Goal: Information Seeking & Learning: Learn about a topic

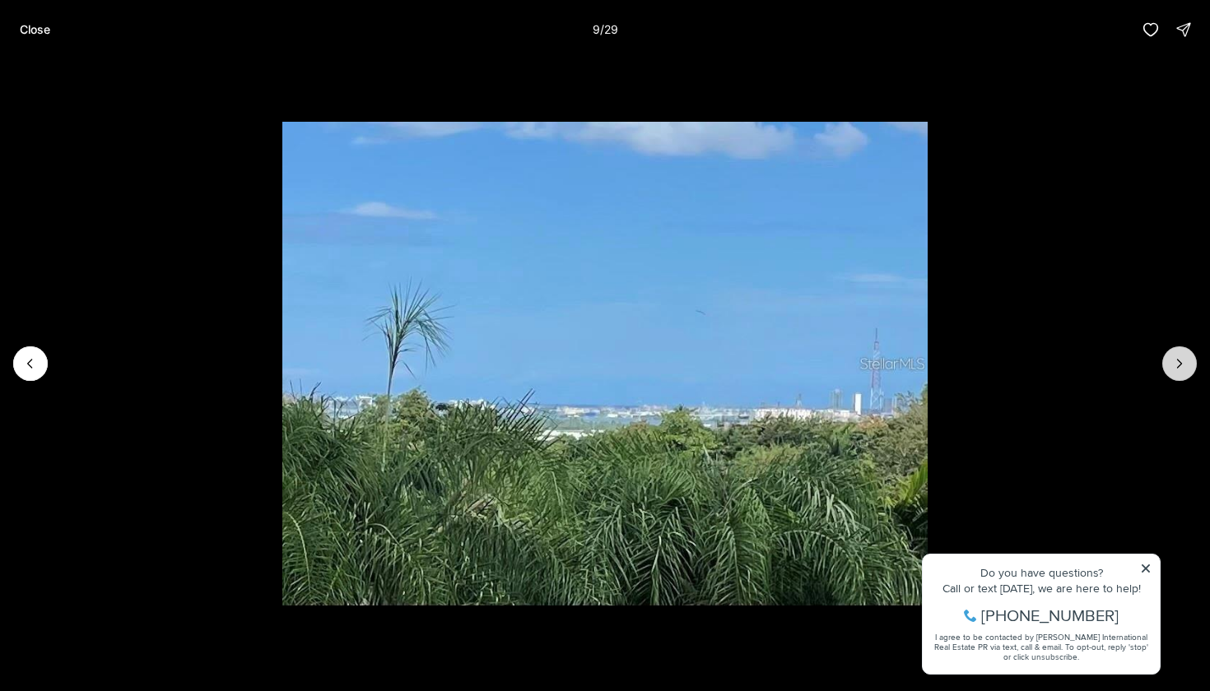
click at [1193, 372] on button "Next slide" at bounding box center [1179, 363] width 35 height 35
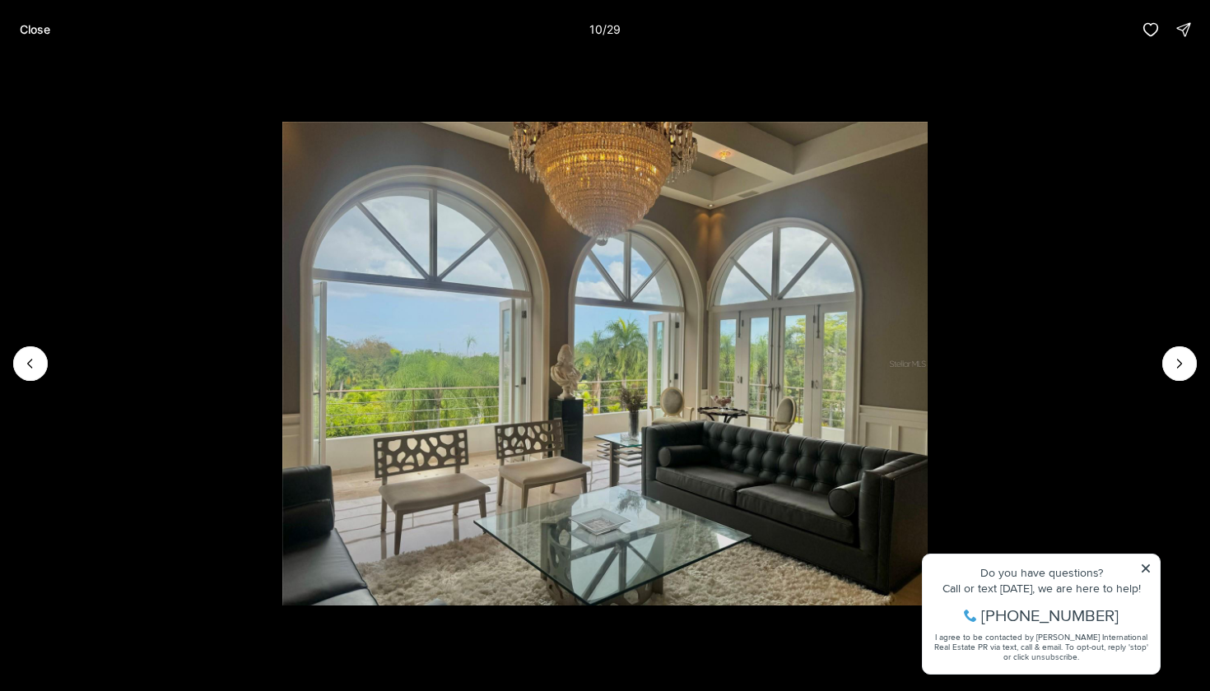
click at [1194, 374] on div "…" at bounding box center [605, 363] width 1210 height 609
click at [33, 30] on p "Close" at bounding box center [35, 29] width 30 height 13
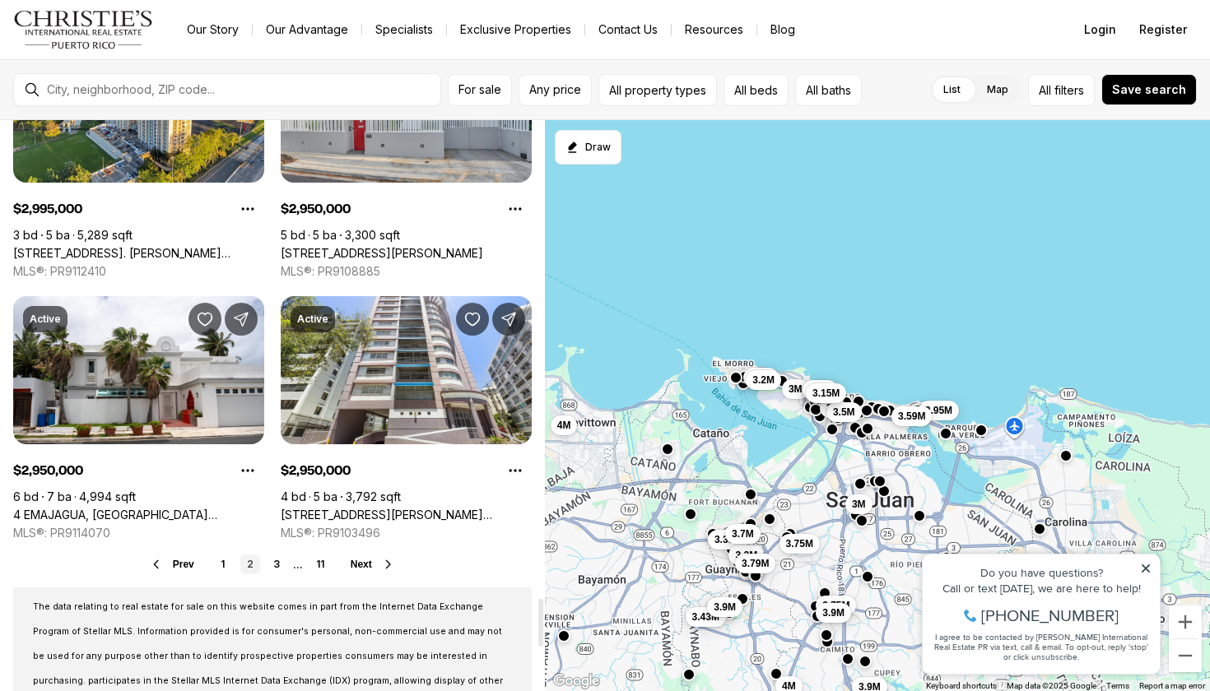
scroll to position [6110, 0]
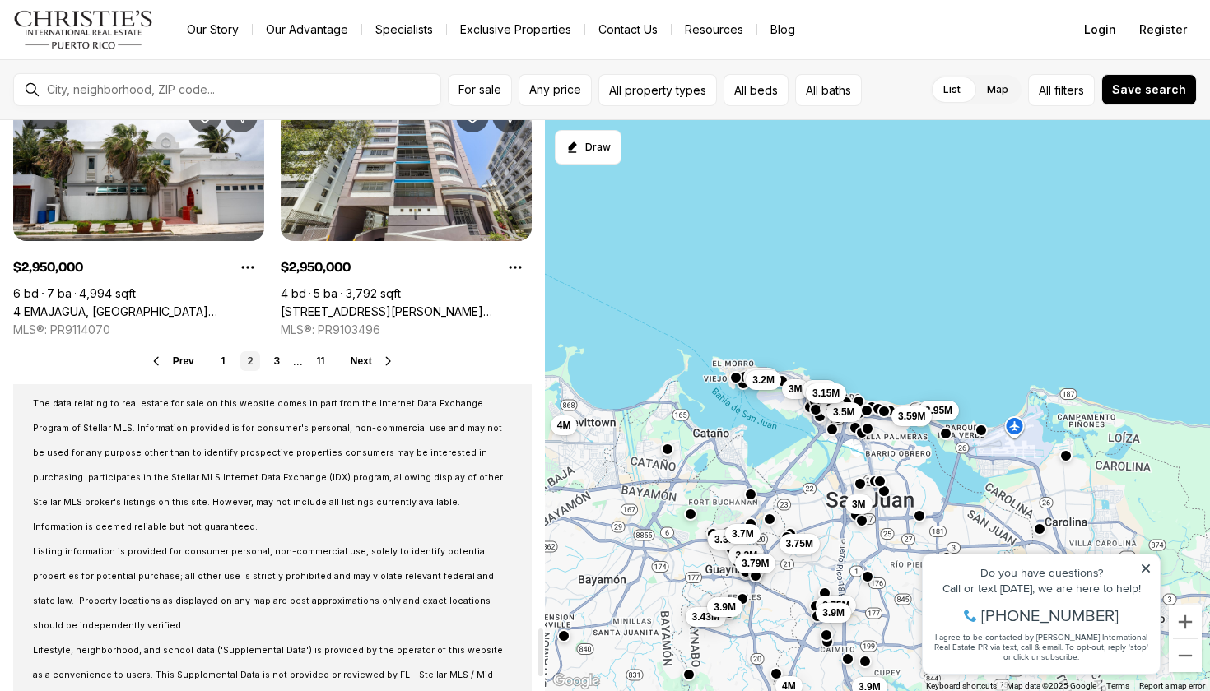
click at [372, 360] on span "Next" at bounding box center [361, 361] width 21 height 12
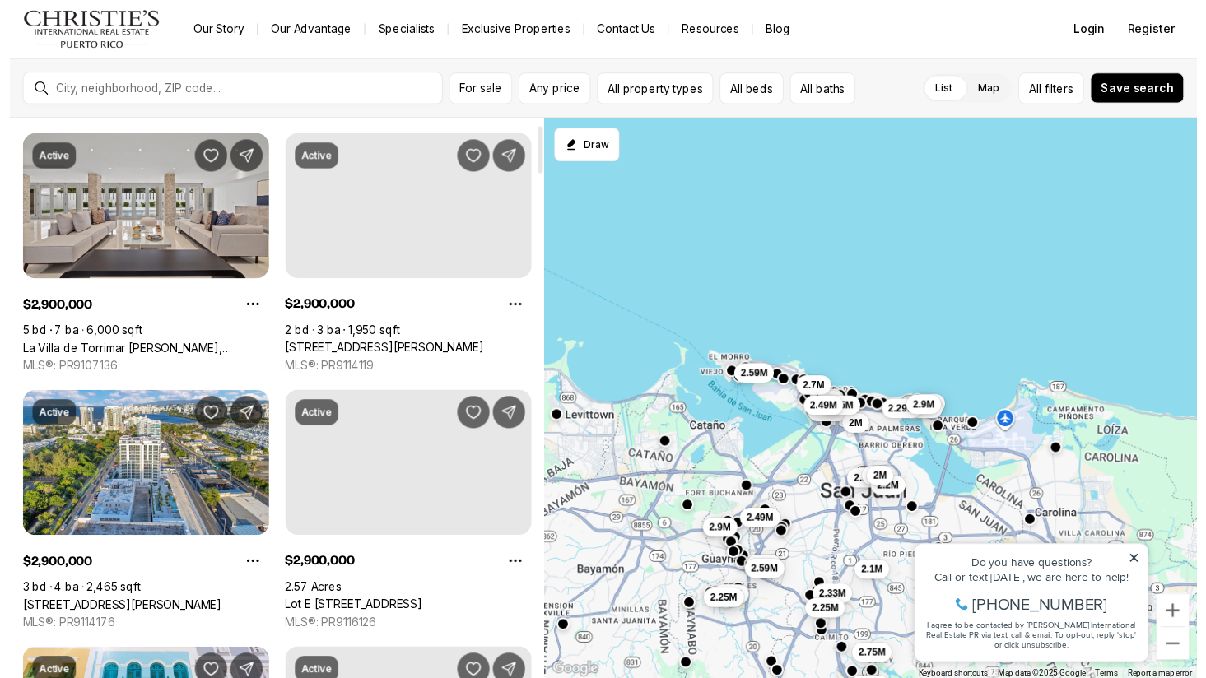
scroll to position [239, 0]
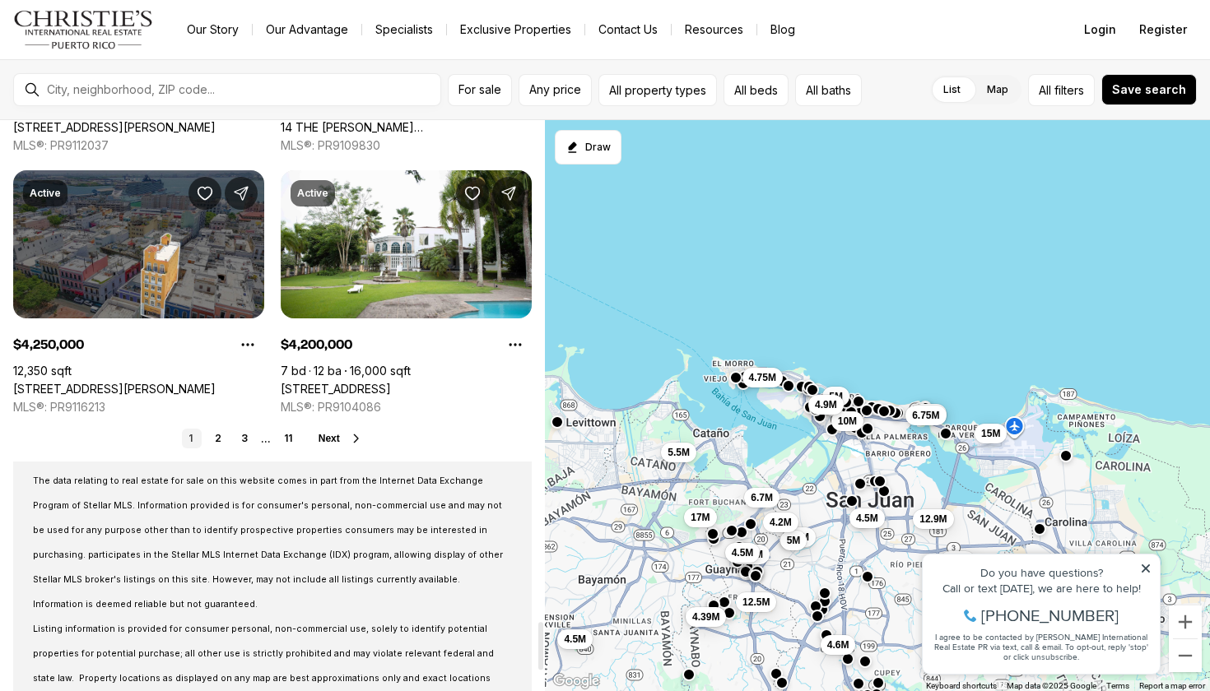
scroll to position [6032, 0]
click at [208, 440] on link "2" at bounding box center [218, 440] width 20 height 20
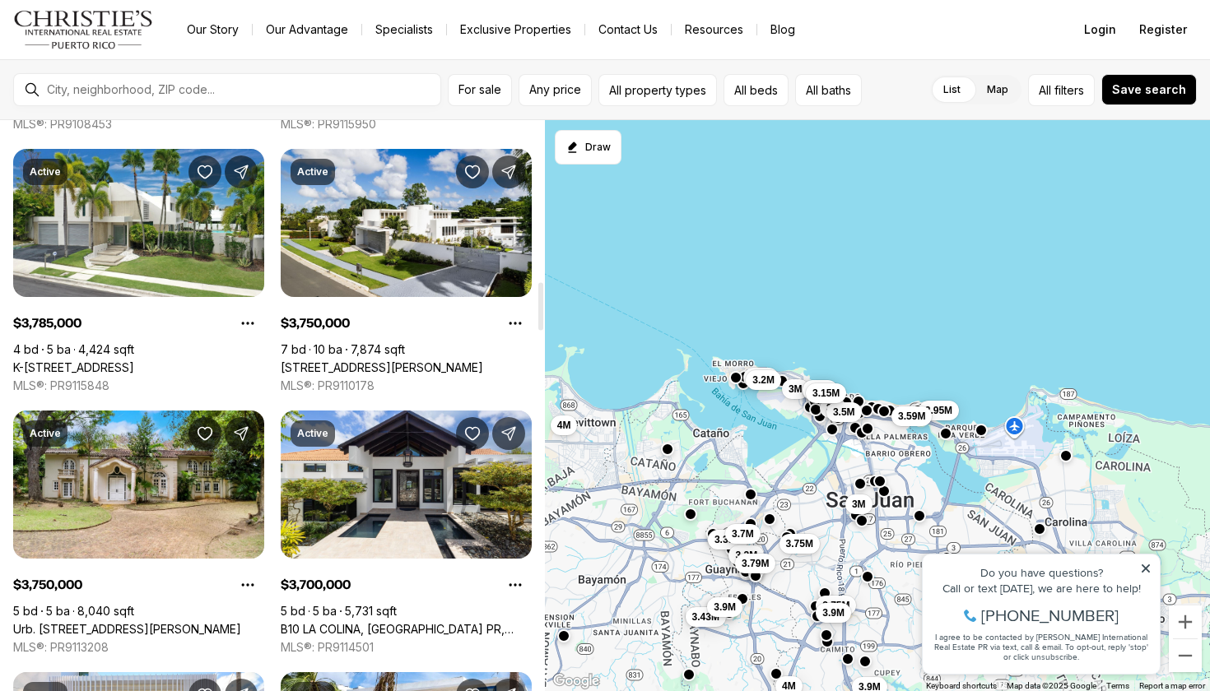
scroll to position [2011, 0]
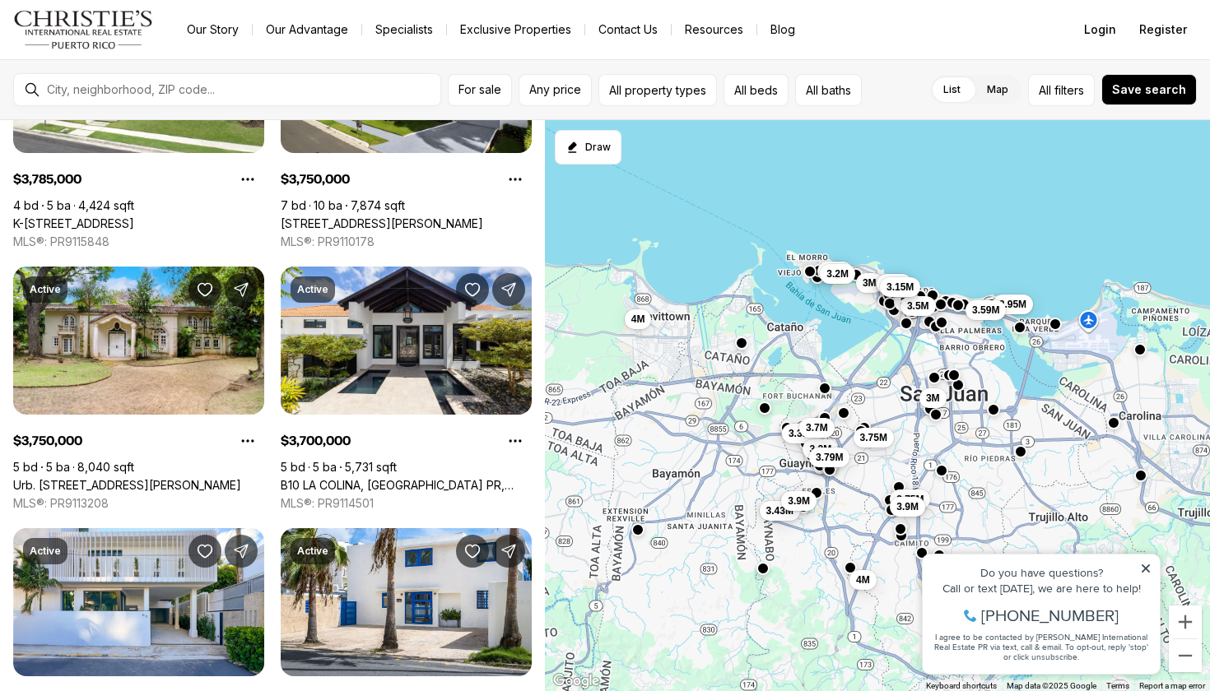
drag, startPoint x: 778, startPoint y: 419, endPoint x: 852, endPoint y: 313, distance: 129.4
click at [852, 313] on div "3.75M 3.9M 3M 3M 2.95M 3.9M 3.59M 3.5M 3.39M 3.3M 3.2M 3M 3.43M 4M 4M 3.2M 3.2M…" at bounding box center [878, 406] width 666 height 572
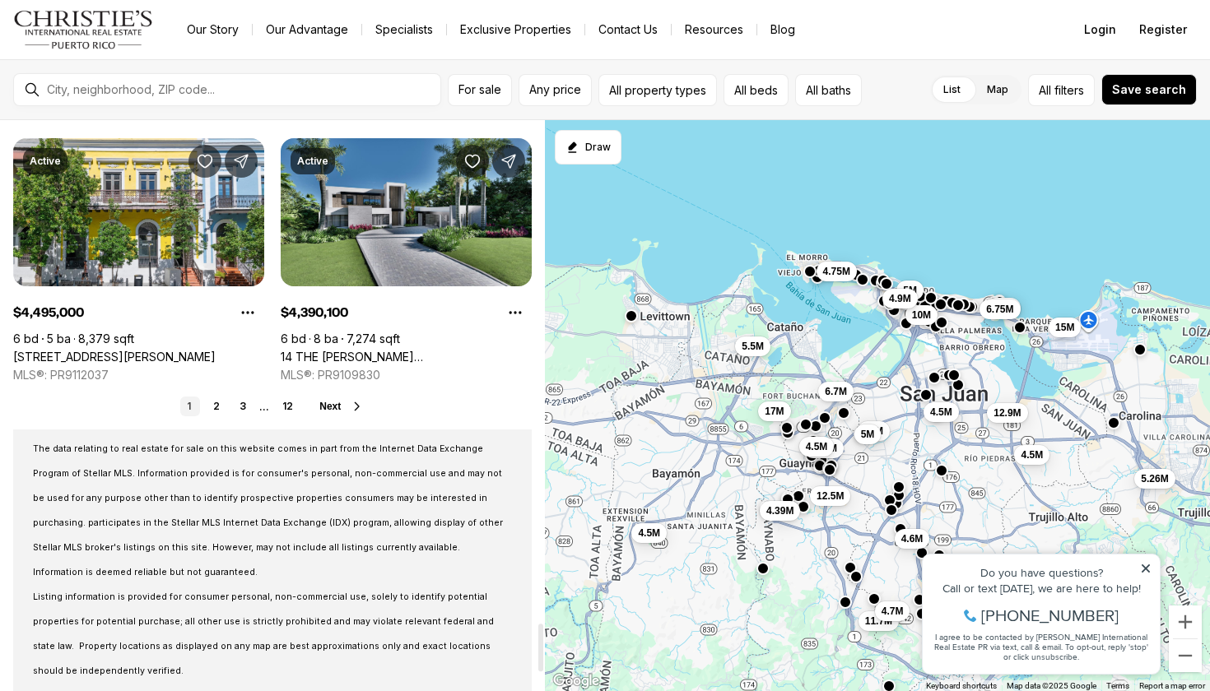
scroll to position [6053, 0]
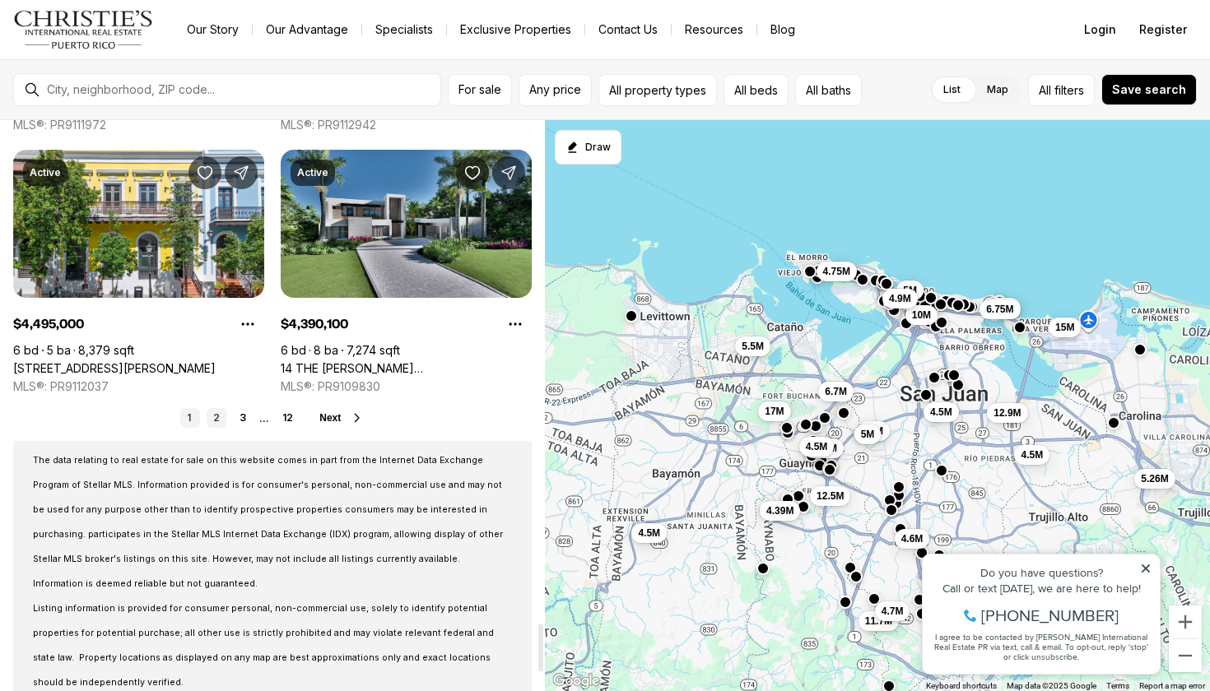
click at [215, 416] on link "2" at bounding box center [217, 418] width 20 height 20
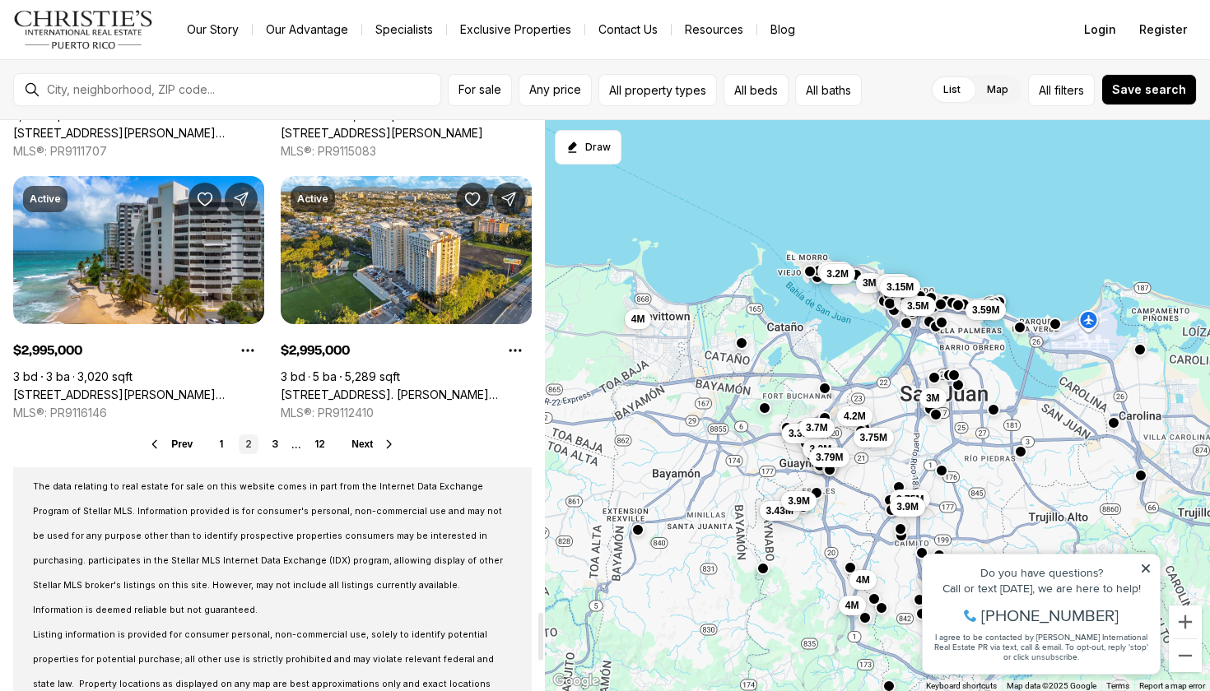
scroll to position [6121, 0]
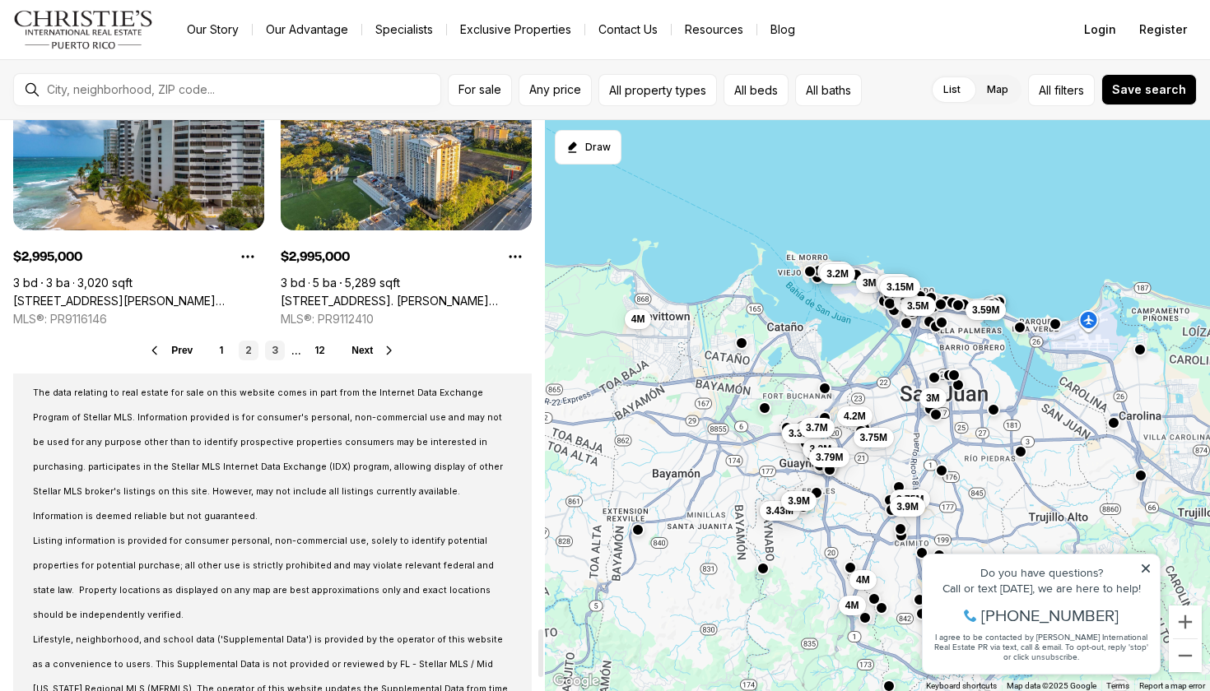
click at [273, 348] on link "3" at bounding box center [275, 351] width 20 height 20
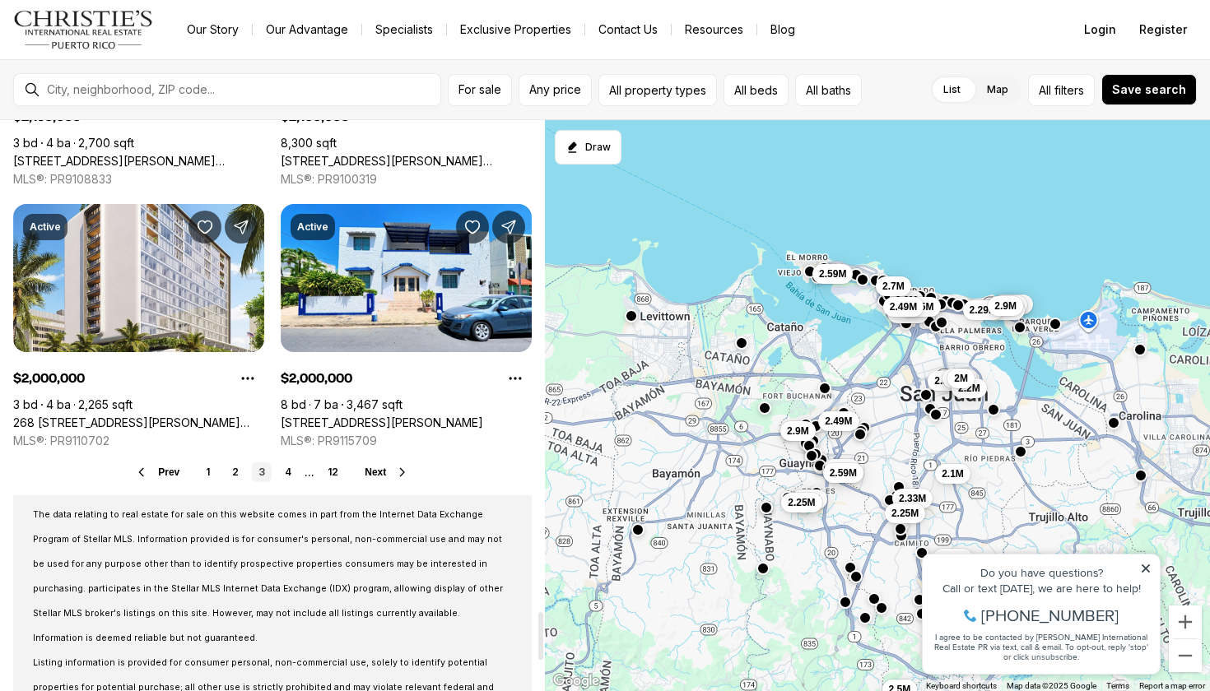
scroll to position [6047, 0]
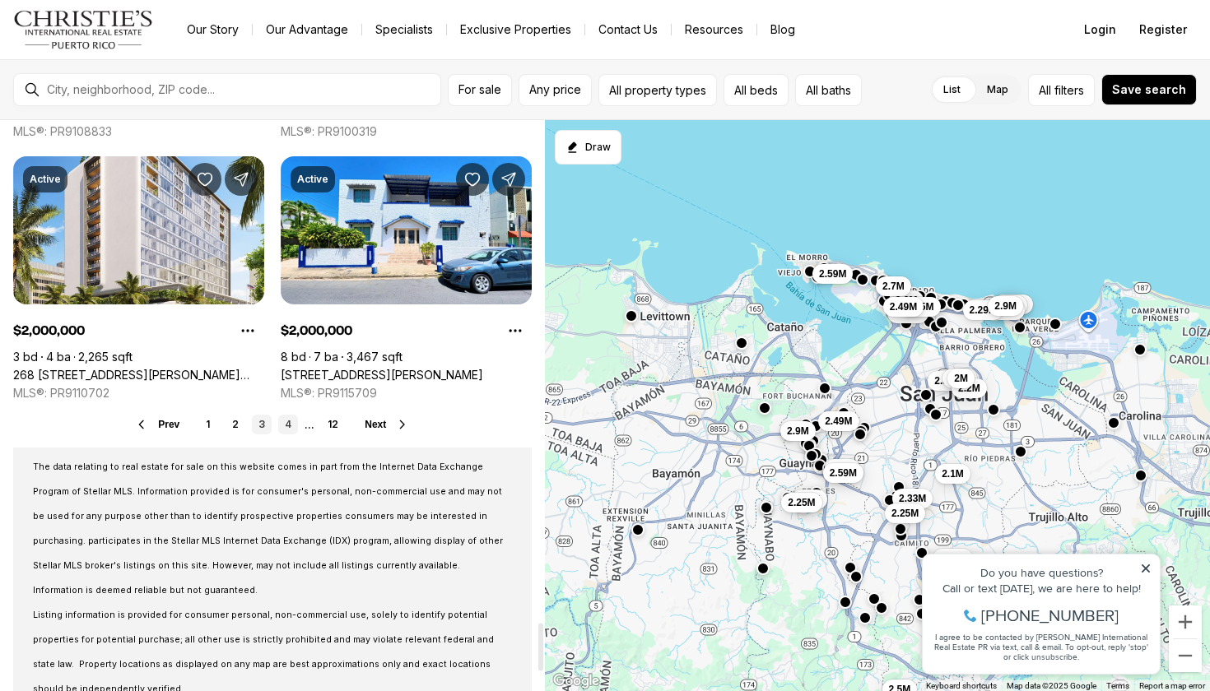
click at [290, 426] on link "4" at bounding box center [288, 425] width 20 height 20
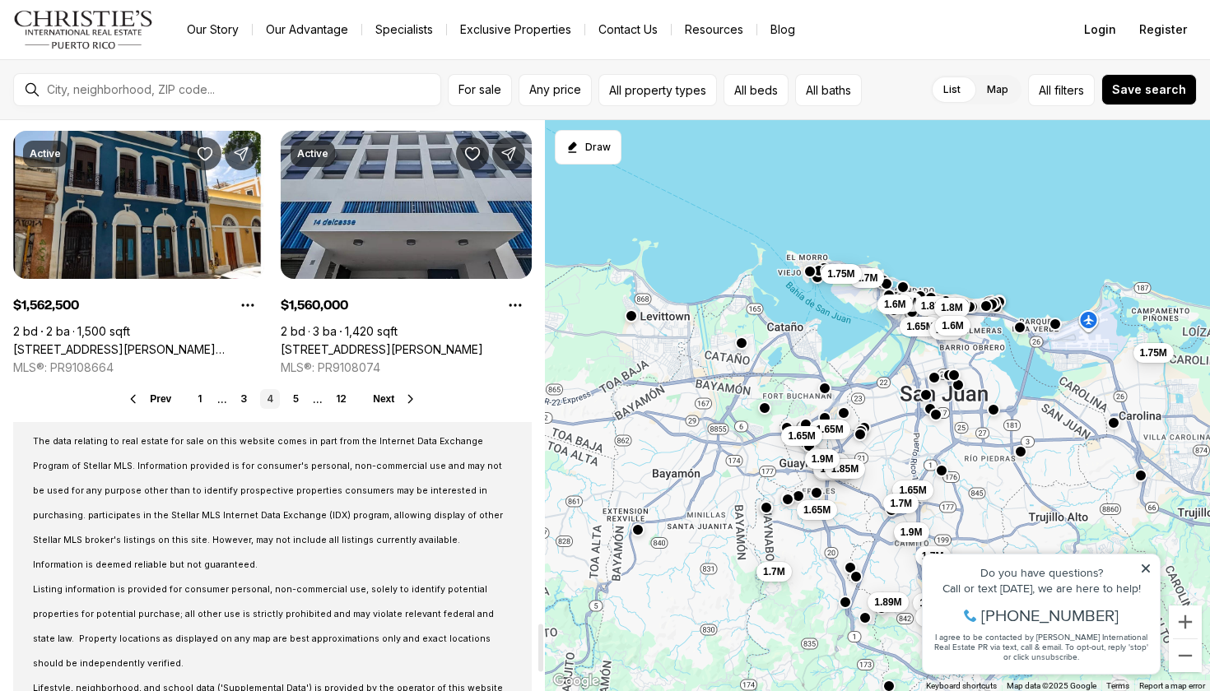
scroll to position [6057, 0]
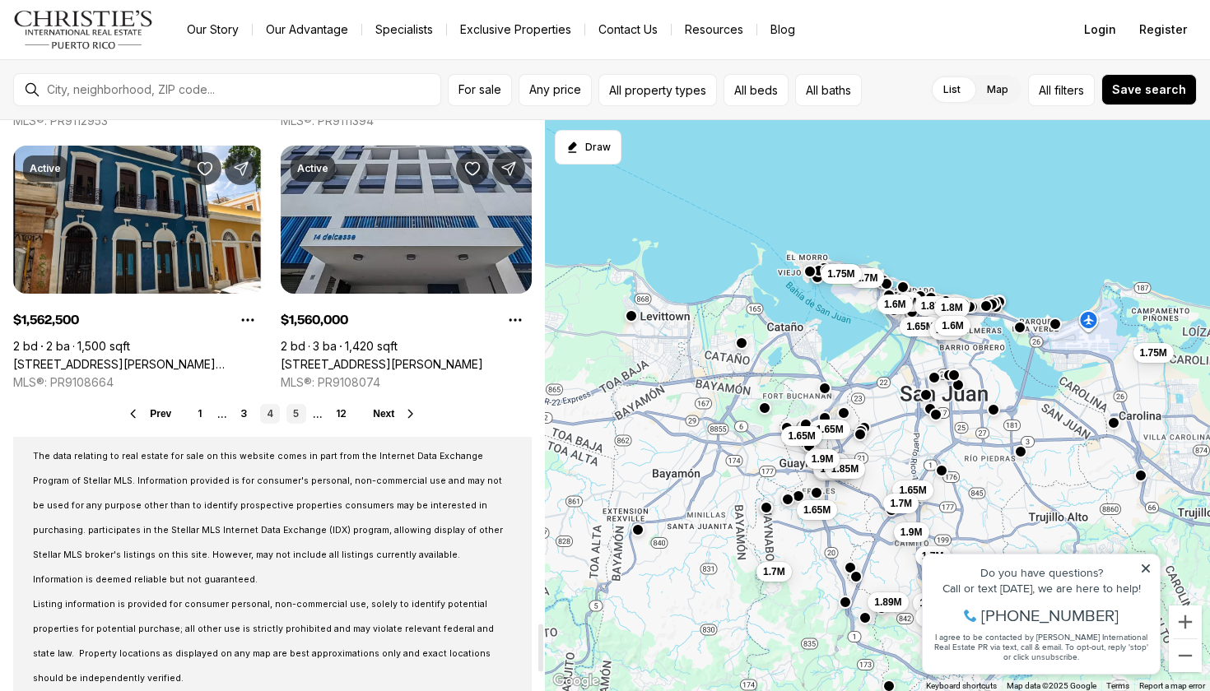
click at [288, 414] on link "5" at bounding box center [296, 414] width 20 height 20
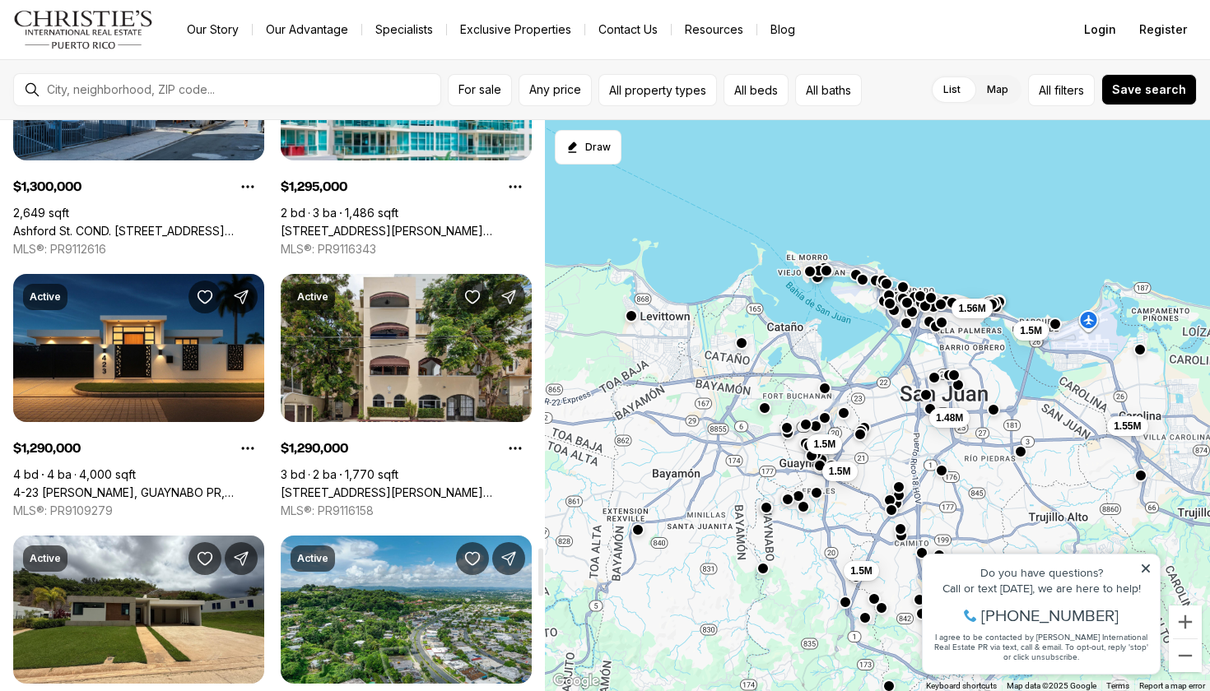
scroll to position [5150, 0]
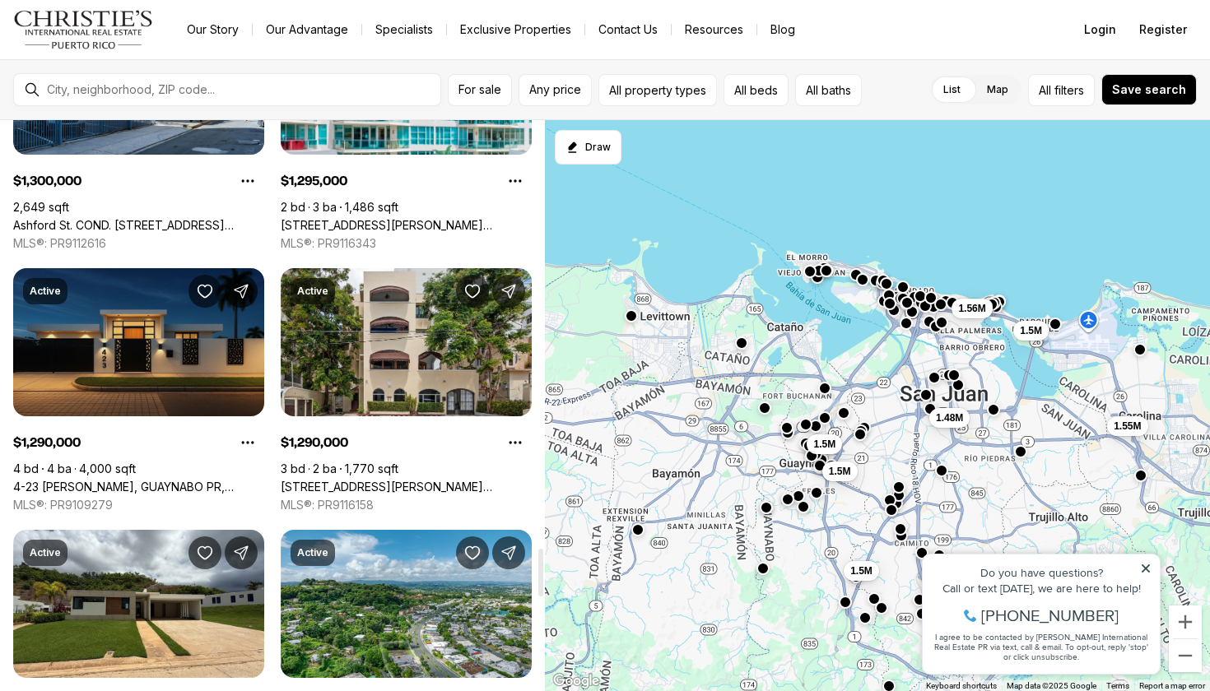
click at [225, 480] on link "4-23 RAMIREZ DE ARELLANO, GUAYNABO PR, 00969" at bounding box center [138, 487] width 251 height 15
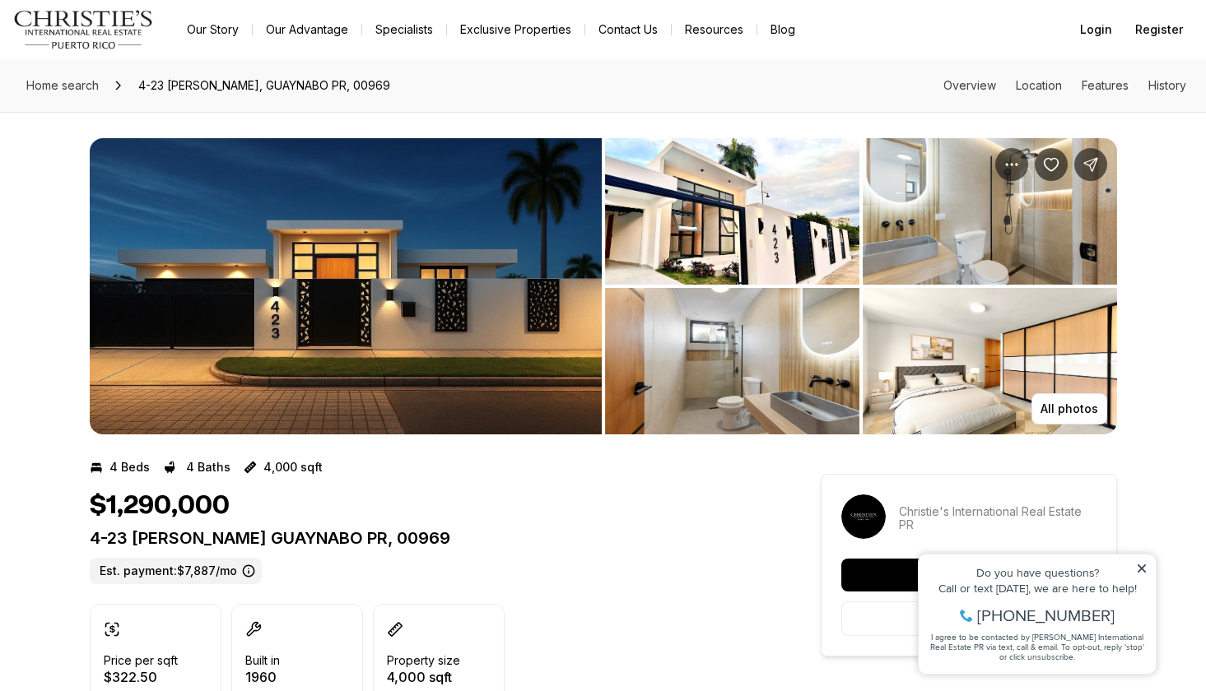
click at [403, 338] on img "View image gallery" at bounding box center [346, 286] width 512 height 296
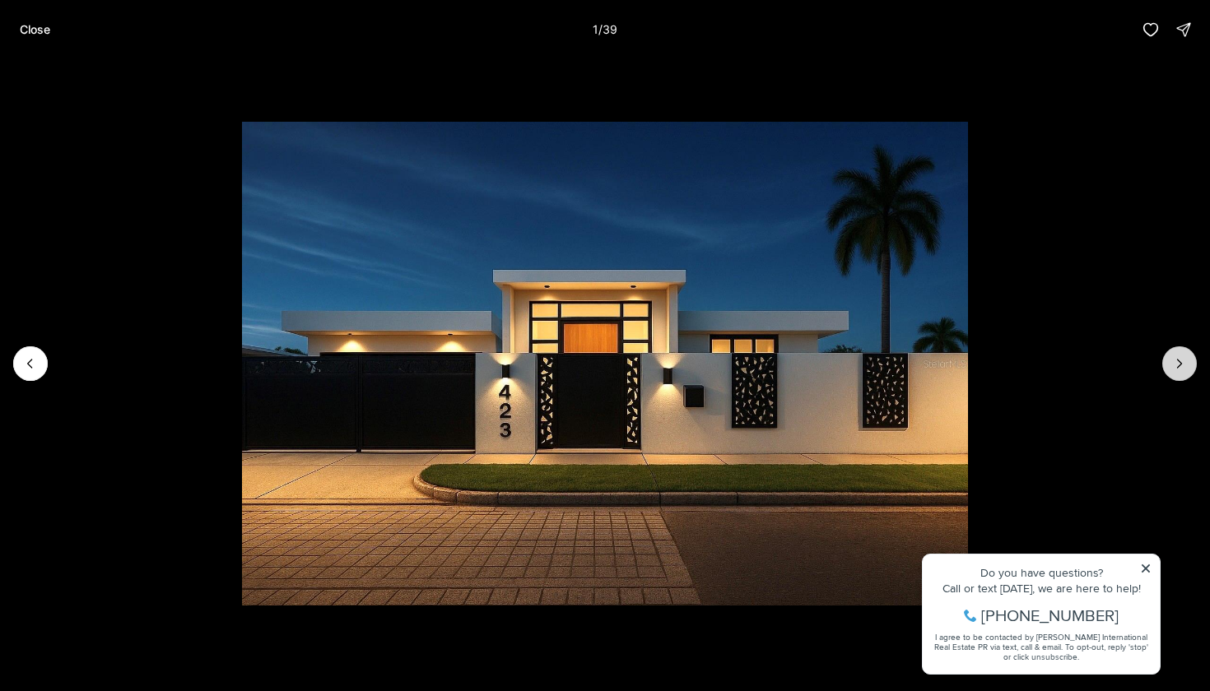
click at [1193, 362] on button "Next slide" at bounding box center [1179, 363] width 35 height 35
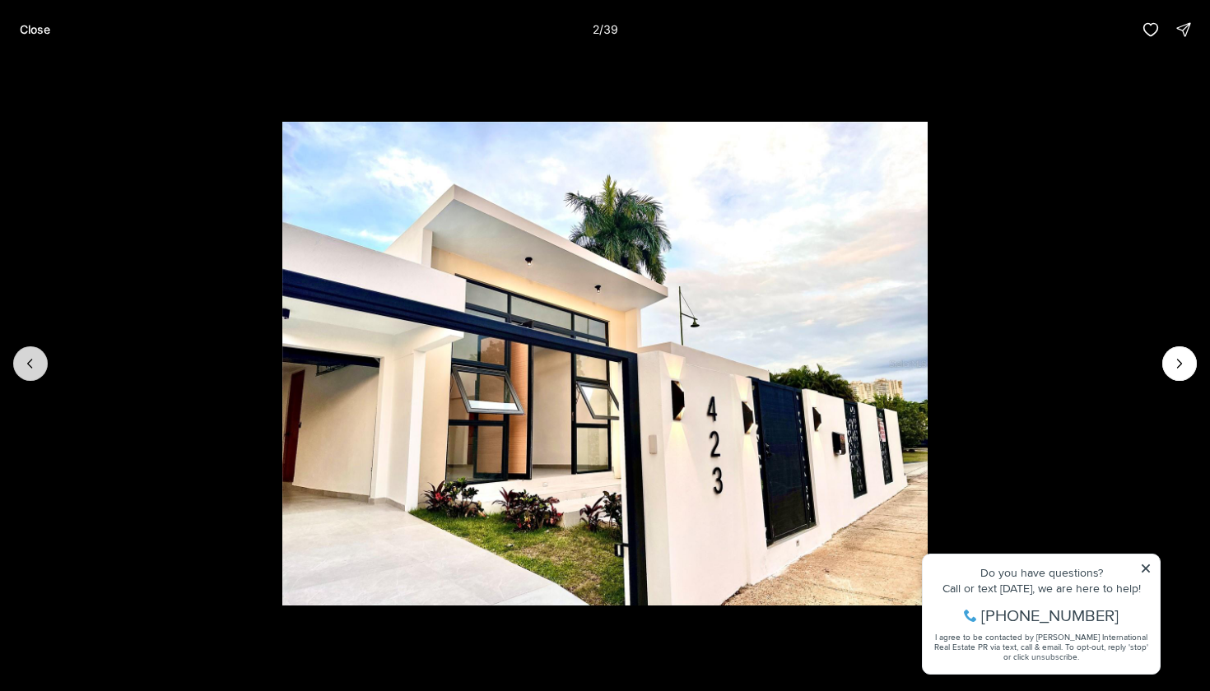
click at [33, 364] on icon "Previous slide" at bounding box center [30, 363] width 16 height 16
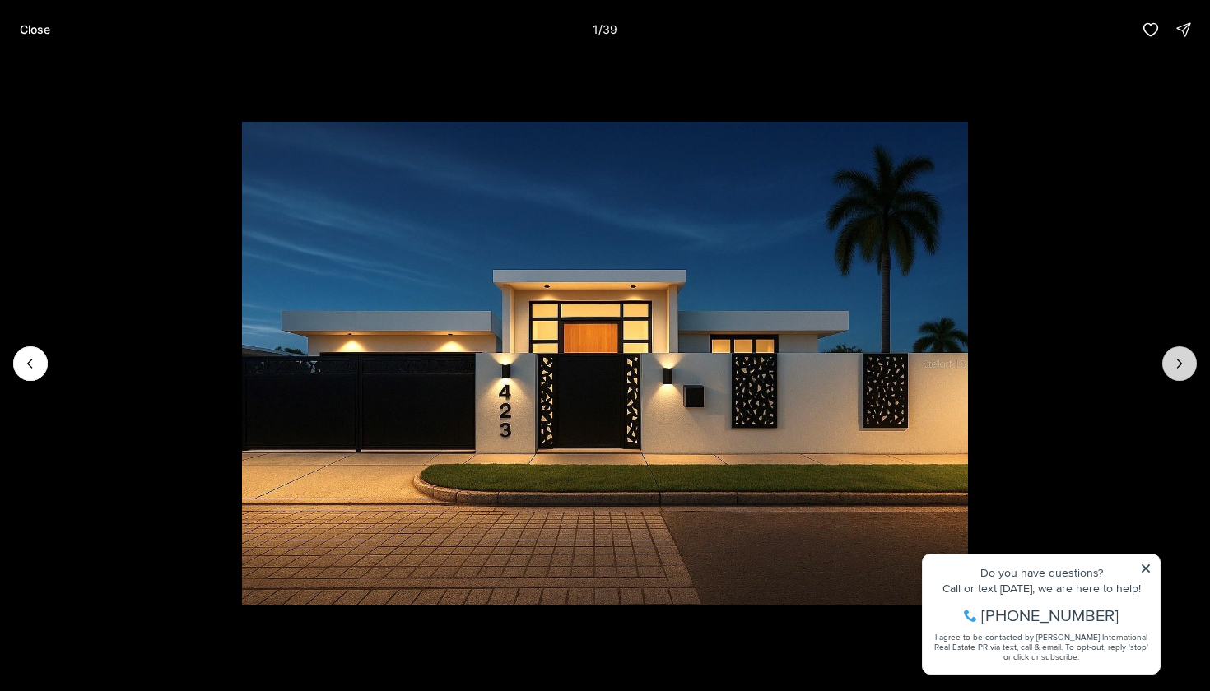
click at [1184, 366] on icon "Next slide" at bounding box center [1179, 363] width 16 height 16
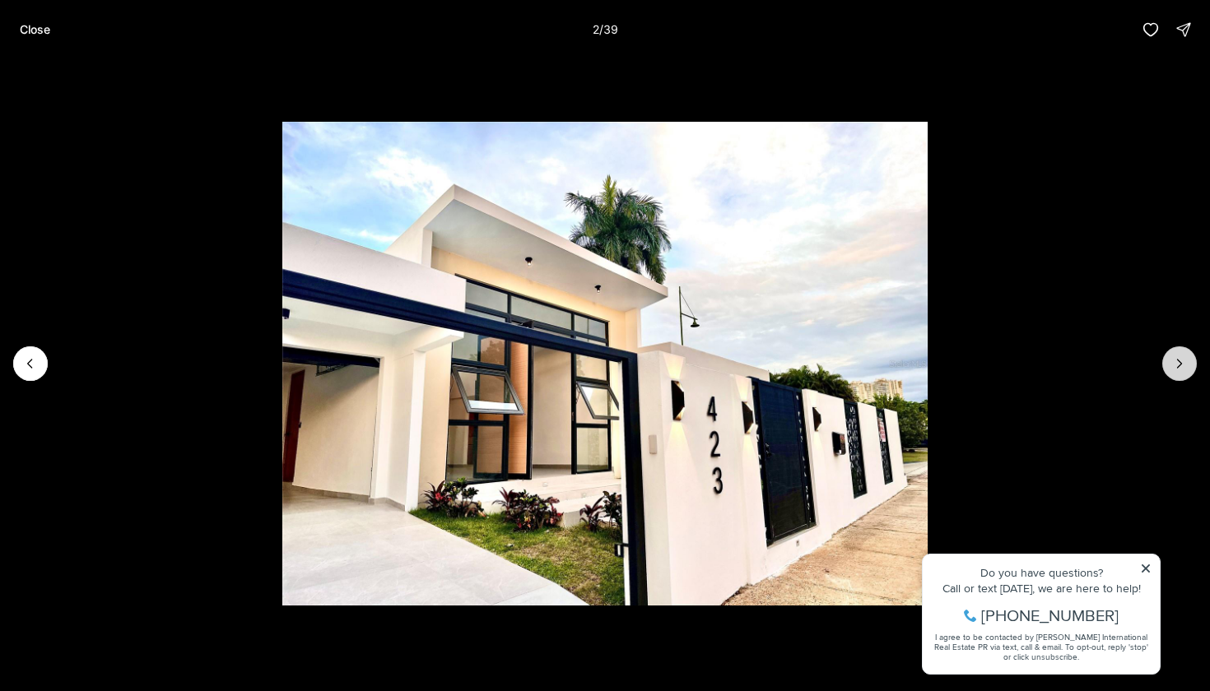
click at [1184, 366] on icon "Next slide" at bounding box center [1179, 363] width 16 height 16
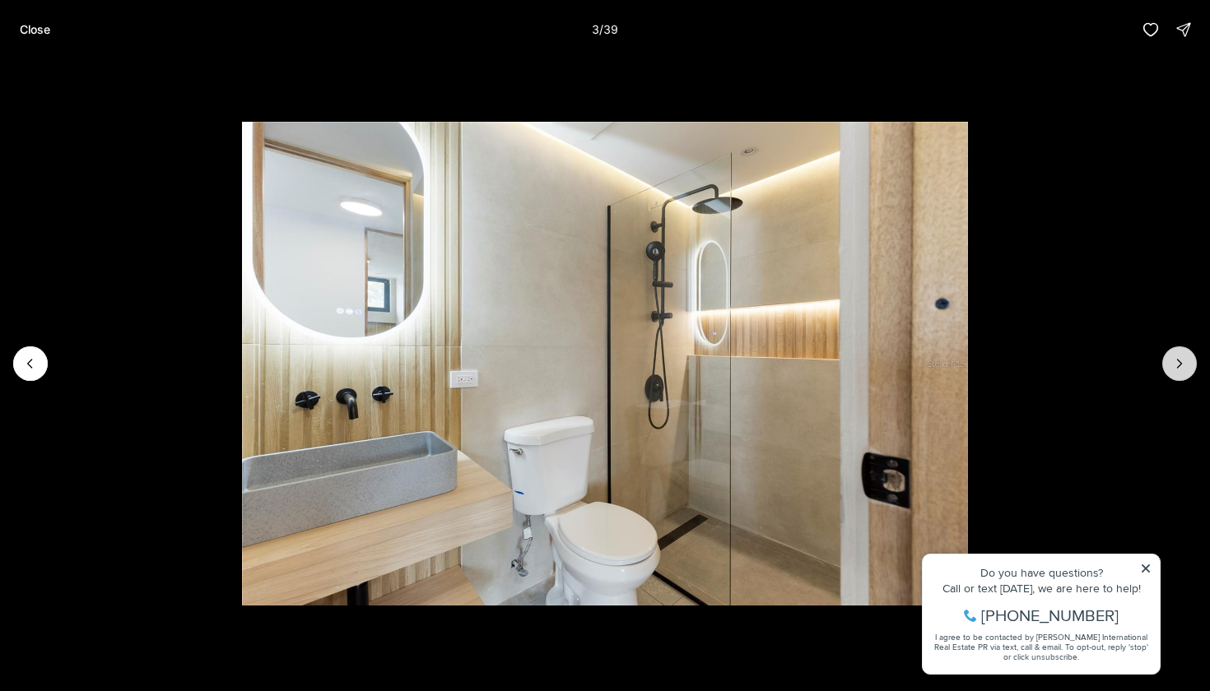
click at [1184, 366] on icon "Next slide" at bounding box center [1179, 363] width 16 height 16
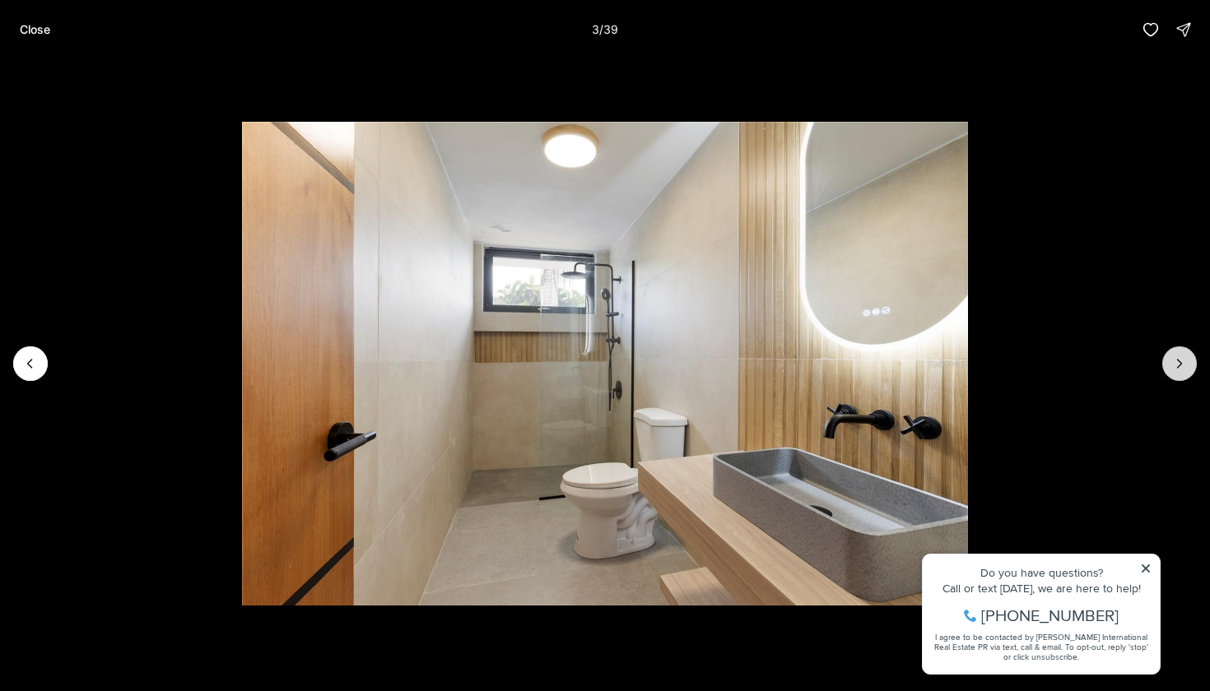
click at [1184, 366] on icon "Next slide" at bounding box center [1179, 363] width 16 height 16
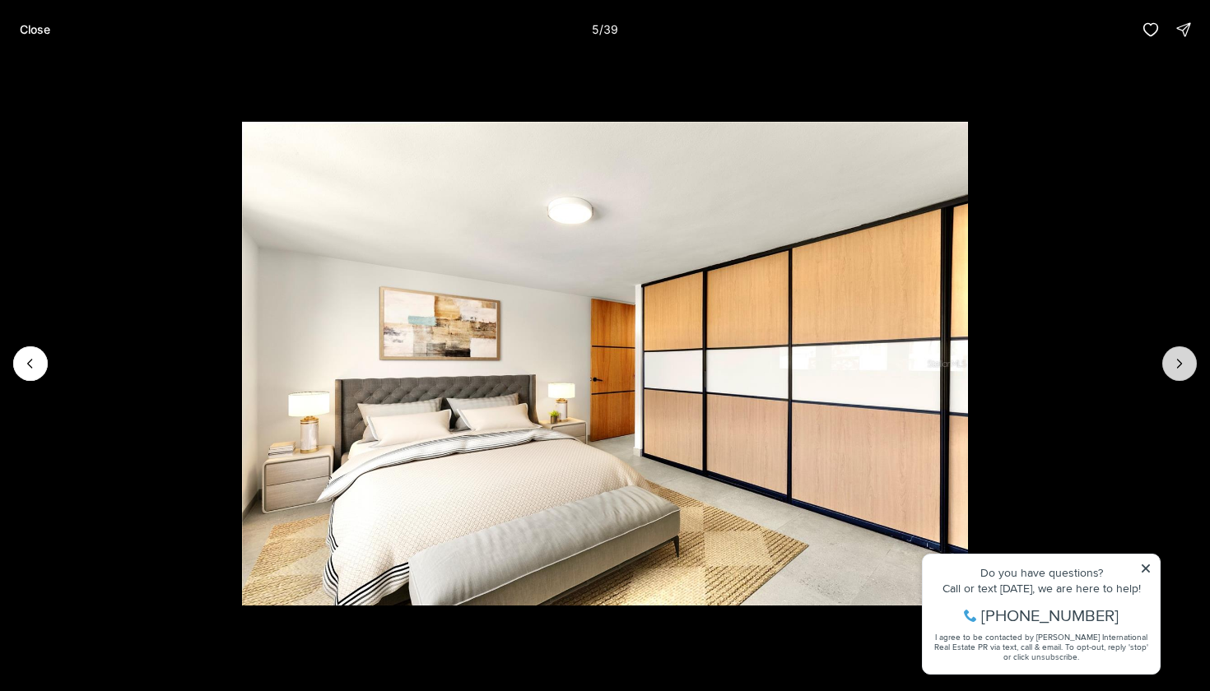
click at [1184, 366] on icon "Next slide" at bounding box center [1179, 363] width 16 height 16
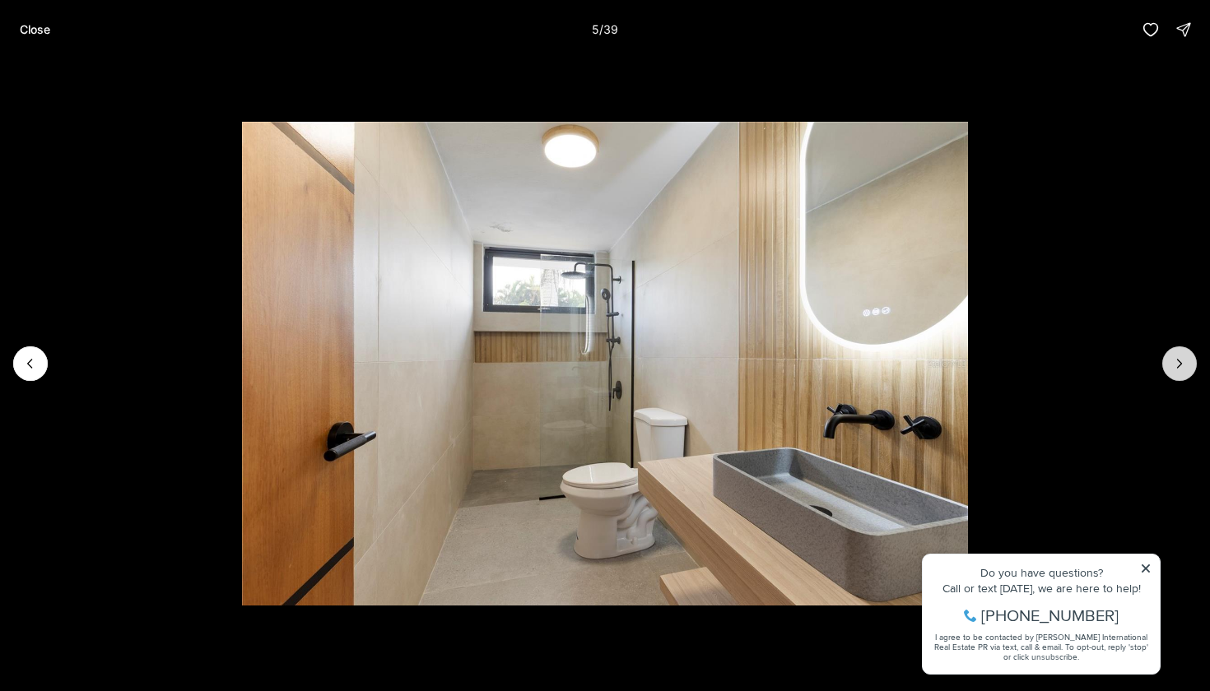
click at [1184, 366] on icon "Next slide" at bounding box center [1179, 363] width 16 height 16
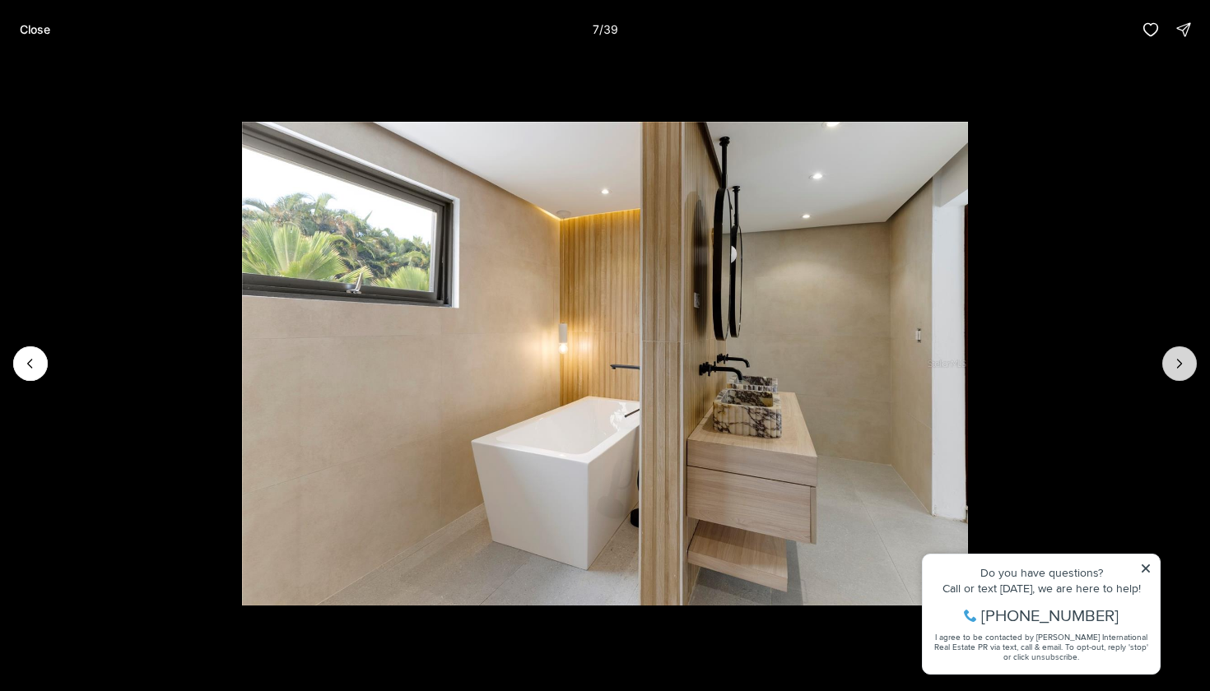
click at [1184, 366] on icon "Next slide" at bounding box center [1179, 363] width 16 height 16
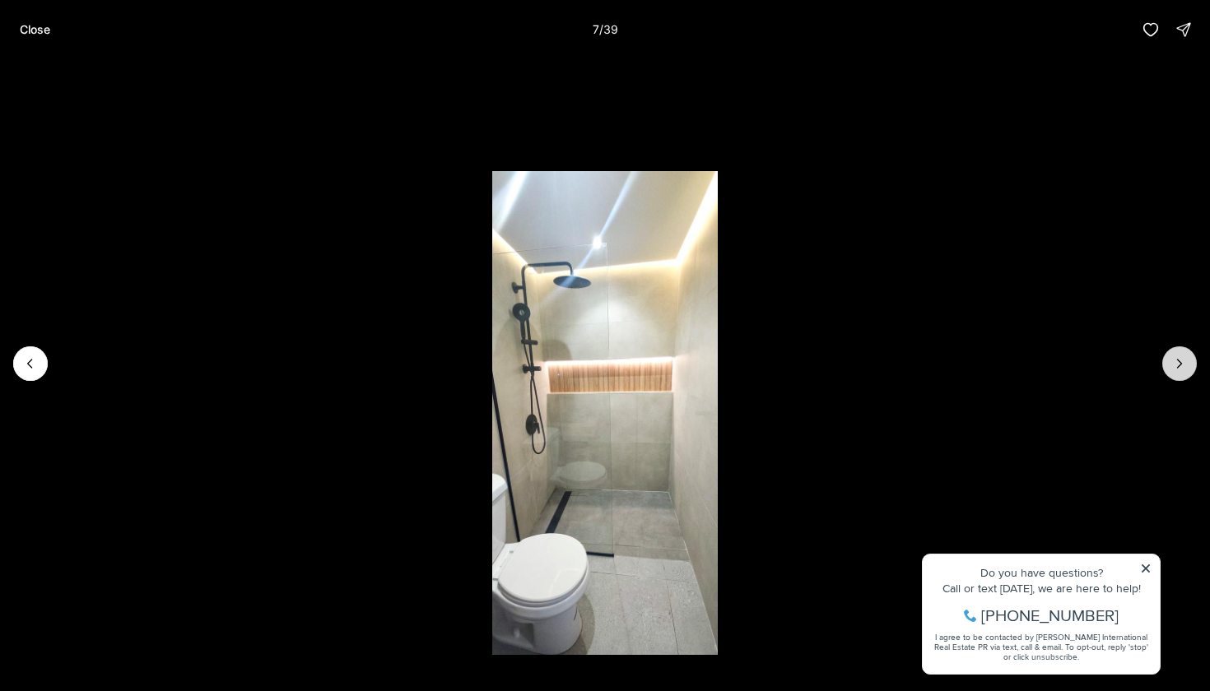
click at [1184, 366] on icon "Next slide" at bounding box center [1179, 363] width 16 height 16
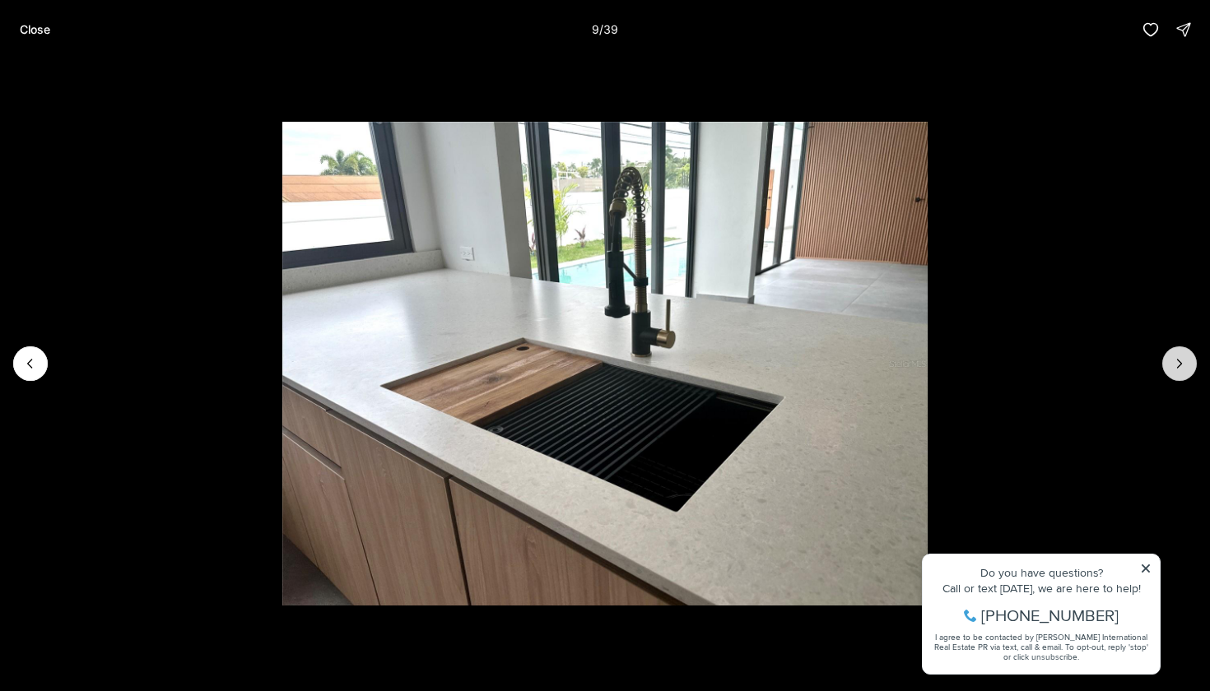
click at [1184, 366] on icon "Next slide" at bounding box center [1179, 363] width 16 height 16
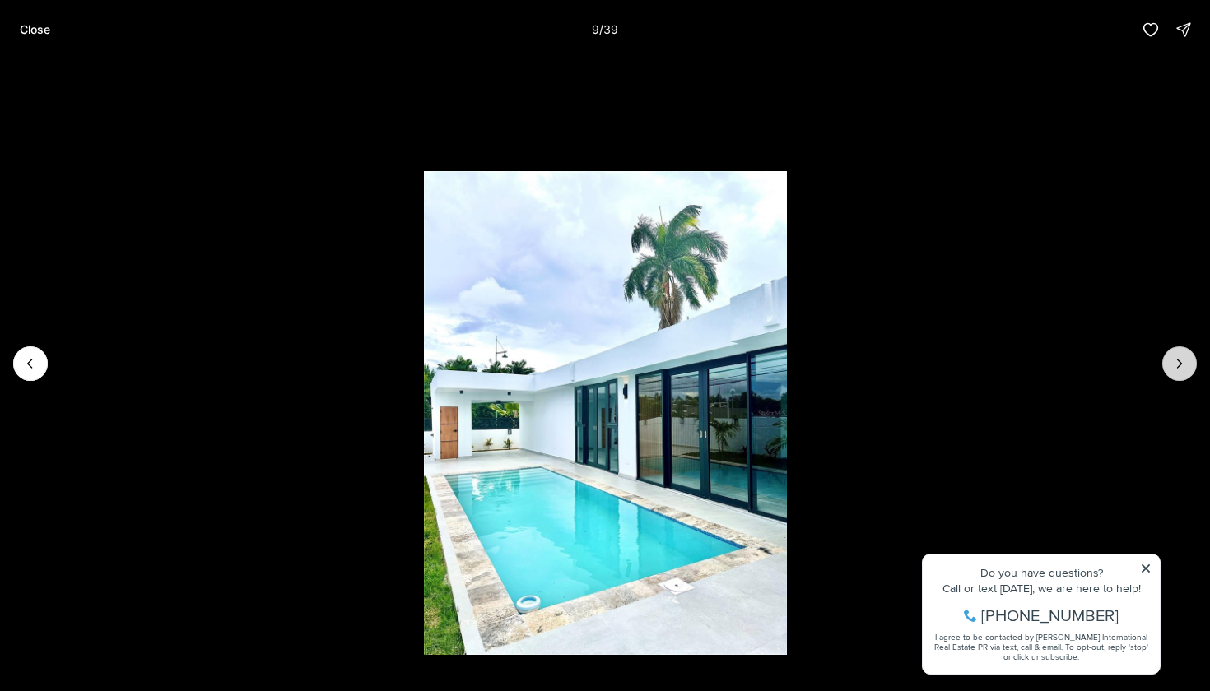
click at [1184, 366] on icon "Next slide" at bounding box center [1179, 363] width 16 height 16
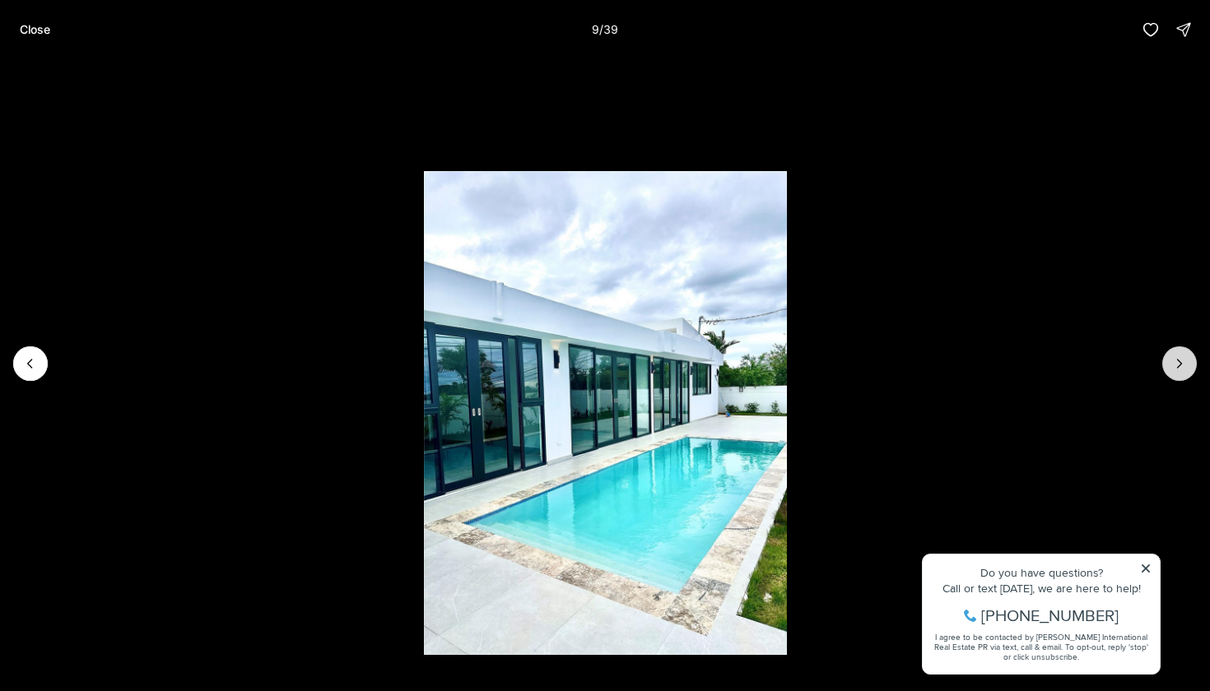
click at [1184, 366] on icon "Next slide" at bounding box center [1179, 363] width 16 height 16
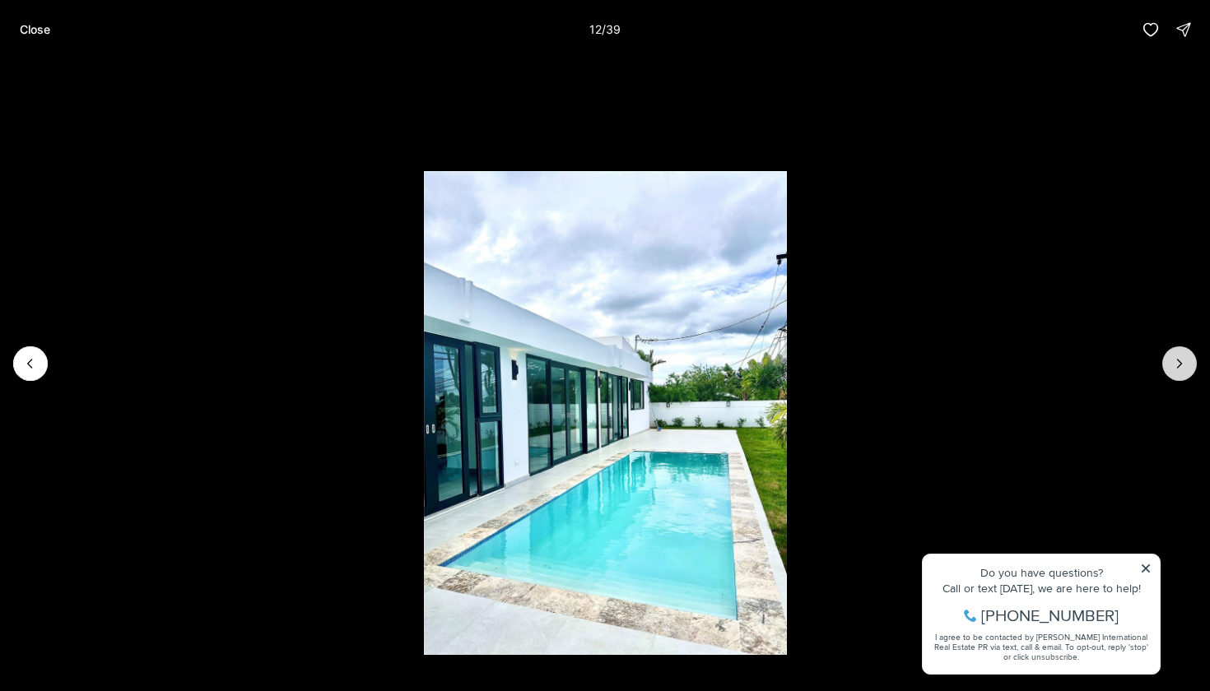
click at [1184, 366] on icon "Next slide" at bounding box center [1179, 363] width 16 height 16
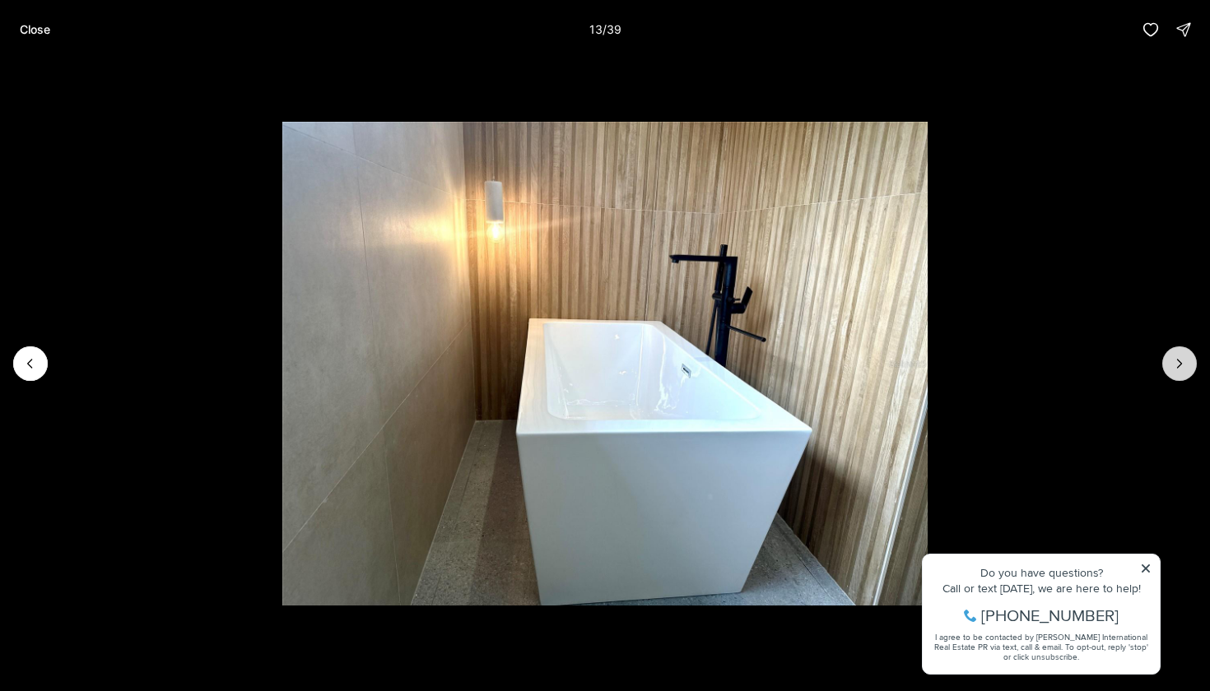
click at [1184, 366] on icon "Next slide" at bounding box center [1179, 363] width 16 height 16
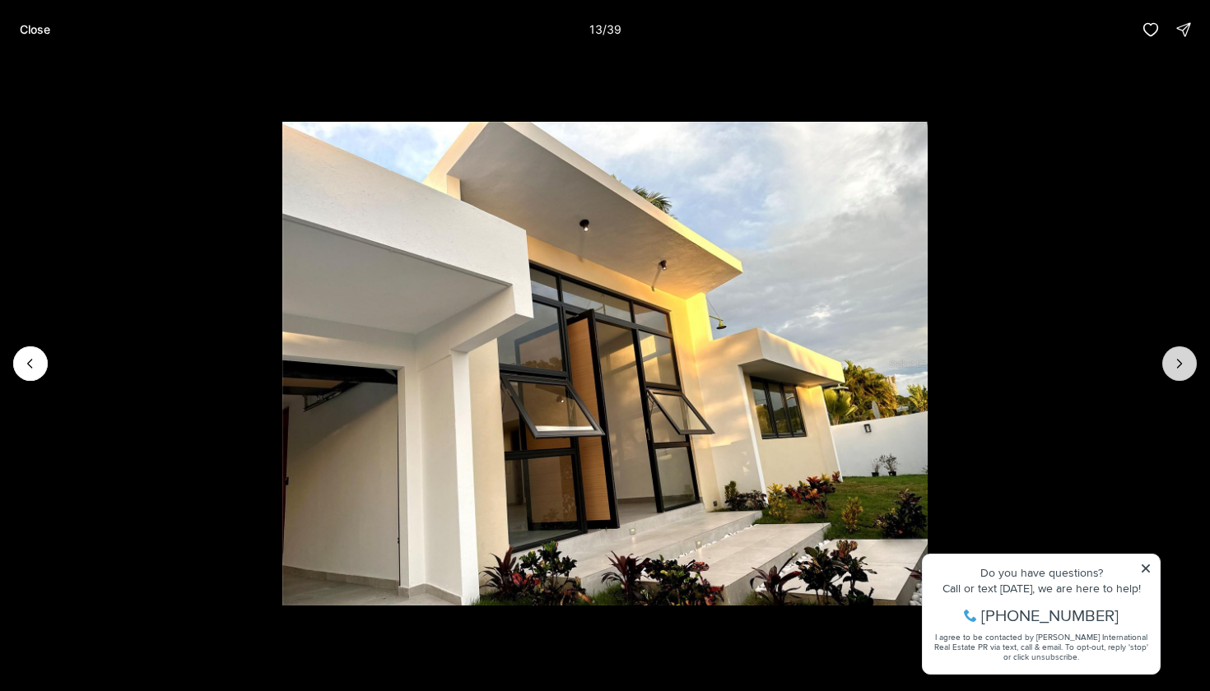
click at [1184, 366] on icon "Next slide" at bounding box center [1179, 363] width 16 height 16
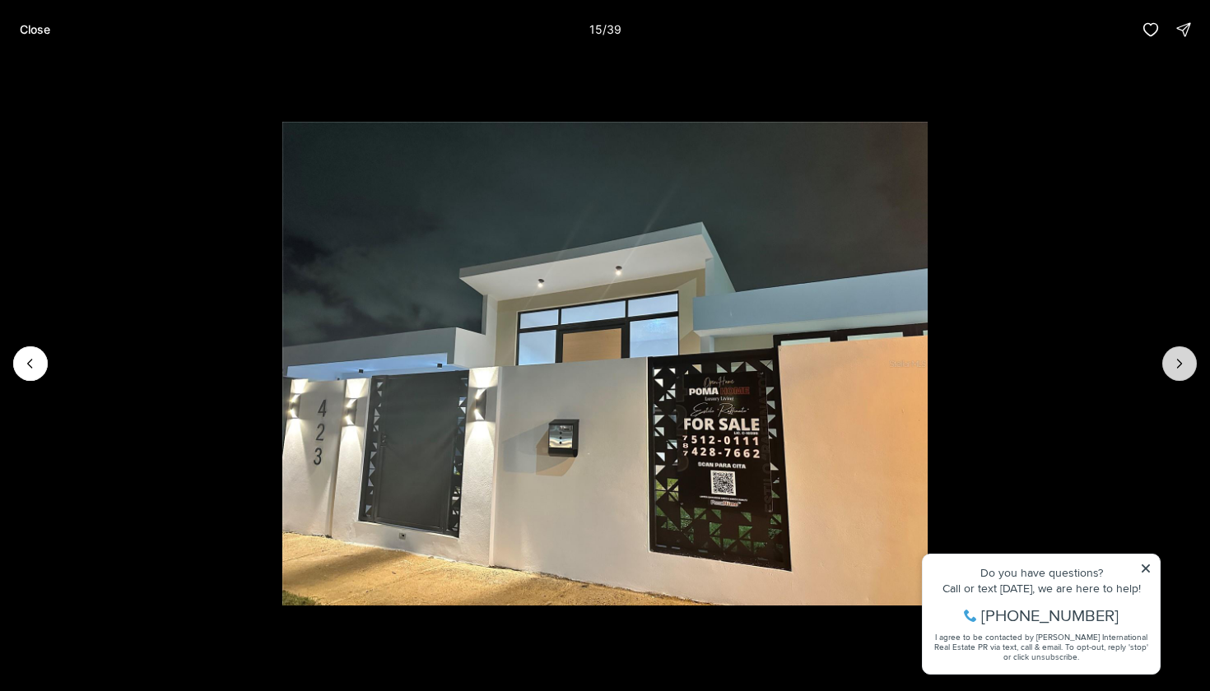
click at [1184, 366] on icon "Next slide" at bounding box center [1179, 363] width 16 height 16
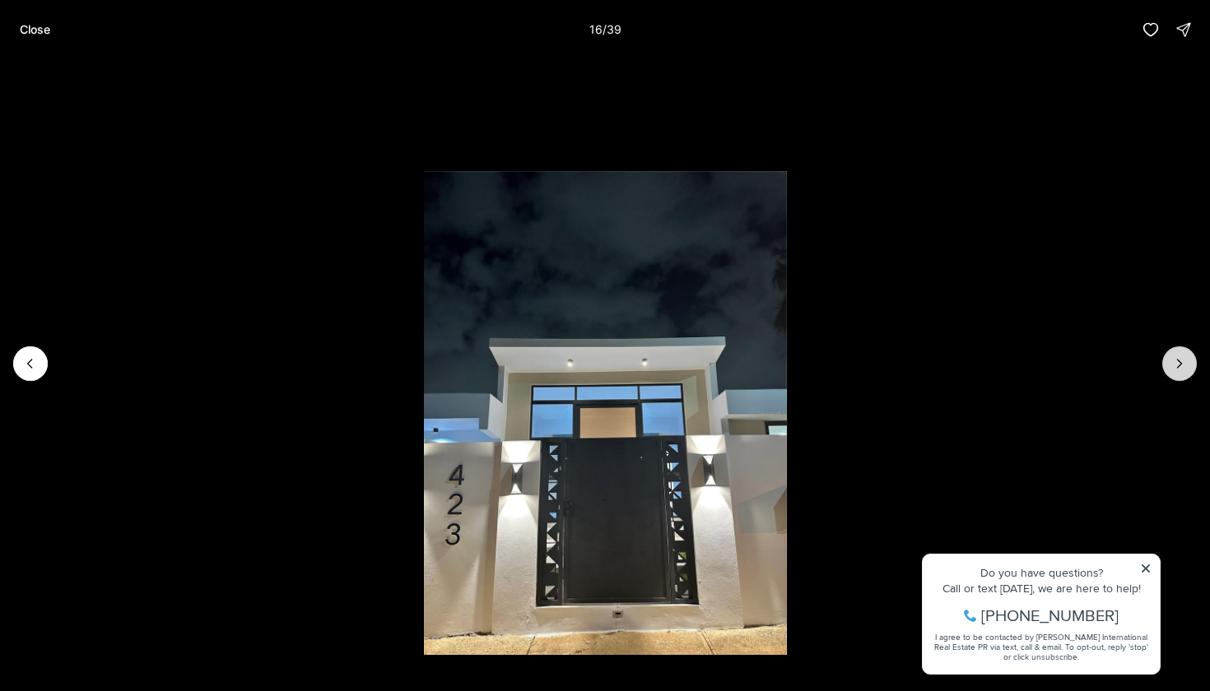
click at [1184, 366] on icon "Next slide" at bounding box center [1179, 363] width 16 height 16
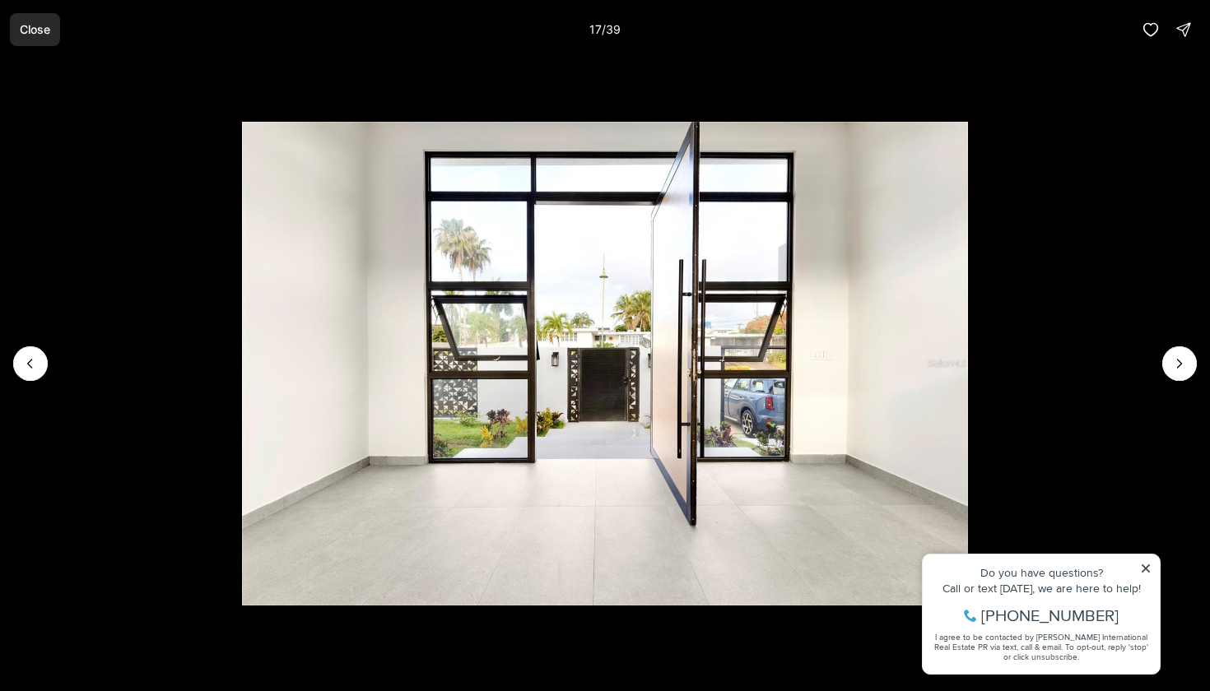
click at [42, 40] on button "Close" at bounding box center [35, 29] width 50 height 33
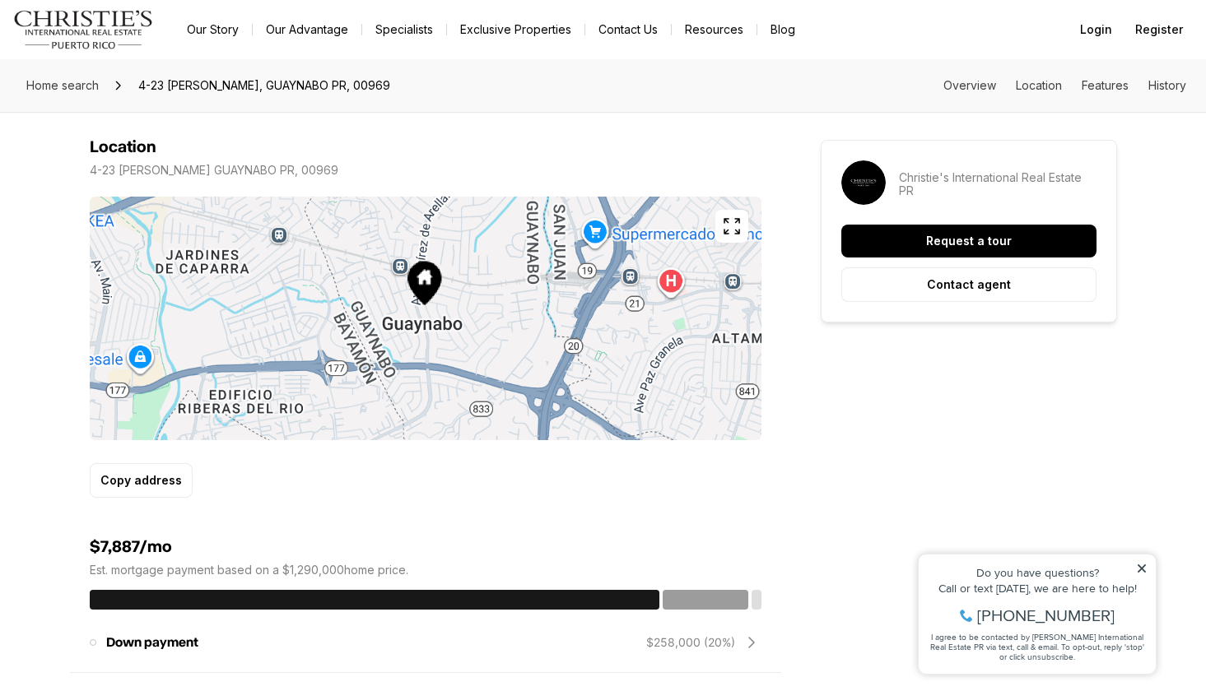
scroll to position [942, 0]
click at [724, 237] on button "button" at bounding box center [731, 227] width 33 height 33
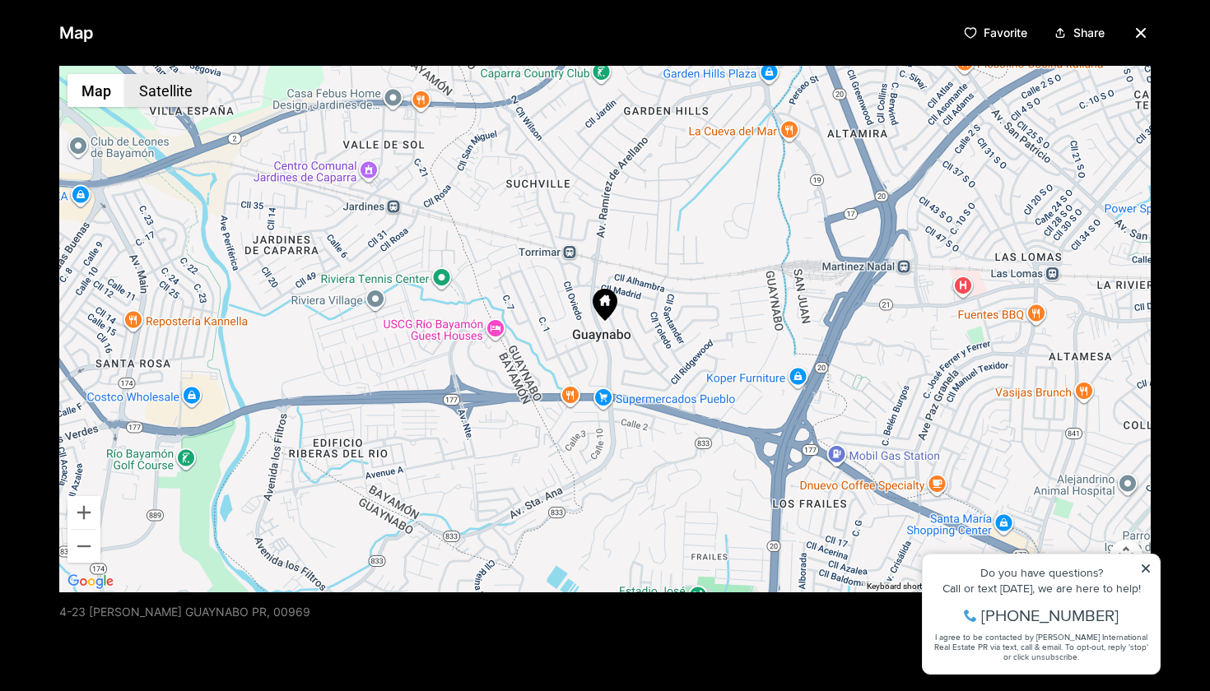
click at [178, 95] on button "Satellite" at bounding box center [165, 90] width 81 height 33
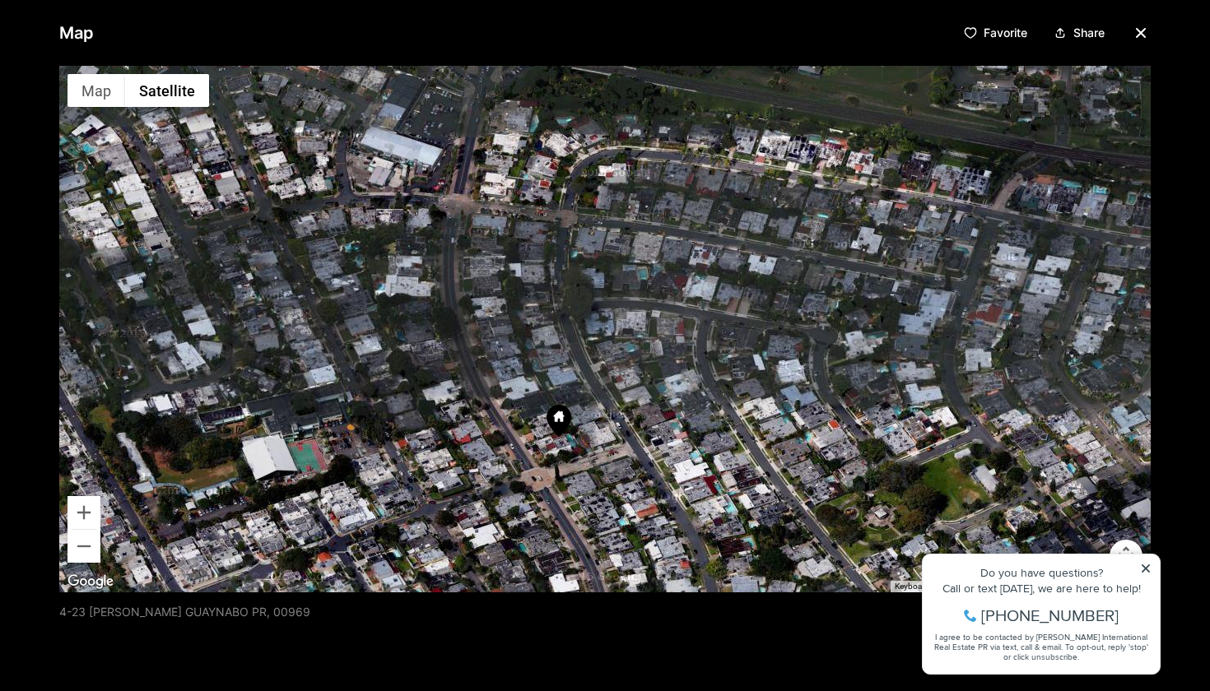
drag, startPoint x: 605, startPoint y: 305, endPoint x: 587, endPoint y: 196, distance: 110.9
click at [587, 196] on div at bounding box center [604, 329] width 1091 height 527
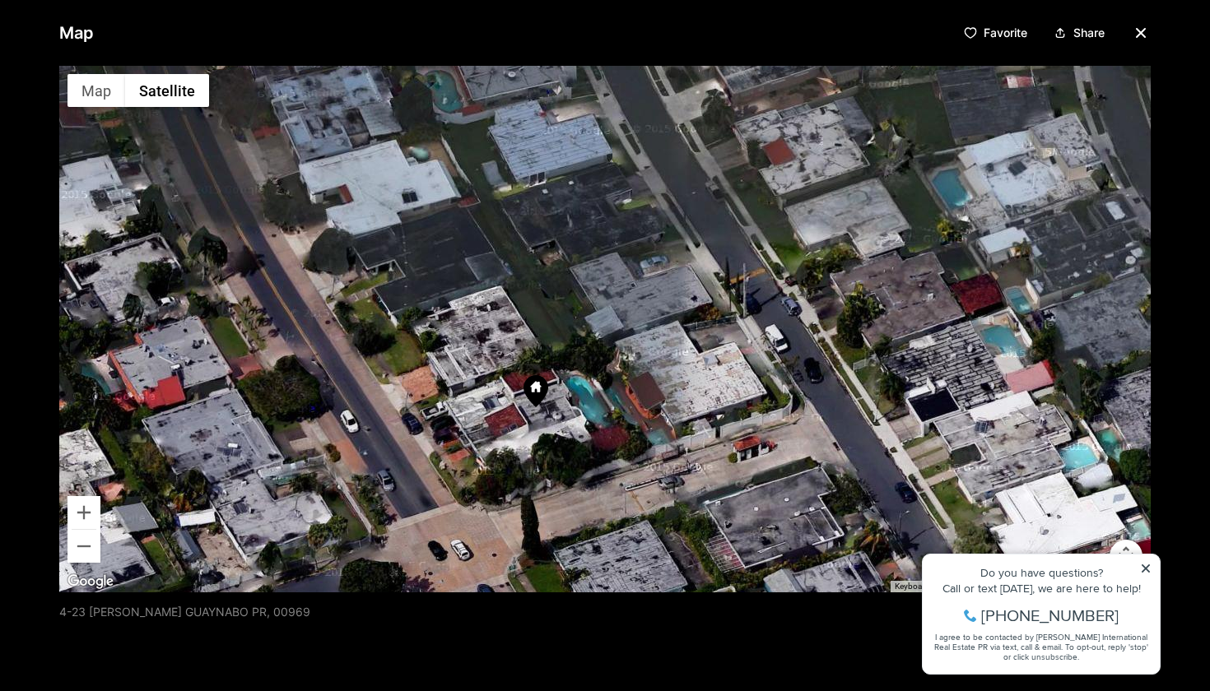
drag, startPoint x: 595, startPoint y: 420, endPoint x: 575, endPoint y: 315, distance: 107.2
click at [575, 323] on div at bounding box center [604, 329] width 1091 height 527
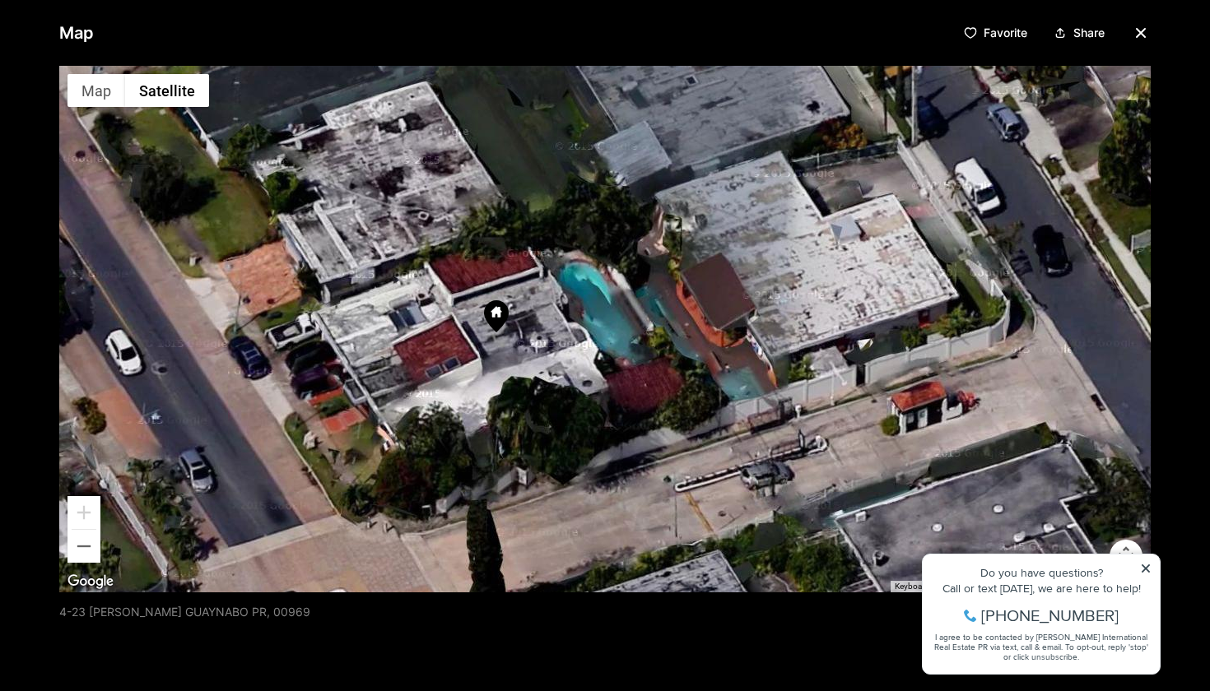
drag, startPoint x: 575, startPoint y: 315, endPoint x: 592, endPoint y: 233, distance: 84.1
click at [592, 233] on div at bounding box center [604, 329] width 1091 height 527
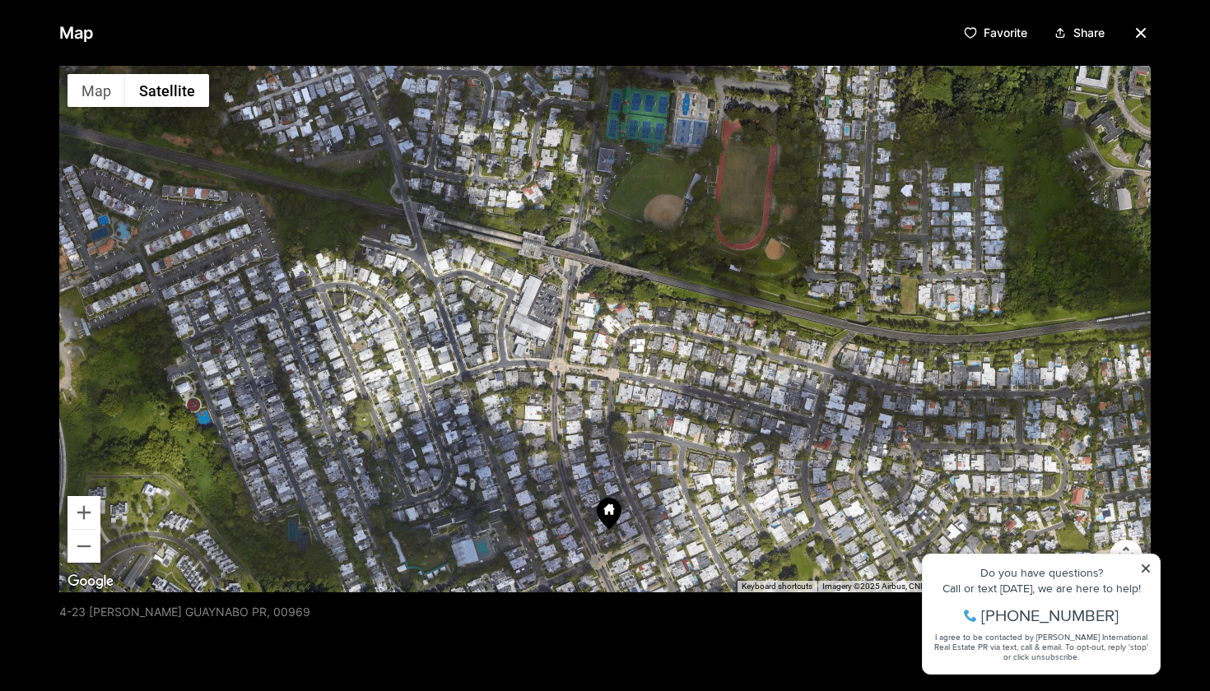
drag, startPoint x: 589, startPoint y: 312, endPoint x: 613, endPoint y: 544, distance: 233.3
click at [613, 544] on div at bounding box center [604, 329] width 1091 height 527
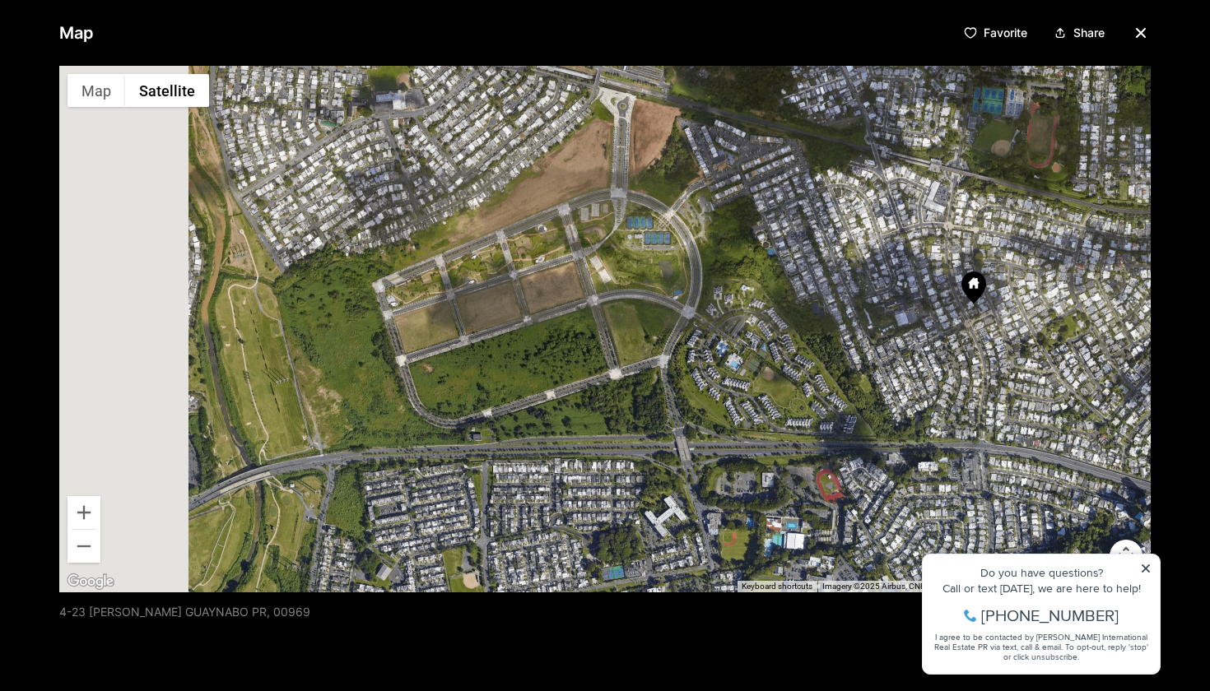
drag, startPoint x: 491, startPoint y: 369, endPoint x: 897, endPoint y: 289, distance: 413.6
click at [897, 289] on div at bounding box center [604, 329] width 1091 height 527
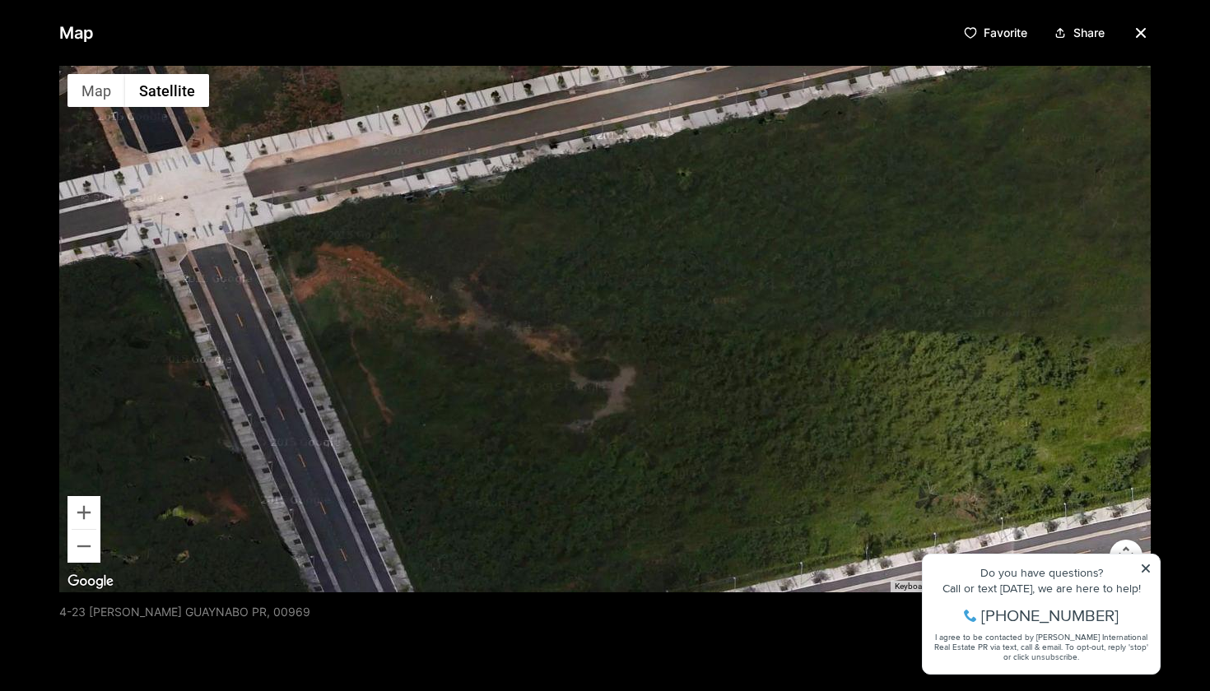
drag, startPoint x: 572, startPoint y: 286, endPoint x: 318, endPoint y: 486, distance: 322.8
click at [331, 475] on div at bounding box center [604, 329] width 1091 height 527
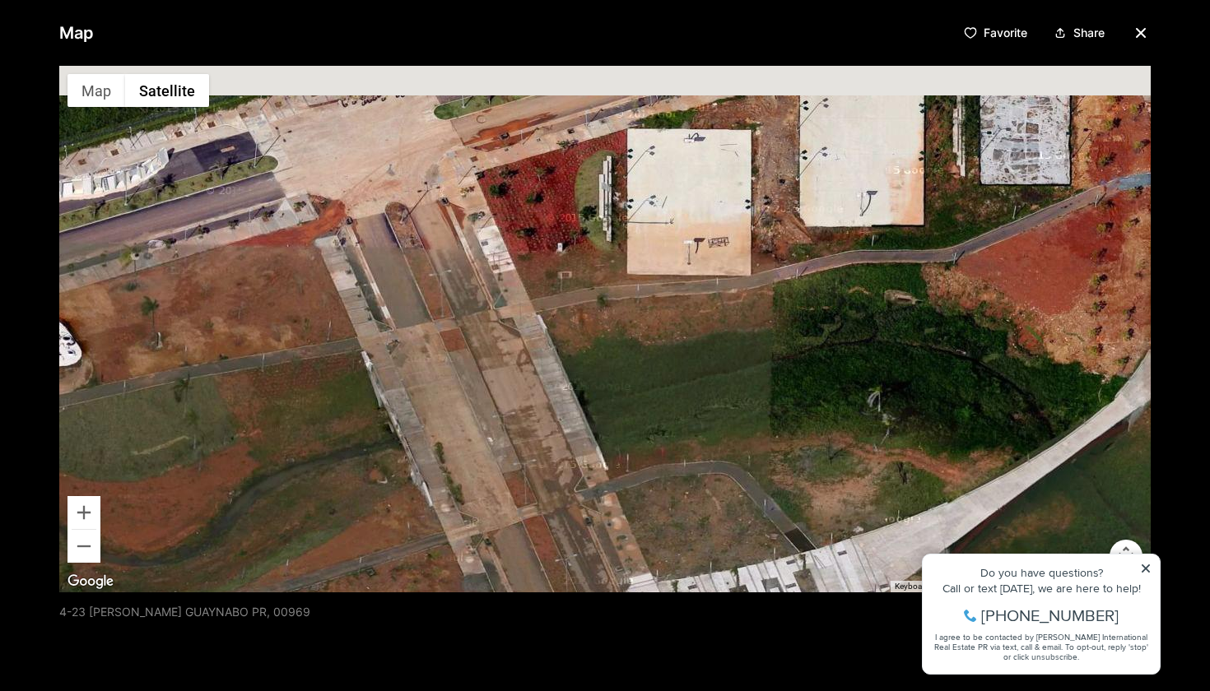
drag, startPoint x: 503, startPoint y: 345, endPoint x: 523, endPoint y: 499, distance: 156.0
click at [523, 500] on div at bounding box center [604, 329] width 1091 height 527
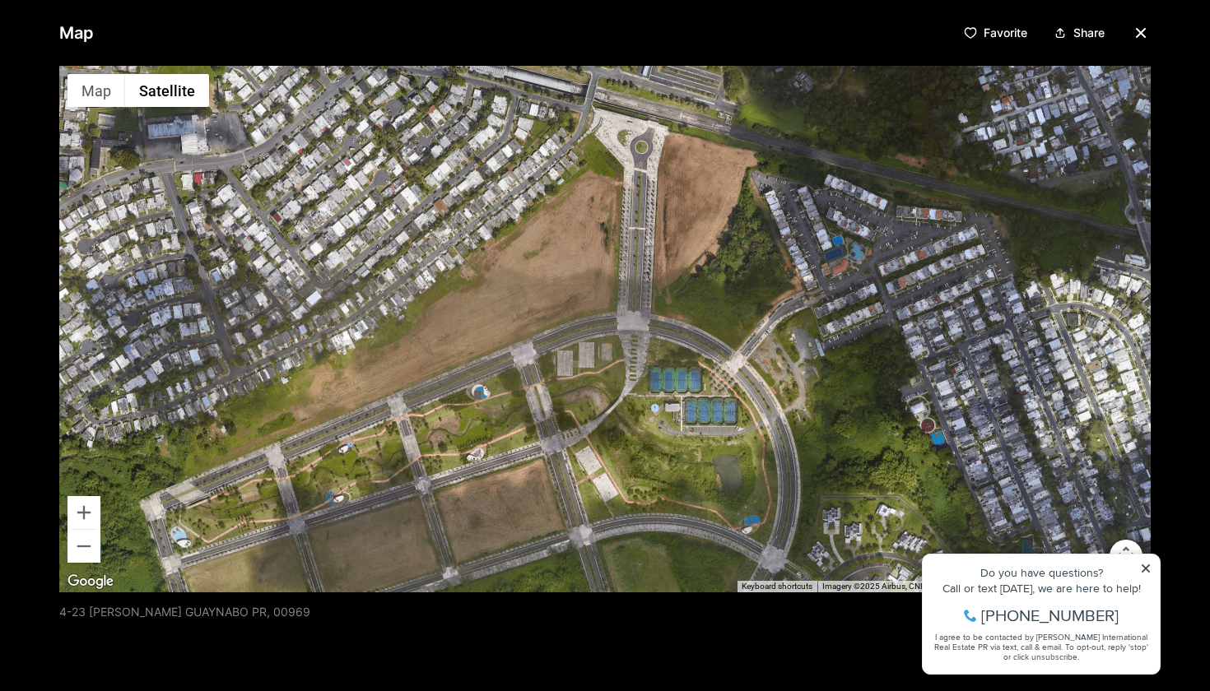
drag, startPoint x: 532, startPoint y: 415, endPoint x: 552, endPoint y: 343, distance: 74.3
click at [552, 342] on div at bounding box center [604, 329] width 1091 height 527
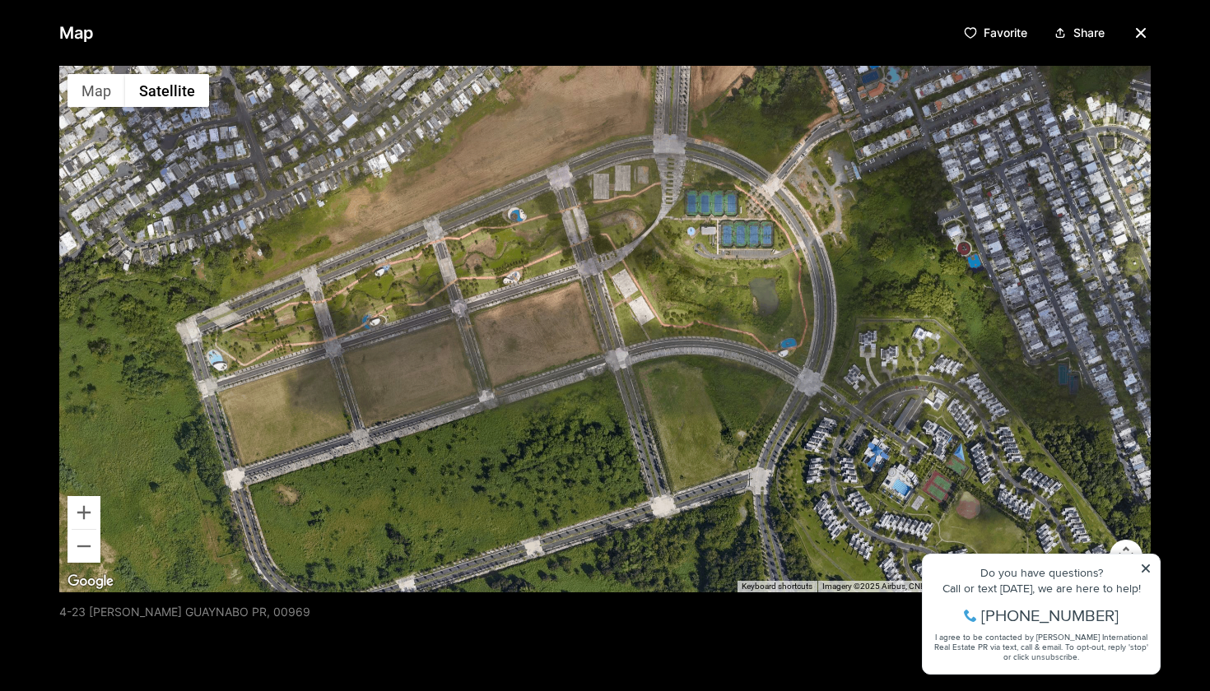
drag, startPoint x: 579, startPoint y: 449, endPoint x: 606, endPoint y: 295, distance: 156.9
click at [606, 295] on div at bounding box center [604, 329] width 1091 height 527
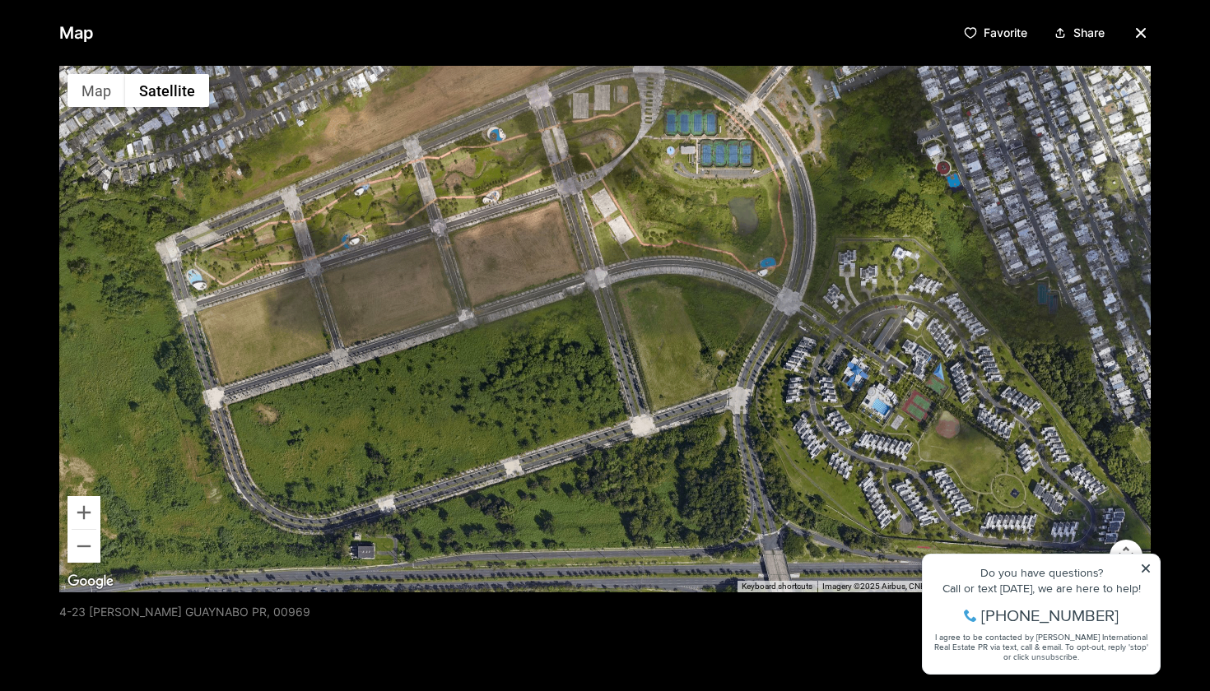
drag, startPoint x: 635, startPoint y: 388, endPoint x: 616, endPoint y: 305, distance: 84.6
click at [616, 305] on div at bounding box center [604, 329] width 1091 height 527
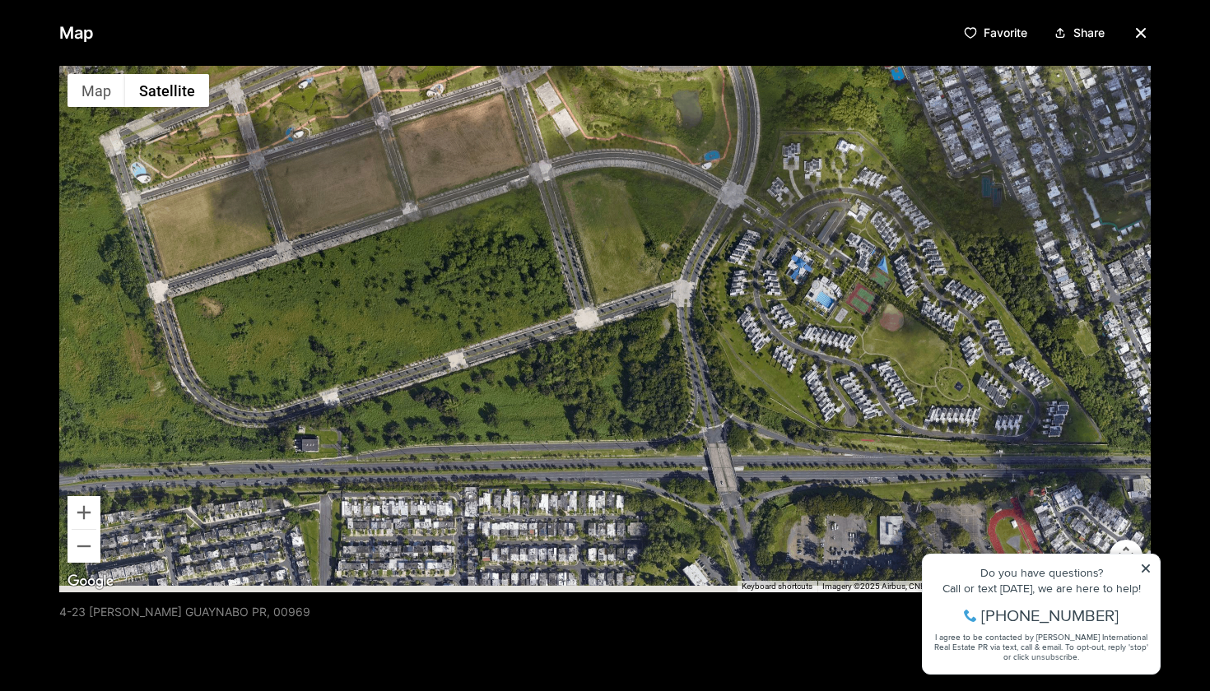
drag, startPoint x: 677, startPoint y: 387, endPoint x: 611, endPoint y: 259, distance: 143.5
click at [611, 259] on div at bounding box center [604, 329] width 1091 height 527
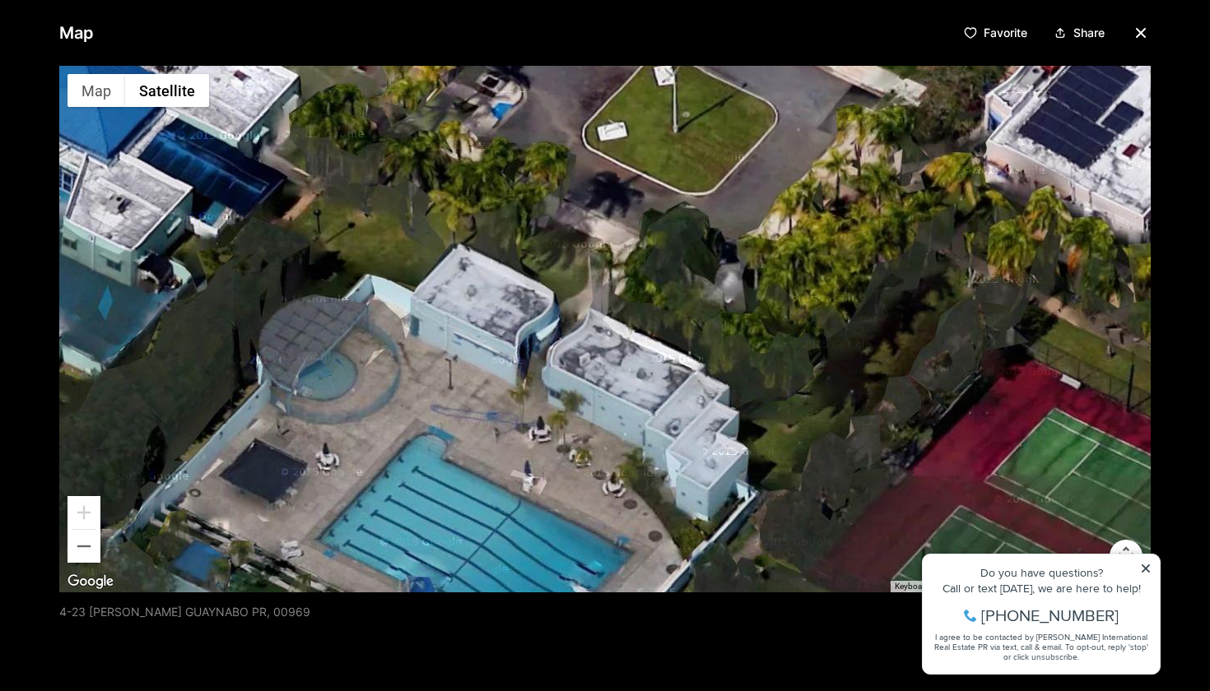
drag, startPoint x: 696, startPoint y: 312, endPoint x: 1105, endPoint y: 142, distance: 443.0
click at [1055, 161] on div at bounding box center [604, 329] width 1091 height 527
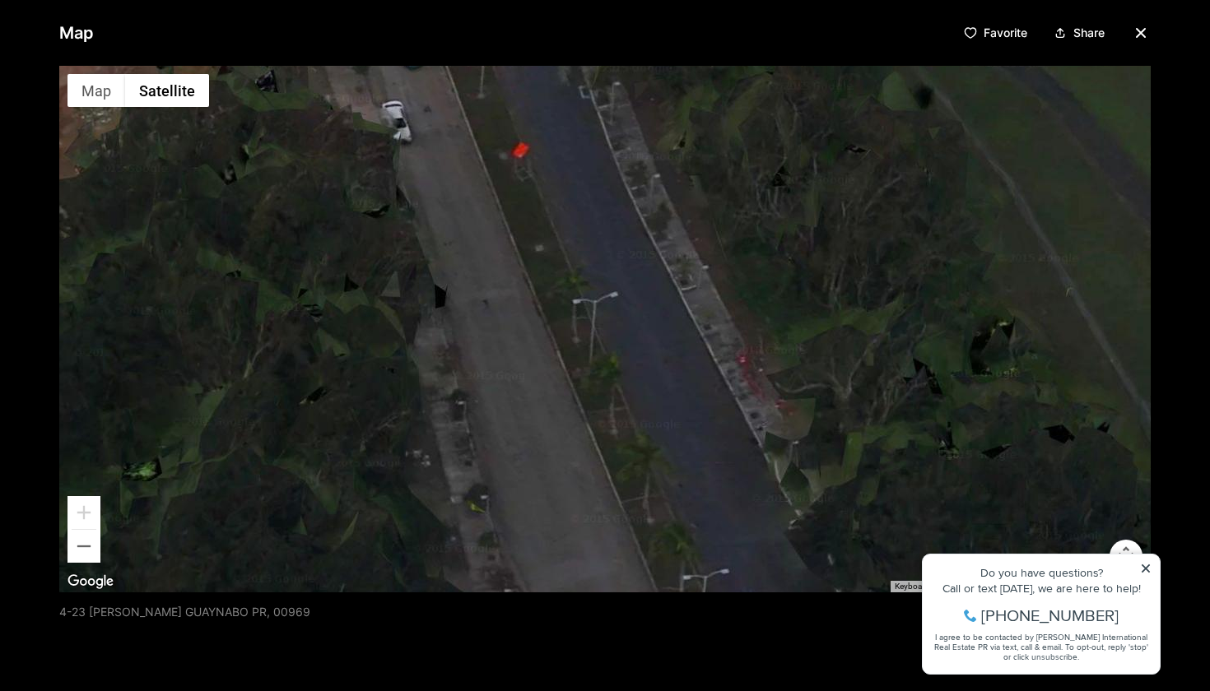
drag, startPoint x: 861, startPoint y: 231, endPoint x: 646, endPoint y: 337, distance: 239.2
click at [647, 332] on div at bounding box center [604, 329] width 1091 height 527
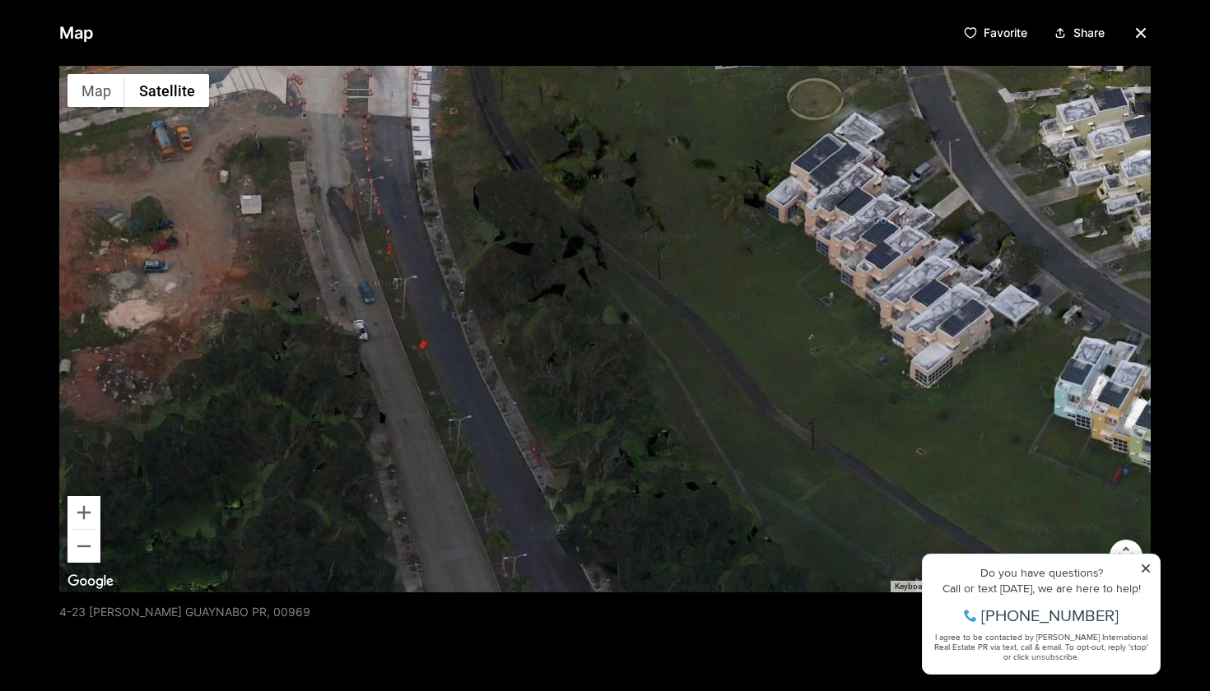
drag, startPoint x: 733, startPoint y: 250, endPoint x: 569, endPoint y: 295, distance: 169.9
click at [579, 290] on div at bounding box center [604, 329] width 1091 height 527
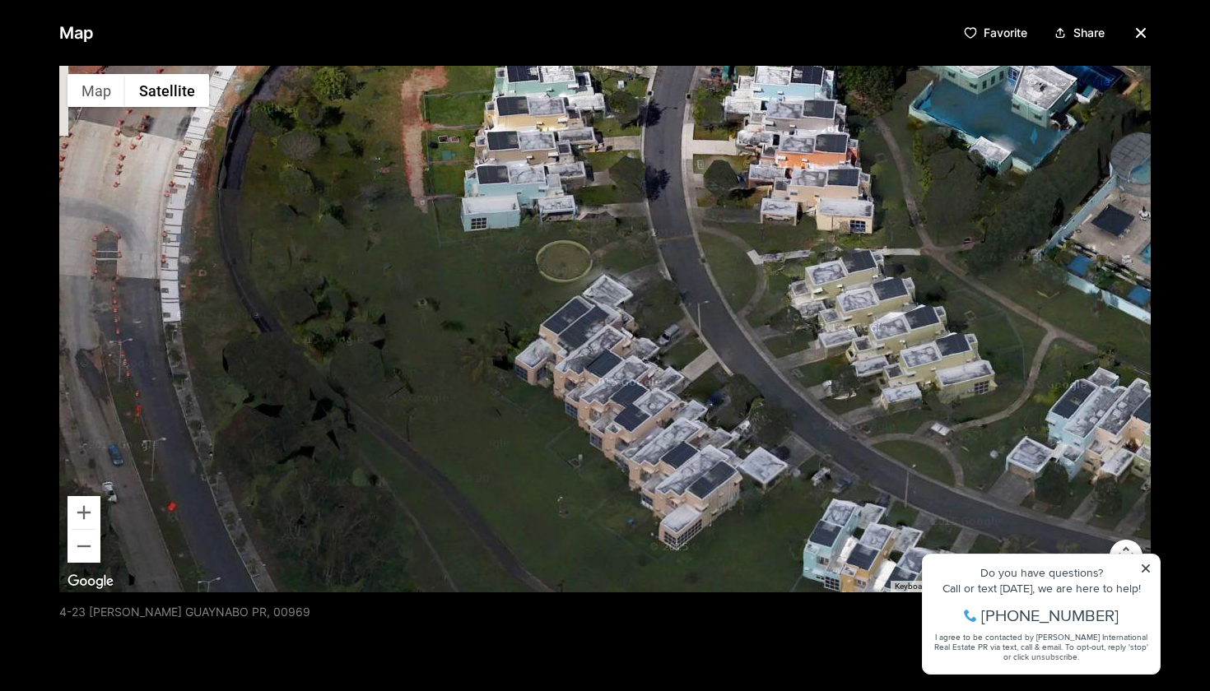
drag, startPoint x: 569, startPoint y: 295, endPoint x: 655, endPoint y: 409, distance: 142.2
click at [652, 401] on div at bounding box center [604, 329] width 1091 height 527
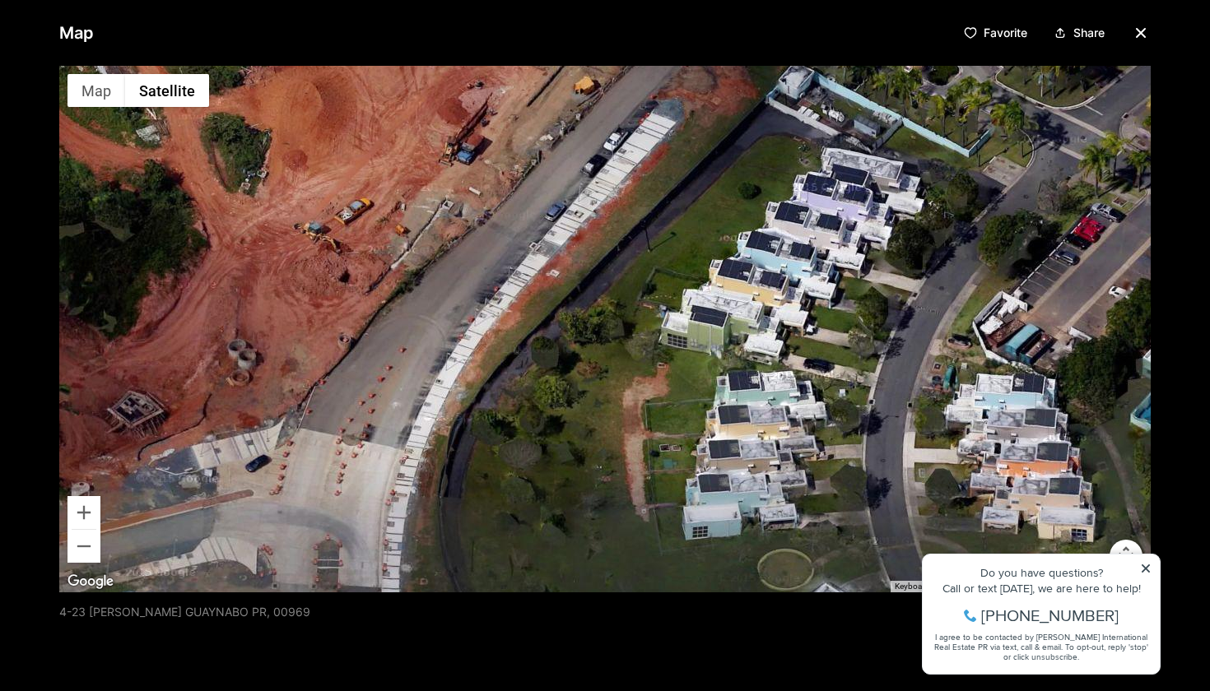
drag, startPoint x: 594, startPoint y: 371, endPoint x: 544, endPoint y: 474, distance: 114.5
click at [544, 474] on div at bounding box center [604, 329] width 1091 height 527
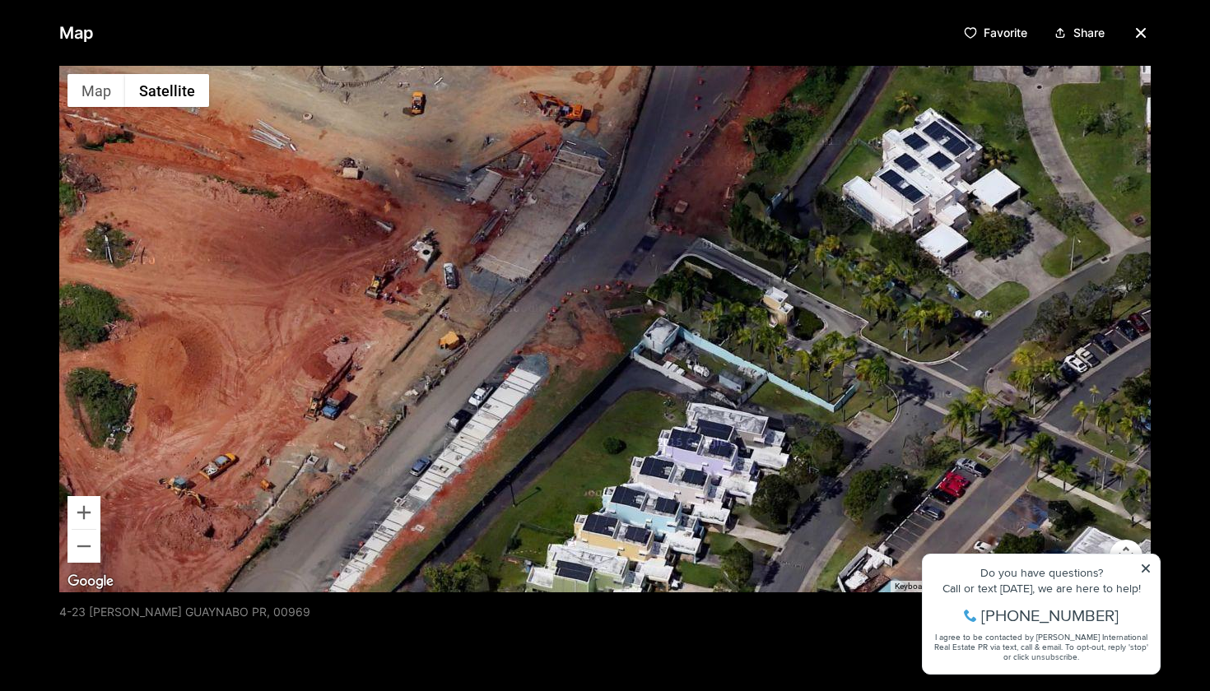
drag, startPoint x: 534, startPoint y: 488, endPoint x: 539, endPoint y: 520, distance: 32.5
click at [534, 492] on div at bounding box center [604, 329] width 1091 height 527
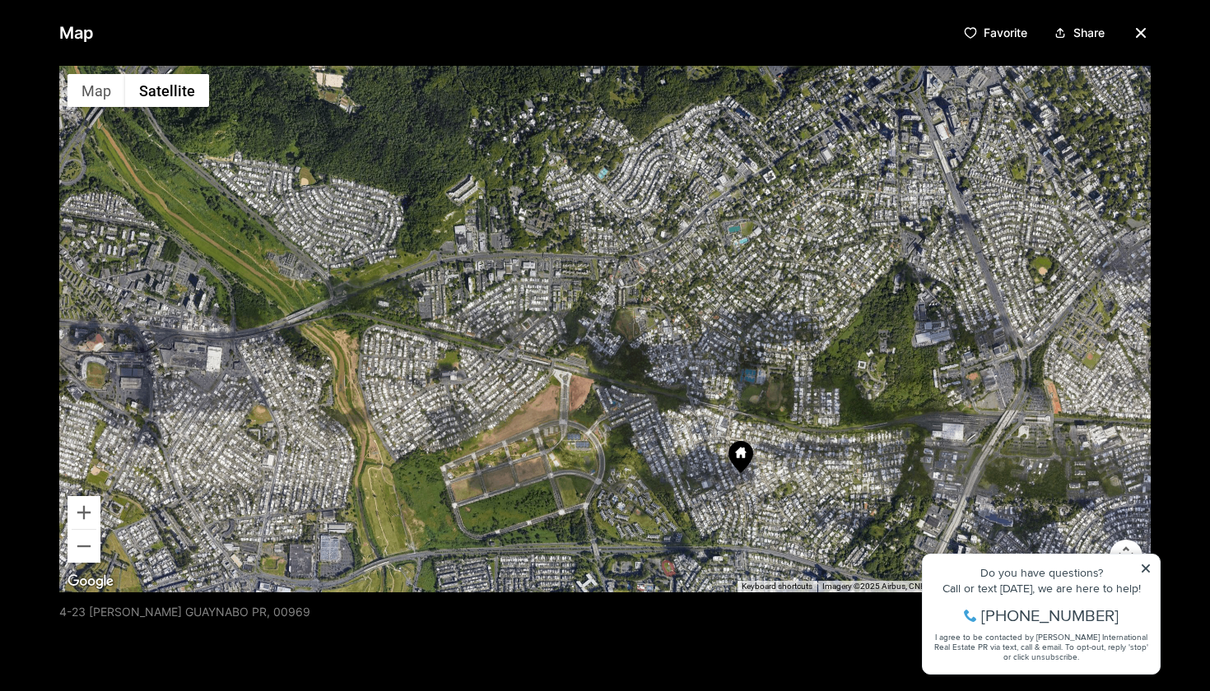
drag, startPoint x: 564, startPoint y: 418, endPoint x: 586, endPoint y: 432, distance: 26.3
click at [586, 432] on div at bounding box center [604, 329] width 1091 height 527
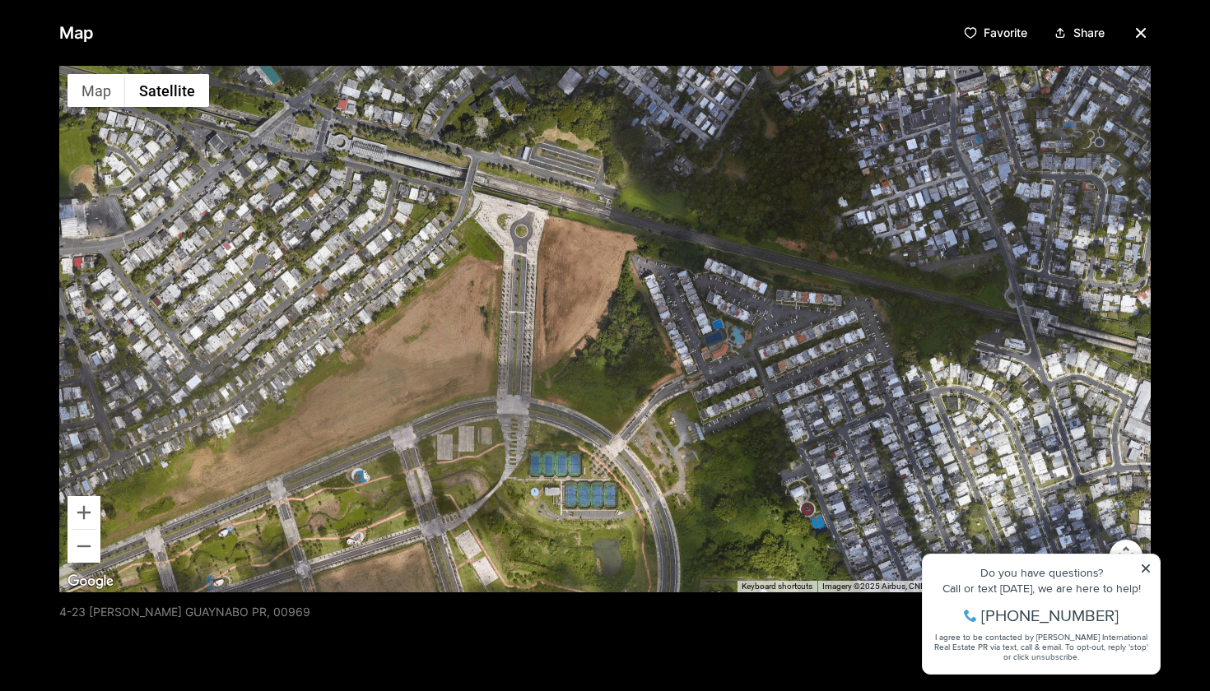
drag, startPoint x: 586, startPoint y: 432, endPoint x: 622, endPoint y: 472, distance: 53.6
click at [622, 472] on div at bounding box center [604, 329] width 1091 height 527
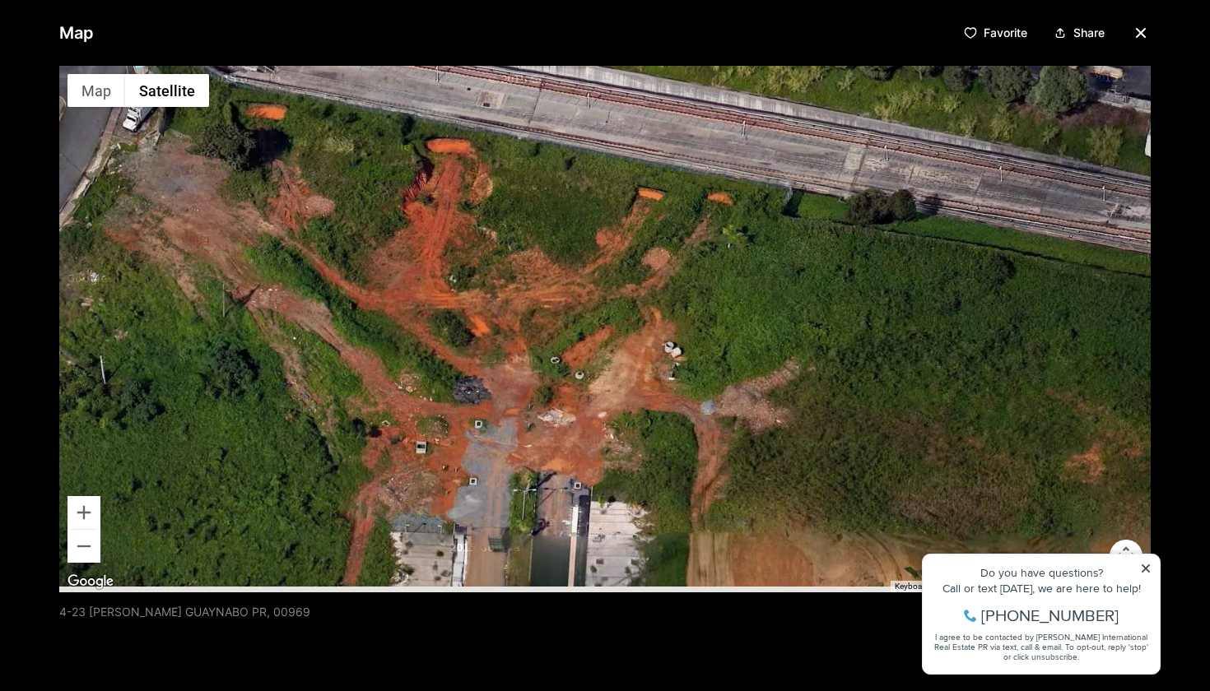
drag, startPoint x: 541, startPoint y: 258, endPoint x: 532, endPoint y: 204, distance: 54.1
click at [532, 204] on div at bounding box center [604, 329] width 1091 height 527
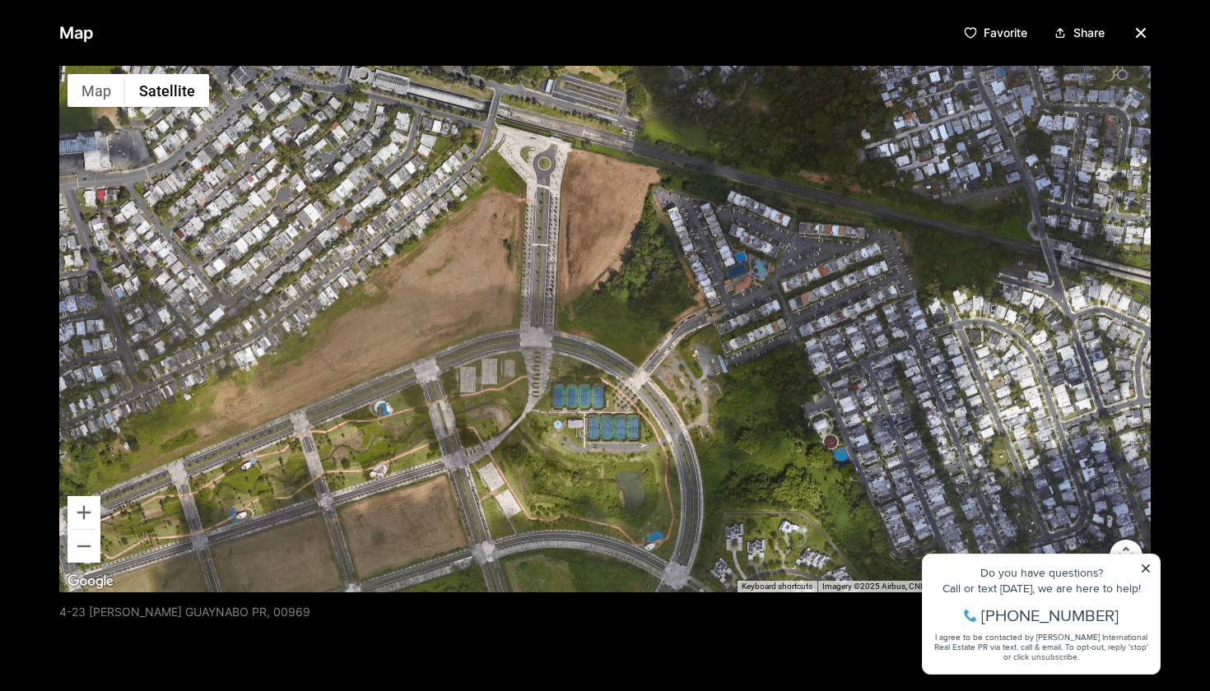
drag, startPoint x: 532, startPoint y: 203, endPoint x: 561, endPoint y: 145, distance: 65.1
click at [560, 148] on div at bounding box center [604, 329] width 1091 height 527
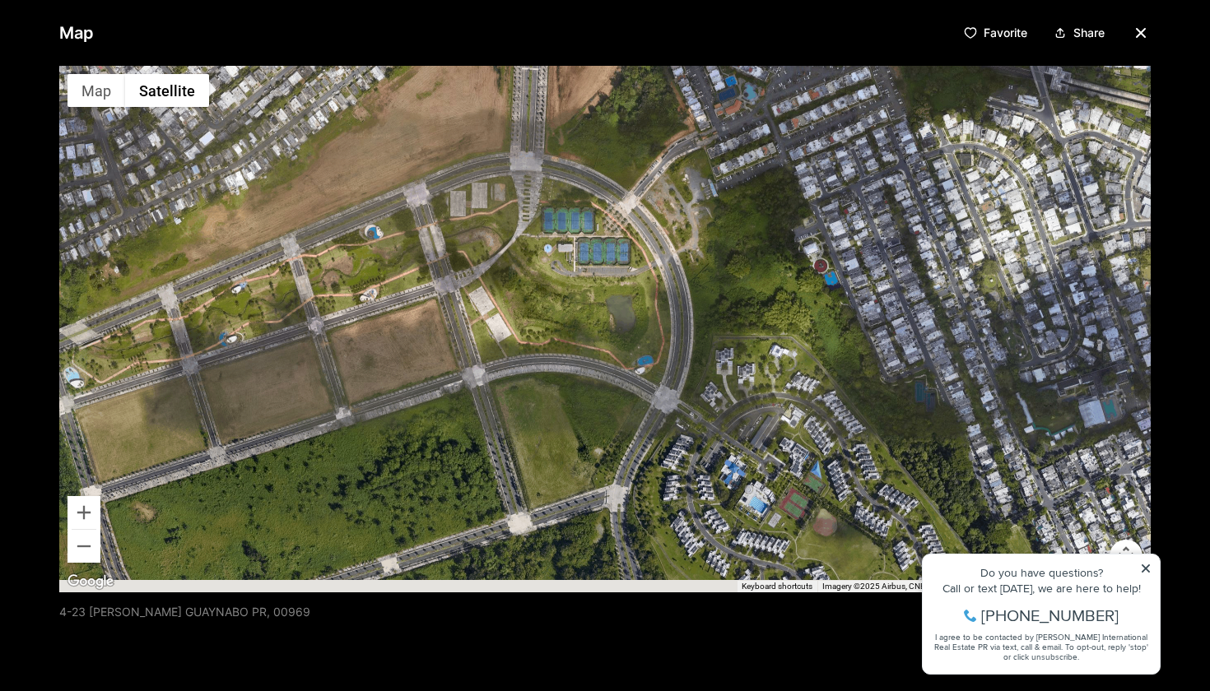
drag, startPoint x: 627, startPoint y: 272, endPoint x: 583, endPoint y: 184, distance: 98.3
click at [583, 184] on div at bounding box center [604, 329] width 1091 height 527
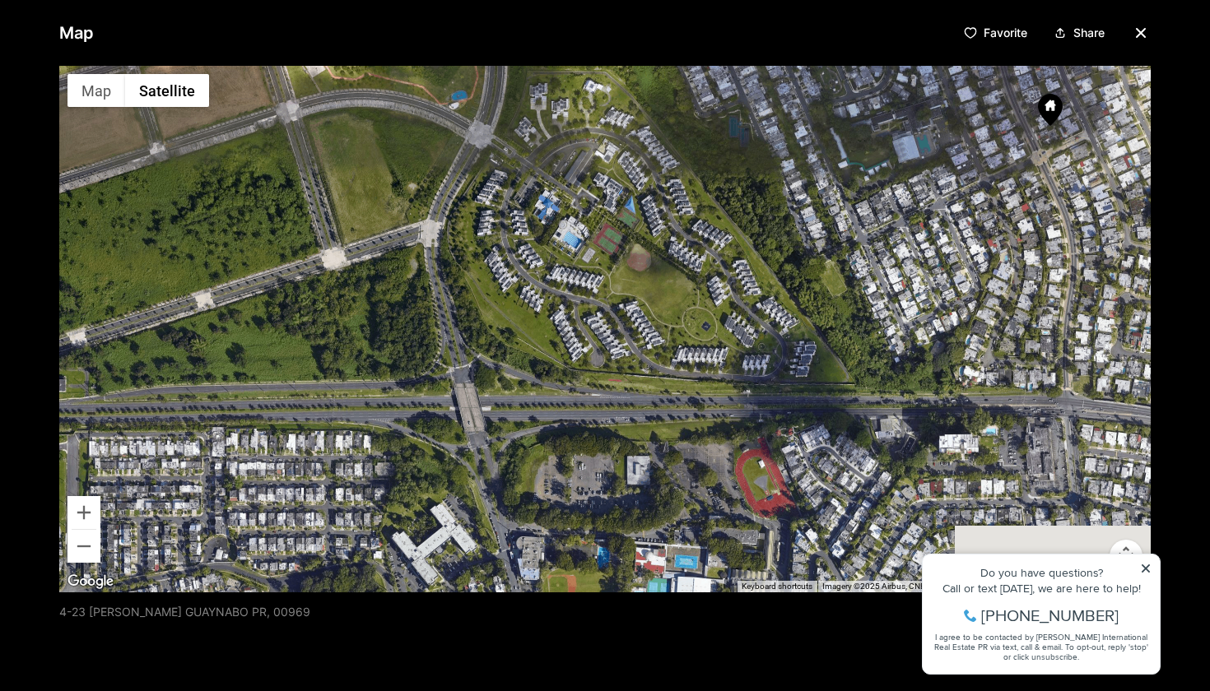
drag, startPoint x: 662, startPoint y: 271, endPoint x: 551, endPoint y: 149, distance: 165.4
click at [551, 149] on div at bounding box center [604, 329] width 1091 height 527
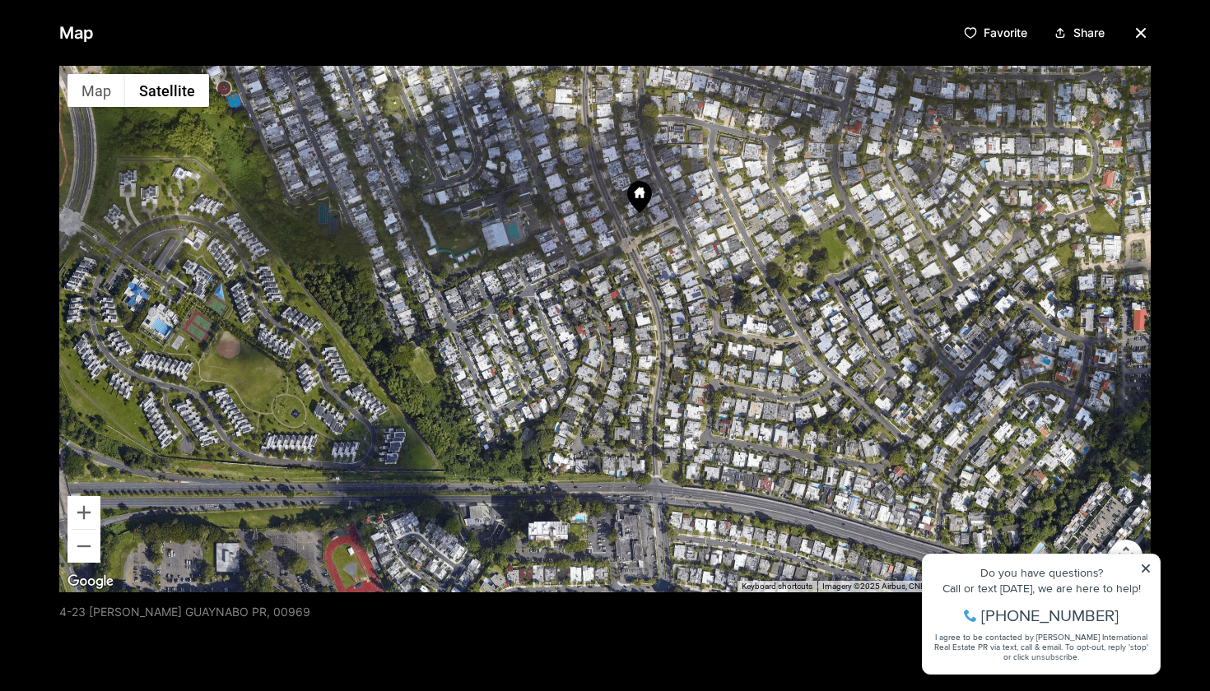
drag, startPoint x: 591, startPoint y: 182, endPoint x: 407, endPoint y: 513, distance: 378.7
click at [407, 513] on div at bounding box center [604, 329] width 1091 height 527
click at [1139, 33] on icon "button" at bounding box center [1141, 33] width 20 height 20
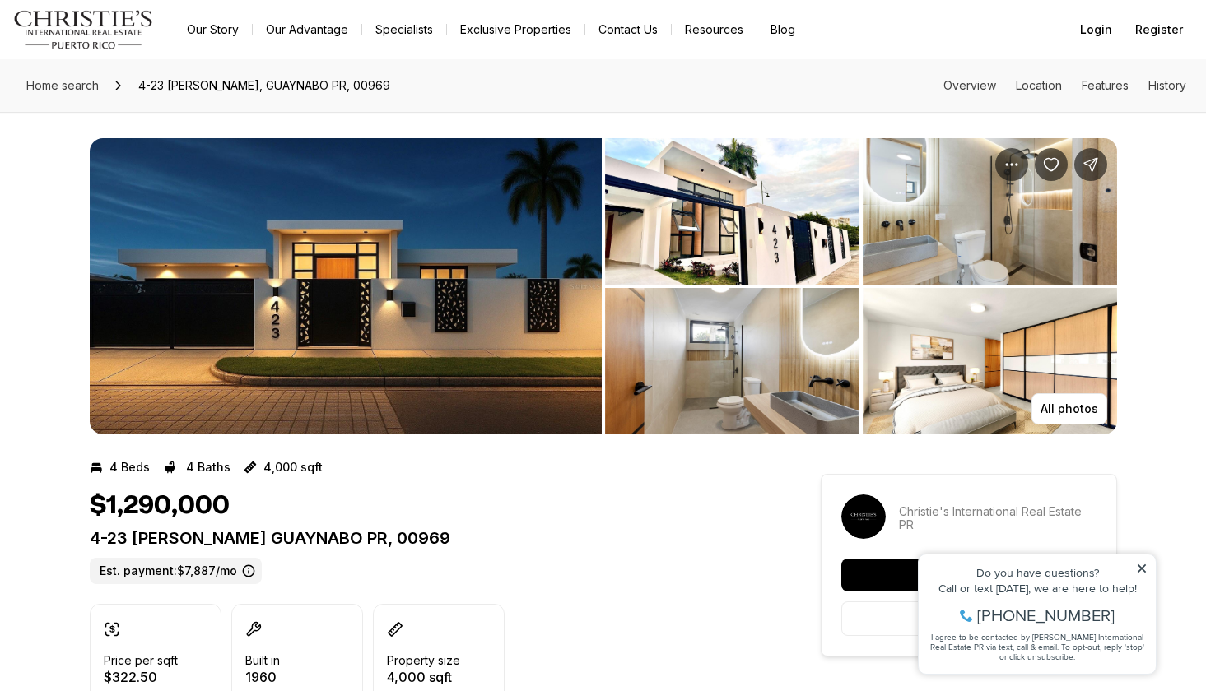
scroll to position [0, 0]
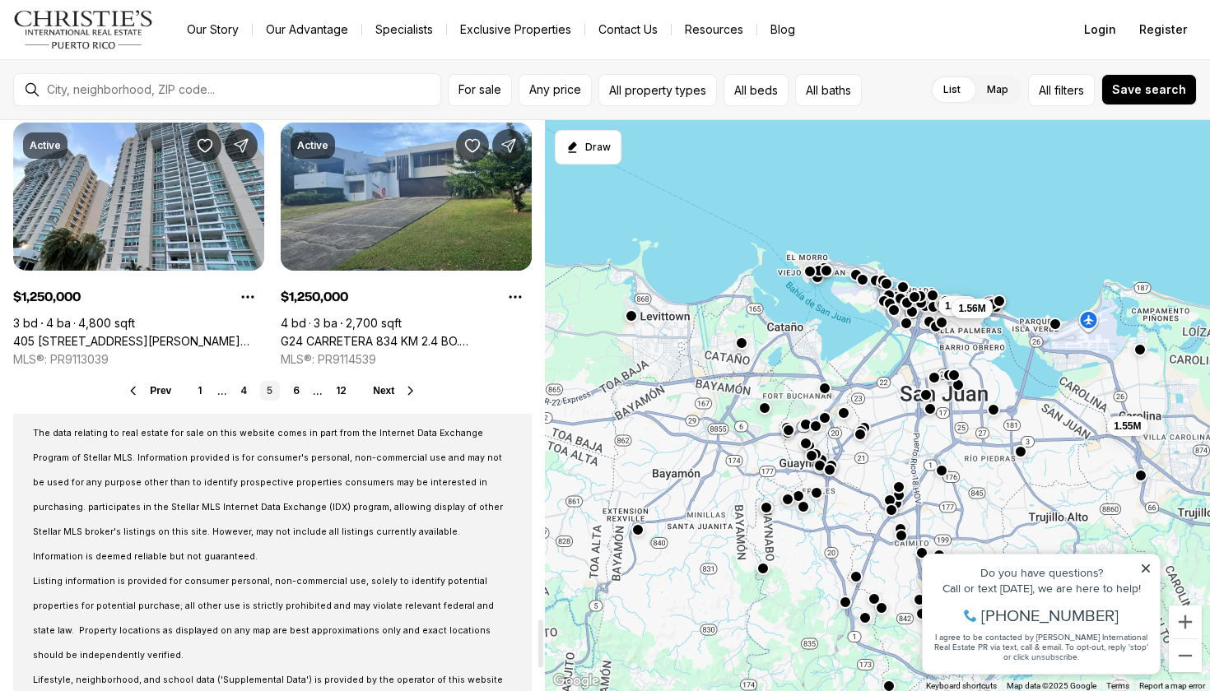
scroll to position [5919, 0]
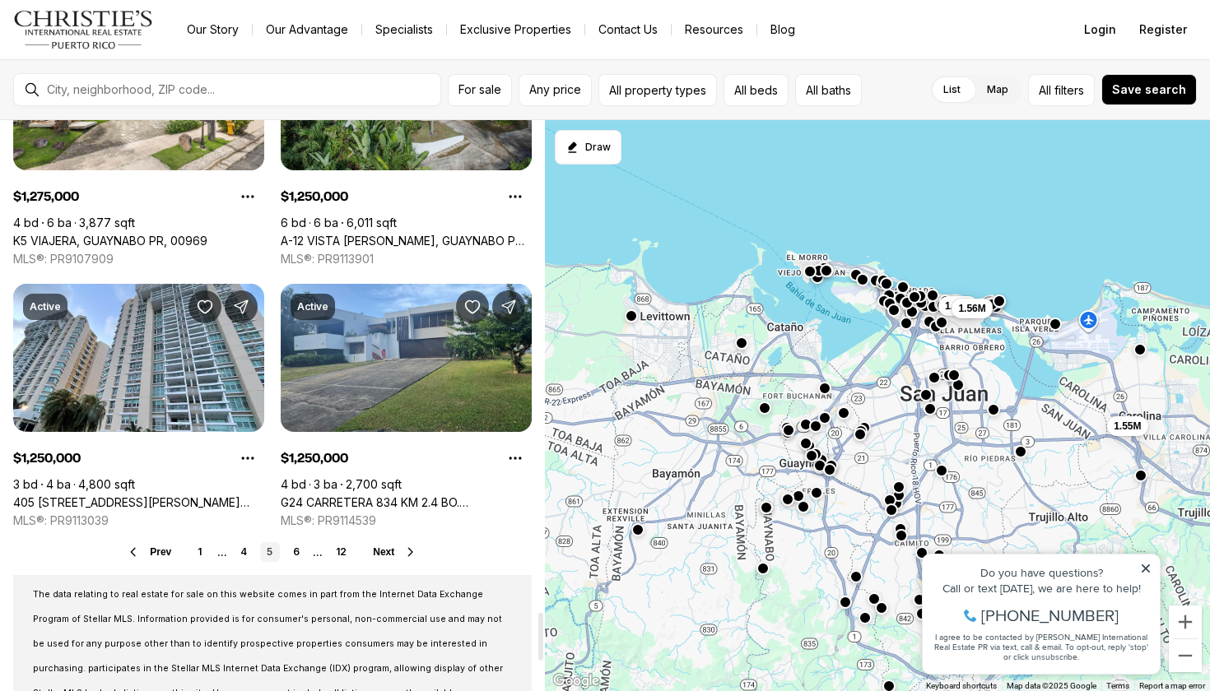
click at [392, 556] on span "Next" at bounding box center [383, 552] width 21 height 12
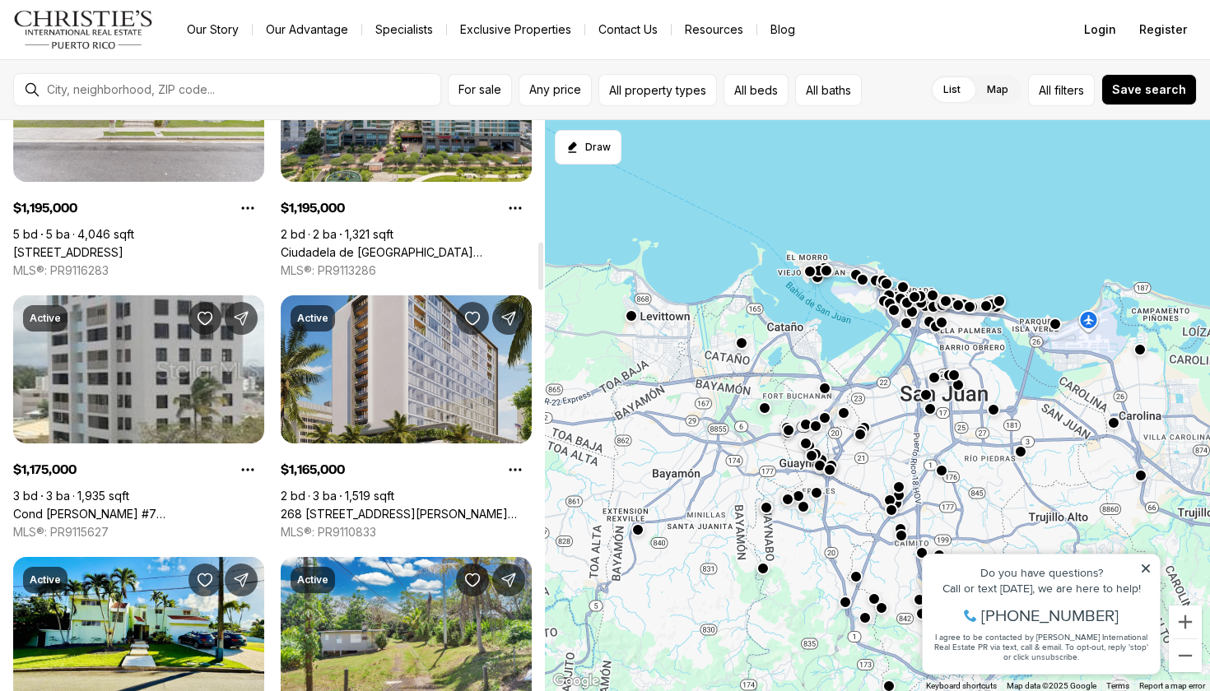
scroll to position [1465, 0]
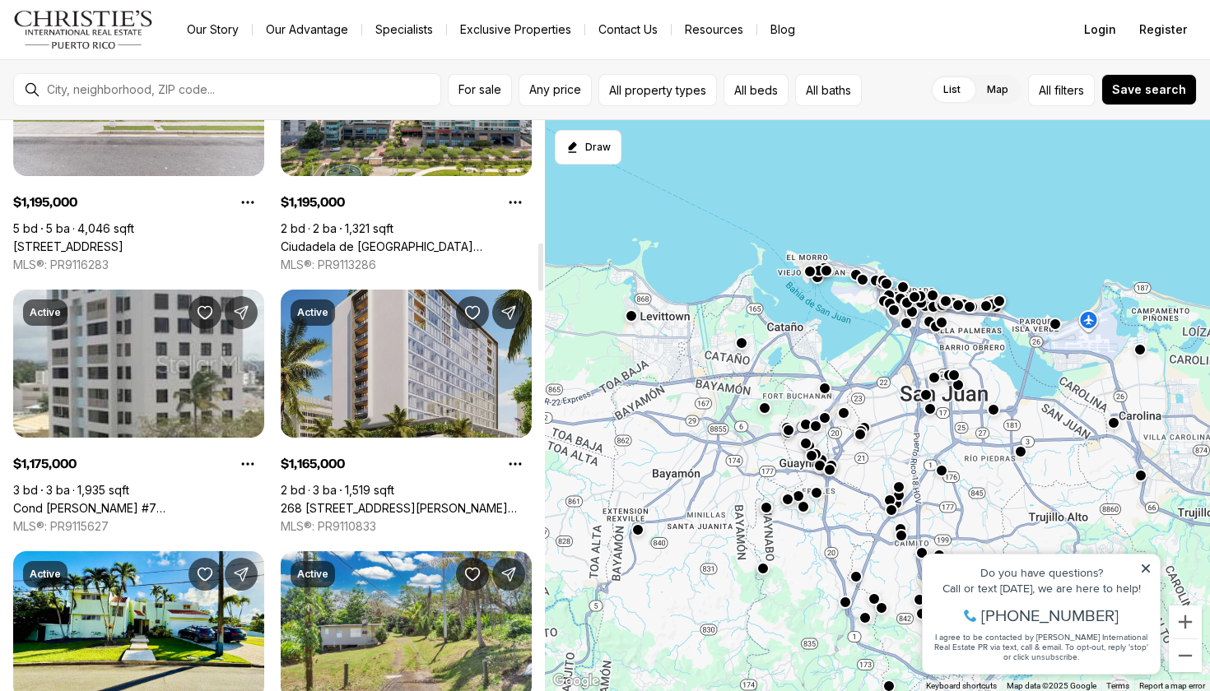
click at [424, 501] on link "268 AVENIDA JUAN PONCE DE LEON #1208, SAN JUAN PR, 00917" at bounding box center [406, 508] width 251 height 15
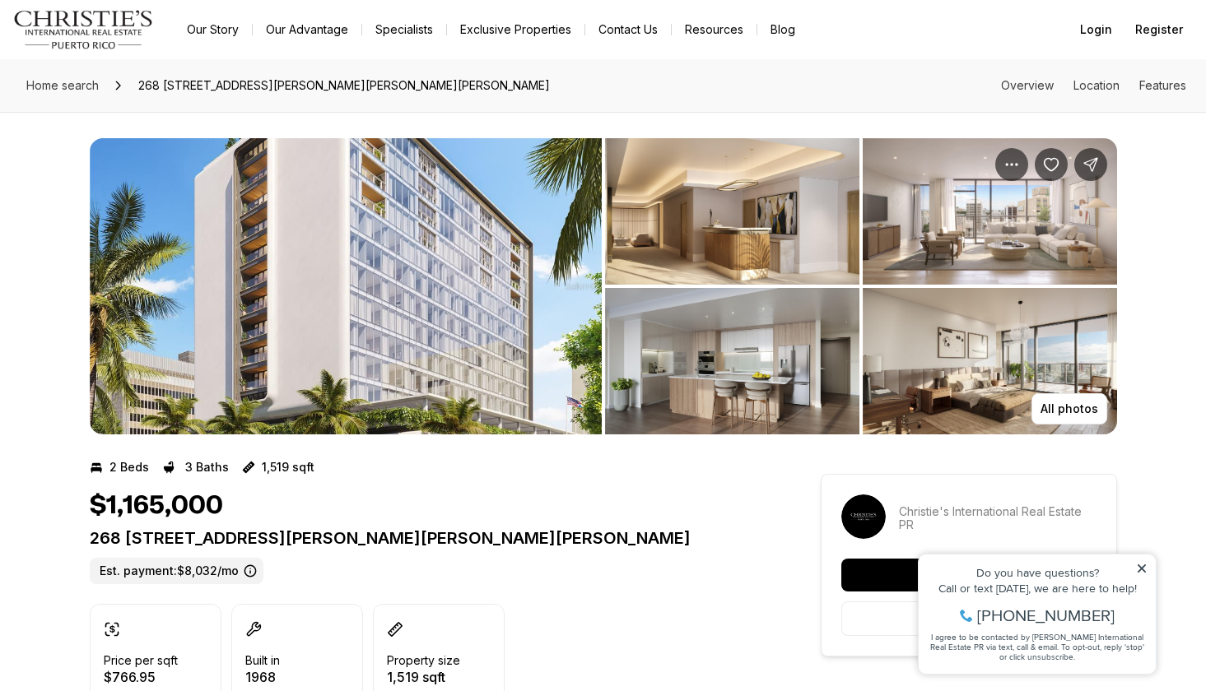
click at [552, 346] on img "View image gallery" at bounding box center [346, 286] width 512 height 296
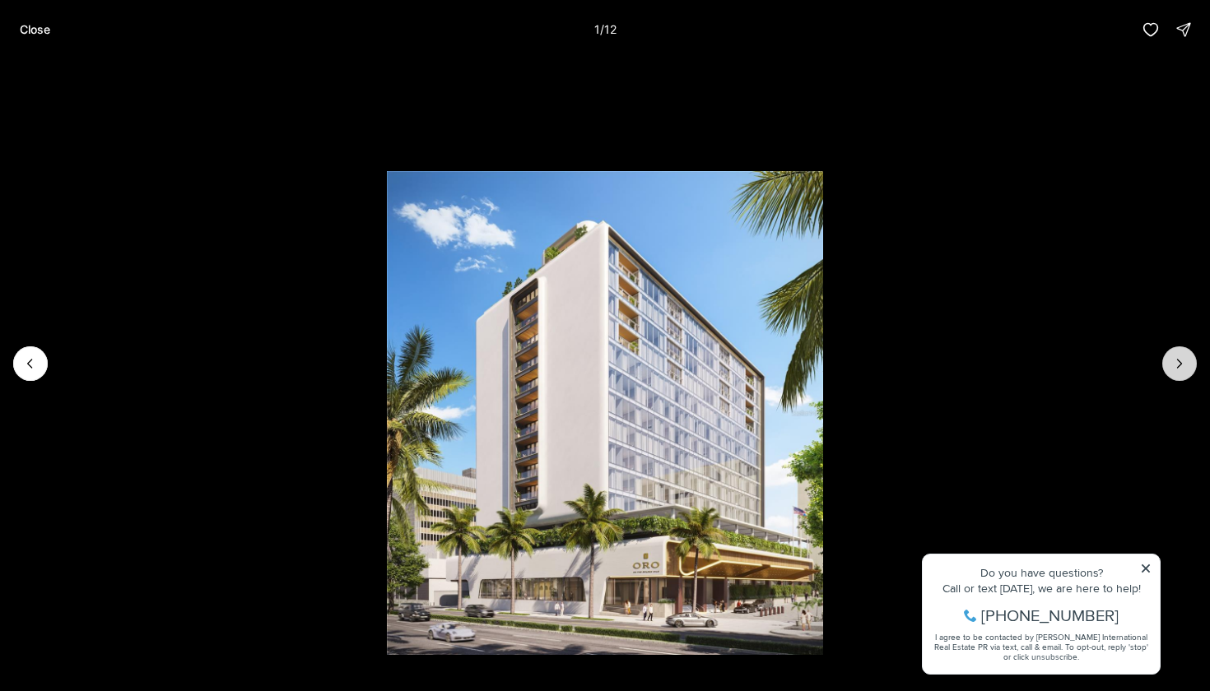
click at [1169, 374] on button "Next slide" at bounding box center [1179, 363] width 35 height 35
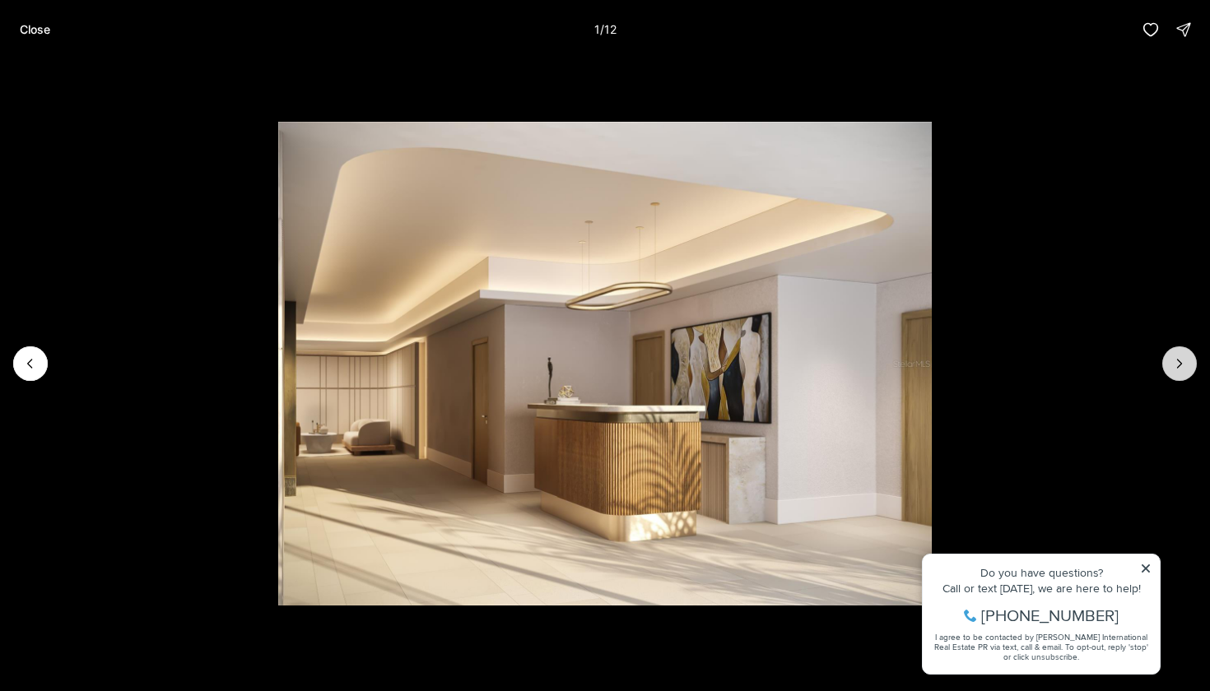
click at [1169, 374] on button "Next slide" at bounding box center [1179, 363] width 35 height 35
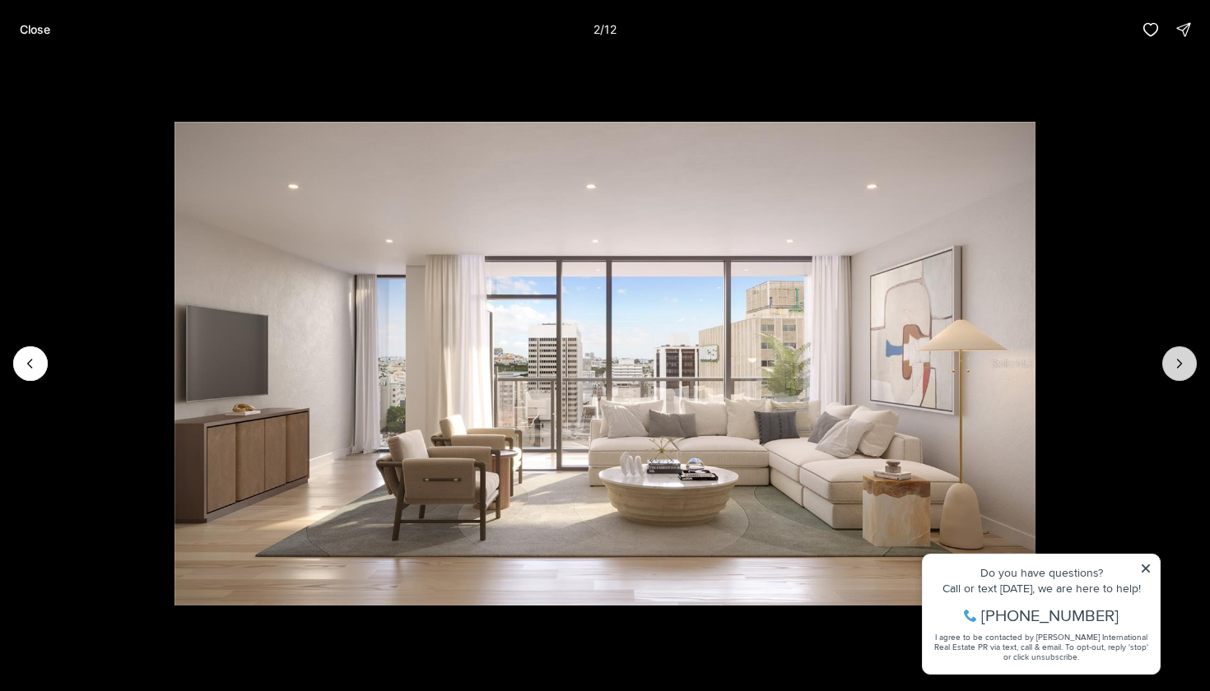
click at [1169, 374] on button "Next slide" at bounding box center [1179, 363] width 35 height 35
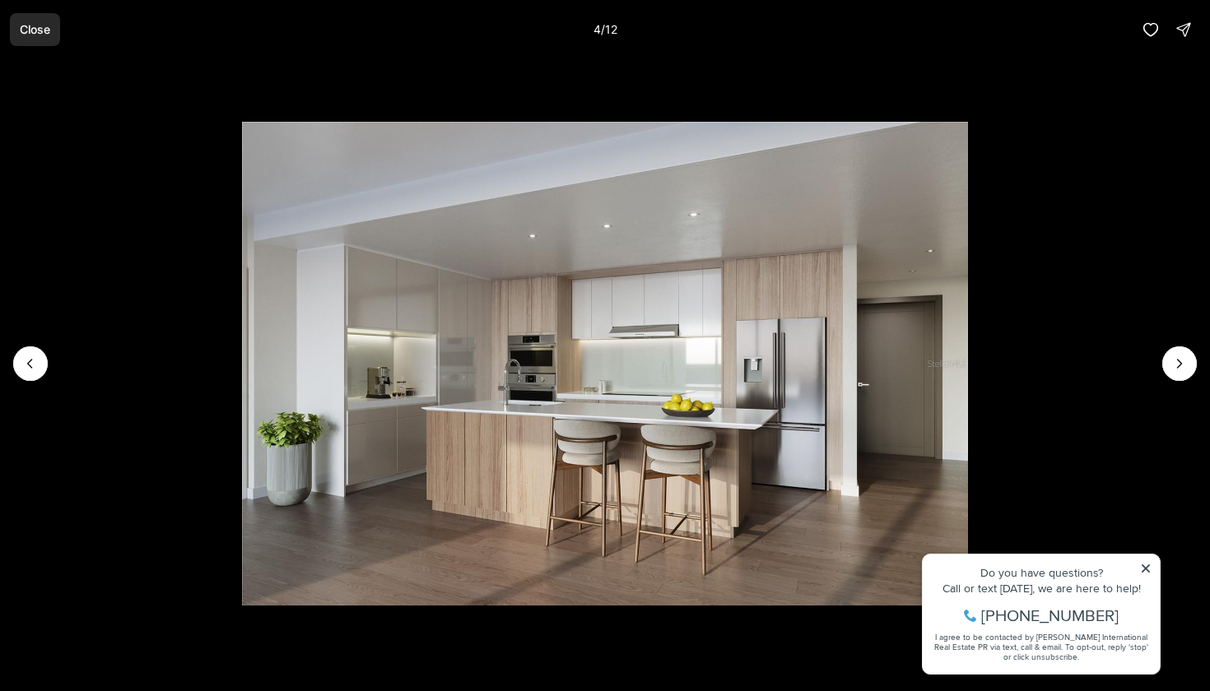
click at [35, 26] on p "Close" at bounding box center [35, 29] width 30 height 13
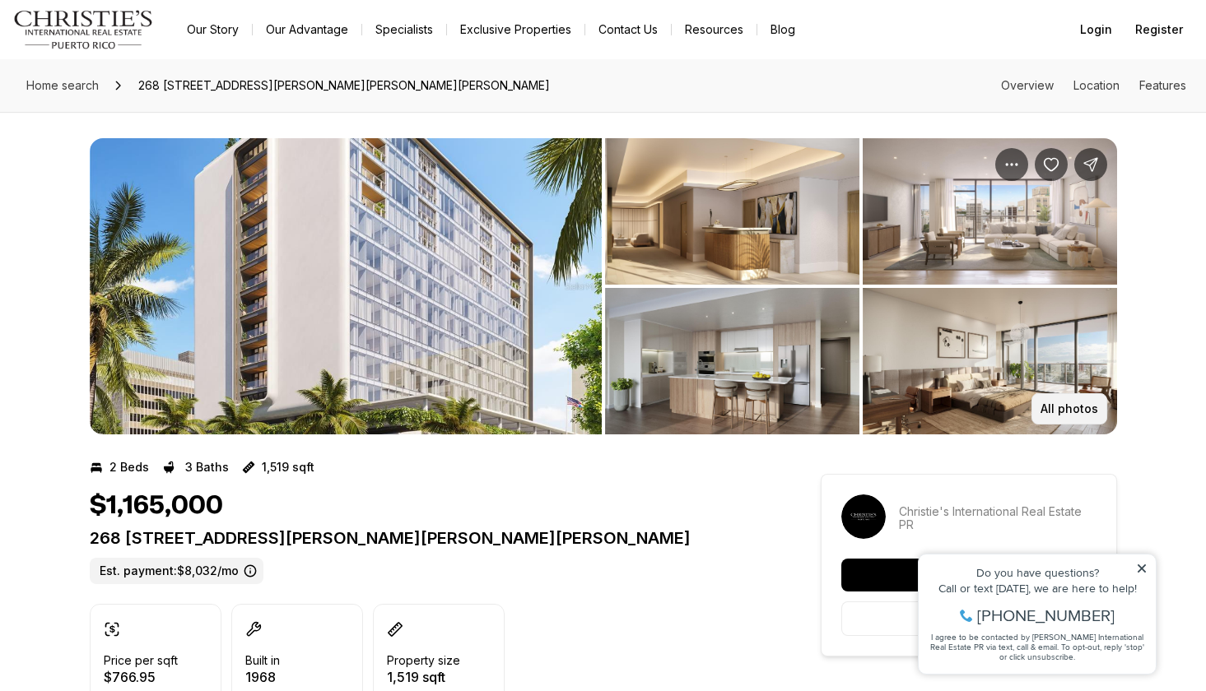
click at [1080, 404] on p "All photos" at bounding box center [1069, 408] width 58 height 13
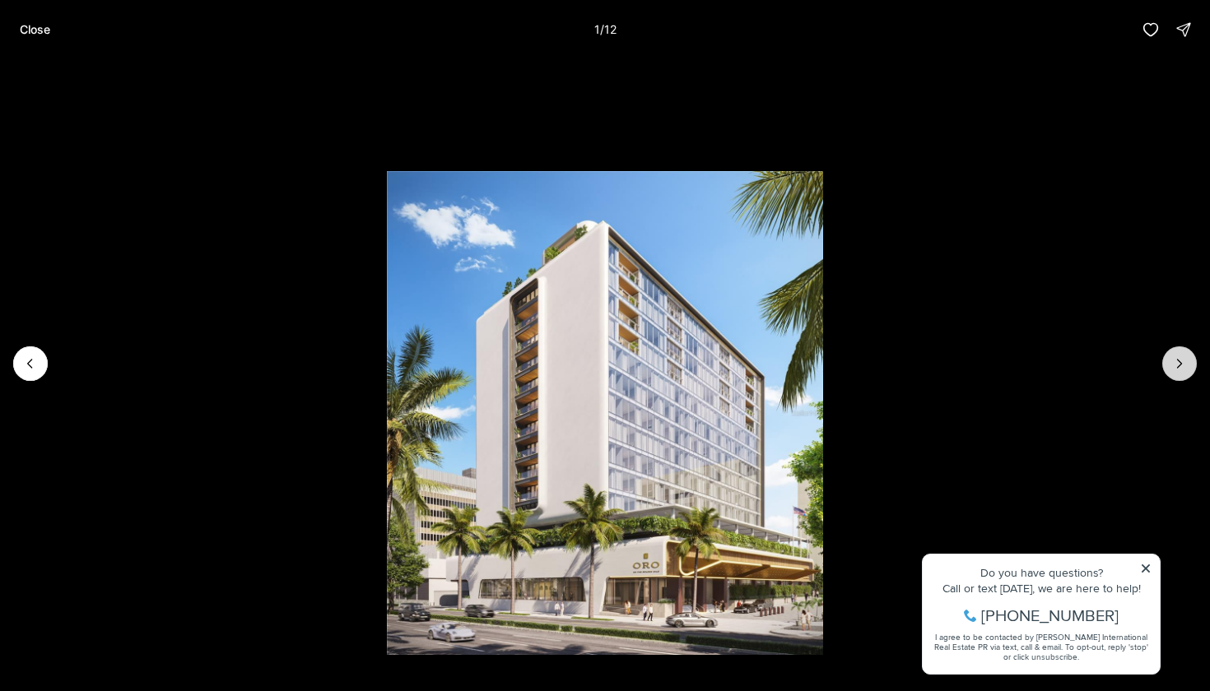
click at [1185, 374] on button "Next slide" at bounding box center [1179, 363] width 35 height 35
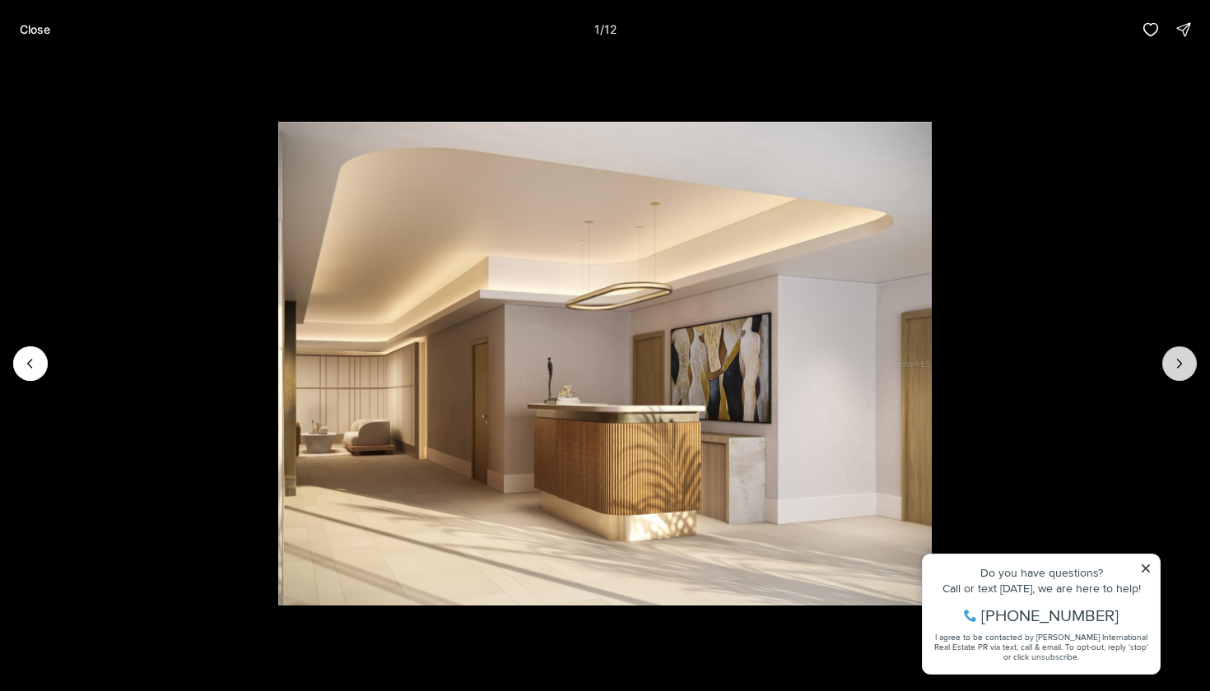
click at [1185, 374] on button "Next slide" at bounding box center [1179, 363] width 35 height 35
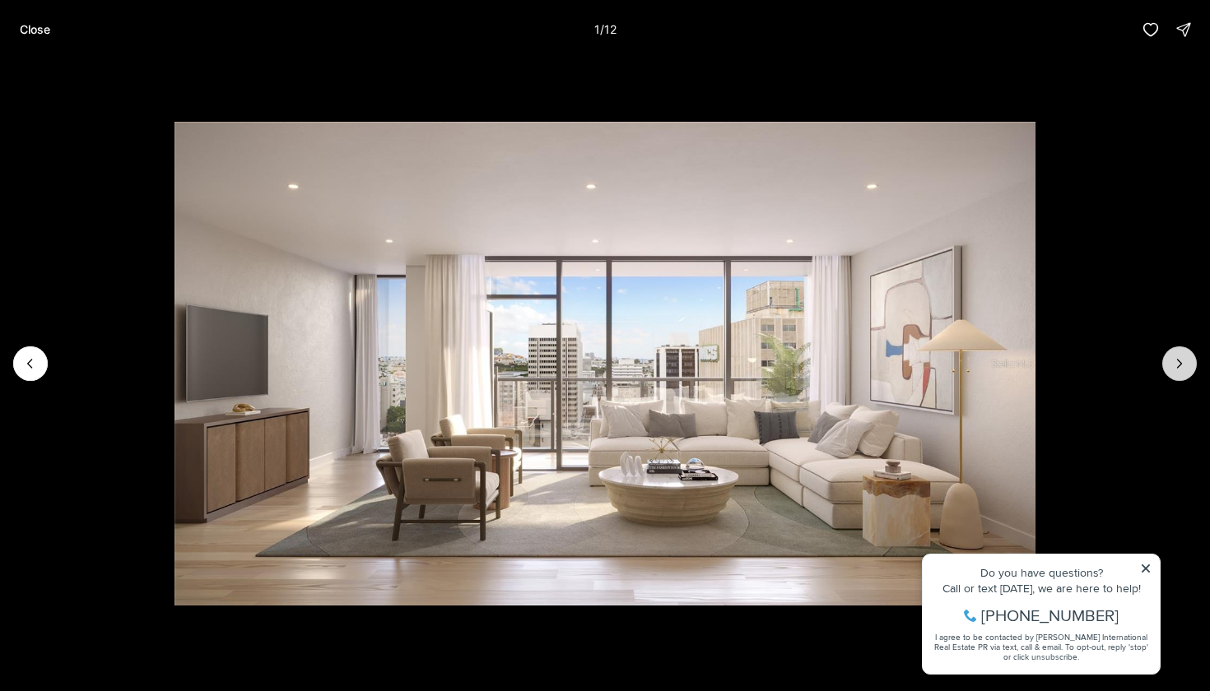
click at [1185, 374] on button "Next slide" at bounding box center [1179, 363] width 35 height 35
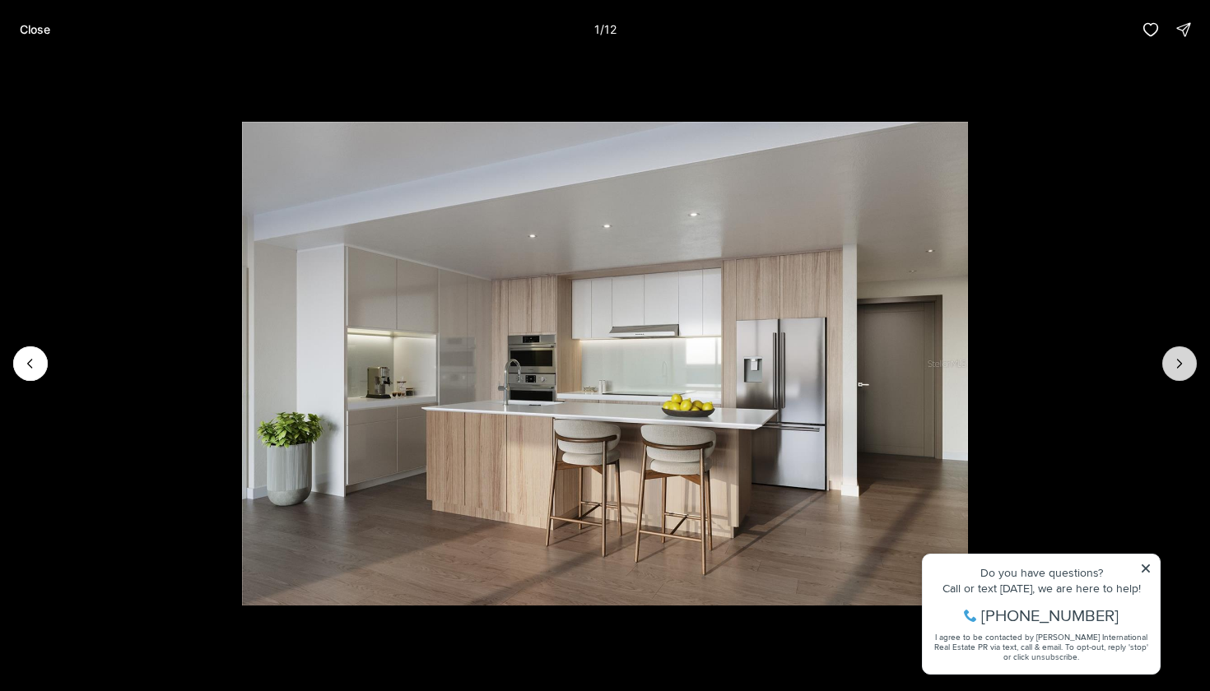
click at [1185, 374] on button "Next slide" at bounding box center [1179, 363] width 35 height 35
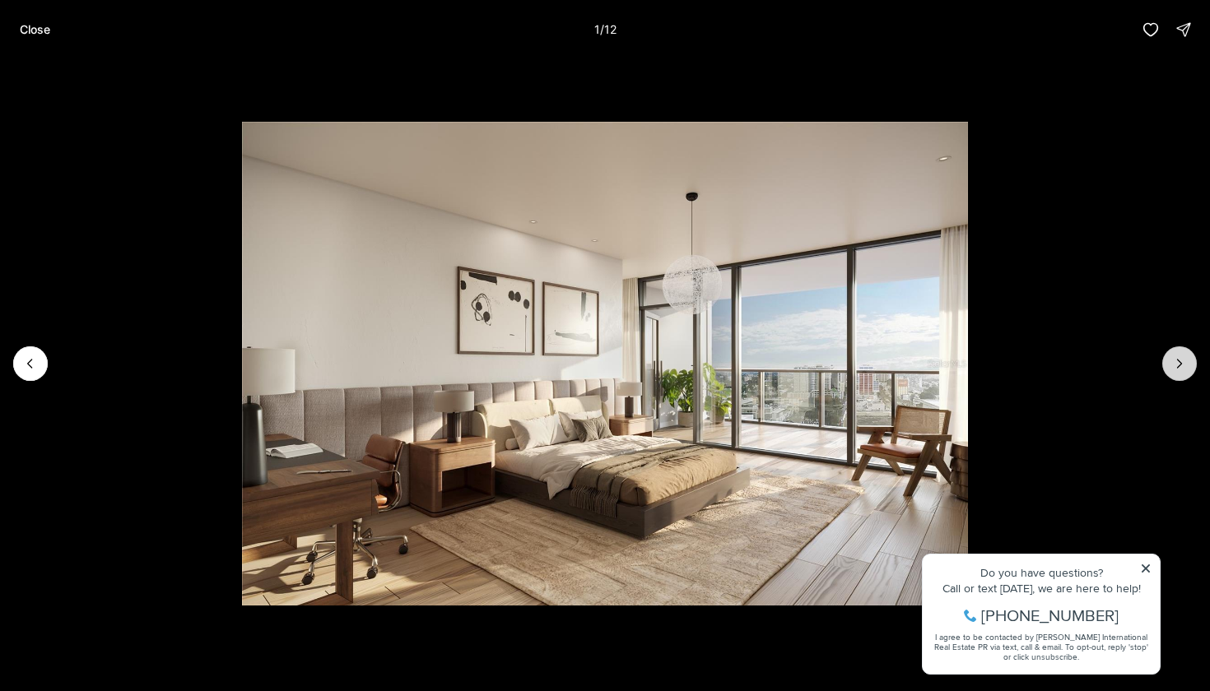
click at [1185, 374] on button "Next slide" at bounding box center [1179, 363] width 35 height 35
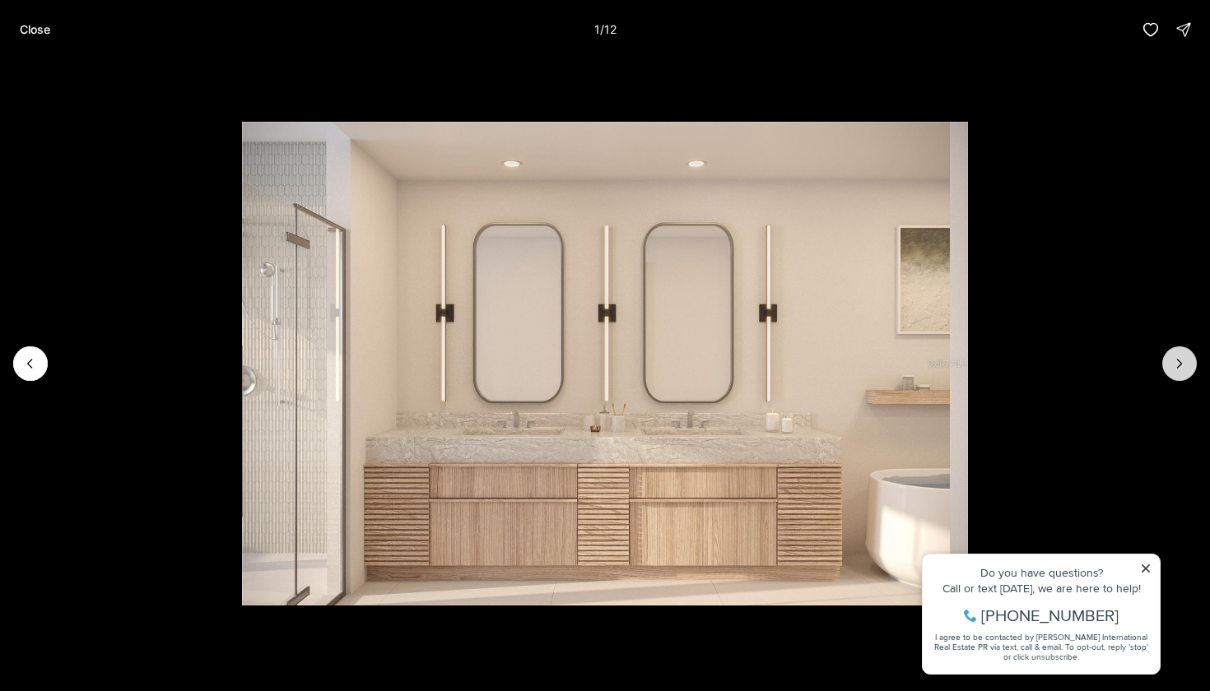
click at [1185, 374] on button "Next slide" at bounding box center [1179, 363] width 35 height 35
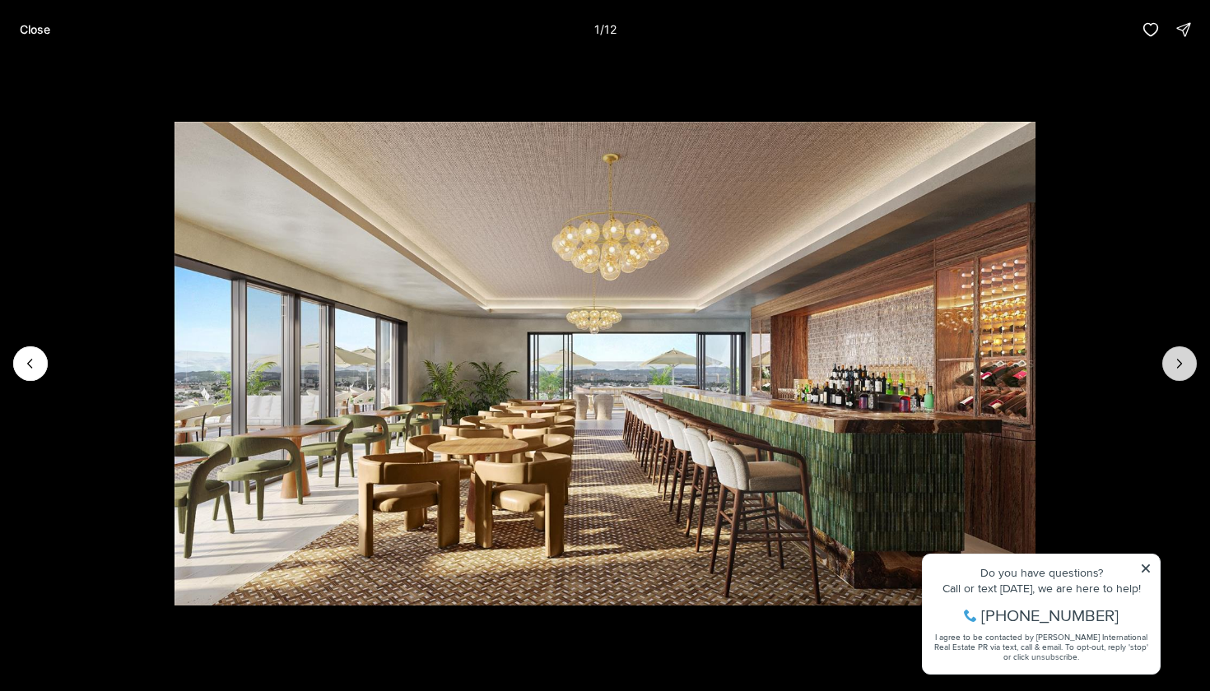
click at [1185, 374] on button "Next slide" at bounding box center [1179, 363] width 35 height 35
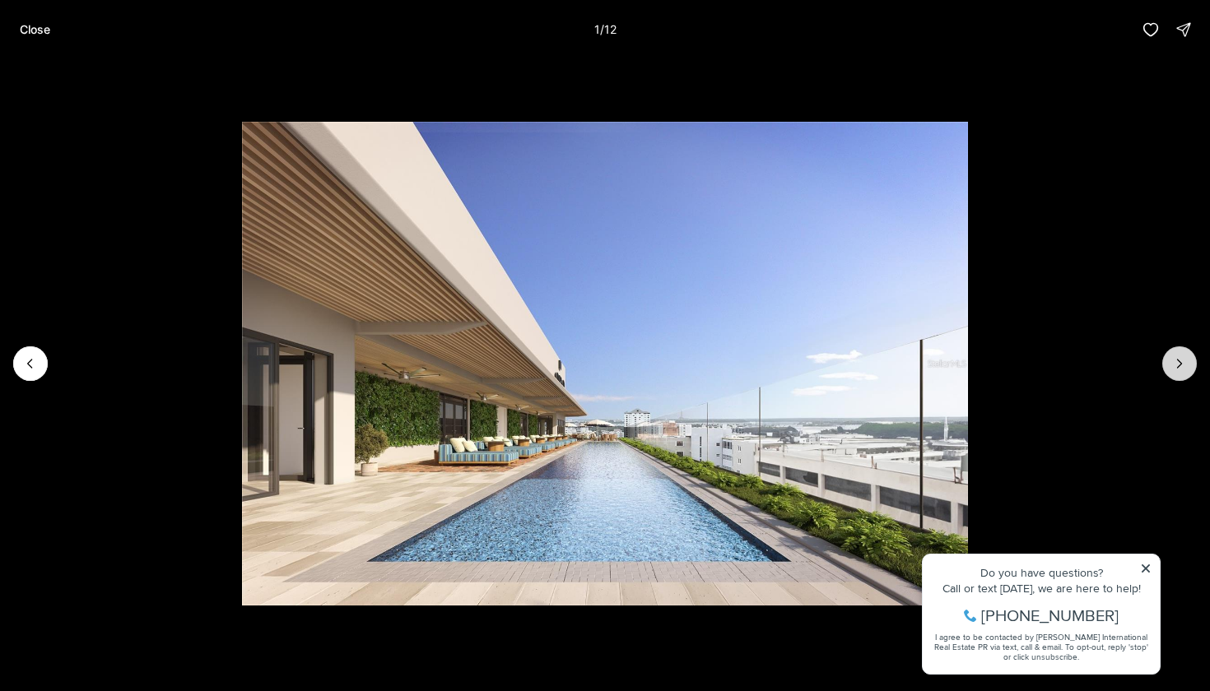
click at [1185, 374] on button "Next slide" at bounding box center [1179, 363] width 35 height 35
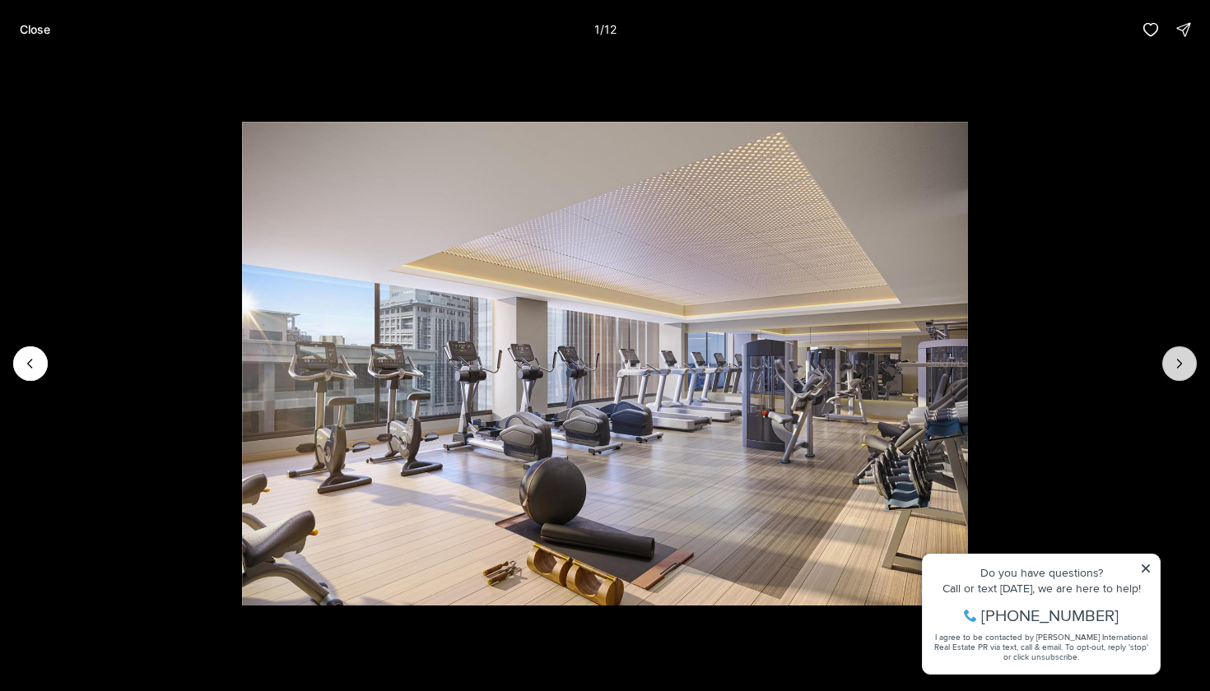
click at [1185, 374] on button "Next slide" at bounding box center [1179, 363] width 35 height 35
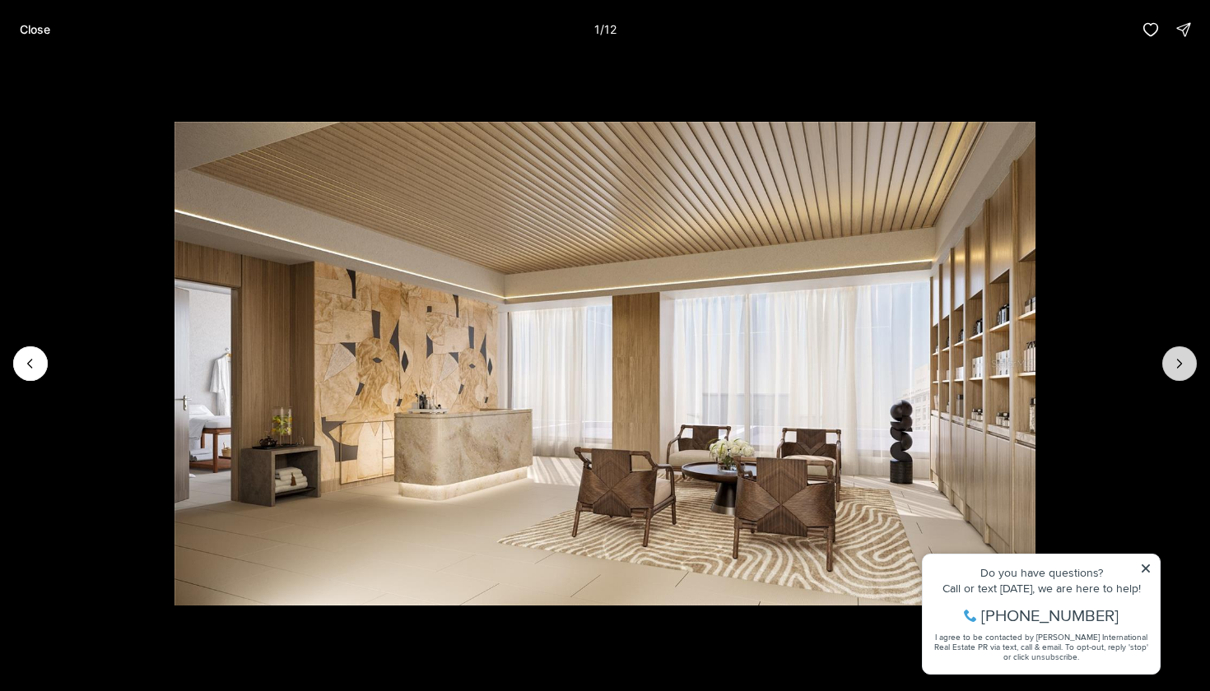
click at [1185, 374] on button "Next slide" at bounding box center [1179, 363] width 35 height 35
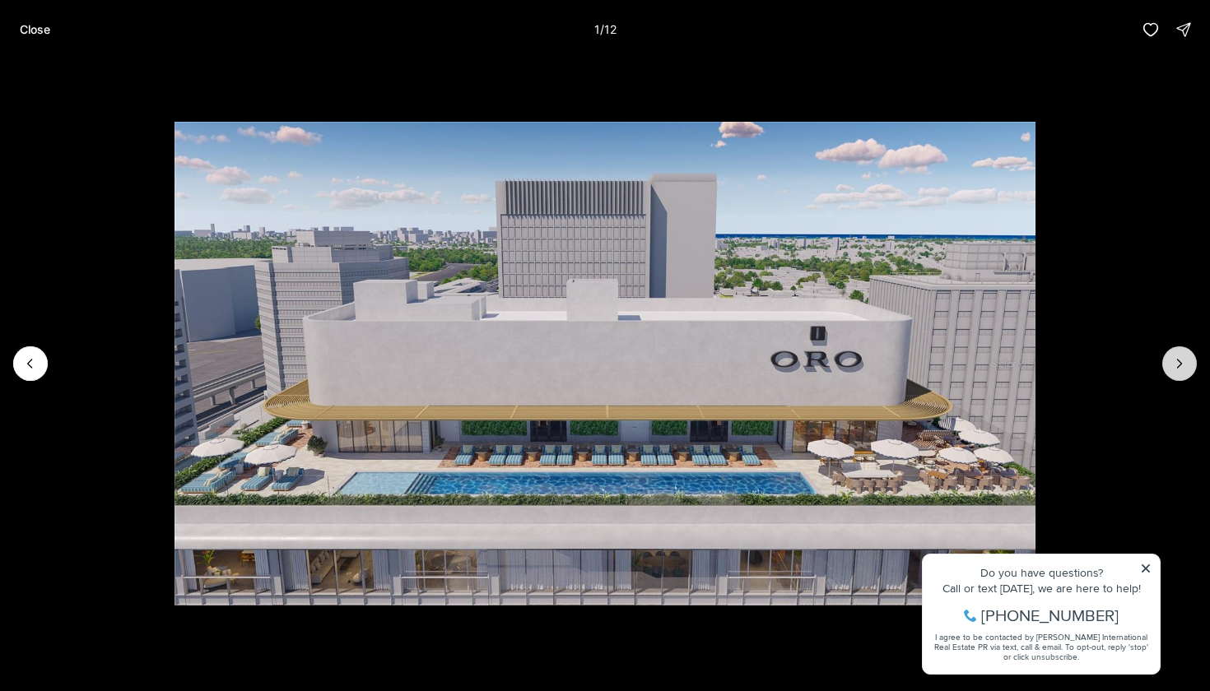
click at [1185, 374] on button "Next slide" at bounding box center [1179, 363] width 35 height 35
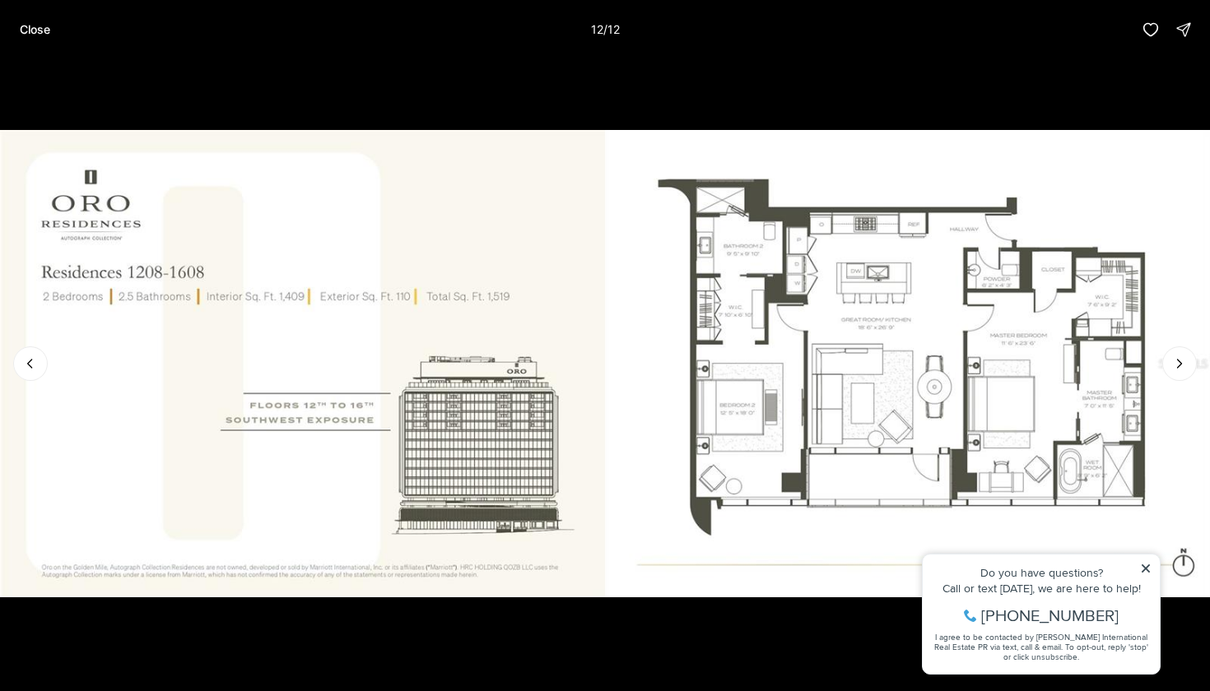
click at [1171, 355] on div at bounding box center [1179, 363] width 35 height 35
click at [1145, 557] on img "12 of 12" at bounding box center [605, 364] width 1210 height 484
click at [1145, 563] on img "12 of 12" at bounding box center [605, 364] width 1210 height 484
click at [24, 362] on icon "Previous slide" at bounding box center [30, 363] width 16 height 16
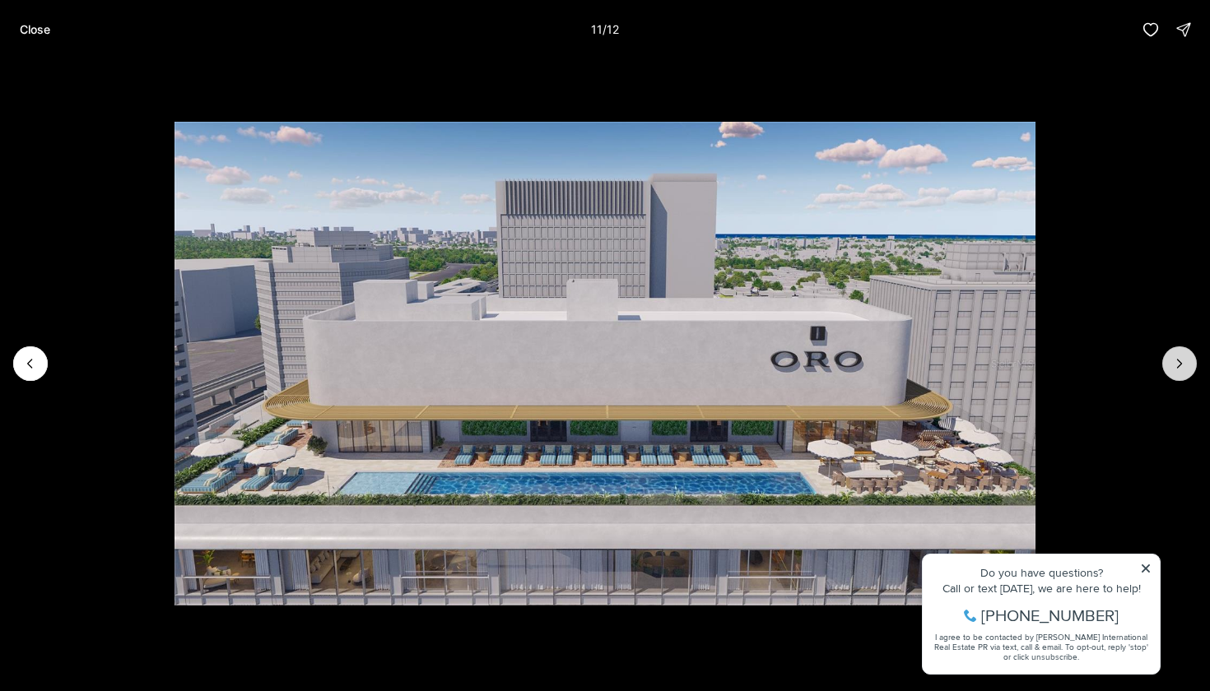
click at [1183, 365] on icon "Next slide" at bounding box center [1179, 363] width 16 height 16
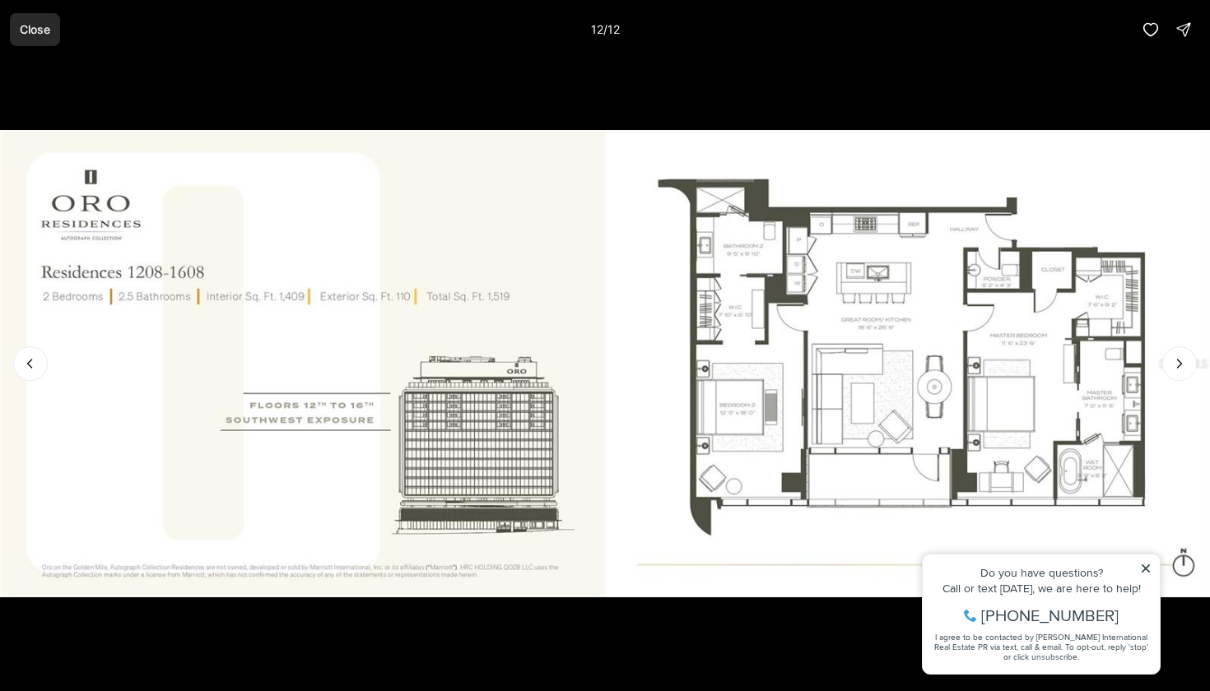
click at [44, 27] on p "Close" at bounding box center [35, 29] width 30 height 13
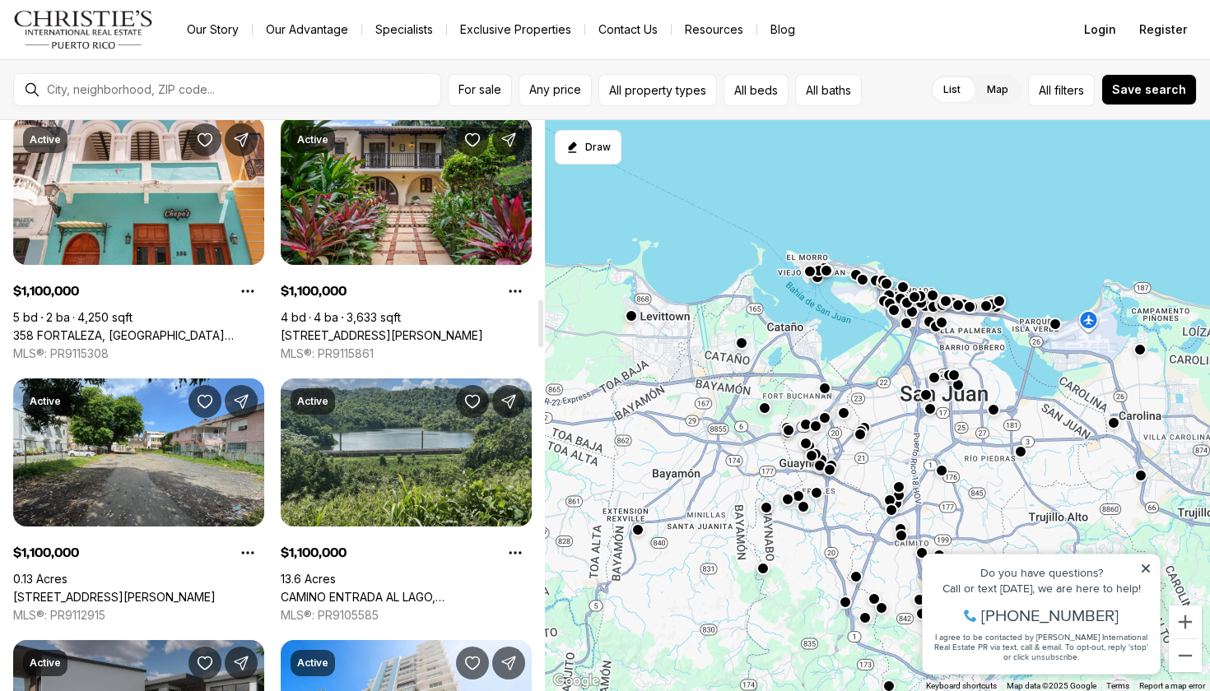
scroll to position [2094, 0]
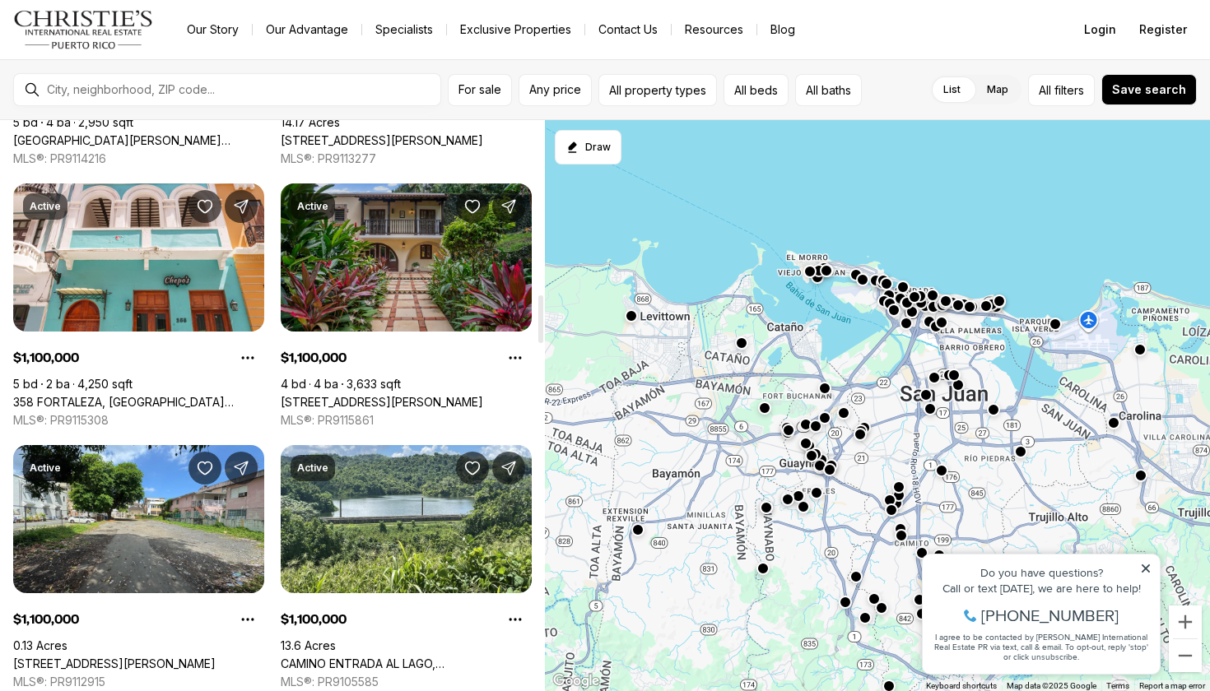
click at [459, 395] on link "[STREET_ADDRESS][PERSON_NAME]" at bounding box center [382, 402] width 202 height 15
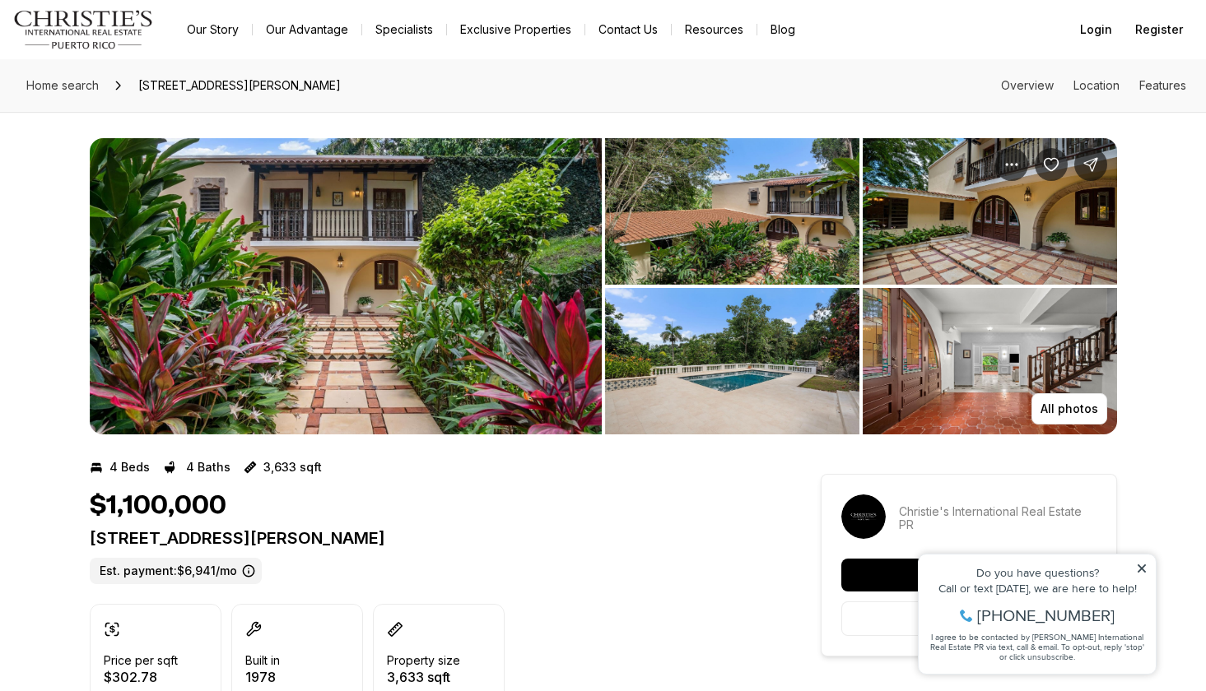
click at [791, 244] on img "View image gallery" at bounding box center [732, 211] width 254 height 146
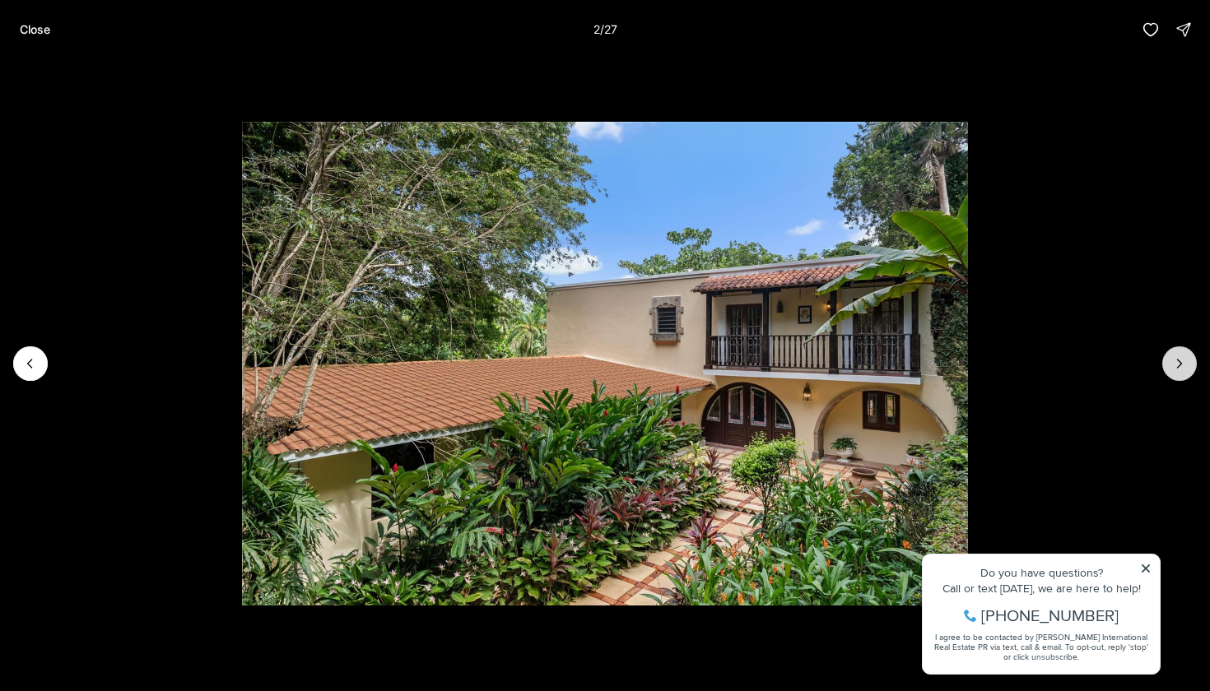
click at [1185, 353] on button "Next slide" at bounding box center [1179, 363] width 35 height 35
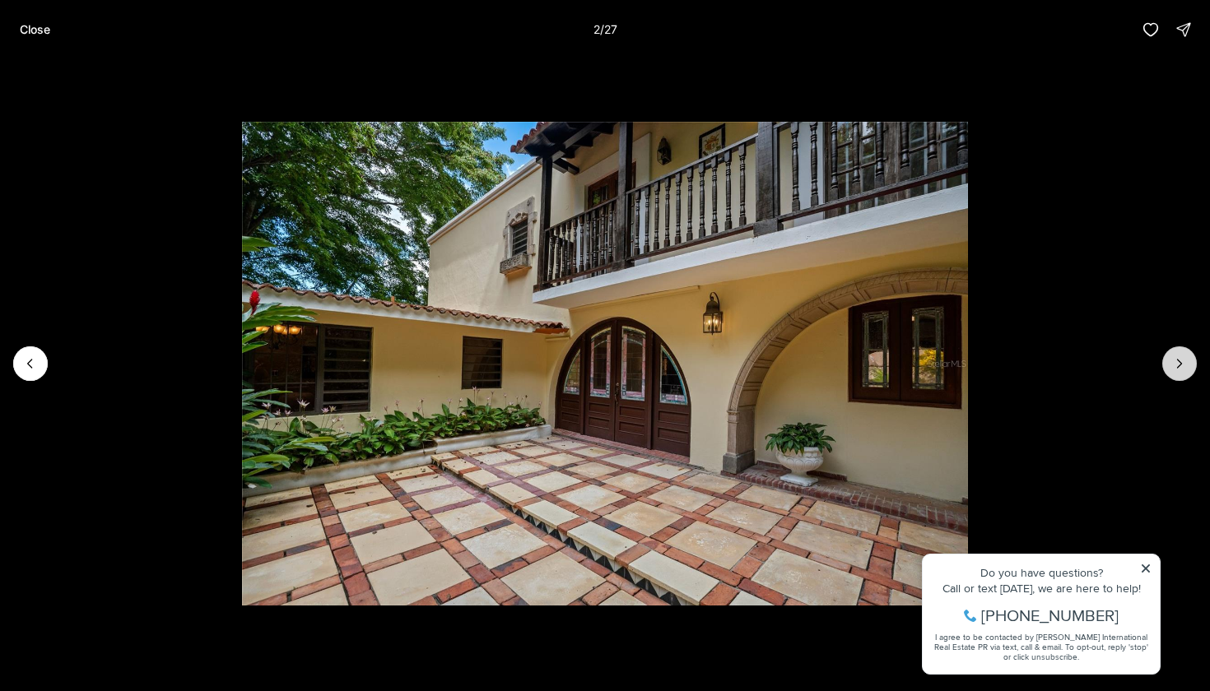
click at [1185, 353] on button "Next slide" at bounding box center [1179, 363] width 35 height 35
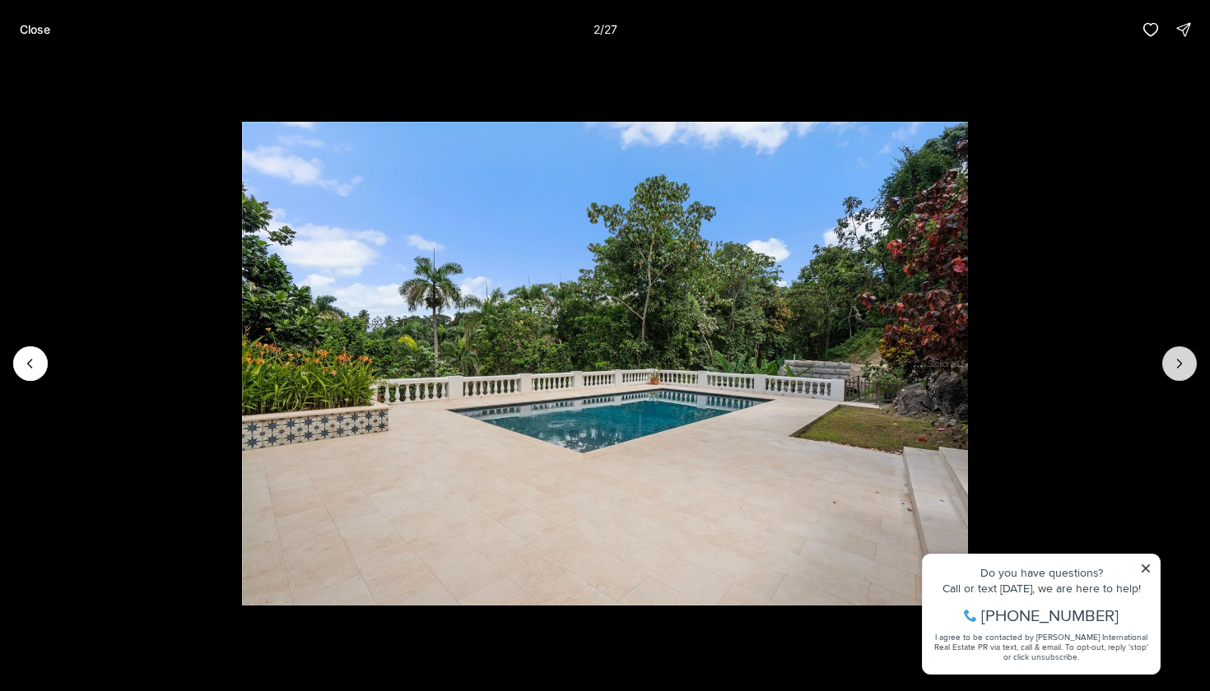
click at [1185, 353] on button "Next slide" at bounding box center [1179, 363] width 35 height 35
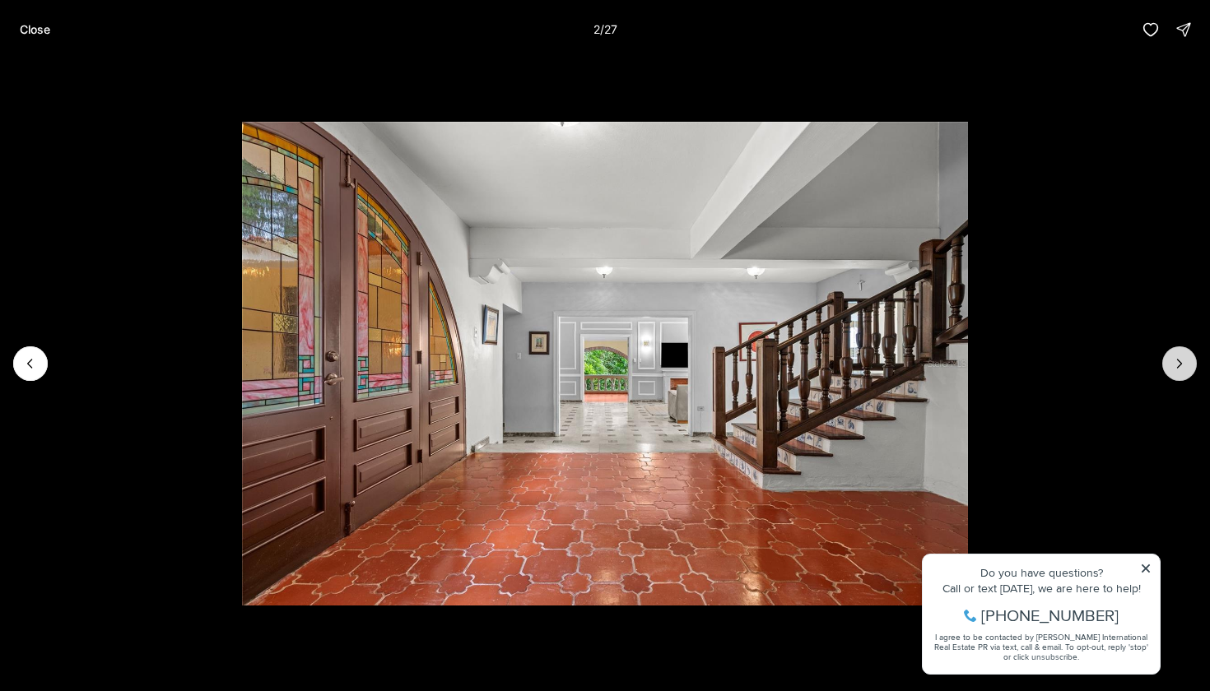
click at [1185, 353] on button "Next slide" at bounding box center [1179, 363] width 35 height 35
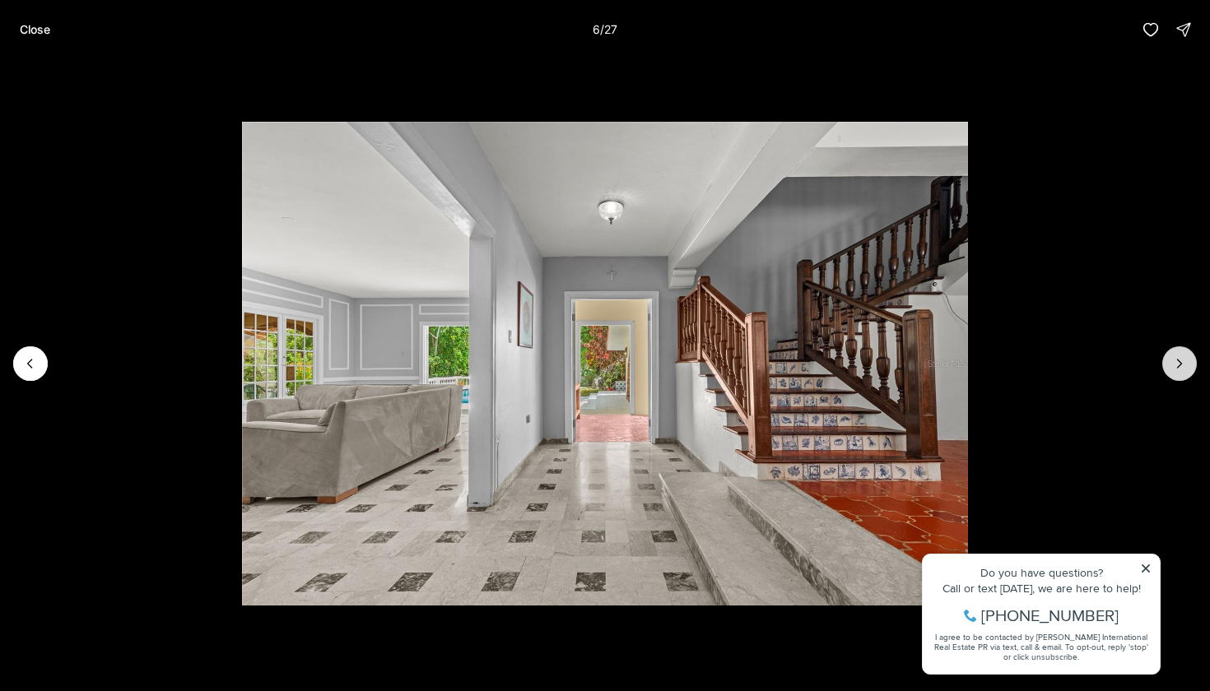
click at [1185, 353] on button "Next slide" at bounding box center [1179, 363] width 35 height 35
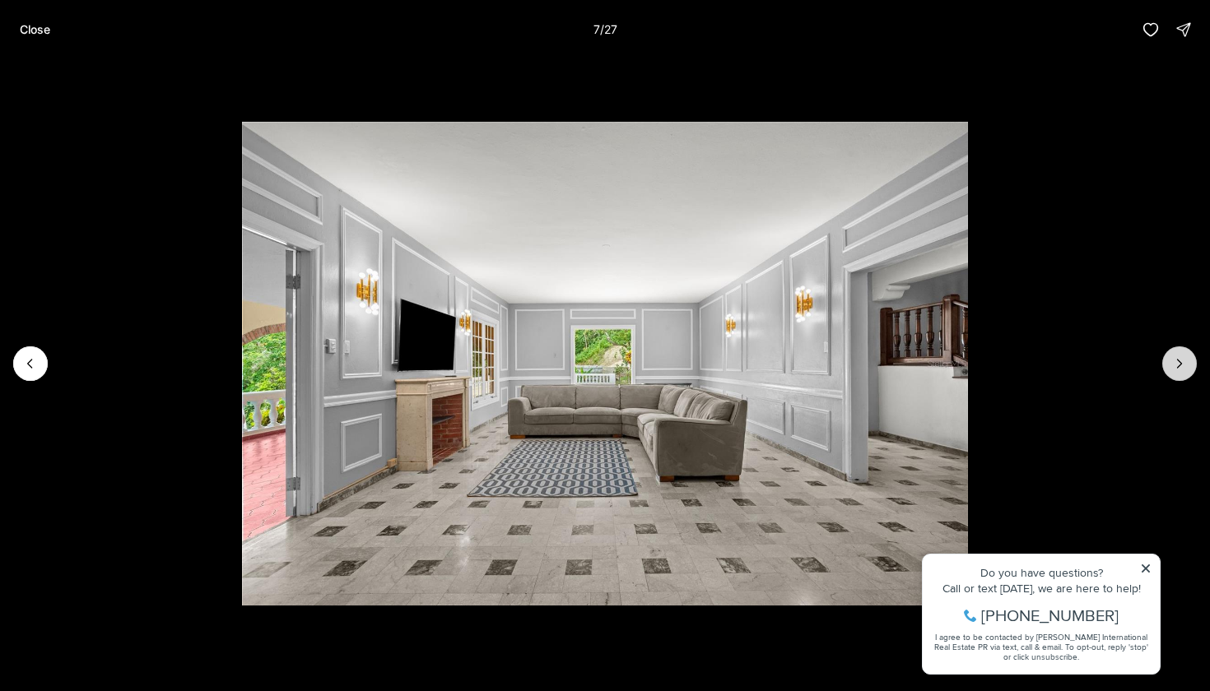
click at [1184, 353] on button "Next slide" at bounding box center [1179, 363] width 35 height 35
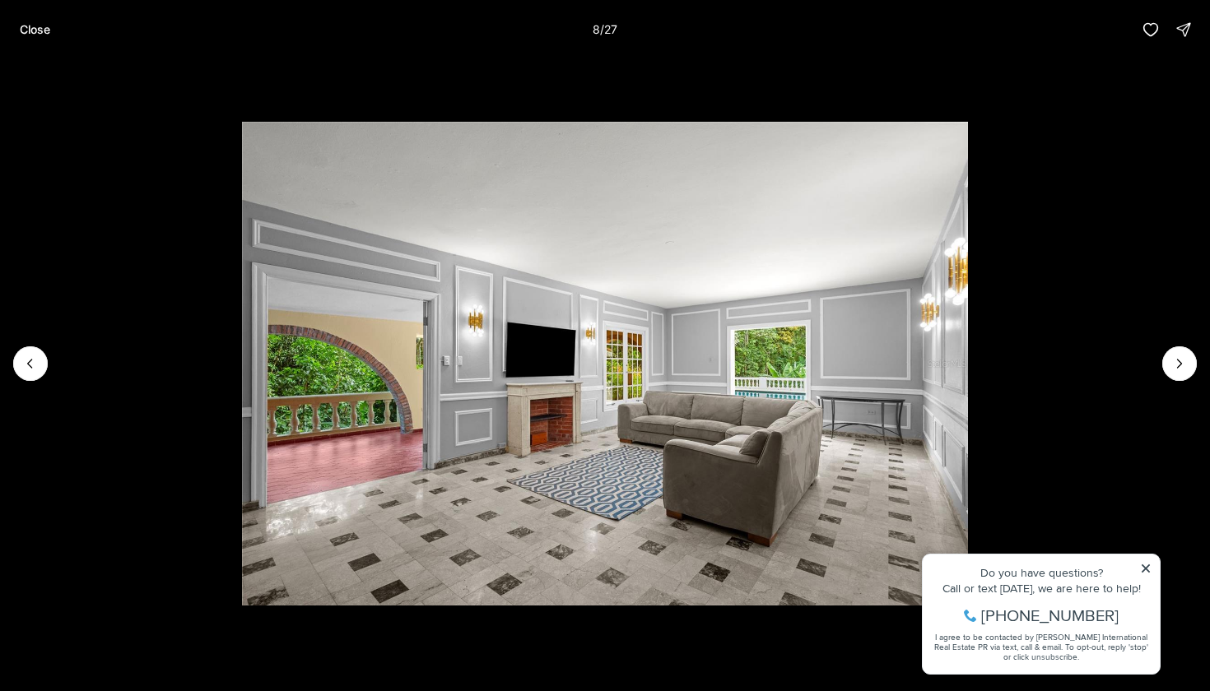
click at [969, 272] on img "8 of 27" at bounding box center [605, 364] width 727 height 484
click at [32, 26] on p "Close" at bounding box center [35, 29] width 30 height 13
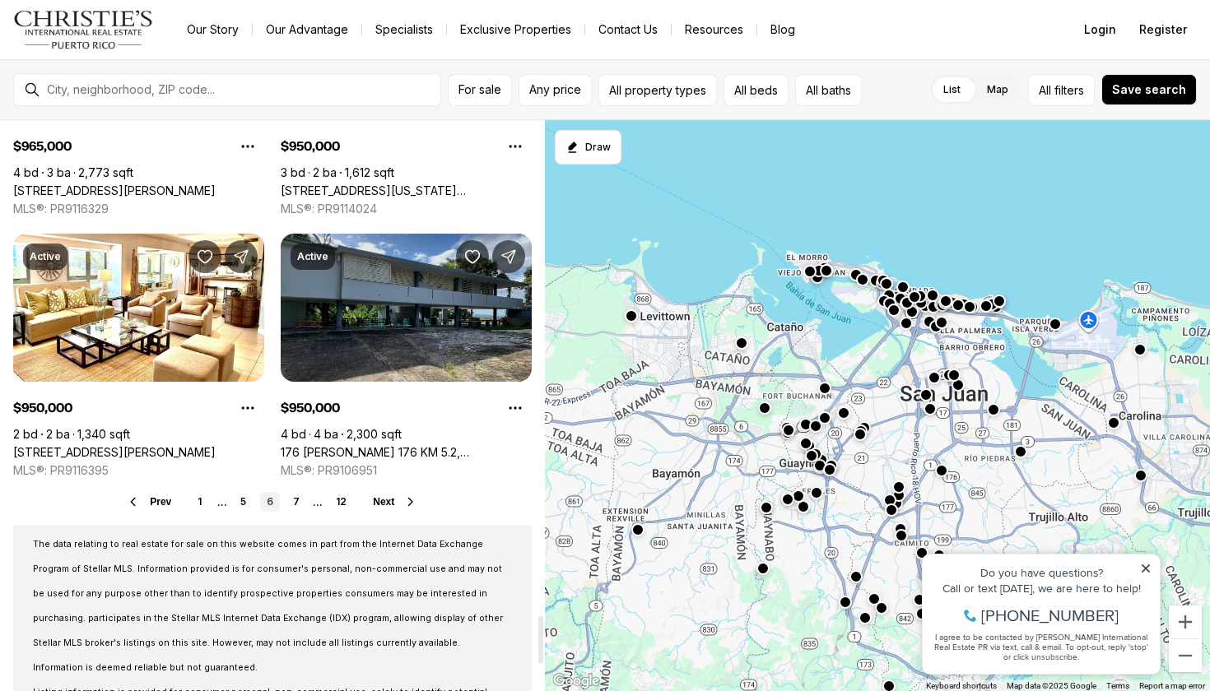
scroll to position [5977, 0]
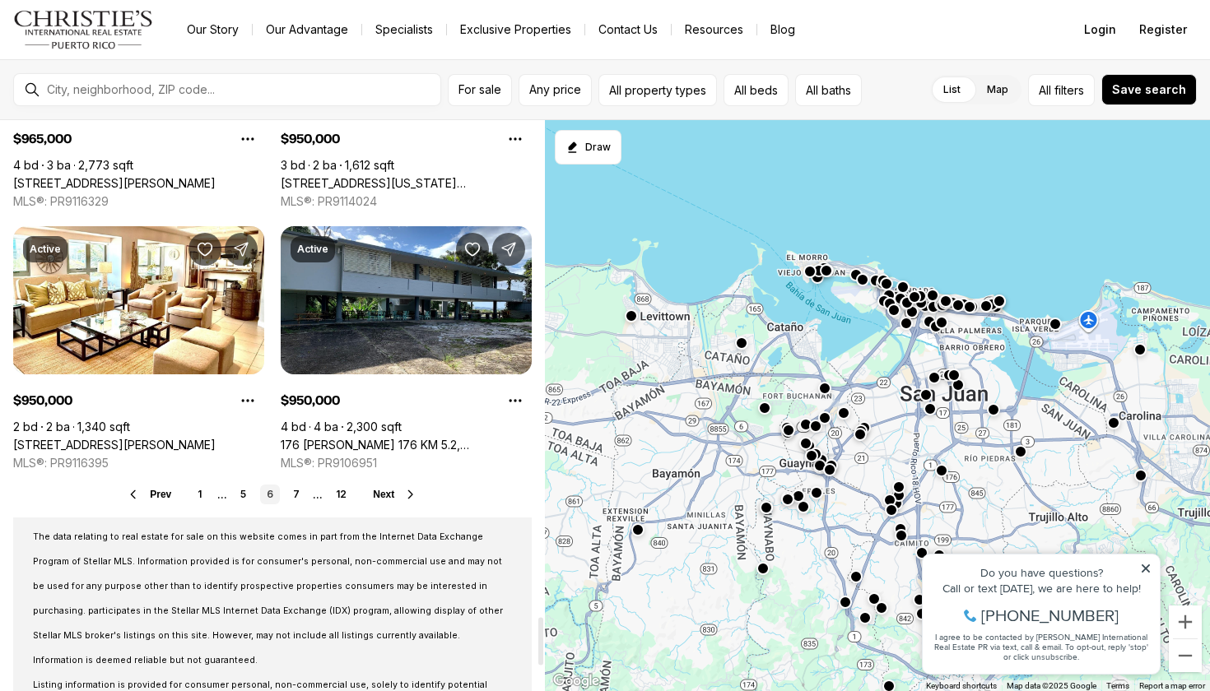
click at [388, 490] on span "Next" at bounding box center [383, 495] width 21 height 12
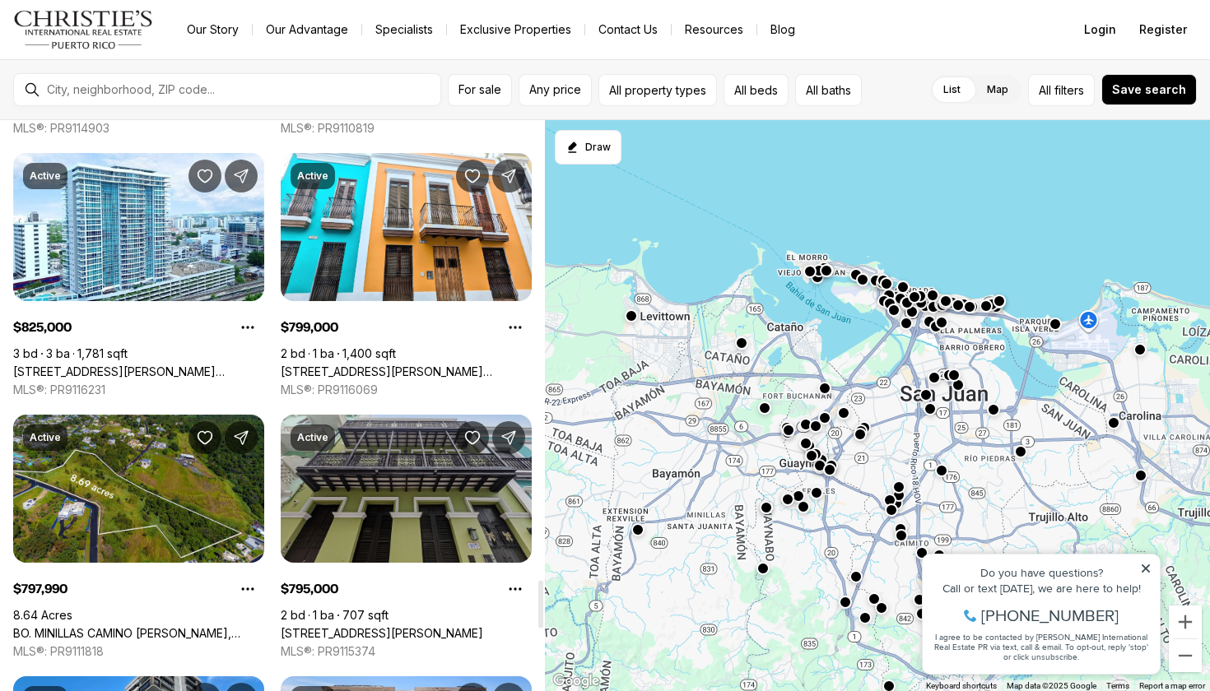
scroll to position [5520, 0]
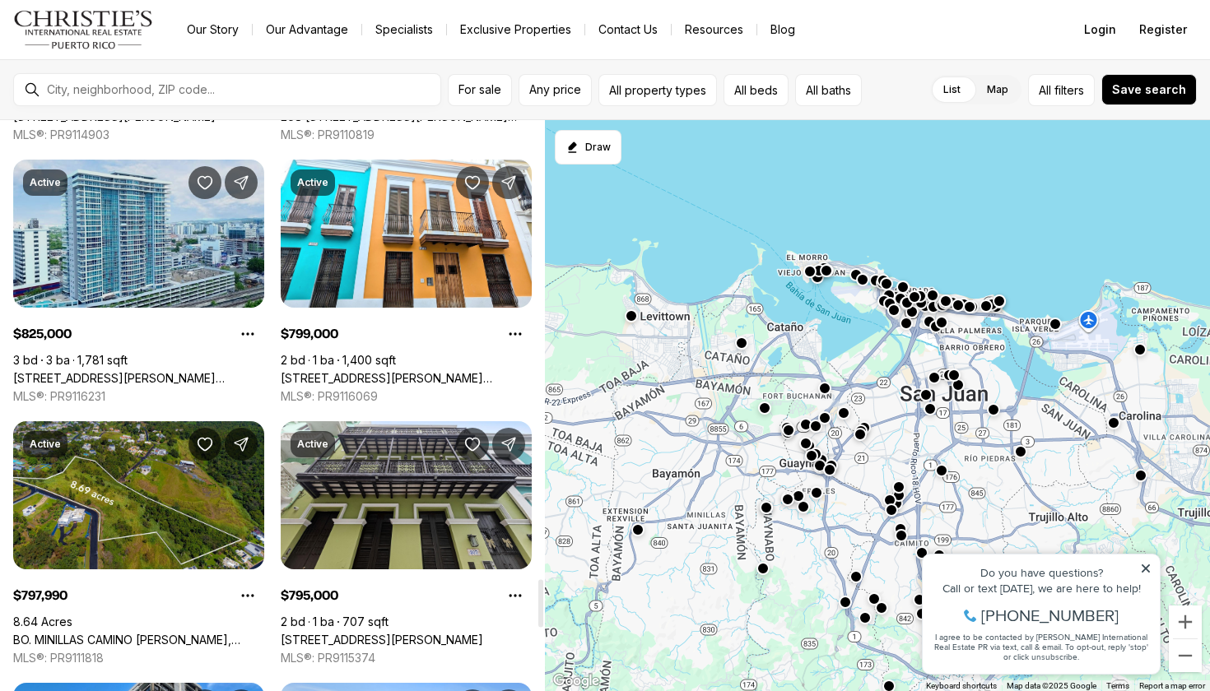
click at [188, 371] on link "[STREET_ADDRESS][PERSON_NAME][PERSON_NAME]" at bounding box center [138, 378] width 251 height 15
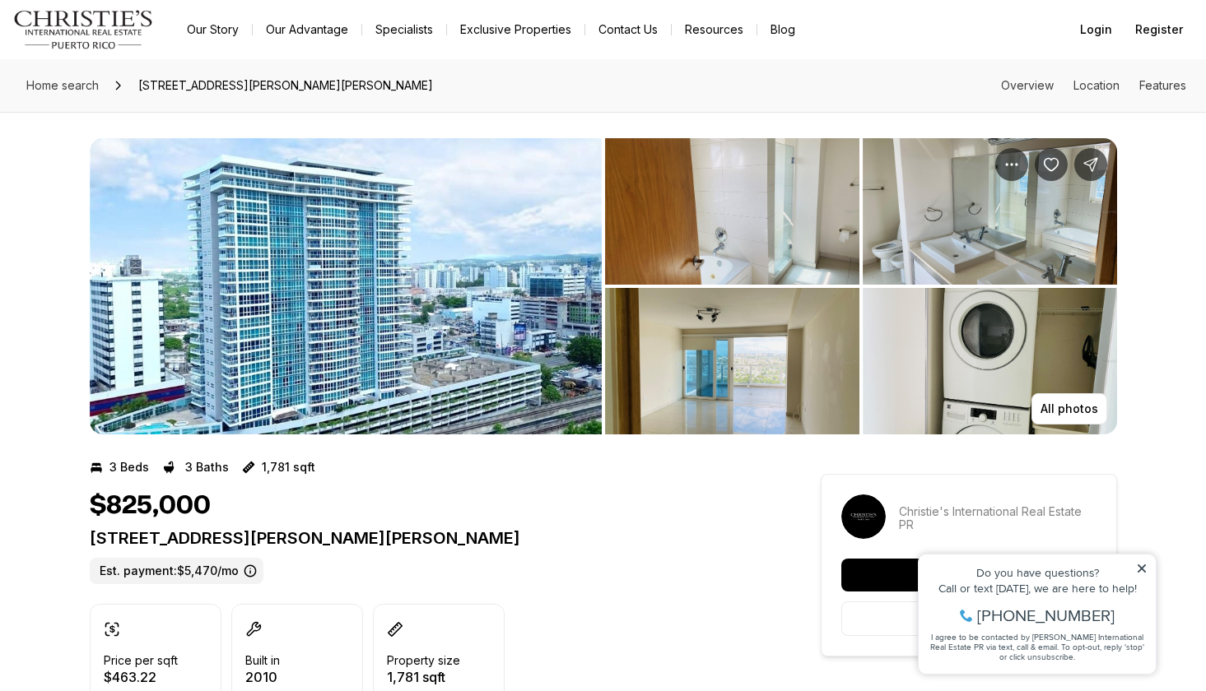
click at [462, 322] on img "View image gallery" at bounding box center [346, 286] width 512 height 296
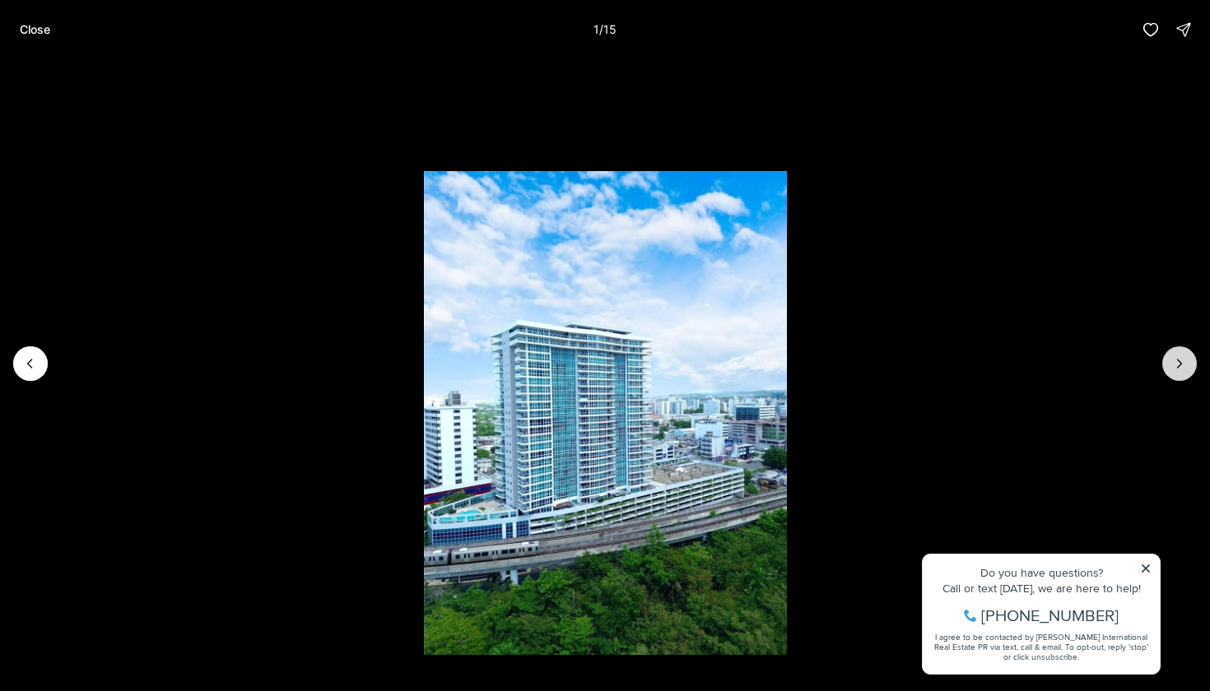
click at [1180, 362] on icon "Next slide" at bounding box center [1180, 364] width 4 height 8
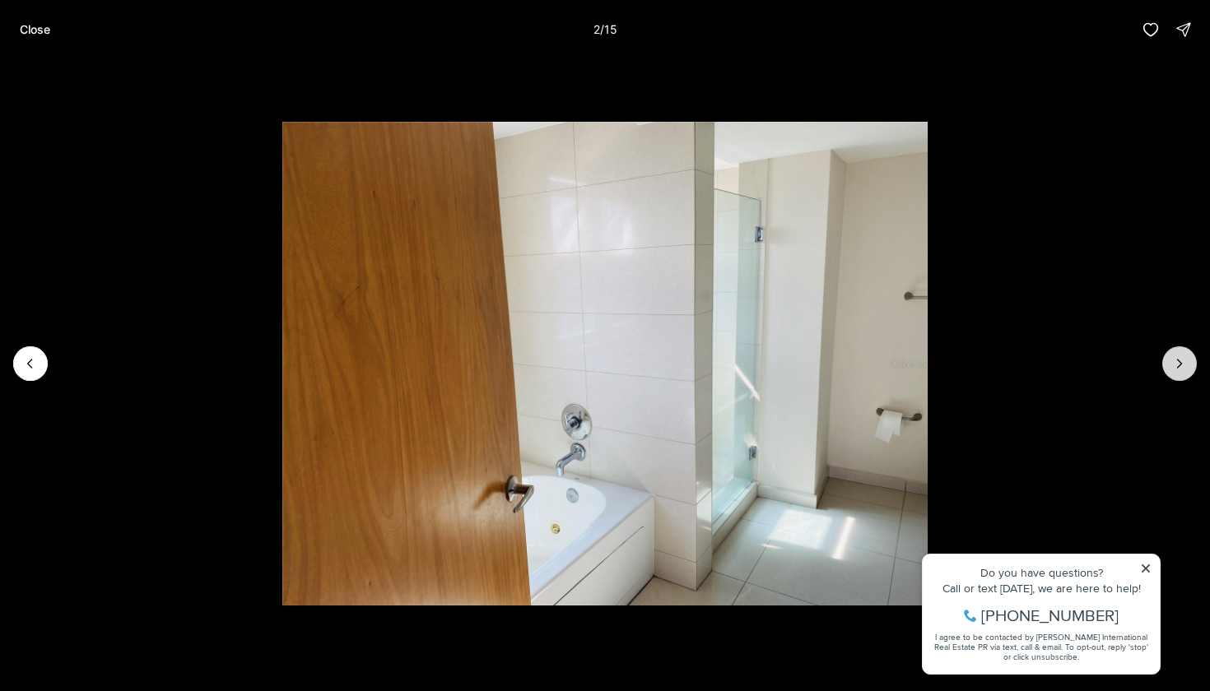
click at [1180, 362] on icon "Next slide" at bounding box center [1180, 364] width 4 height 8
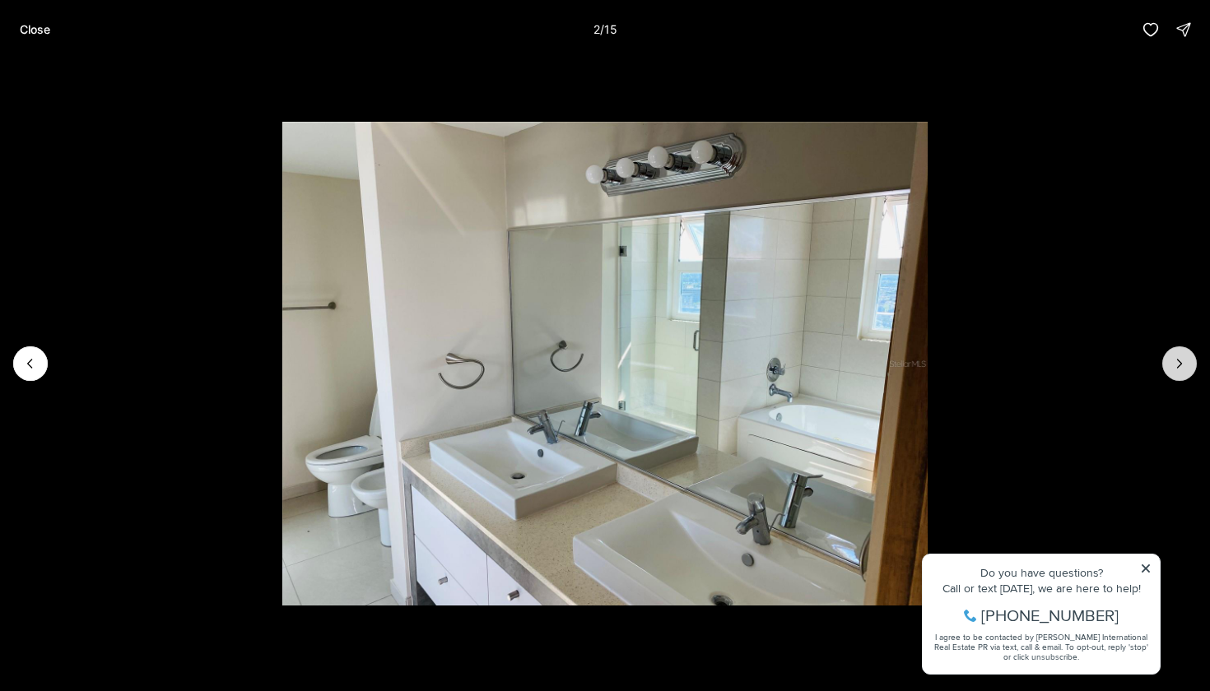
click at [1180, 362] on icon "Next slide" at bounding box center [1180, 364] width 4 height 8
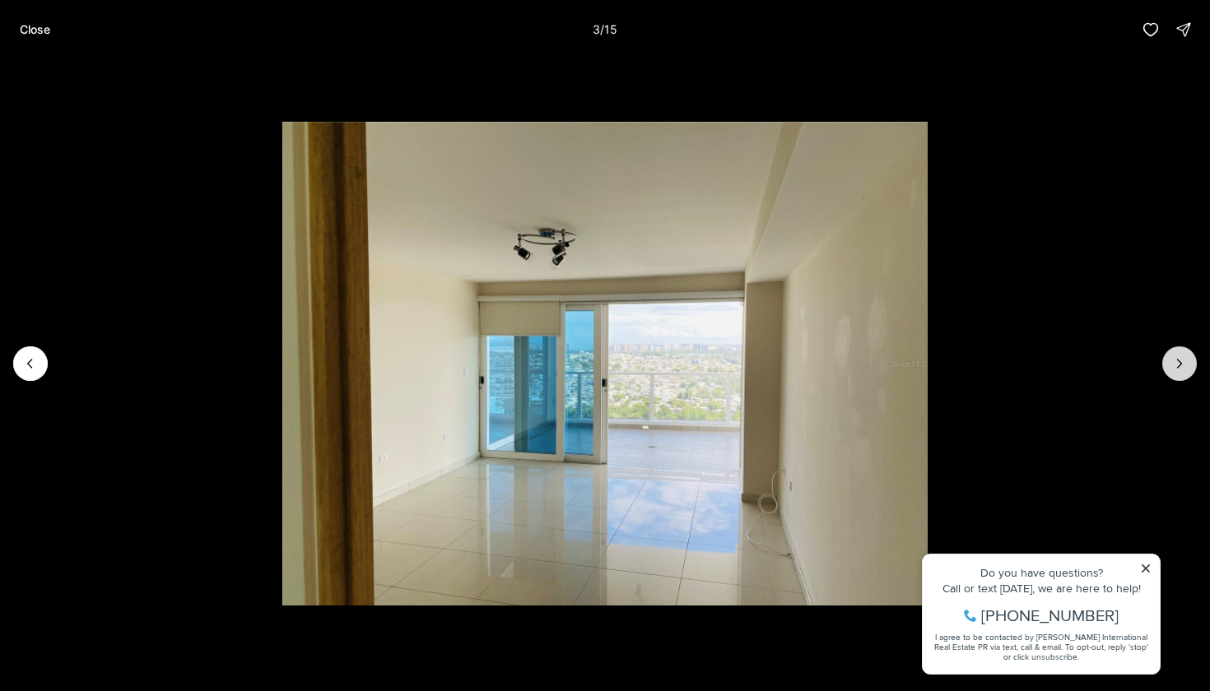
click at [1180, 362] on icon "Next slide" at bounding box center [1180, 364] width 4 height 8
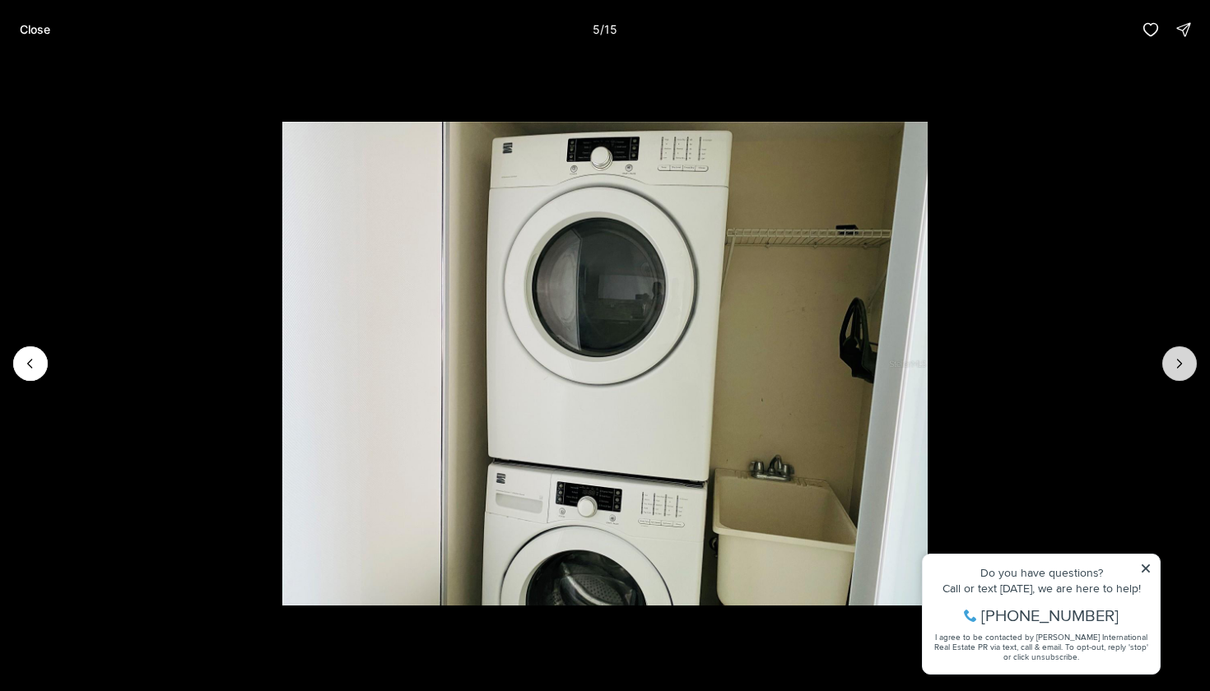
click at [1180, 362] on icon "Next slide" at bounding box center [1180, 364] width 4 height 8
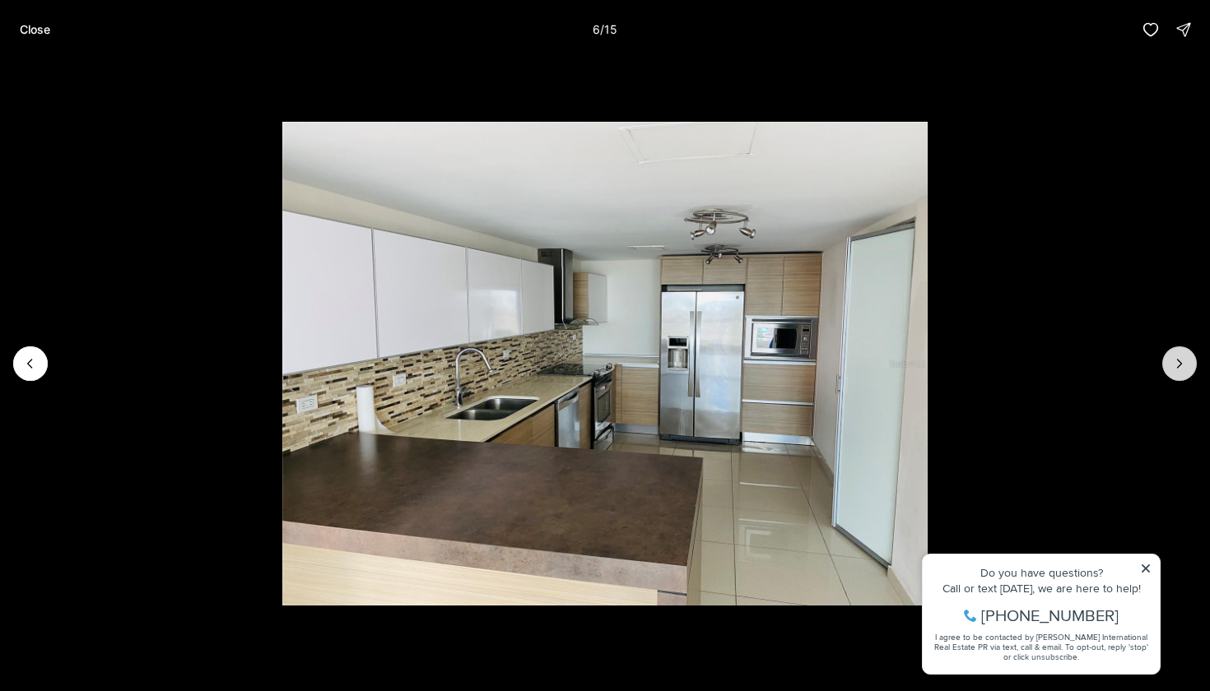
click at [1180, 362] on icon "Next slide" at bounding box center [1180, 364] width 4 height 8
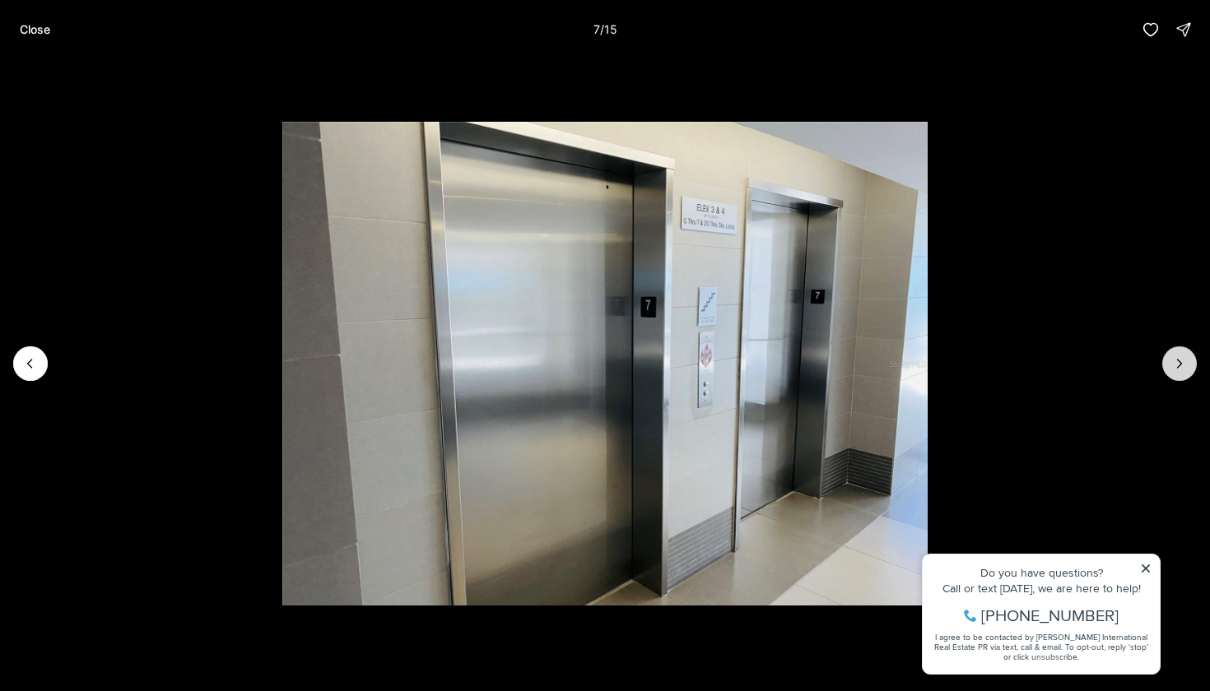
click at [1180, 362] on icon "Next slide" at bounding box center [1180, 364] width 4 height 8
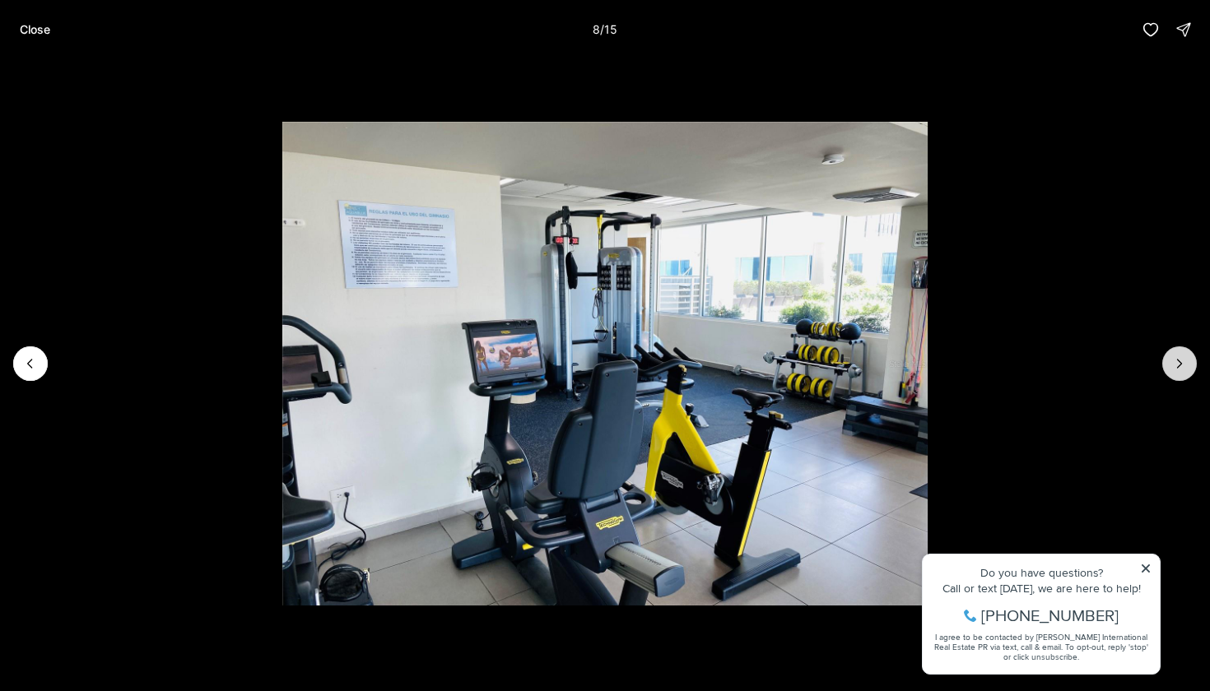
click at [1180, 362] on icon "Next slide" at bounding box center [1180, 364] width 4 height 8
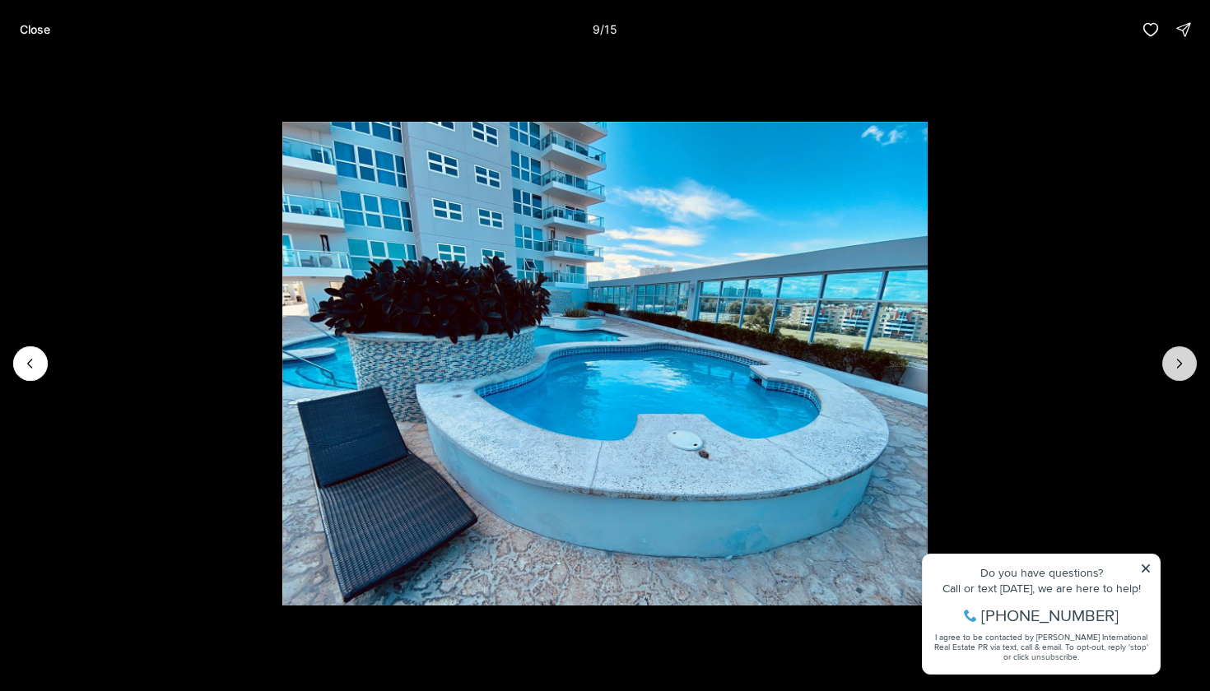
click at [1180, 362] on icon "Next slide" at bounding box center [1180, 364] width 4 height 8
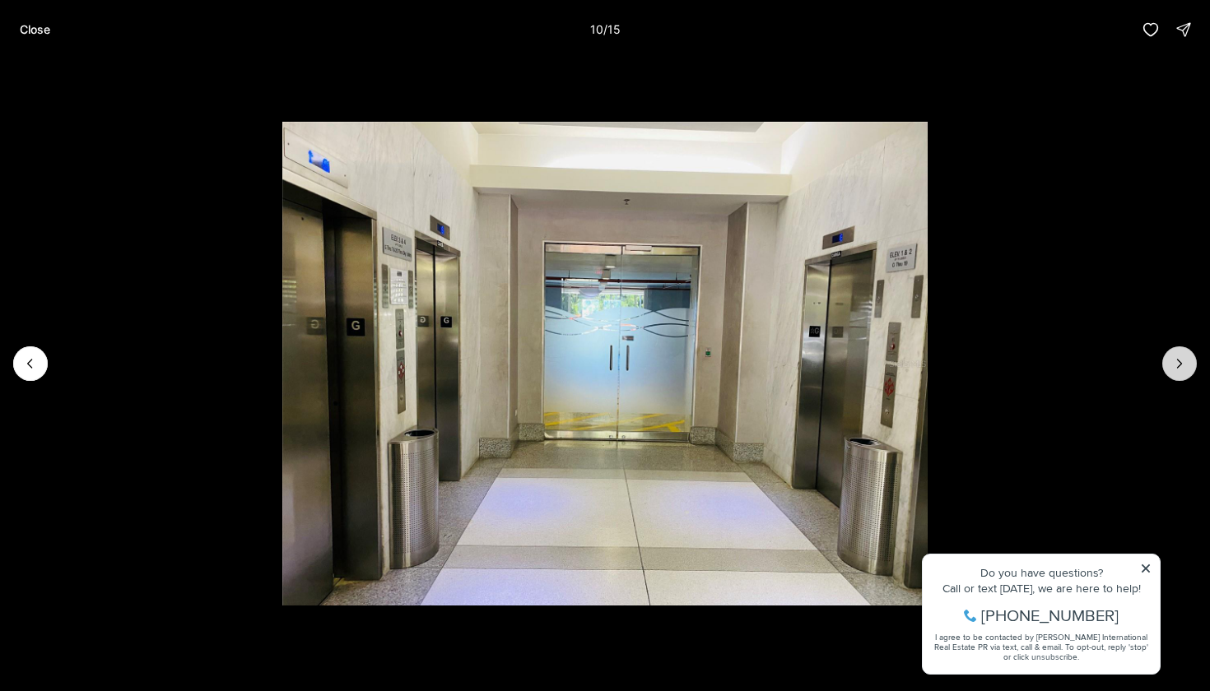
click at [1180, 362] on icon "Next slide" at bounding box center [1180, 364] width 4 height 8
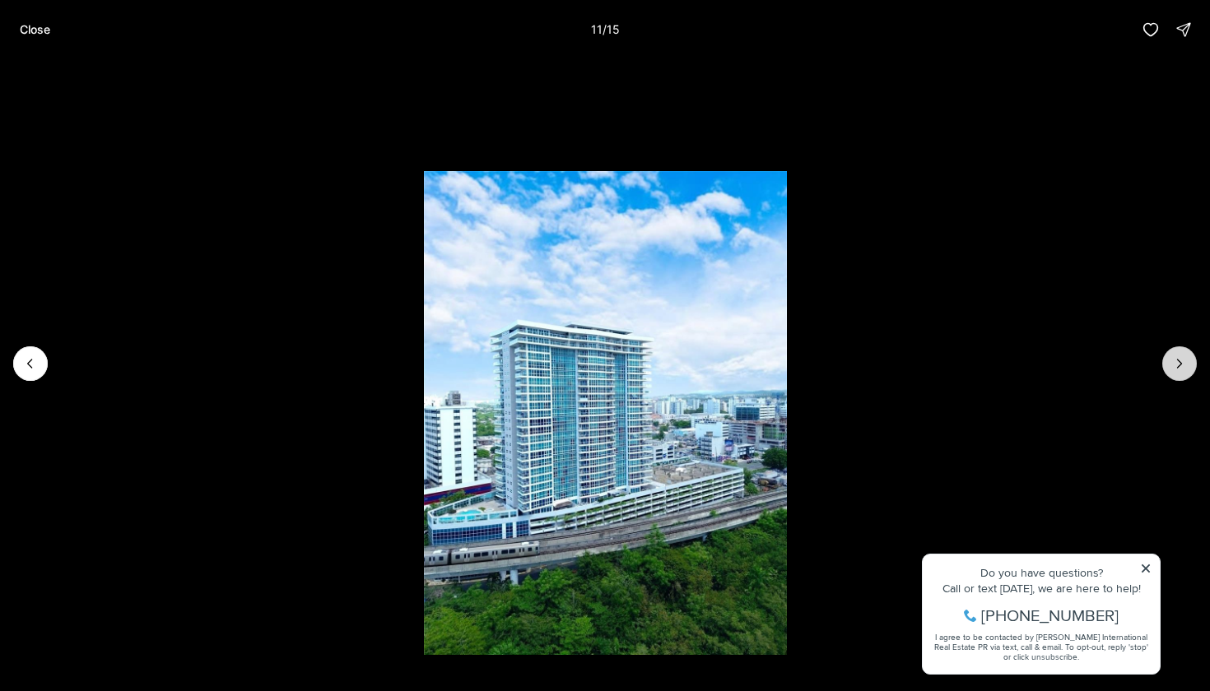
click at [1180, 362] on icon "Next slide" at bounding box center [1180, 364] width 4 height 8
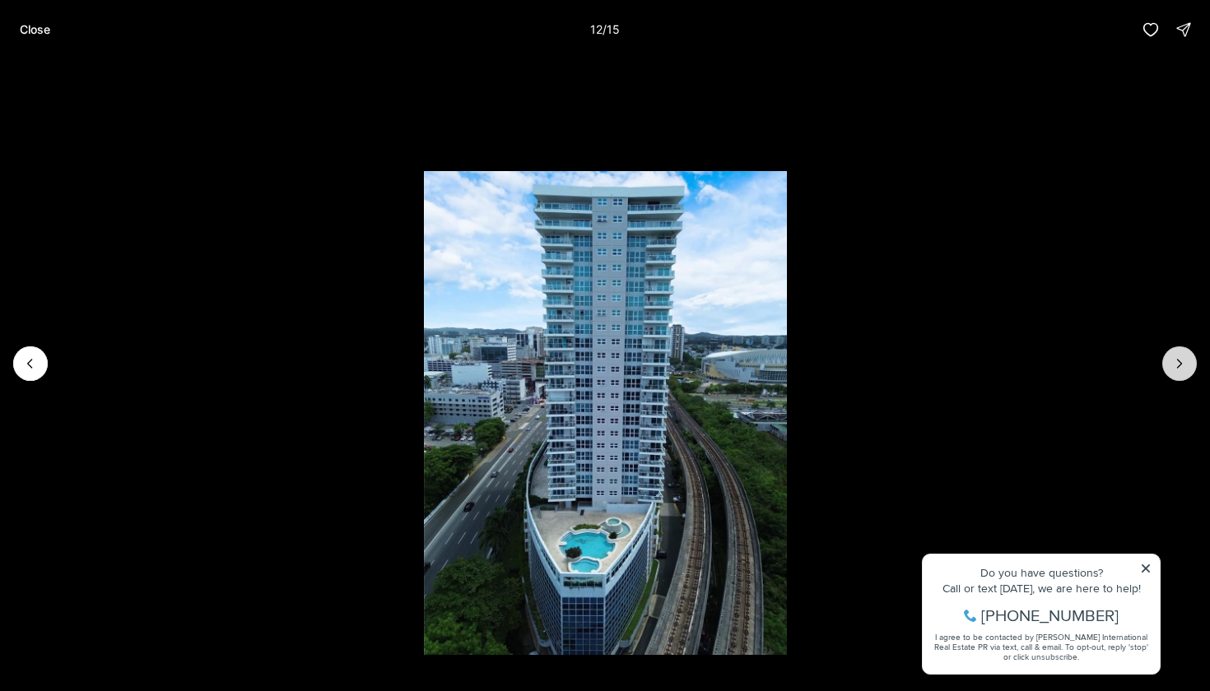
click at [1179, 362] on icon "Next slide" at bounding box center [1180, 364] width 4 height 8
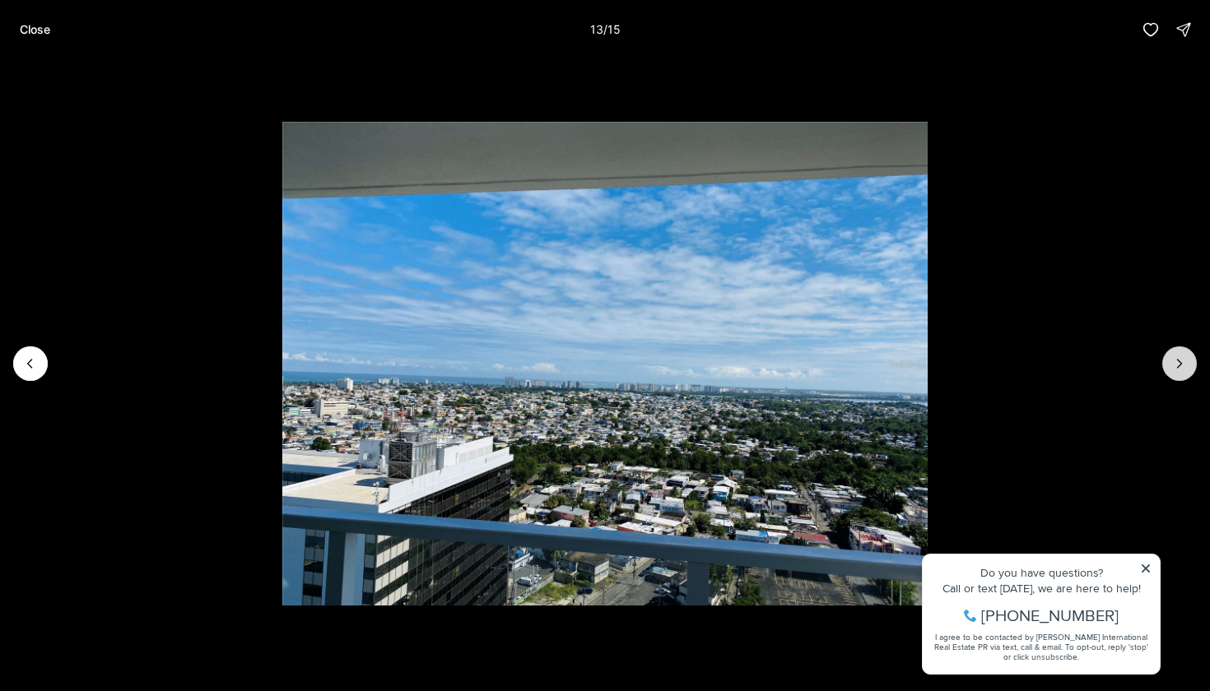
click at [1179, 362] on icon "Next slide" at bounding box center [1180, 364] width 4 height 8
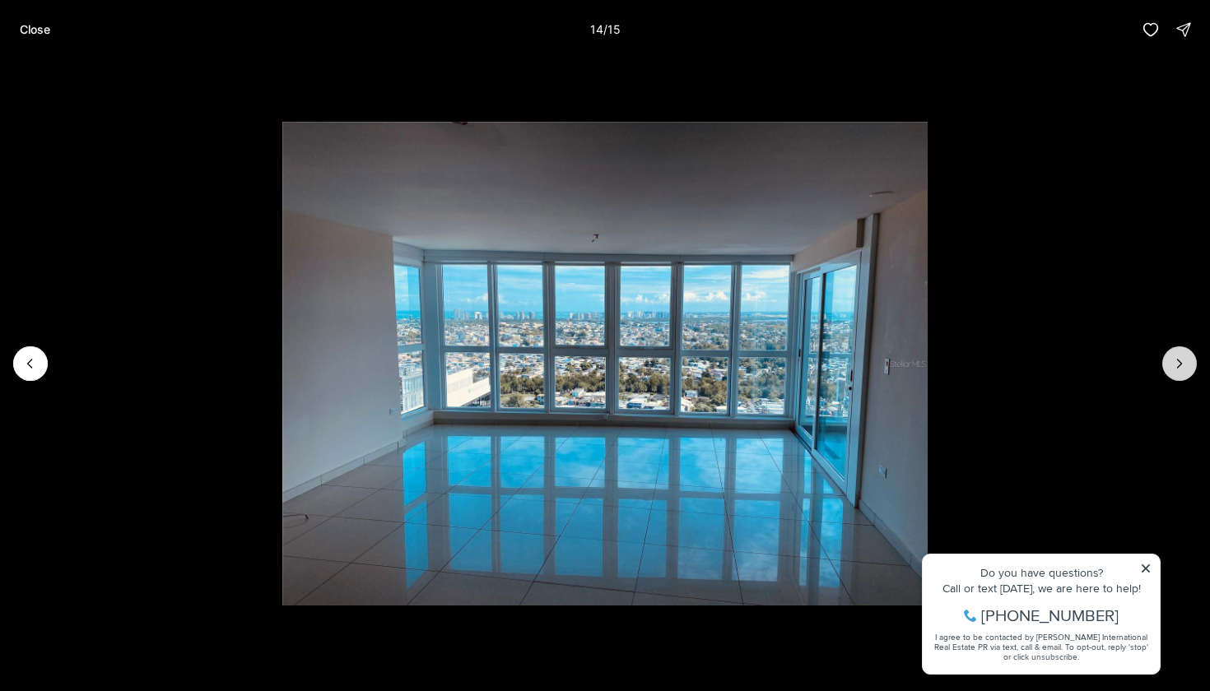
click at [1179, 362] on icon "Next slide" at bounding box center [1180, 364] width 4 height 8
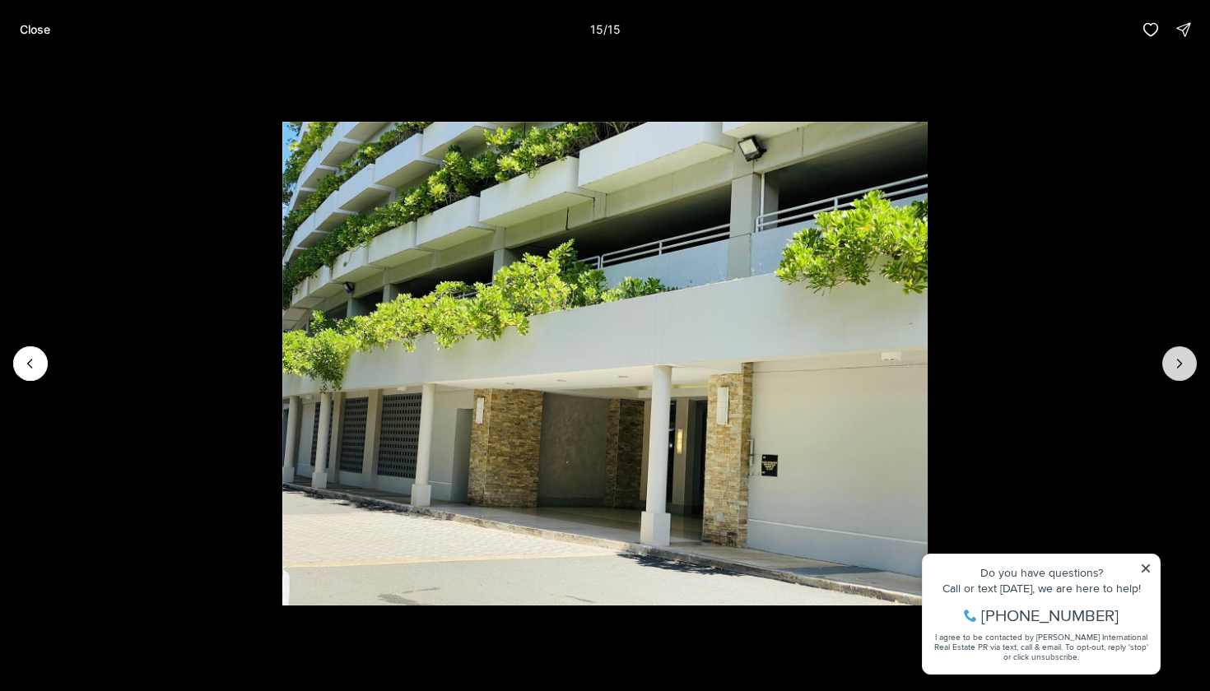
click at [1179, 362] on div at bounding box center [1179, 363] width 35 height 35
click at [31, 356] on icon "Previous slide" at bounding box center [30, 363] width 16 height 16
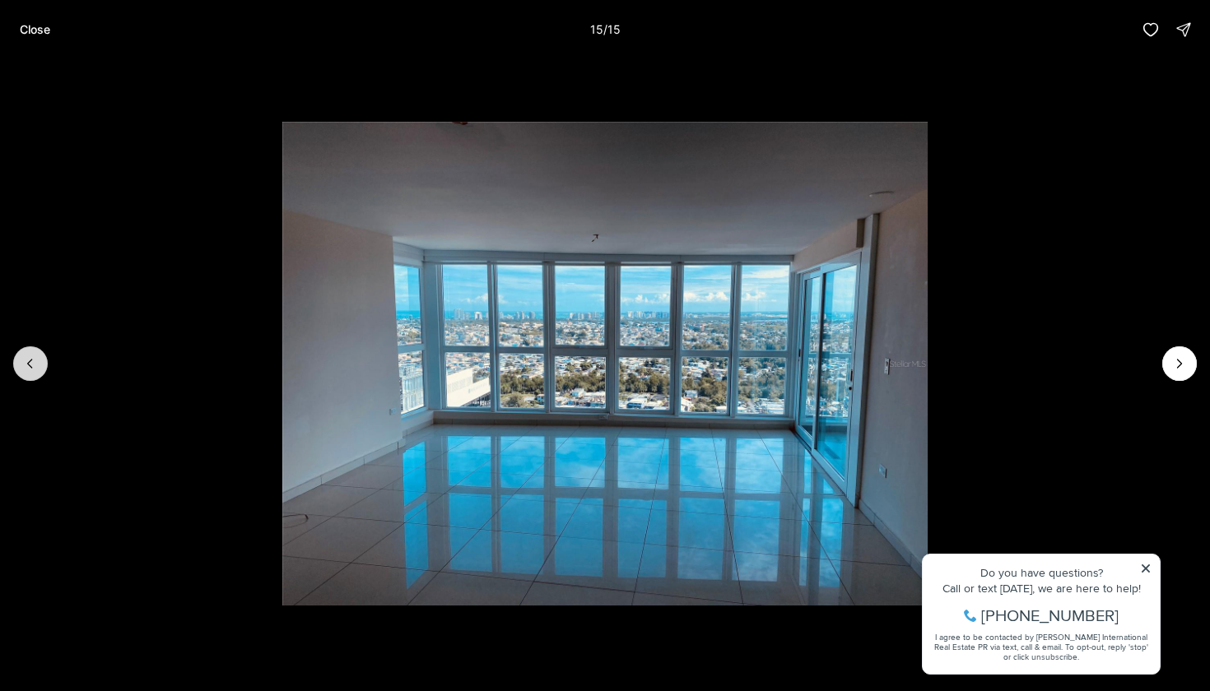
click at [31, 356] on icon "Previous slide" at bounding box center [30, 363] width 16 height 16
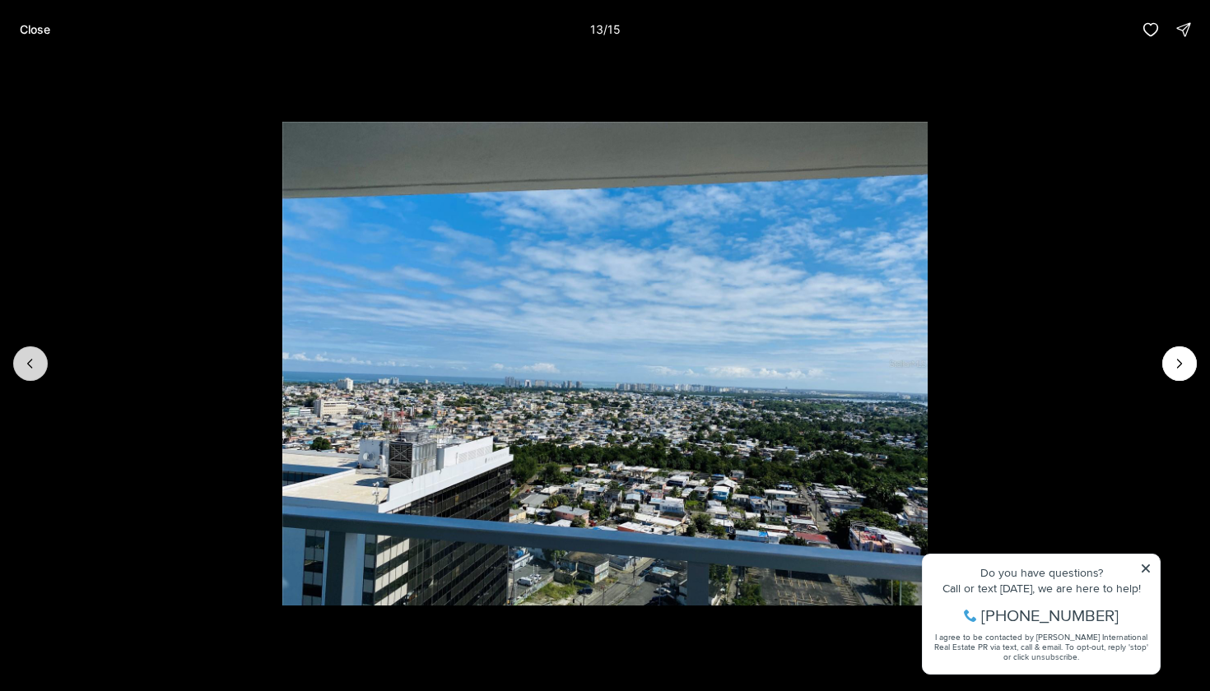
click at [34, 362] on icon "Previous slide" at bounding box center [30, 363] width 16 height 16
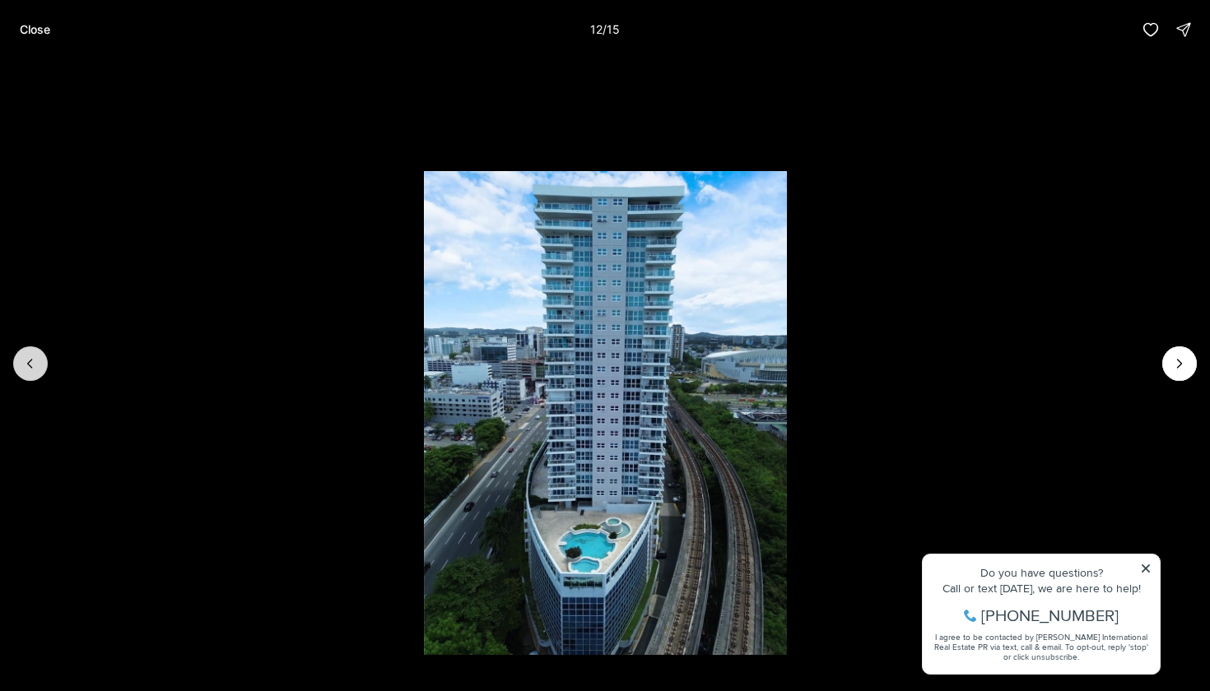
click at [34, 362] on icon "Previous slide" at bounding box center [30, 363] width 16 height 16
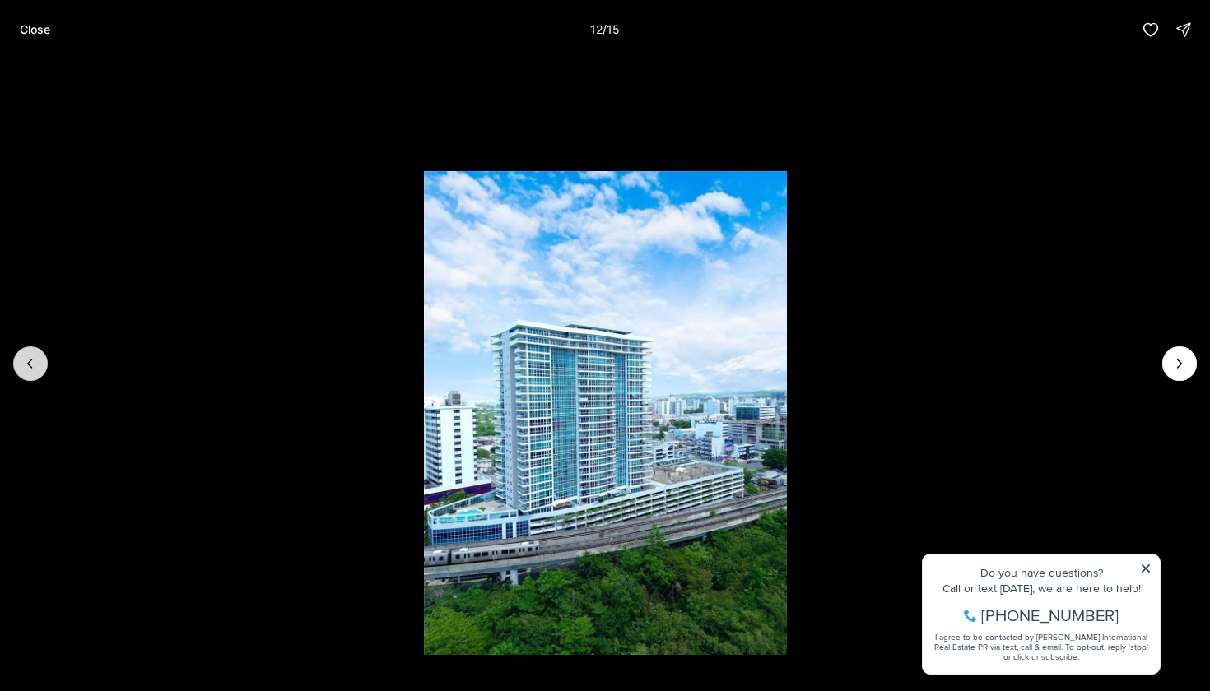
click at [34, 362] on icon "Previous slide" at bounding box center [30, 363] width 16 height 16
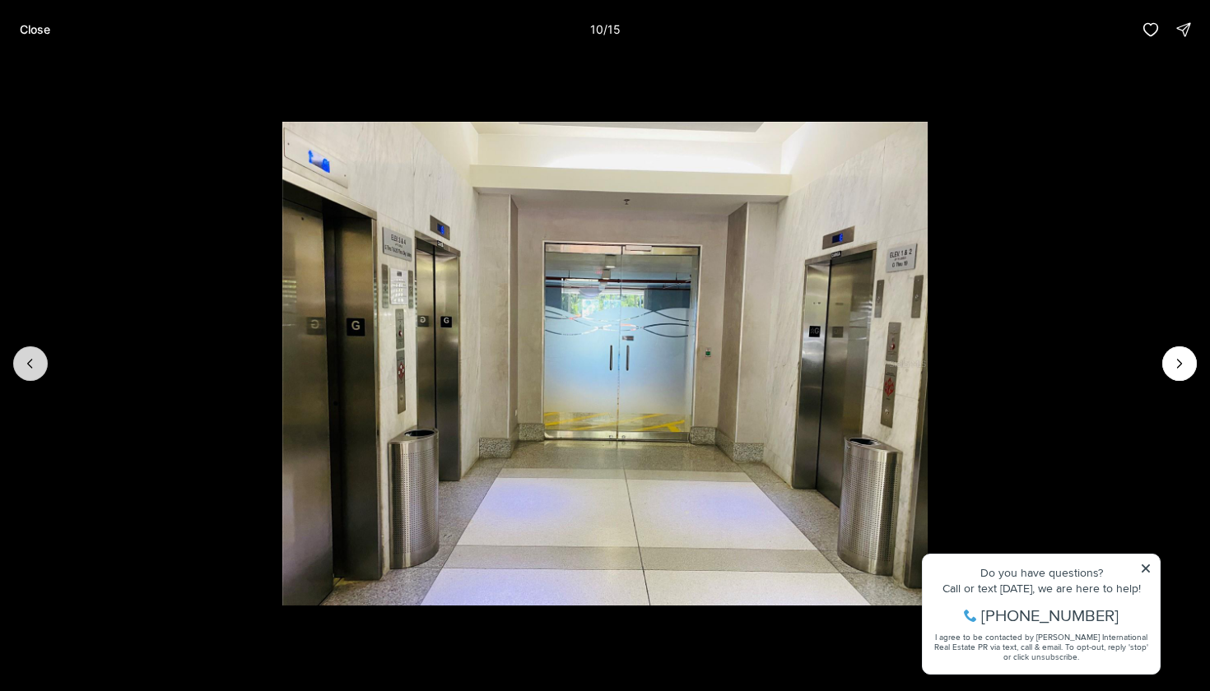
click at [34, 362] on icon "Previous slide" at bounding box center [30, 363] width 16 height 16
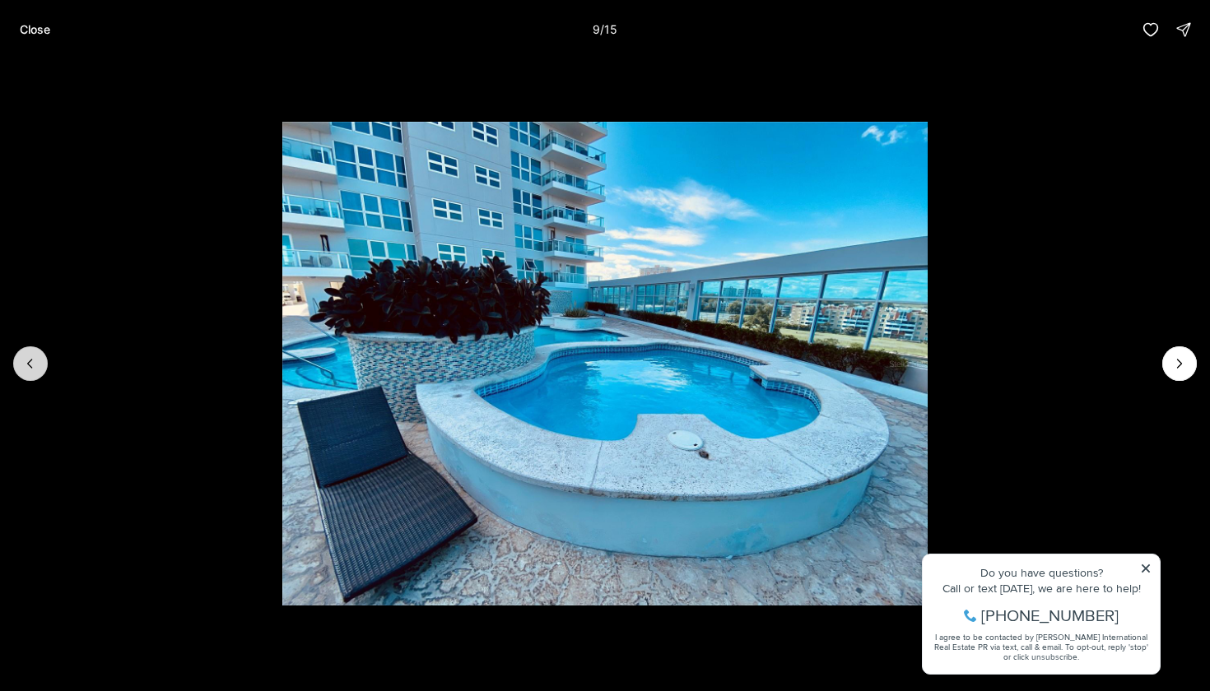
click at [34, 362] on icon "Previous slide" at bounding box center [30, 363] width 16 height 16
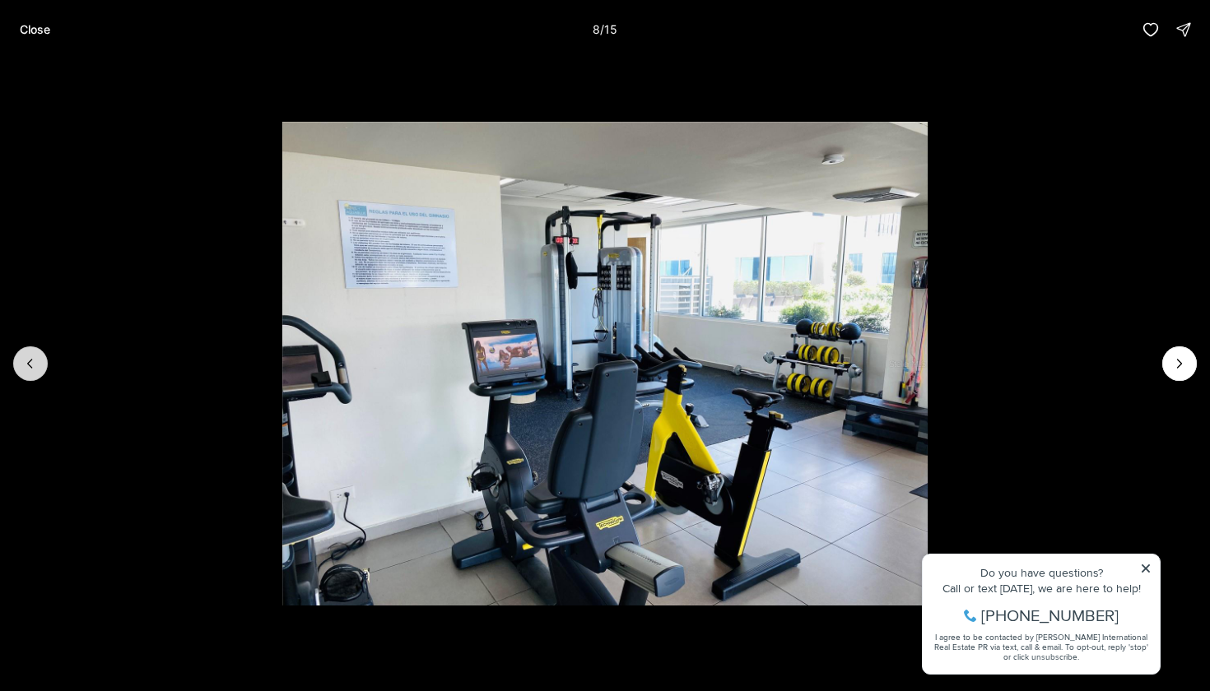
click at [34, 362] on icon "Previous slide" at bounding box center [30, 363] width 16 height 16
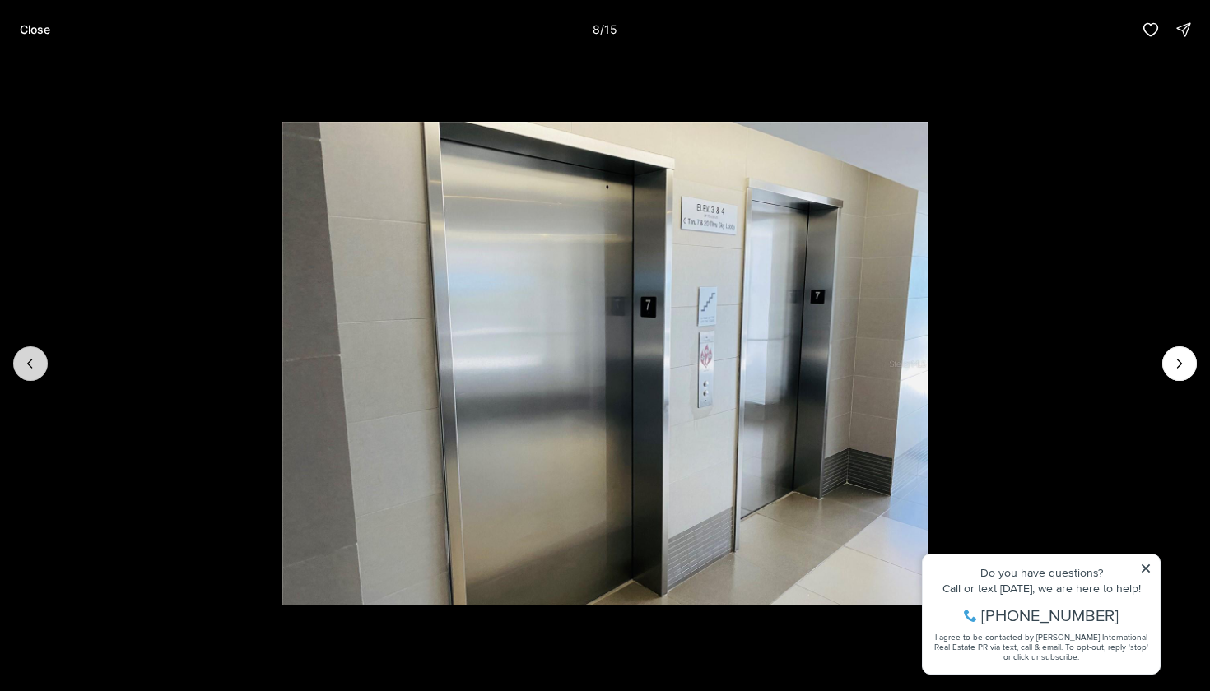
click at [34, 362] on icon "Previous slide" at bounding box center [30, 363] width 16 height 16
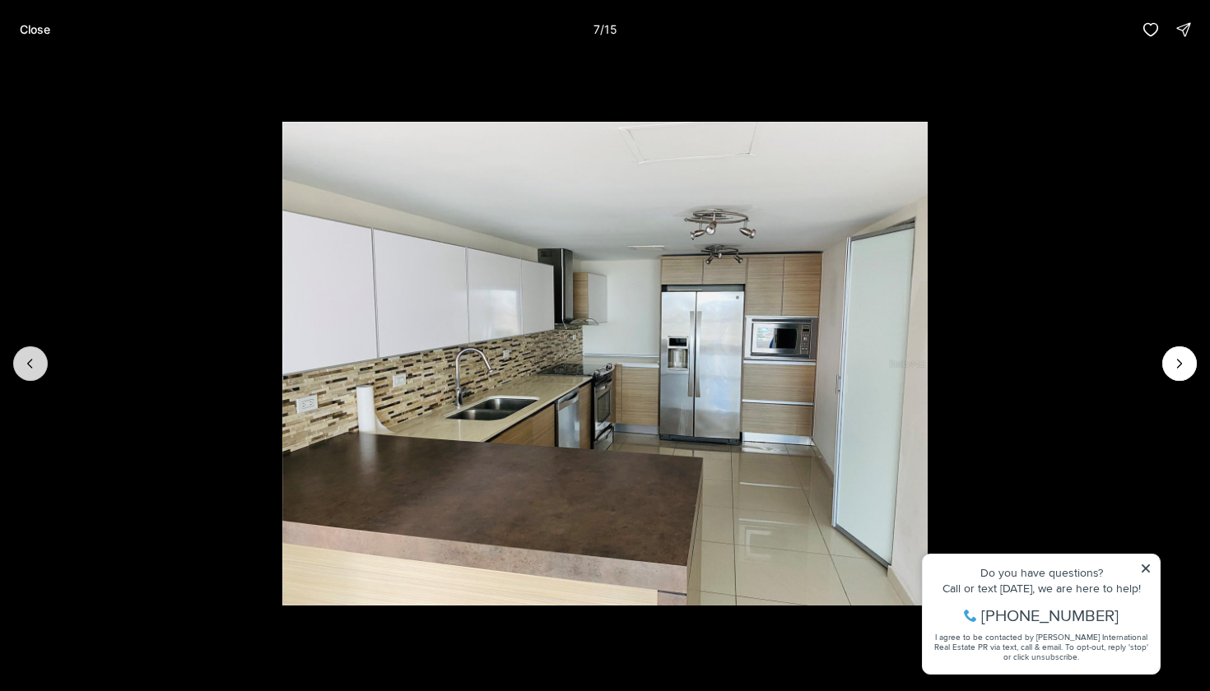
click at [34, 362] on icon "Previous slide" at bounding box center [30, 363] width 16 height 16
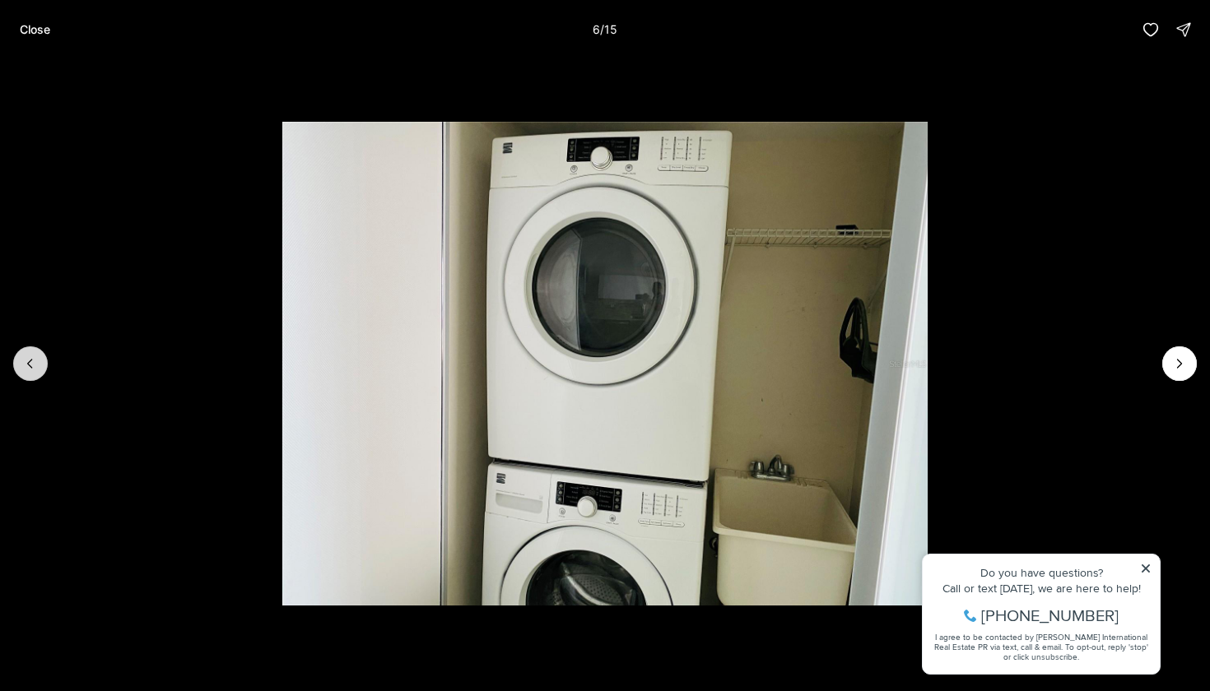
click at [34, 362] on icon "Previous slide" at bounding box center [30, 363] width 16 height 16
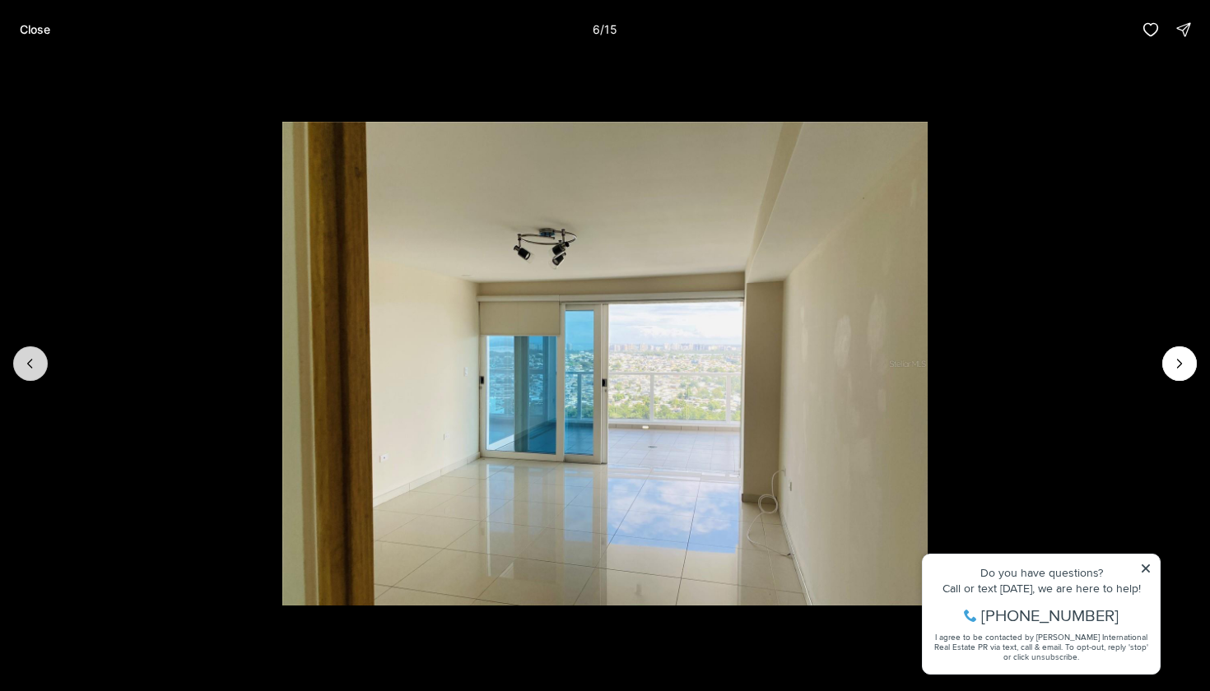
click at [34, 362] on icon "Previous slide" at bounding box center [30, 363] width 16 height 16
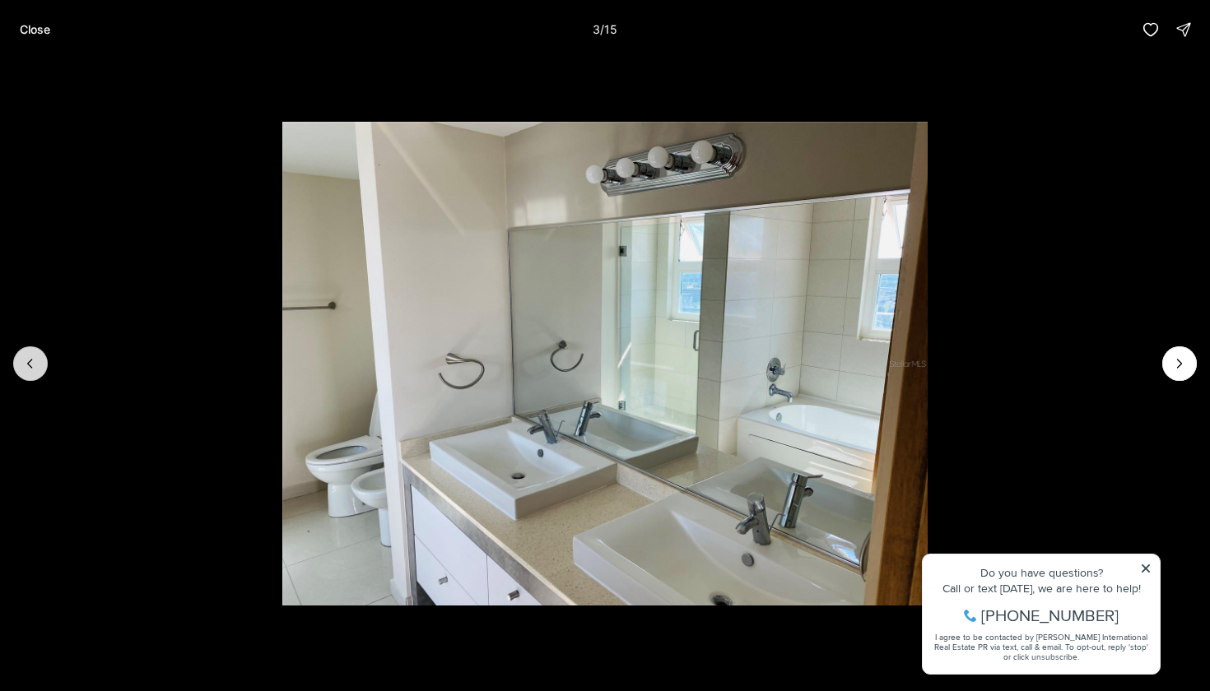
click at [34, 362] on icon "Previous slide" at bounding box center [30, 363] width 16 height 16
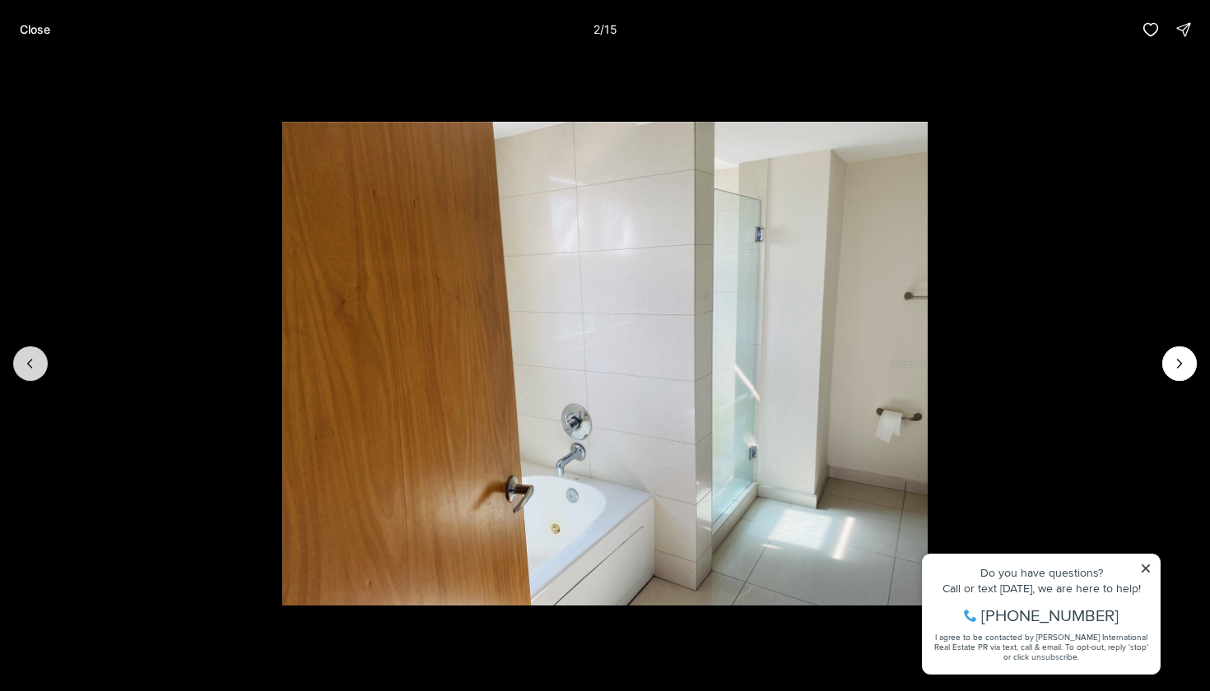
click at [34, 362] on icon "Previous slide" at bounding box center [30, 363] width 16 height 16
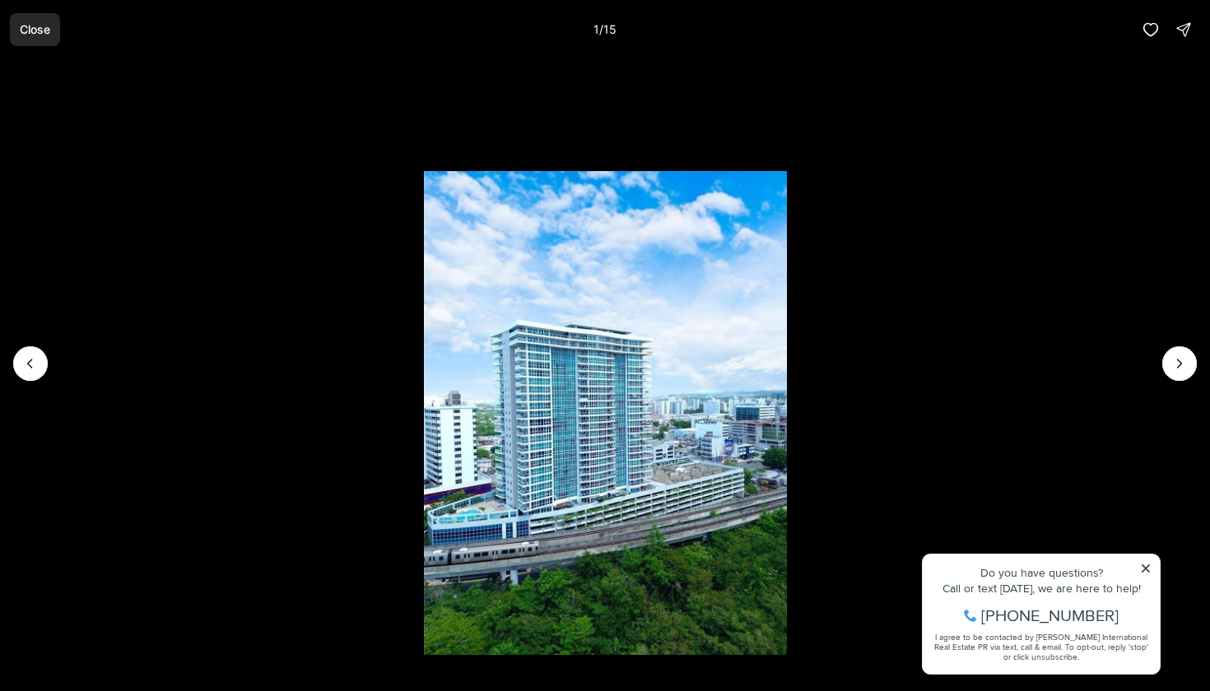
click at [26, 33] on p "Close" at bounding box center [35, 29] width 30 height 13
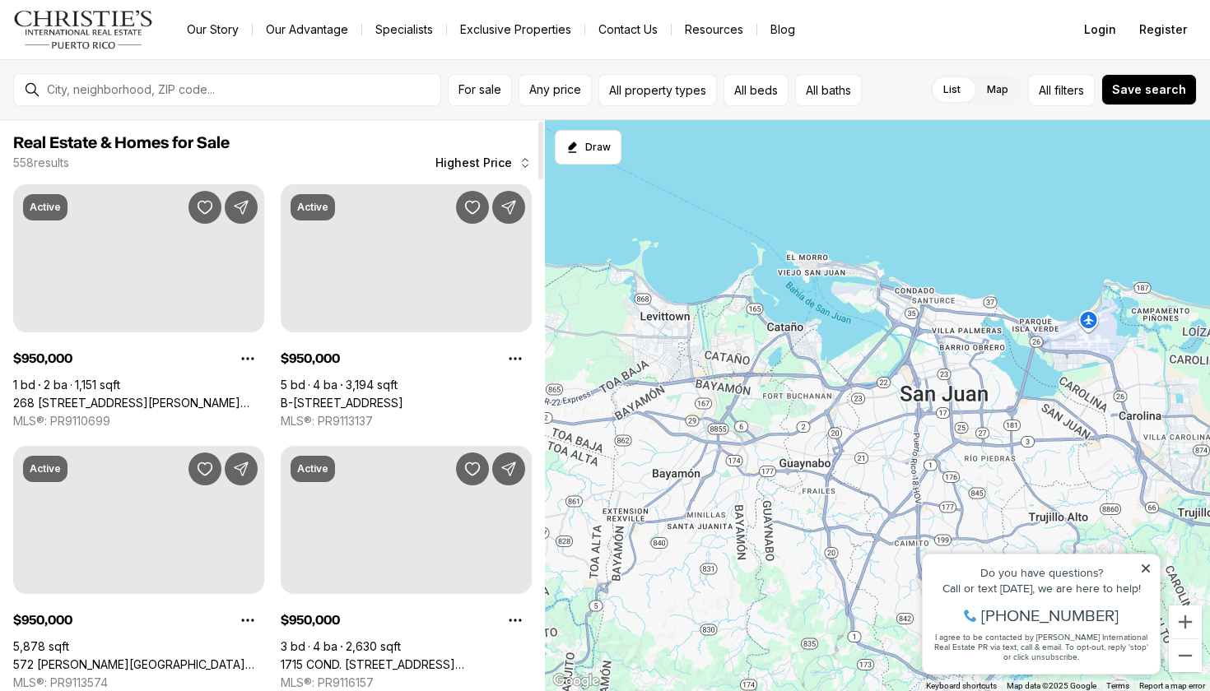
scroll to position [5520, 0]
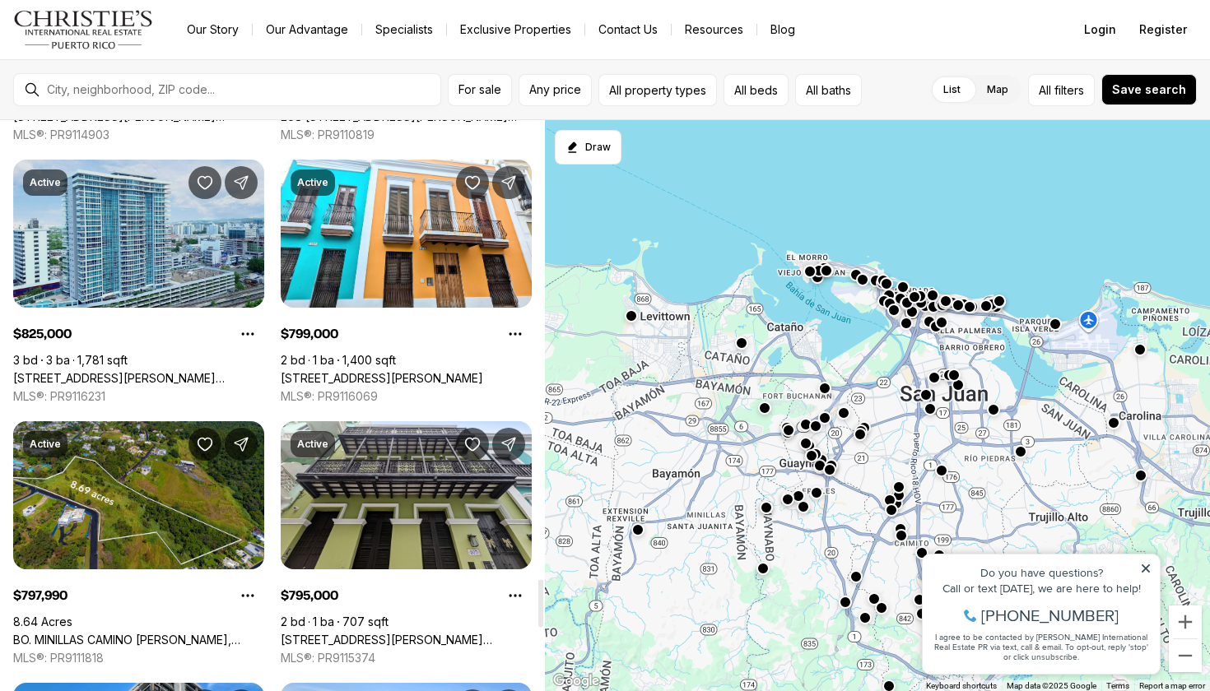
click at [156, 371] on link "[STREET_ADDRESS][PERSON_NAME][PERSON_NAME]" at bounding box center [138, 378] width 251 height 15
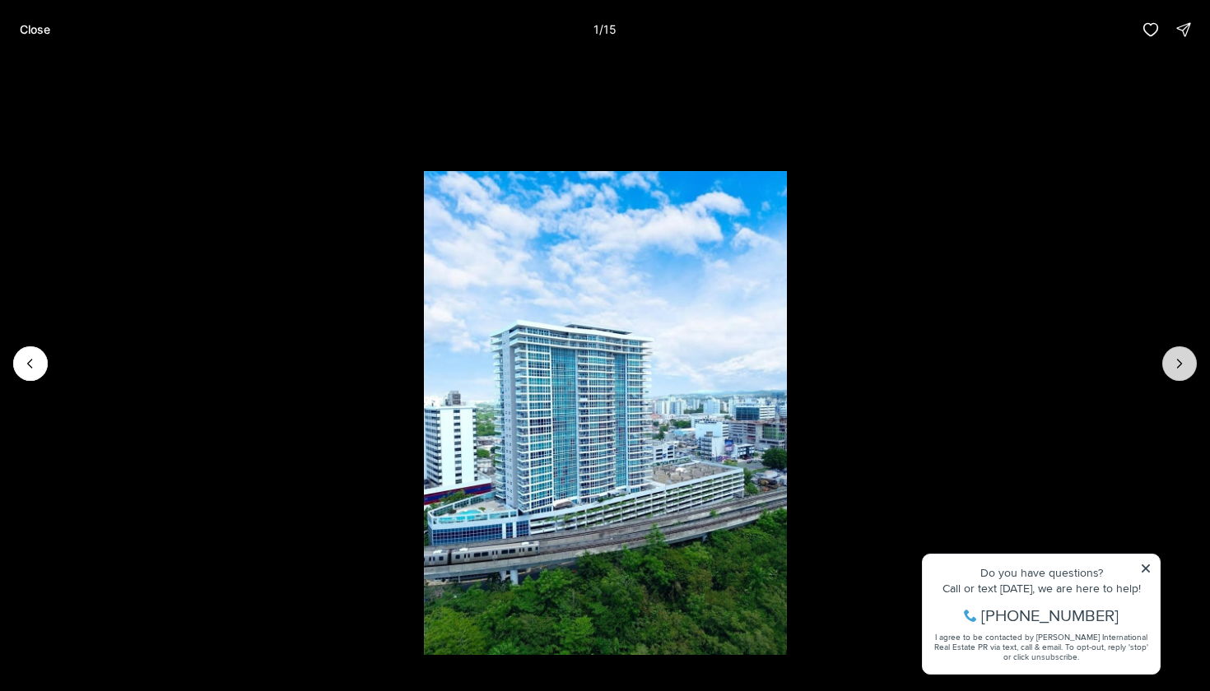
click at [1181, 361] on icon "Next slide" at bounding box center [1179, 363] width 16 height 16
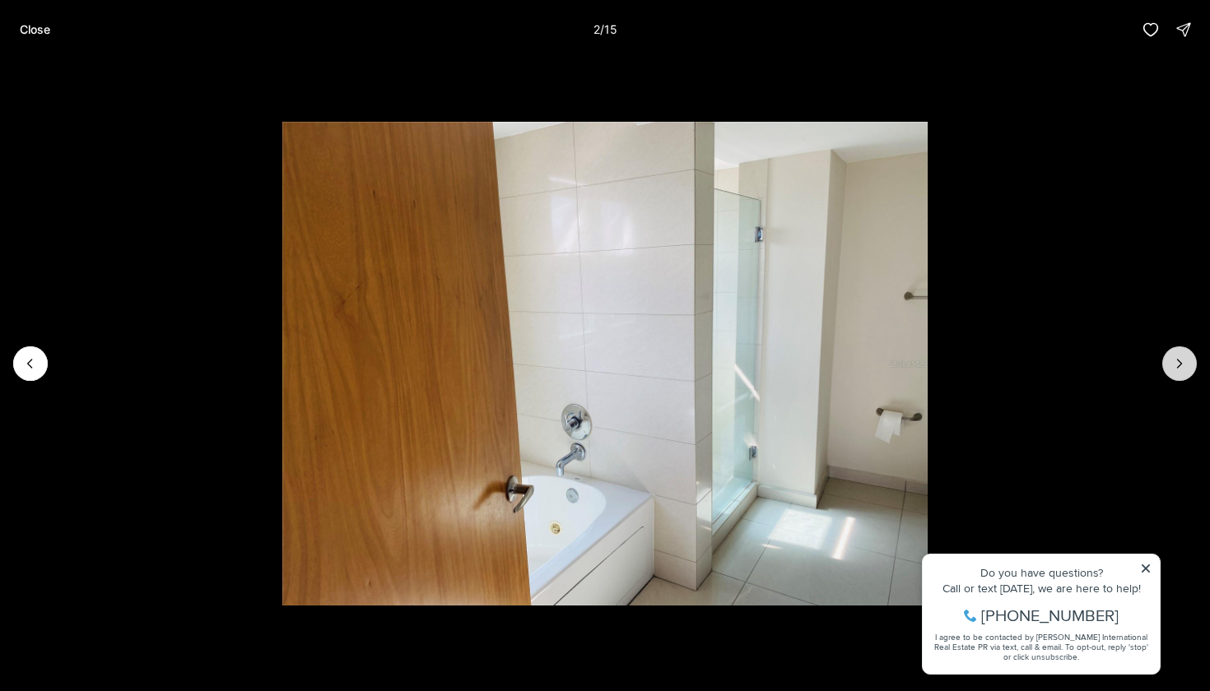
click at [1181, 361] on icon "Next slide" at bounding box center [1179, 363] width 16 height 16
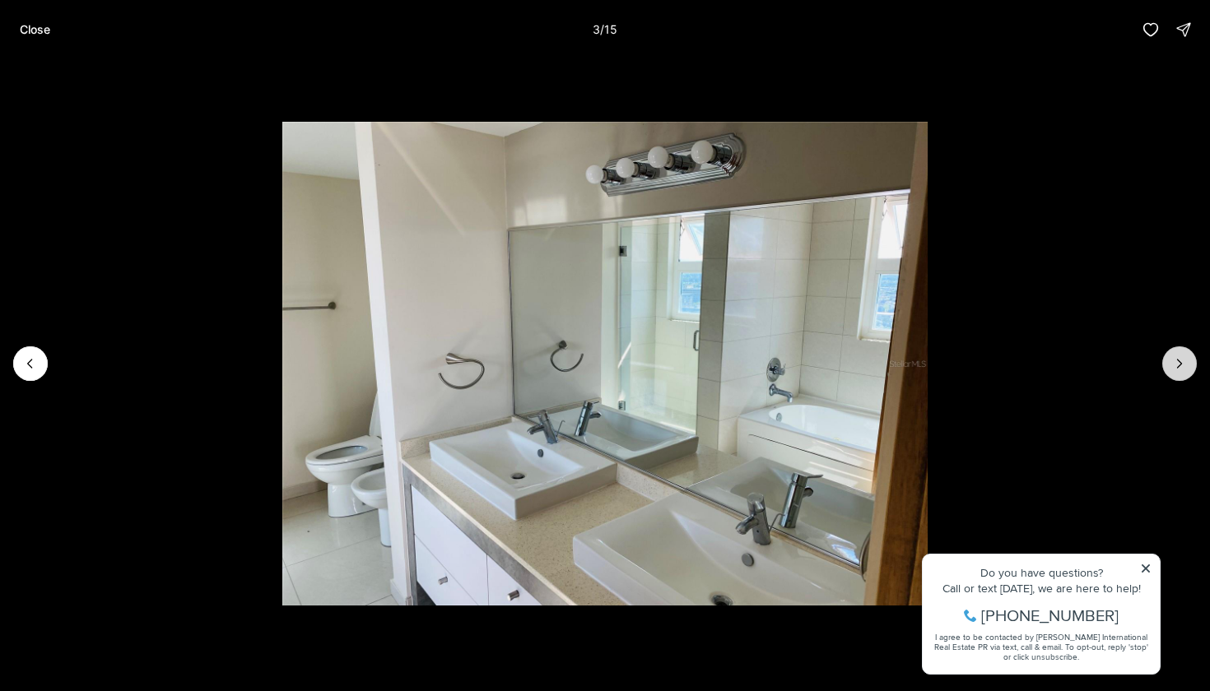
click at [1181, 361] on icon "Next slide" at bounding box center [1179, 363] width 16 height 16
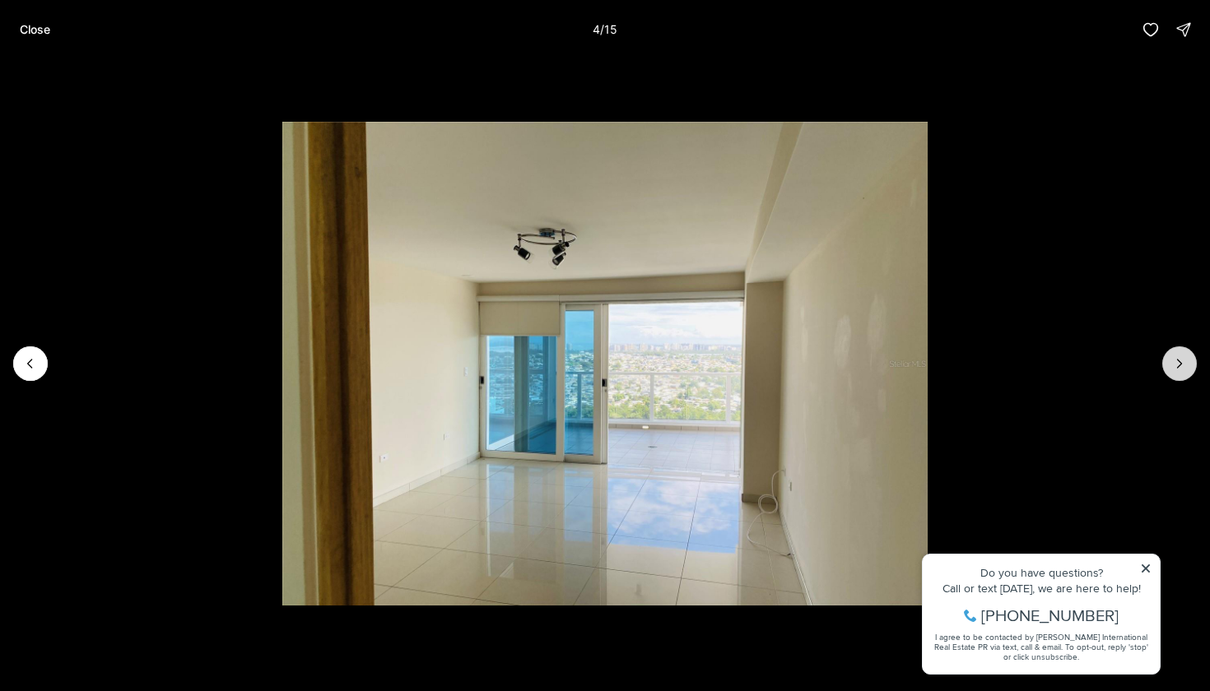
click at [1181, 361] on icon "Next slide" at bounding box center [1179, 363] width 16 height 16
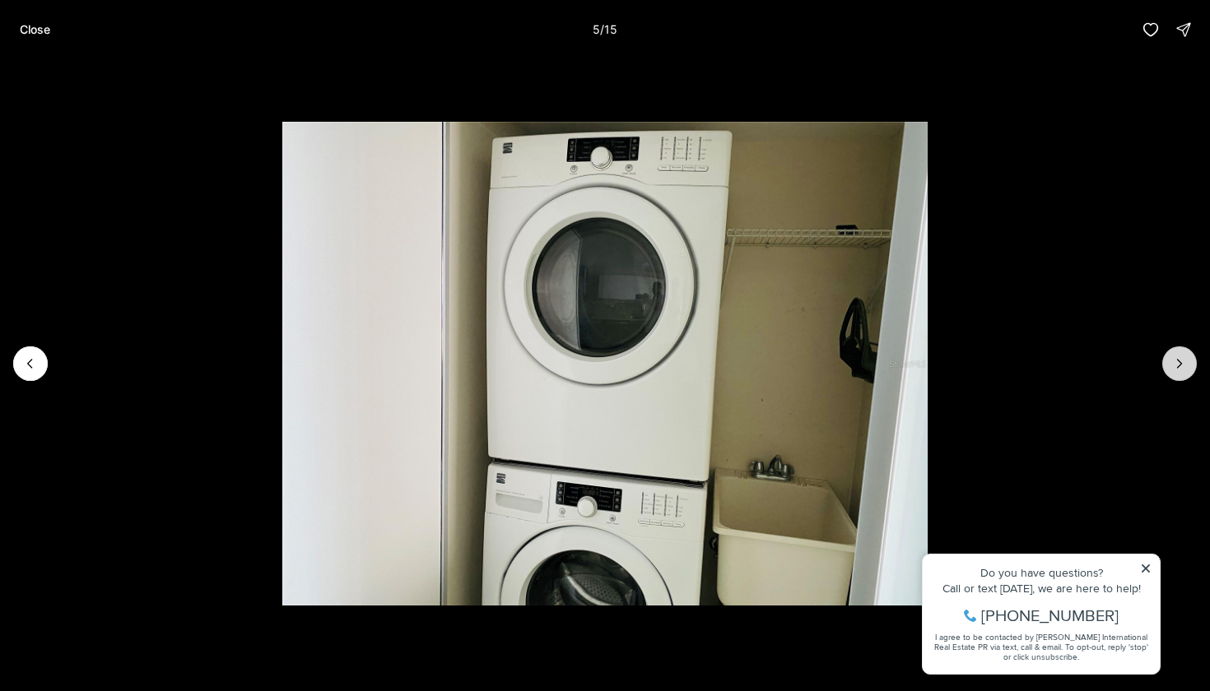
click at [1181, 361] on icon "Next slide" at bounding box center [1179, 363] width 16 height 16
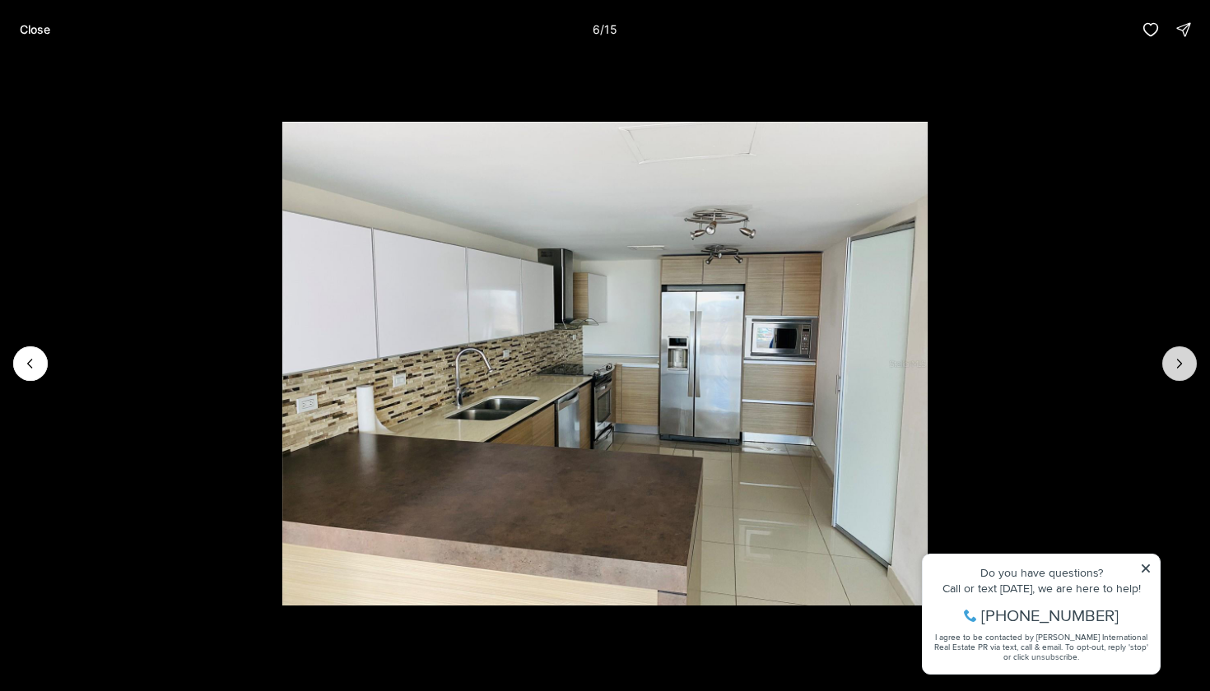
click at [1181, 361] on icon "Next slide" at bounding box center [1179, 363] width 16 height 16
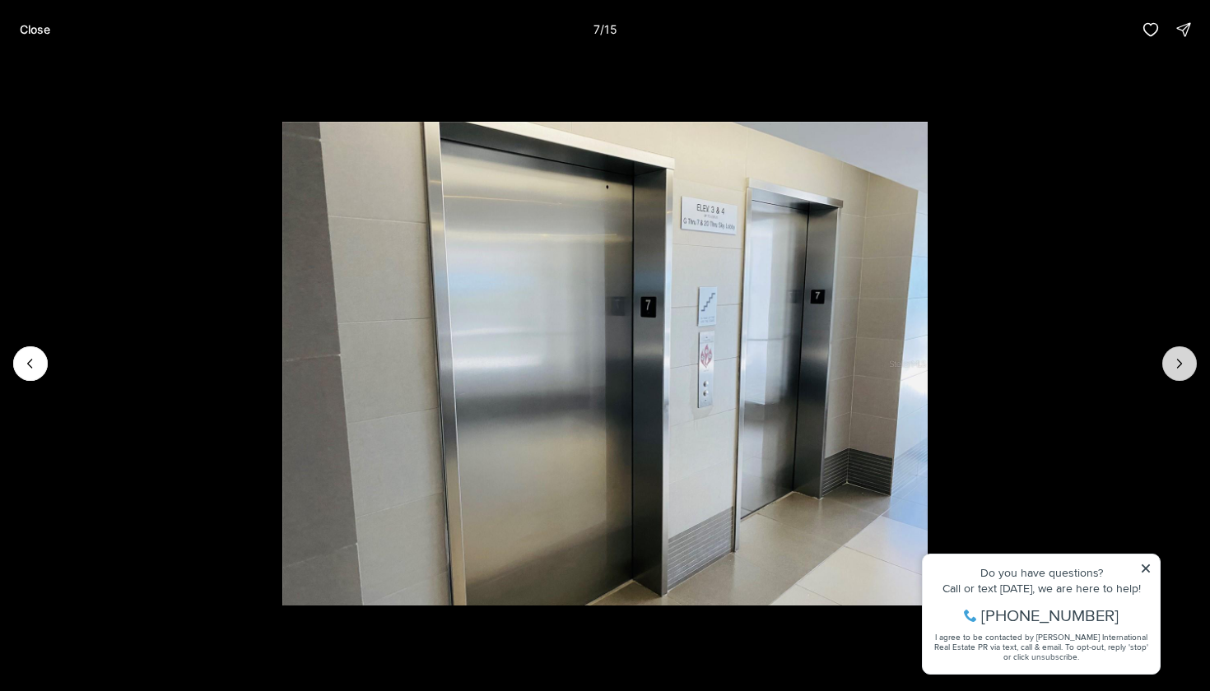
click at [1181, 361] on icon "Next slide" at bounding box center [1179, 363] width 16 height 16
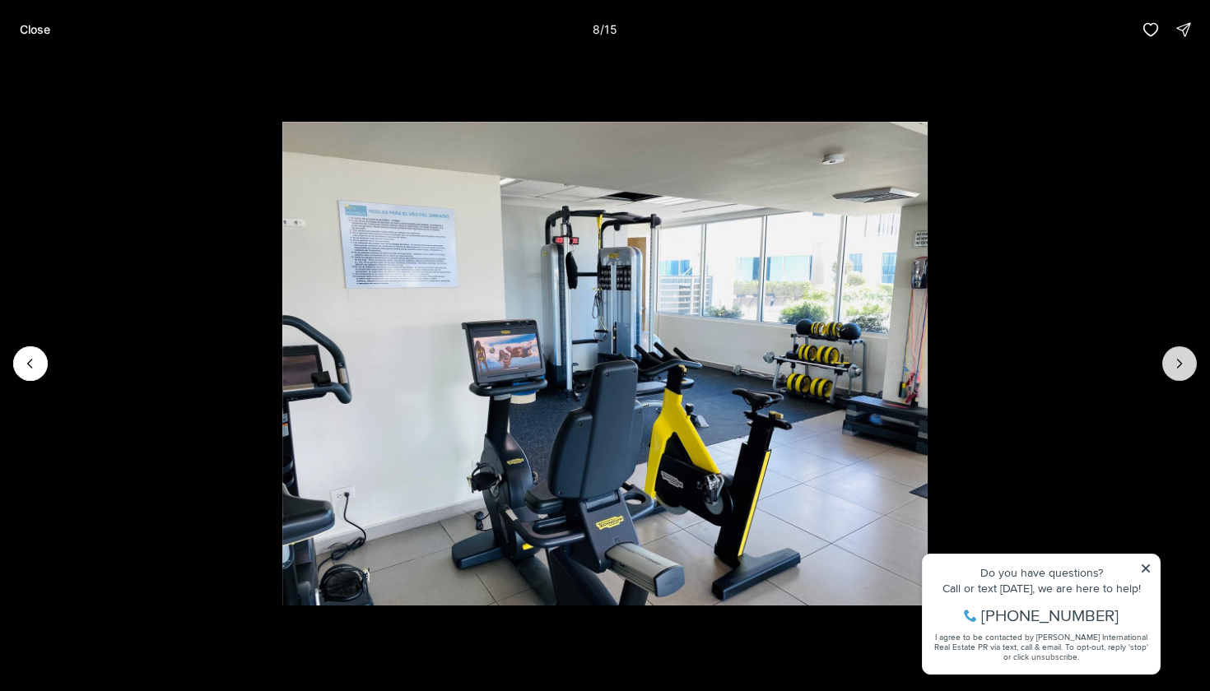
click at [1181, 361] on icon "Next slide" at bounding box center [1179, 363] width 16 height 16
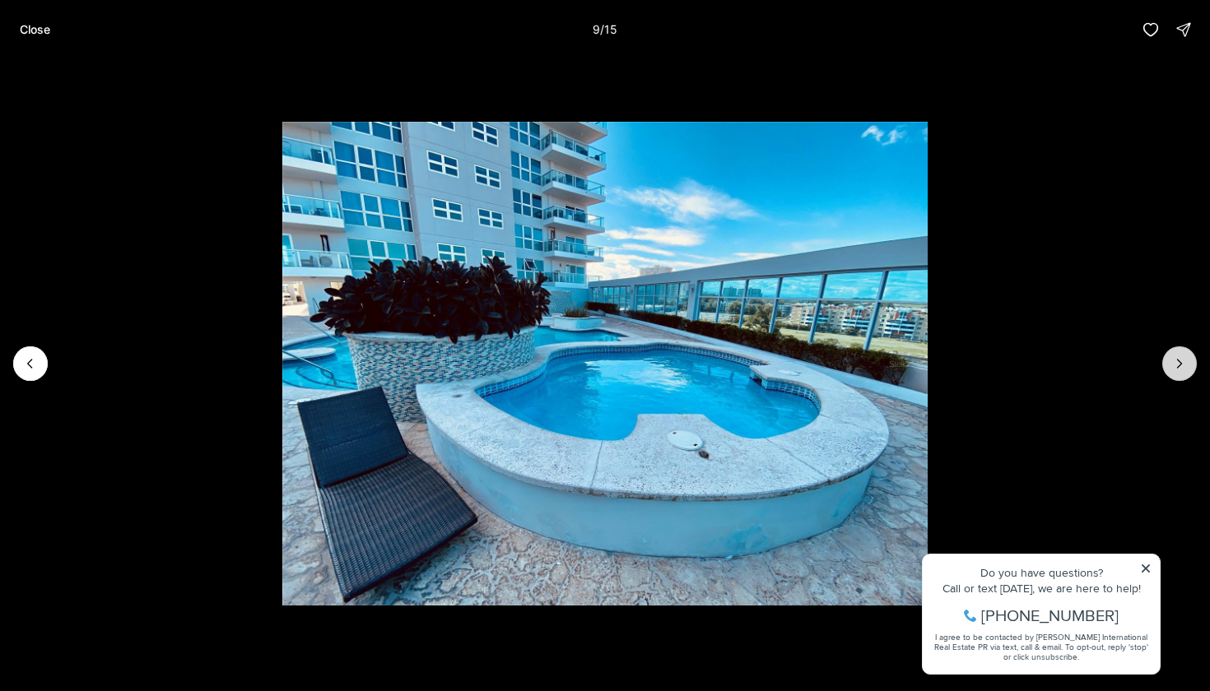
click at [1181, 361] on icon "Next slide" at bounding box center [1179, 363] width 16 height 16
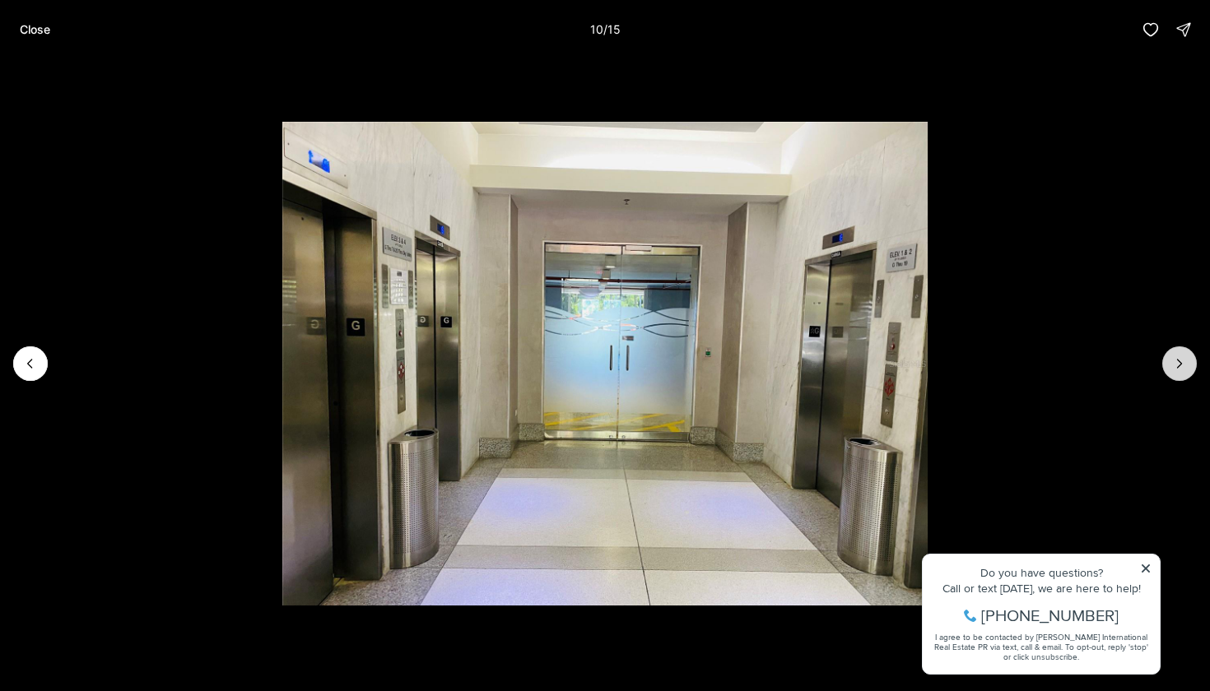
click at [1181, 361] on icon "Next slide" at bounding box center [1179, 363] width 16 height 16
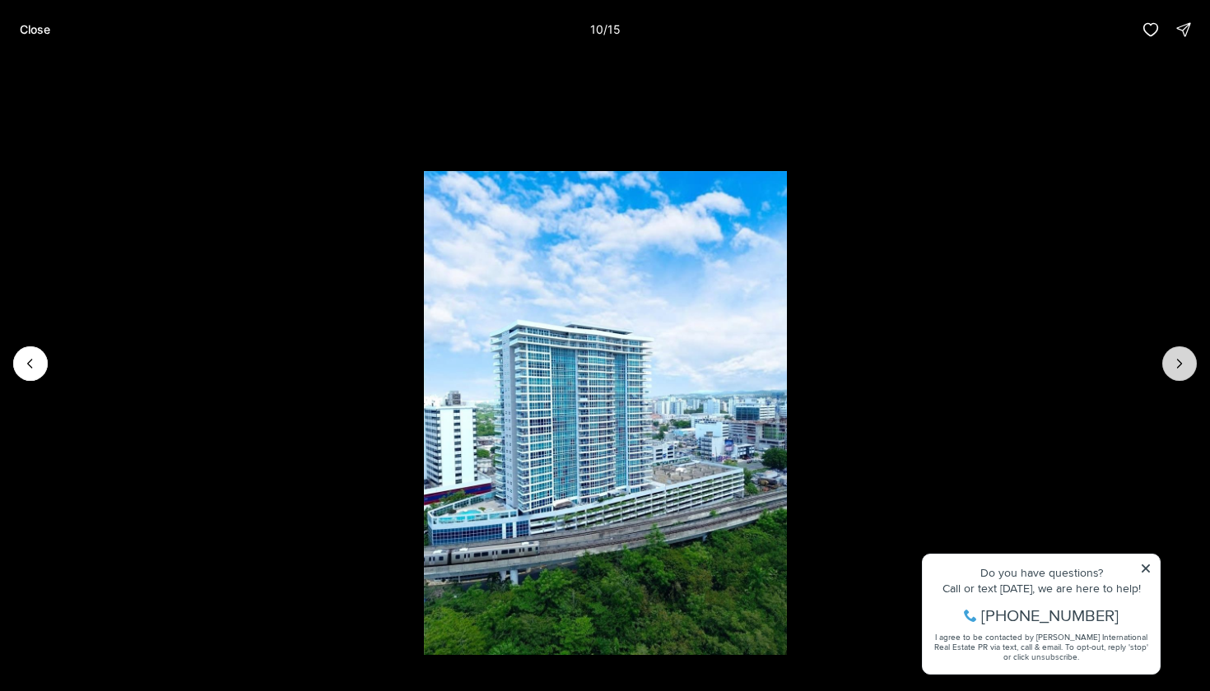
click at [1181, 361] on icon "Next slide" at bounding box center [1179, 363] width 16 height 16
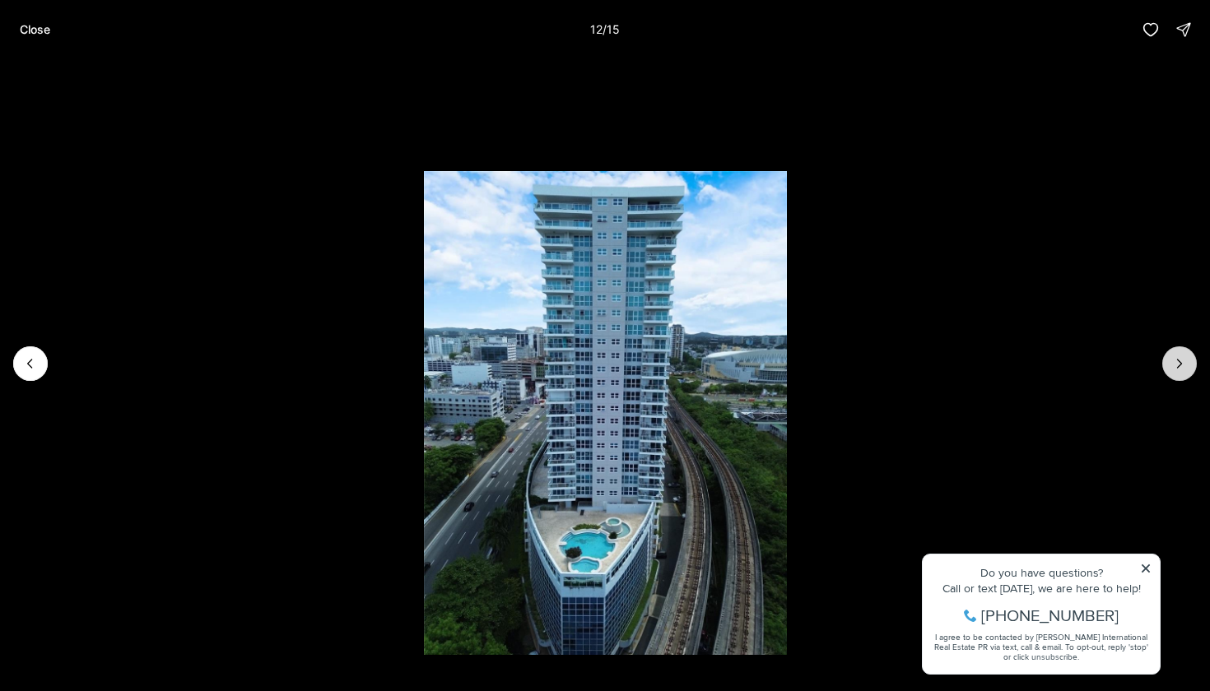
click at [1181, 361] on icon "Next slide" at bounding box center [1179, 363] width 16 height 16
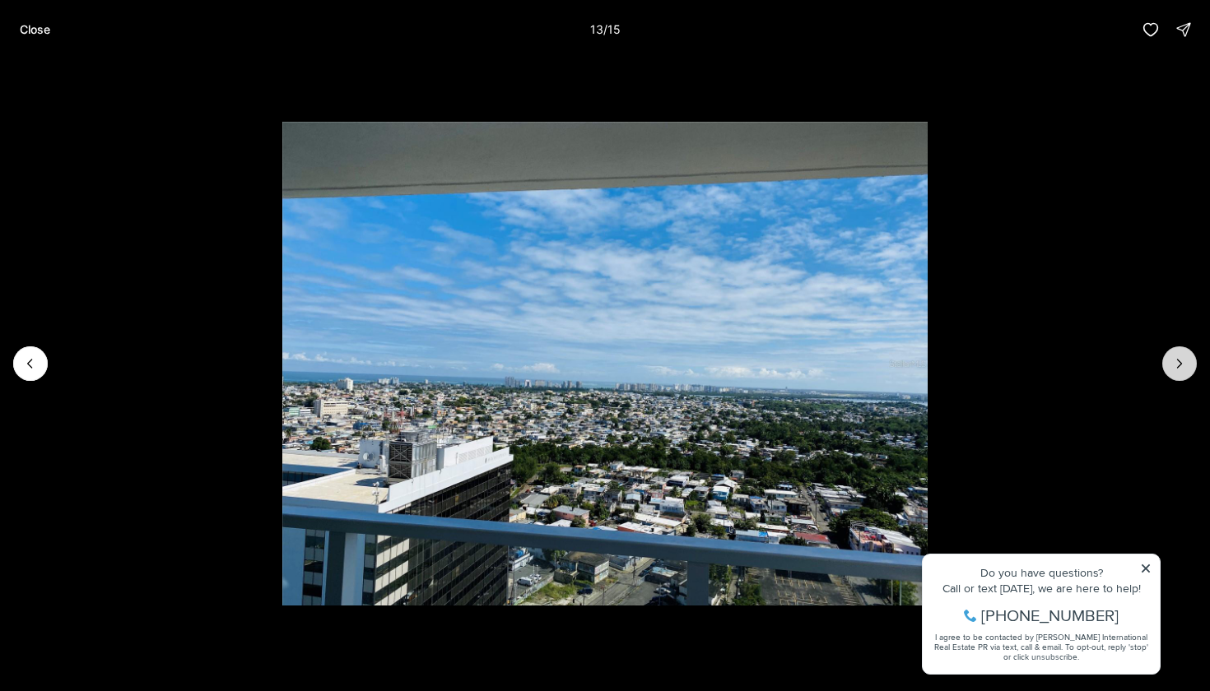
click at [1181, 361] on icon "Next slide" at bounding box center [1179, 363] width 16 height 16
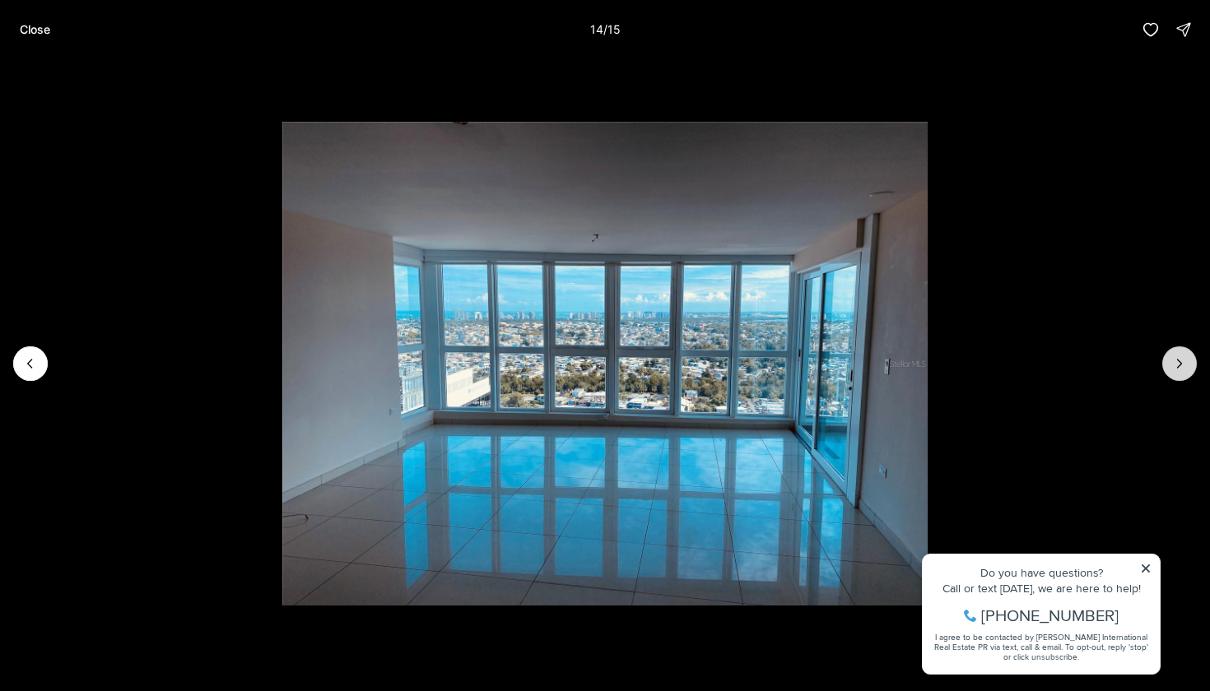
click at [1181, 361] on icon "Next slide" at bounding box center [1179, 363] width 16 height 16
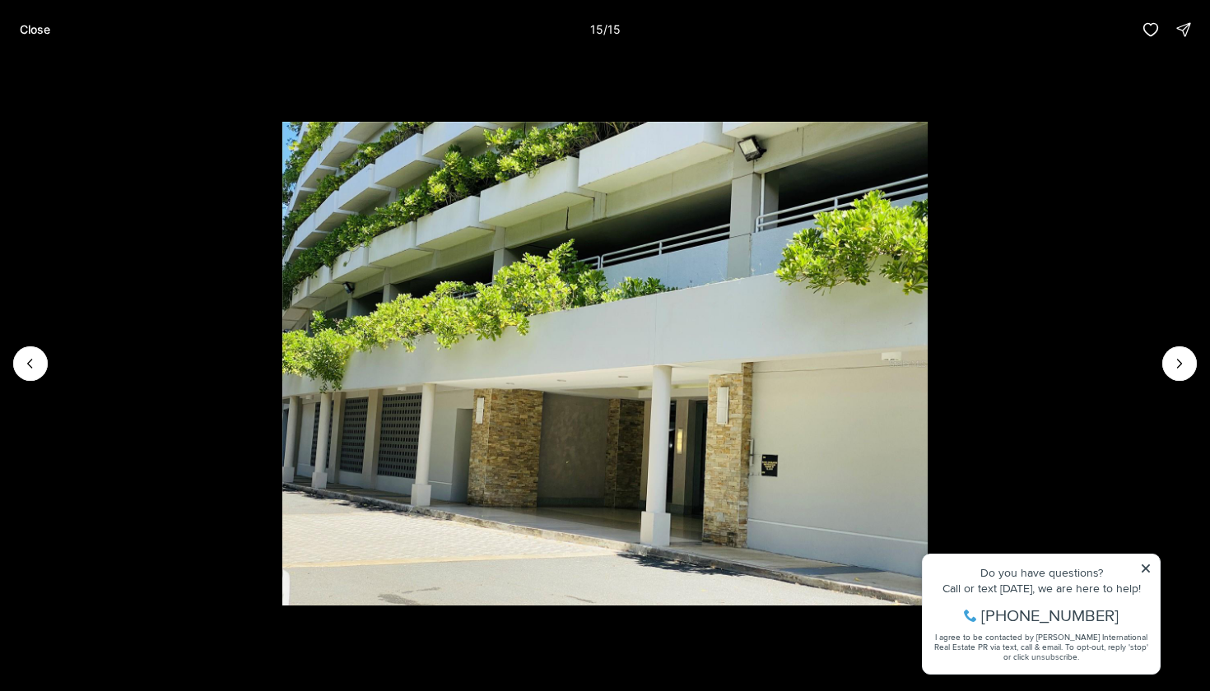
click at [1181, 360] on div at bounding box center [1179, 363] width 35 height 35
click at [46, 43] on button "Close" at bounding box center [35, 29] width 50 height 33
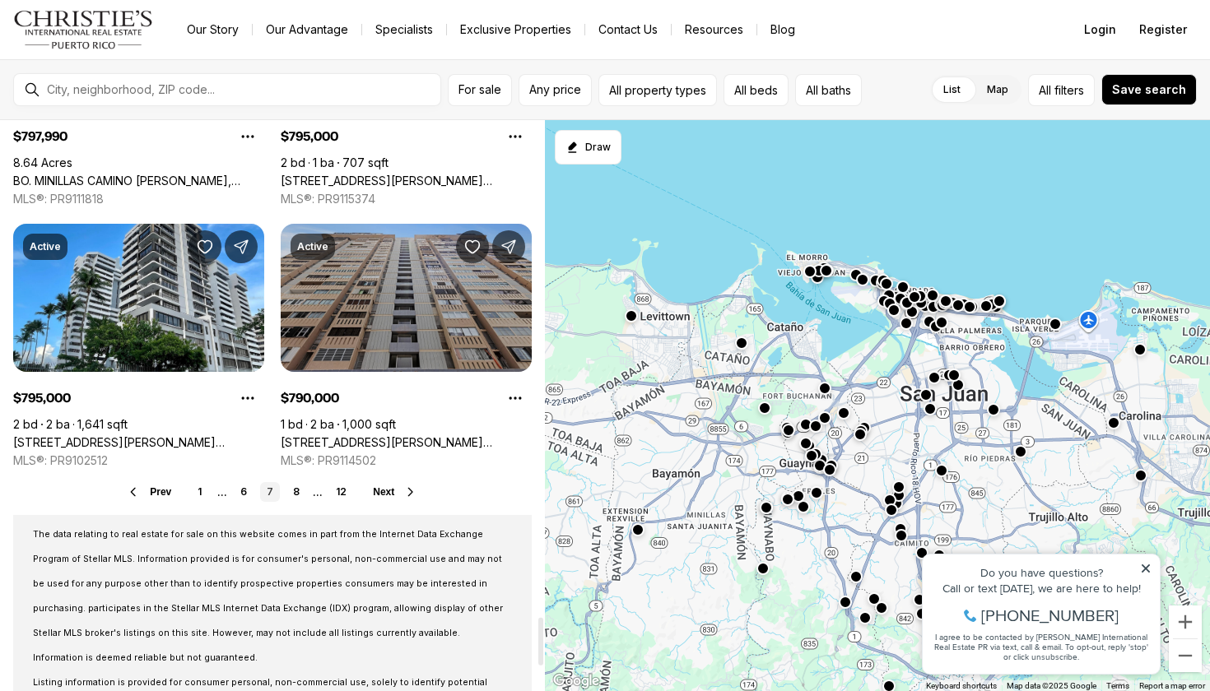
scroll to position [6007, 0]
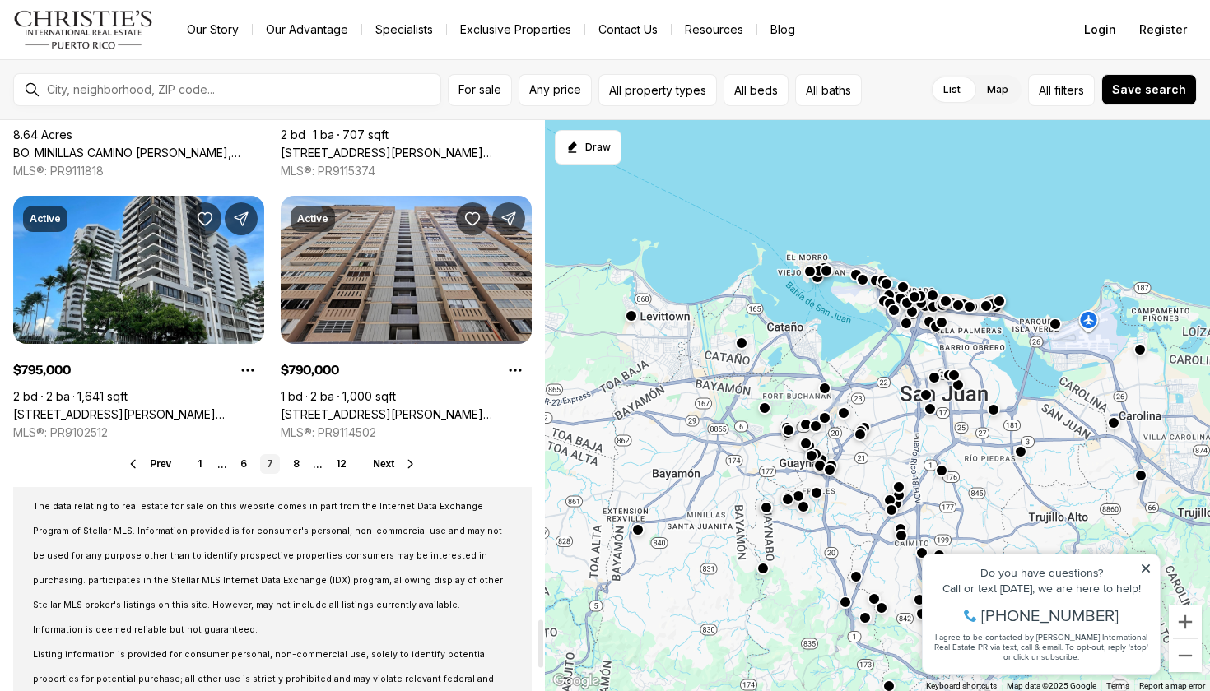
click at [393, 460] on span "Next" at bounding box center [383, 464] width 21 height 12
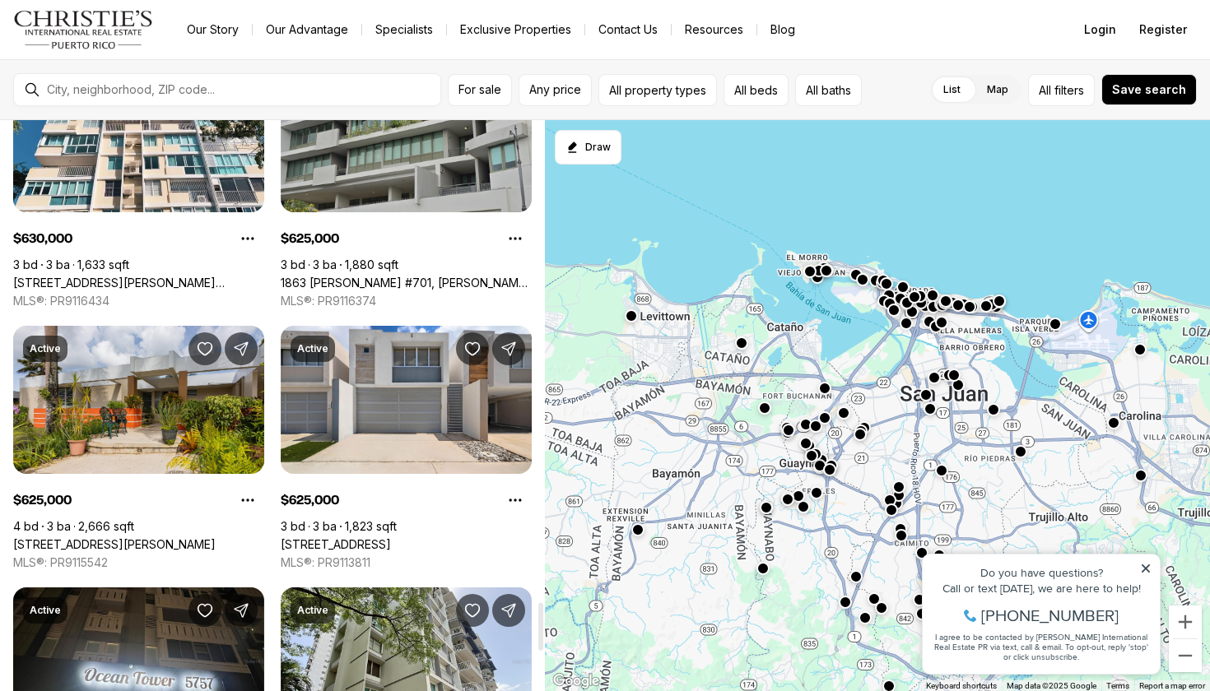
scroll to position [5885, 0]
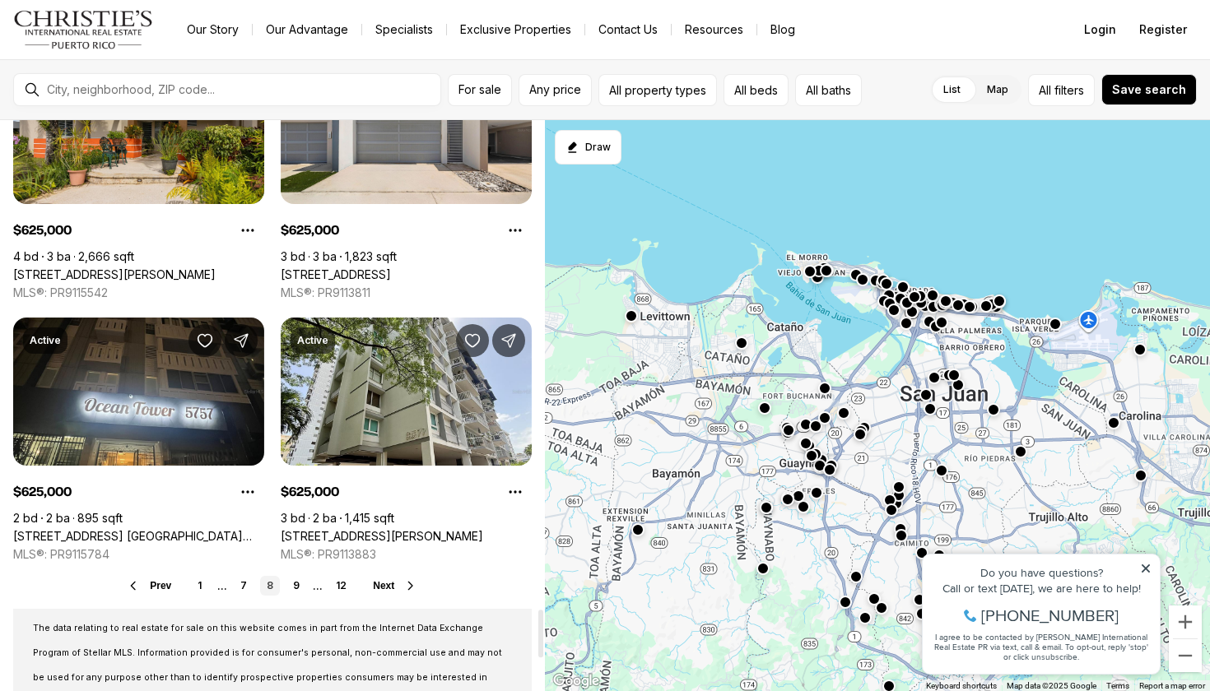
click at [394, 591] on span "Next" at bounding box center [383, 586] width 21 height 12
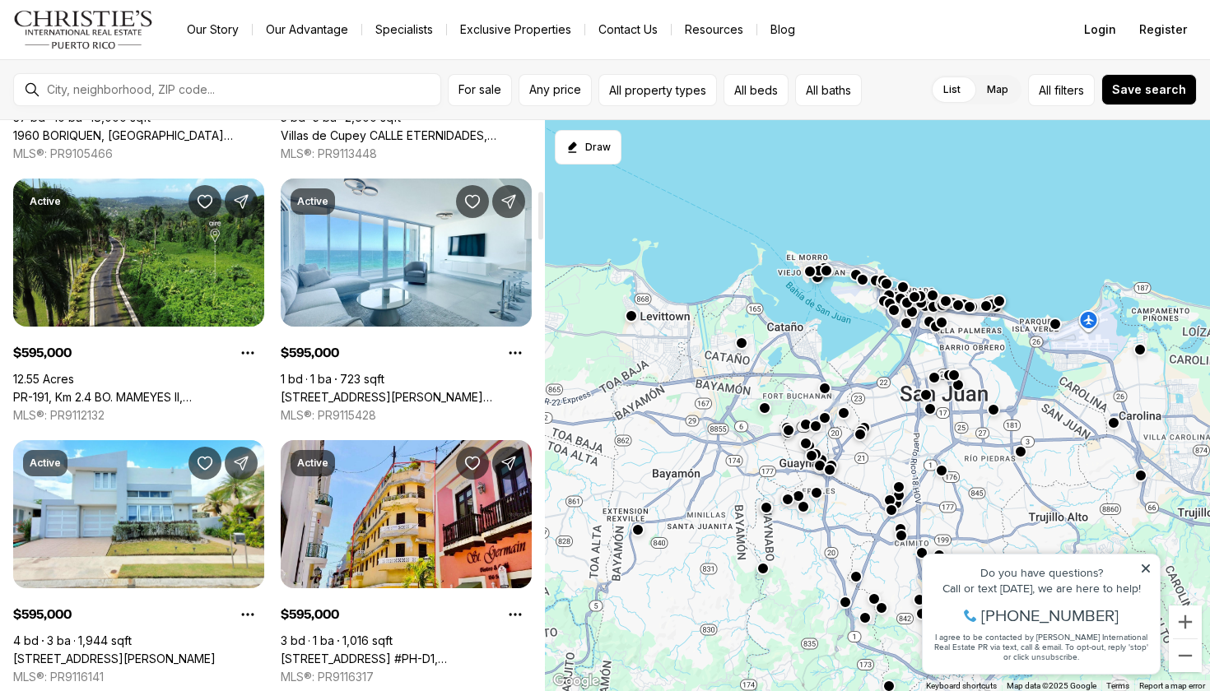
scroll to position [682, 0]
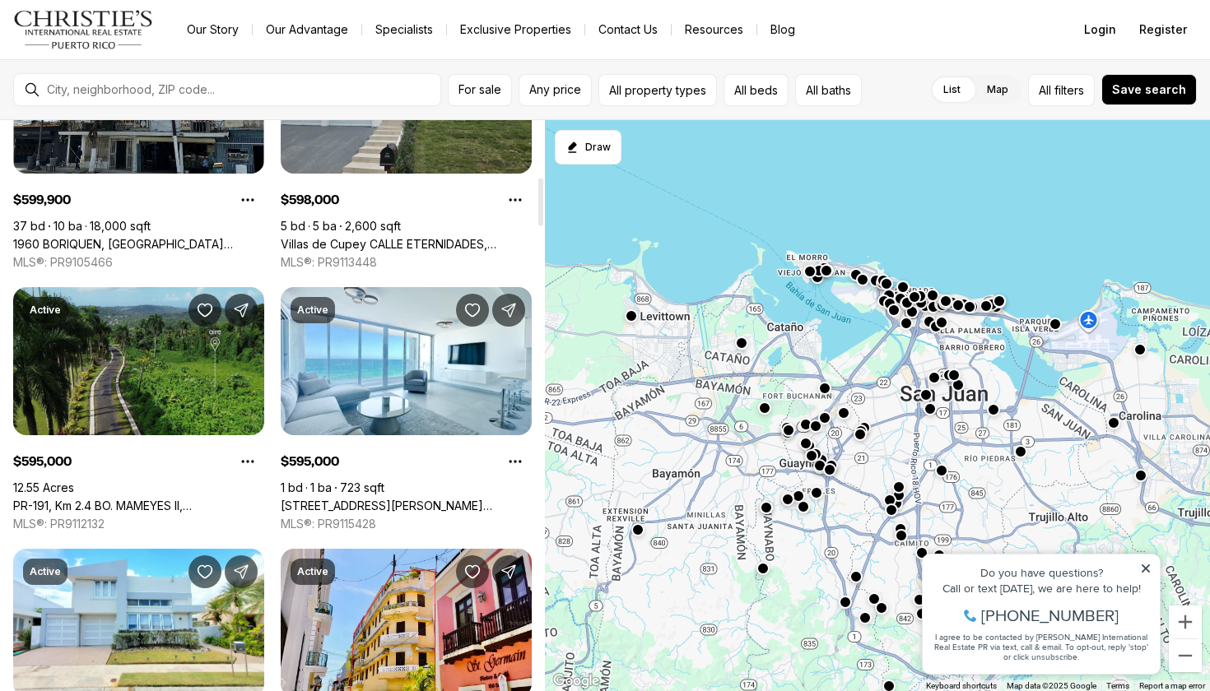
click at [138, 499] on link "PR-191, Km 2.4 BO. MAMEYES II, [GEOGRAPHIC_DATA], 00745" at bounding box center [138, 506] width 251 height 15
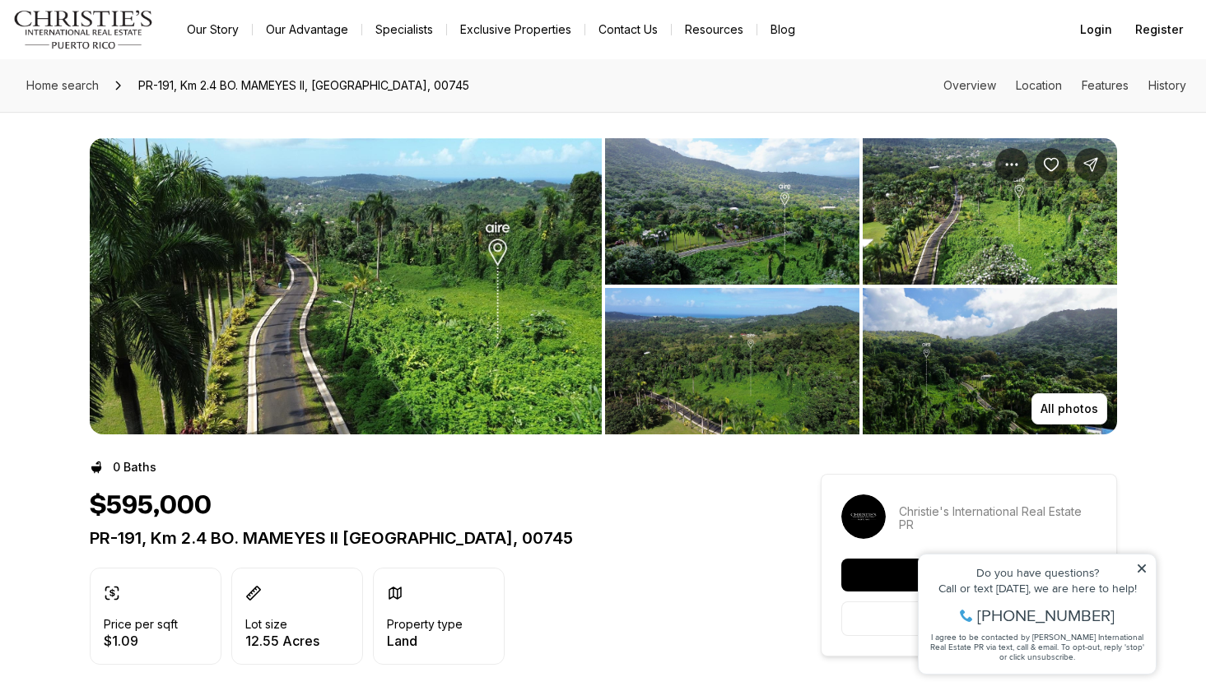
click at [468, 331] on img "View image gallery" at bounding box center [346, 286] width 512 height 296
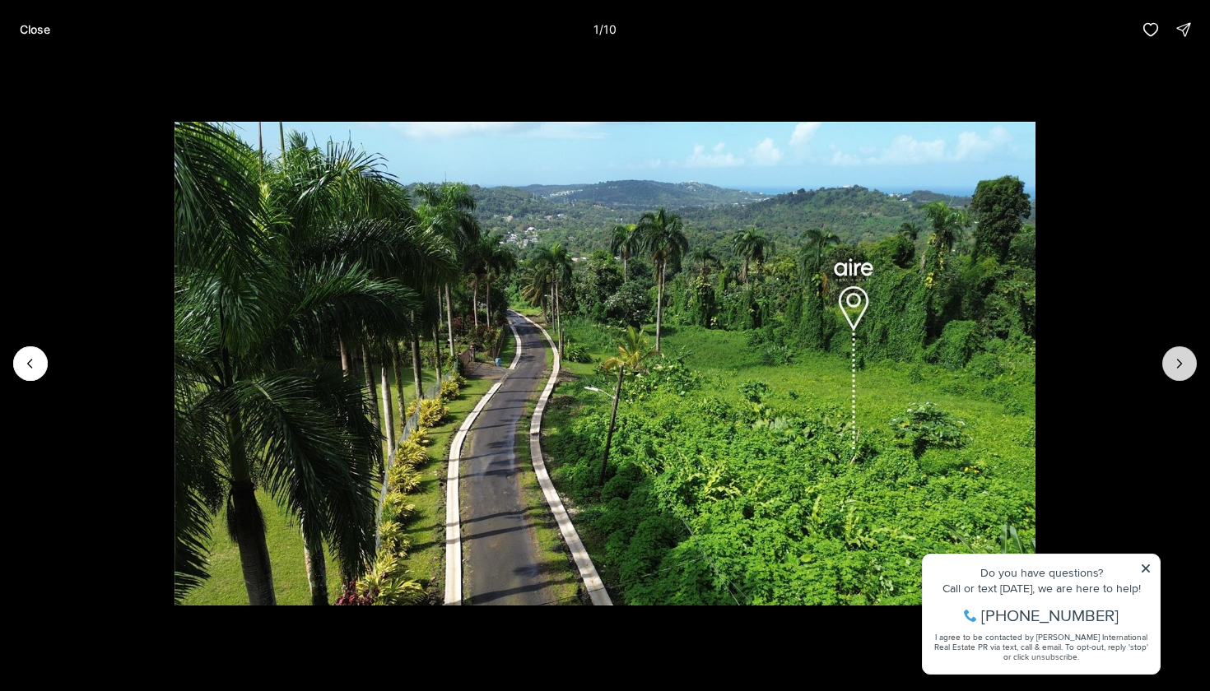
click at [1192, 359] on button "Next slide" at bounding box center [1179, 363] width 35 height 35
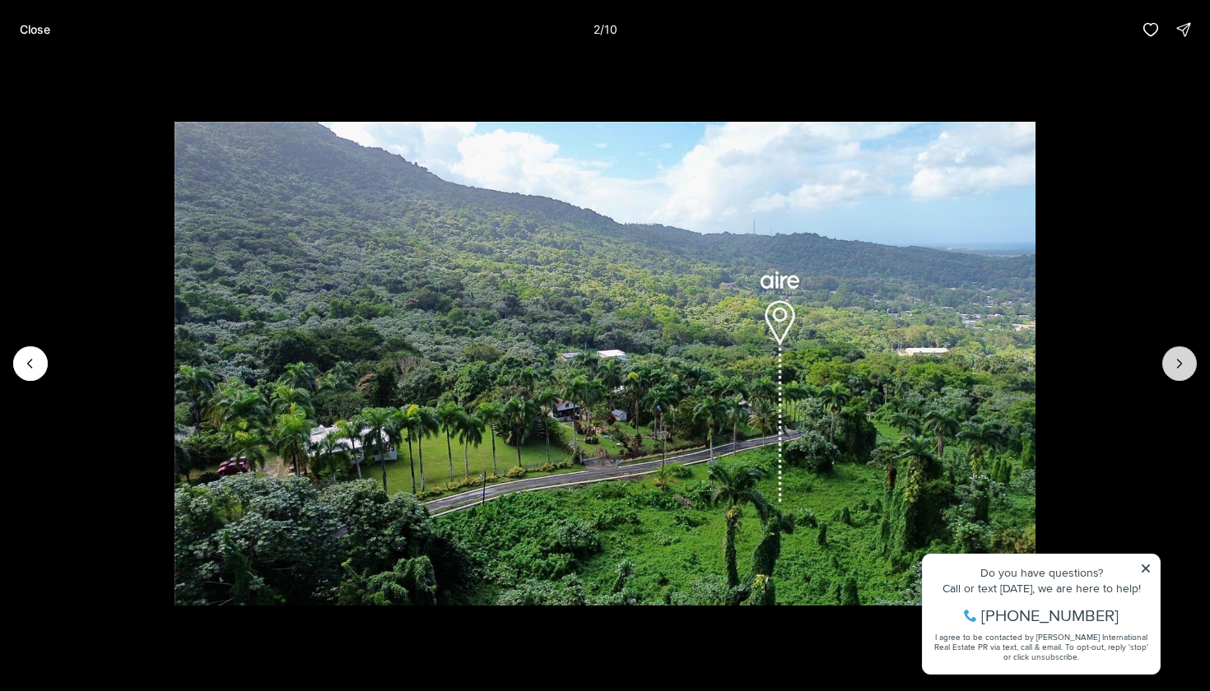
click at [1192, 359] on button "Next slide" at bounding box center [1179, 363] width 35 height 35
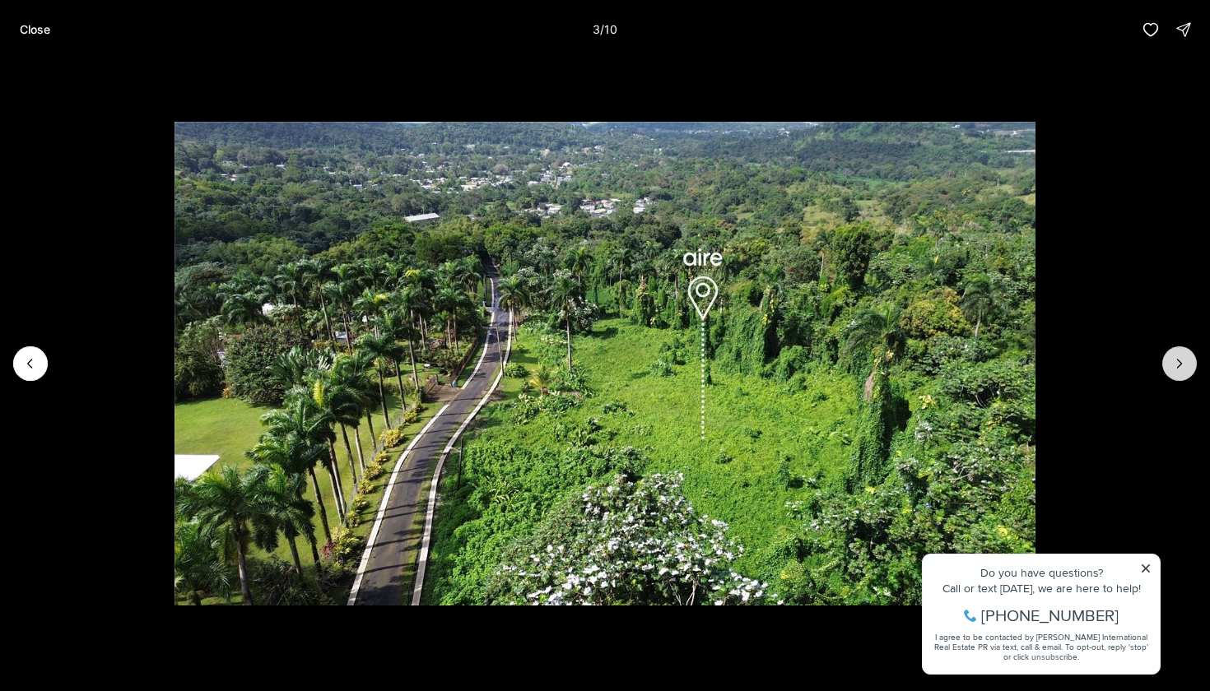
click at [1192, 359] on button "Next slide" at bounding box center [1179, 363] width 35 height 35
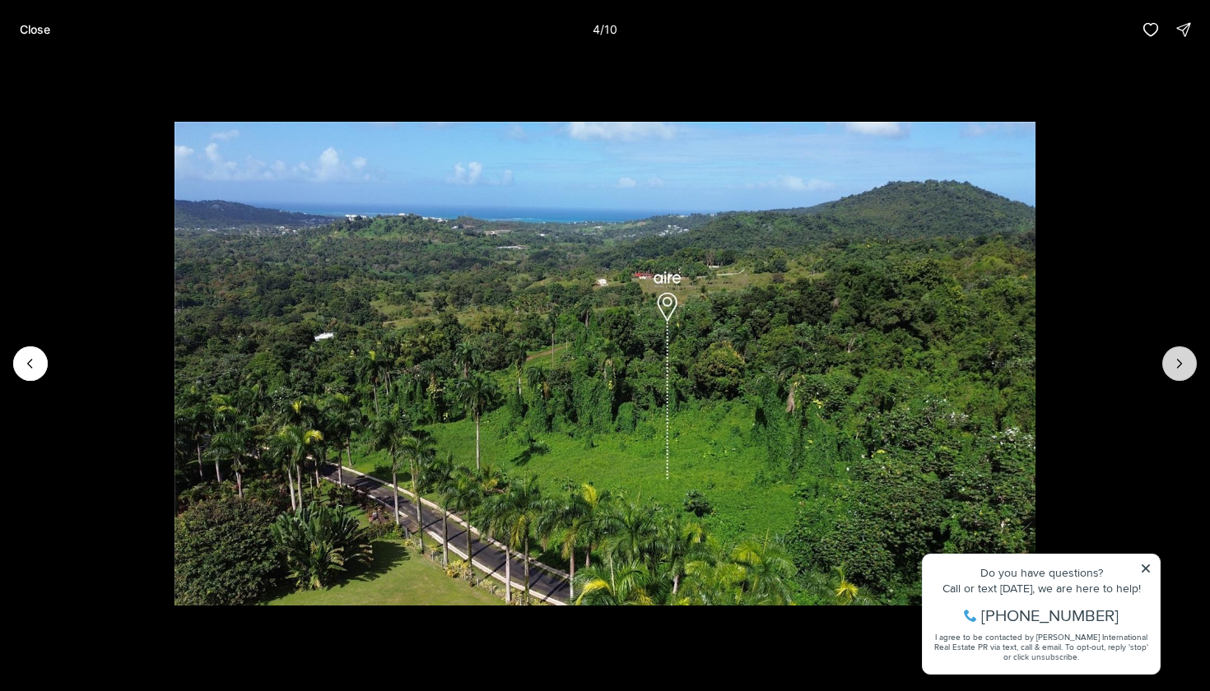
click at [1192, 359] on button "Next slide" at bounding box center [1179, 363] width 35 height 35
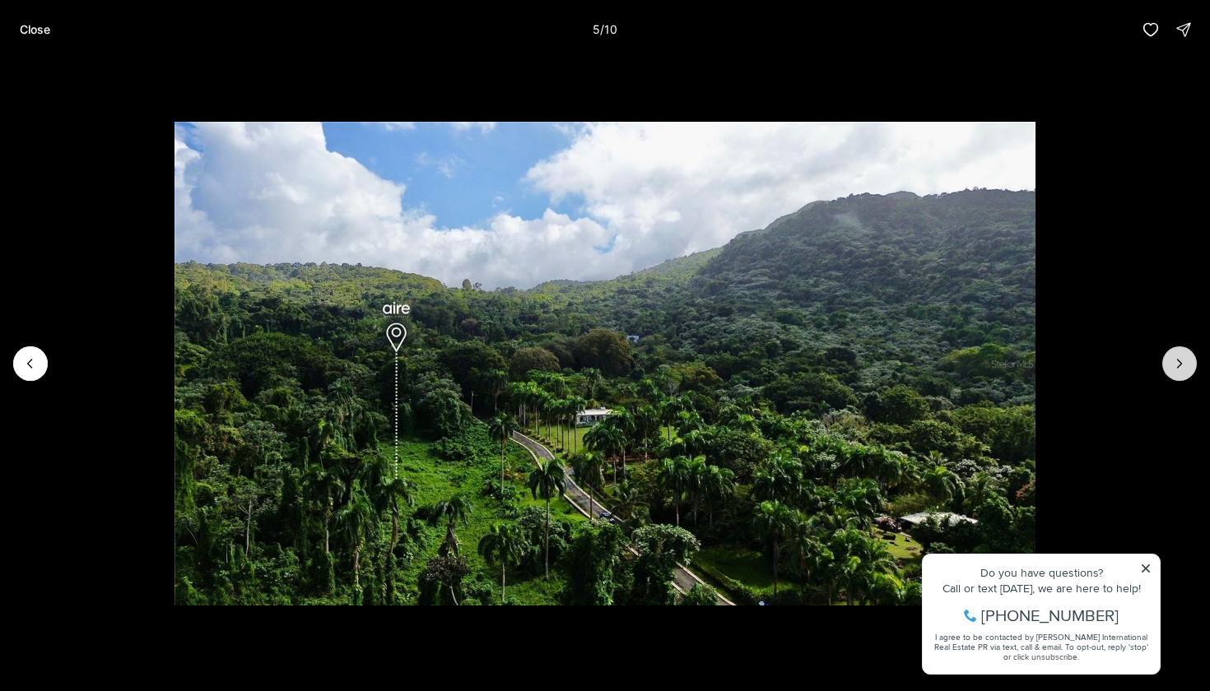
click at [1192, 359] on button "Next slide" at bounding box center [1179, 363] width 35 height 35
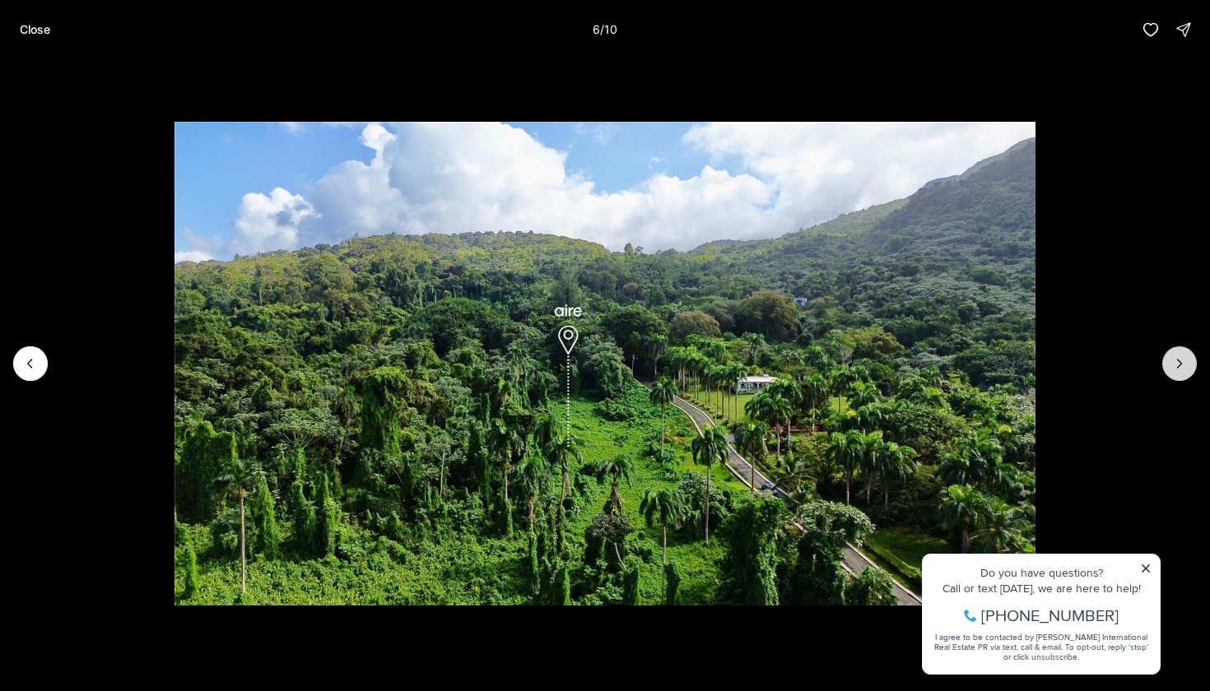
click at [1192, 359] on button "Next slide" at bounding box center [1179, 363] width 35 height 35
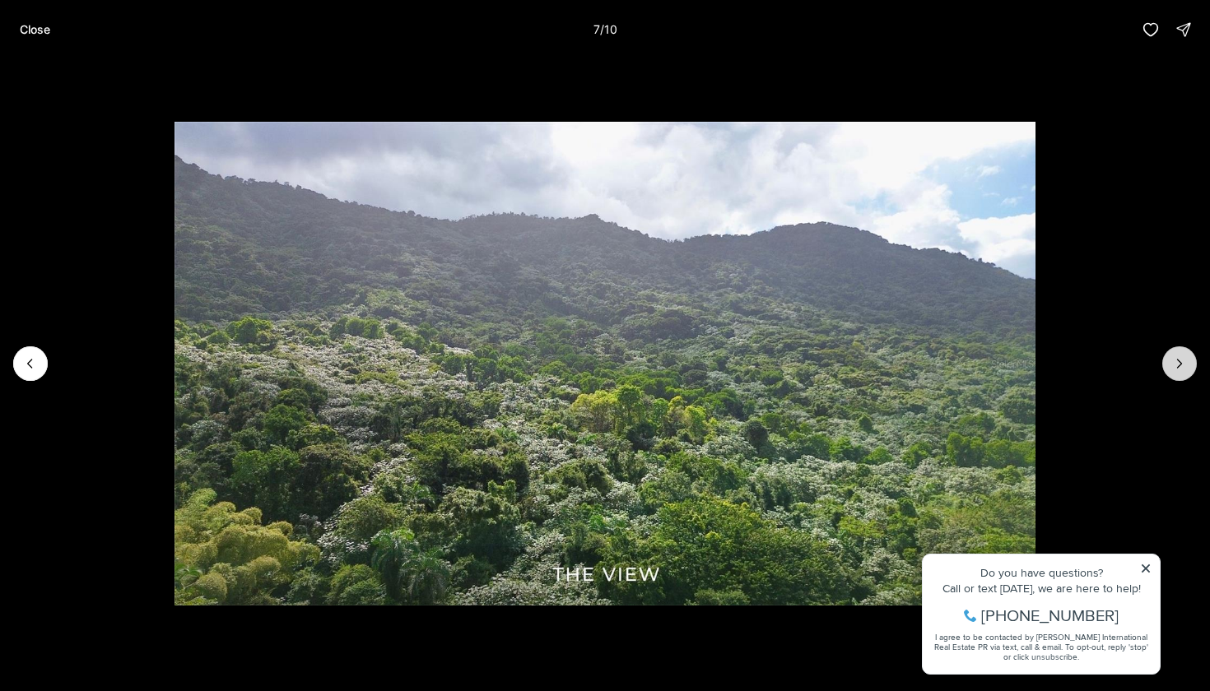
click at [1192, 359] on button "Next slide" at bounding box center [1179, 363] width 35 height 35
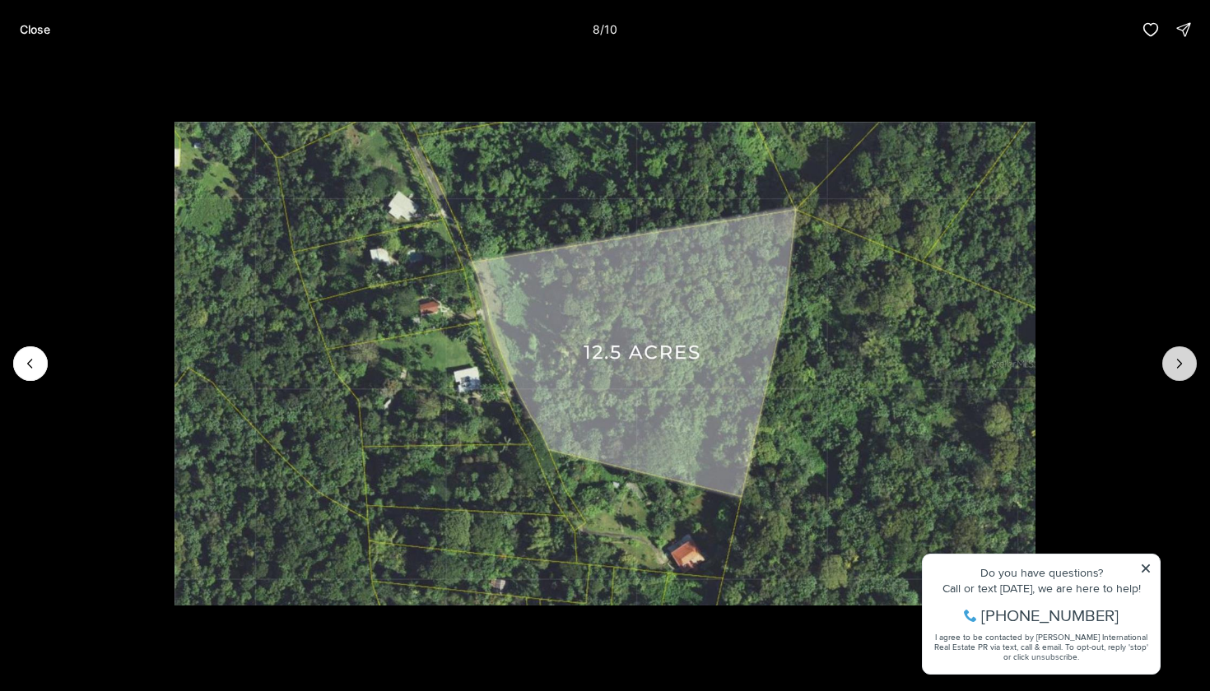
click at [1192, 359] on button "Next slide" at bounding box center [1179, 363] width 35 height 35
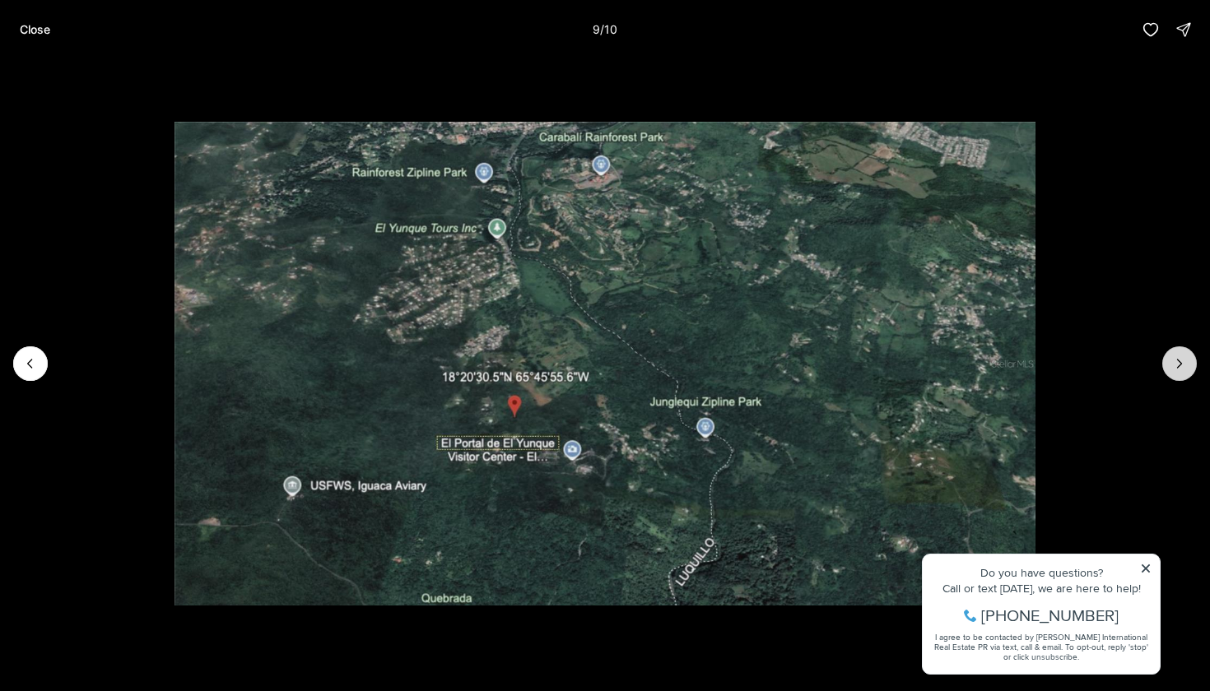
click at [1191, 359] on button "Next slide" at bounding box center [1179, 363] width 35 height 35
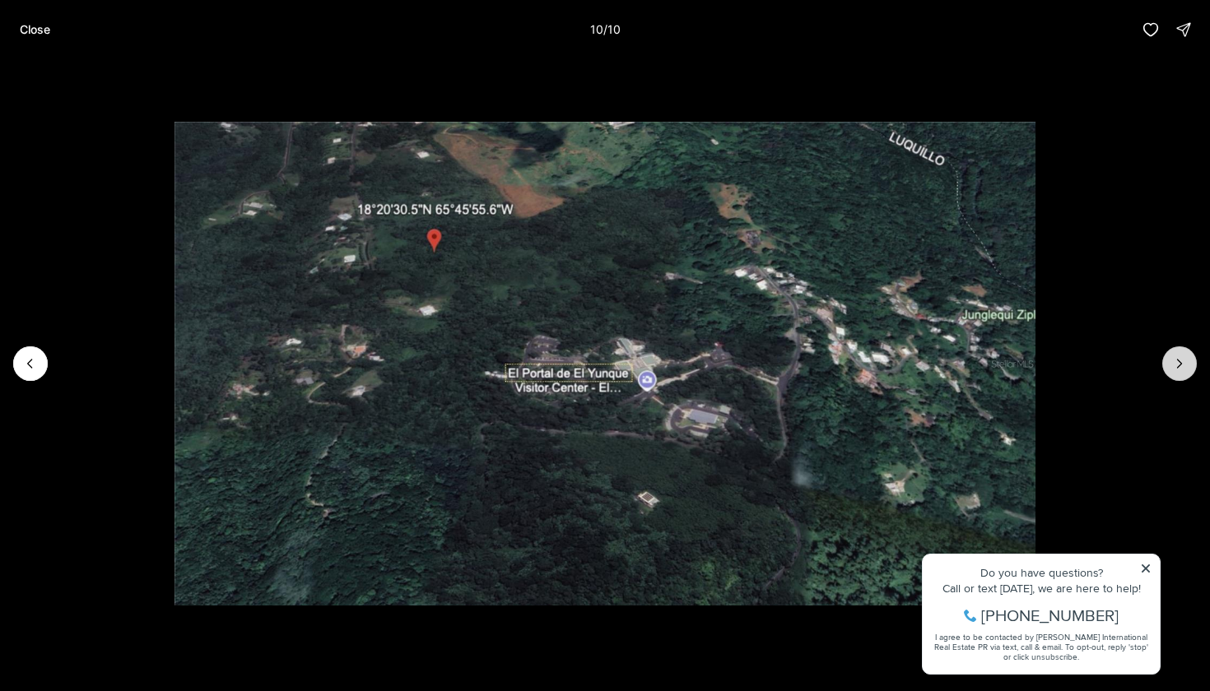
click at [1191, 359] on div at bounding box center [1179, 363] width 35 height 35
click at [44, 367] on button "Previous slide" at bounding box center [30, 363] width 35 height 35
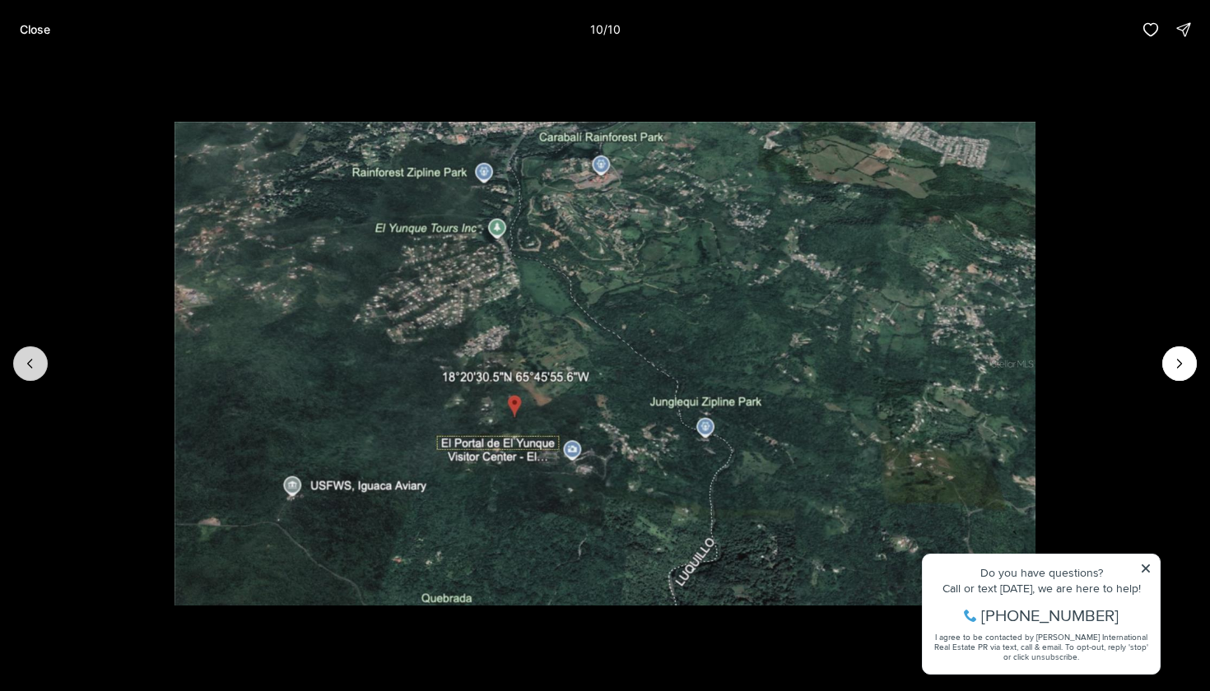
click at [44, 367] on button "Previous slide" at bounding box center [30, 363] width 35 height 35
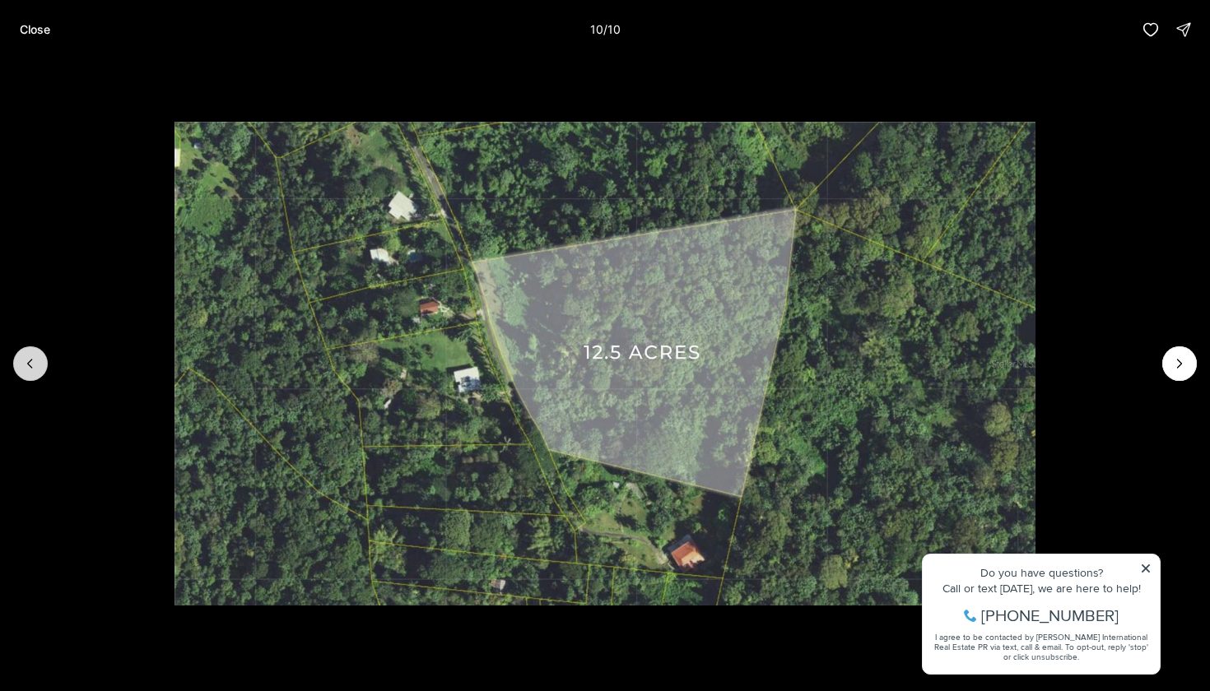
click at [44, 367] on button "Previous slide" at bounding box center [30, 363] width 35 height 35
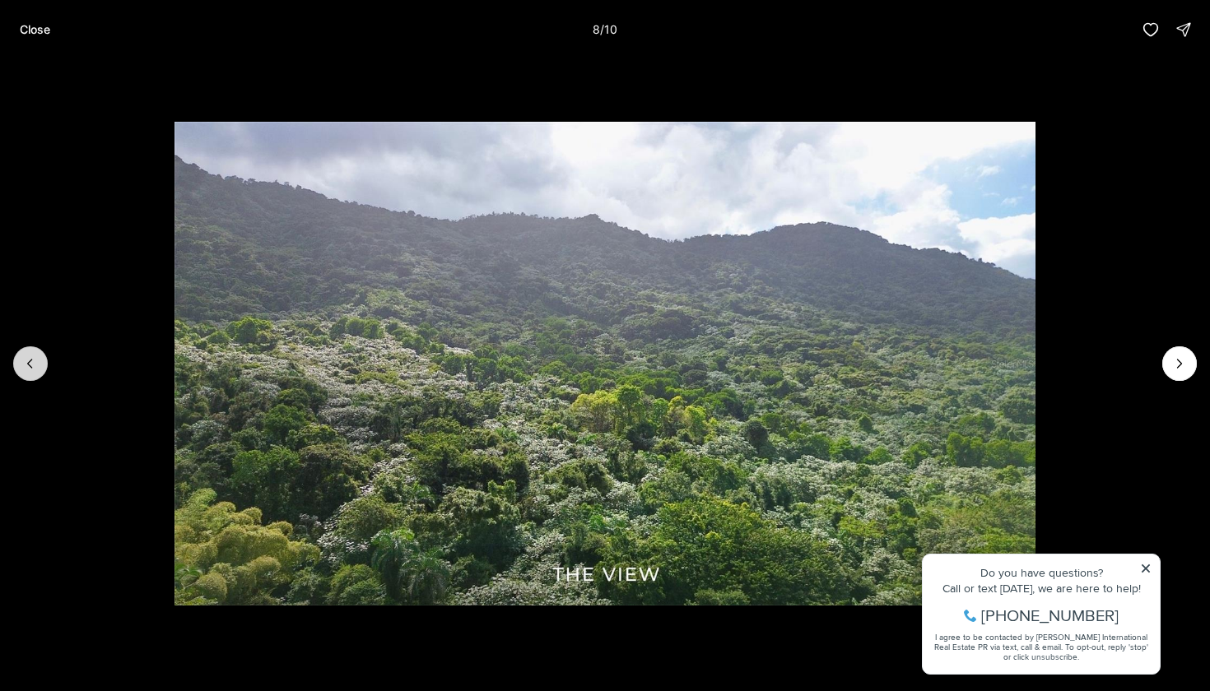
click at [45, 367] on button "Previous slide" at bounding box center [30, 363] width 35 height 35
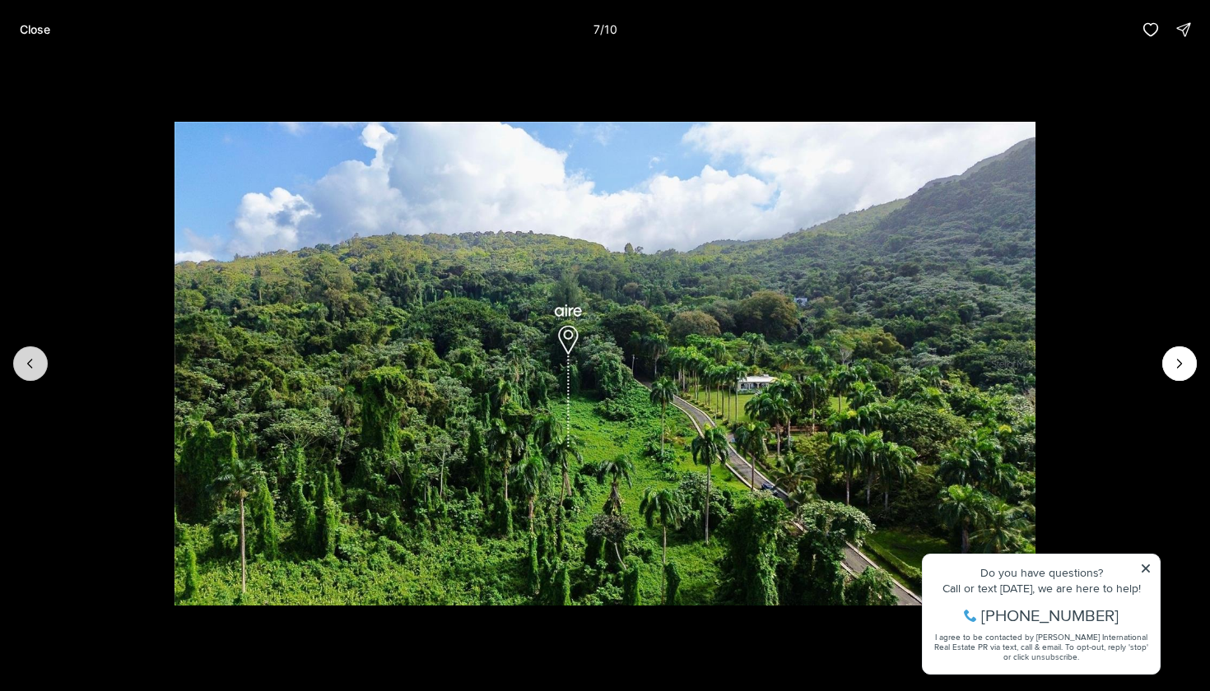
click at [44, 367] on button "Previous slide" at bounding box center [30, 363] width 35 height 35
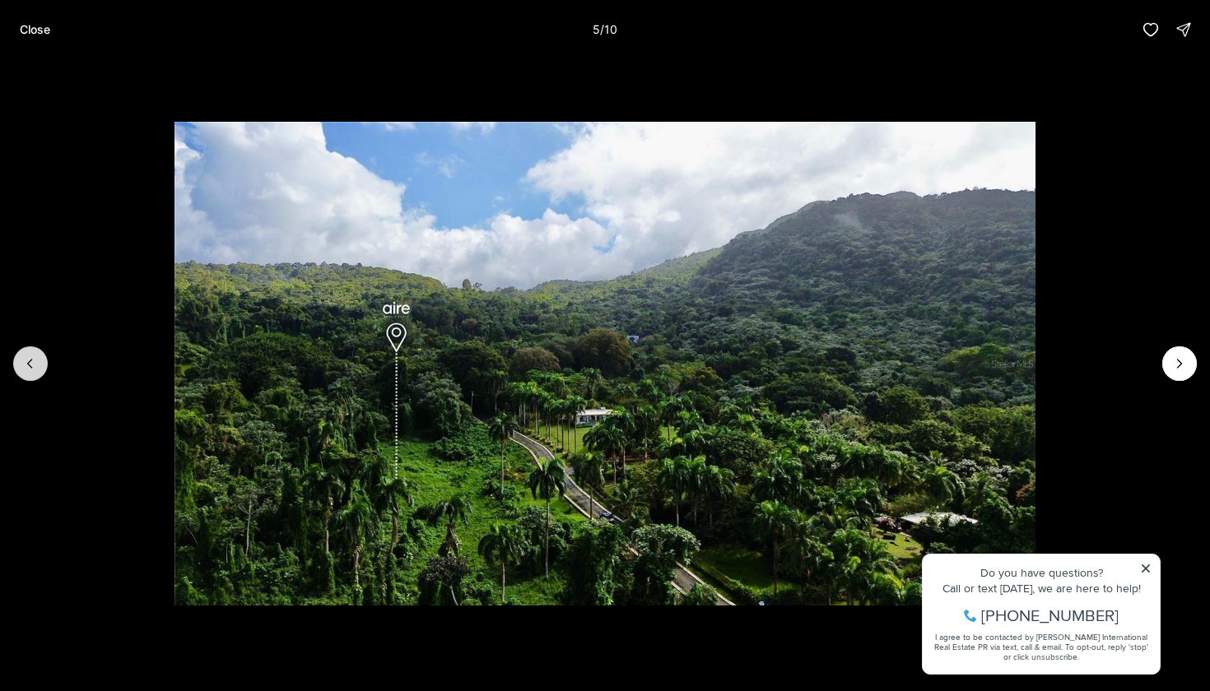
click at [44, 367] on button "Previous slide" at bounding box center [30, 363] width 35 height 35
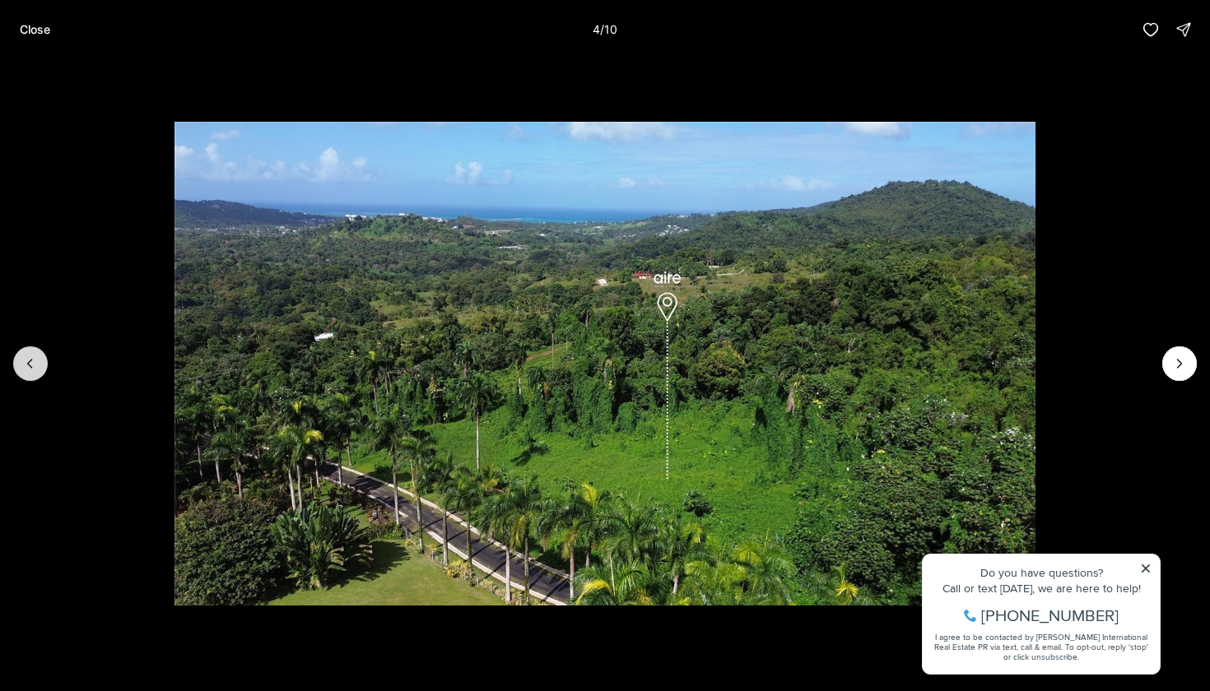
click at [44, 367] on button "Previous slide" at bounding box center [30, 363] width 35 height 35
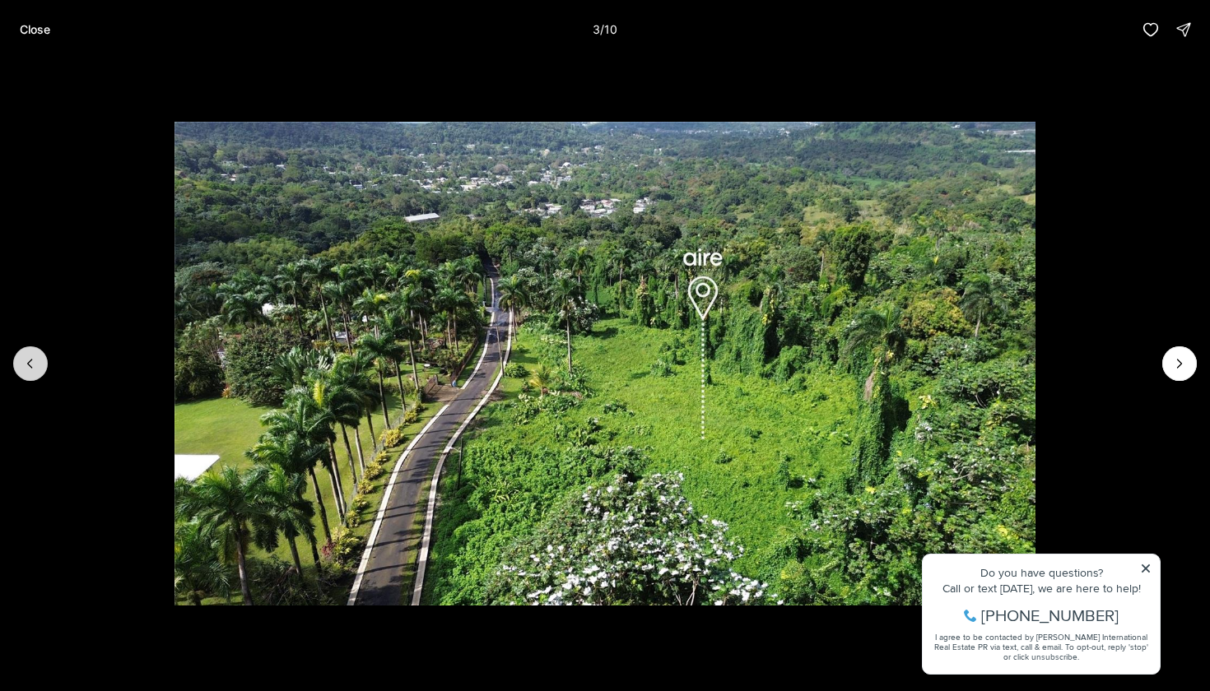
click at [44, 367] on button "Previous slide" at bounding box center [30, 363] width 35 height 35
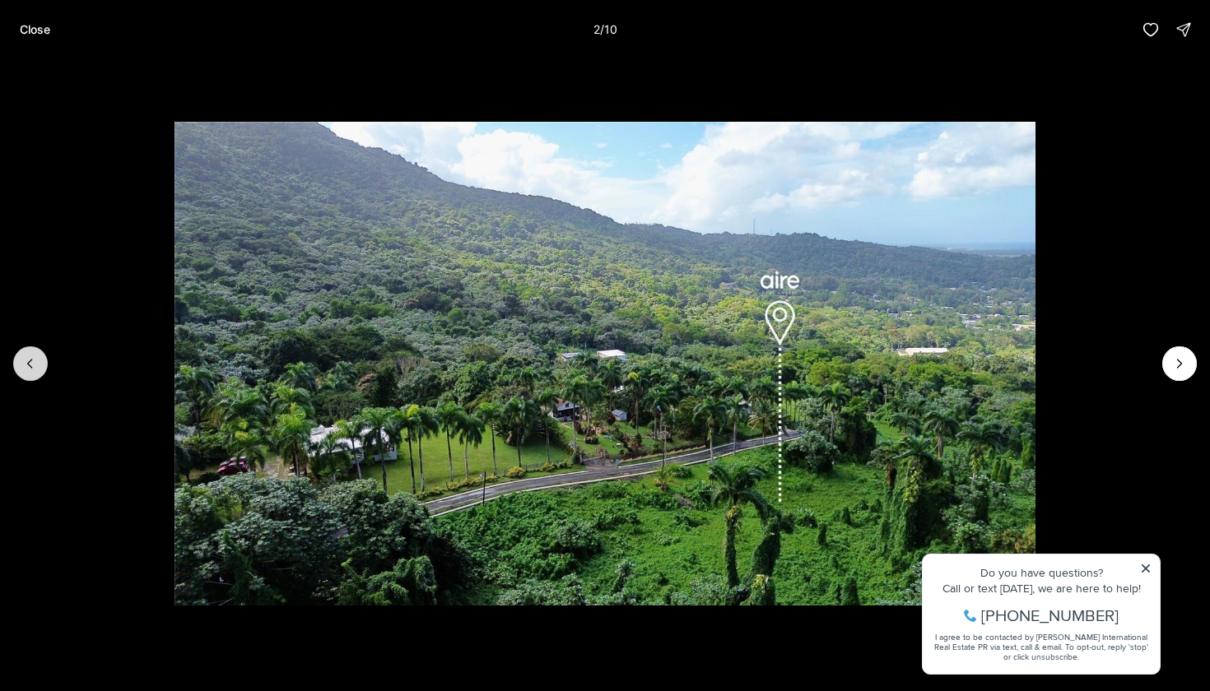
click at [44, 367] on button "Previous slide" at bounding box center [30, 363] width 35 height 35
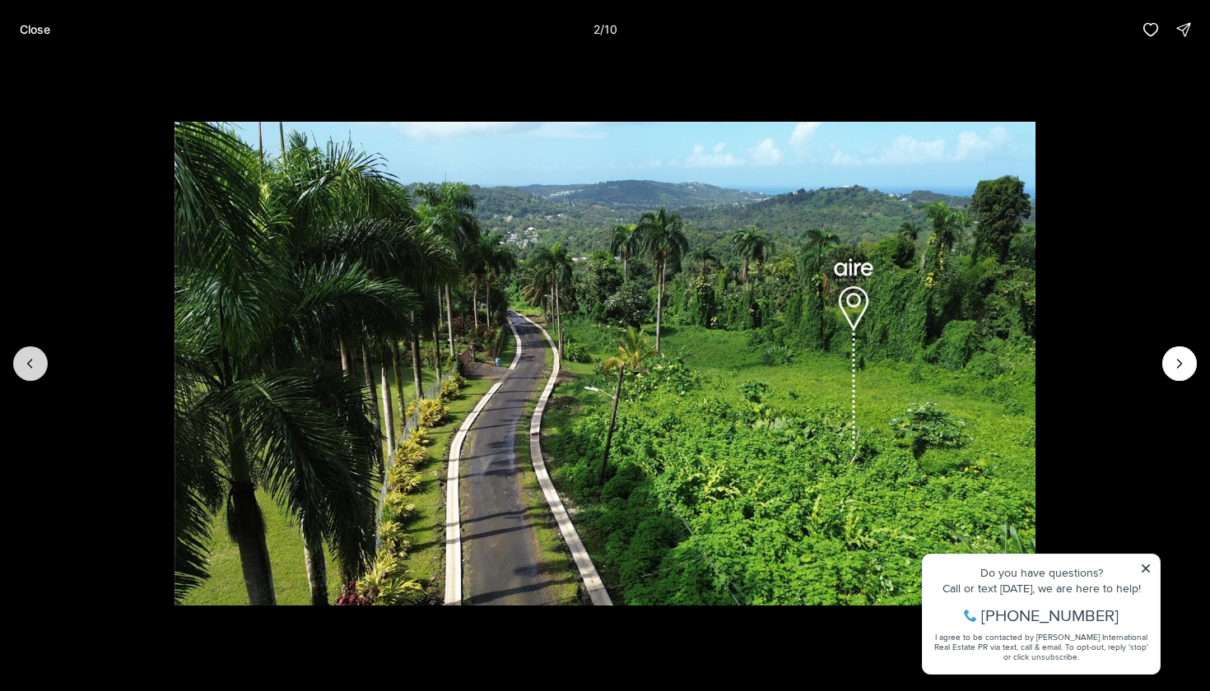
click at [44, 367] on button "Previous slide" at bounding box center [30, 363] width 35 height 35
click at [44, 367] on div at bounding box center [30, 363] width 35 height 35
click at [36, 33] on p "Close" at bounding box center [35, 29] width 30 height 13
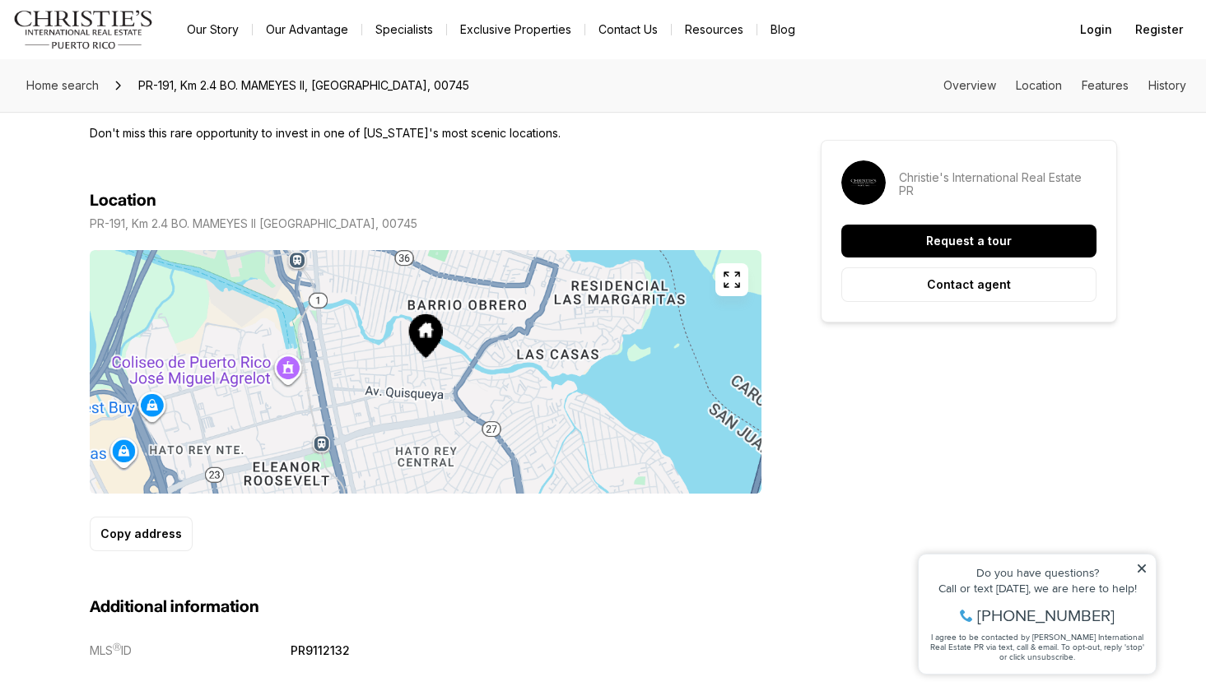
scroll to position [683, 0]
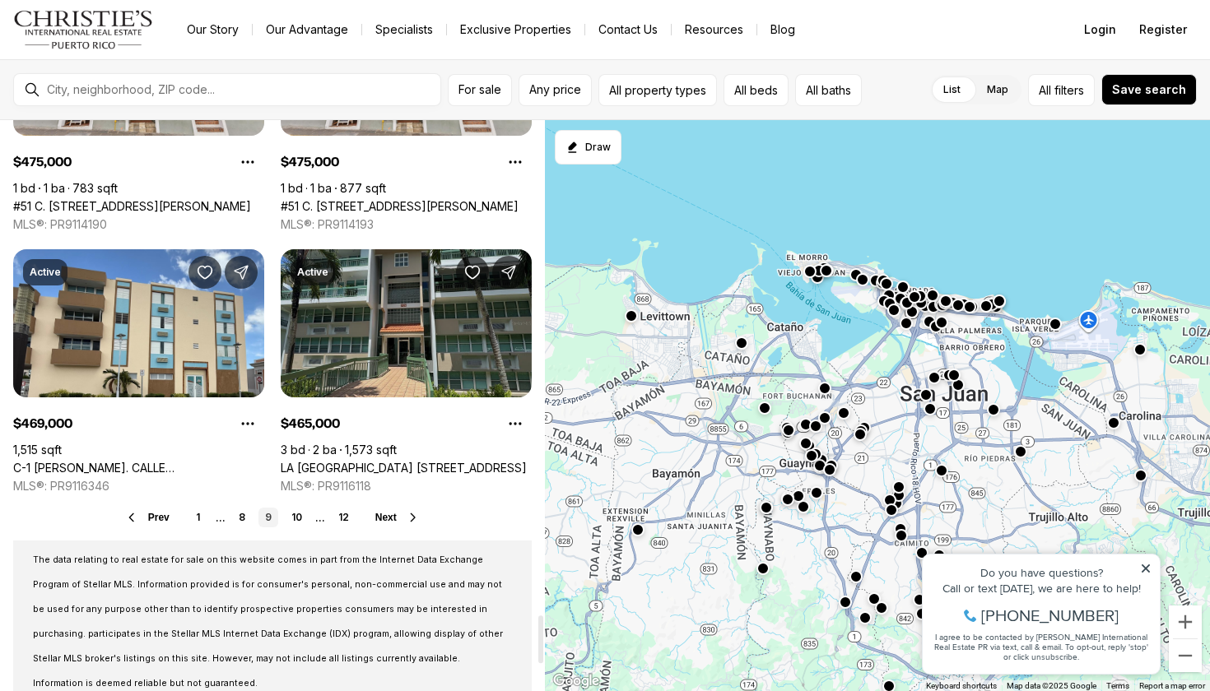
scroll to position [5955, 0]
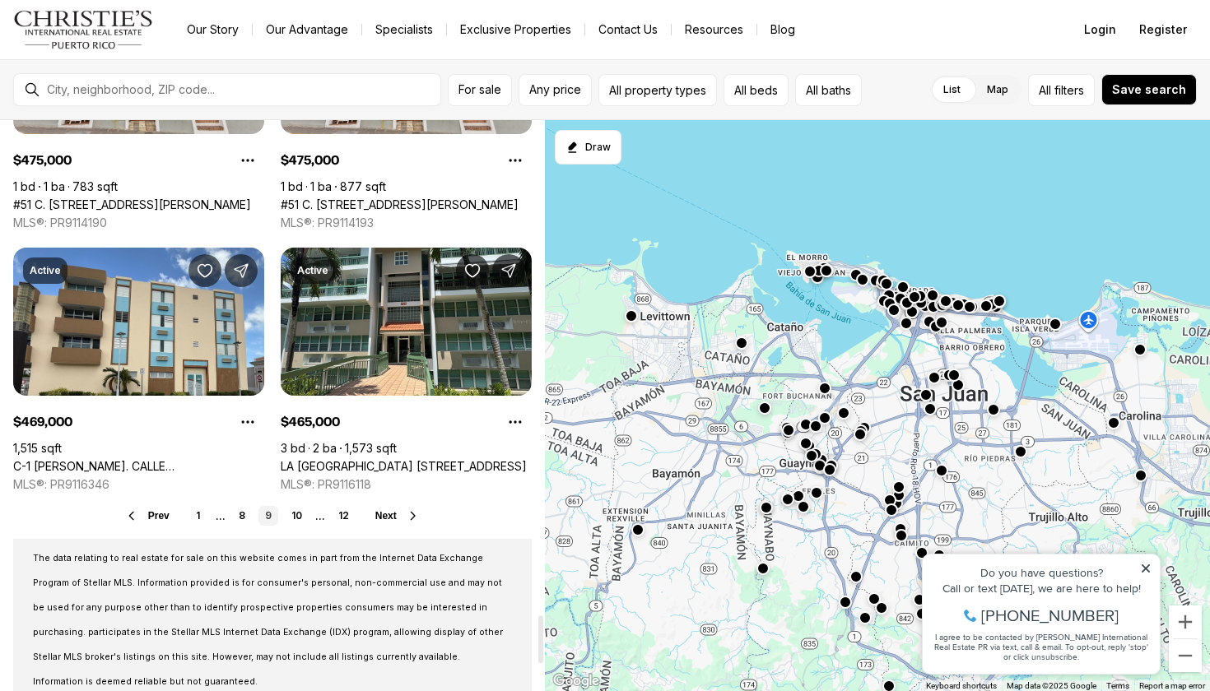
click at [395, 520] on span "Next" at bounding box center [385, 516] width 21 height 12
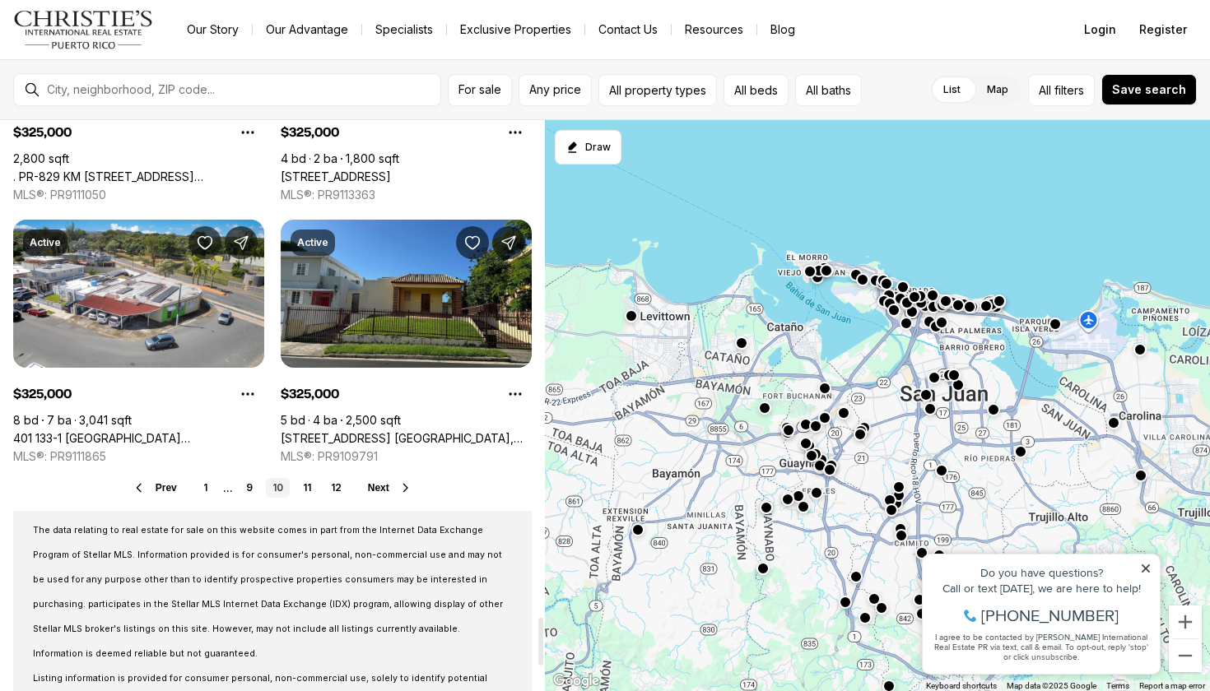
scroll to position [6049, 0]
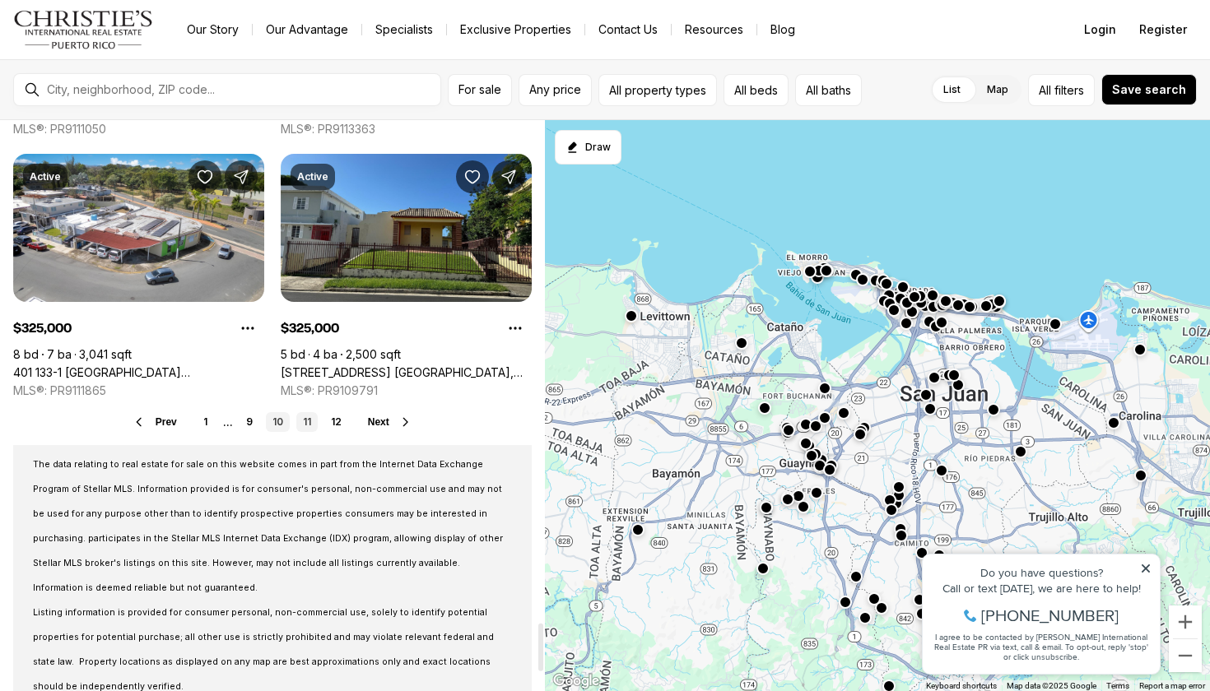
click at [302, 420] on link "11" at bounding box center [306, 422] width 21 height 20
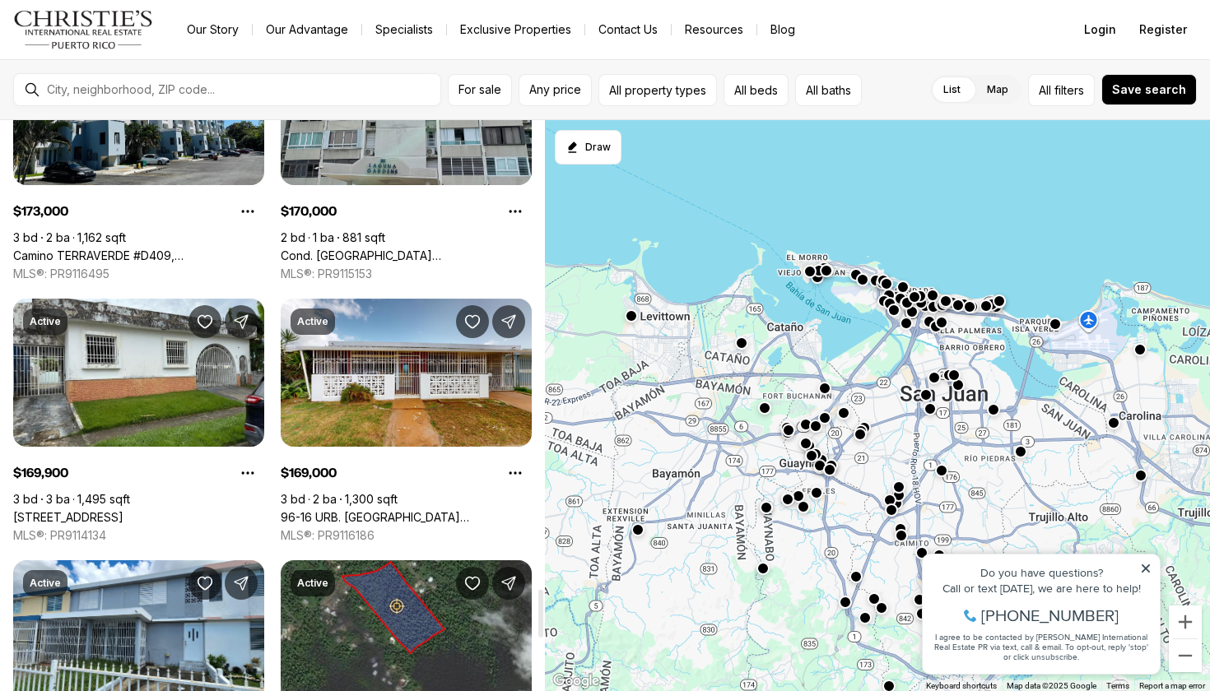
scroll to position [6019, 0]
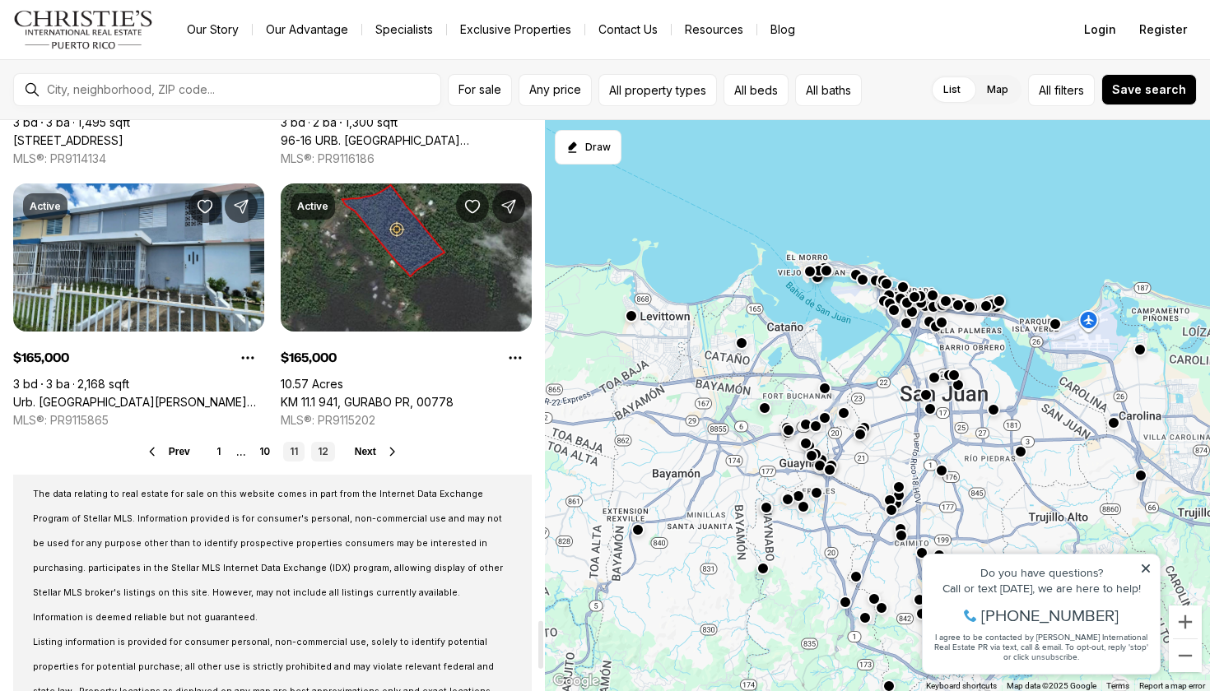
click at [322, 450] on link "12" at bounding box center [323, 452] width 24 height 20
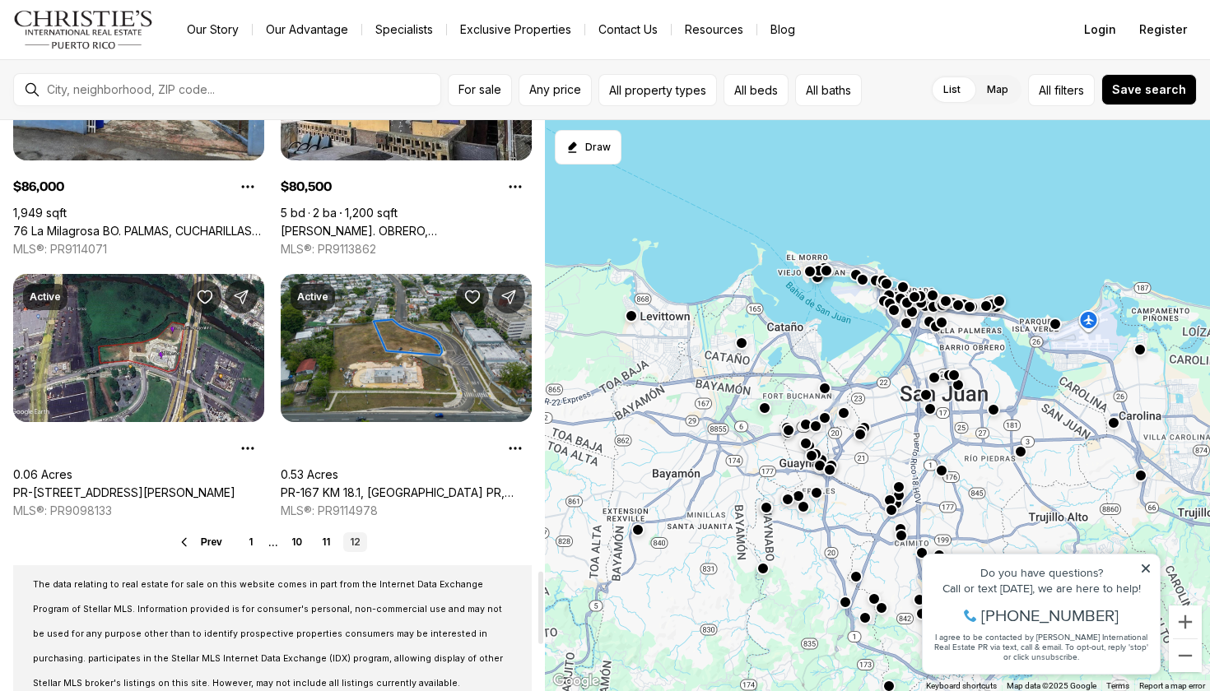
scroll to position [3585, 0]
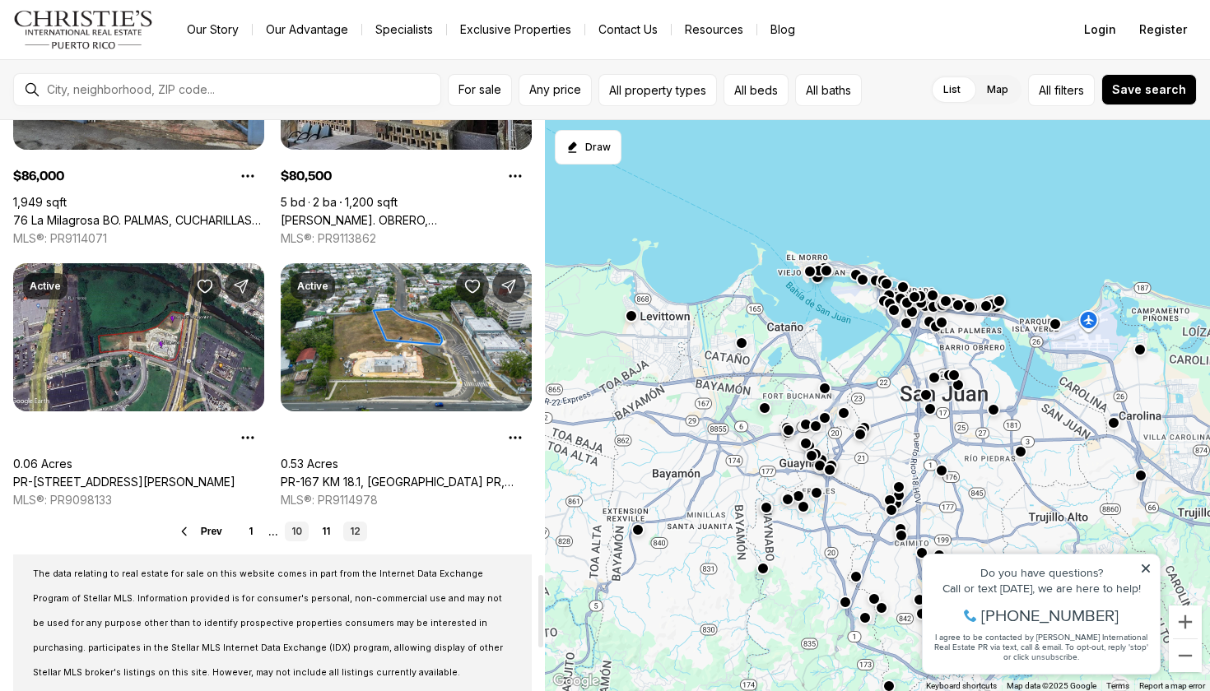
click at [291, 532] on link "10" at bounding box center [297, 532] width 24 height 20
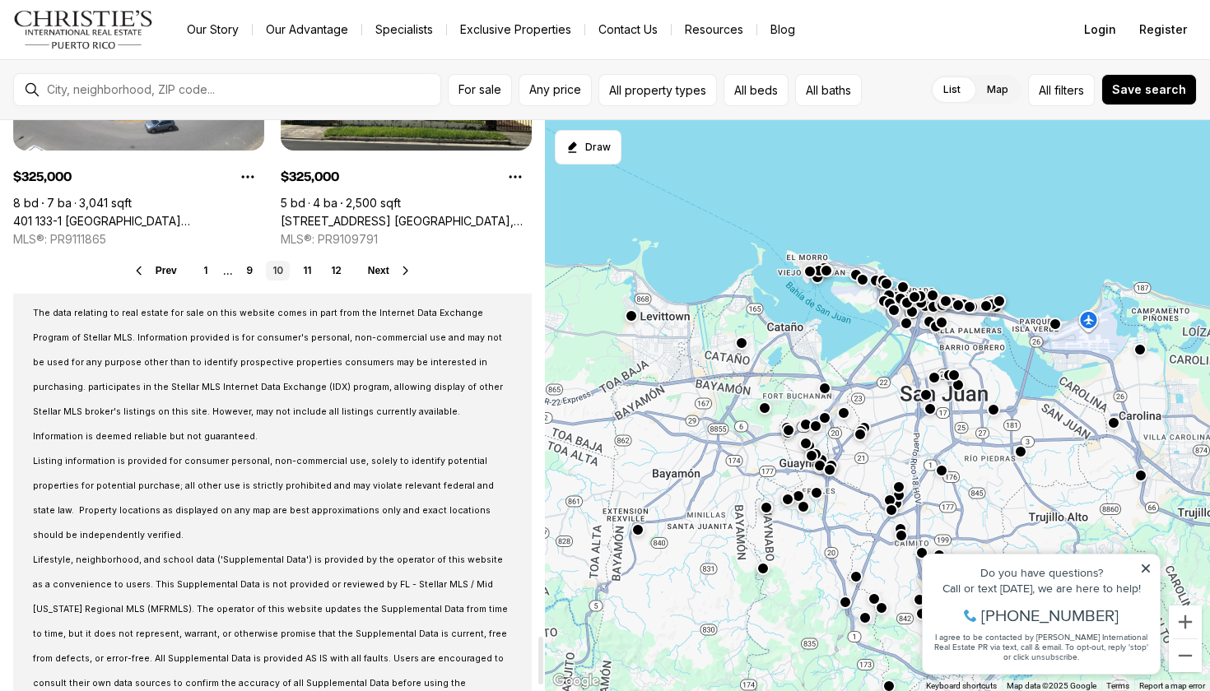
scroll to position [6117, 0]
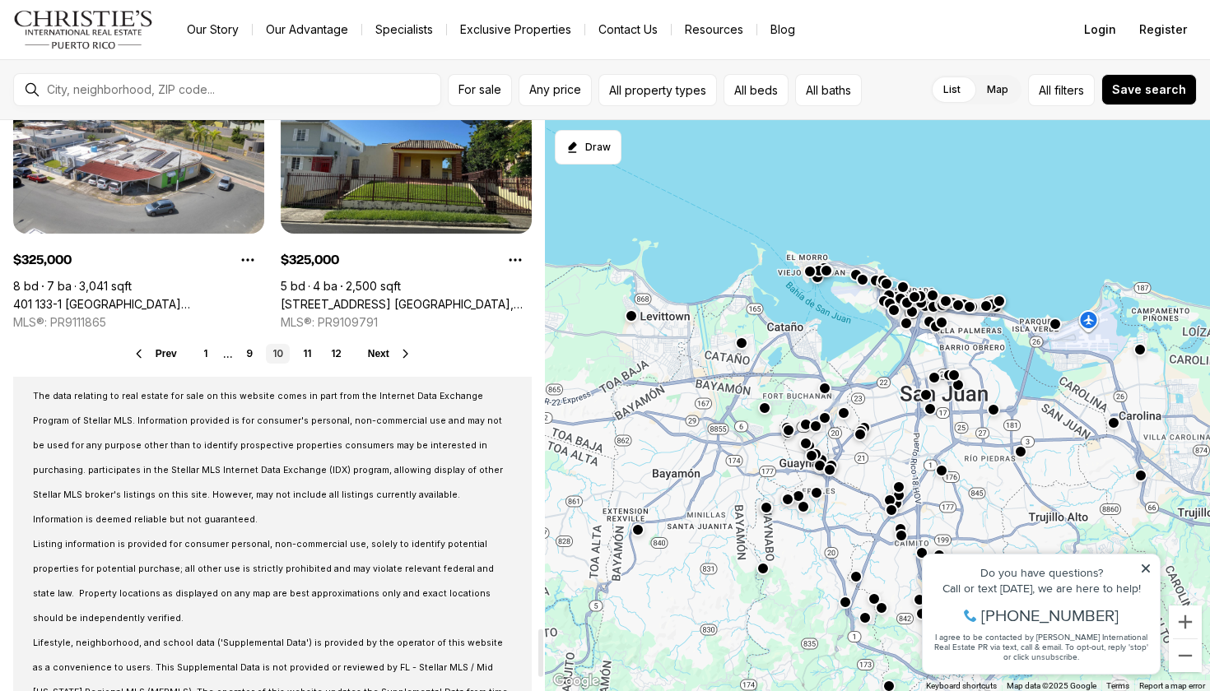
click at [160, 351] on span "Prev" at bounding box center [166, 354] width 21 height 12
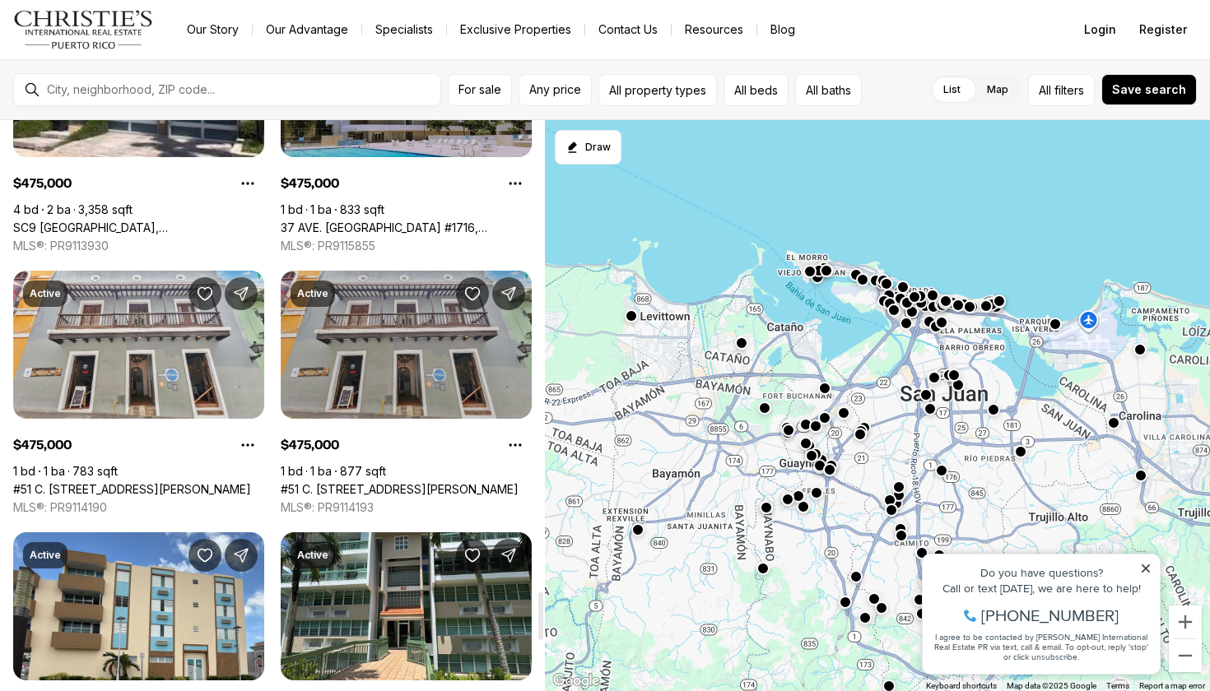
scroll to position [5897, 0]
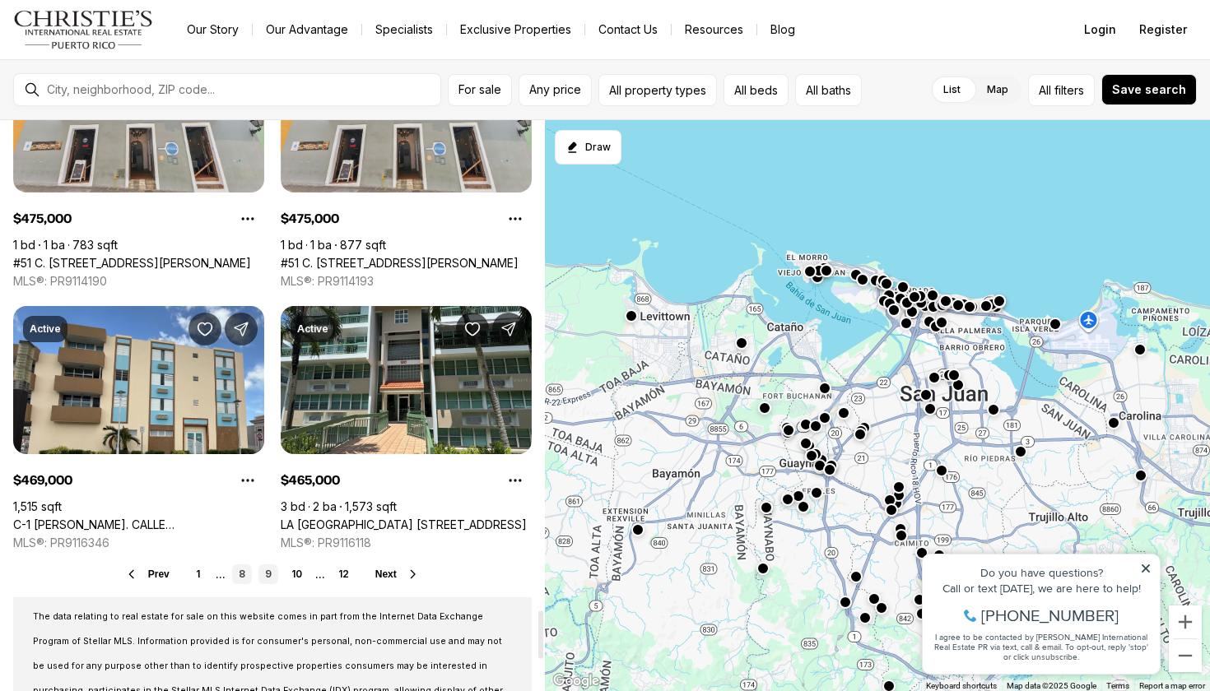
click at [235, 566] on link "8" at bounding box center [242, 575] width 20 height 20
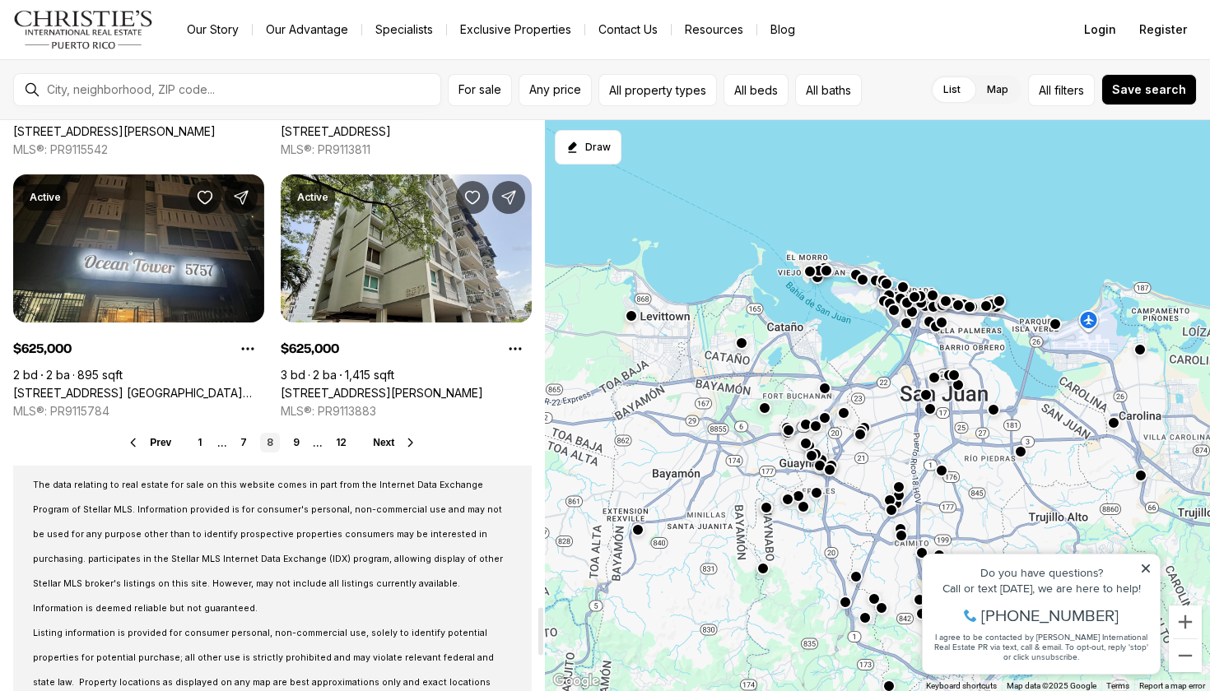
scroll to position [6240, 0]
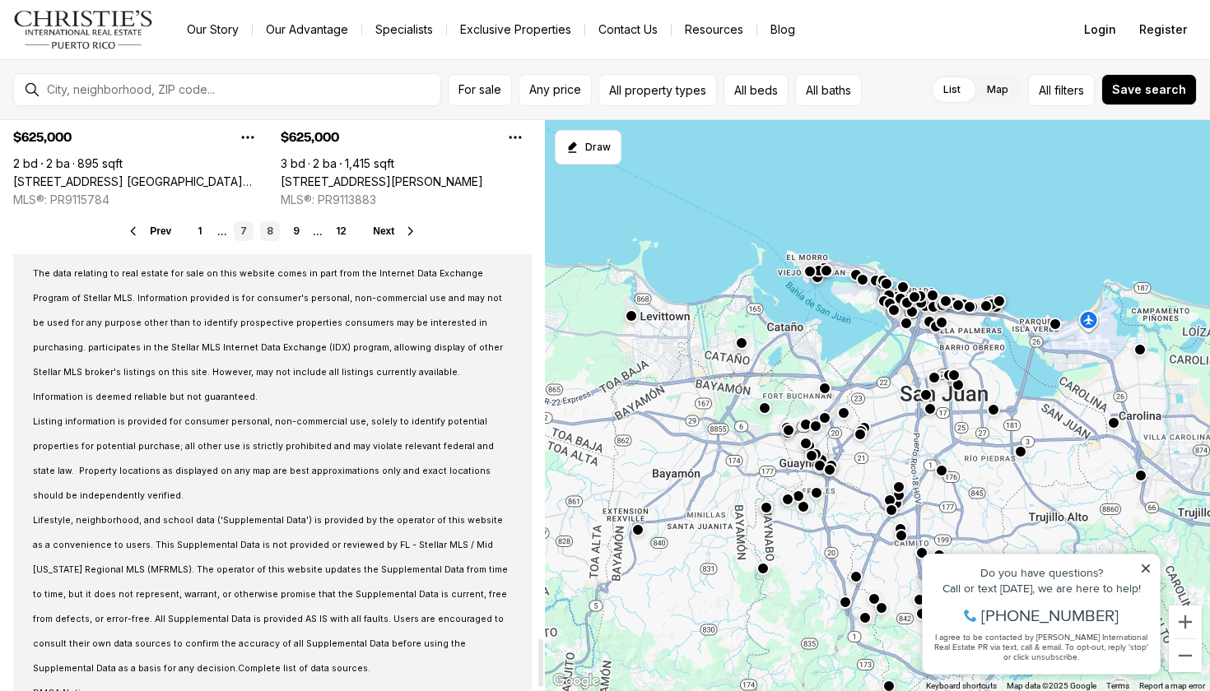
click at [240, 234] on link "7" at bounding box center [244, 231] width 20 height 20
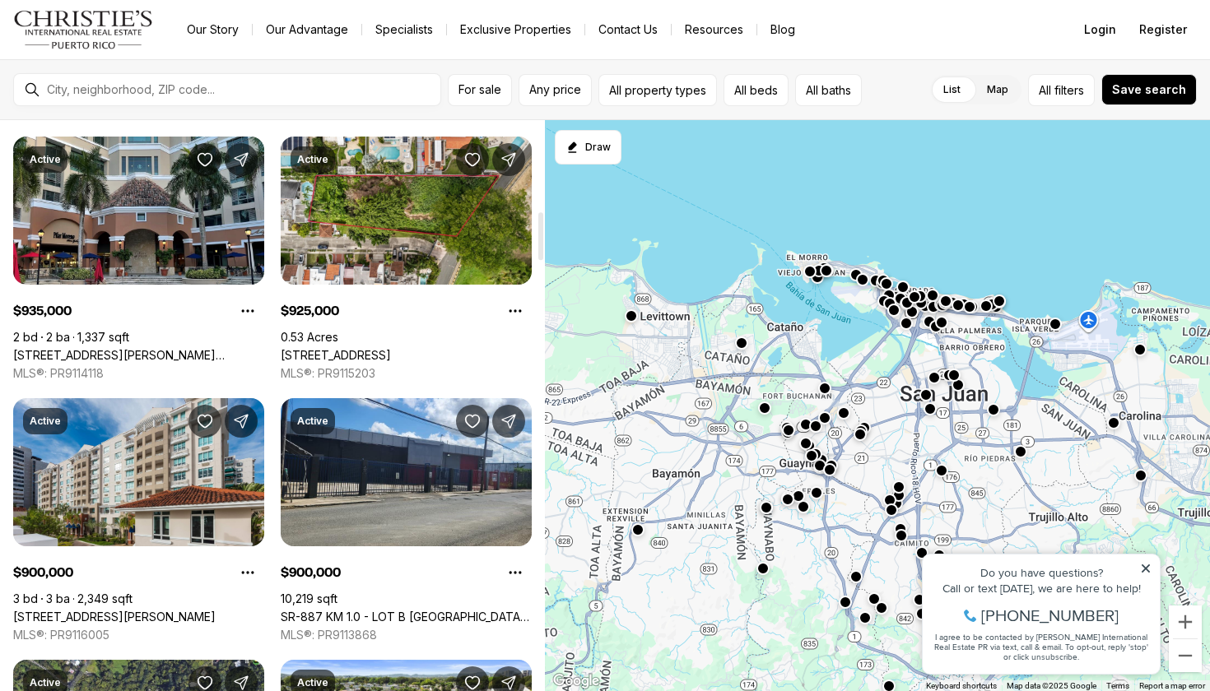
scroll to position [1091, 0]
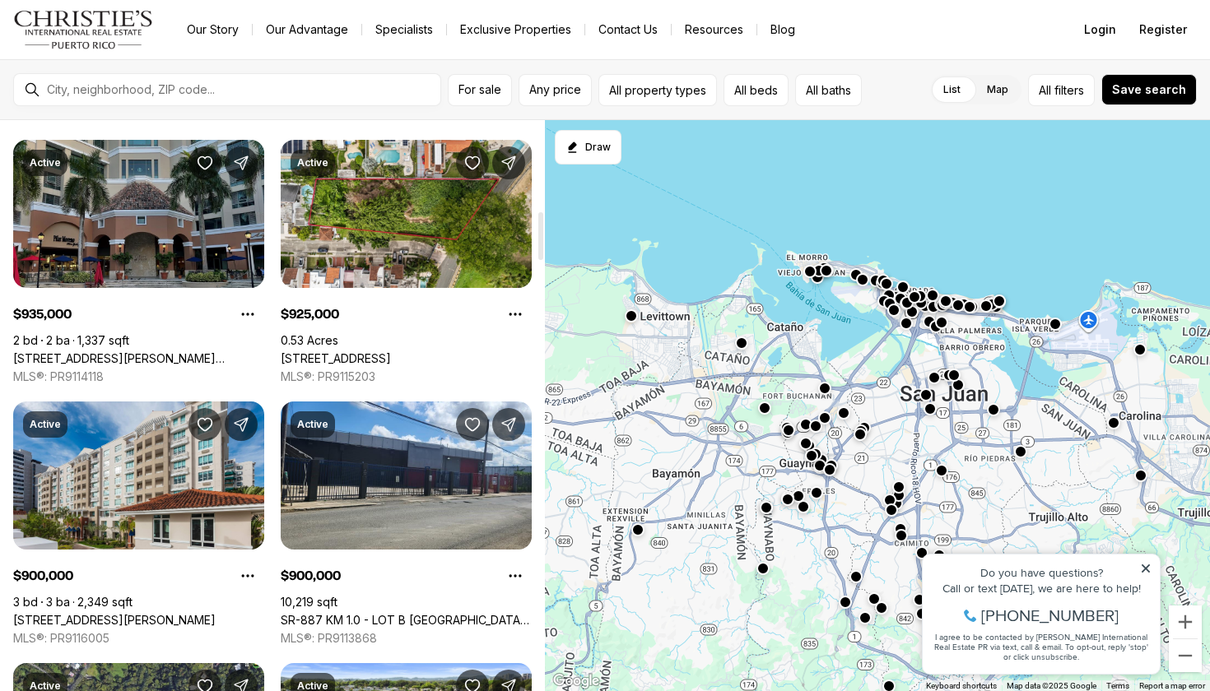
click at [221, 351] on link "103 DE DIEGO AVENUE #03, SAN JUAN PR, 00911" at bounding box center [138, 358] width 251 height 15
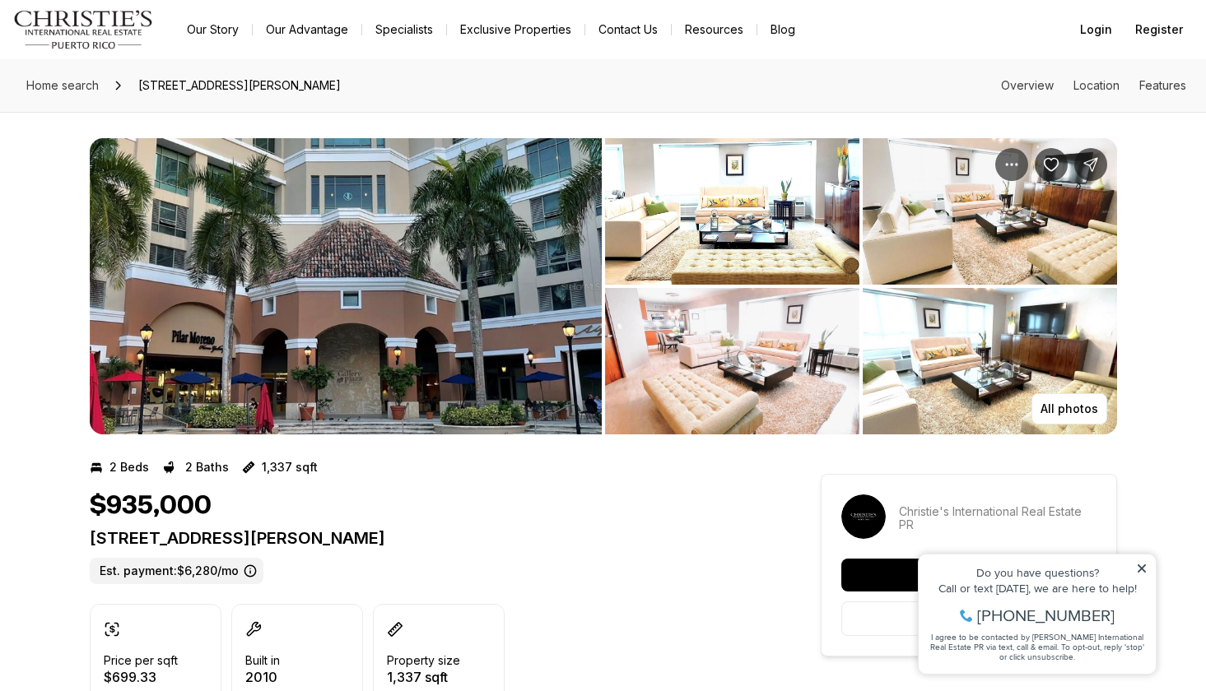
click at [555, 314] on img "View image gallery" at bounding box center [346, 286] width 512 height 296
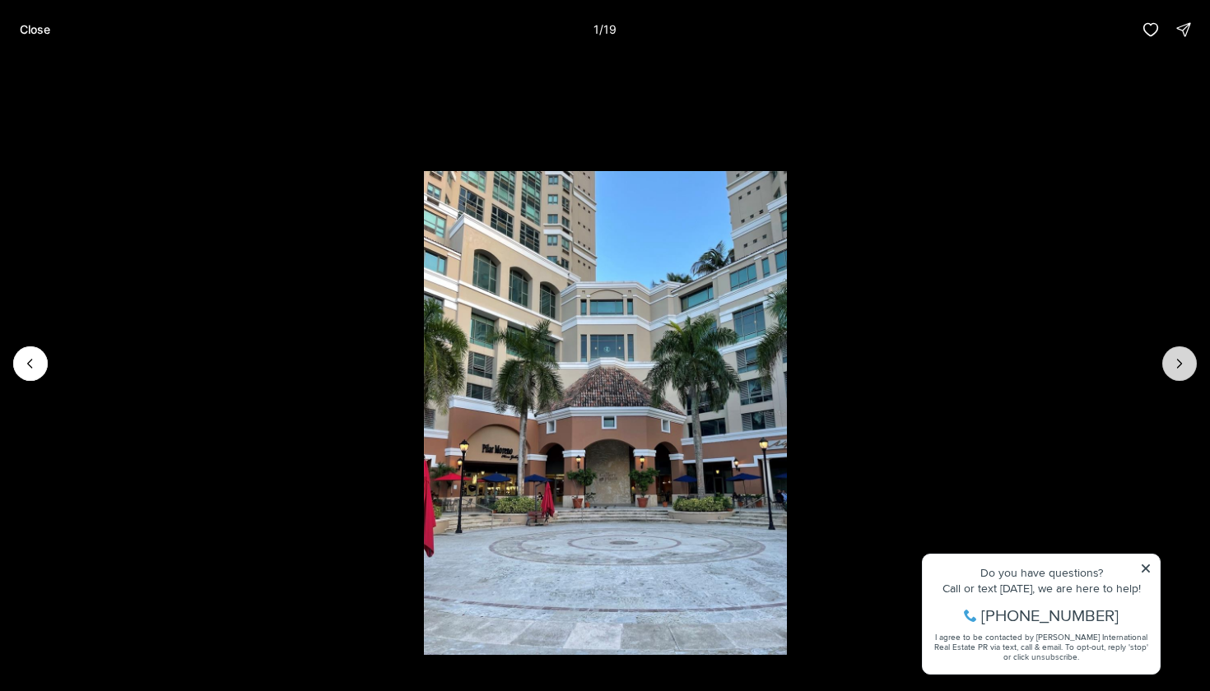
click at [1179, 374] on button "Next slide" at bounding box center [1179, 363] width 35 height 35
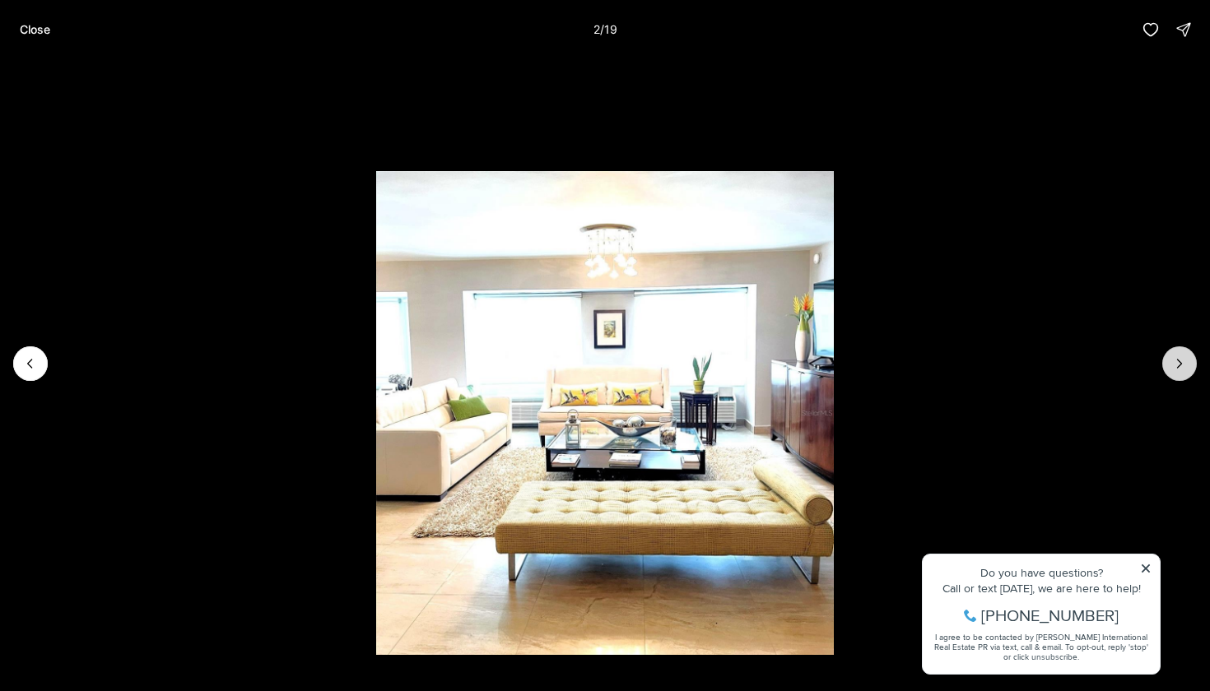
click at [1179, 374] on button "Next slide" at bounding box center [1179, 363] width 35 height 35
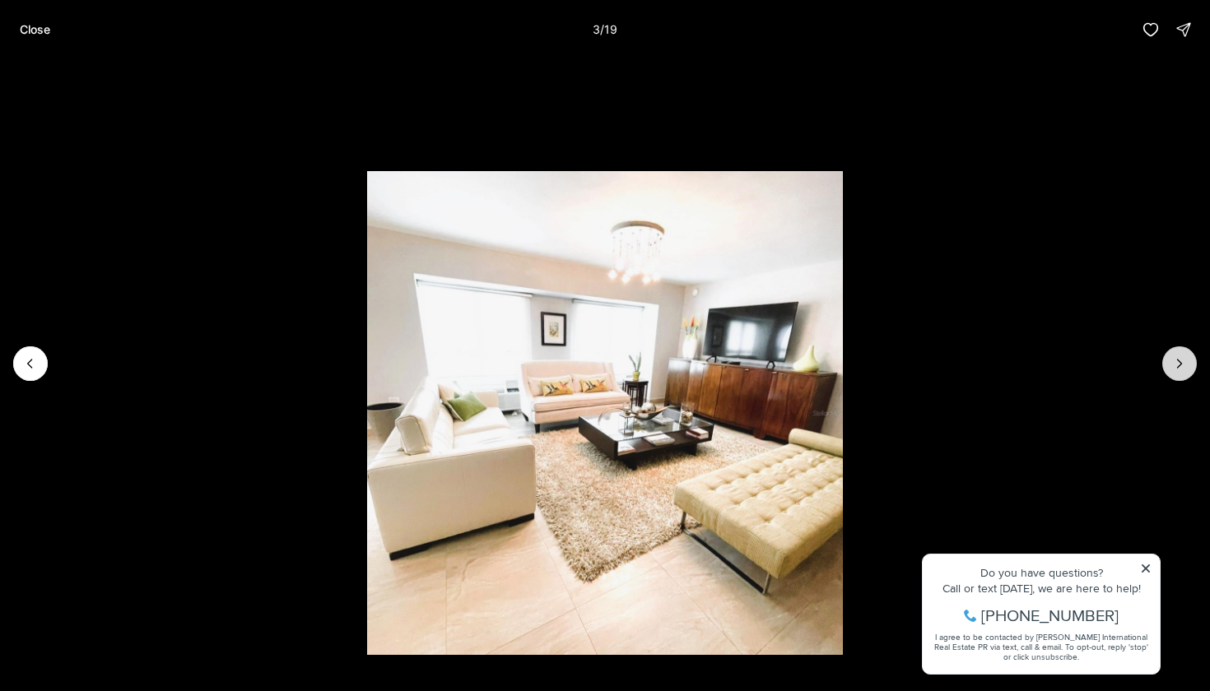
click at [1179, 374] on button "Next slide" at bounding box center [1179, 363] width 35 height 35
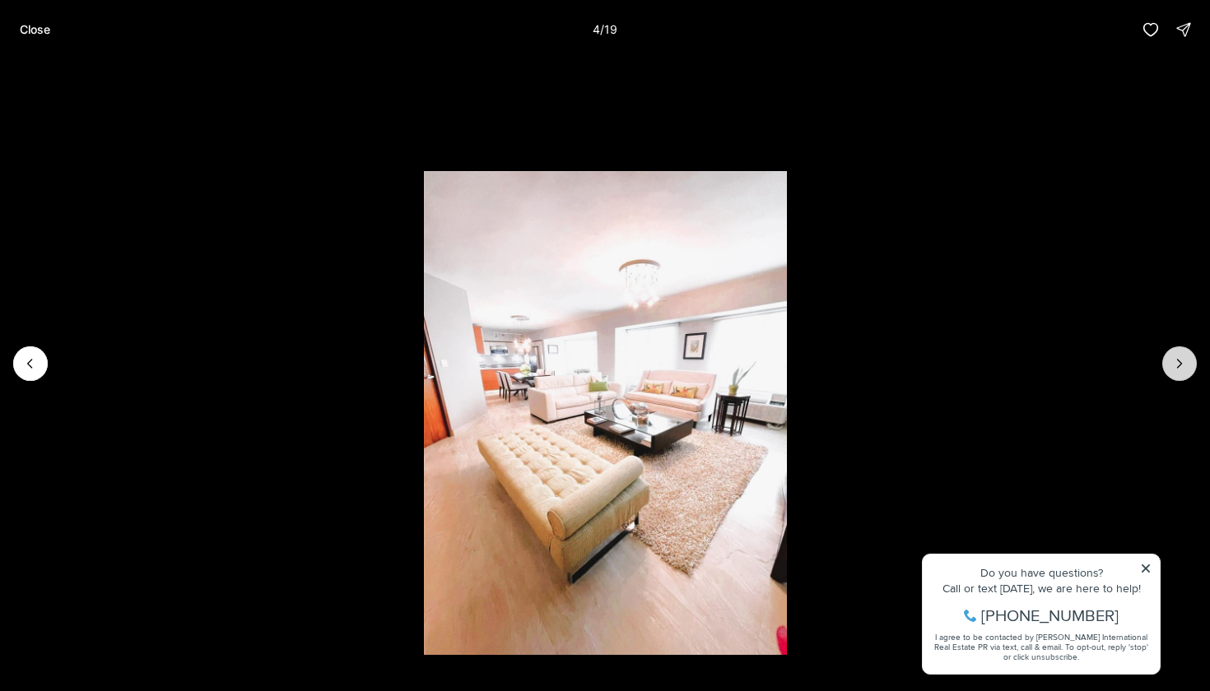
click at [1179, 374] on button "Next slide" at bounding box center [1179, 363] width 35 height 35
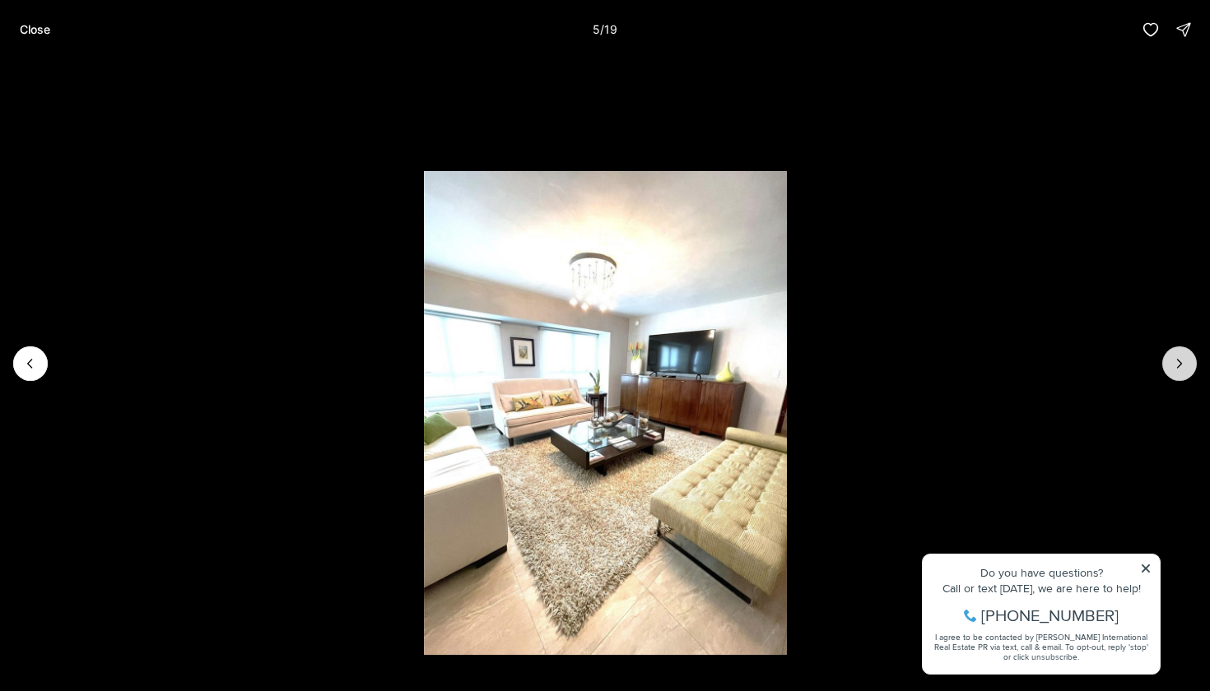
click at [1179, 374] on button "Next slide" at bounding box center [1179, 363] width 35 height 35
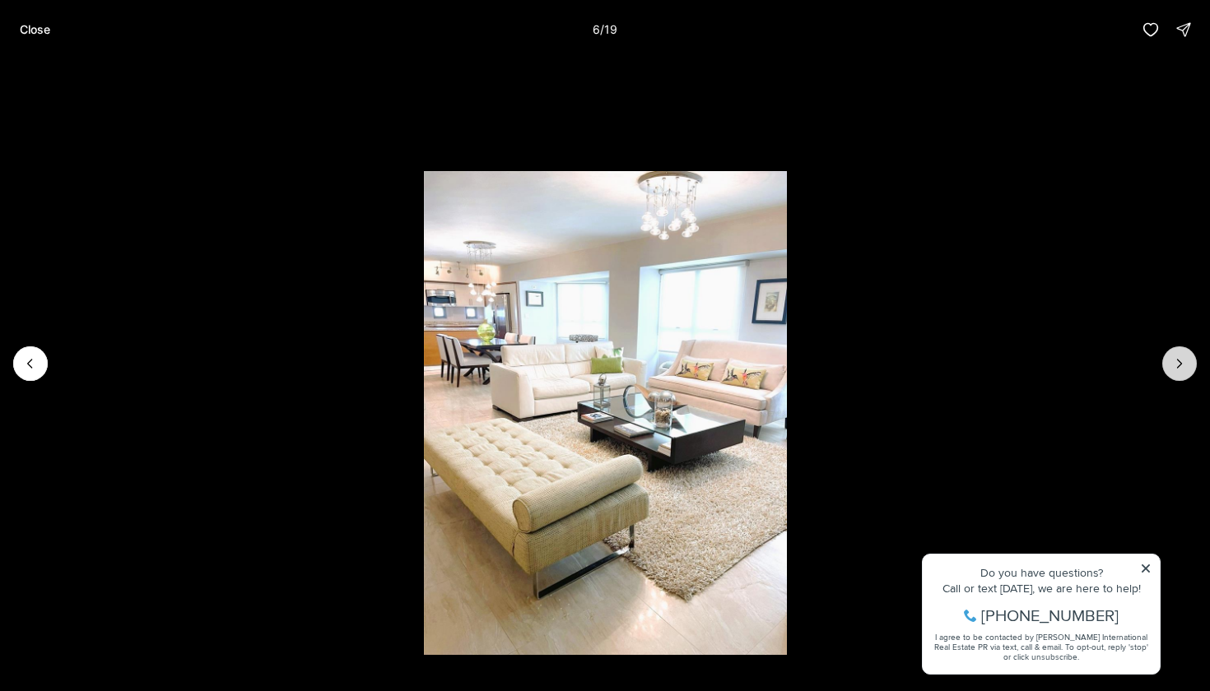
click at [1180, 374] on button "Next slide" at bounding box center [1179, 363] width 35 height 35
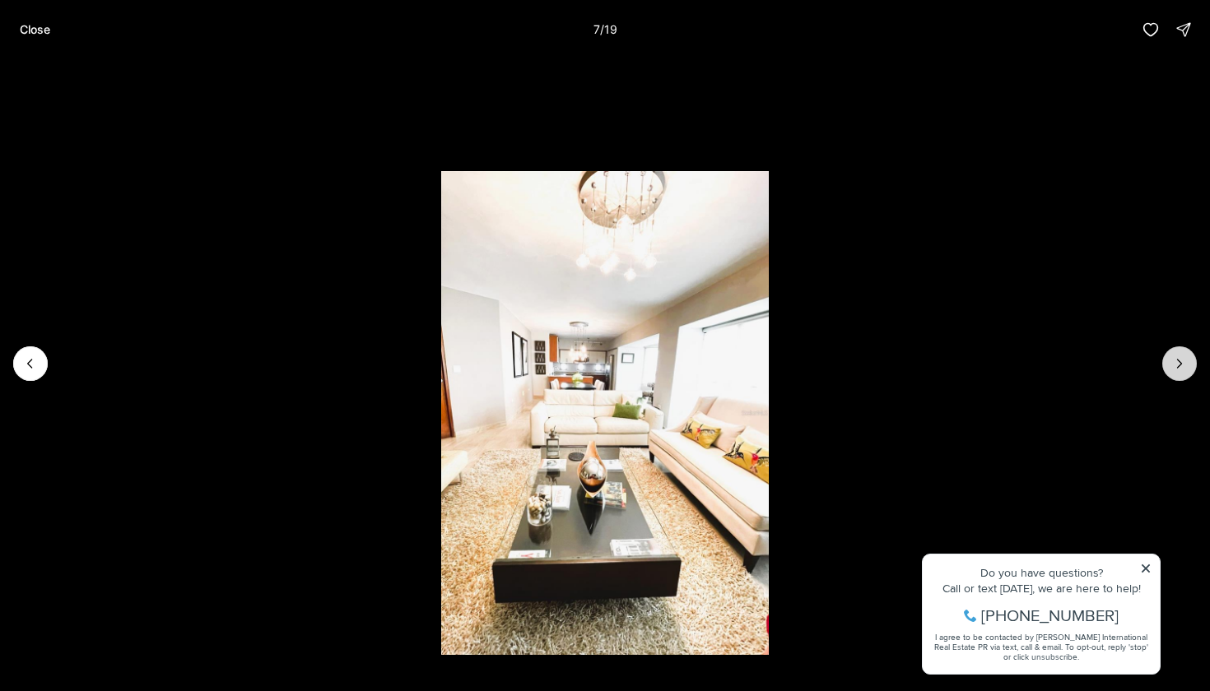
click at [1180, 374] on button "Next slide" at bounding box center [1179, 363] width 35 height 35
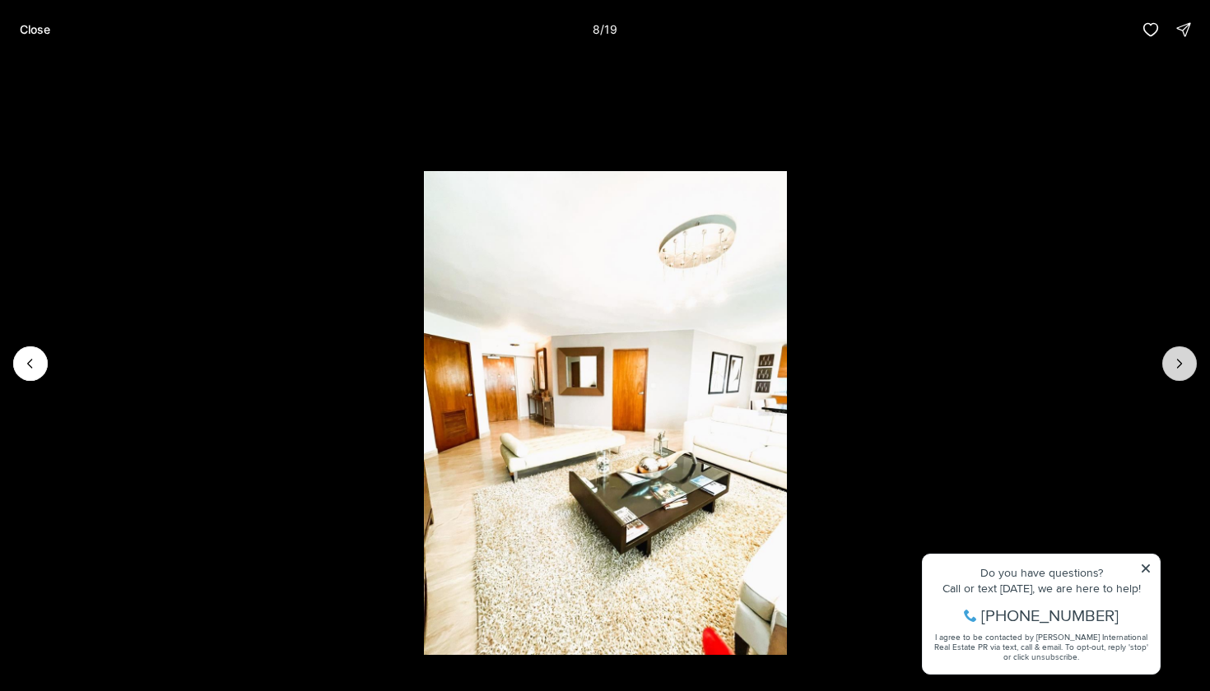
click at [1180, 374] on button "Next slide" at bounding box center [1179, 363] width 35 height 35
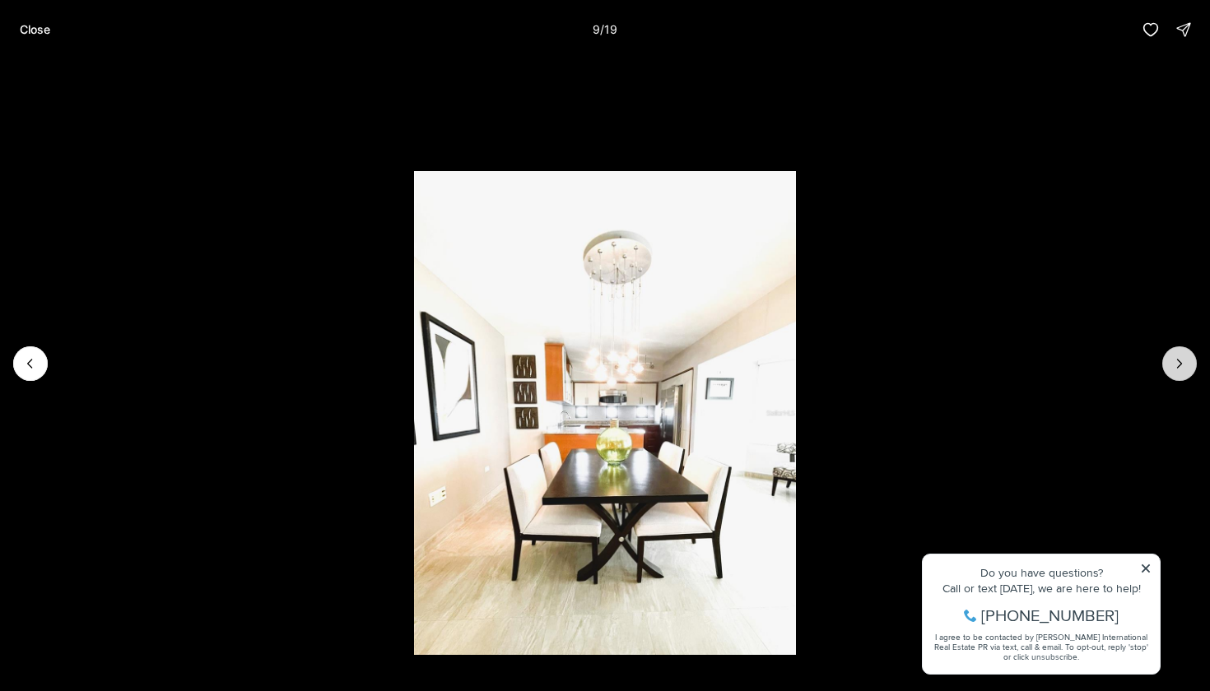
click at [1180, 374] on button "Next slide" at bounding box center [1179, 363] width 35 height 35
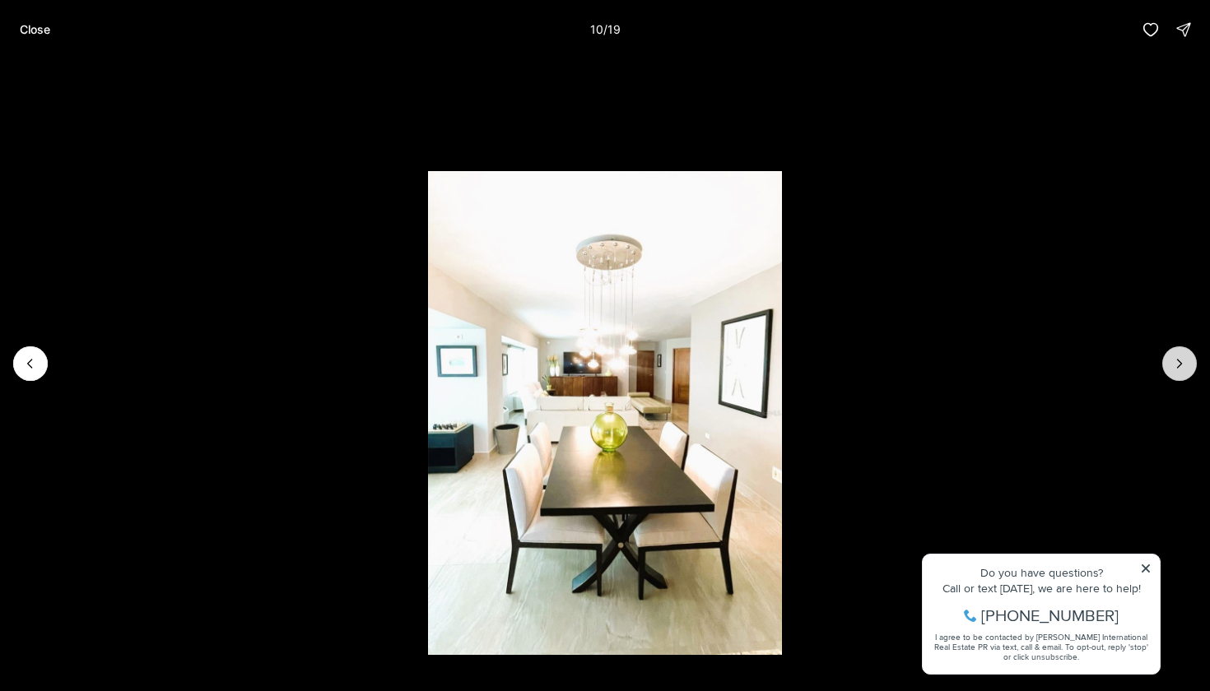
click at [1180, 374] on button "Next slide" at bounding box center [1179, 363] width 35 height 35
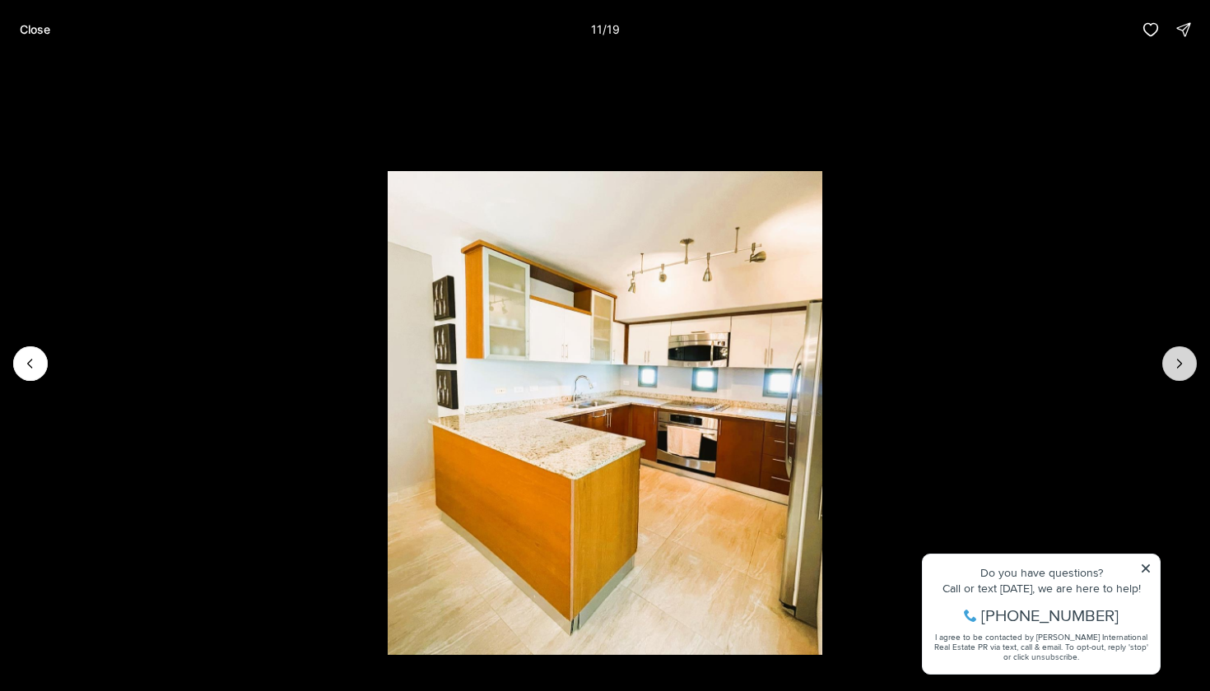
click at [1180, 374] on button "Next slide" at bounding box center [1179, 363] width 35 height 35
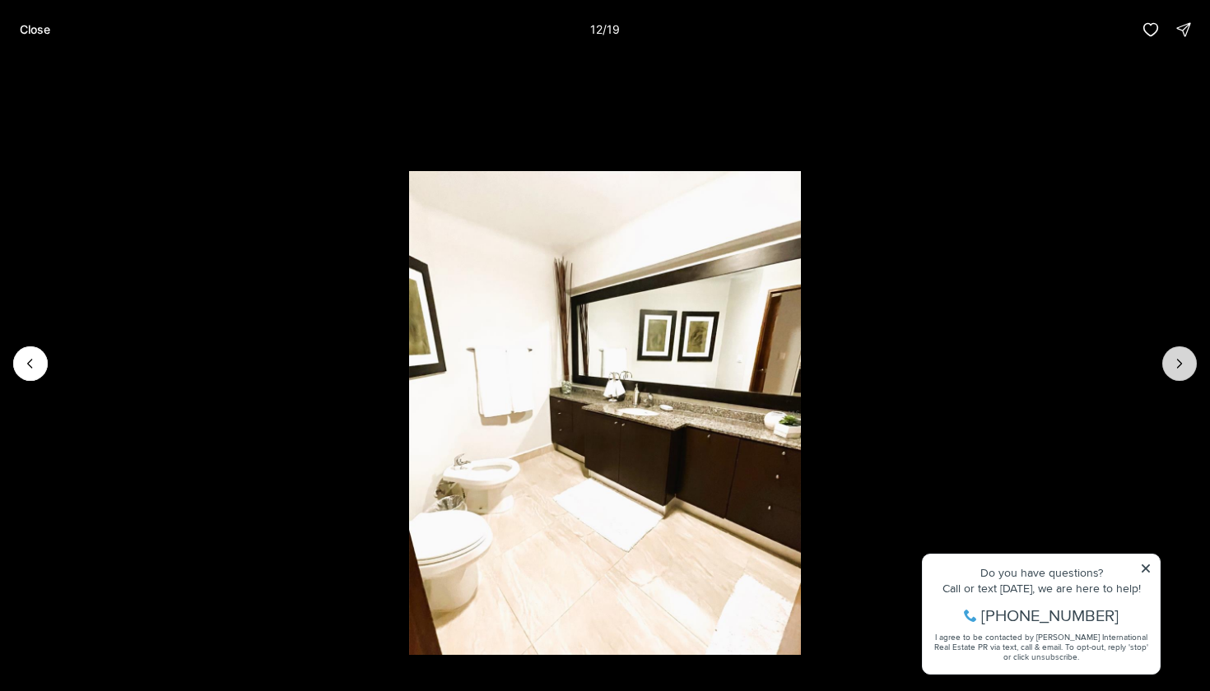
click at [1180, 374] on button "Next slide" at bounding box center [1179, 363] width 35 height 35
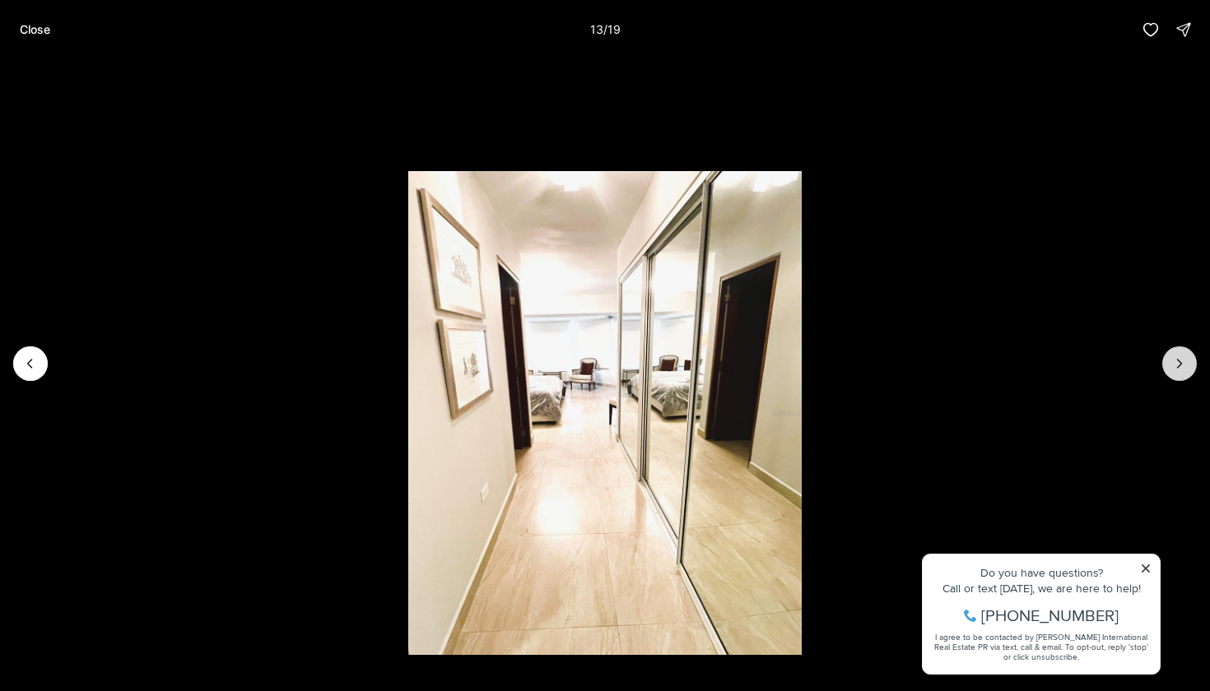
click at [1180, 374] on button "Next slide" at bounding box center [1179, 363] width 35 height 35
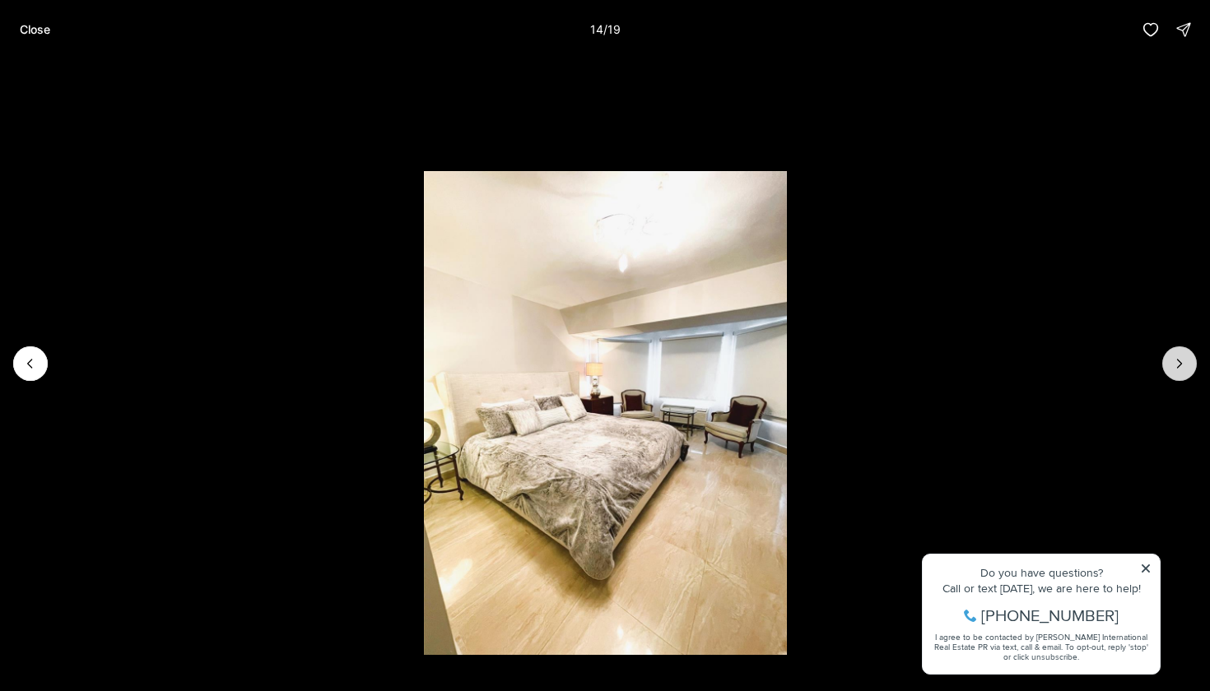
click at [1180, 374] on button "Next slide" at bounding box center [1179, 363] width 35 height 35
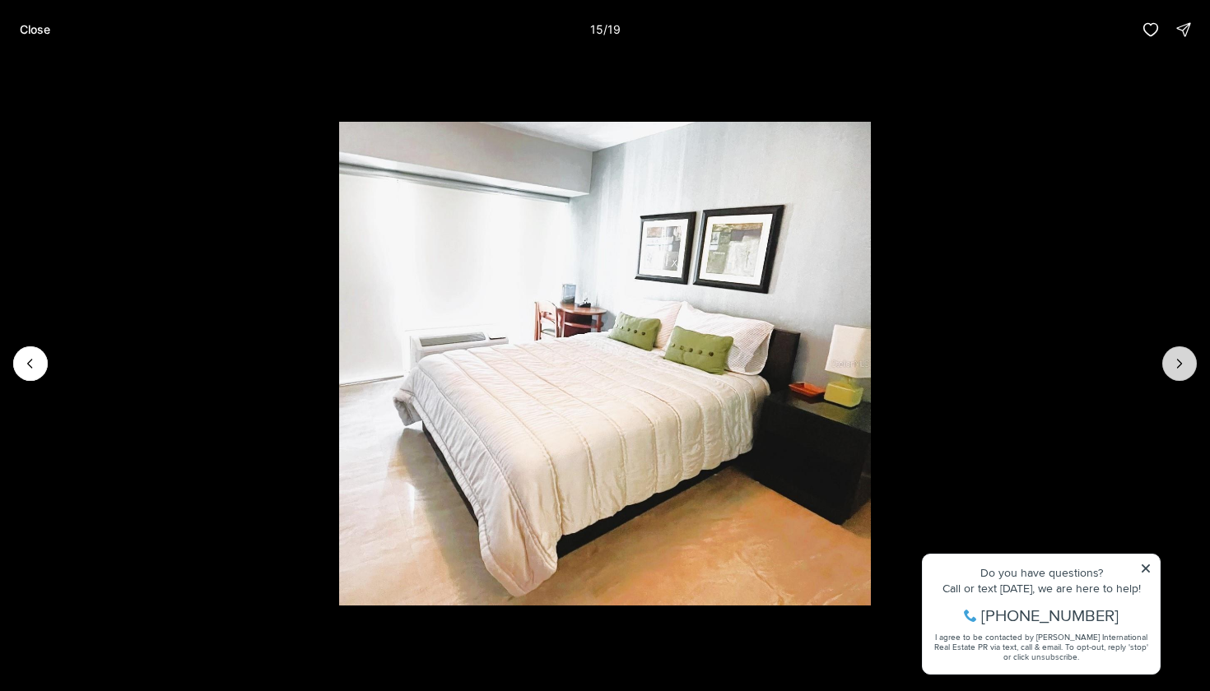
click at [1180, 374] on button "Next slide" at bounding box center [1179, 363] width 35 height 35
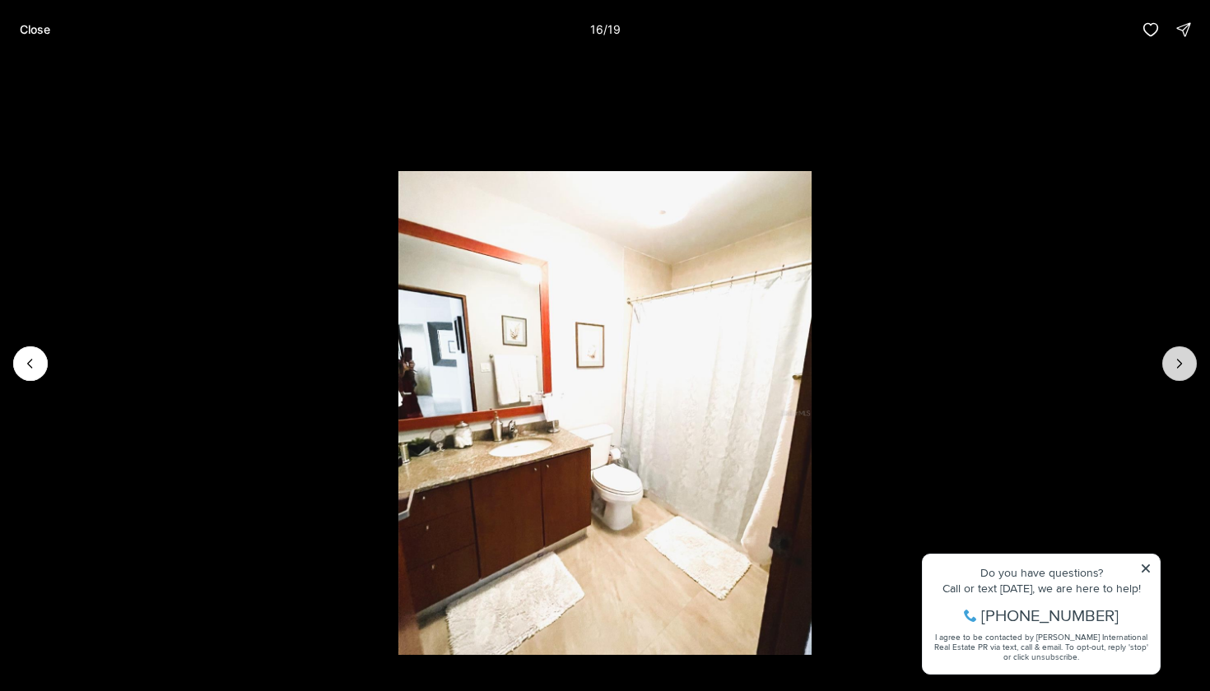
click at [1180, 374] on button "Next slide" at bounding box center [1179, 363] width 35 height 35
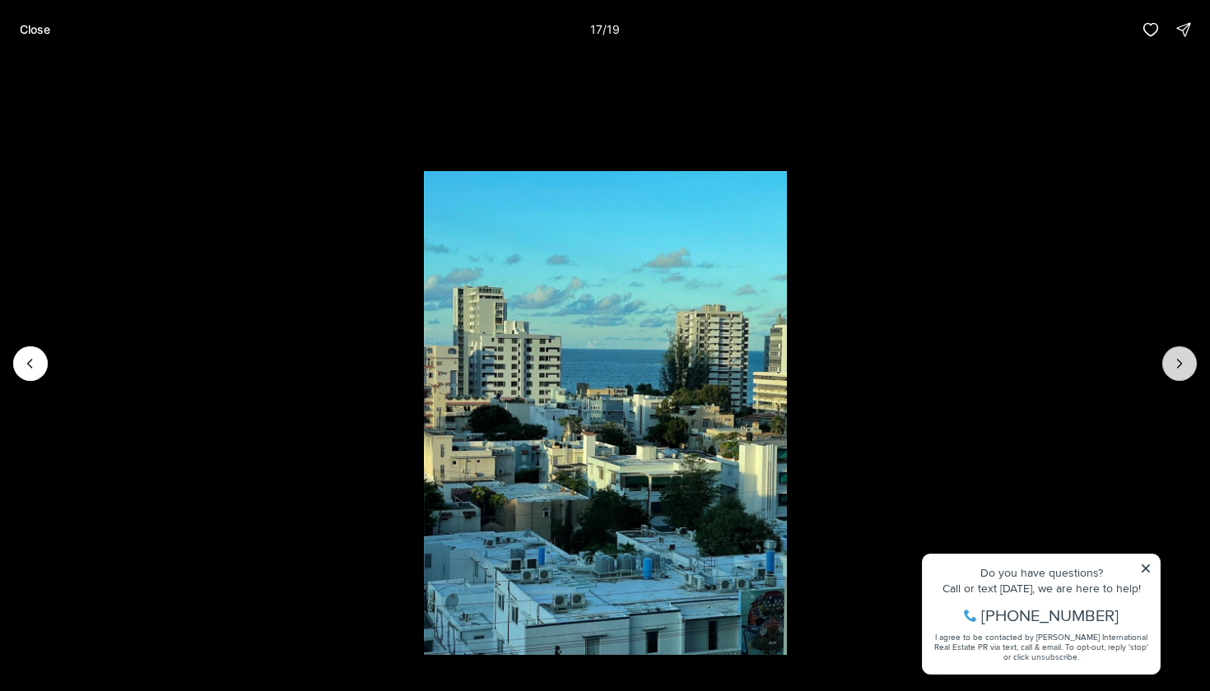
click at [1180, 374] on button "Next slide" at bounding box center [1179, 363] width 35 height 35
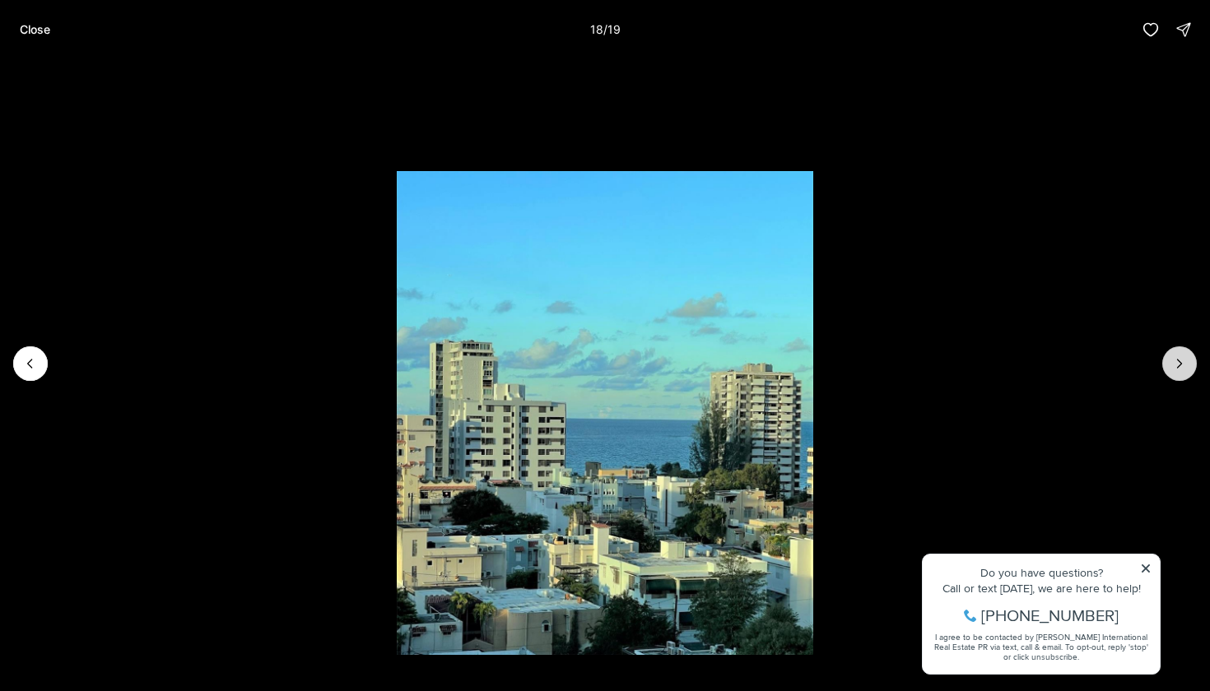
click at [1180, 374] on button "Next slide" at bounding box center [1179, 363] width 35 height 35
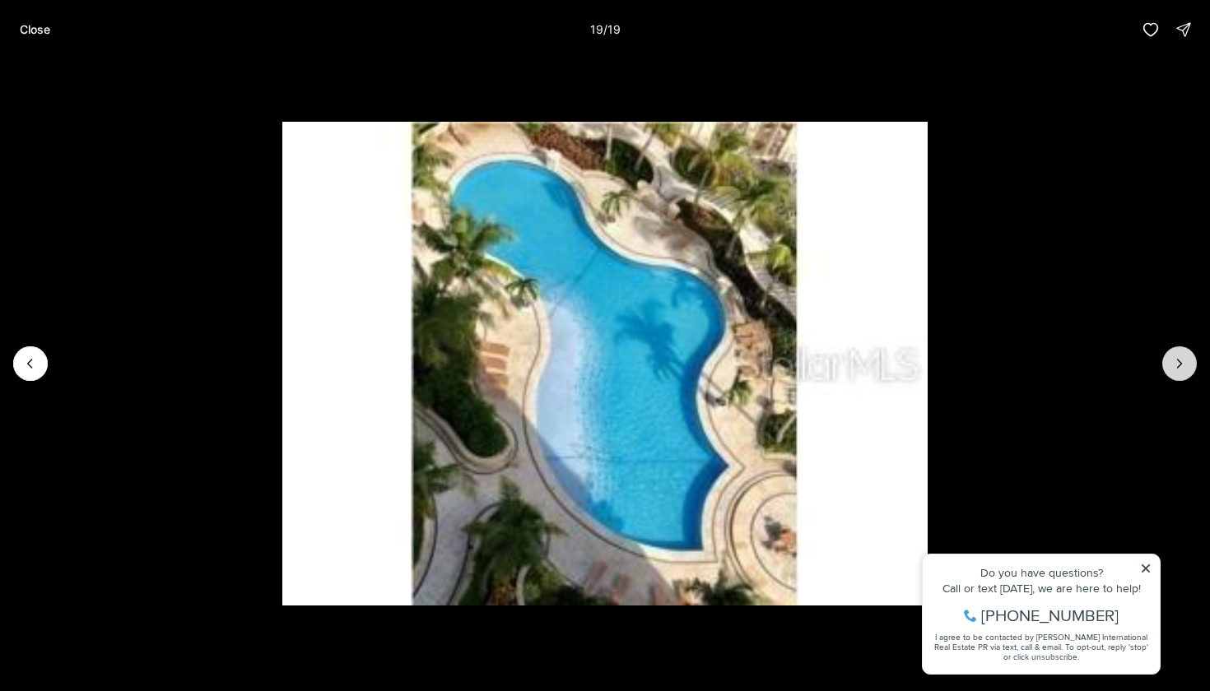
click at [1180, 374] on div at bounding box center [1179, 363] width 35 height 35
click at [35, 46] on div "Close 19 / 19" at bounding box center [605, 29] width 1210 height 59
click at [35, 28] on p "Close" at bounding box center [35, 29] width 30 height 13
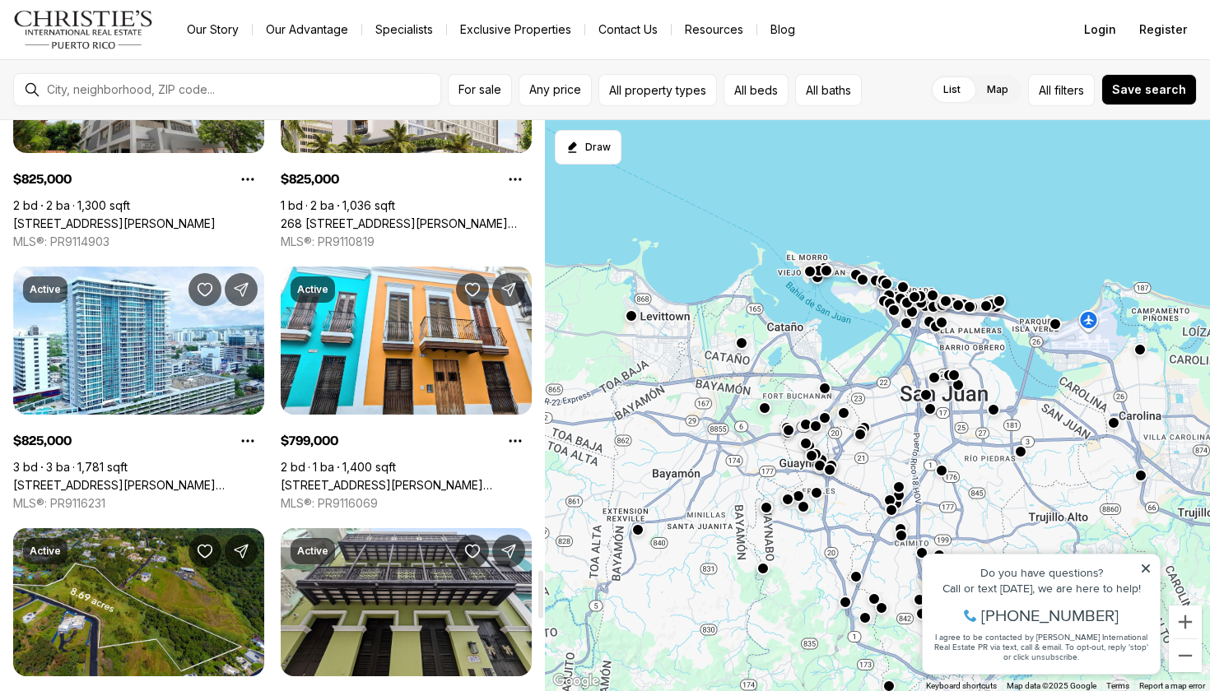
scroll to position [5412, 0]
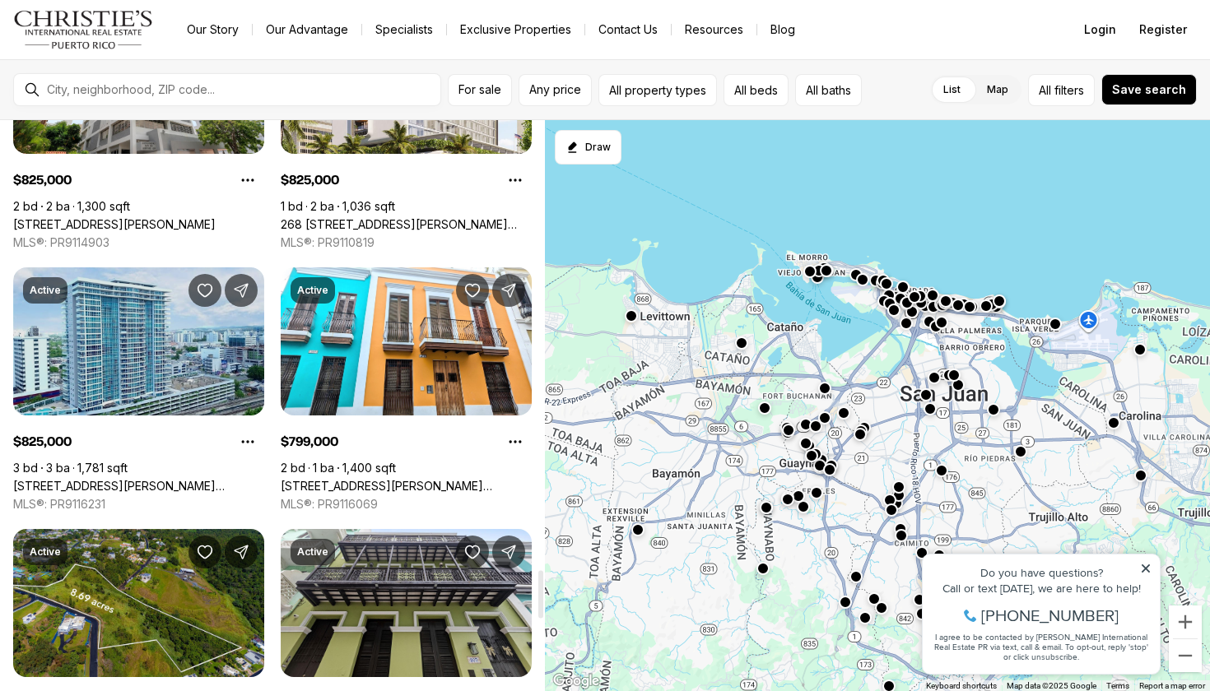
click at [216, 479] on link "[STREET_ADDRESS][PERSON_NAME][PERSON_NAME]" at bounding box center [138, 486] width 251 height 15
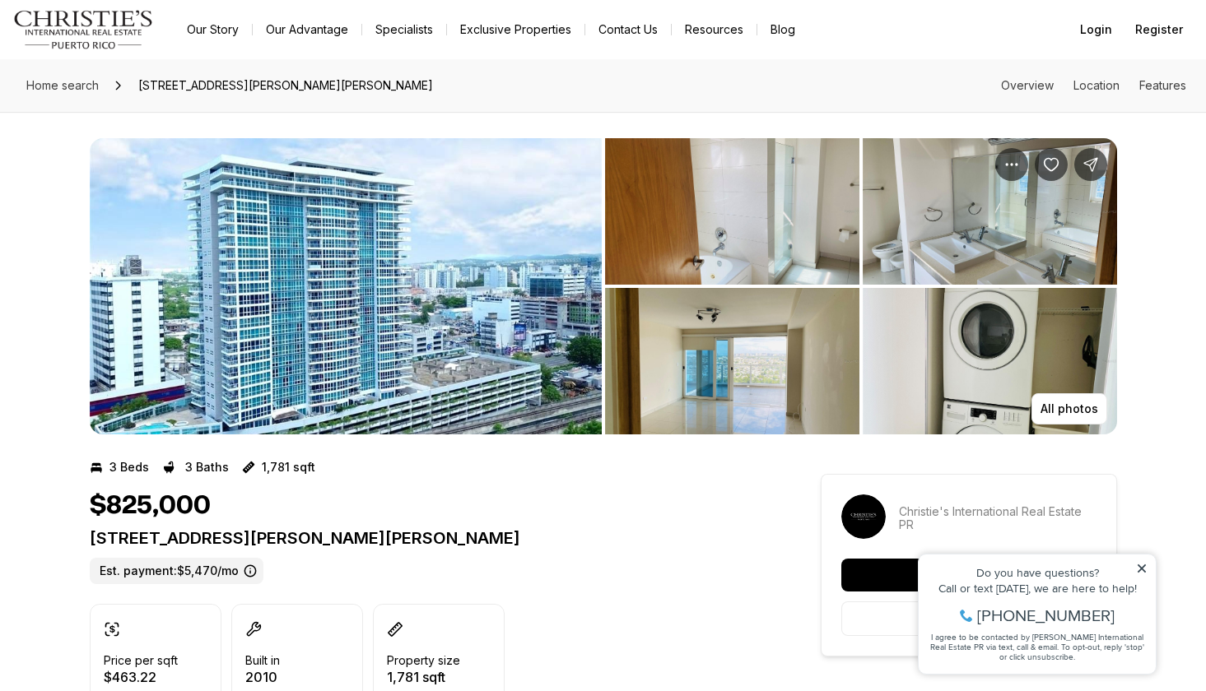
click at [373, 290] on img "View image gallery" at bounding box center [346, 286] width 512 height 296
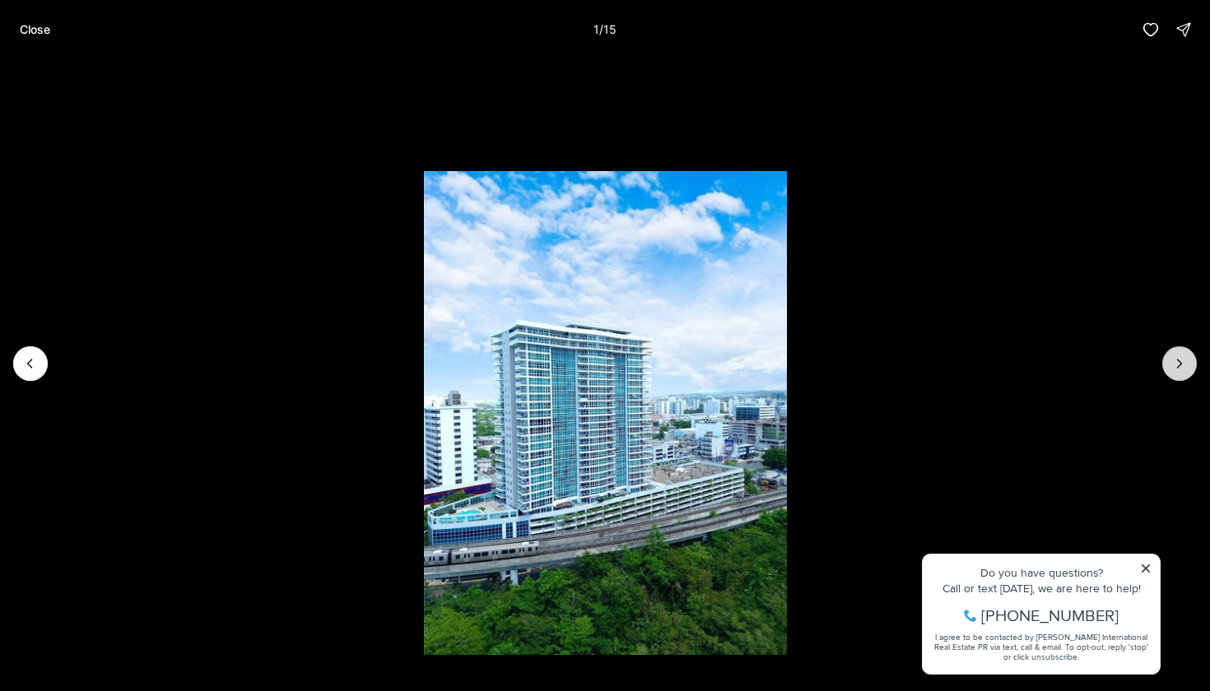
click at [1187, 358] on button "Next slide" at bounding box center [1179, 363] width 35 height 35
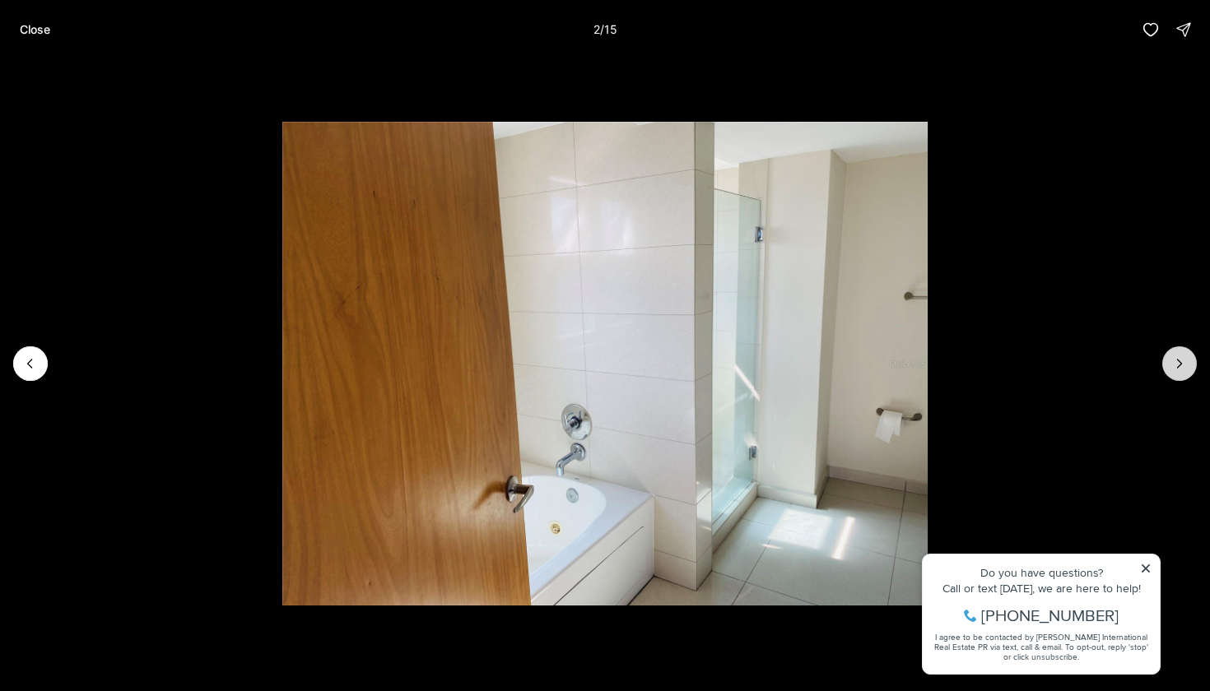
click at [1187, 358] on button "Next slide" at bounding box center [1179, 363] width 35 height 35
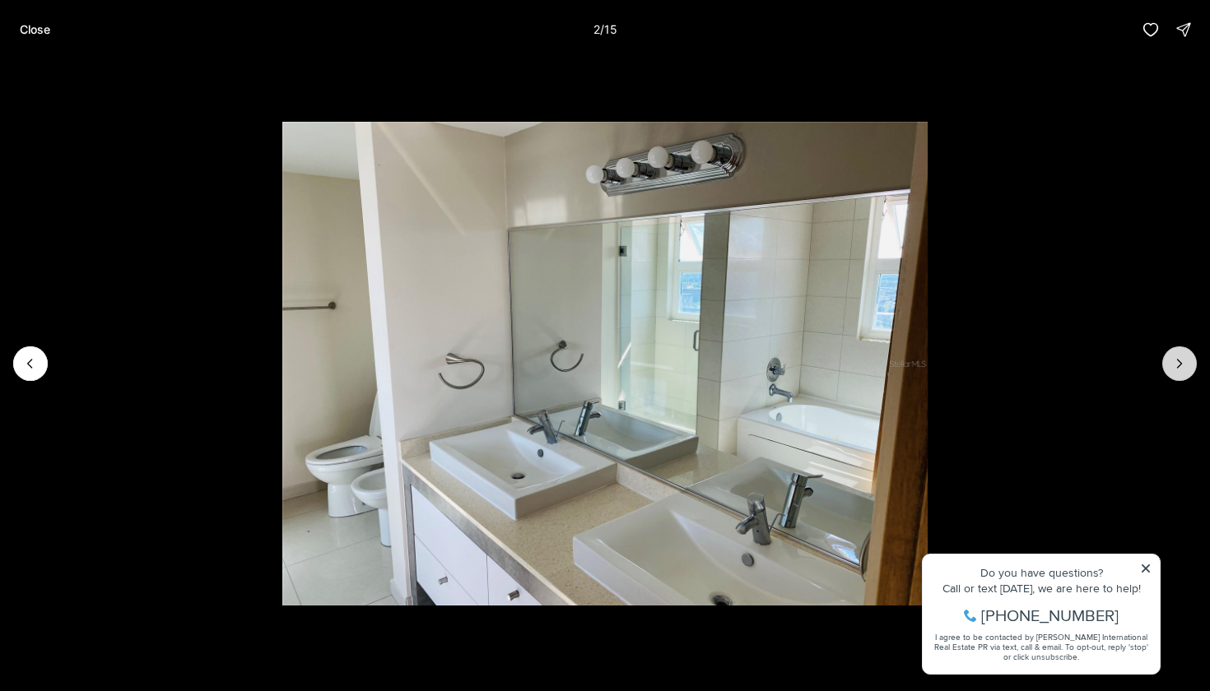
click at [1187, 358] on button "Next slide" at bounding box center [1179, 363] width 35 height 35
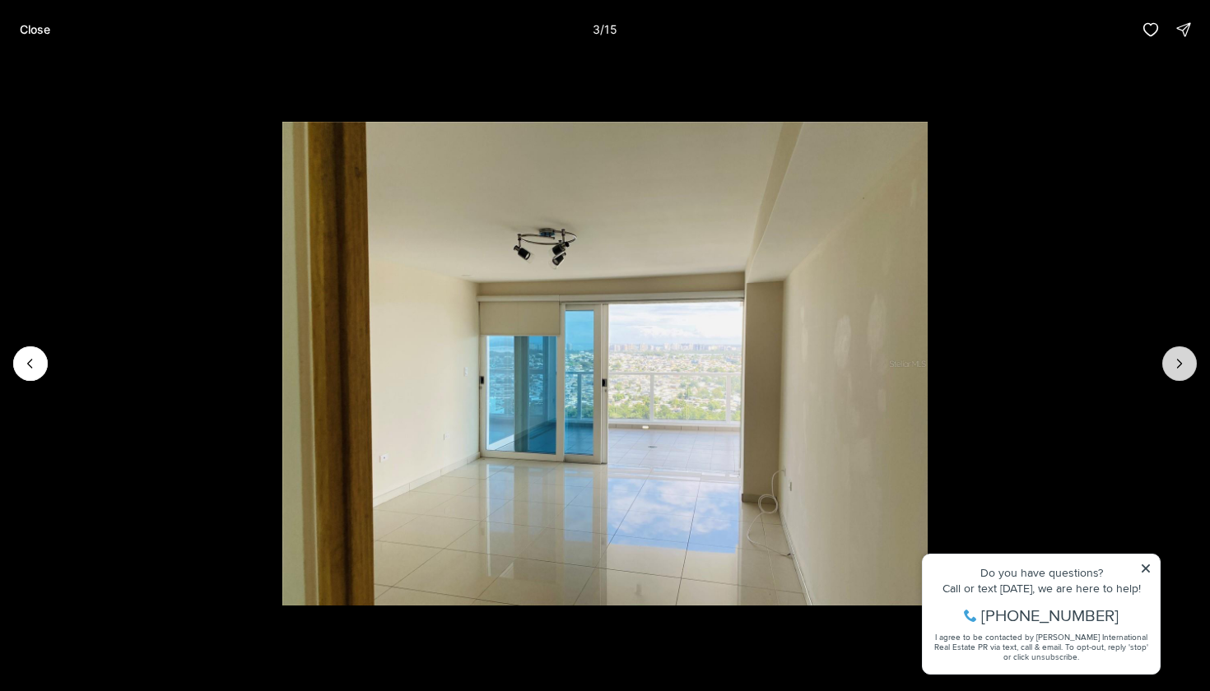
click at [1187, 358] on button "Next slide" at bounding box center [1179, 363] width 35 height 35
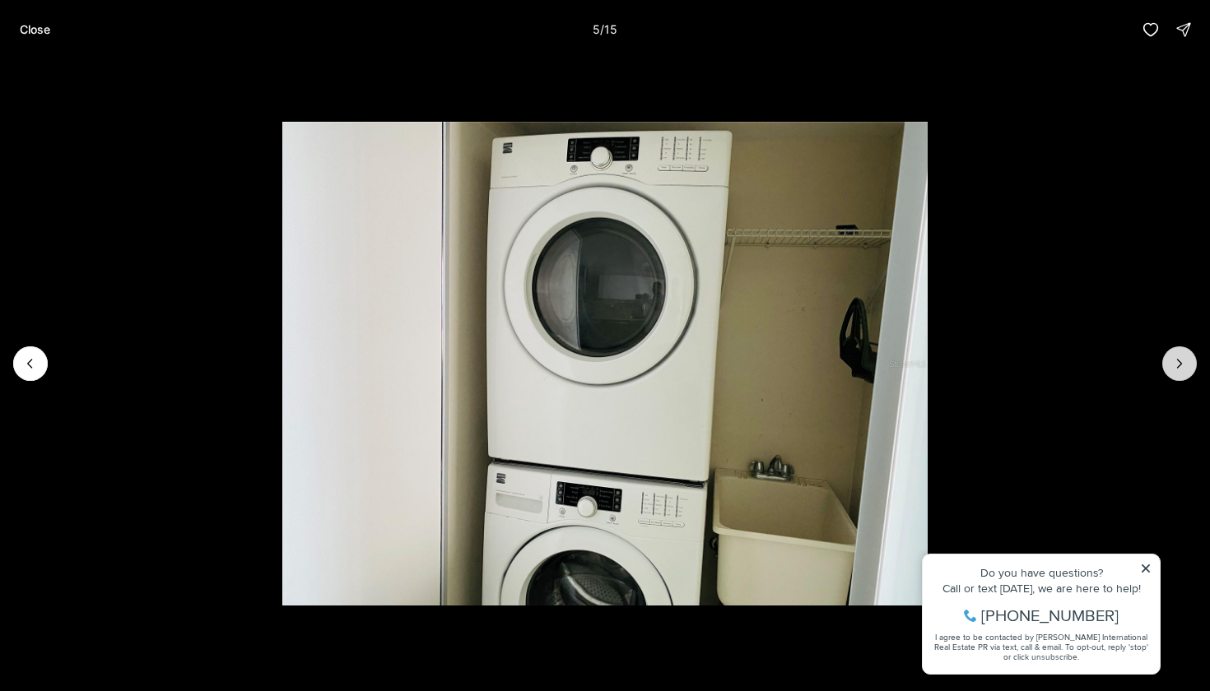
click at [1187, 358] on button "Next slide" at bounding box center [1179, 363] width 35 height 35
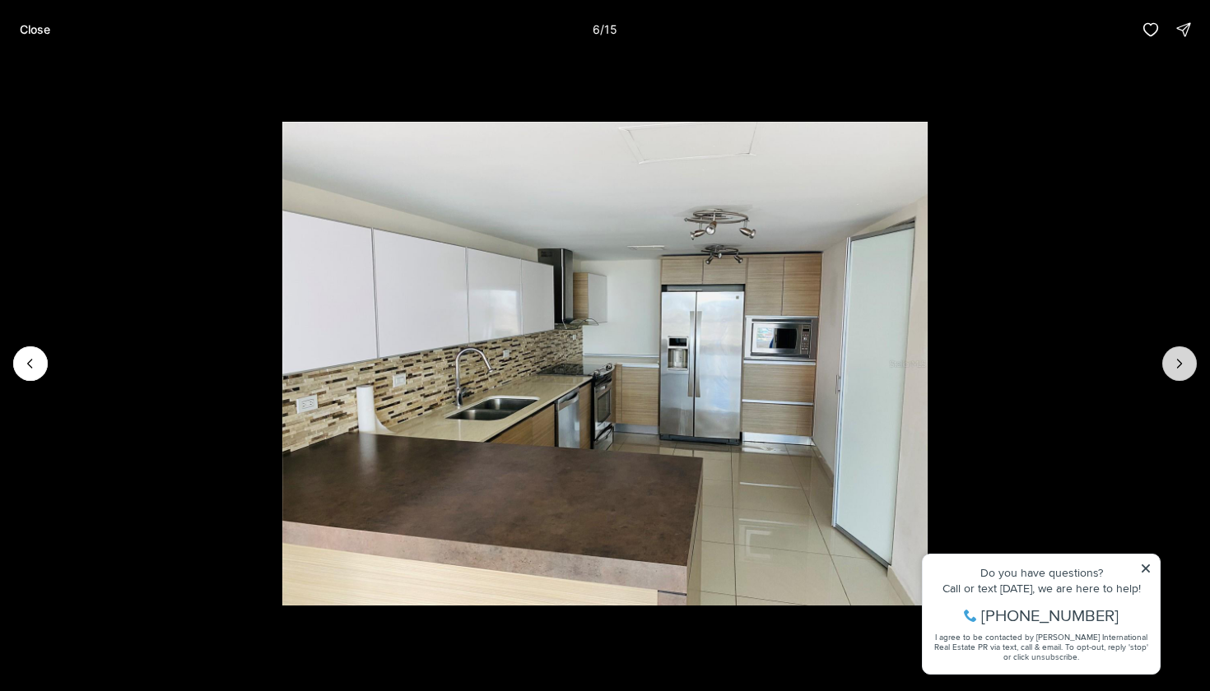
click at [1187, 358] on button "Next slide" at bounding box center [1179, 363] width 35 height 35
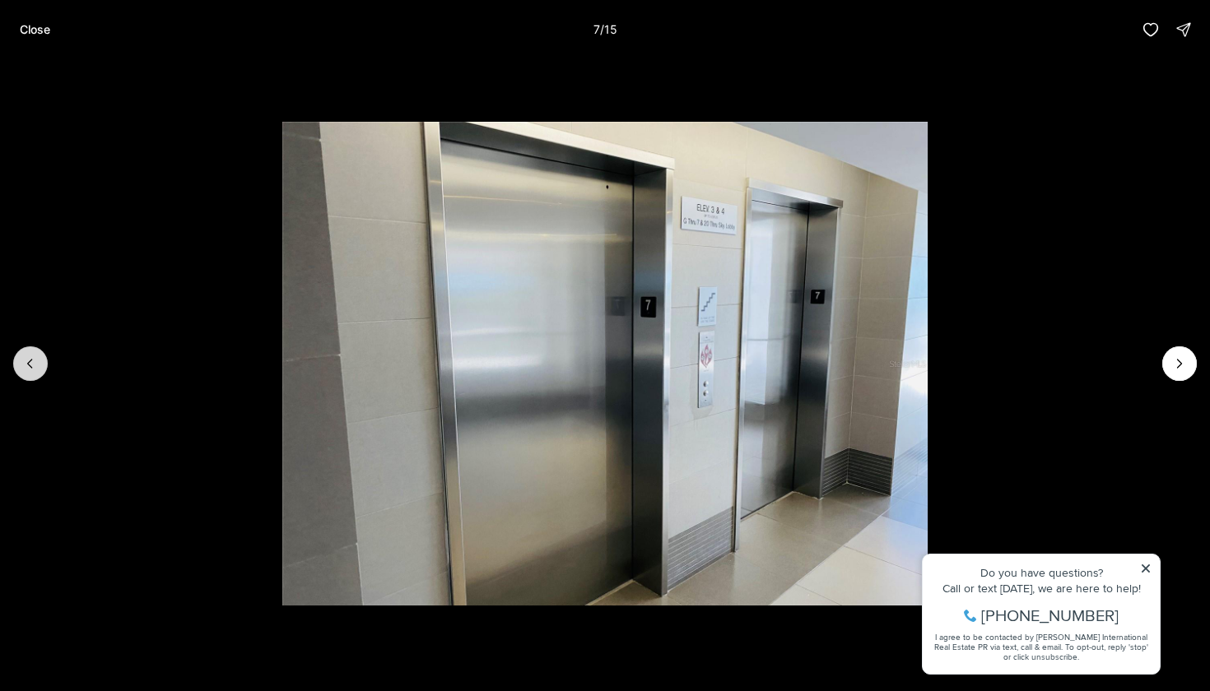
click at [30, 376] on button "Previous slide" at bounding box center [30, 363] width 35 height 35
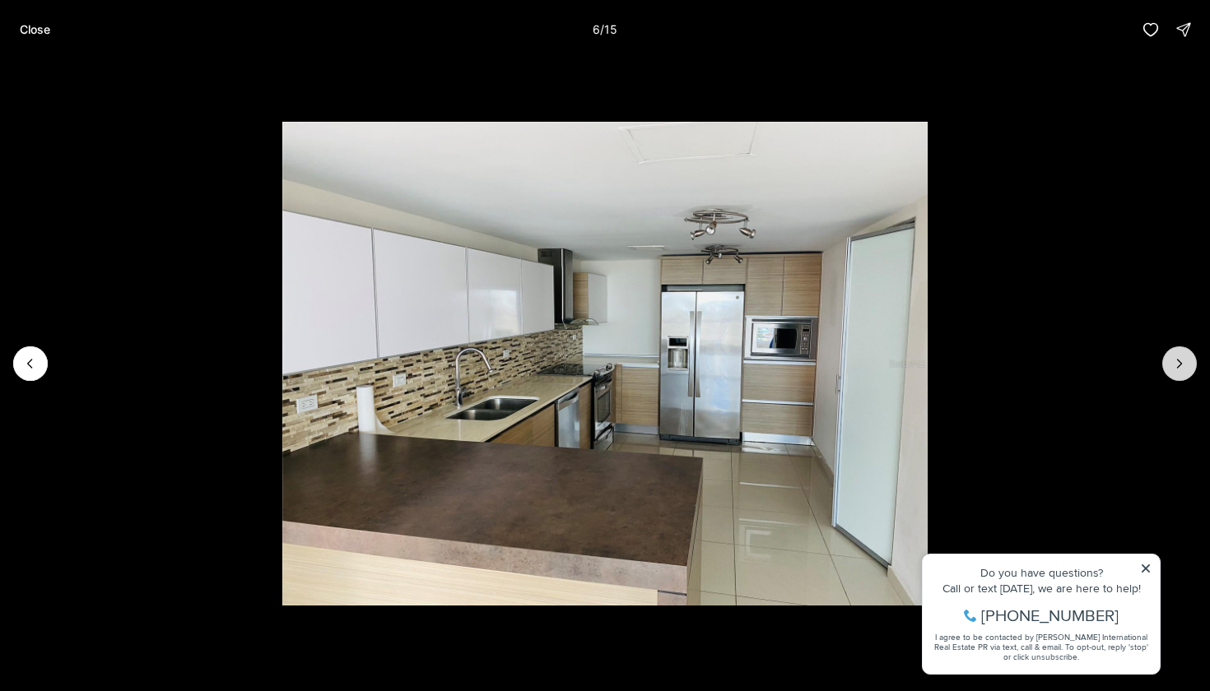
click at [1179, 359] on icon "Next slide" at bounding box center [1179, 363] width 16 height 16
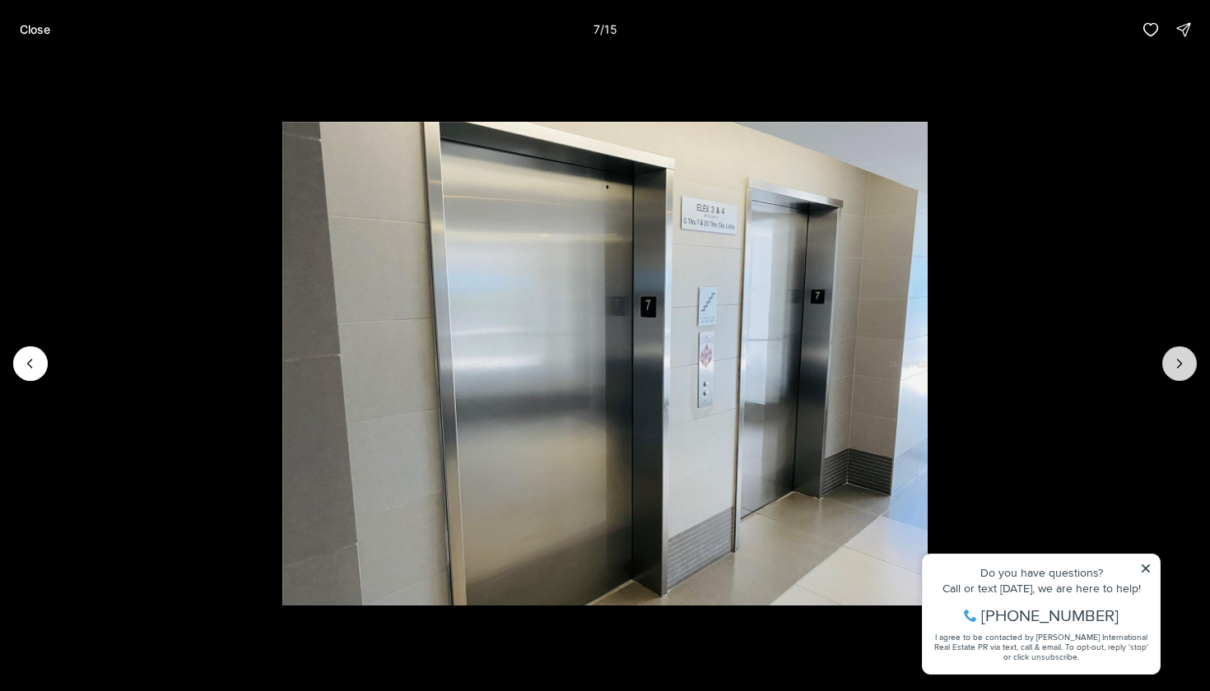
click at [1179, 359] on icon "Next slide" at bounding box center [1179, 363] width 16 height 16
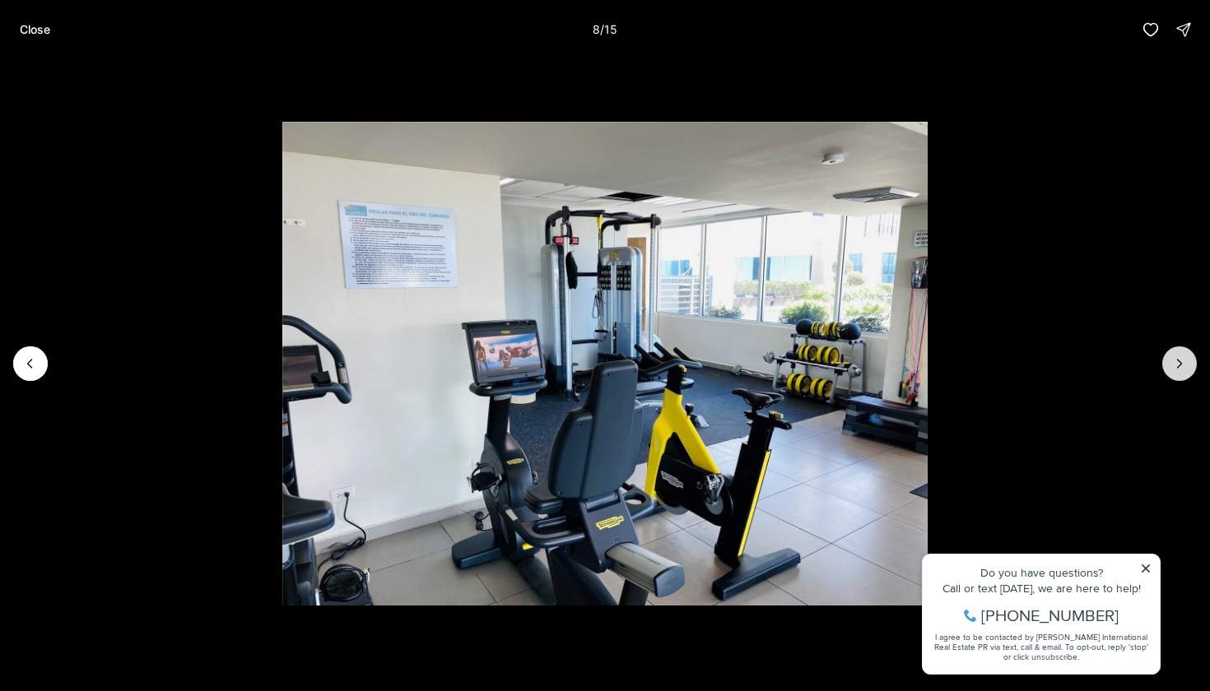
click at [1179, 359] on icon "Next slide" at bounding box center [1179, 363] width 16 height 16
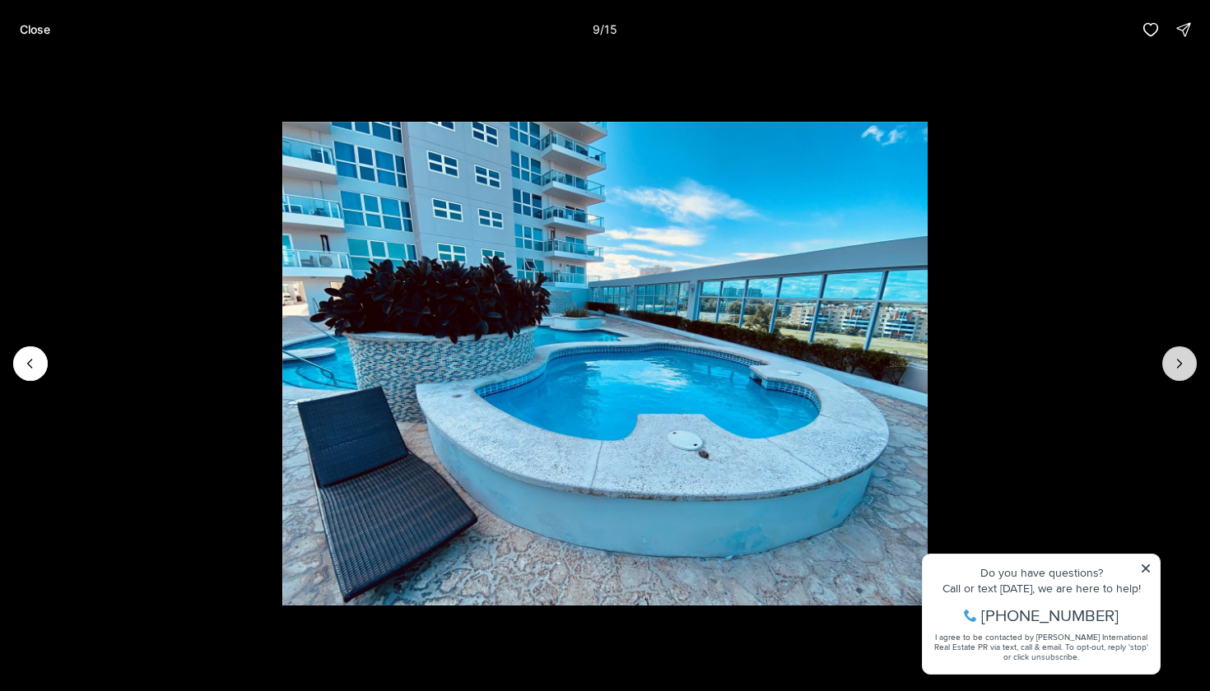
click at [1179, 359] on icon "Next slide" at bounding box center [1179, 363] width 16 height 16
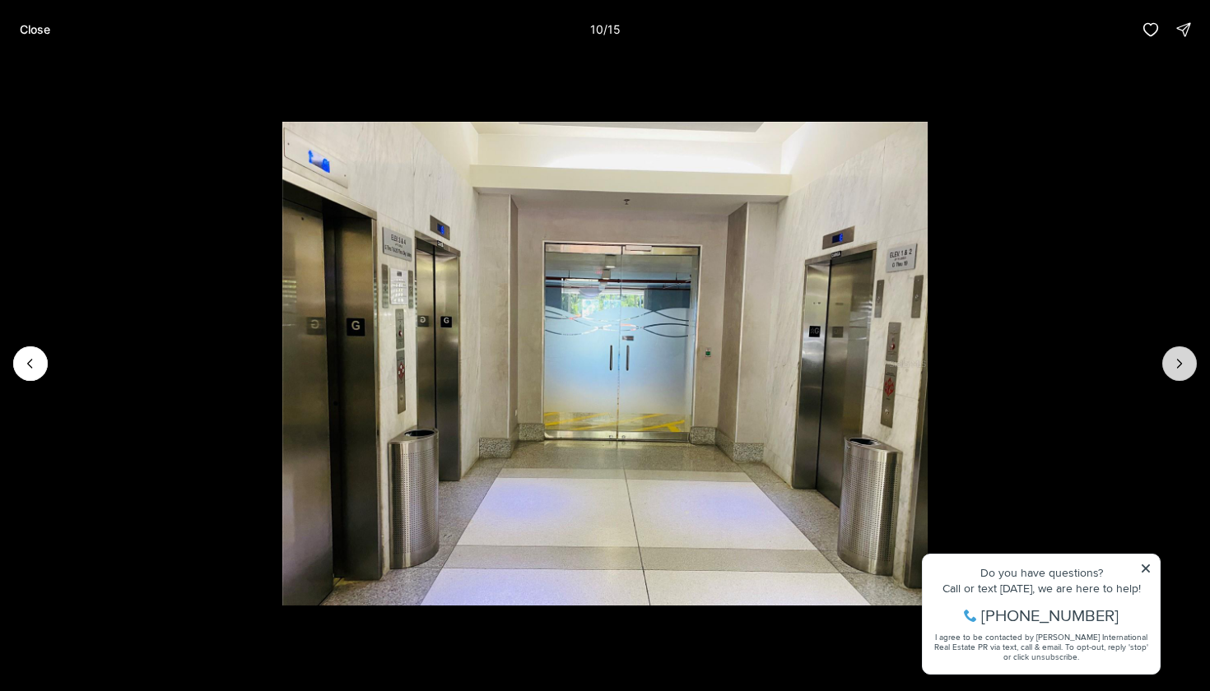
click at [1179, 359] on icon "Next slide" at bounding box center [1179, 363] width 16 height 16
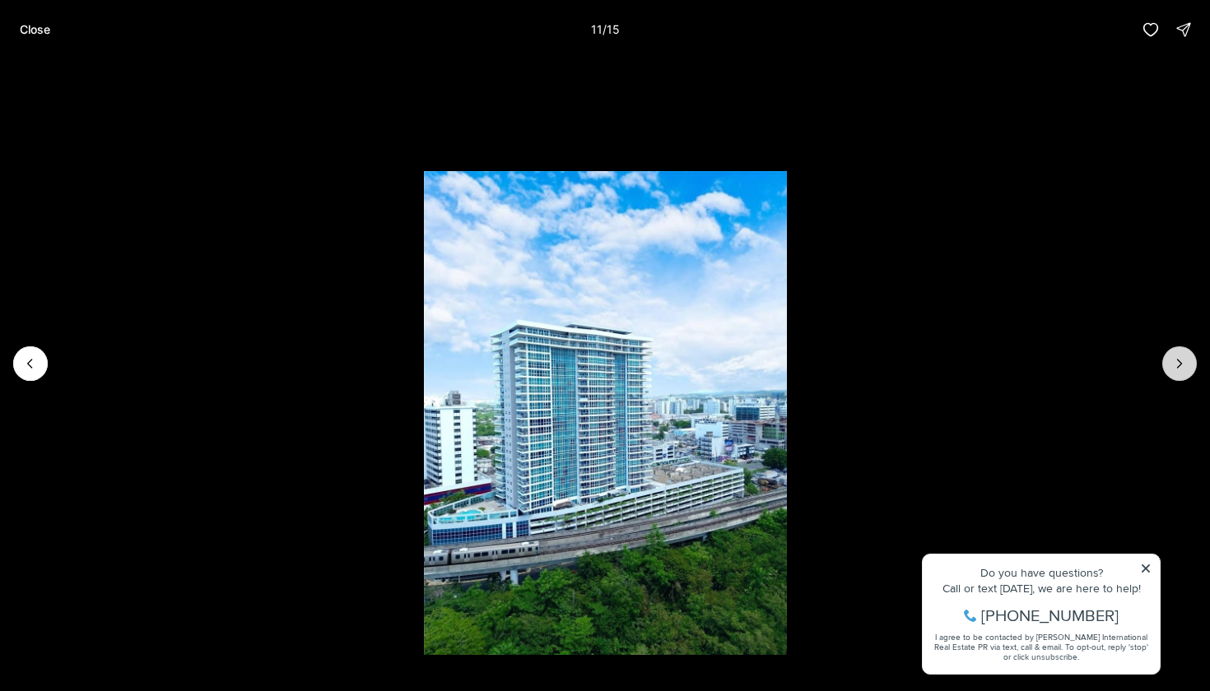
click at [1179, 359] on icon "Next slide" at bounding box center [1179, 363] width 16 height 16
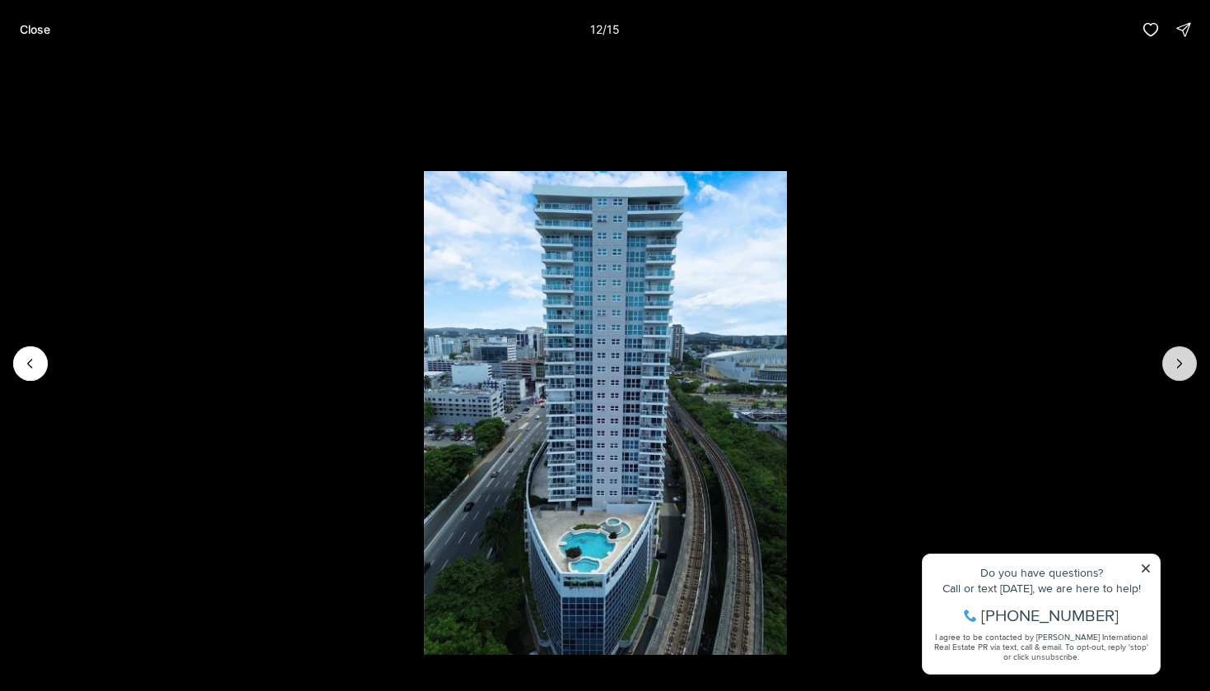
click at [1179, 359] on icon "Next slide" at bounding box center [1179, 363] width 16 height 16
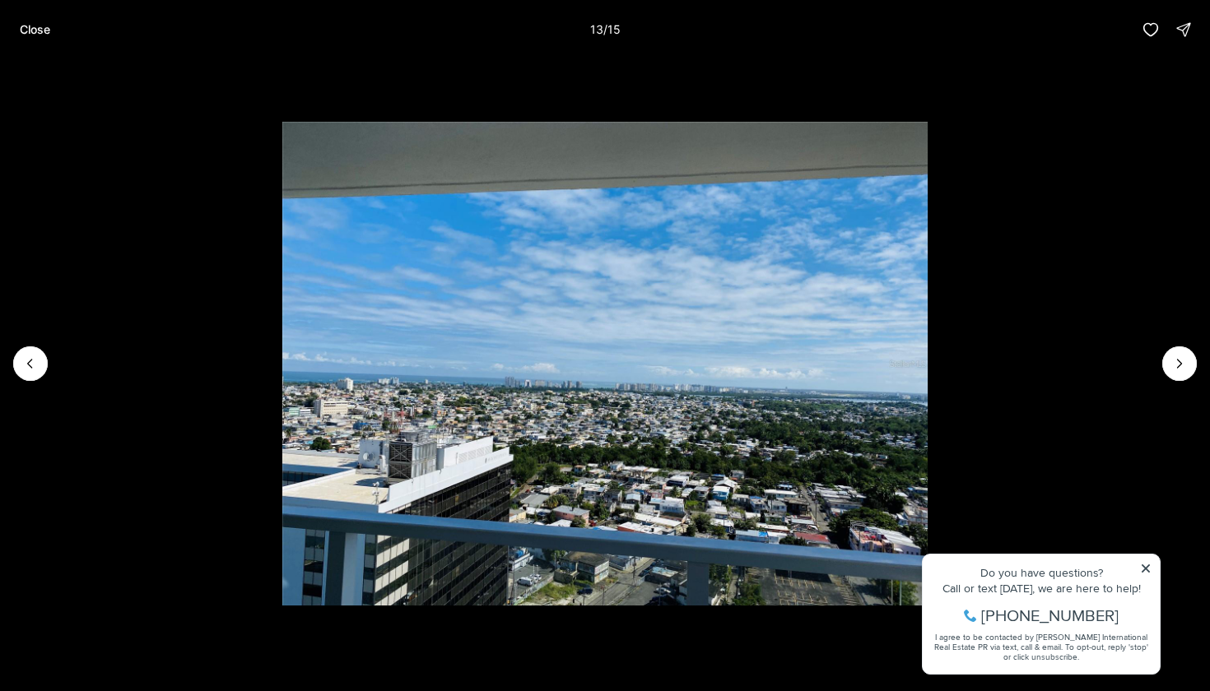
drag, startPoint x: 1179, startPoint y: 359, endPoint x: 893, endPoint y: 399, distance: 289.2
click at [916, 399] on div at bounding box center [605, 363] width 1210 height 609
click at [893, 399] on img "13 of 15" at bounding box center [604, 364] width 645 height 484
click at [1187, 365] on icon "Next slide" at bounding box center [1179, 363] width 16 height 16
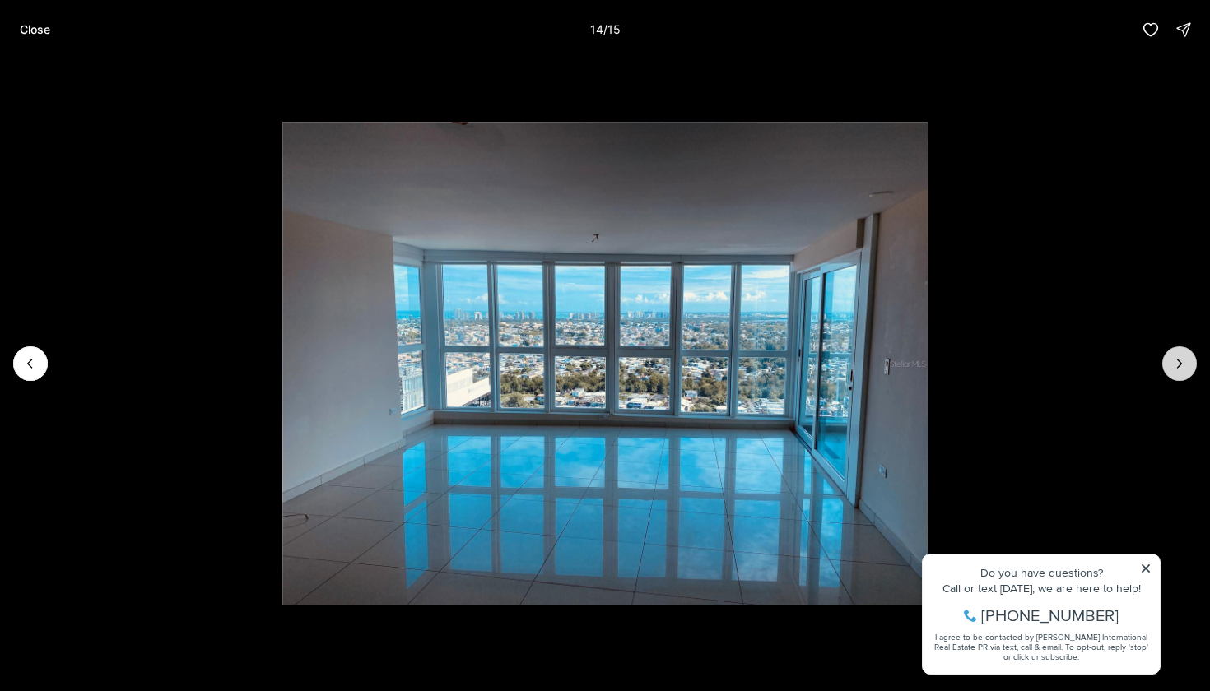
click at [1187, 365] on icon "Next slide" at bounding box center [1179, 363] width 16 height 16
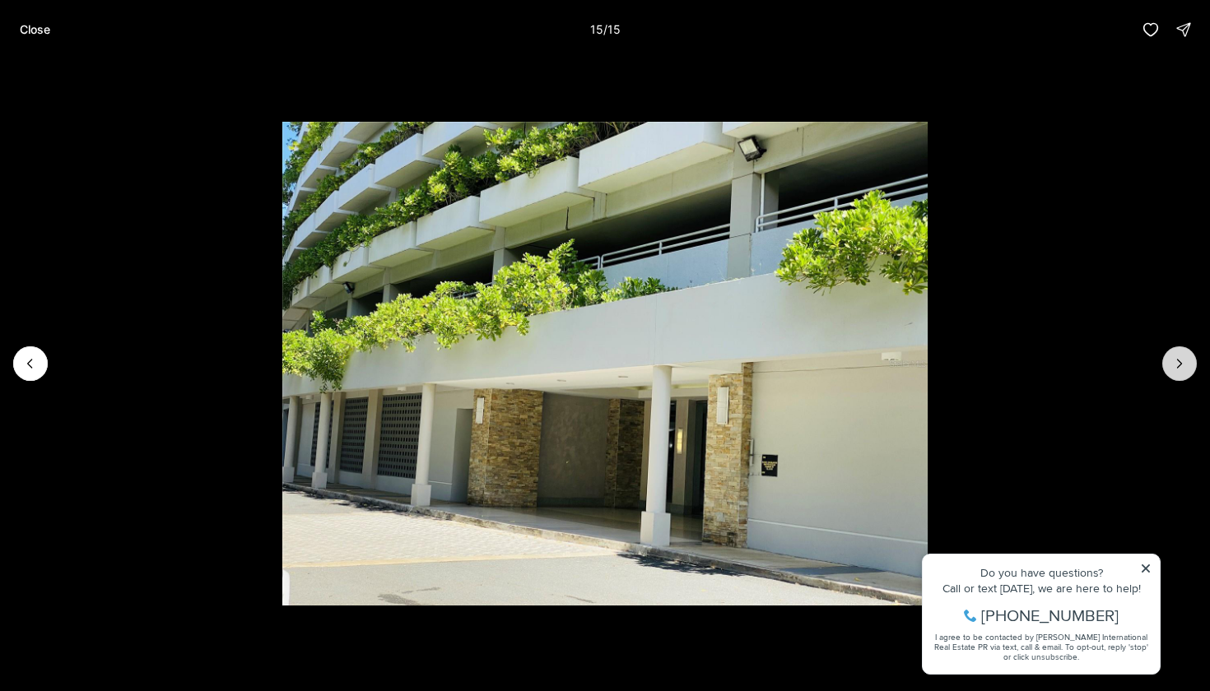
click at [1187, 365] on div at bounding box center [1179, 363] width 35 height 35
click at [21, 34] on p "Close" at bounding box center [35, 29] width 30 height 13
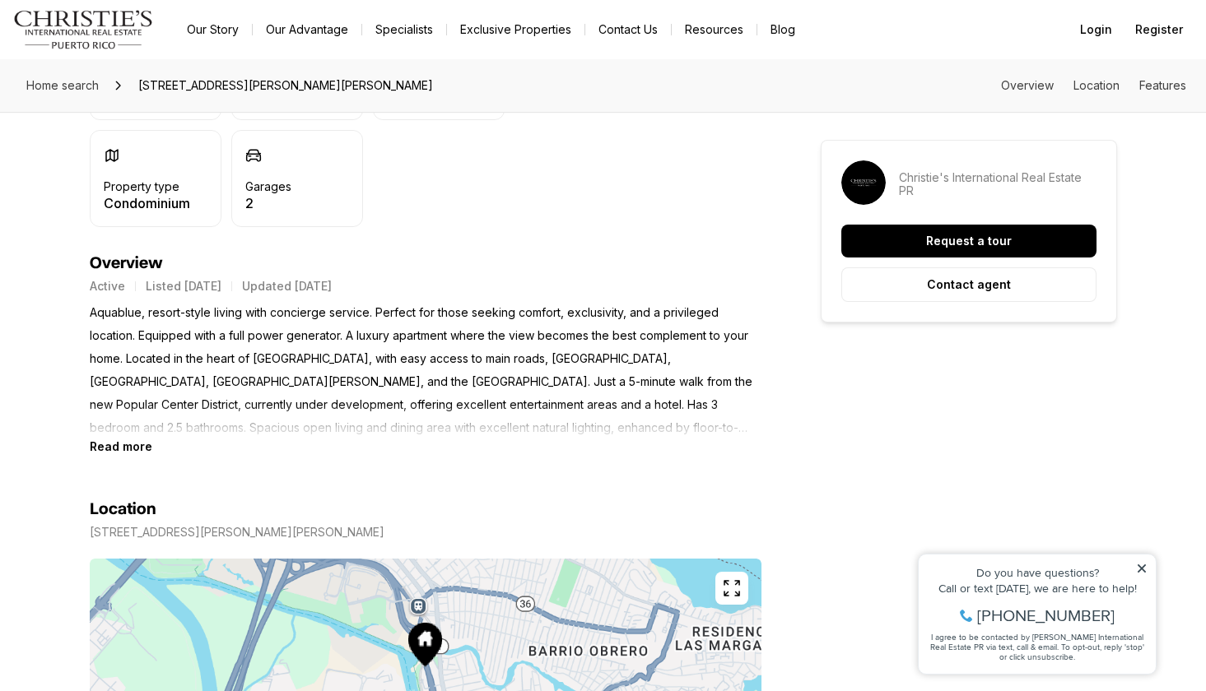
scroll to position [431, 0]
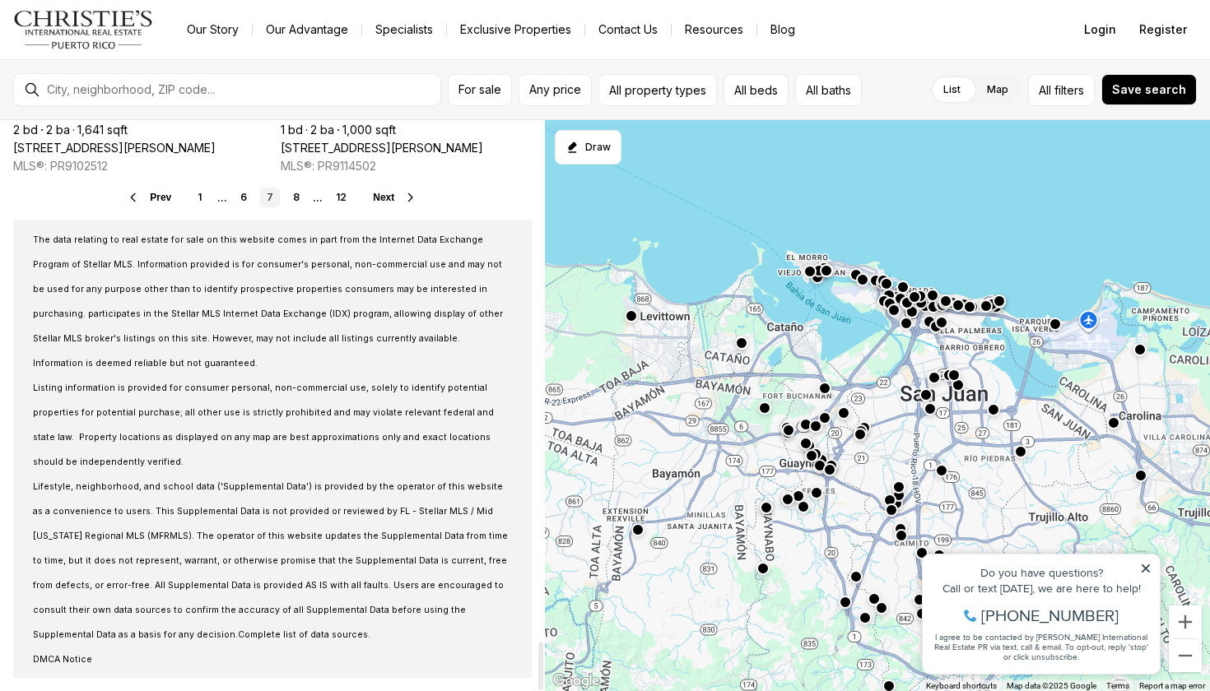
scroll to position [6274, 0]
click at [244, 198] on link "6" at bounding box center [244, 198] width 20 height 20
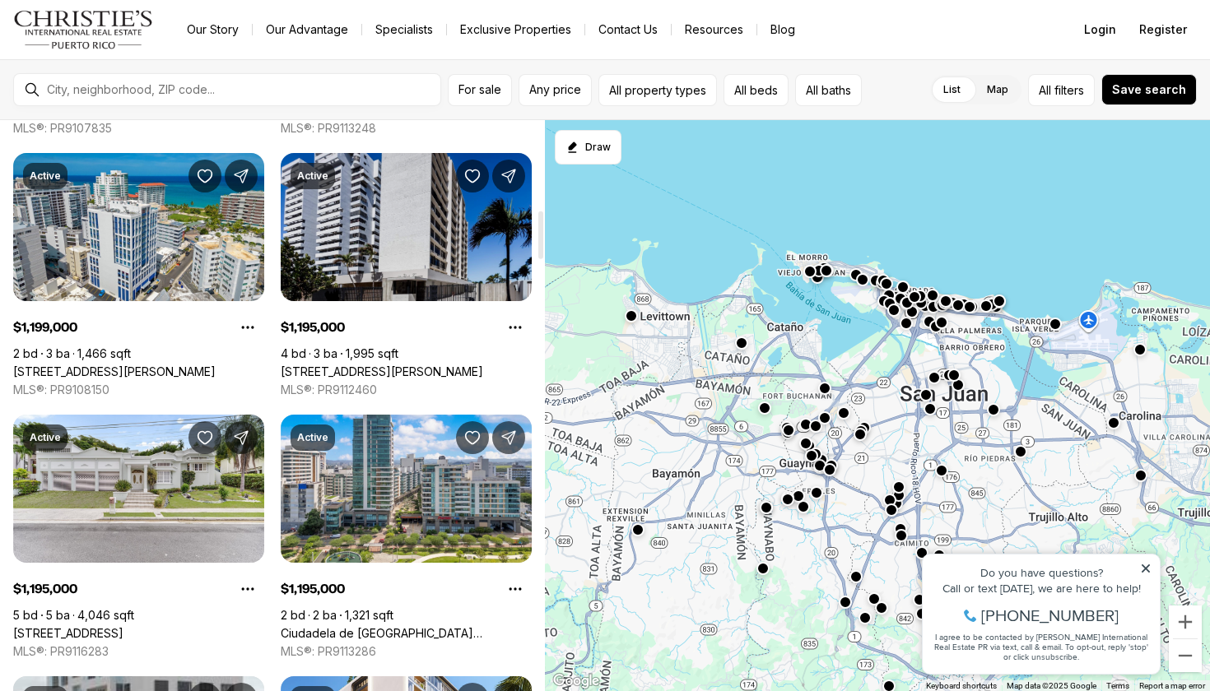
scroll to position [1083, 0]
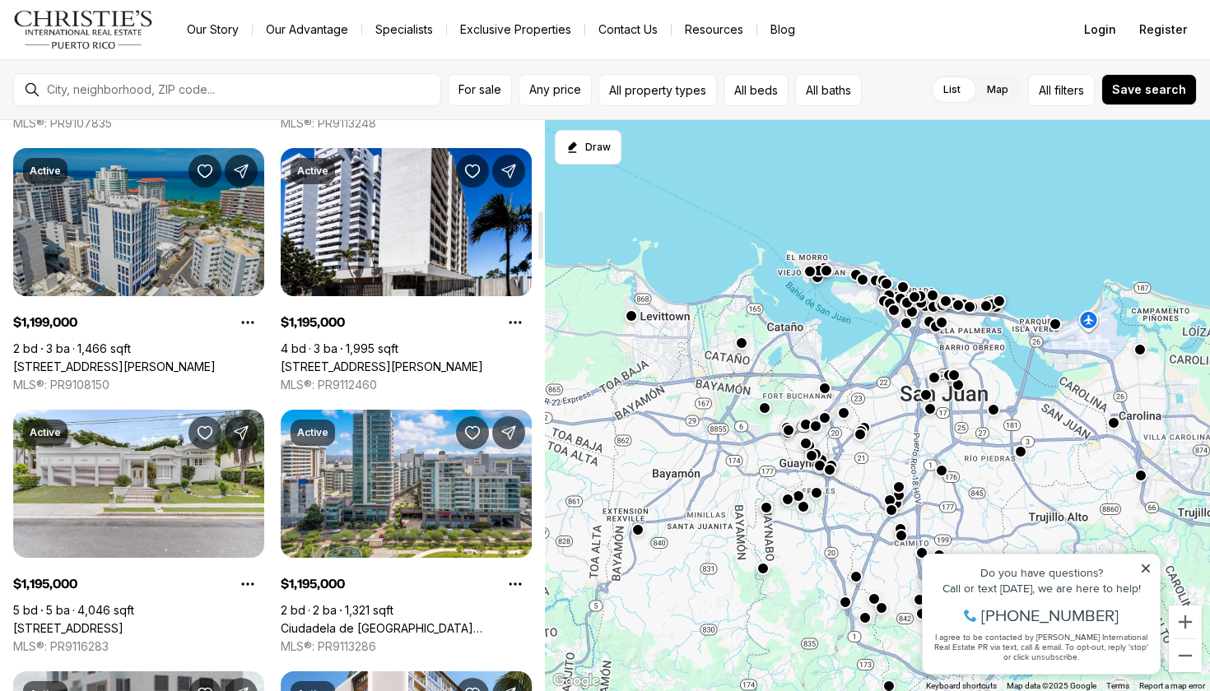
click at [207, 360] on link "[STREET_ADDRESS][PERSON_NAME]" at bounding box center [114, 367] width 202 height 15
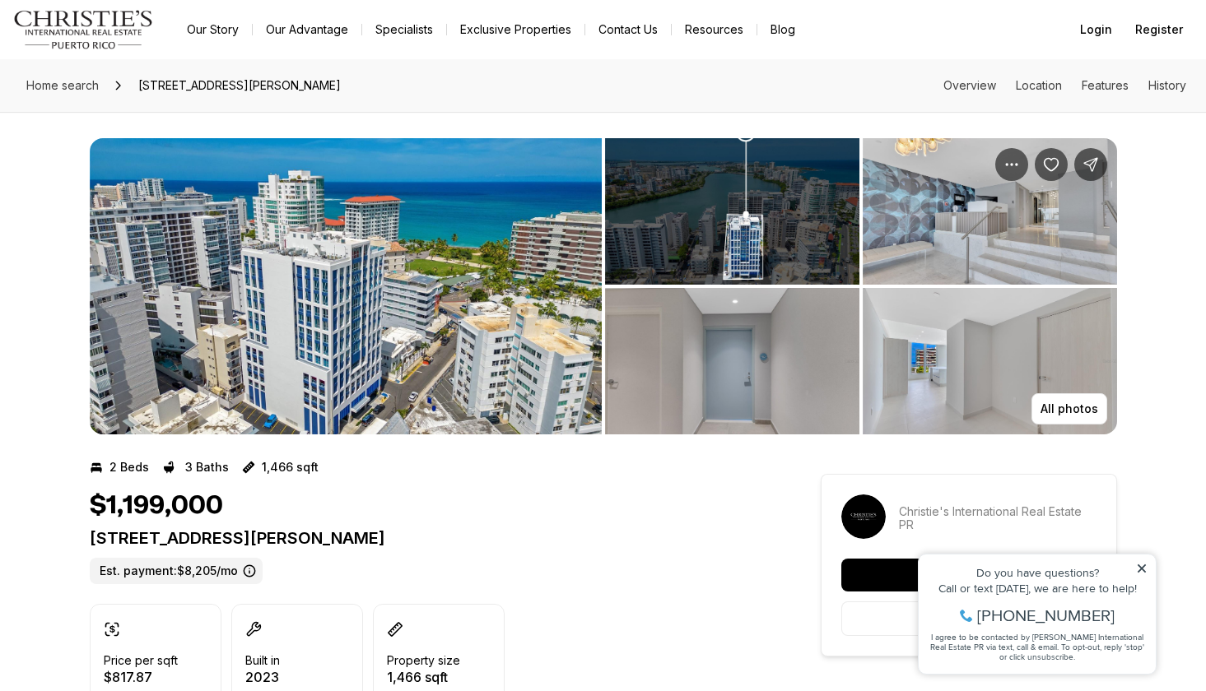
click at [736, 312] on img "View image gallery" at bounding box center [732, 361] width 254 height 146
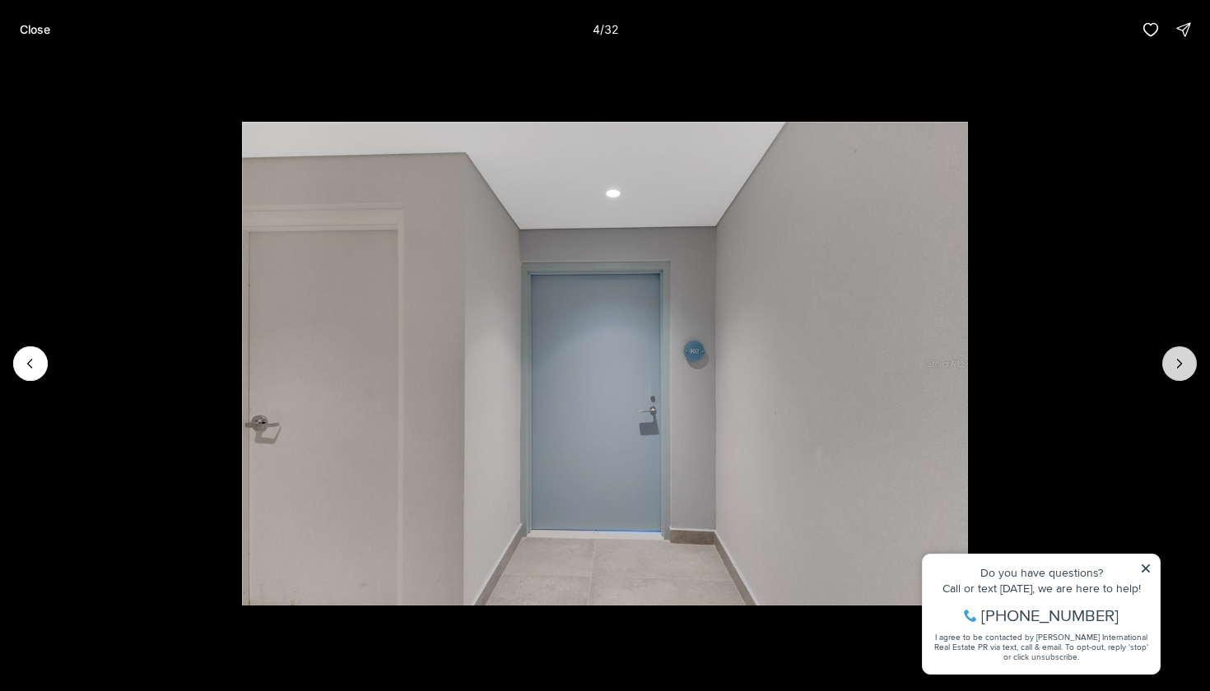
click at [1175, 374] on button "Next slide" at bounding box center [1179, 363] width 35 height 35
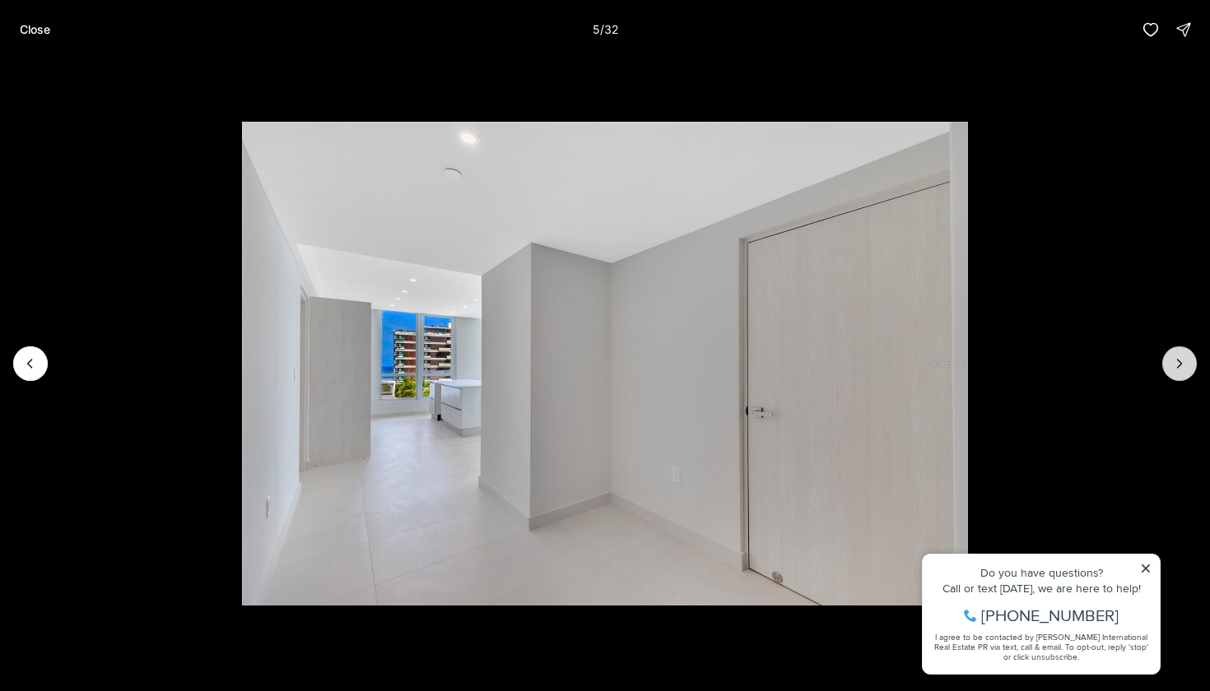
click at [1175, 374] on button "Next slide" at bounding box center [1179, 363] width 35 height 35
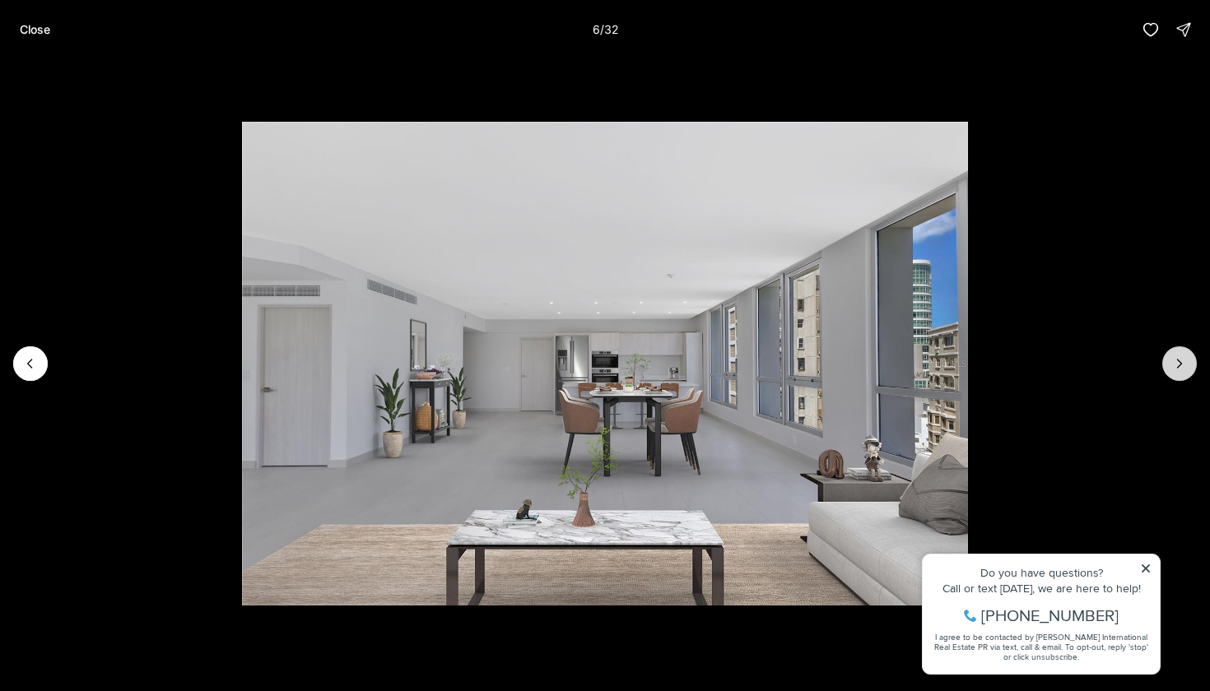
click at [1175, 374] on button "Next slide" at bounding box center [1179, 363] width 35 height 35
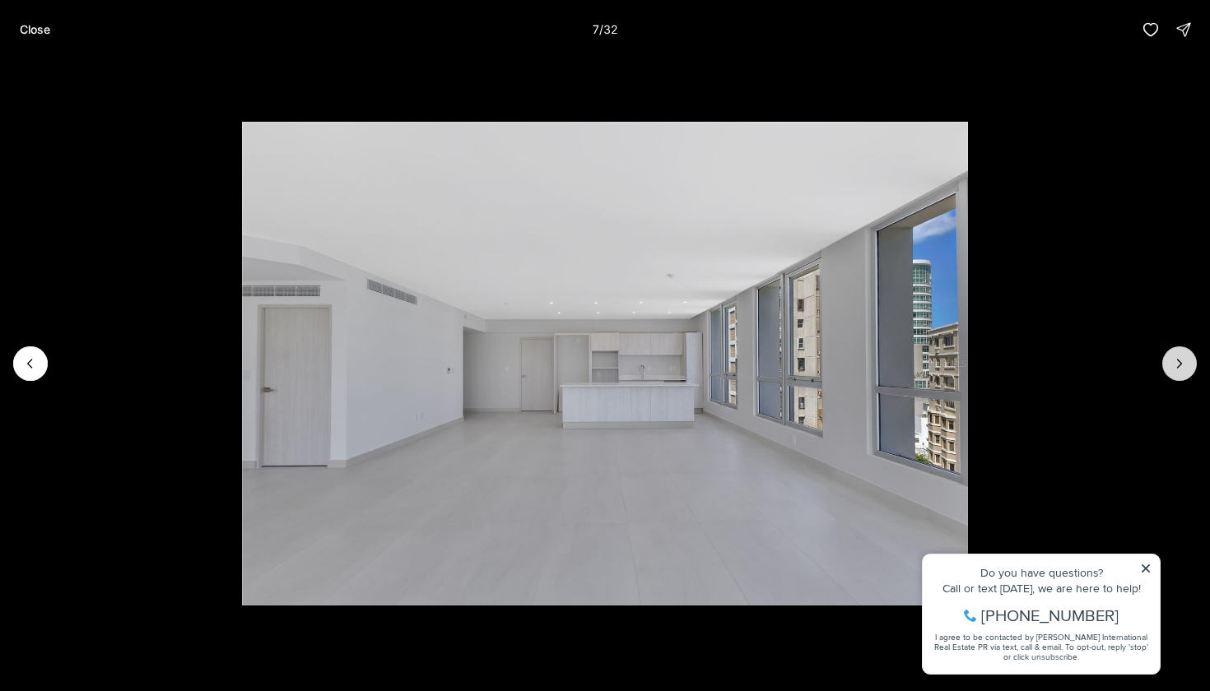
click at [1175, 374] on button "Next slide" at bounding box center [1179, 363] width 35 height 35
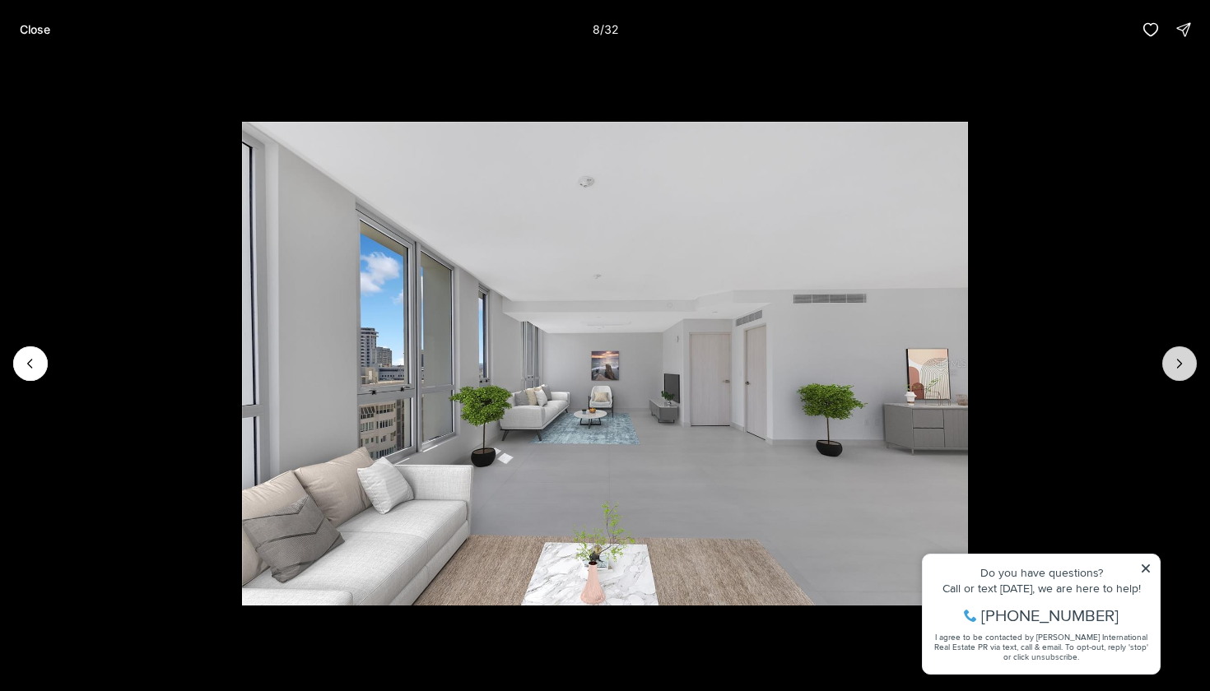
click at [1176, 374] on button "Next slide" at bounding box center [1179, 363] width 35 height 35
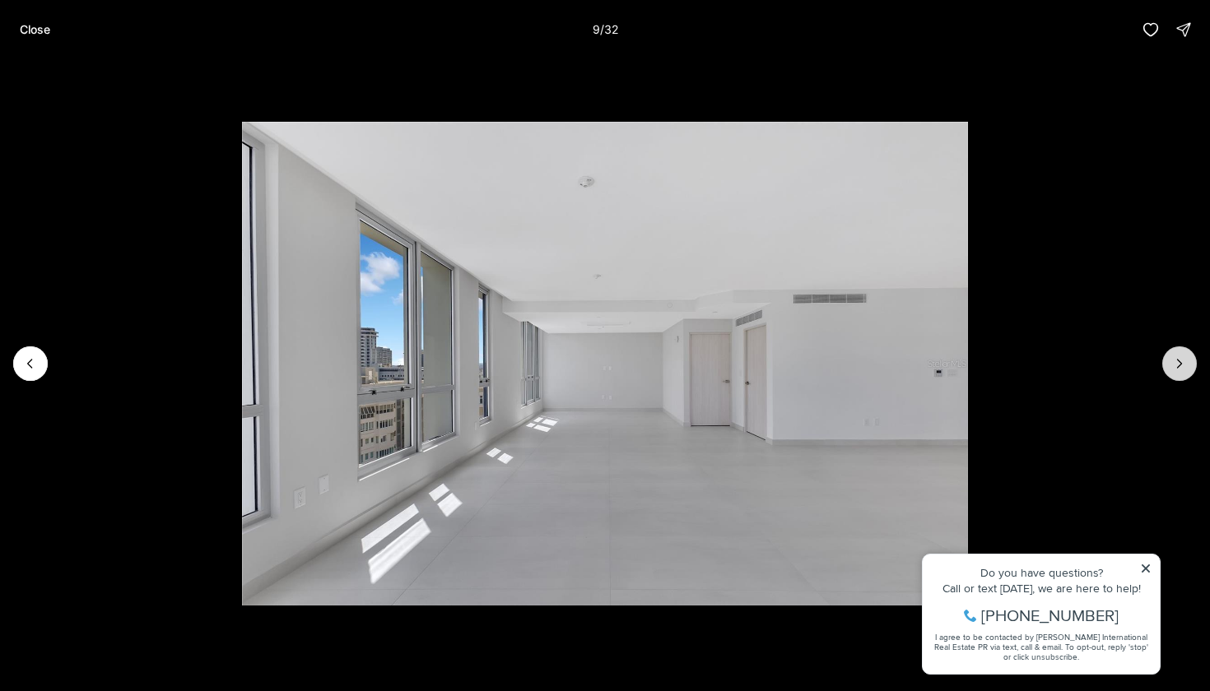
click at [1178, 374] on button "Next slide" at bounding box center [1179, 363] width 35 height 35
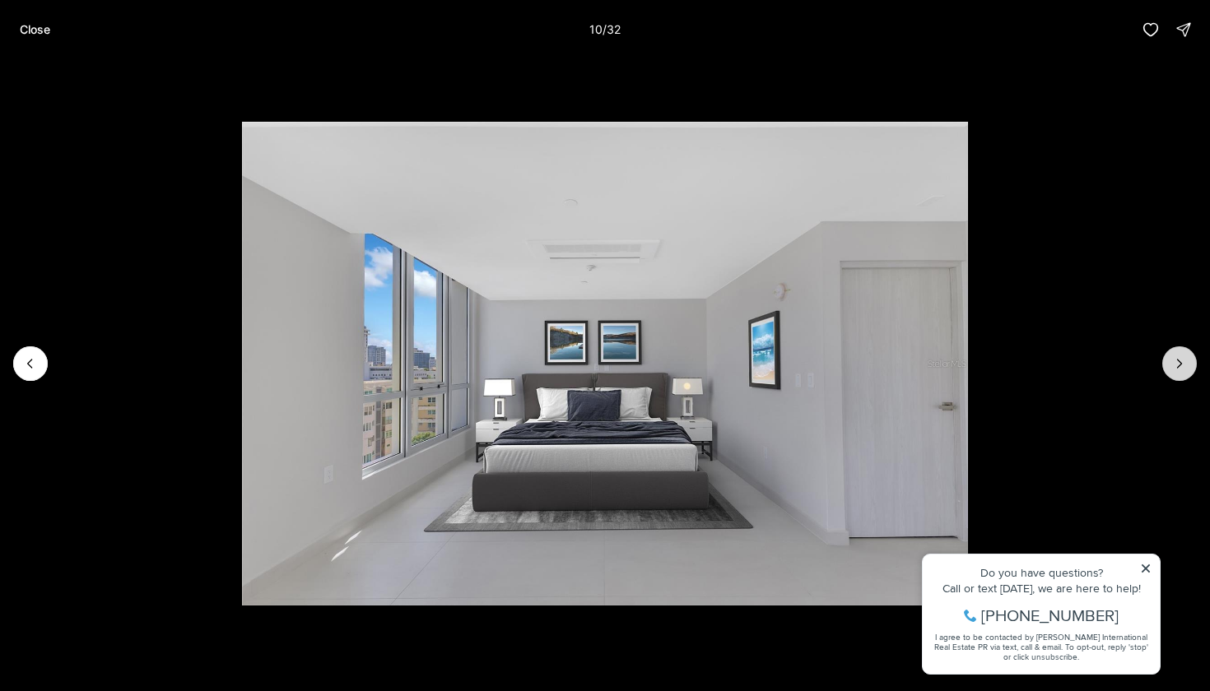
click at [1178, 374] on button "Next slide" at bounding box center [1179, 363] width 35 height 35
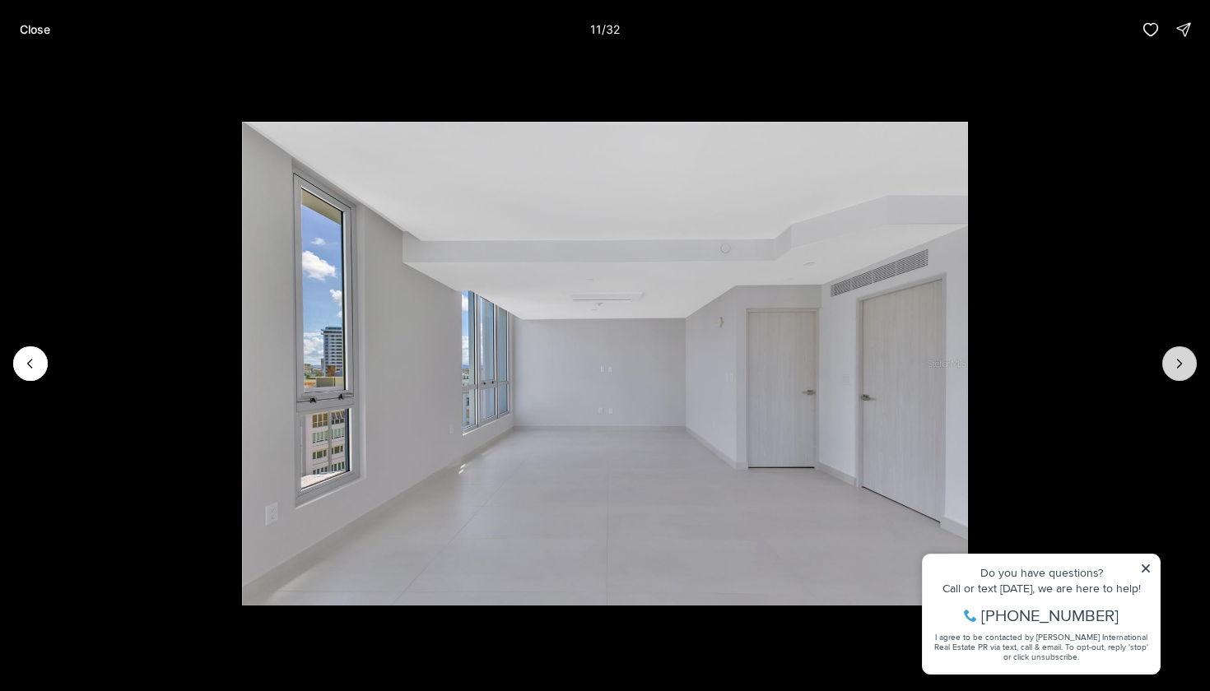
click at [1178, 374] on button "Next slide" at bounding box center [1179, 363] width 35 height 35
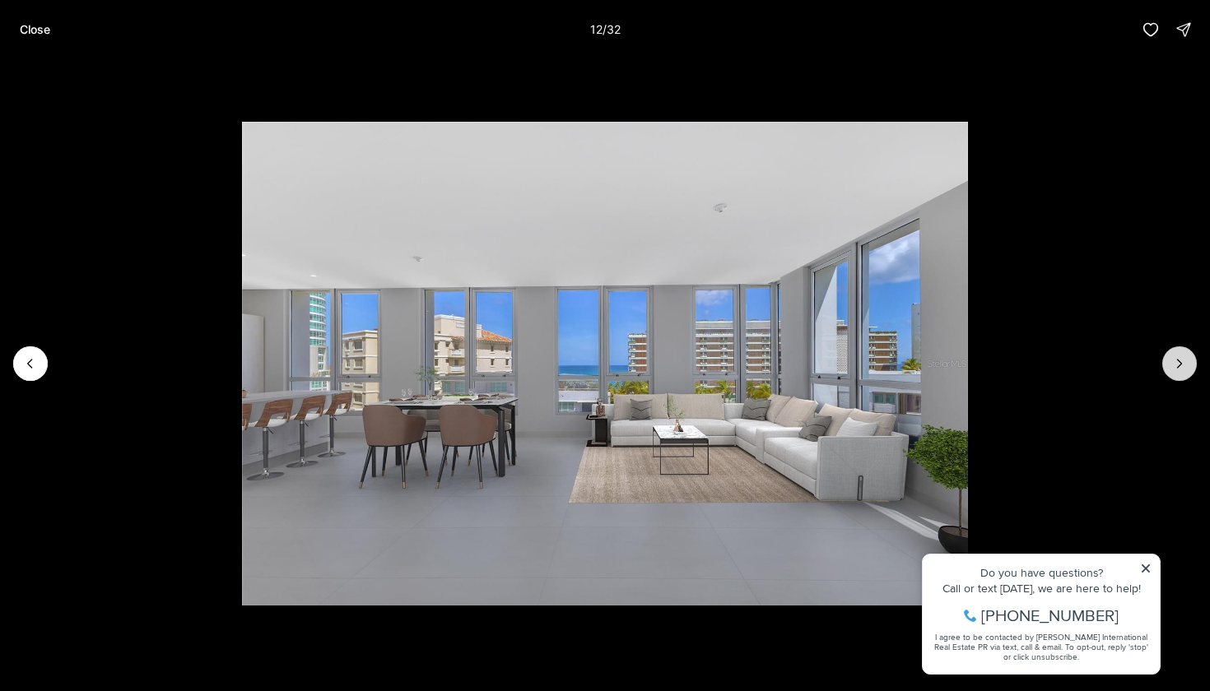
click at [1178, 374] on button "Next slide" at bounding box center [1179, 363] width 35 height 35
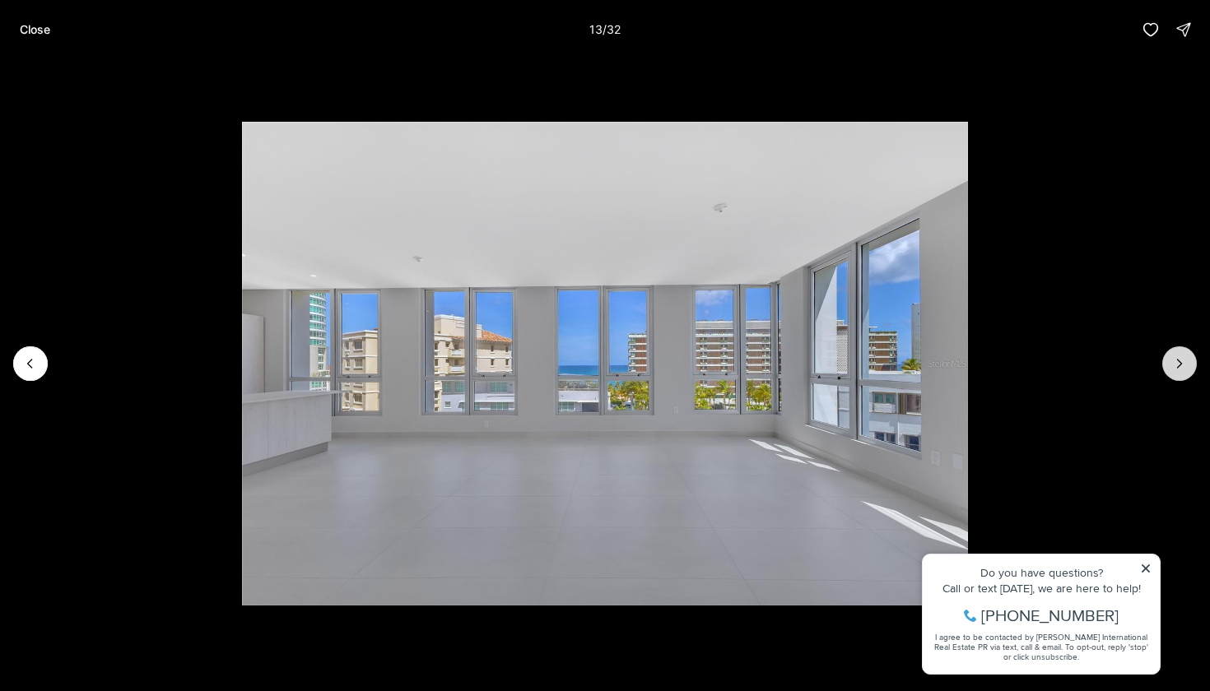
click at [1180, 374] on button "Next slide" at bounding box center [1179, 363] width 35 height 35
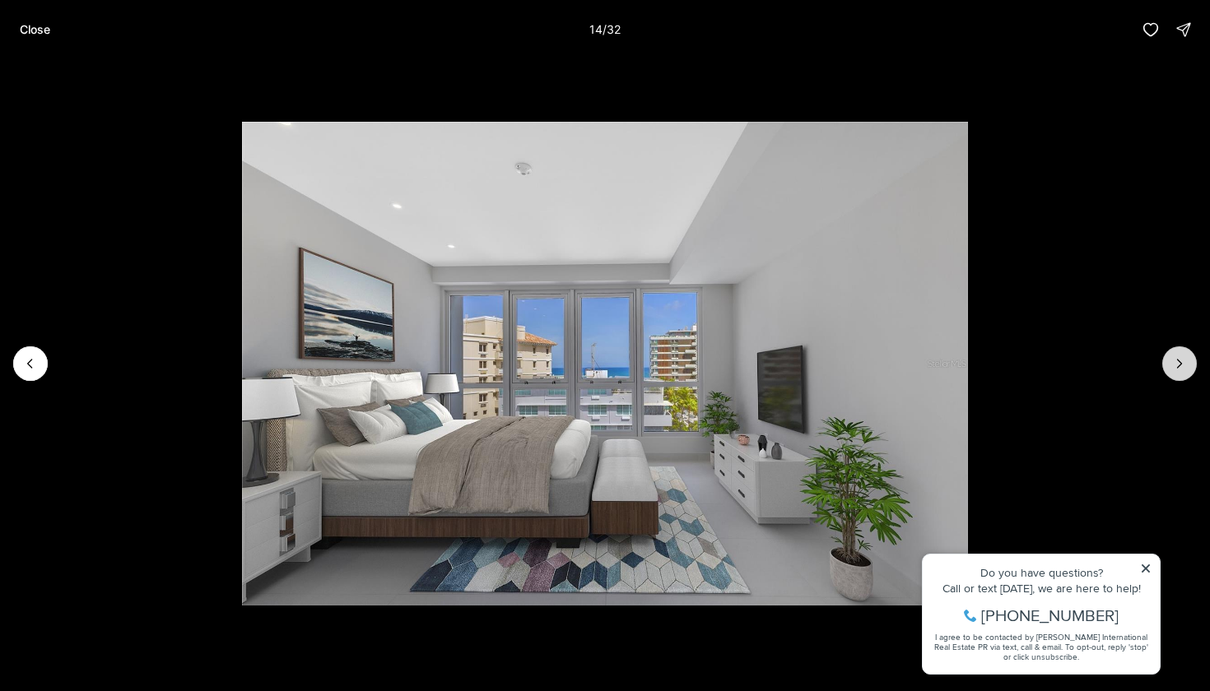
click at [1179, 374] on button "Next slide" at bounding box center [1179, 363] width 35 height 35
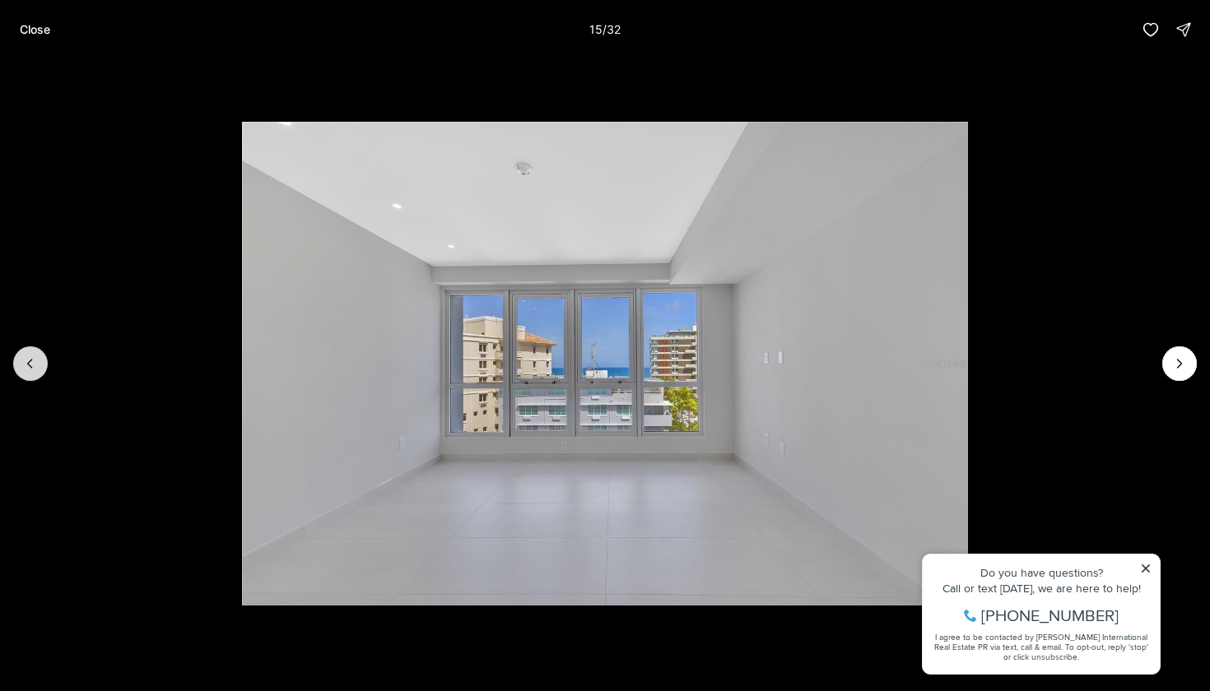
click at [28, 359] on icon "Previous slide" at bounding box center [30, 363] width 16 height 16
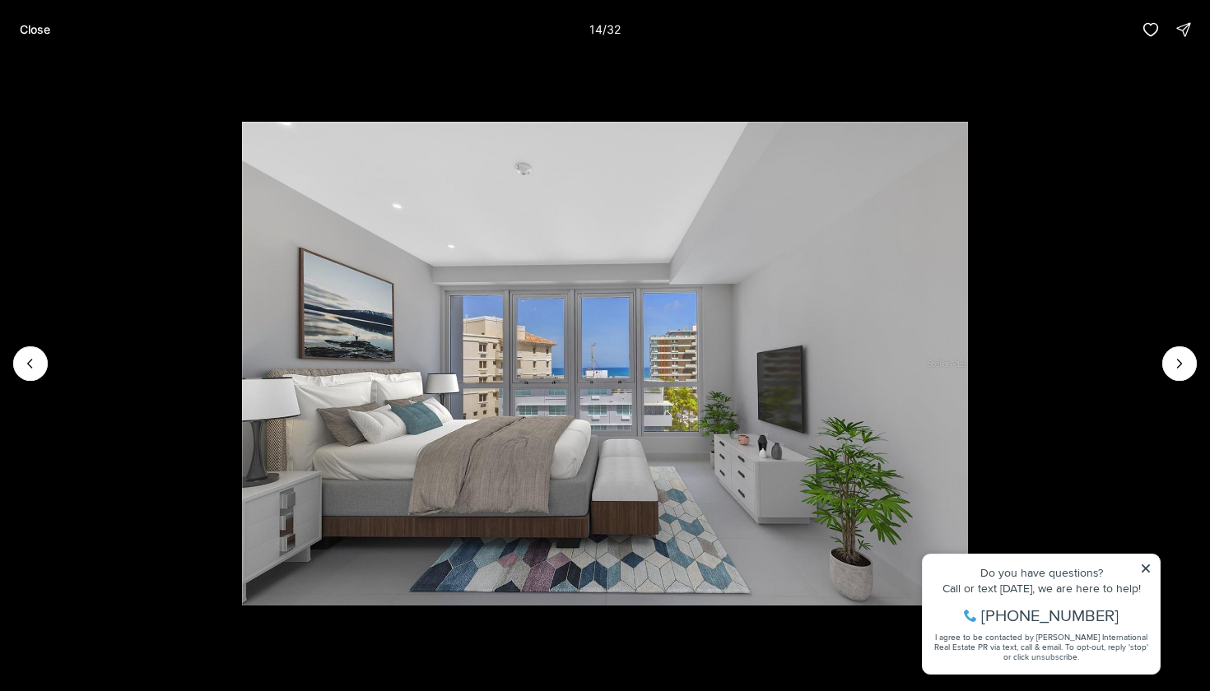
click at [969, 376] on img "14 of 32" at bounding box center [605, 364] width 727 height 484
click at [1192, 361] on button "Next slide" at bounding box center [1179, 363] width 35 height 35
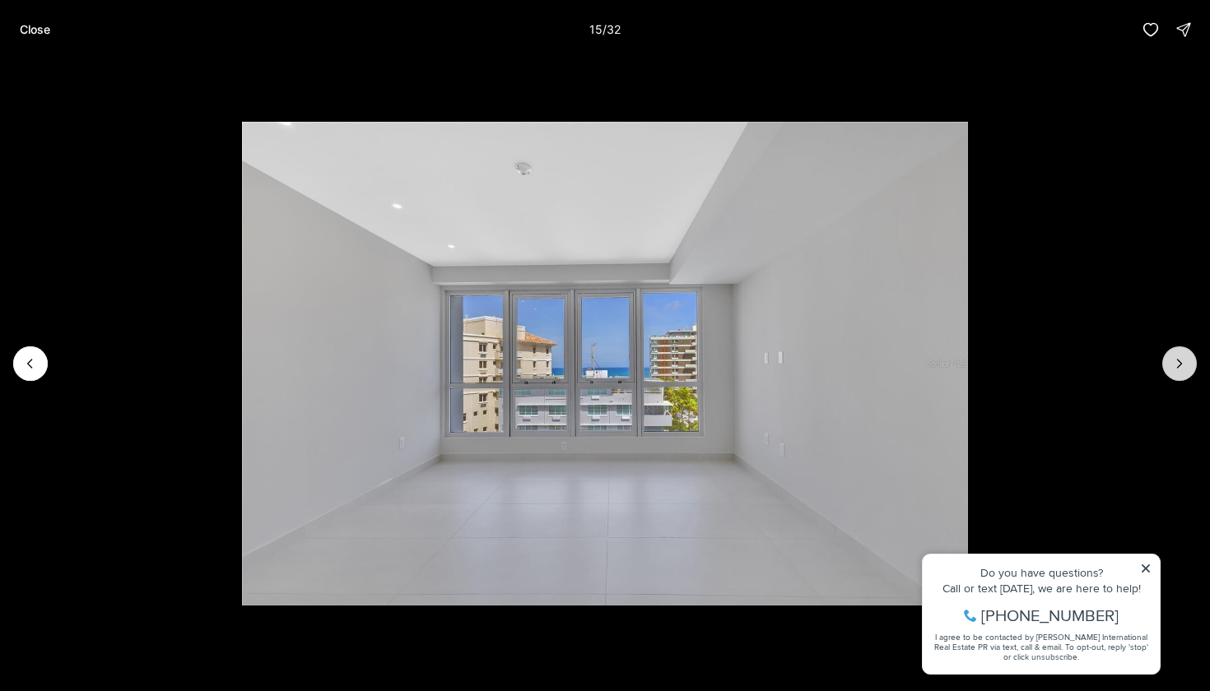
click at [1192, 363] on button "Next slide" at bounding box center [1179, 363] width 35 height 35
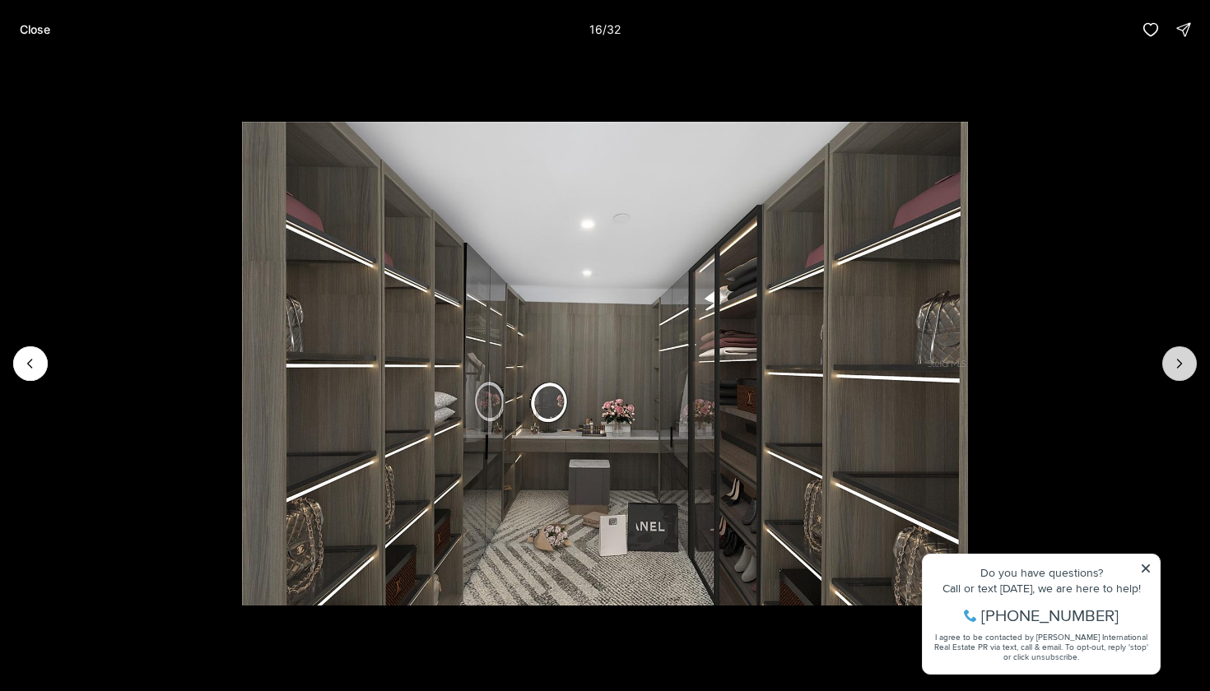
click at [1192, 363] on button "Next slide" at bounding box center [1179, 363] width 35 height 35
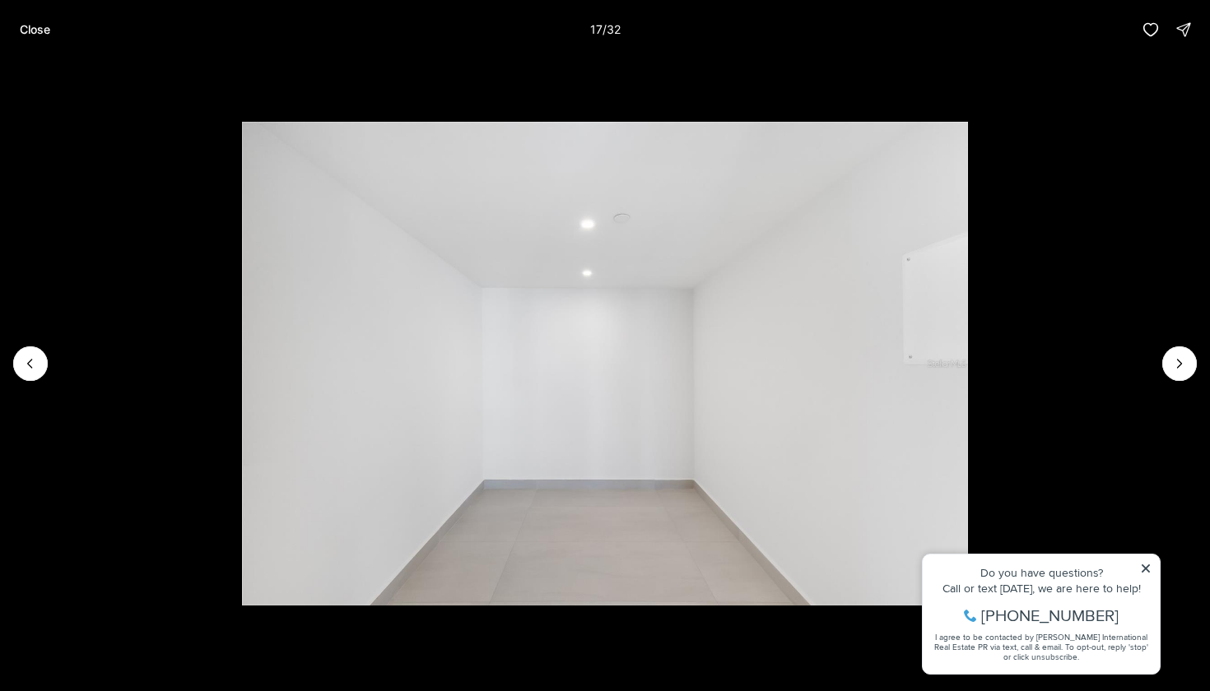
click at [242, 364] on img "17 of 32" at bounding box center [605, 364] width 727 height 484
click at [39, 365] on button "Previous slide" at bounding box center [30, 363] width 35 height 35
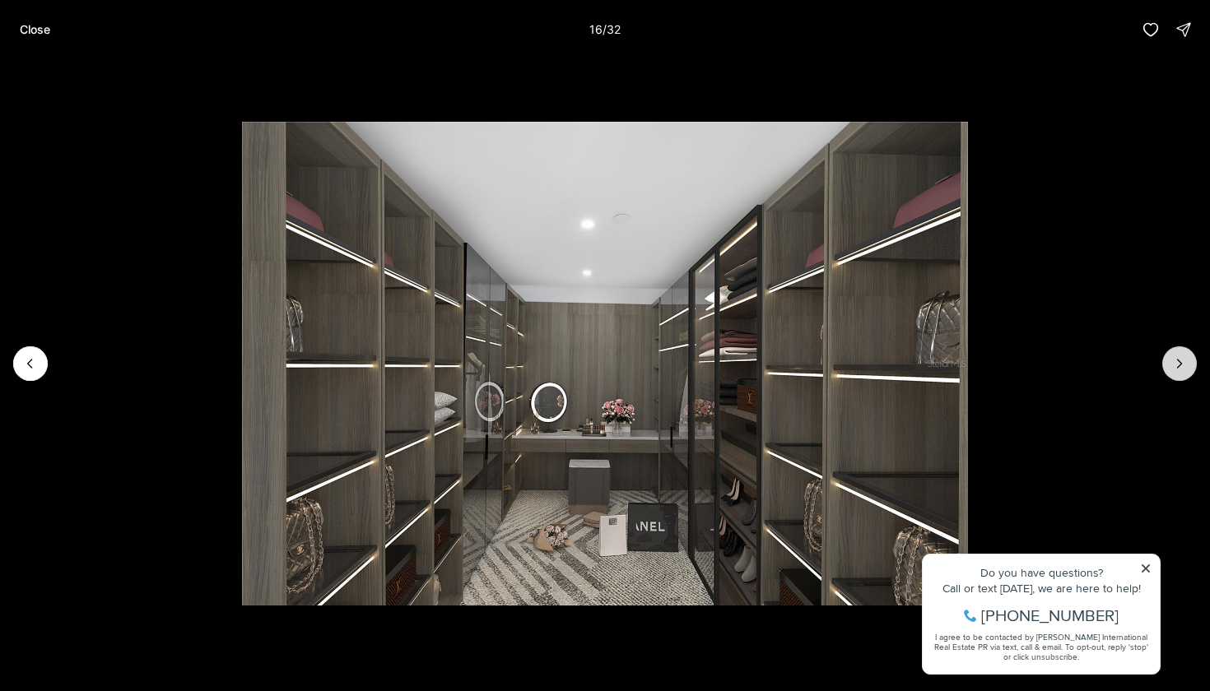
click at [1176, 369] on icon "Next slide" at bounding box center [1179, 363] width 16 height 16
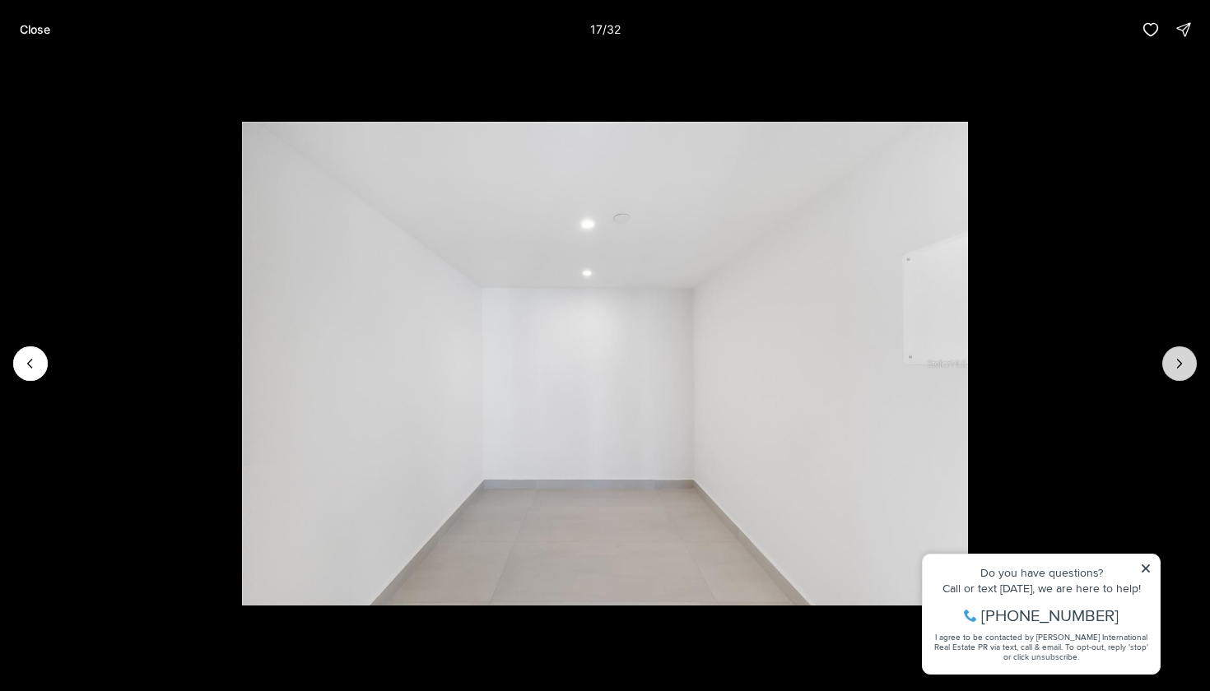
click at [1176, 369] on icon "Next slide" at bounding box center [1179, 363] width 16 height 16
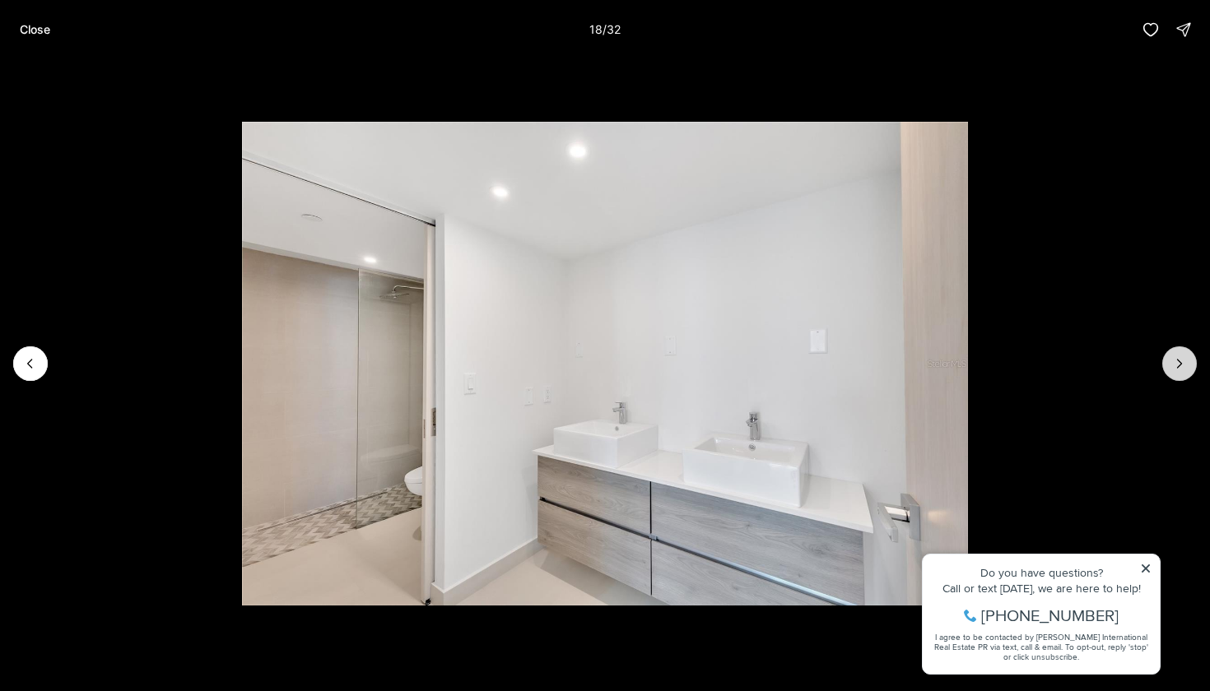
click at [1176, 369] on icon "Next slide" at bounding box center [1179, 363] width 16 height 16
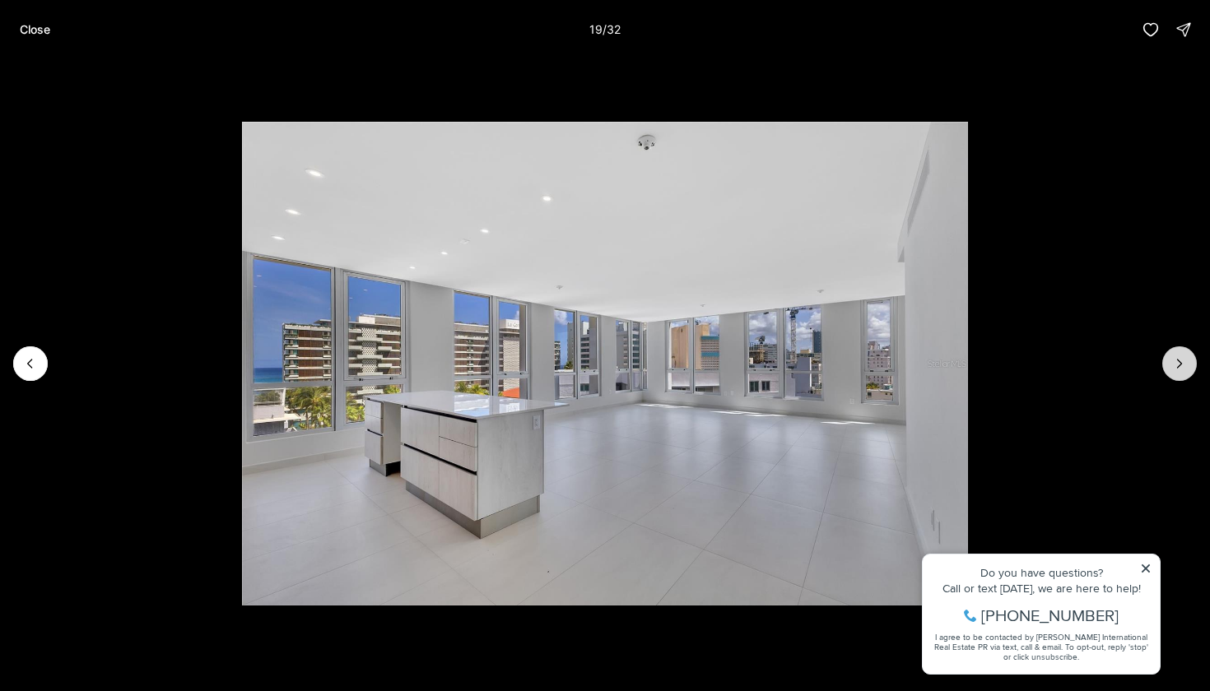
click at [1176, 369] on icon "Next slide" at bounding box center [1179, 363] width 16 height 16
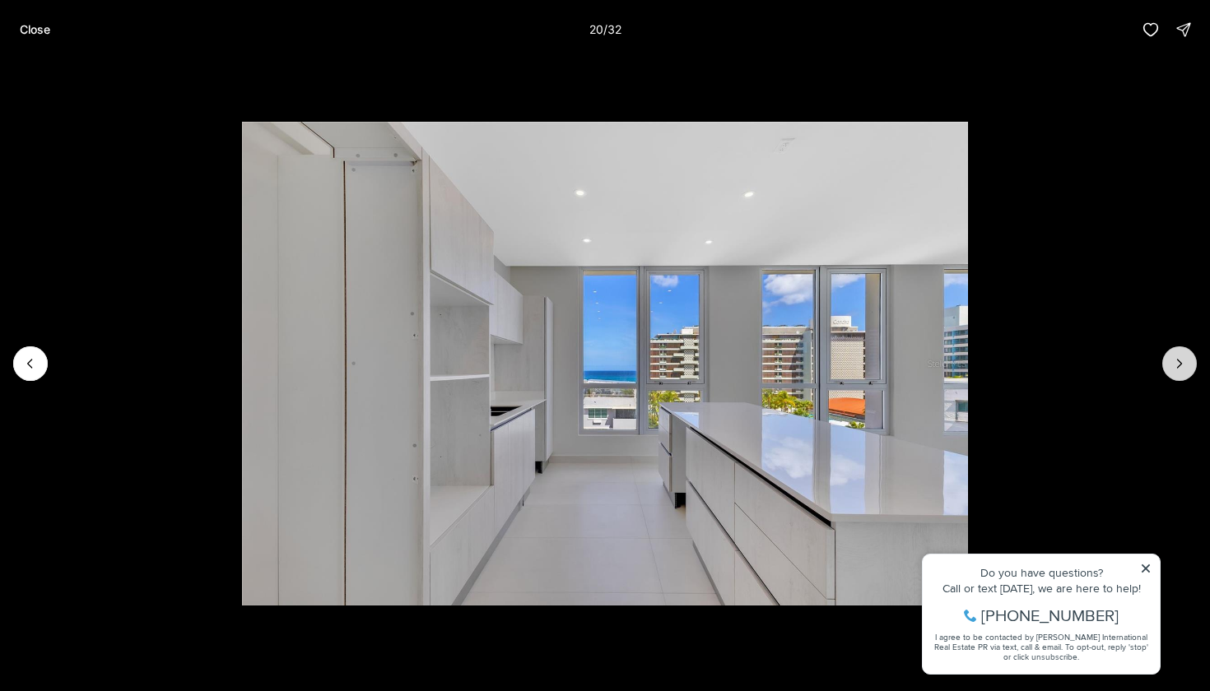
click at [1176, 369] on icon "Next slide" at bounding box center [1179, 363] width 16 height 16
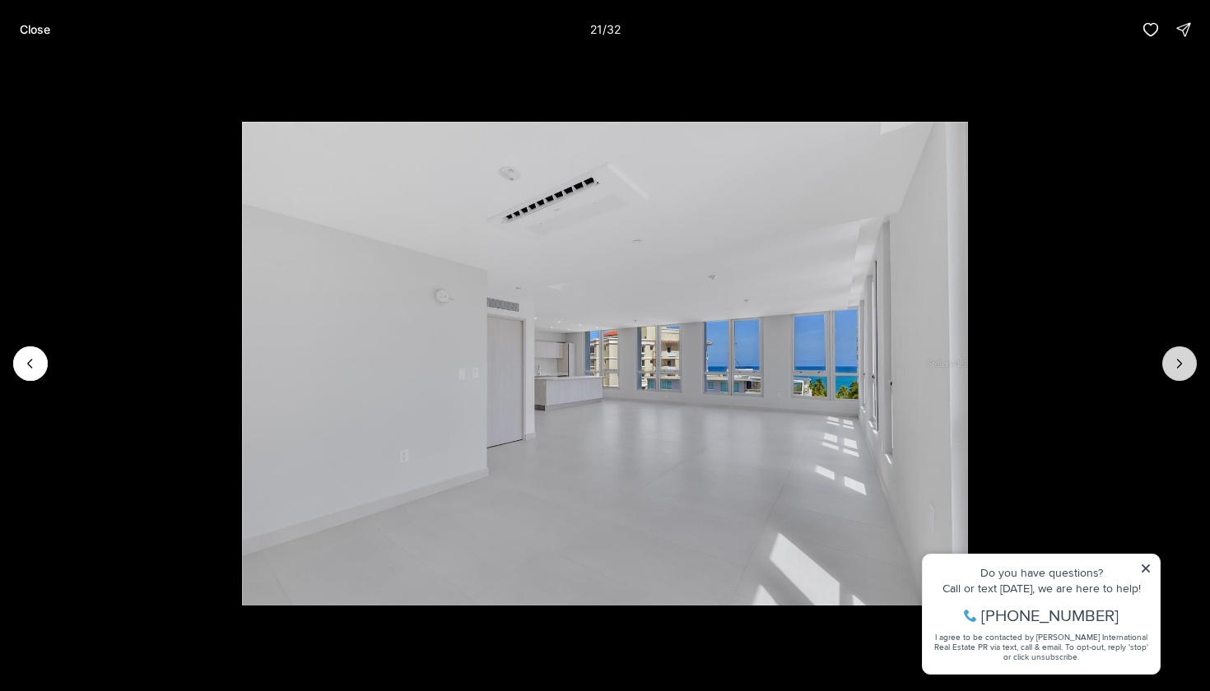
click at [1176, 369] on icon "Next slide" at bounding box center [1179, 363] width 16 height 16
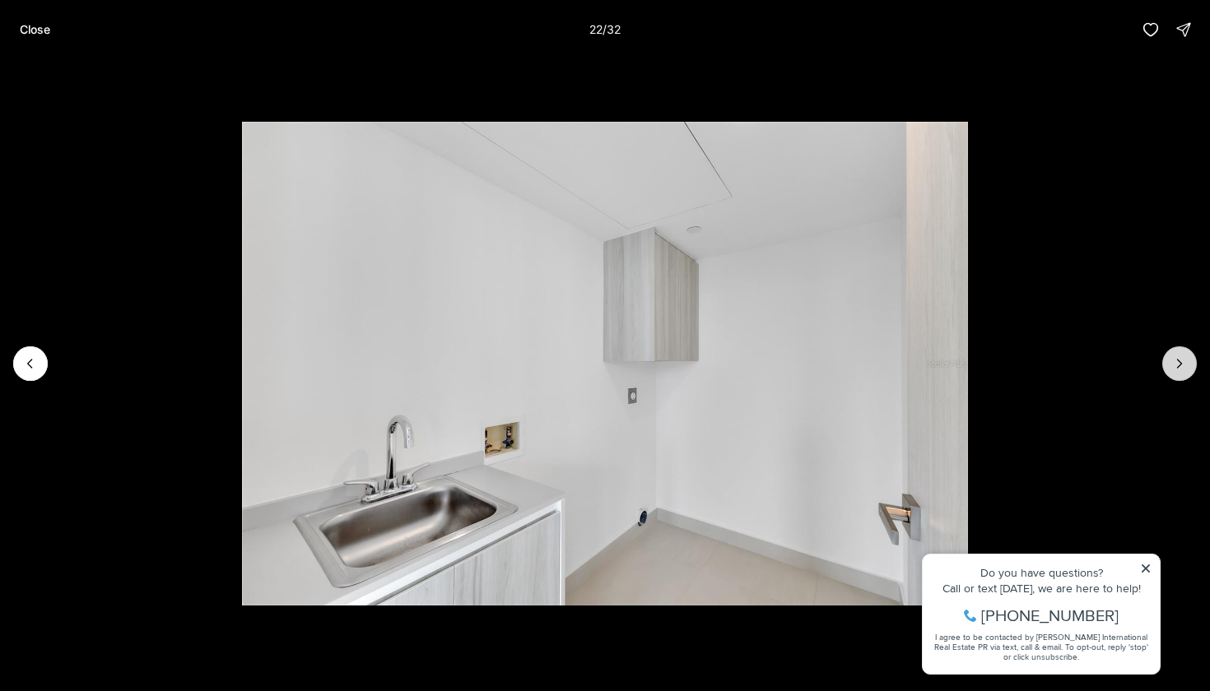
click at [1176, 369] on icon "Next slide" at bounding box center [1179, 363] width 16 height 16
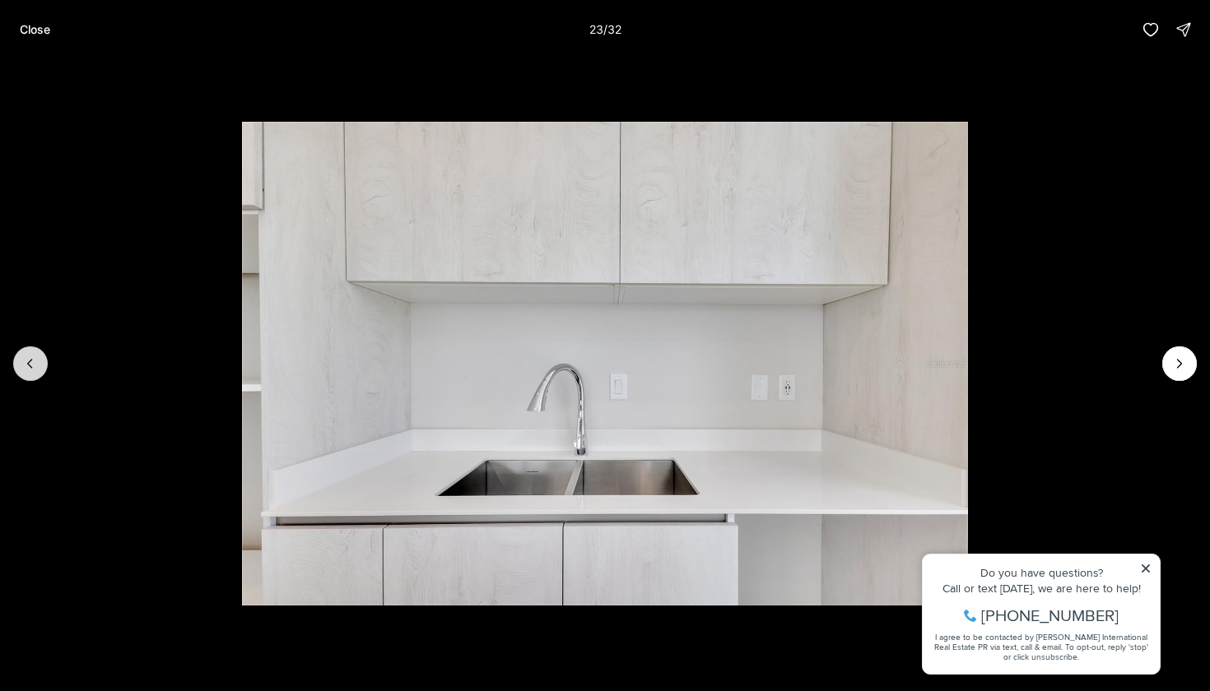
click at [32, 354] on button "Previous slide" at bounding box center [30, 363] width 35 height 35
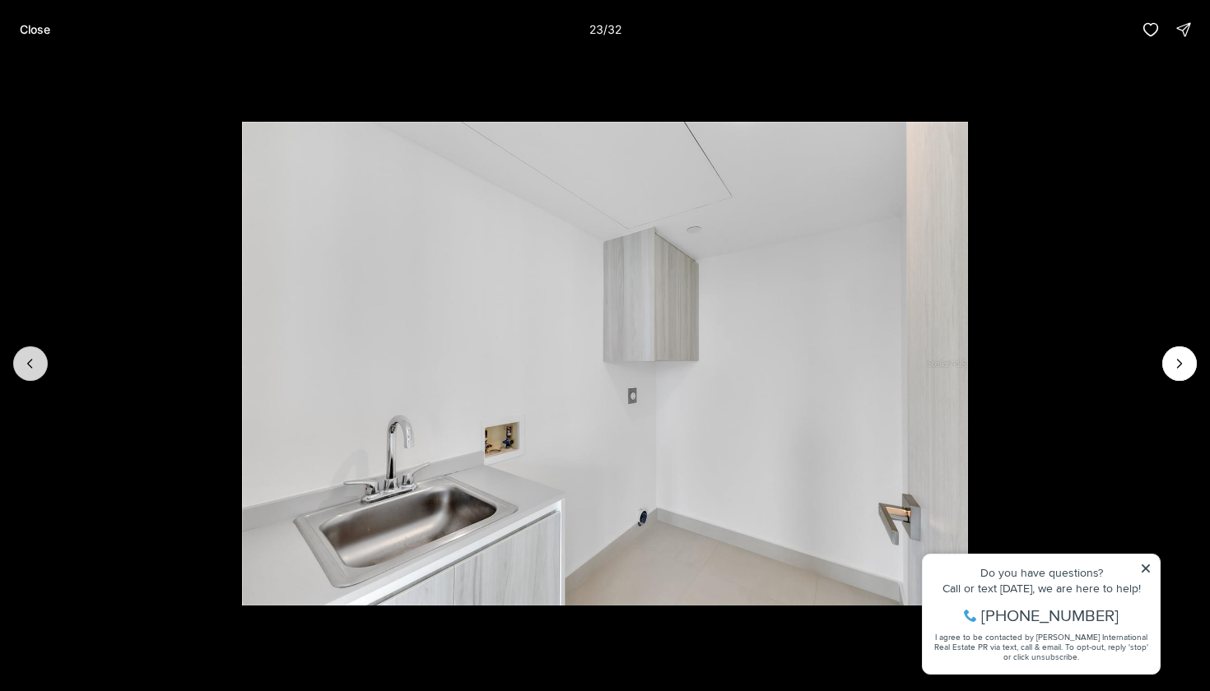
click at [32, 354] on button "Previous slide" at bounding box center [30, 363] width 35 height 35
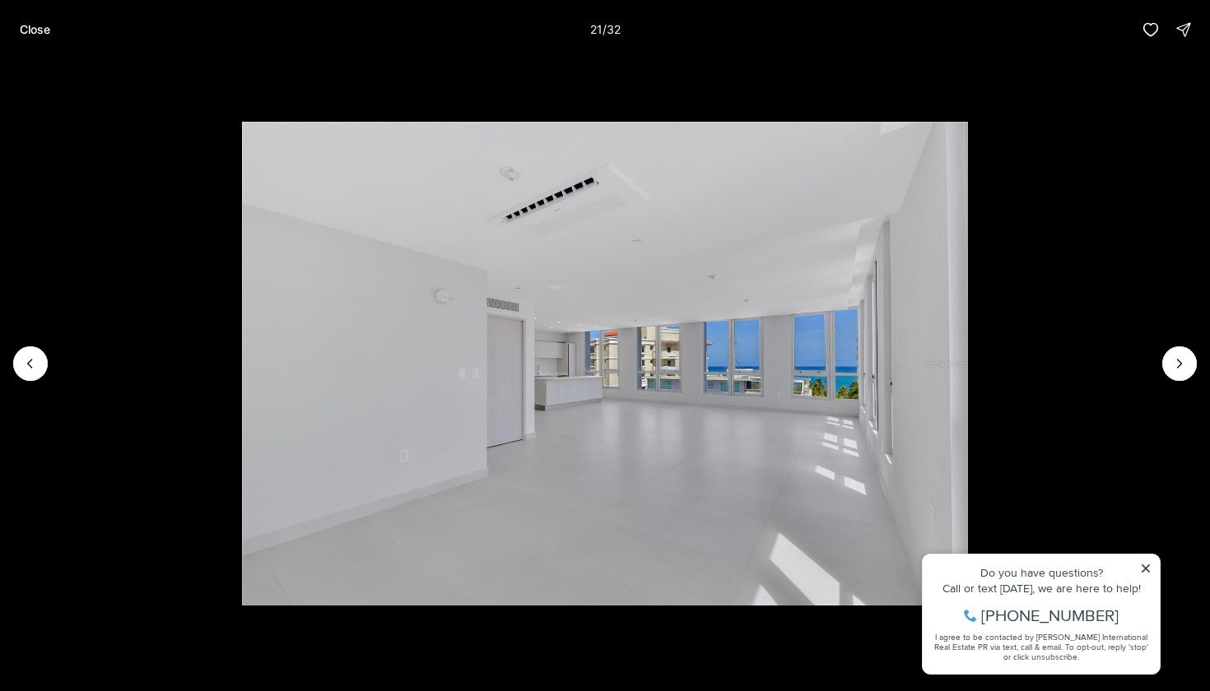
click at [969, 374] on img "21 of 32" at bounding box center [605, 364] width 727 height 484
click at [1186, 372] on button "Next slide" at bounding box center [1179, 363] width 35 height 35
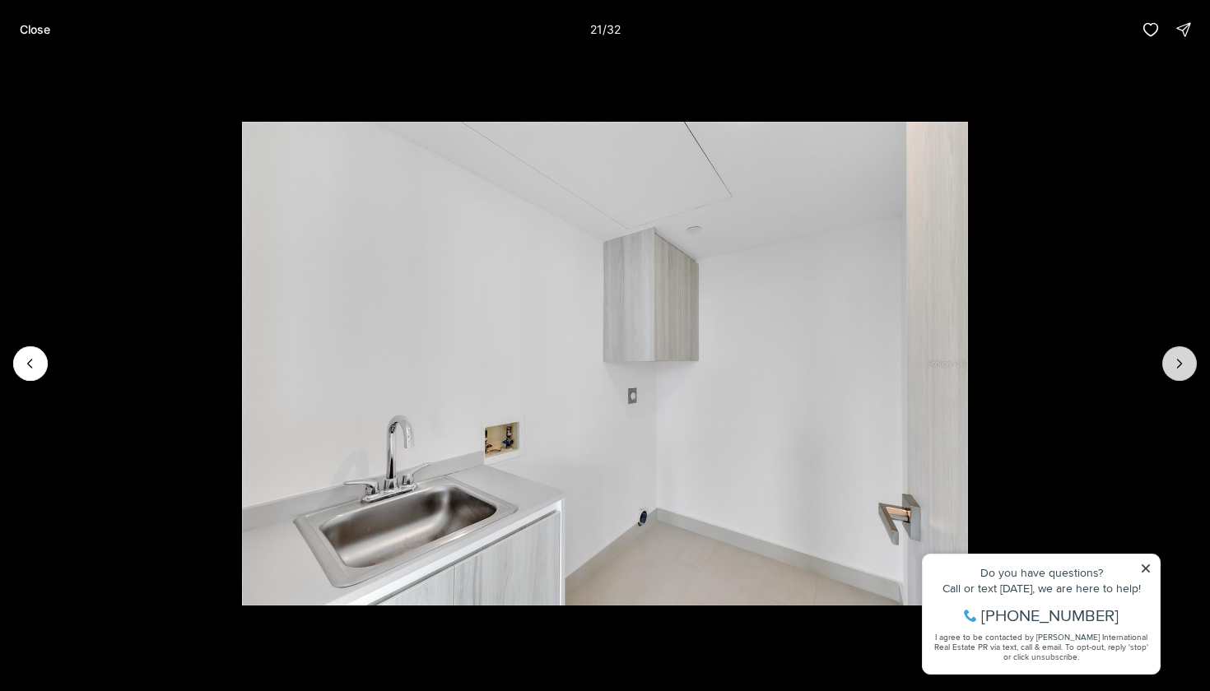
click at [1186, 372] on button "Next slide" at bounding box center [1179, 363] width 35 height 35
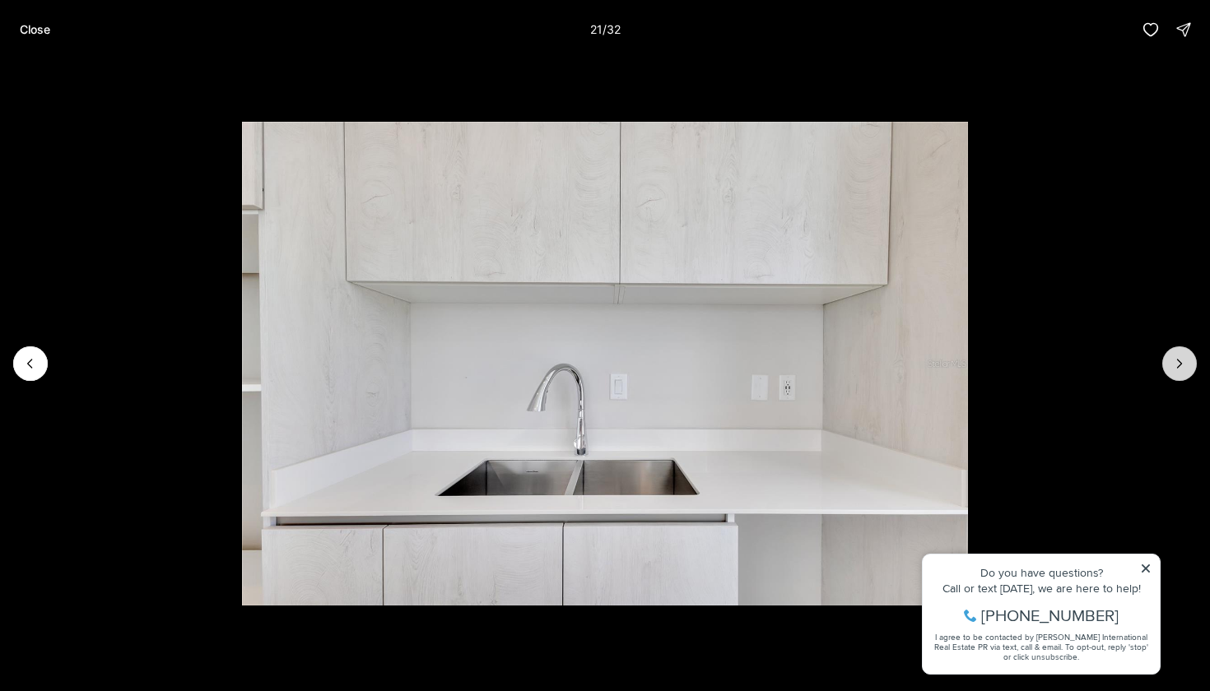
click at [1186, 372] on button "Next slide" at bounding box center [1179, 363] width 35 height 35
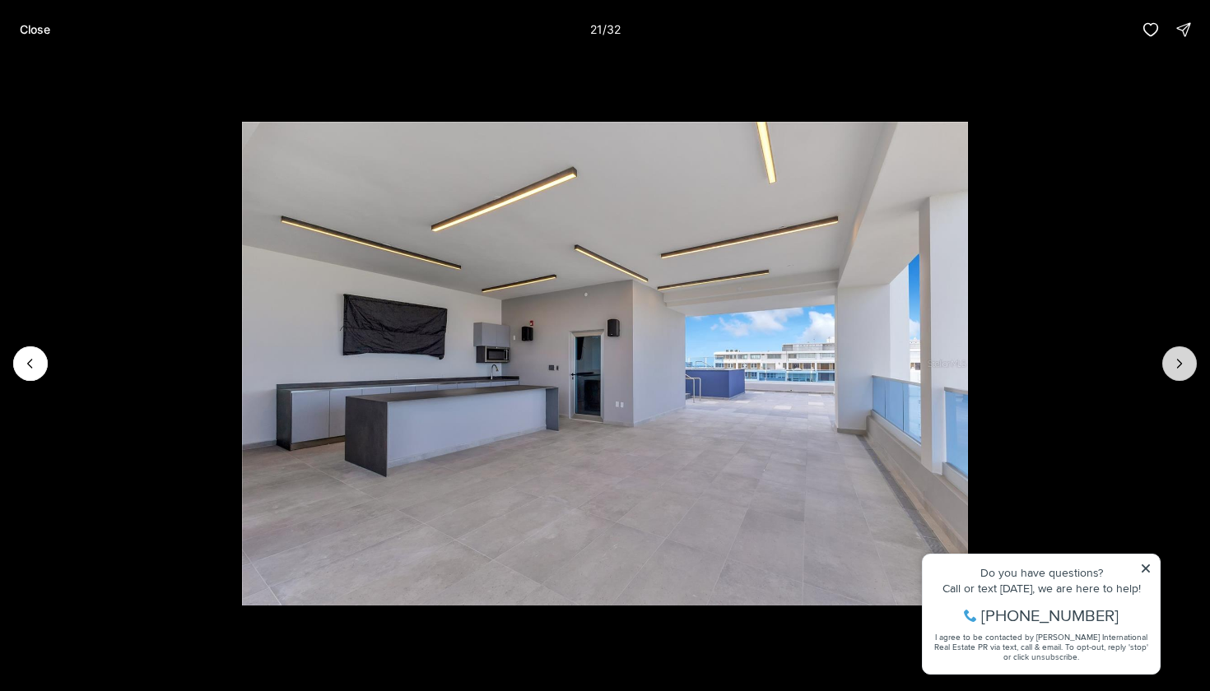
click at [1186, 372] on button "Next slide" at bounding box center [1179, 363] width 35 height 35
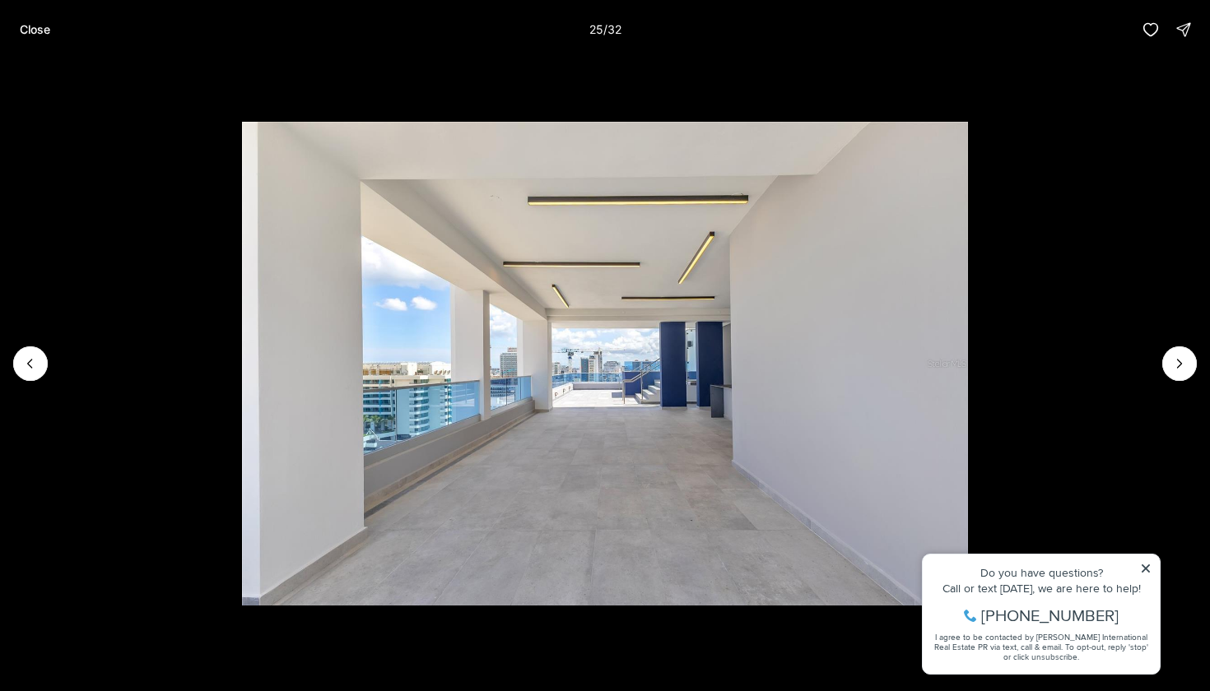
click at [242, 366] on img "25 of 32" at bounding box center [605, 364] width 727 height 484
click at [30, 365] on icon "Previous slide" at bounding box center [30, 363] width 16 height 16
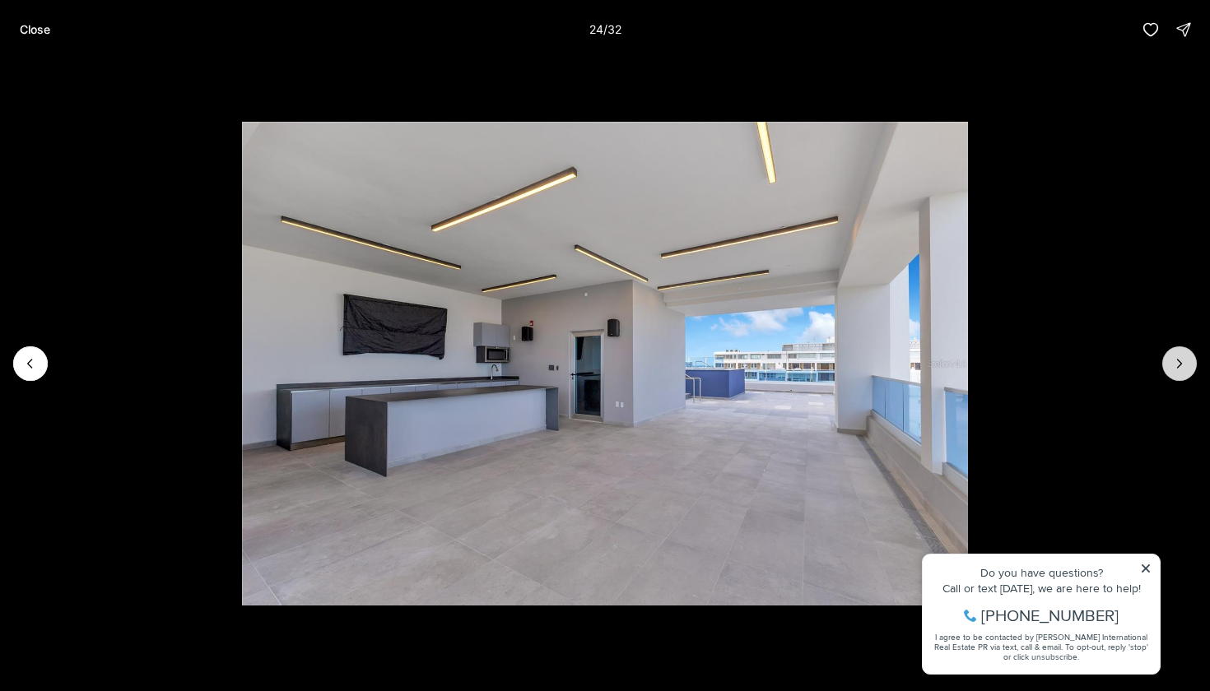
click at [1187, 365] on icon "Next slide" at bounding box center [1179, 363] width 16 height 16
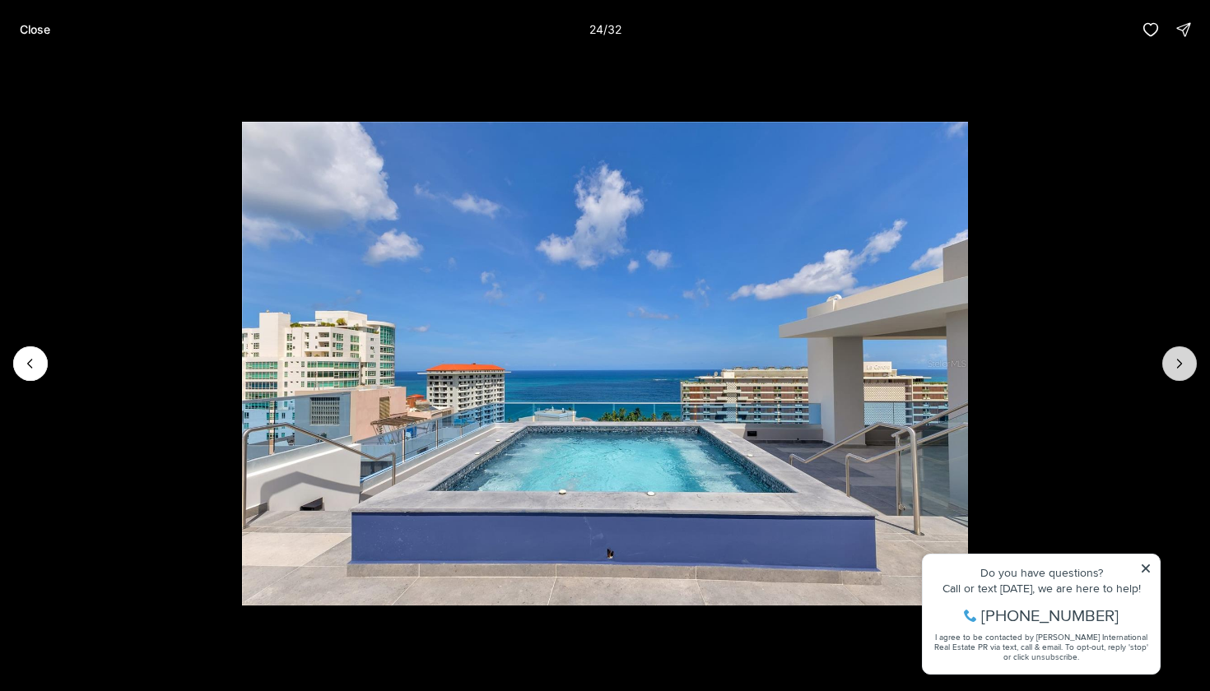
click at [1187, 365] on icon "Next slide" at bounding box center [1179, 363] width 16 height 16
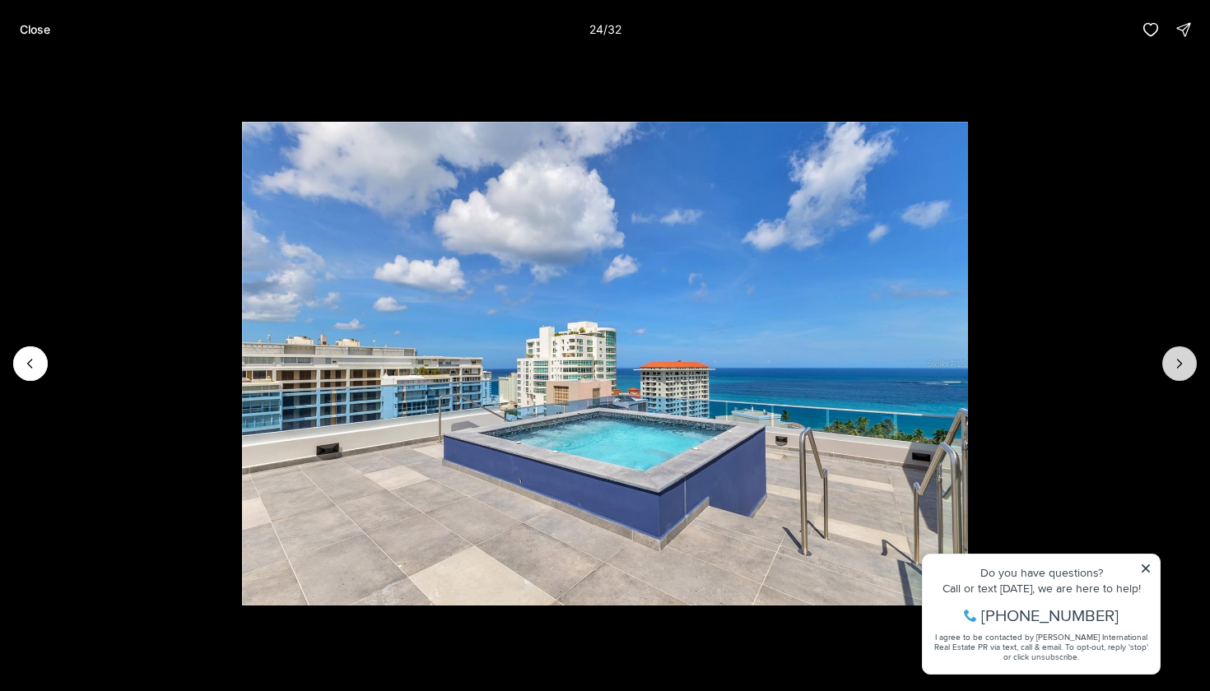
click at [1187, 365] on icon "Next slide" at bounding box center [1179, 363] width 16 height 16
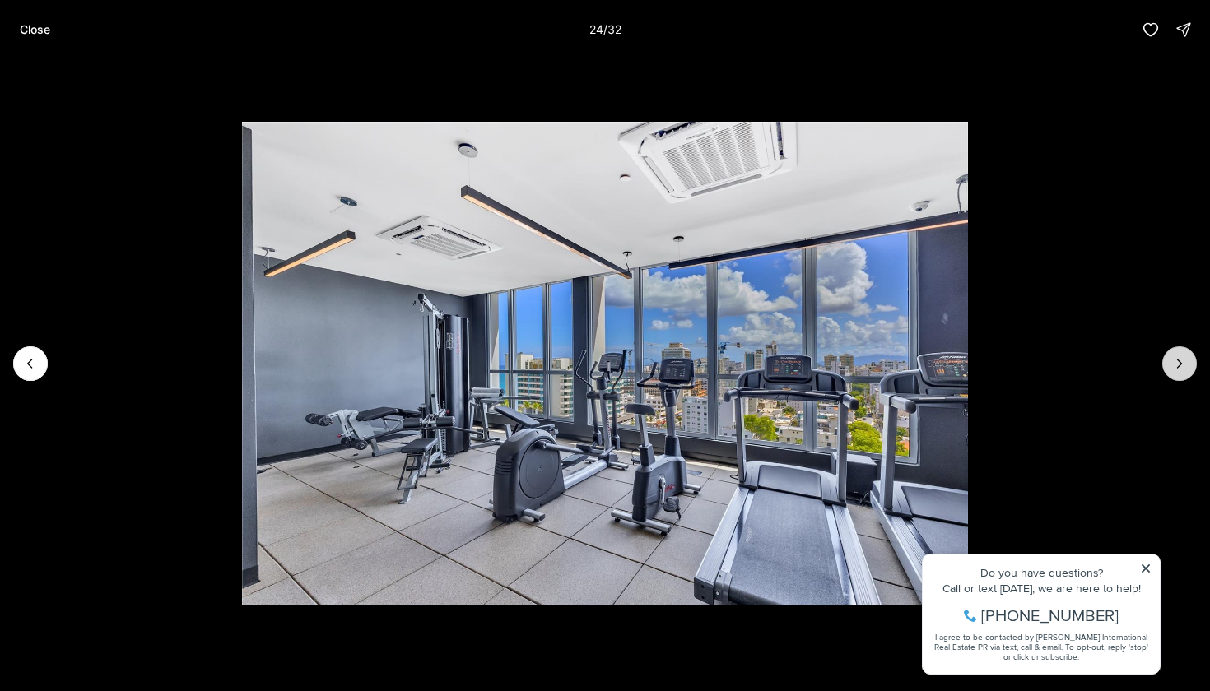
click at [1187, 365] on icon "Next slide" at bounding box center [1179, 363] width 16 height 16
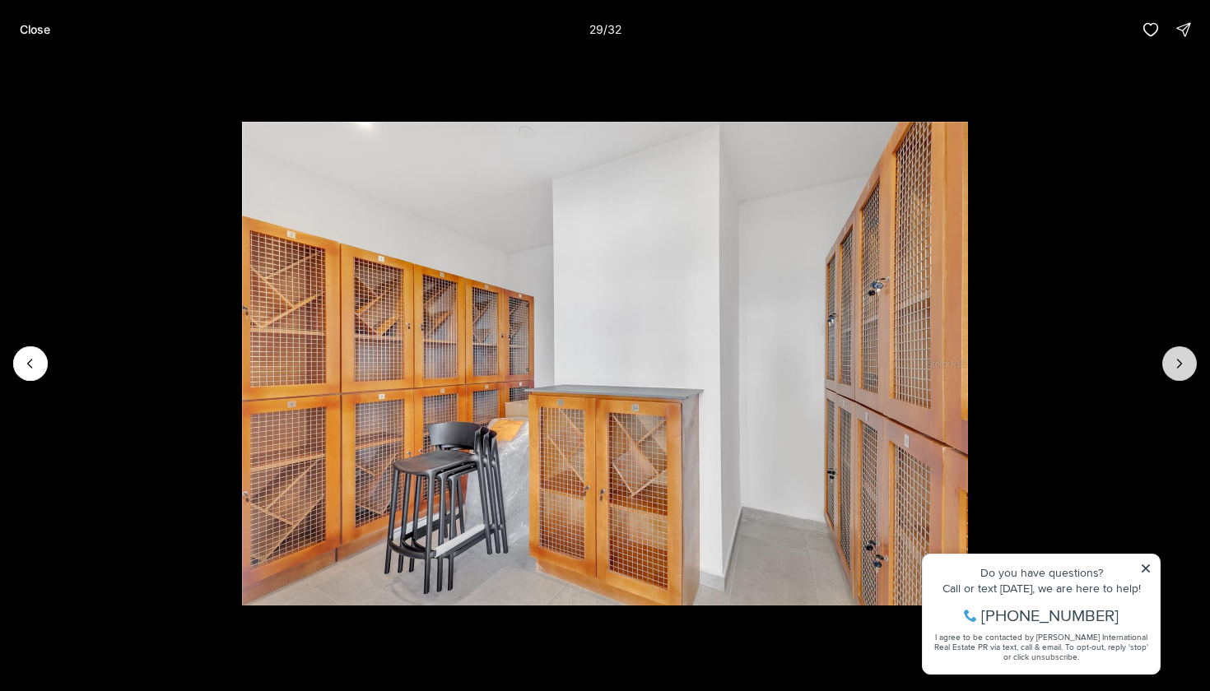
click at [1187, 365] on icon "Next slide" at bounding box center [1179, 363] width 16 height 16
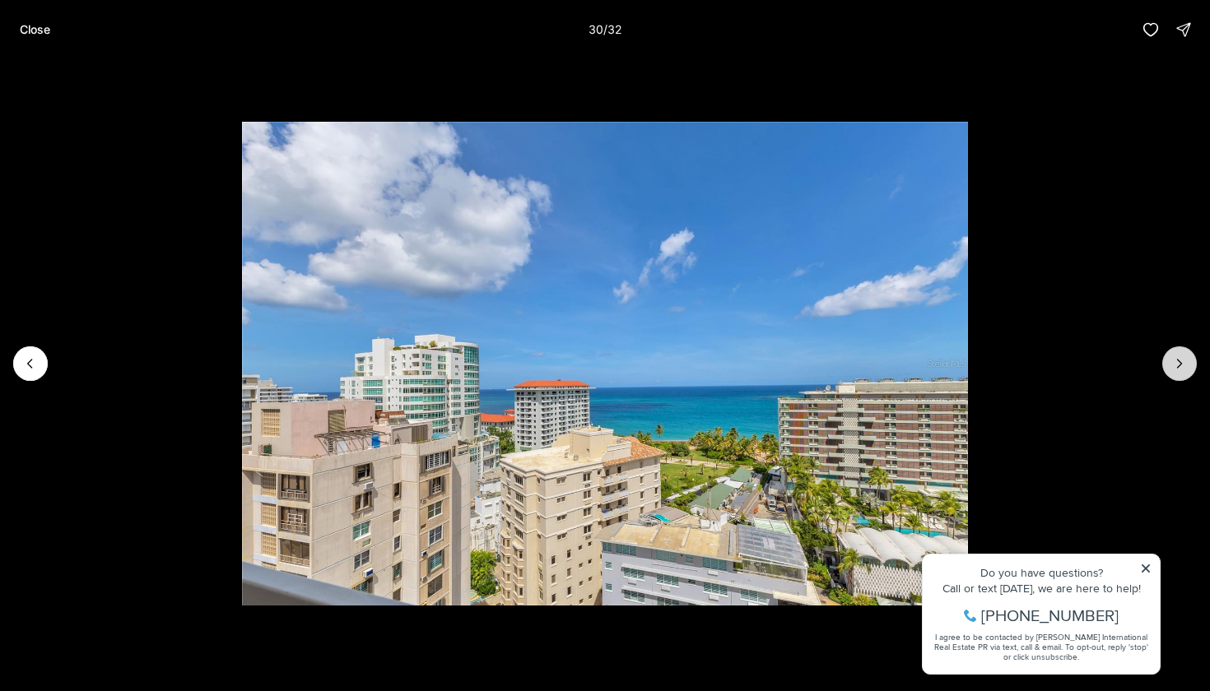
click at [1187, 365] on icon "Next slide" at bounding box center [1179, 363] width 16 height 16
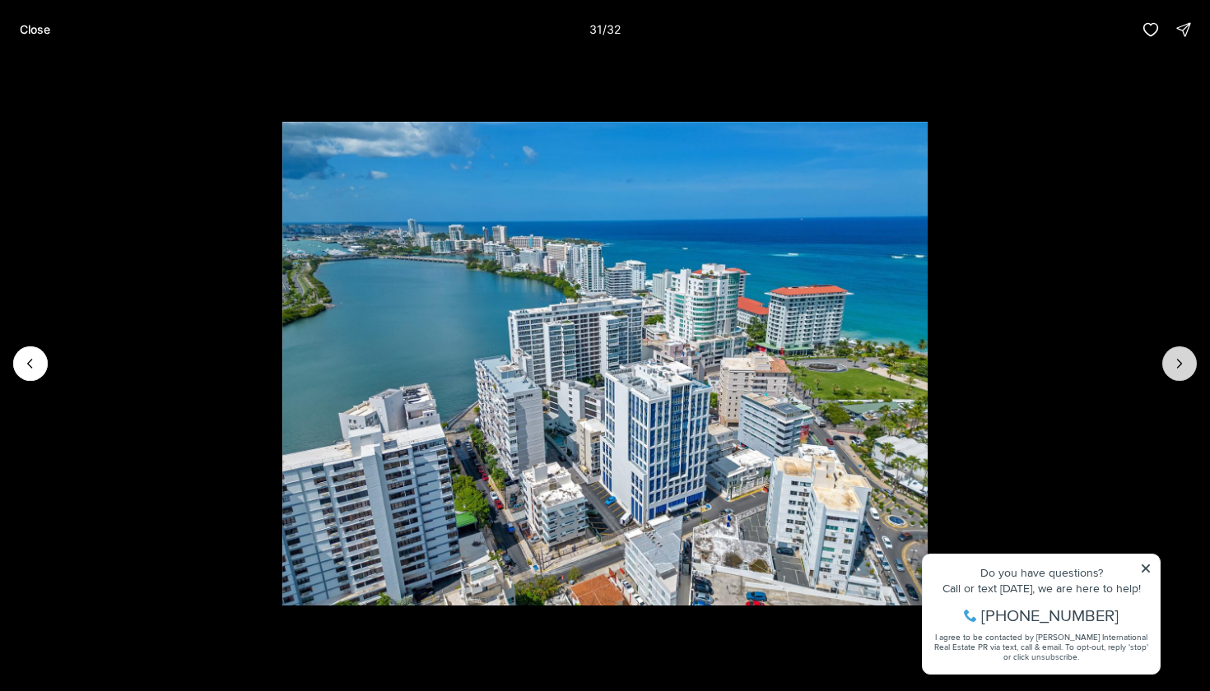
click at [1187, 365] on icon "Next slide" at bounding box center [1179, 363] width 16 height 16
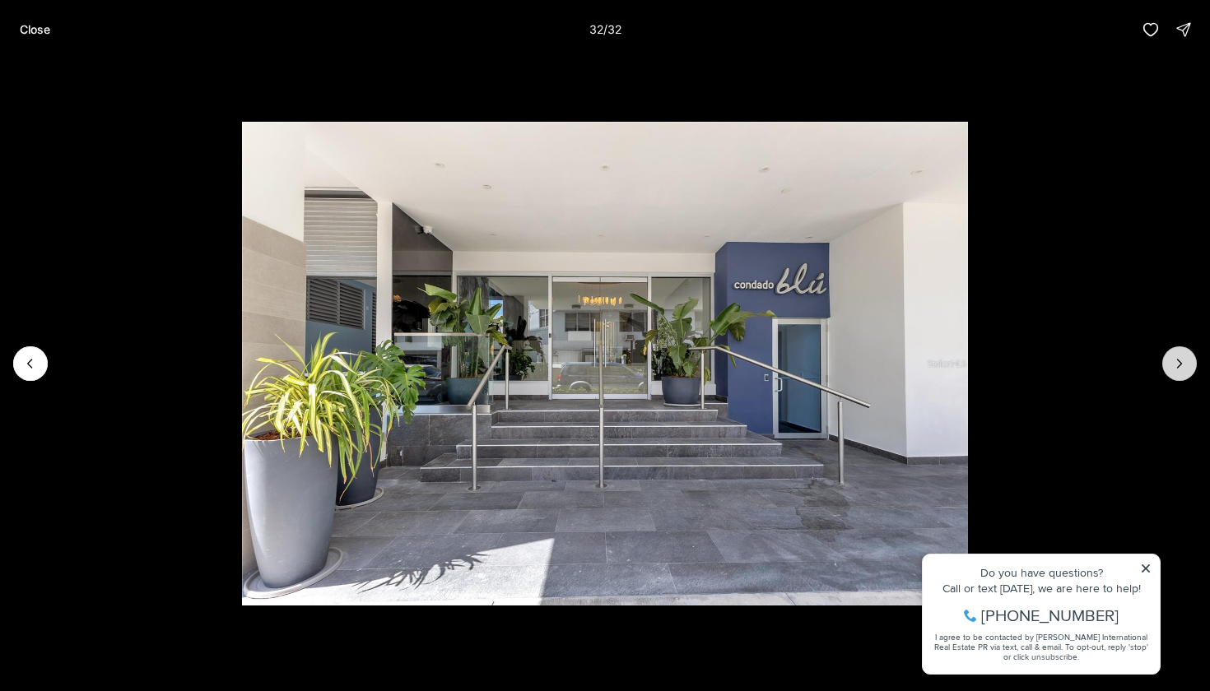
click at [1187, 365] on div at bounding box center [1179, 363] width 35 height 35
click at [34, 35] on p "Close" at bounding box center [35, 29] width 30 height 13
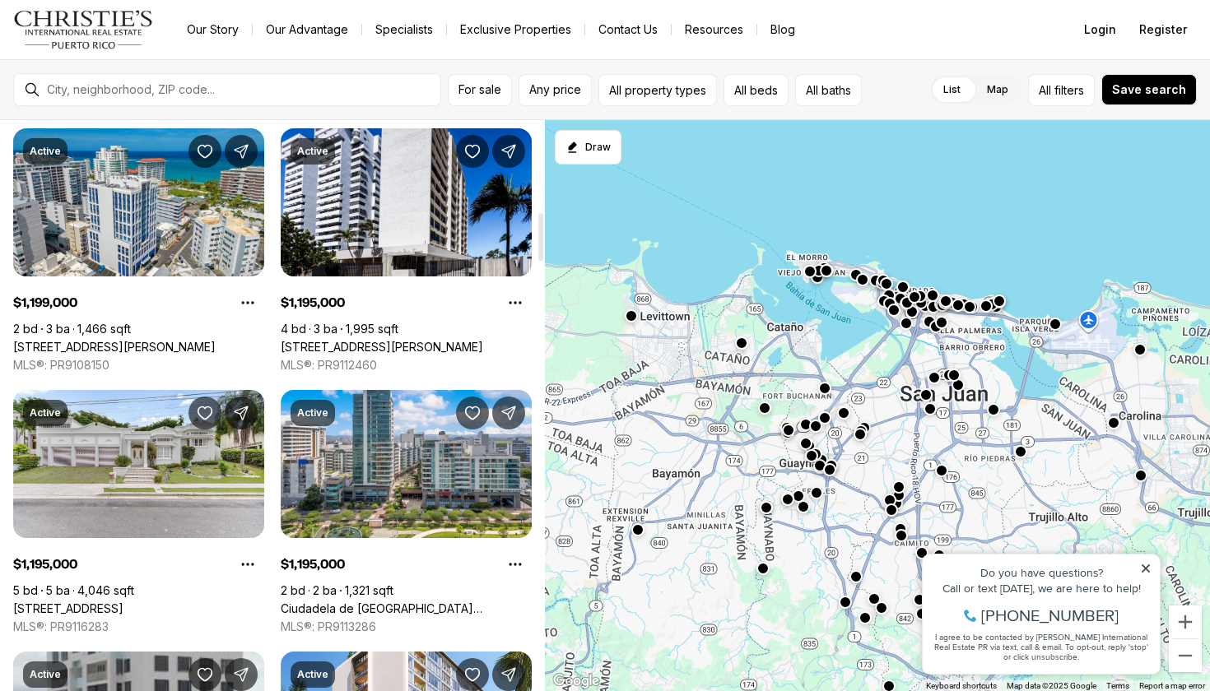
scroll to position [1108, 0]
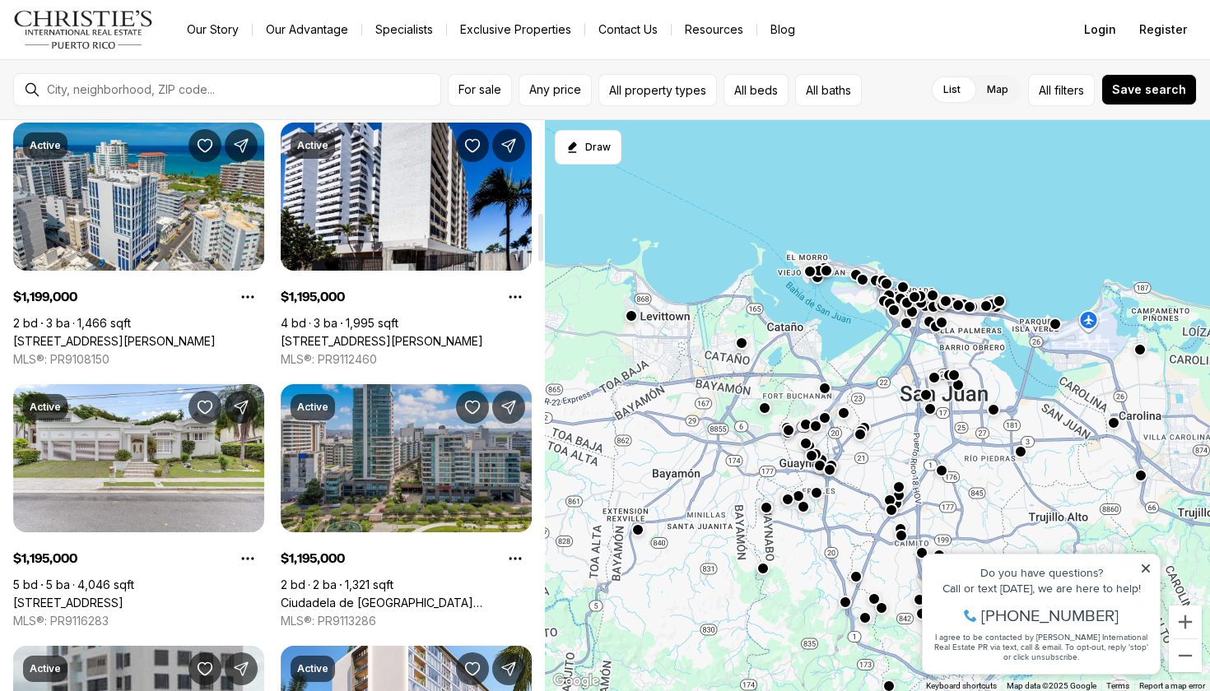
click at [377, 596] on link "Ciudadela de [GEOGRAPHIC_DATA][STREET_ADDRESS] [PERSON_NAME][STREET_ADDRESS][PE…" at bounding box center [406, 603] width 251 height 15
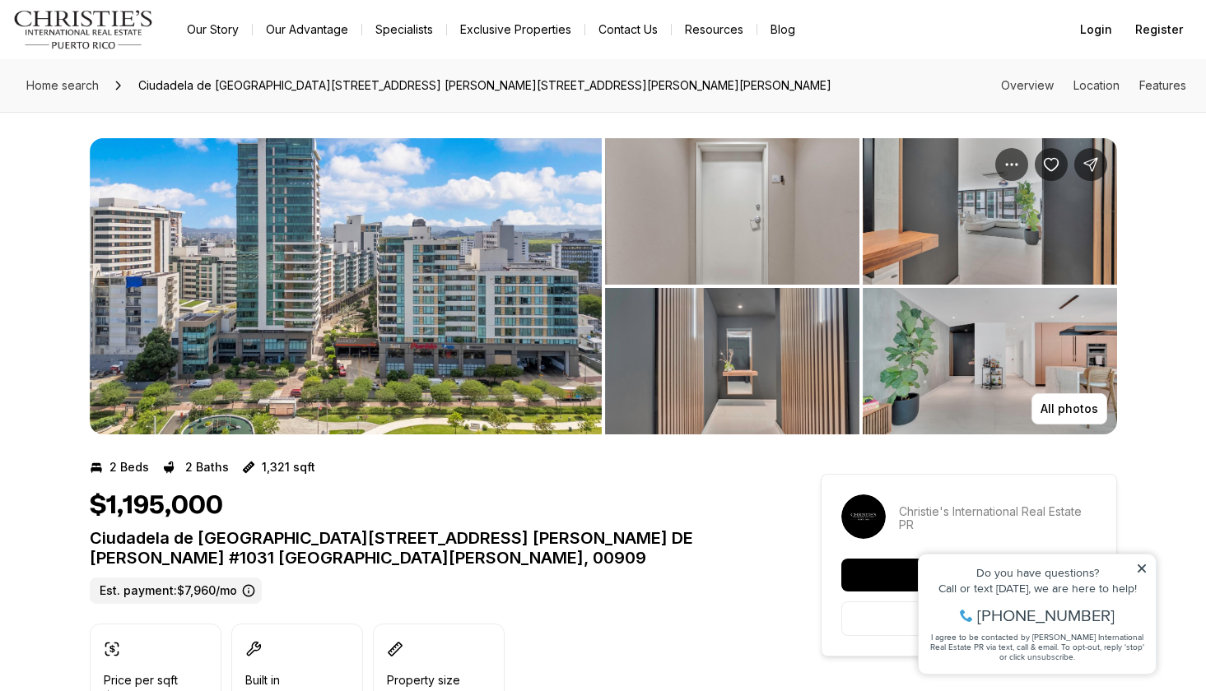
click at [439, 395] on img "View image gallery" at bounding box center [346, 286] width 512 height 296
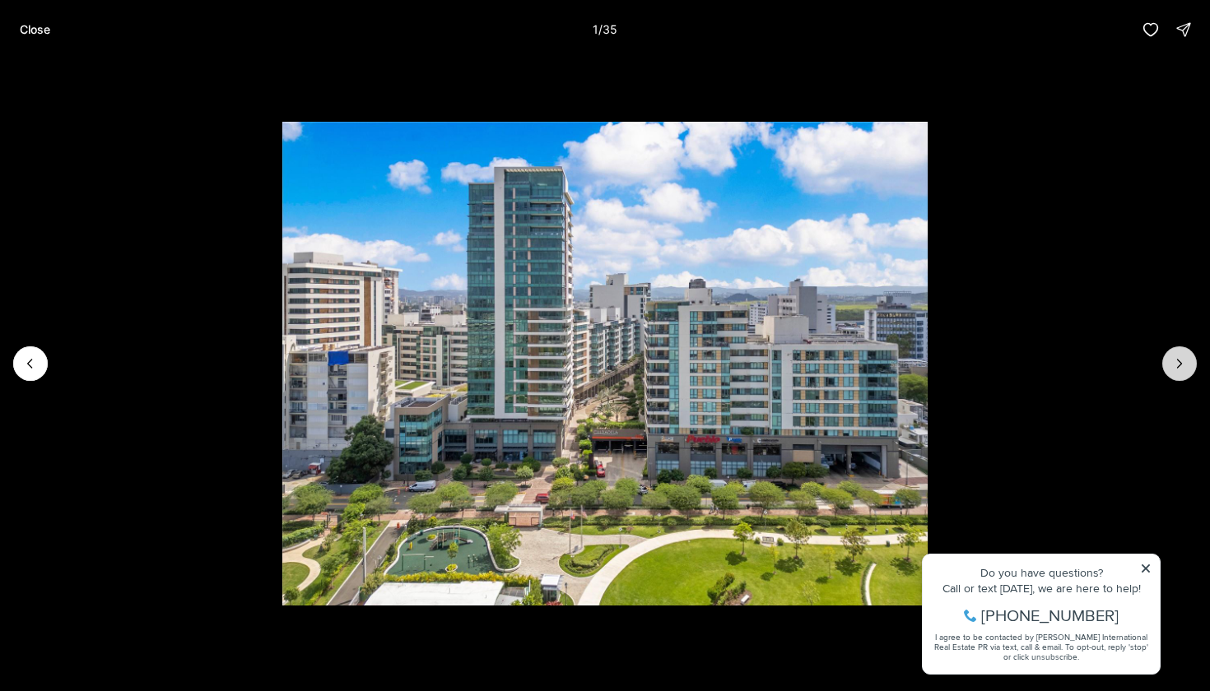
click at [1183, 370] on icon "Next slide" at bounding box center [1179, 363] width 16 height 16
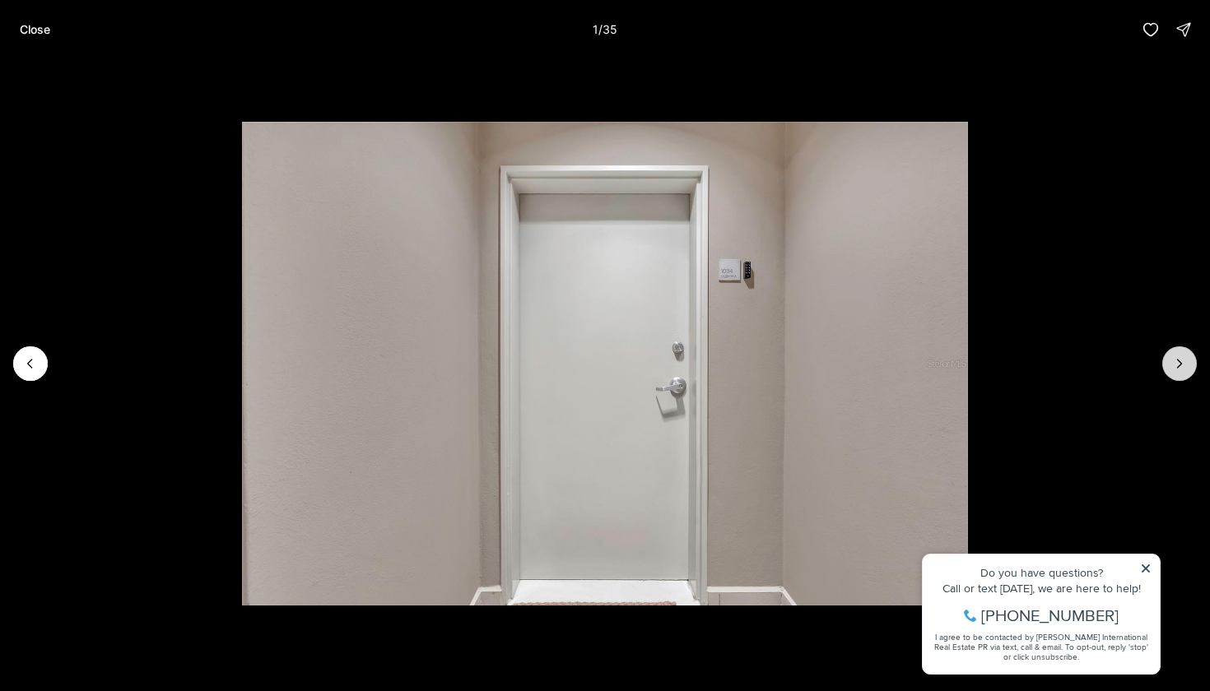
click at [1183, 370] on icon "Next slide" at bounding box center [1179, 363] width 16 height 16
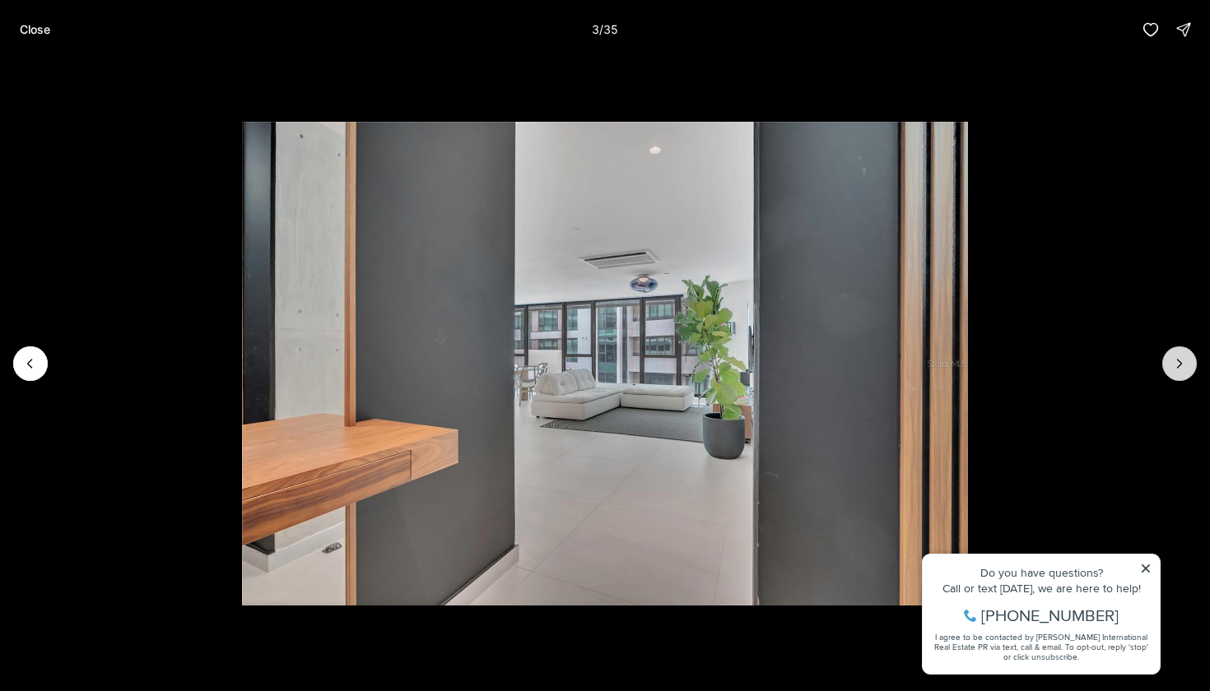
click at [1183, 370] on icon "Next slide" at bounding box center [1179, 363] width 16 height 16
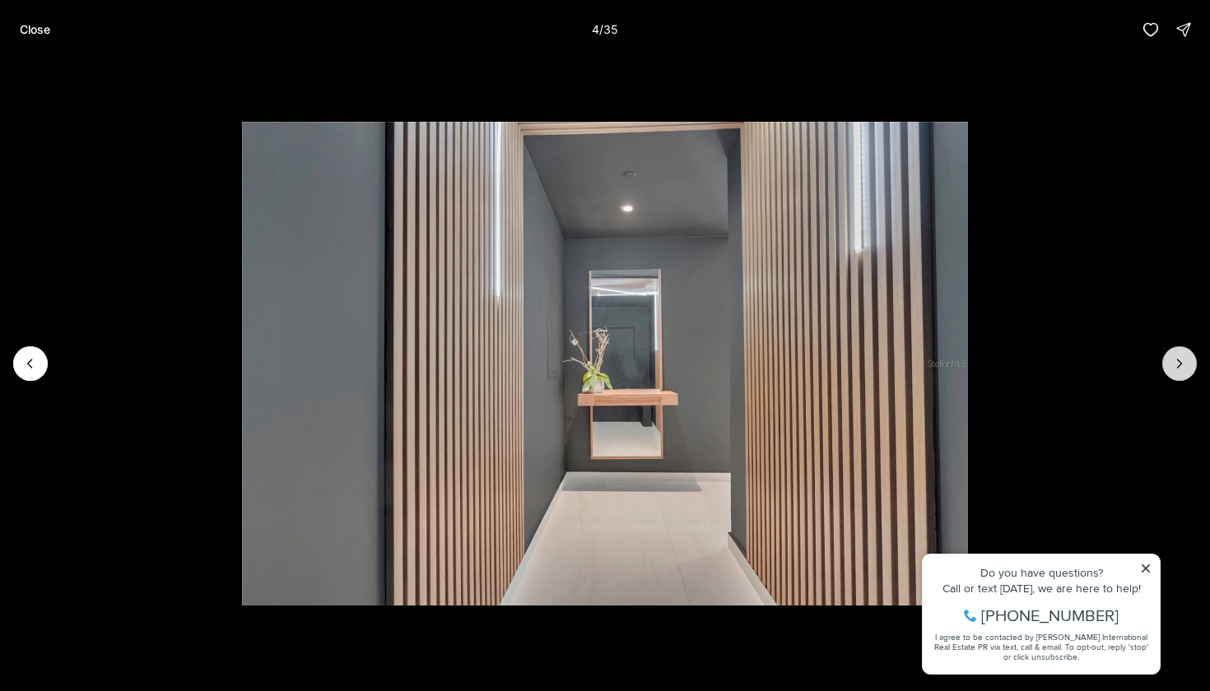
click at [1183, 370] on icon "Next slide" at bounding box center [1179, 363] width 16 height 16
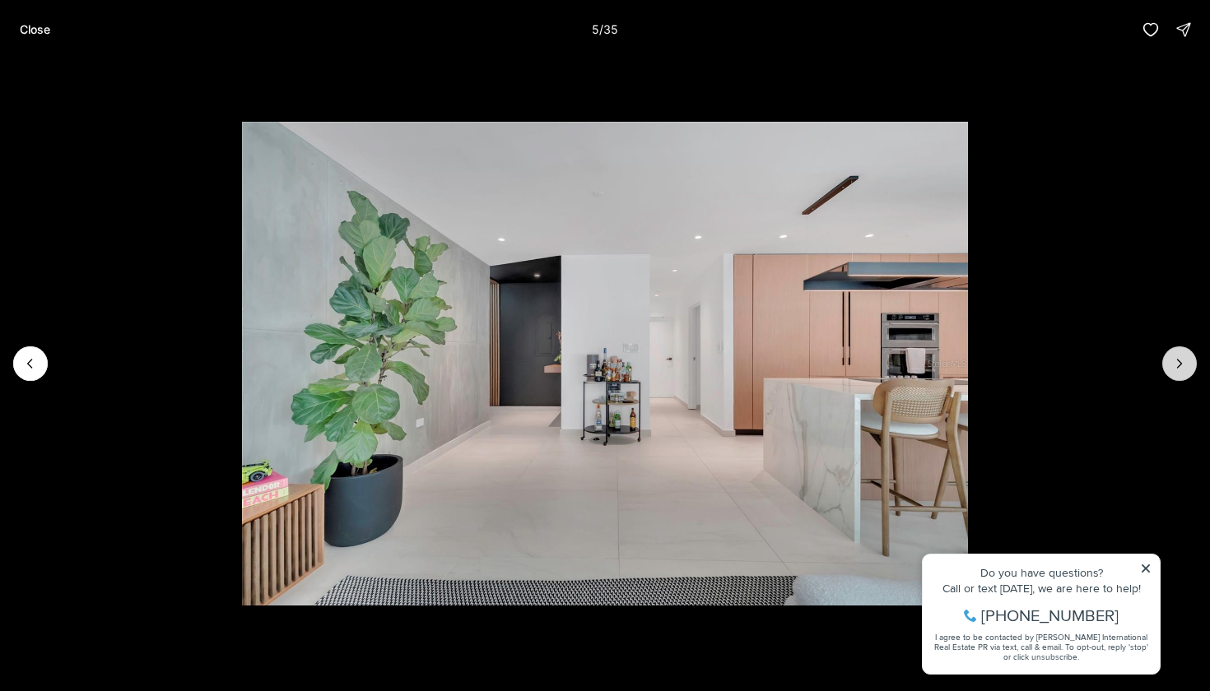
click at [1183, 370] on icon "Next slide" at bounding box center [1179, 363] width 16 height 16
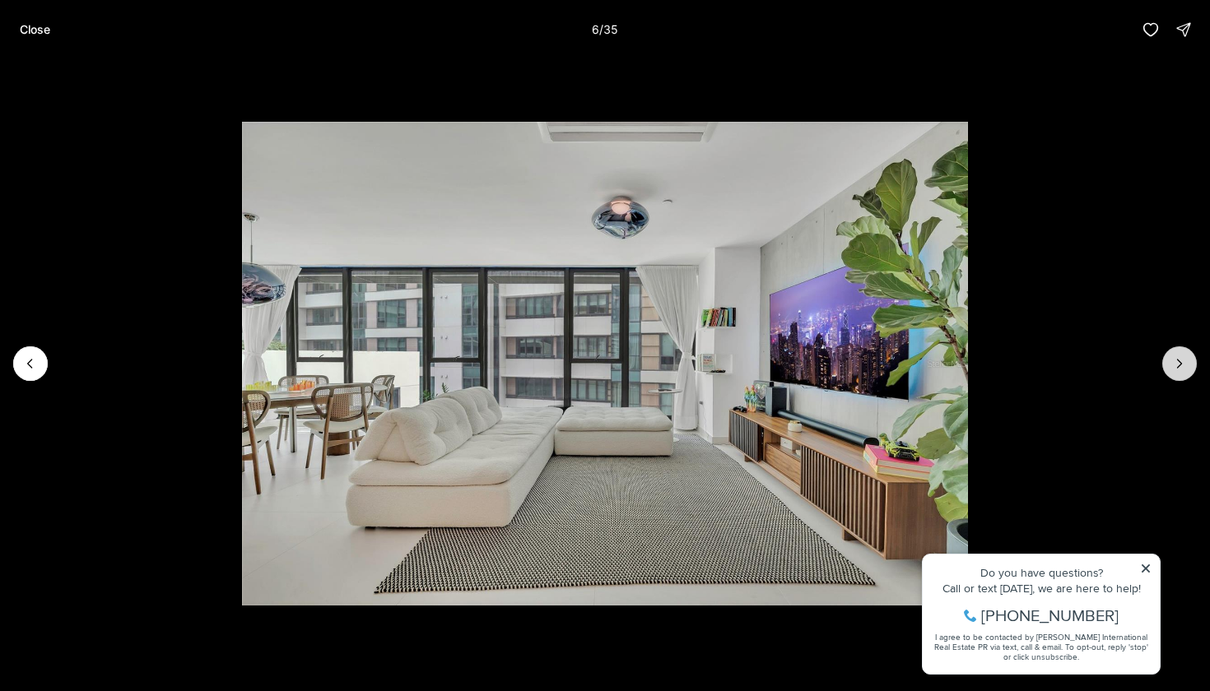
click at [1183, 370] on icon "Next slide" at bounding box center [1179, 363] width 16 height 16
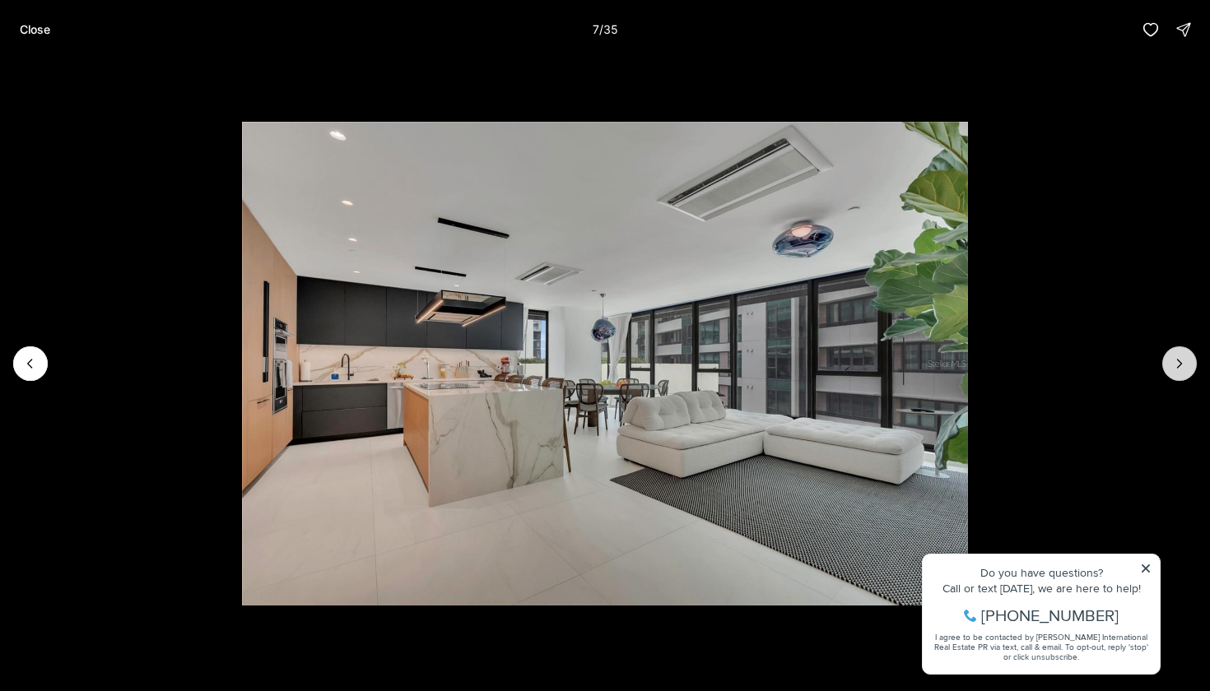
click at [1183, 370] on icon "Next slide" at bounding box center [1179, 363] width 16 height 16
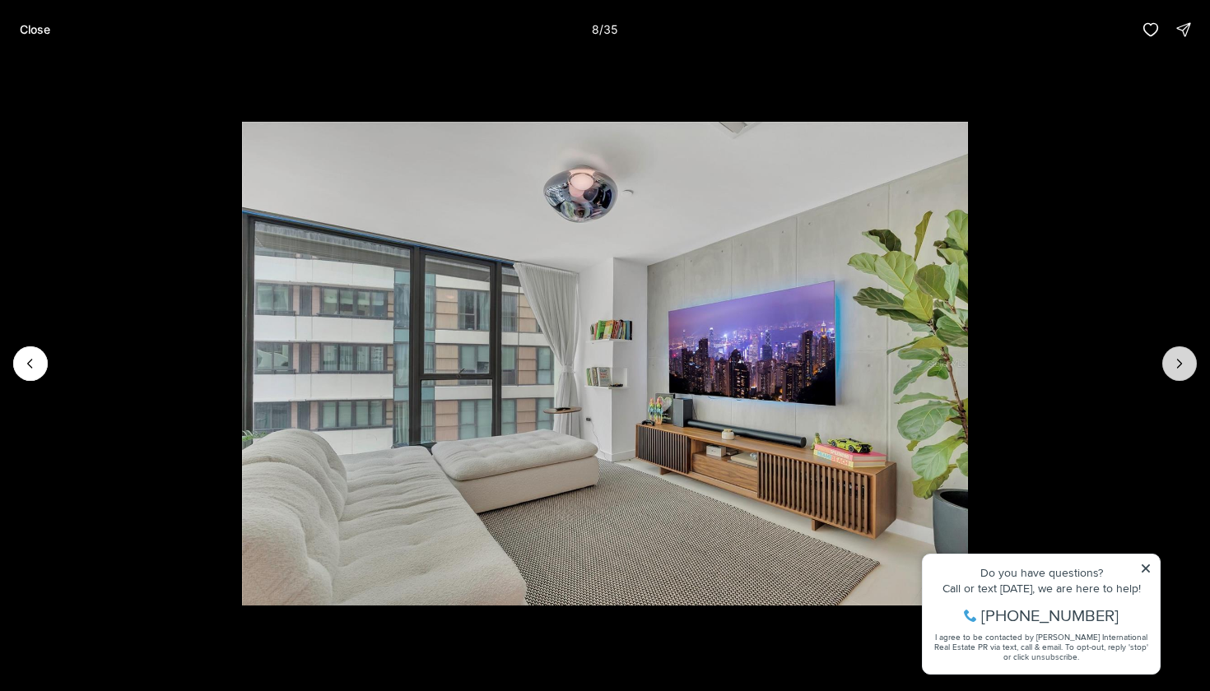
click at [1183, 370] on icon "Next slide" at bounding box center [1179, 363] width 16 height 16
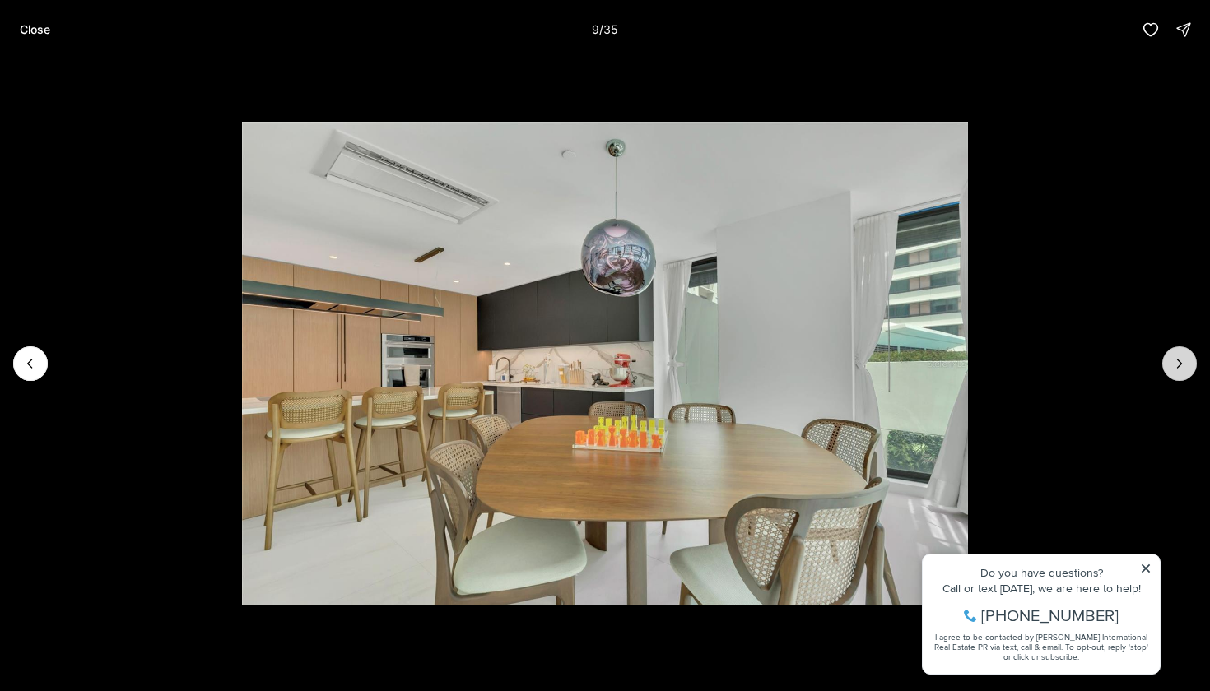
click at [1183, 370] on icon "Next slide" at bounding box center [1179, 363] width 16 height 16
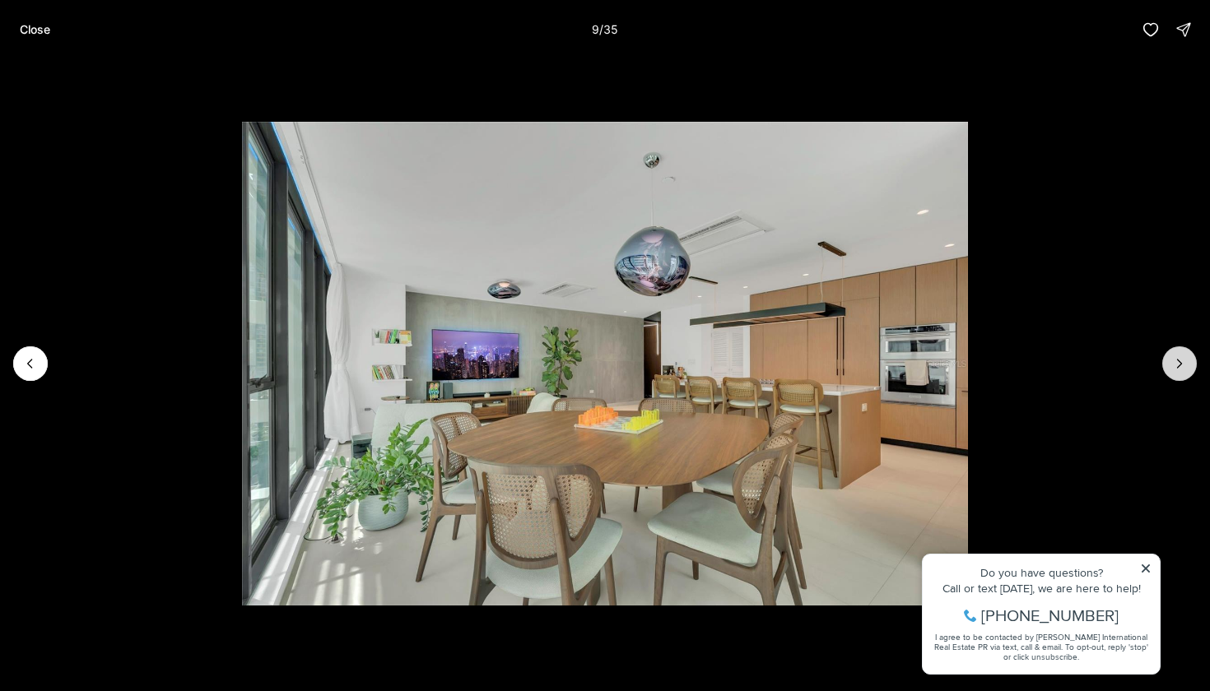
click at [1183, 370] on icon "Next slide" at bounding box center [1179, 363] width 16 height 16
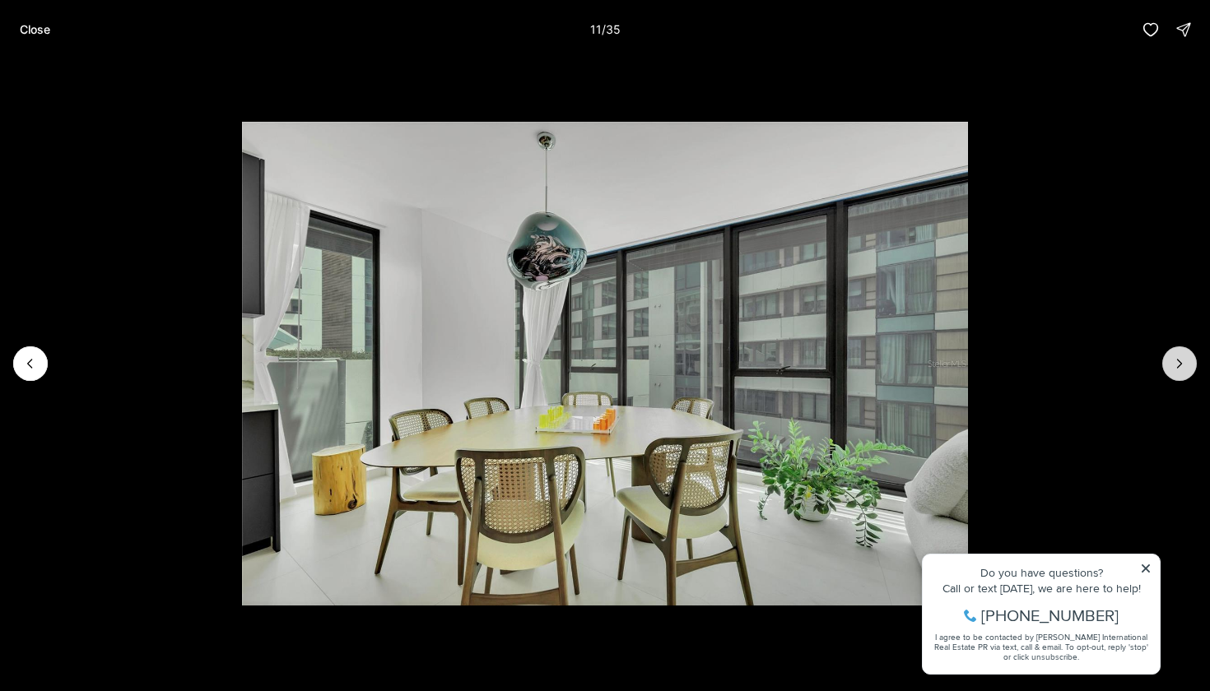
click at [1183, 370] on icon "Next slide" at bounding box center [1179, 363] width 16 height 16
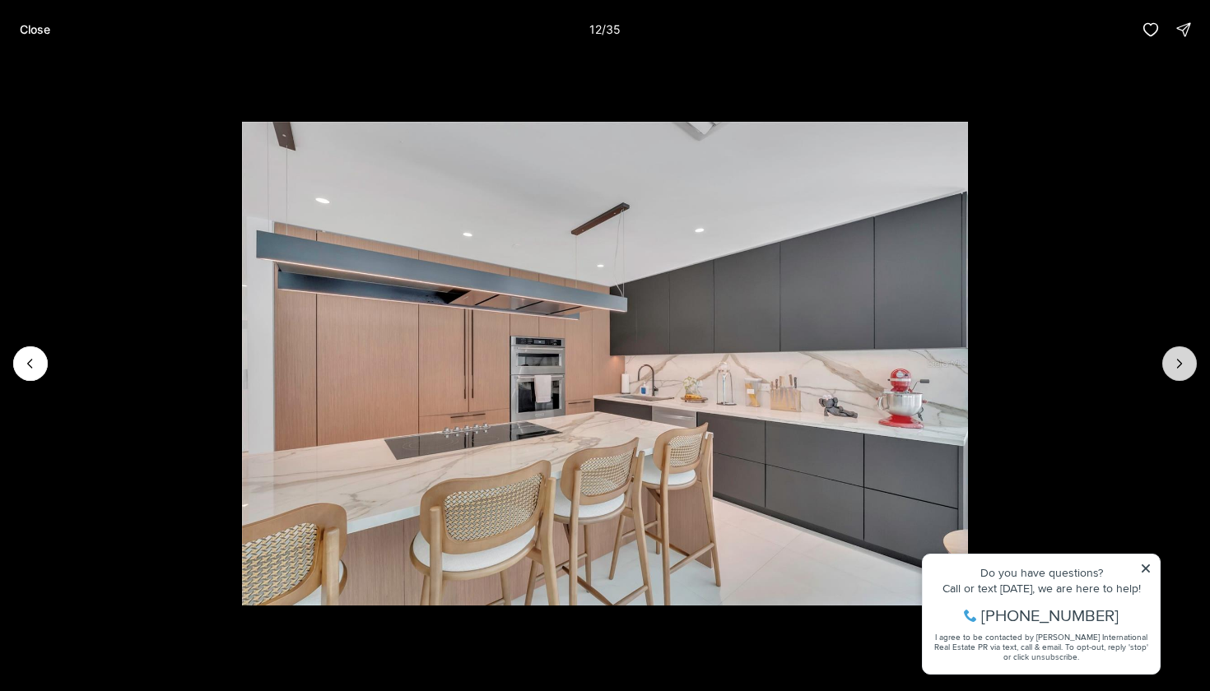
click at [1183, 370] on icon "Next slide" at bounding box center [1179, 363] width 16 height 16
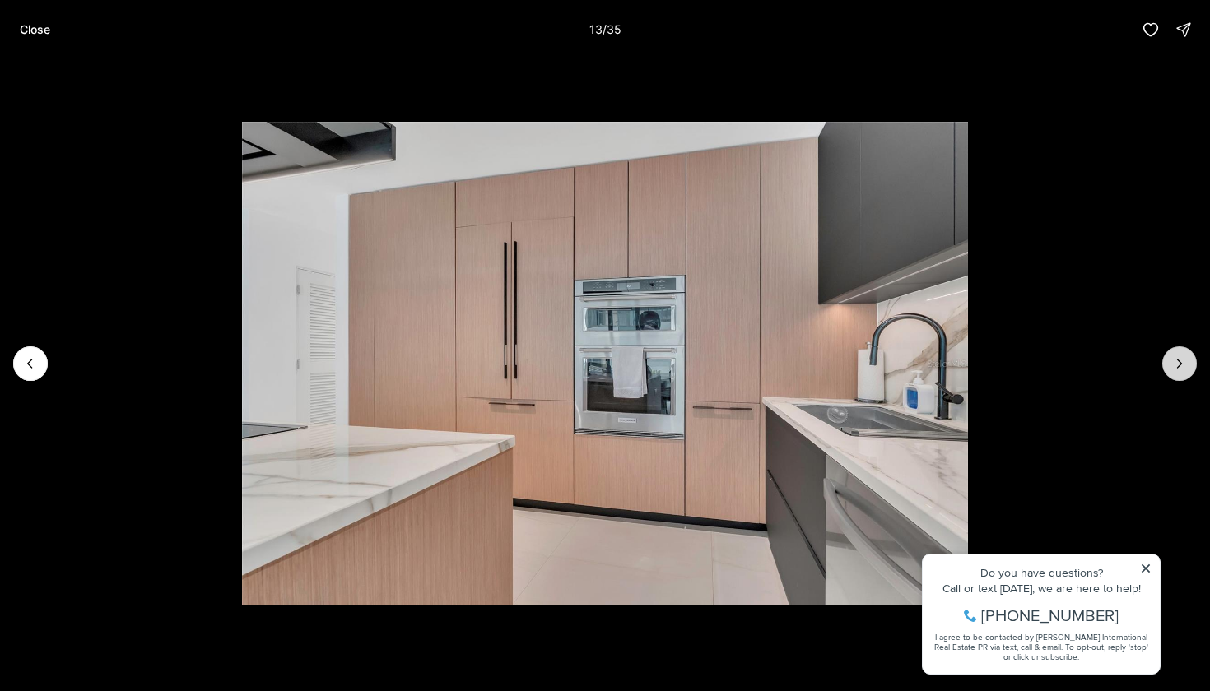
click at [1183, 370] on icon "Next slide" at bounding box center [1179, 363] width 16 height 16
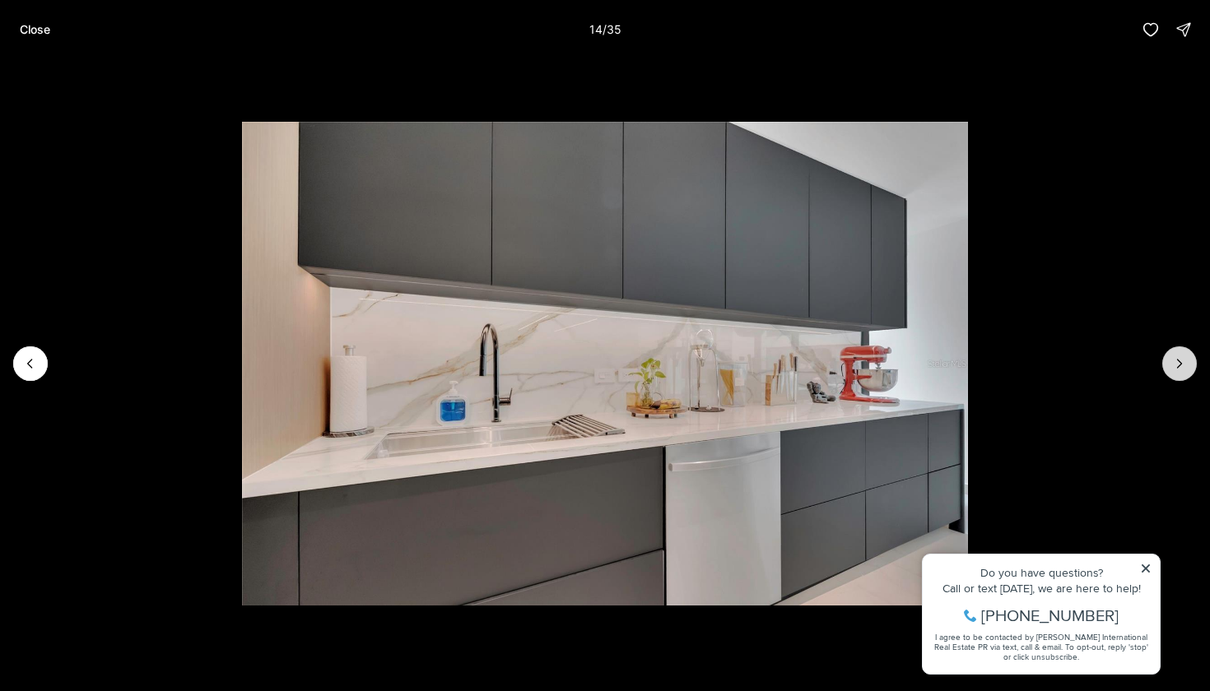
click at [1183, 370] on icon "Next slide" at bounding box center [1179, 363] width 16 height 16
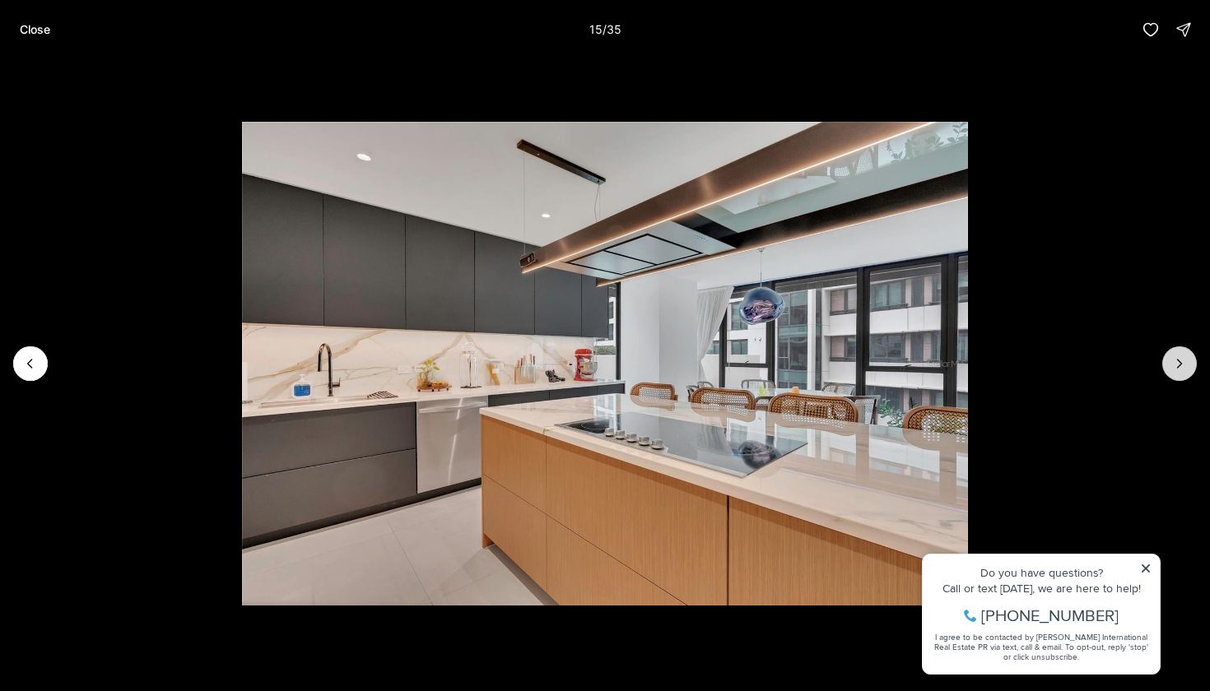
click at [1183, 370] on icon "Next slide" at bounding box center [1179, 363] width 16 height 16
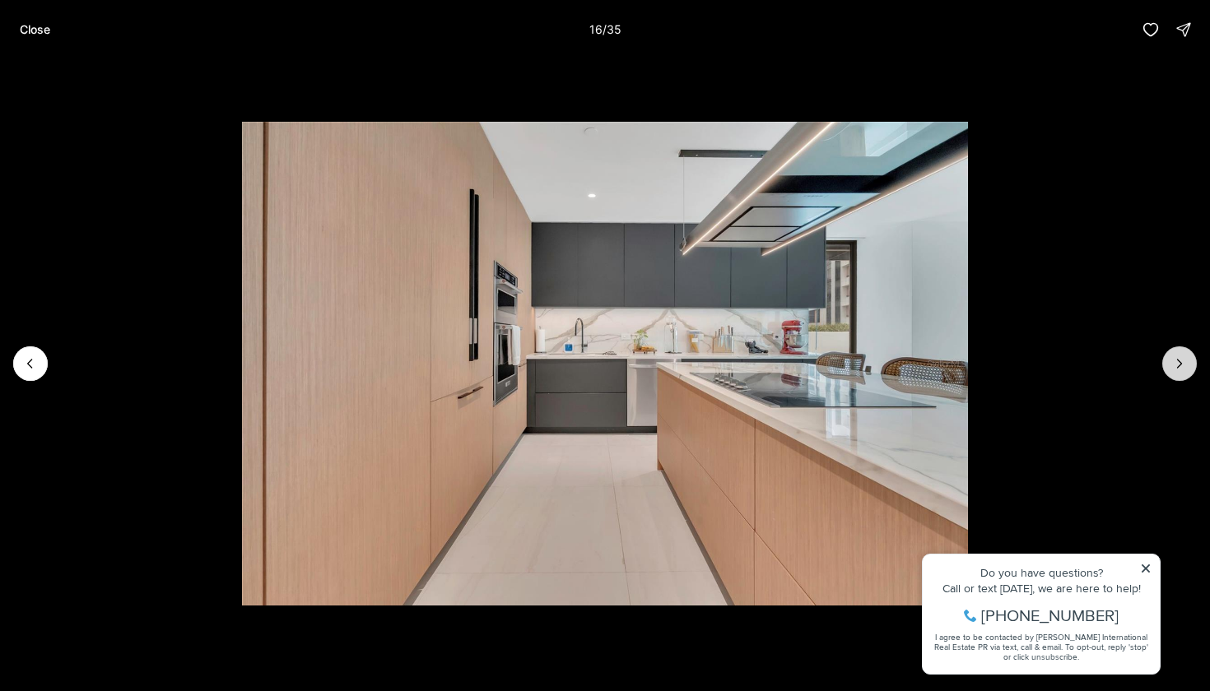
click at [1183, 370] on icon "Next slide" at bounding box center [1179, 363] width 16 height 16
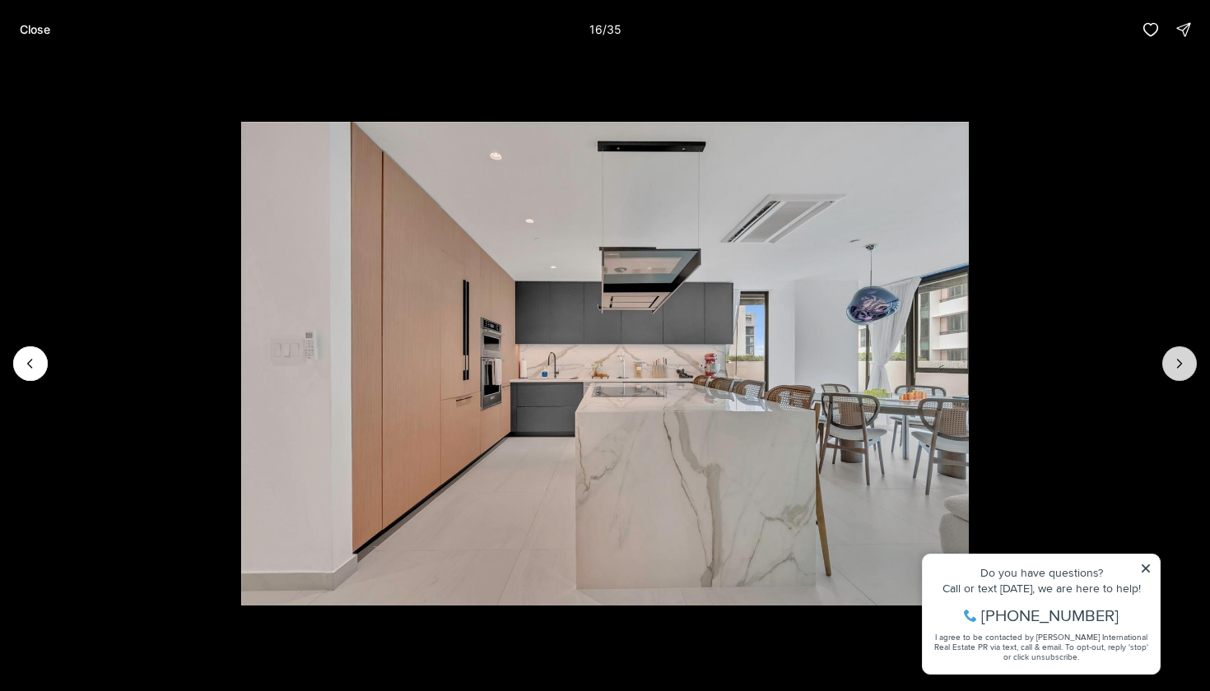
click at [1183, 370] on icon "Next slide" at bounding box center [1179, 363] width 16 height 16
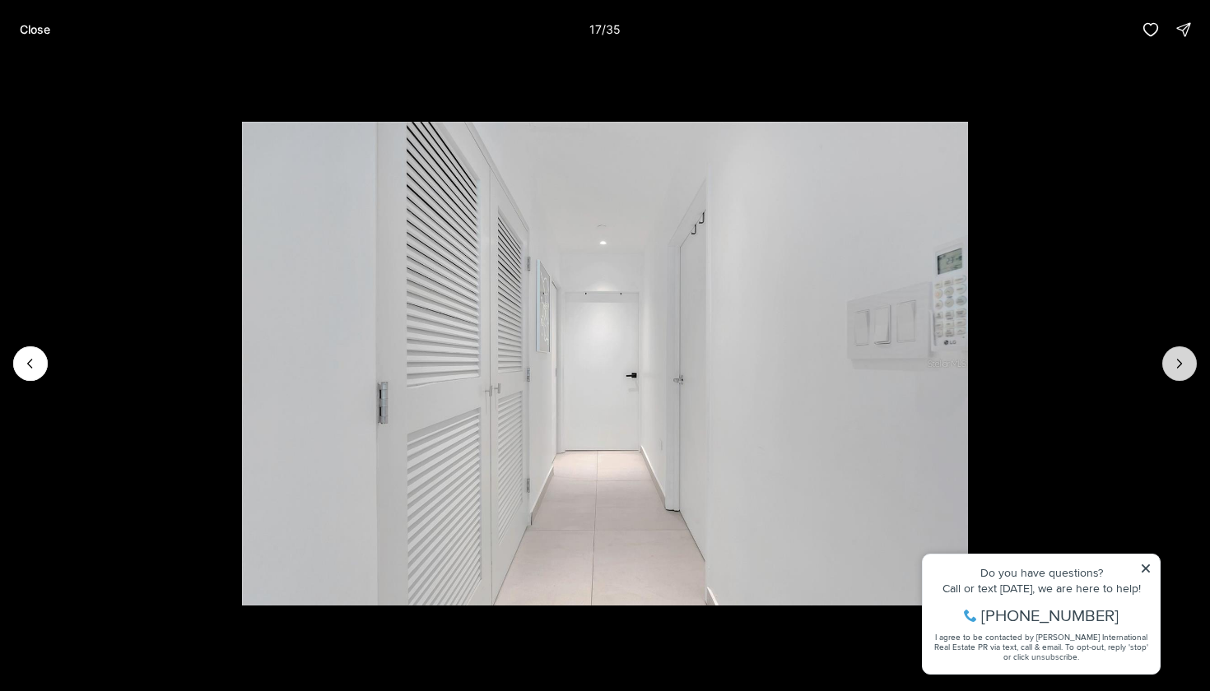
click at [1183, 370] on icon "Next slide" at bounding box center [1179, 363] width 16 height 16
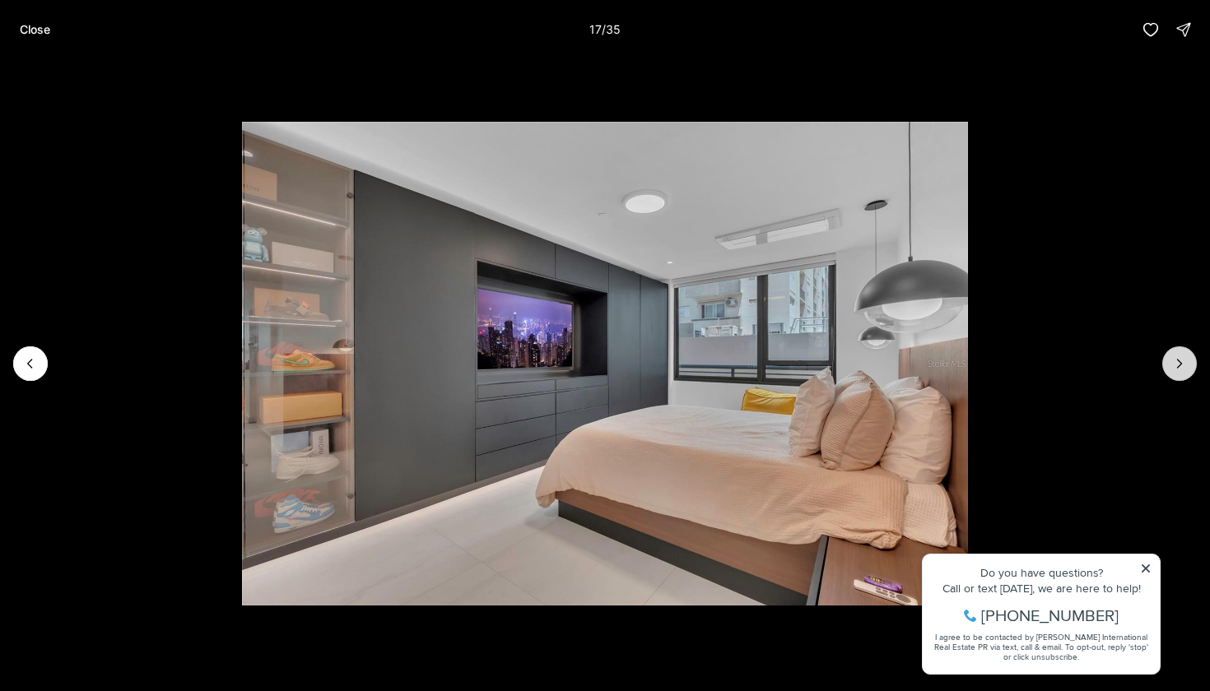
click at [1183, 370] on icon "Next slide" at bounding box center [1179, 363] width 16 height 16
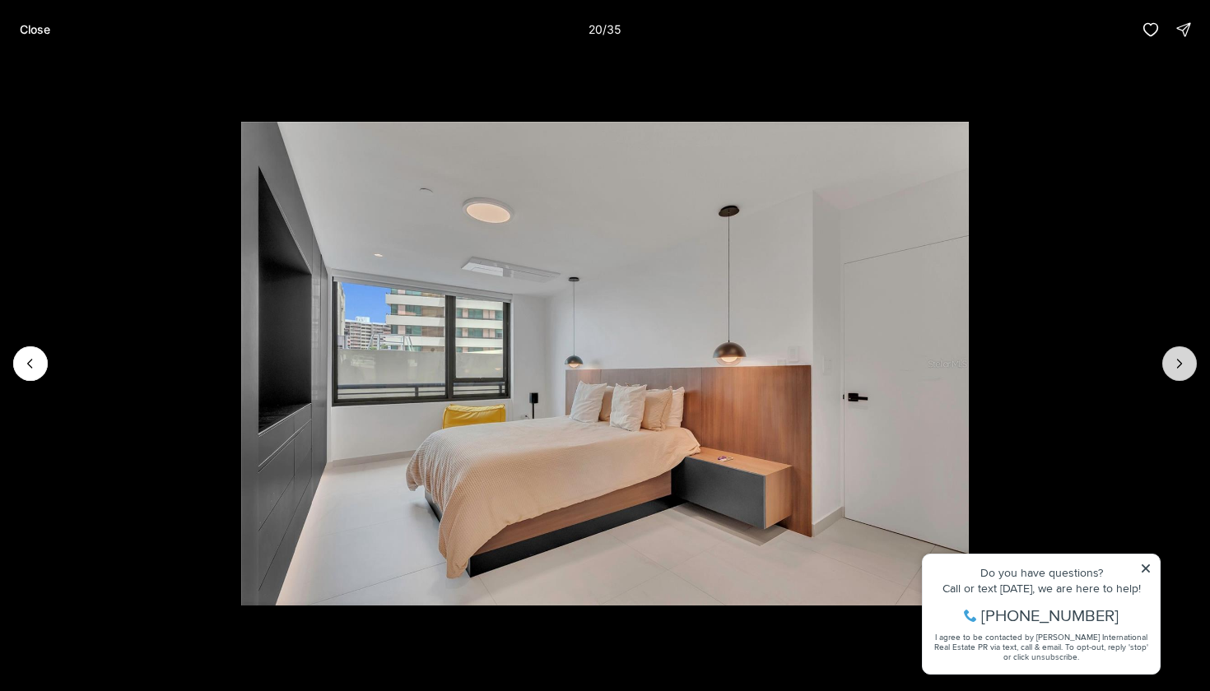
click at [1183, 370] on icon "Next slide" at bounding box center [1179, 363] width 16 height 16
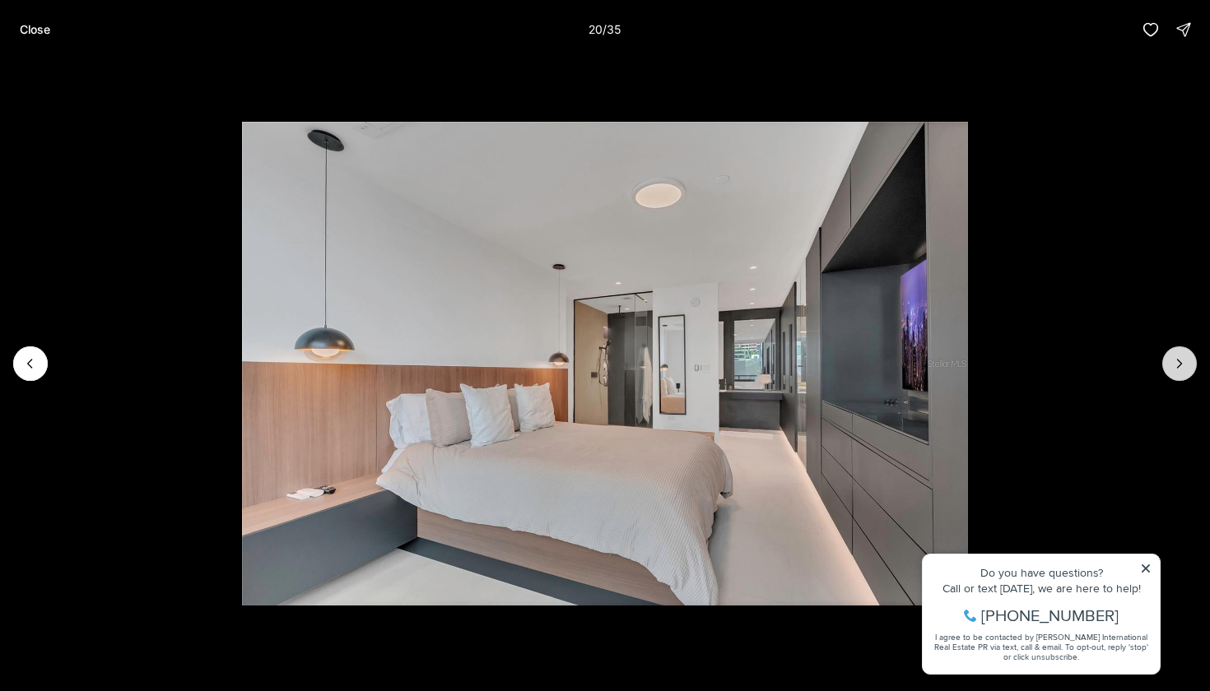
click at [1183, 370] on icon "Next slide" at bounding box center [1179, 363] width 16 height 16
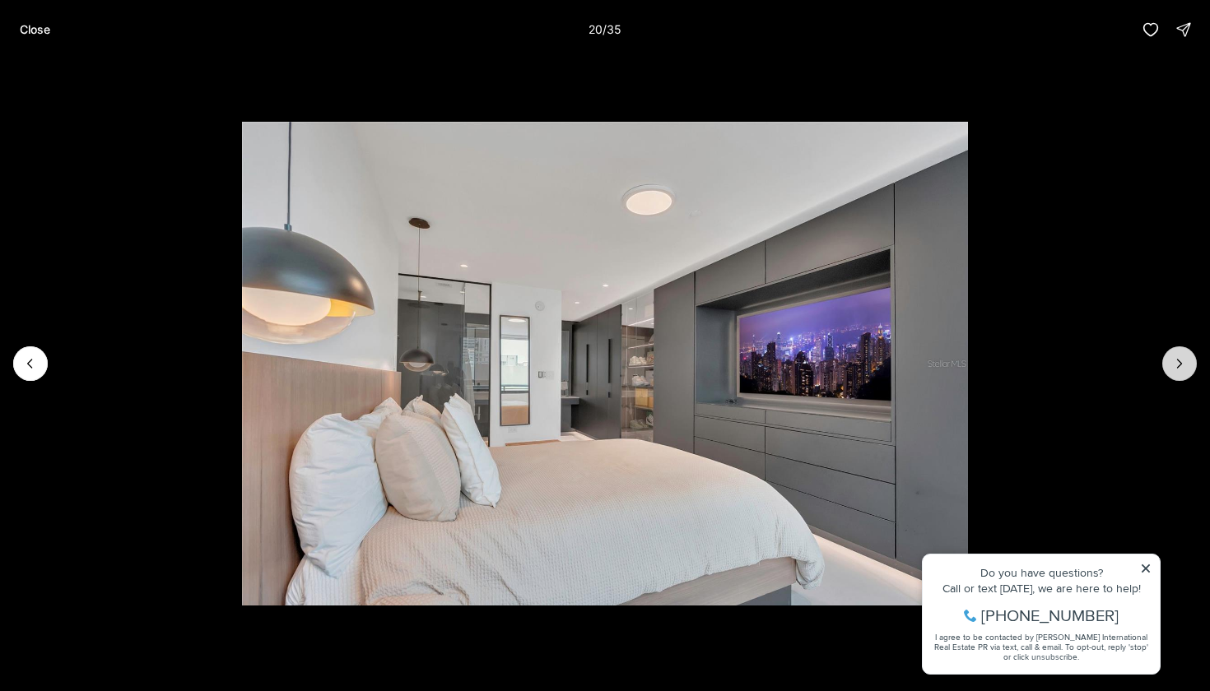
click at [1183, 370] on icon "Next slide" at bounding box center [1179, 363] width 16 height 16
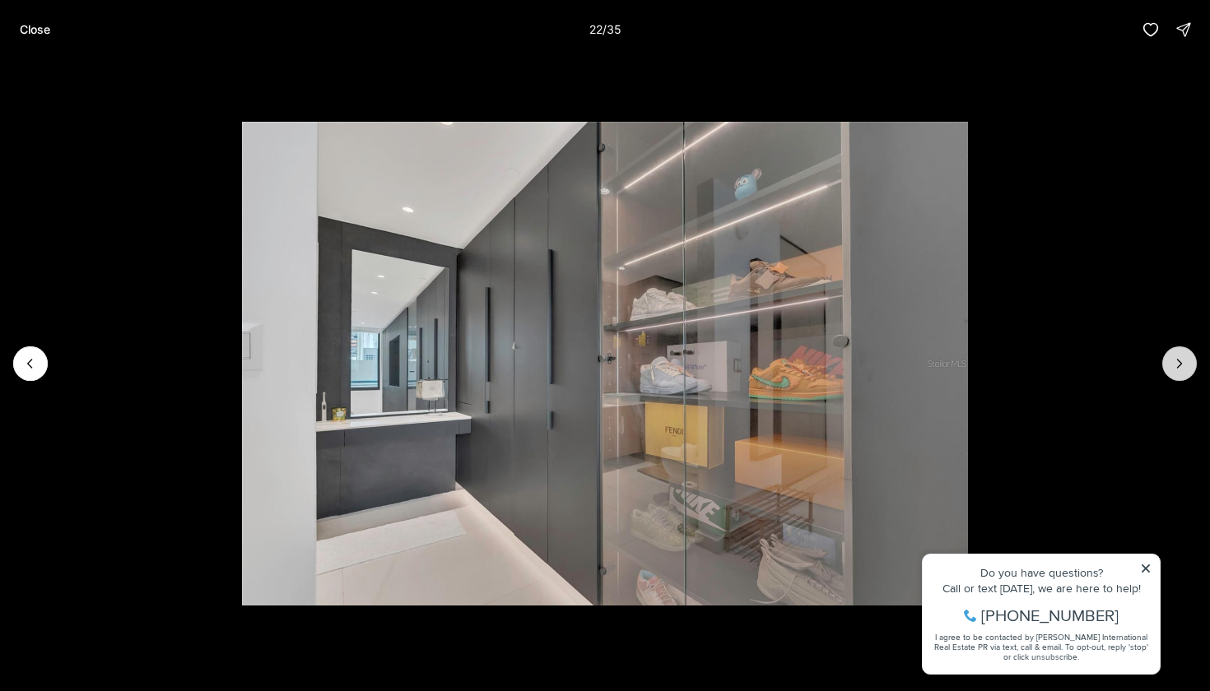
click at [1183, 370] on icon "Next slide" at bounding box center [1179, 363] width 16 height 16
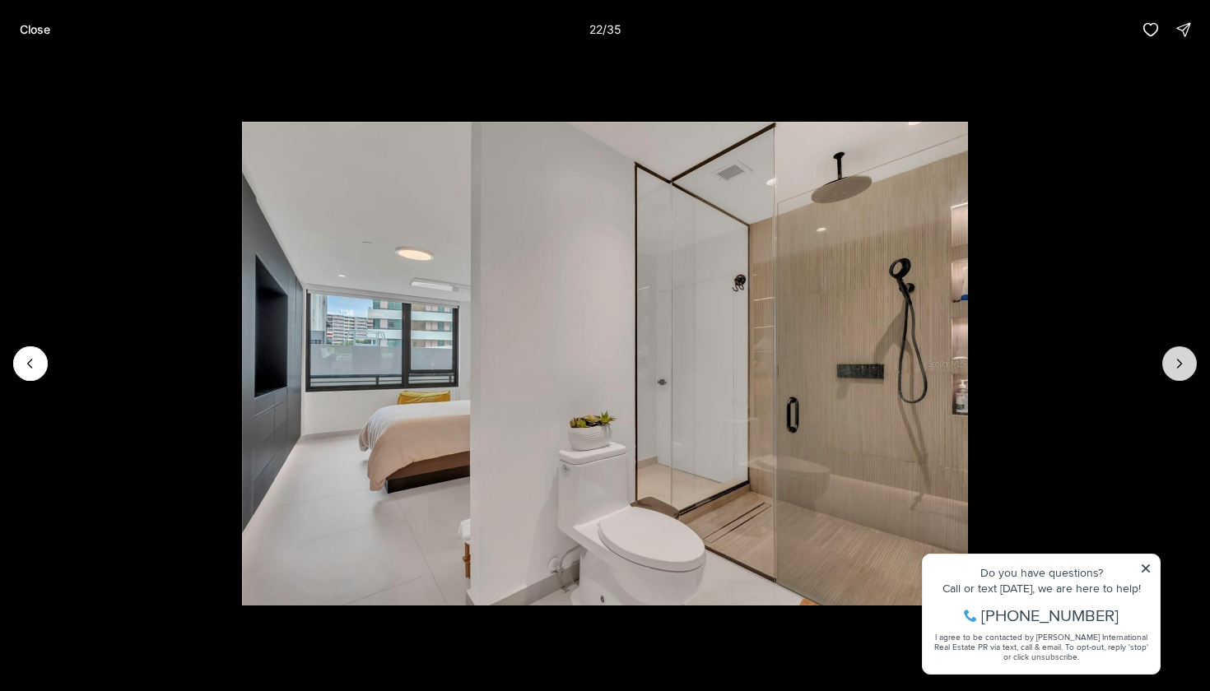
click at [1183, 370] on icon "Next slide" at bounding box center [1179, 363] width 16 height 16
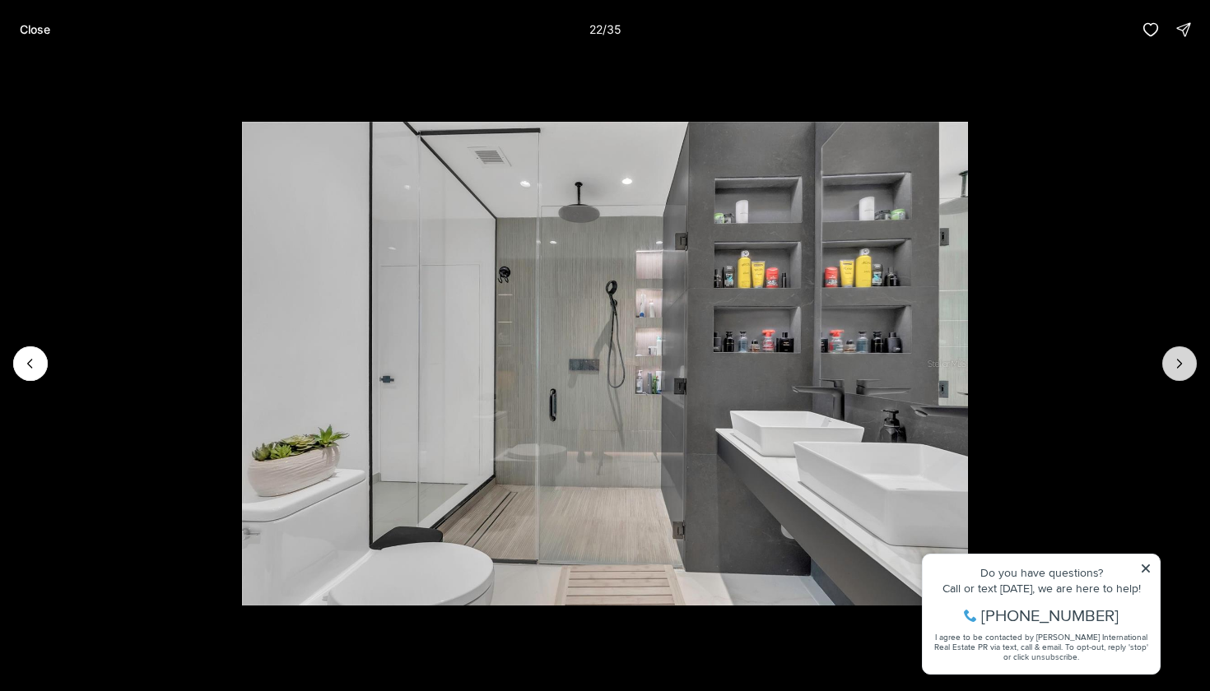
click at [1183, 370] on icon "Next slide" at bounding box center [1179, 363] width 16 height 16
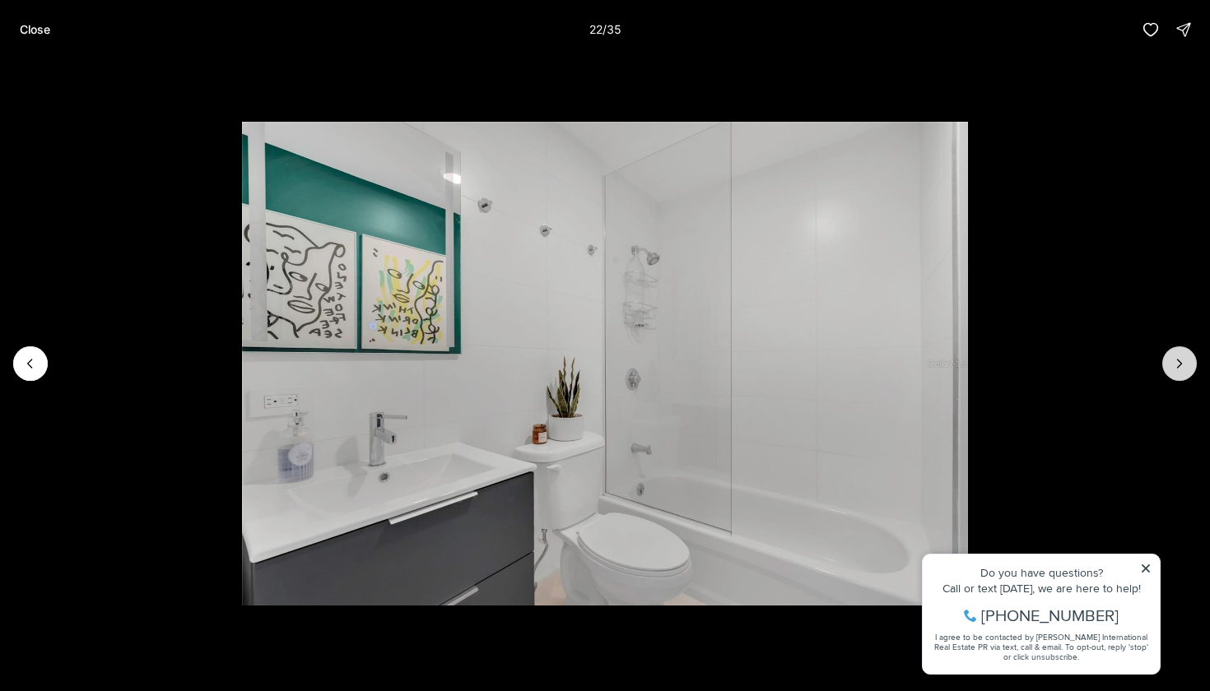
click at [1183, 370] on icon "Next slide" at bounding box center [1179, 363] width 16 height 16
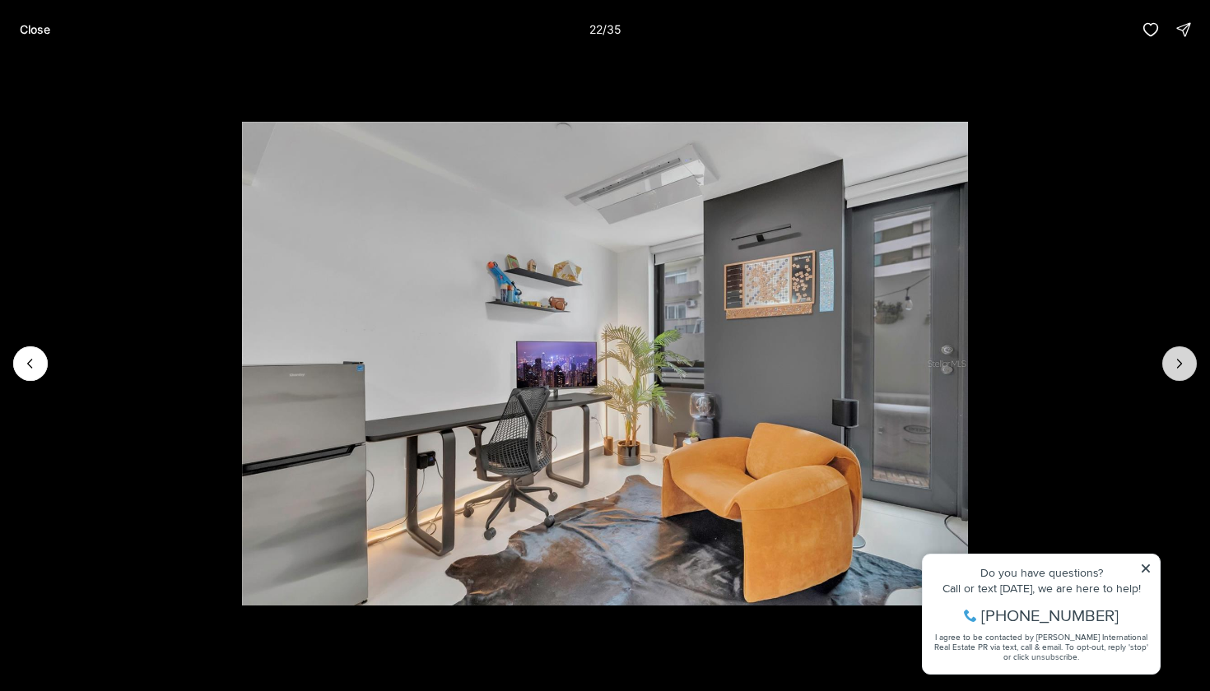
click at [1183, 370] on icon "Next slide" at bounding box center [1179, 363] width 16 height 16
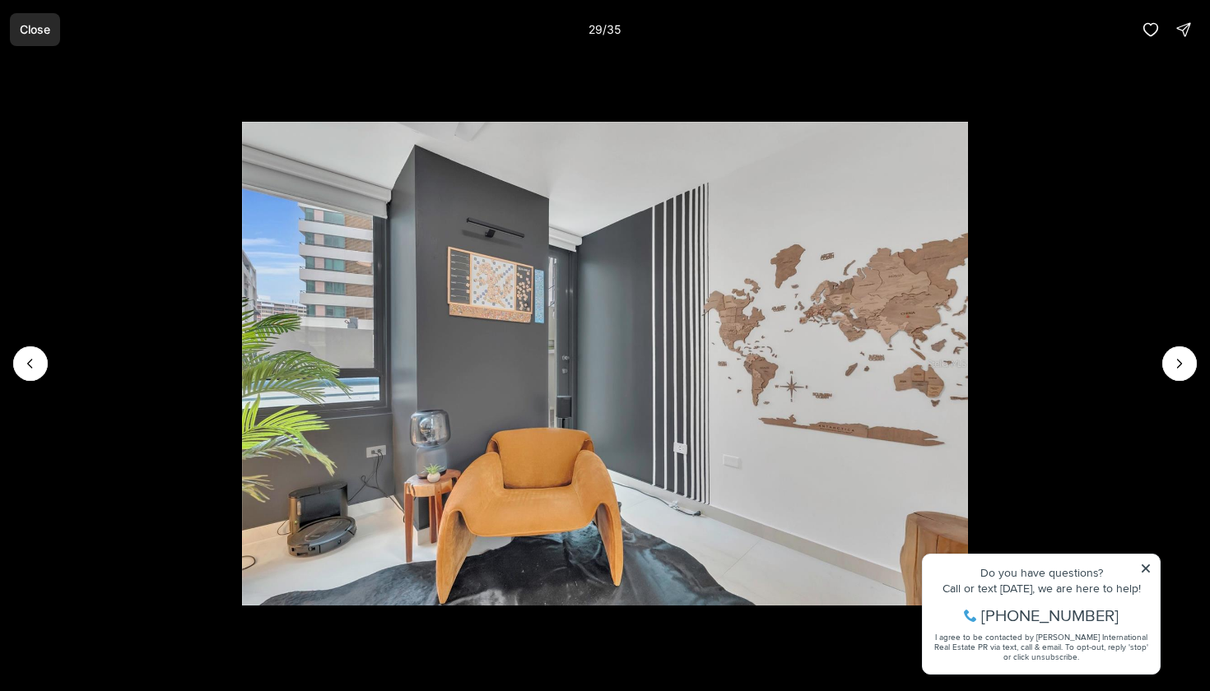
click at [24, 28] on p "Close" at bounding box center [35, 29] width 30 height 13
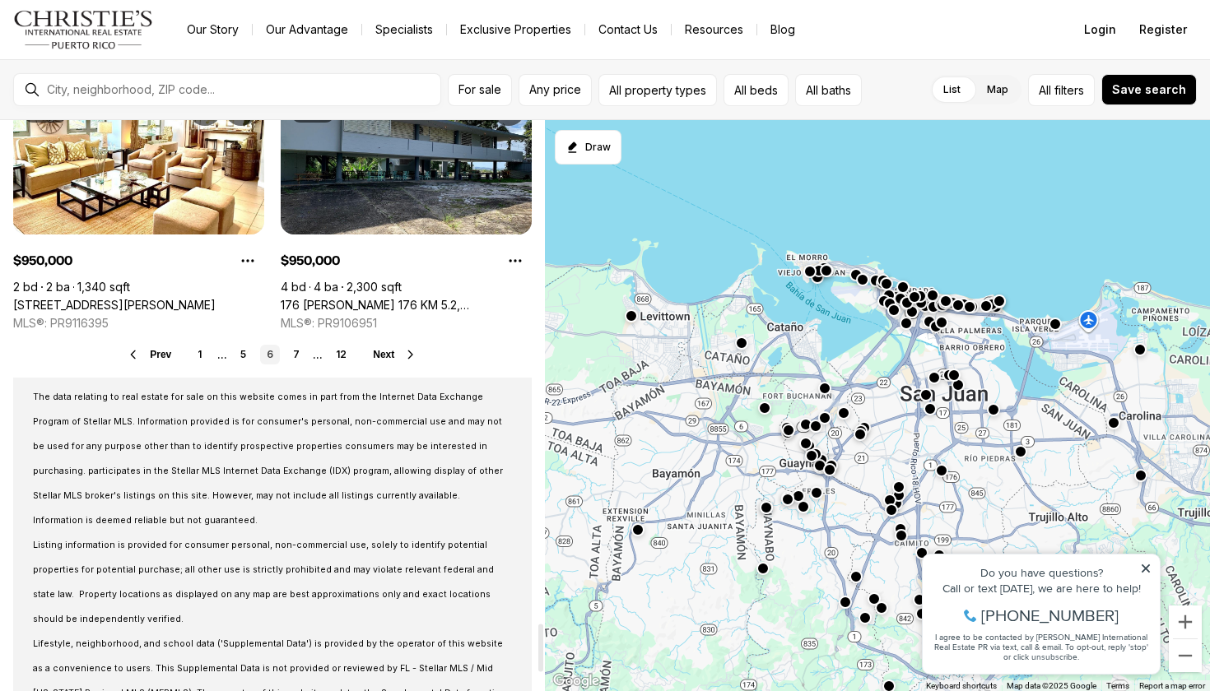
scroll to position [6039, 0]
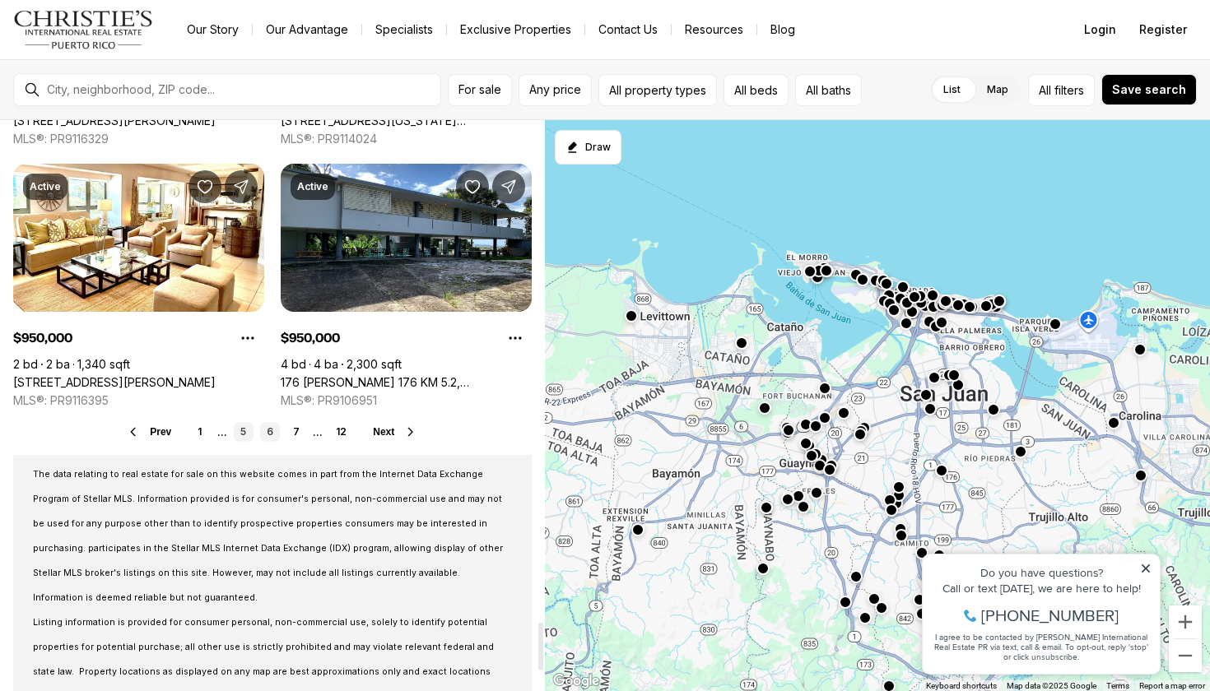
click at [238, 436] on link "5" at bounding box center [244, 432] width 20 height 20
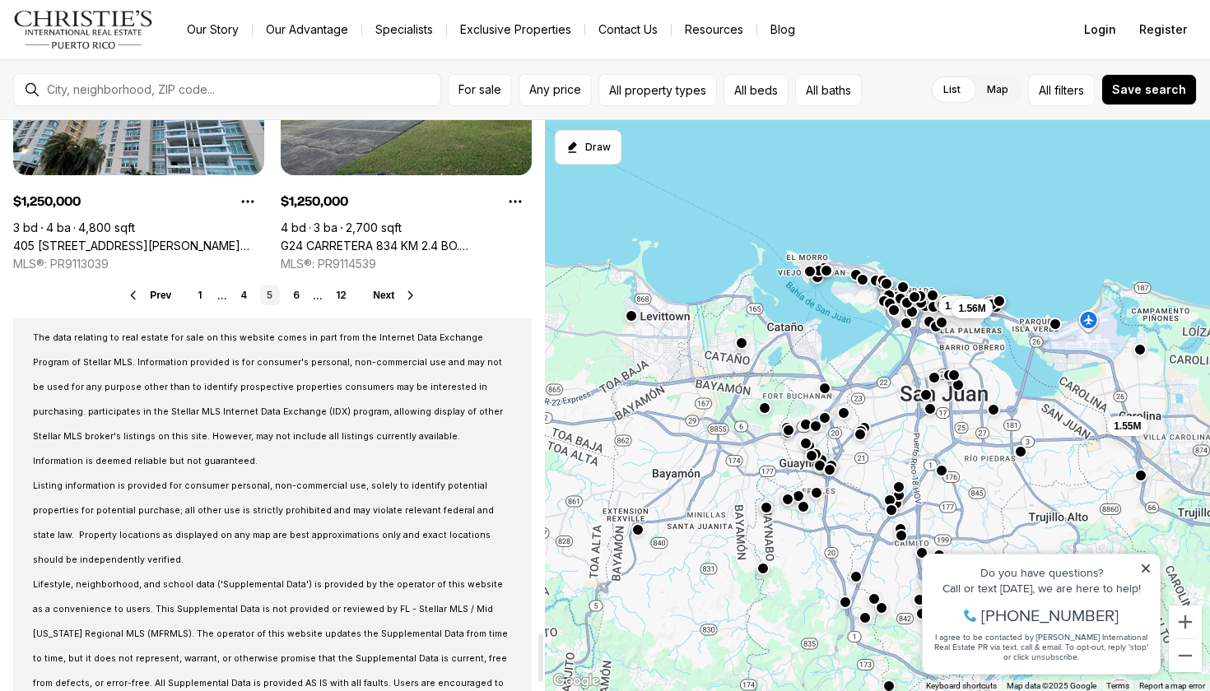
scroll to position [6096, 0]
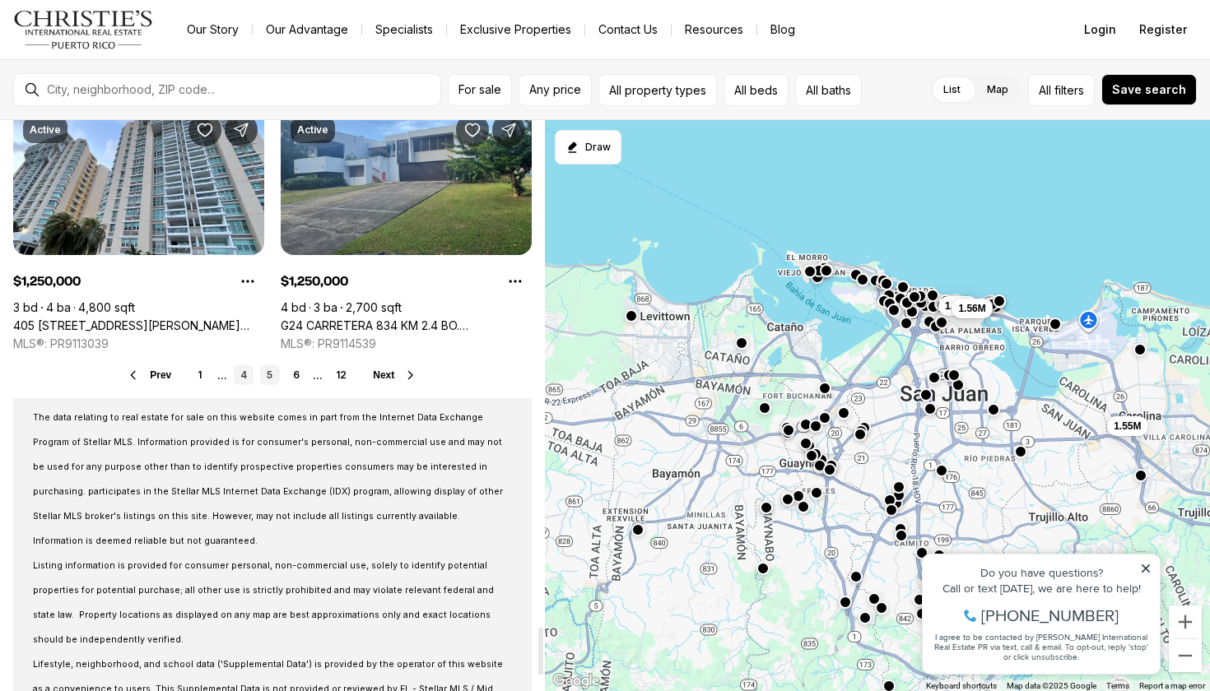
click at [242, 374] on link "4" at bounding box center [244, 375] width 20 height 20
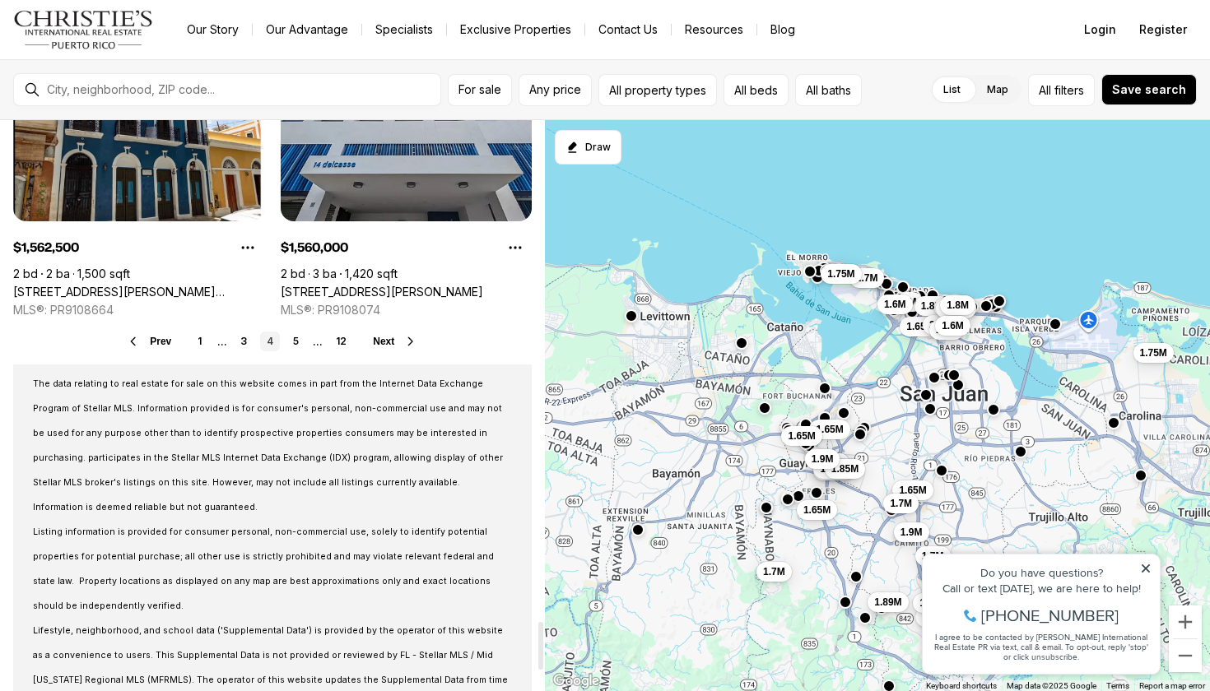
scroll to position [6158, 0]
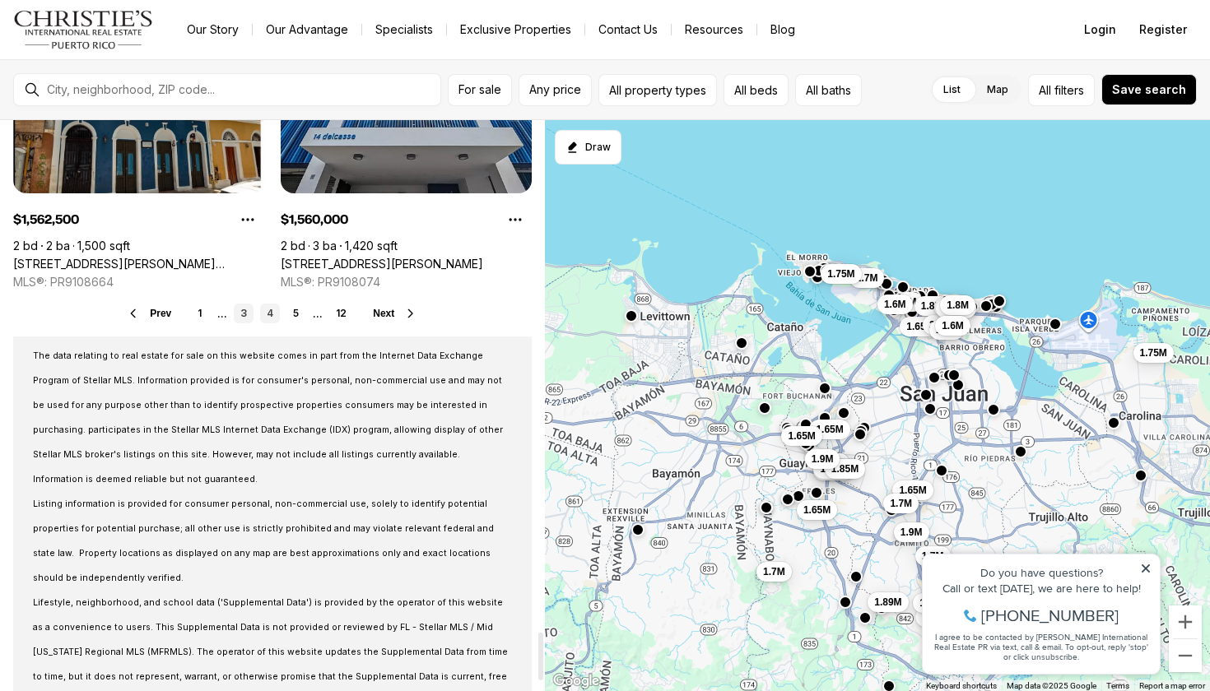
click at [239, 313] on link "3" at bounding box center [244, 314] width 20 height 20
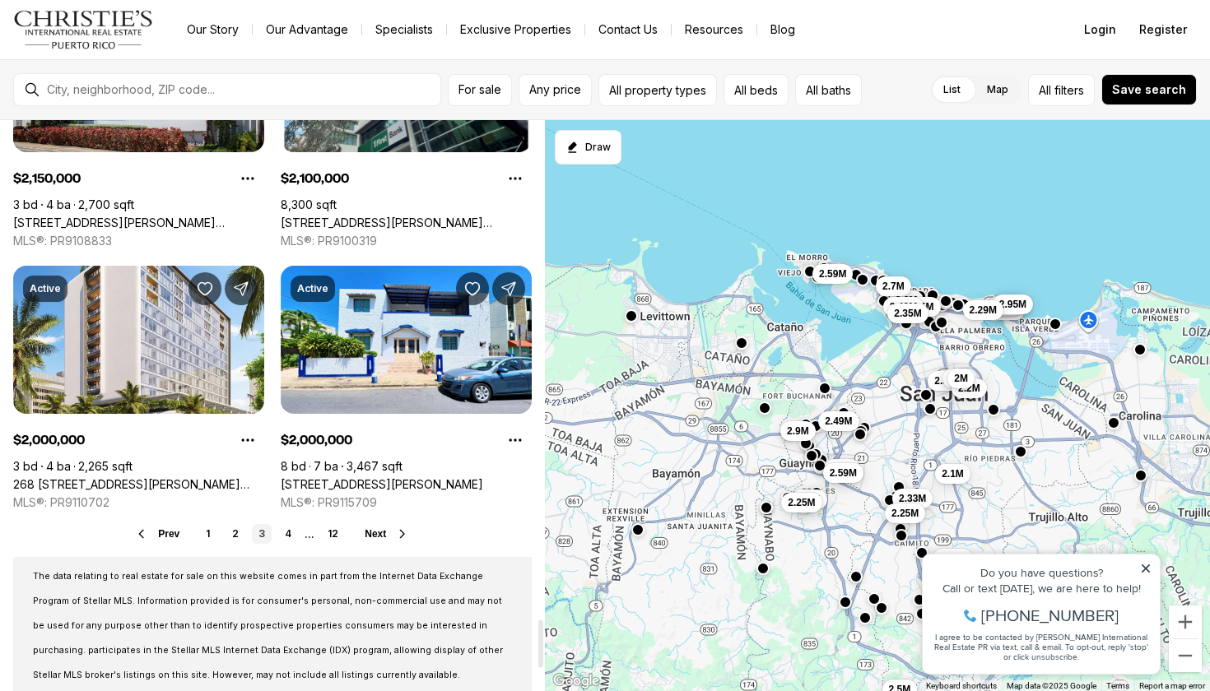
scroll to position [6007, 0]
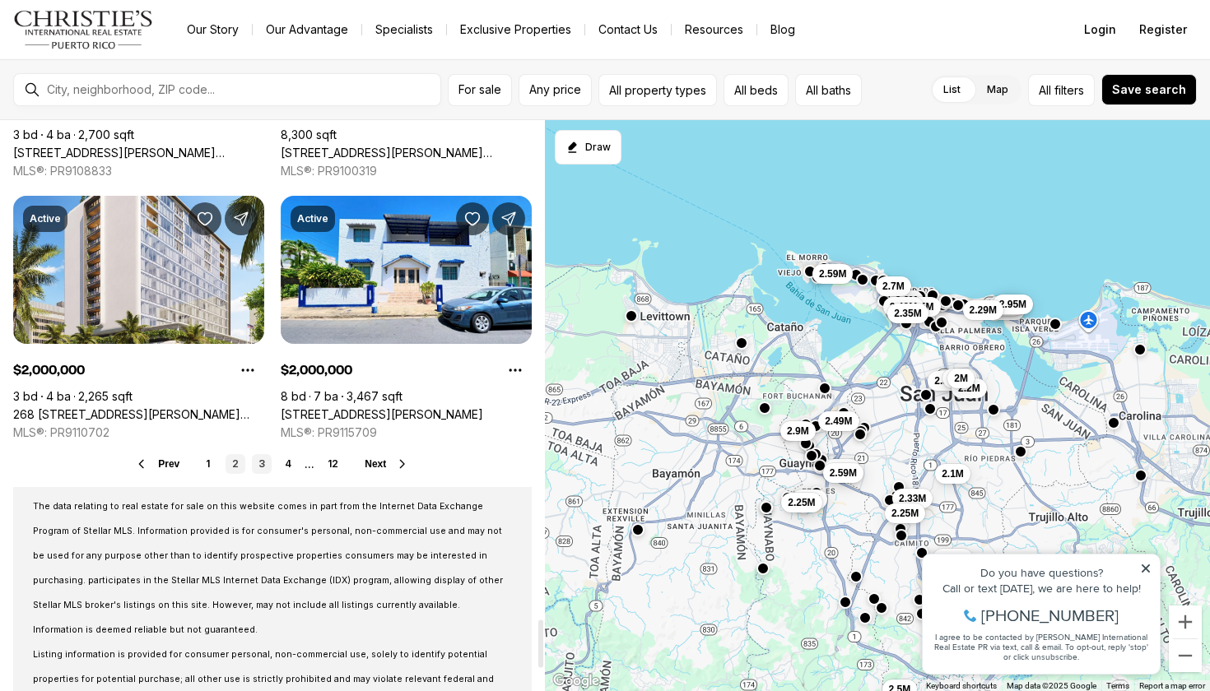
click at [234, 462] on link "2" at bounding box center [235, 464] width 20 height 20
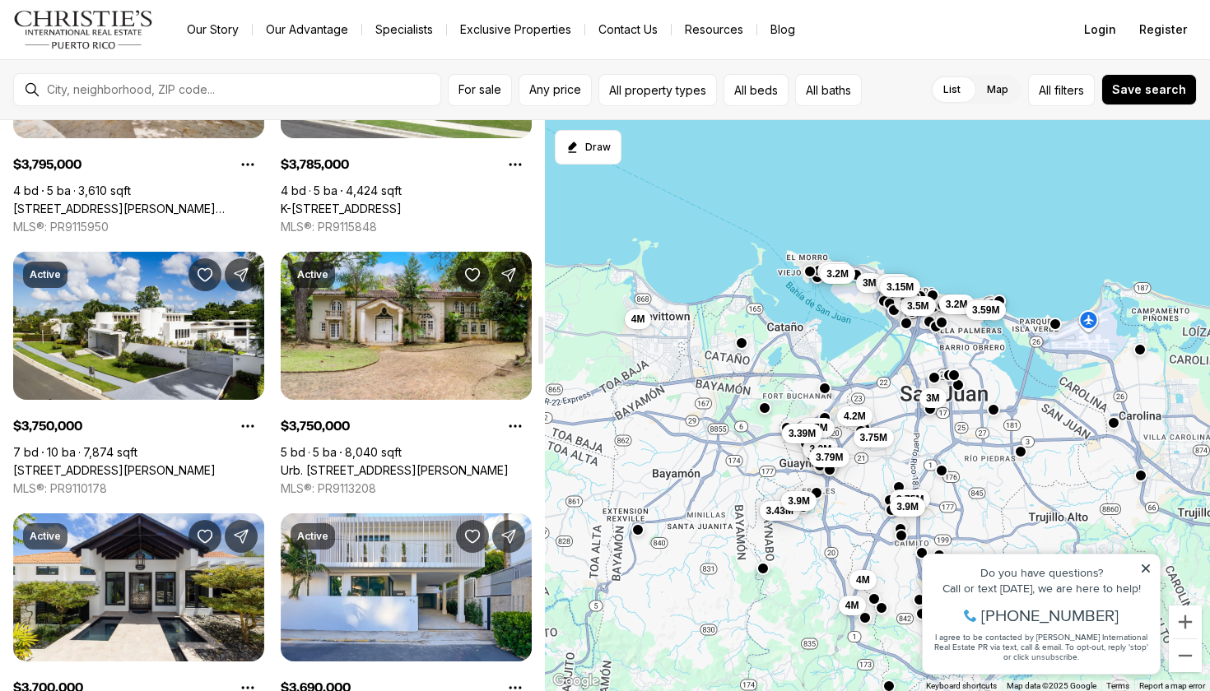
scroll to position [2349, 0]
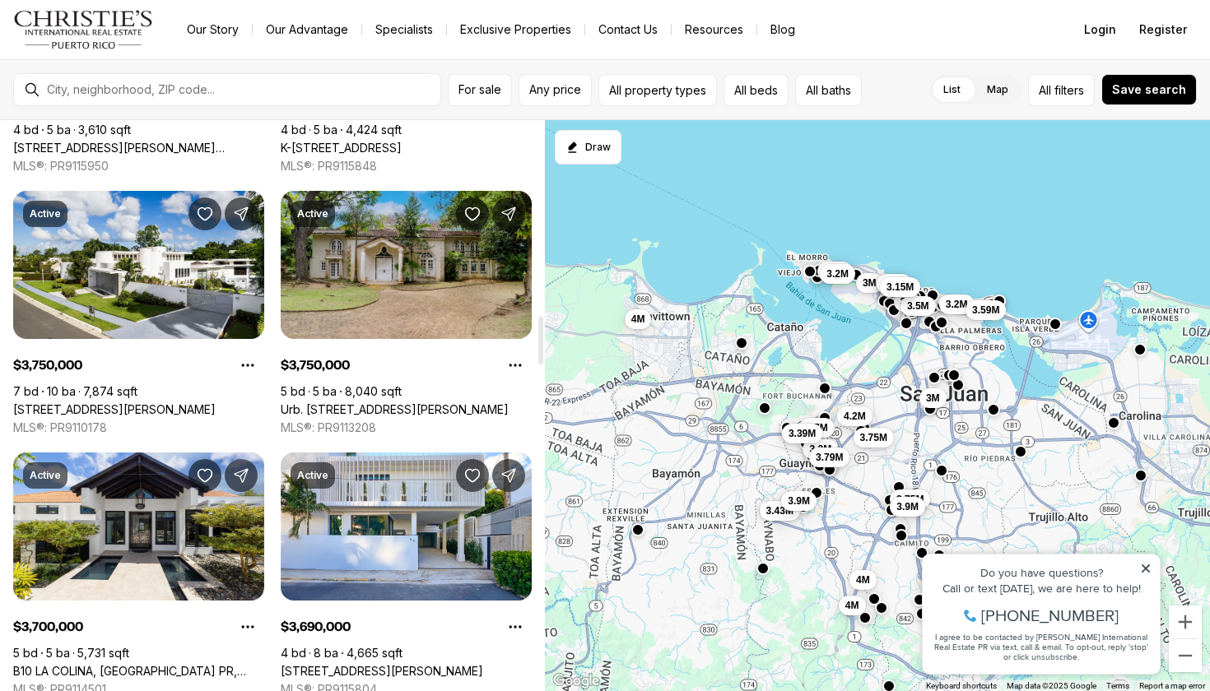
click at [362, 402] on link "Urb. [STREET_ADDRESS][PERSON_NAME]" at bounding box center [395, 409] width 228 height 15
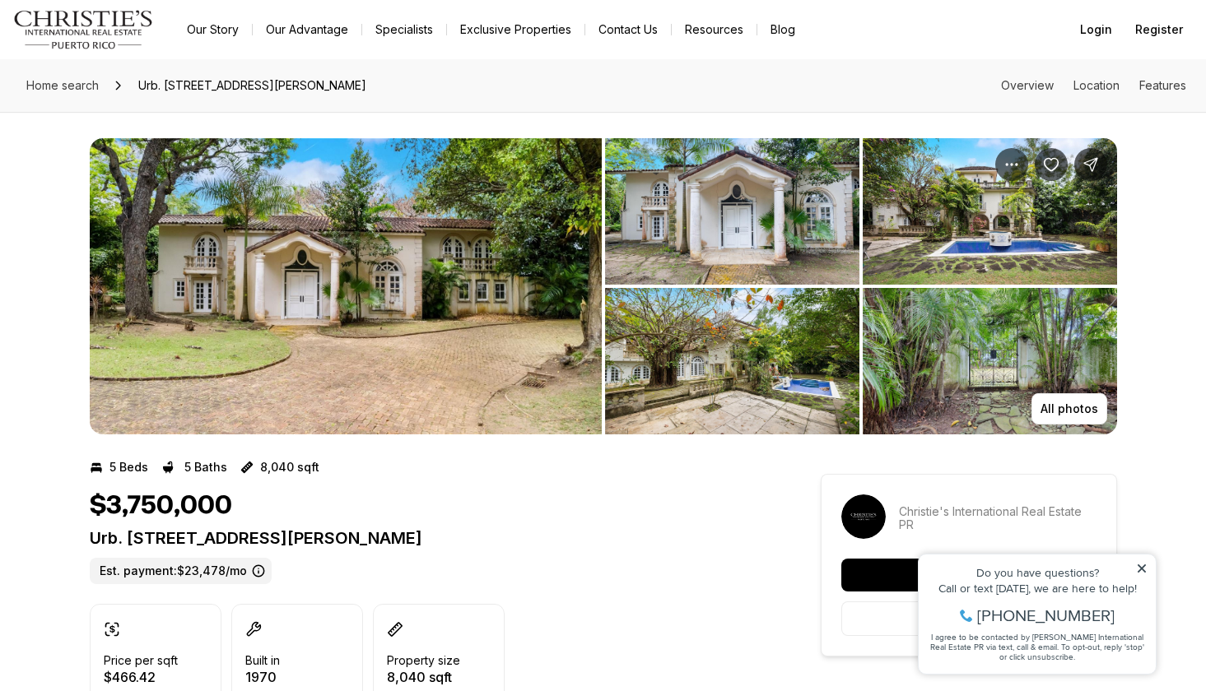
click at [666, 328] on img "View image gallery" at bounding box center [732, 361] width 254 height 146
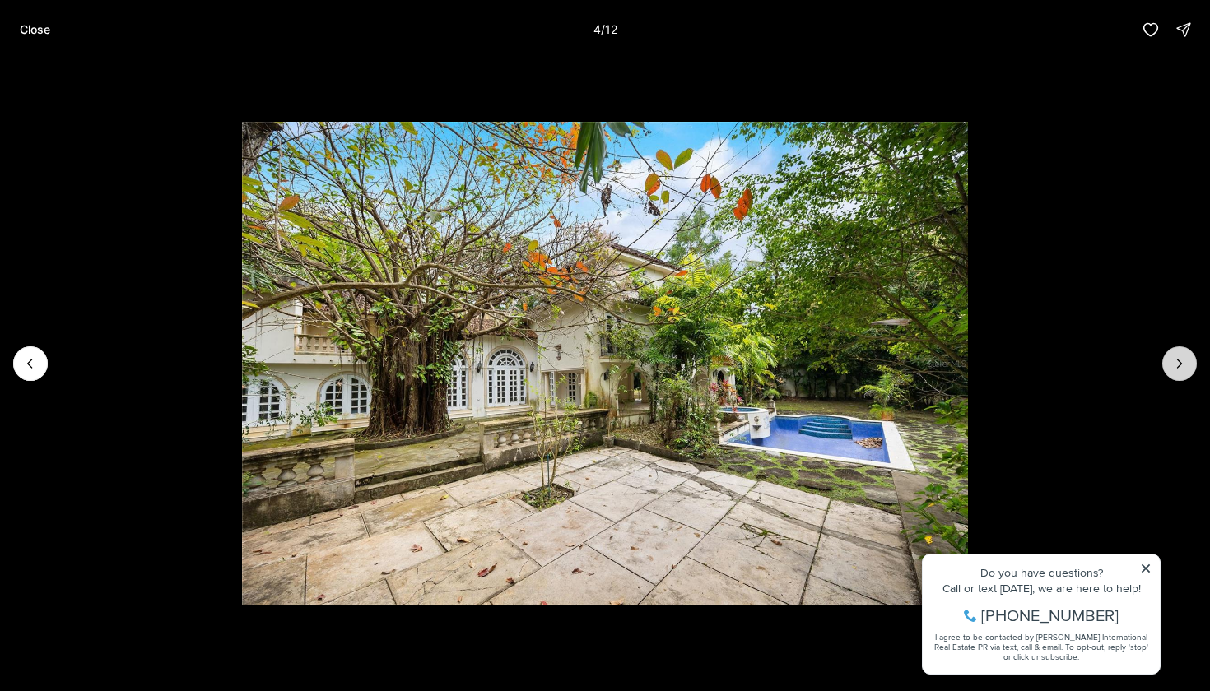
click at [1177, 374] on button "Next slide" at bounding box center [1179, 363] width 35 height 35
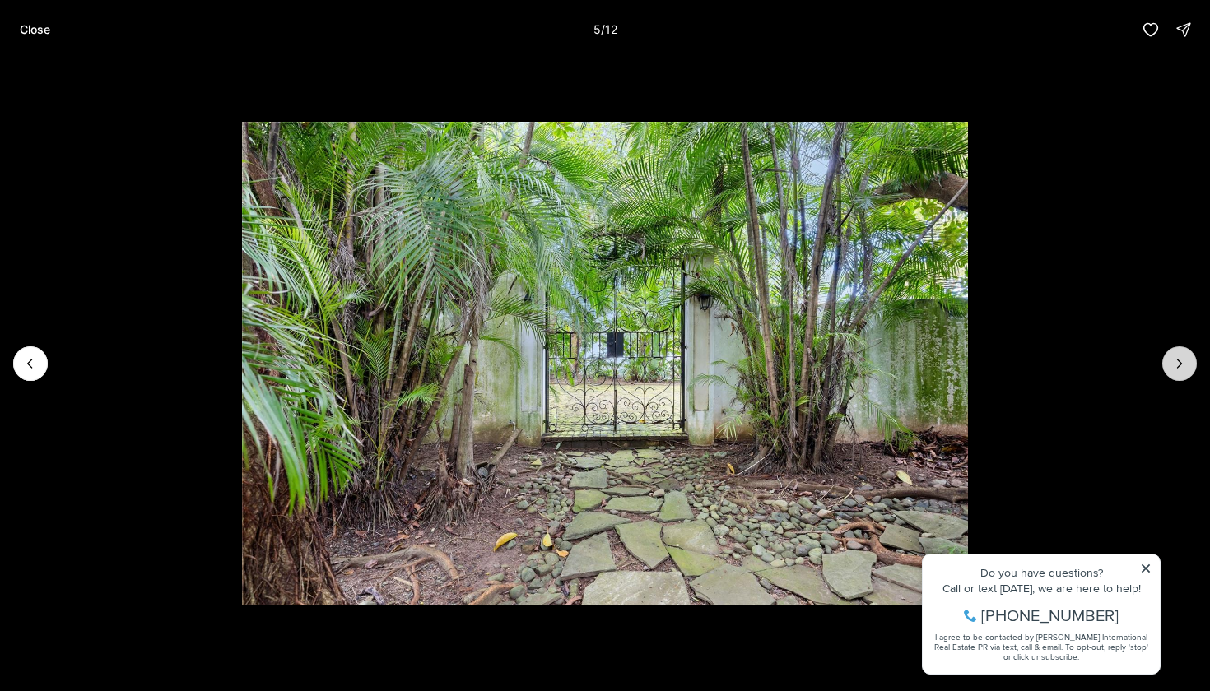
click at [1177, 374] on button "Next slide" at bounding box center [1179, 363] width 35 height 35
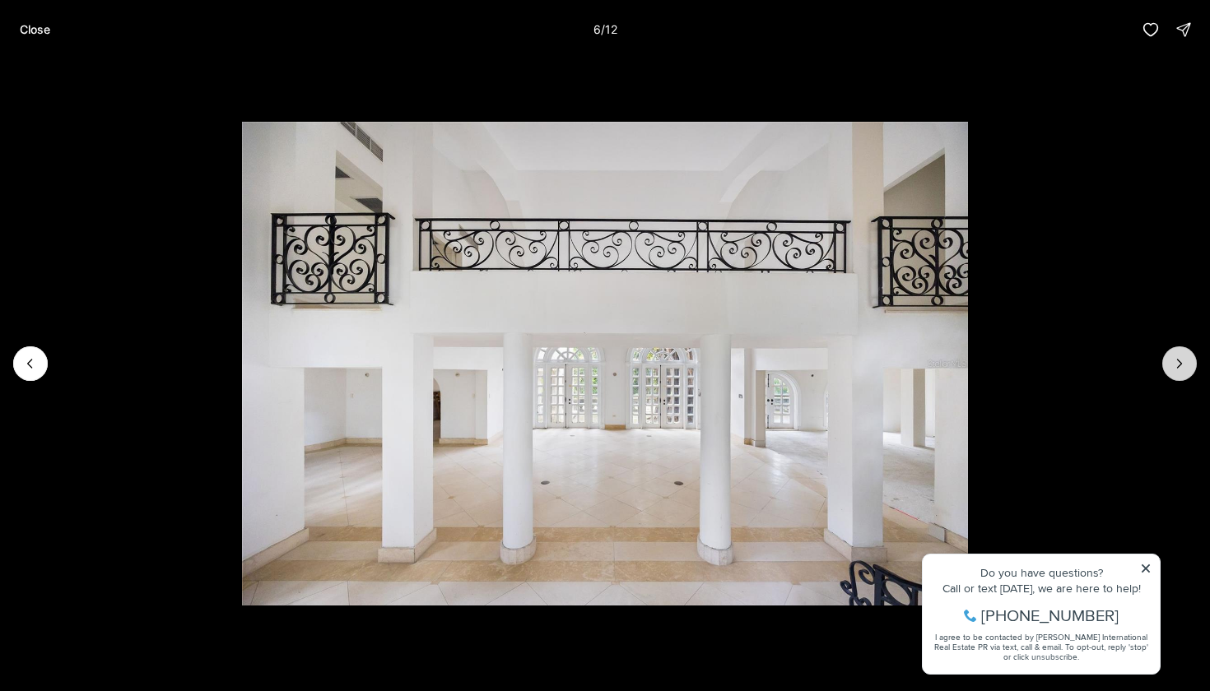
click at [1177, 374] on button "Next slide" at bounding box center [1179, 363] width 35 height 35
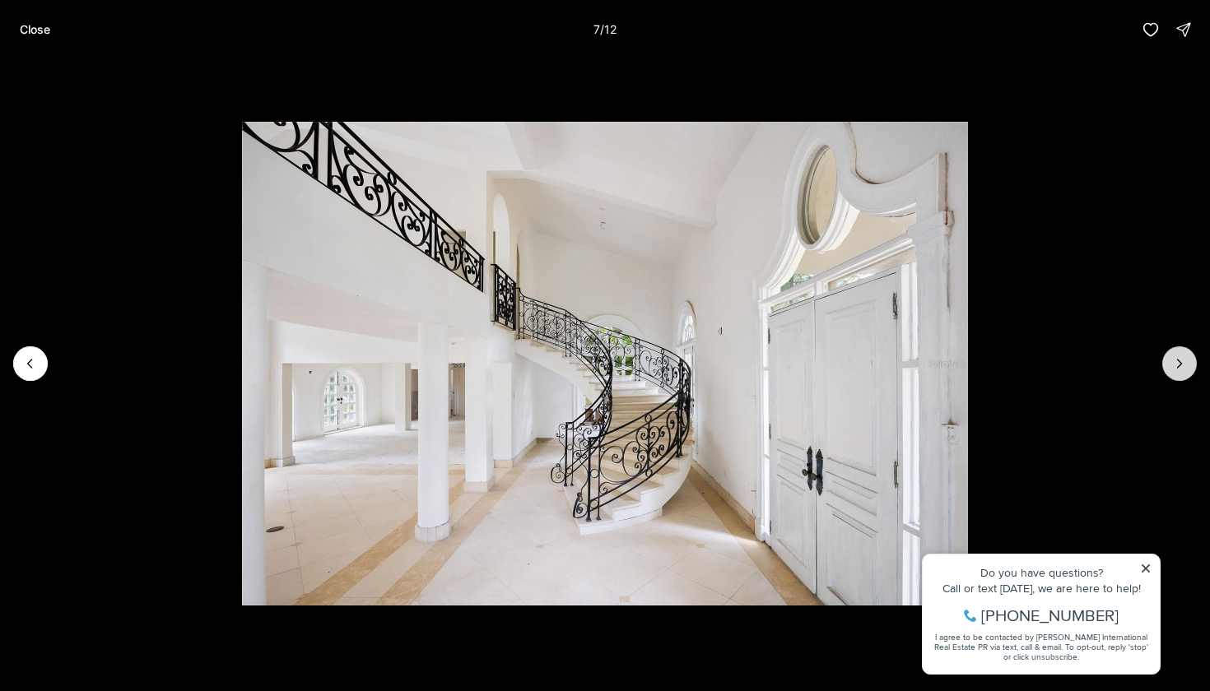
click at [1177, 374] on button "Next slide" at bounding box center [1179, 363] width 35 height 35
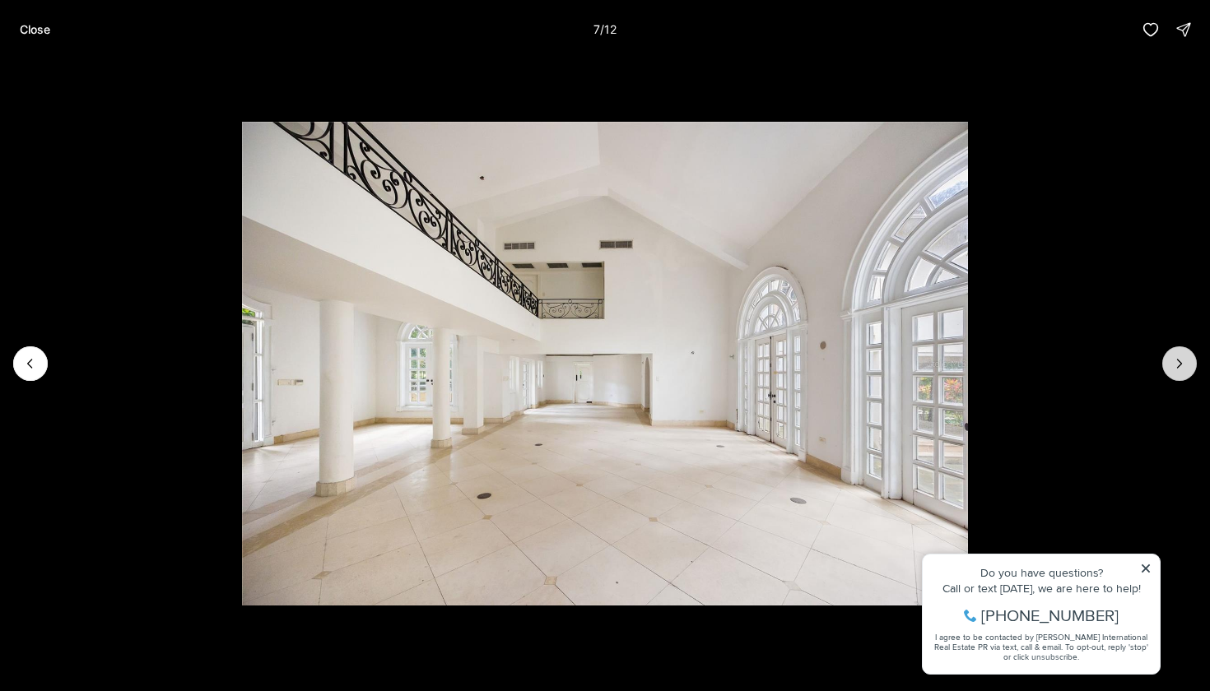
click at [1177, 374] on button "Next slide" at bounding box center [1179, 363] width 35 height 35
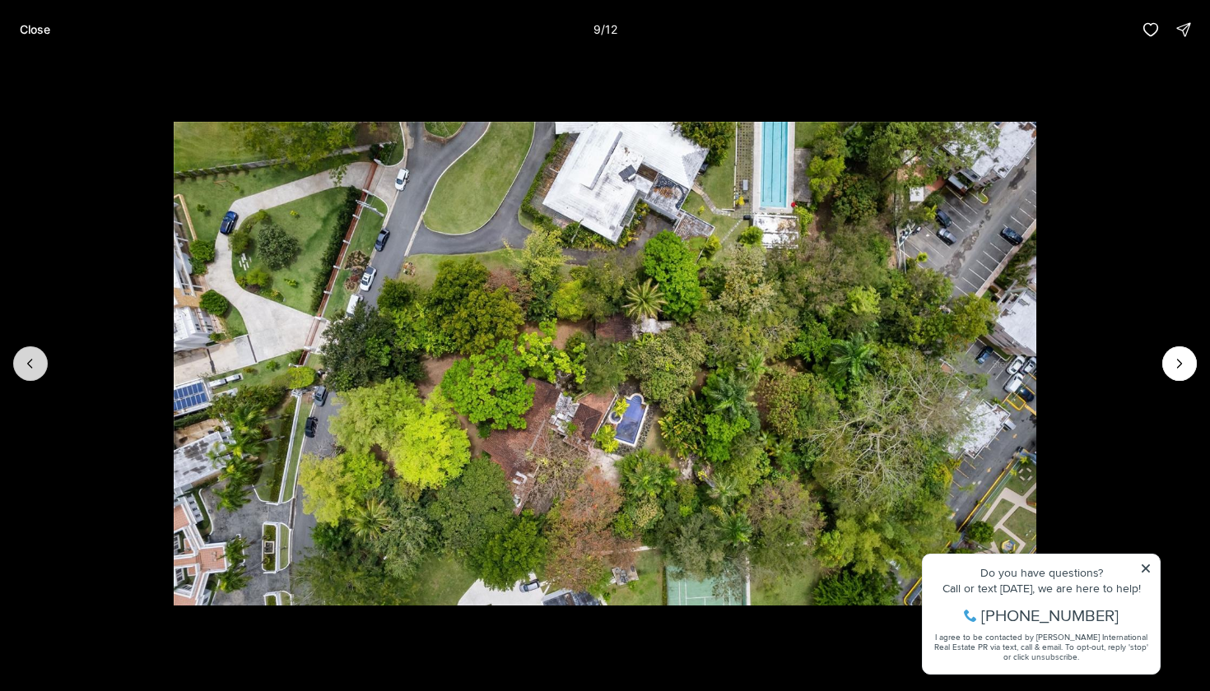
click at [32, 353] on button "Previous slide" at bounding box center [30, 363] width 35 height 35
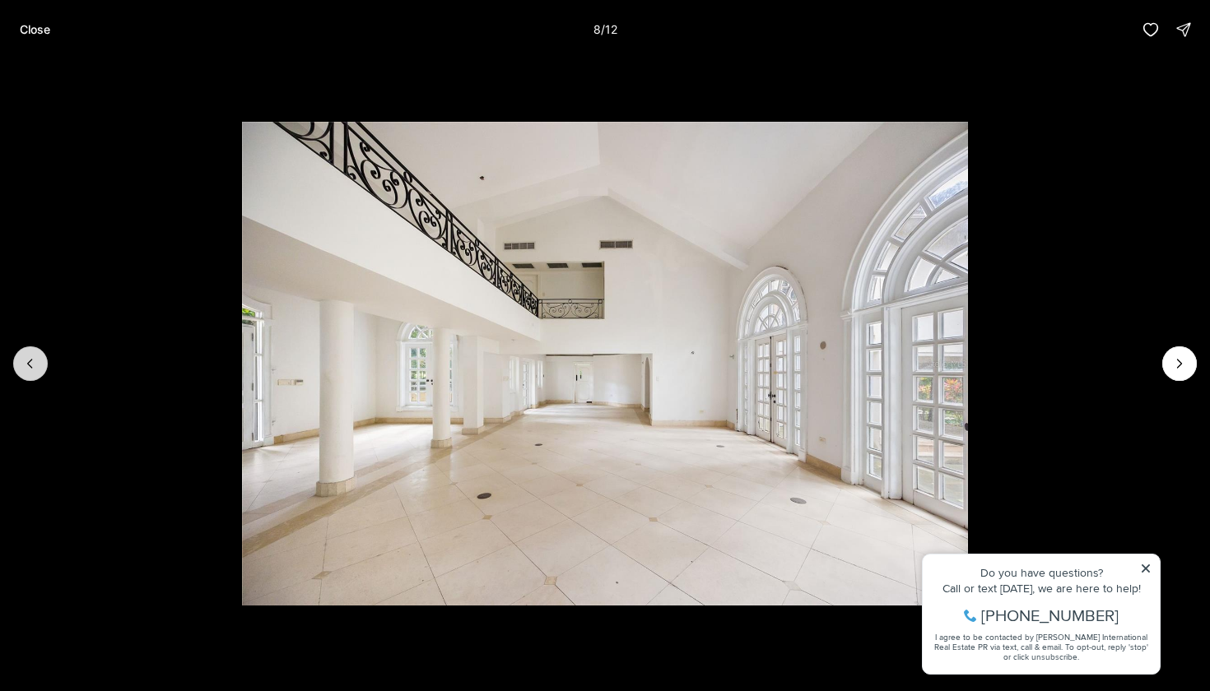
click at [32, 366] on icon "Previous slide" at bounding box center [30, 363] width 16 height 16
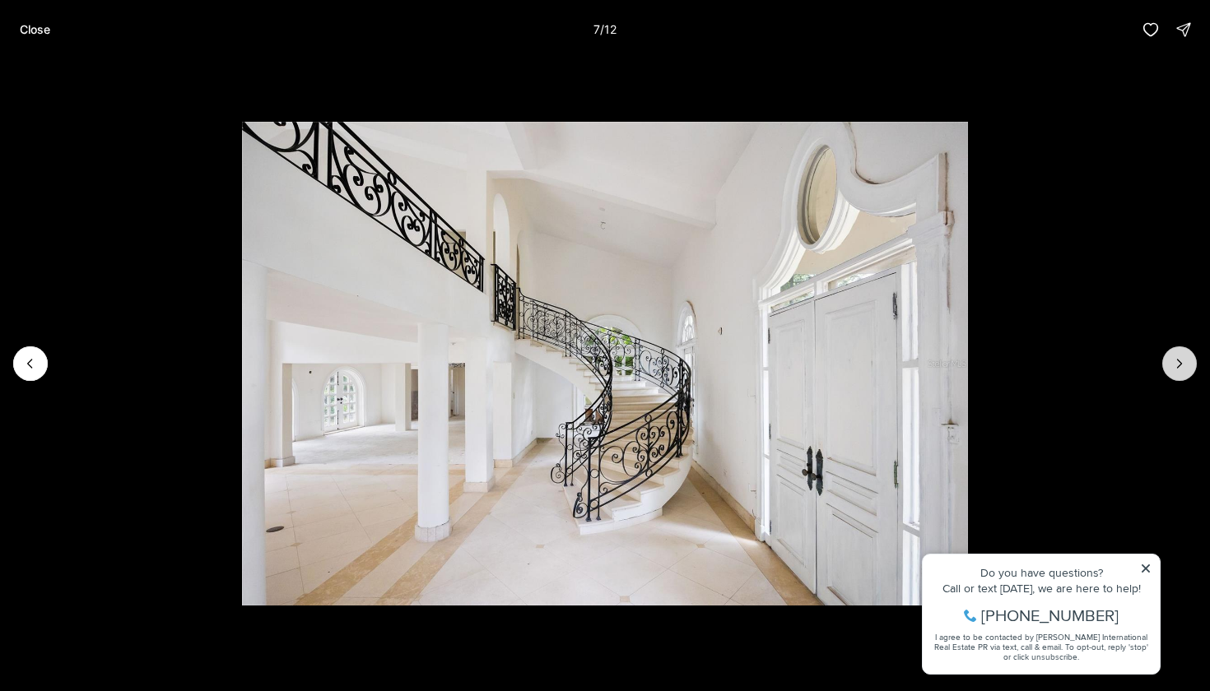
click at [1193, 355] on button "Next slide" at bounding box center [1179, 363] width 35 height 35
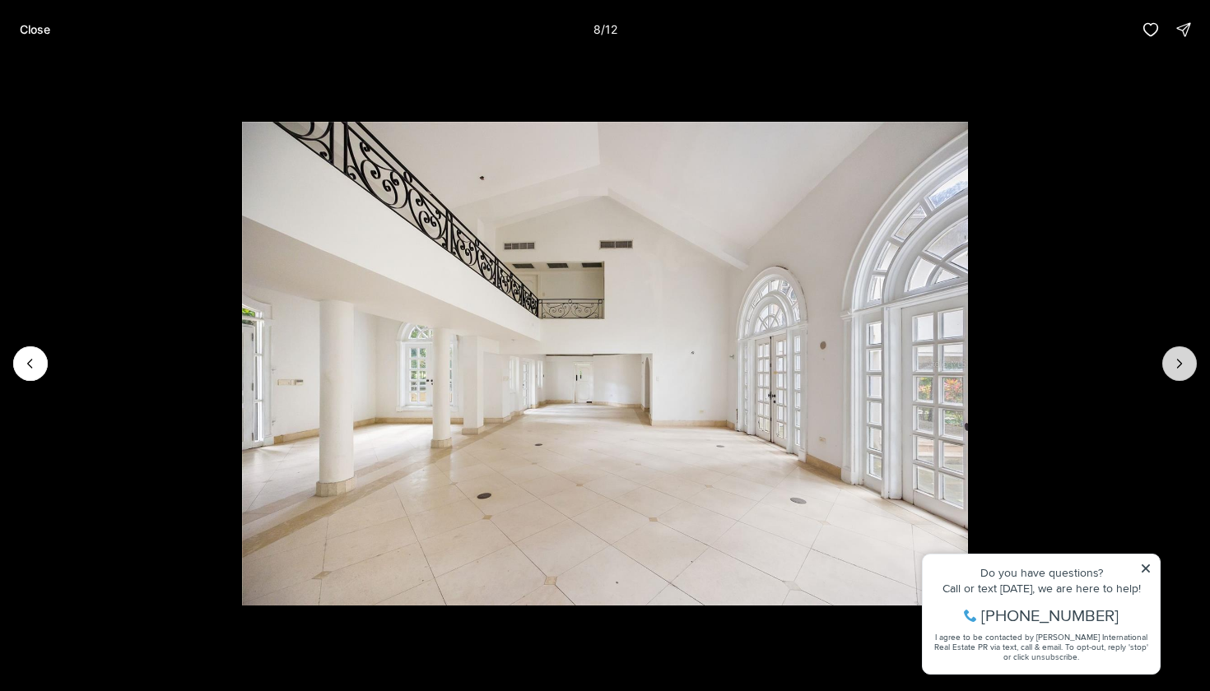
click at [1172, 368] on icon "Next slide" at bounding box center [1179, 363] width 16 height 16
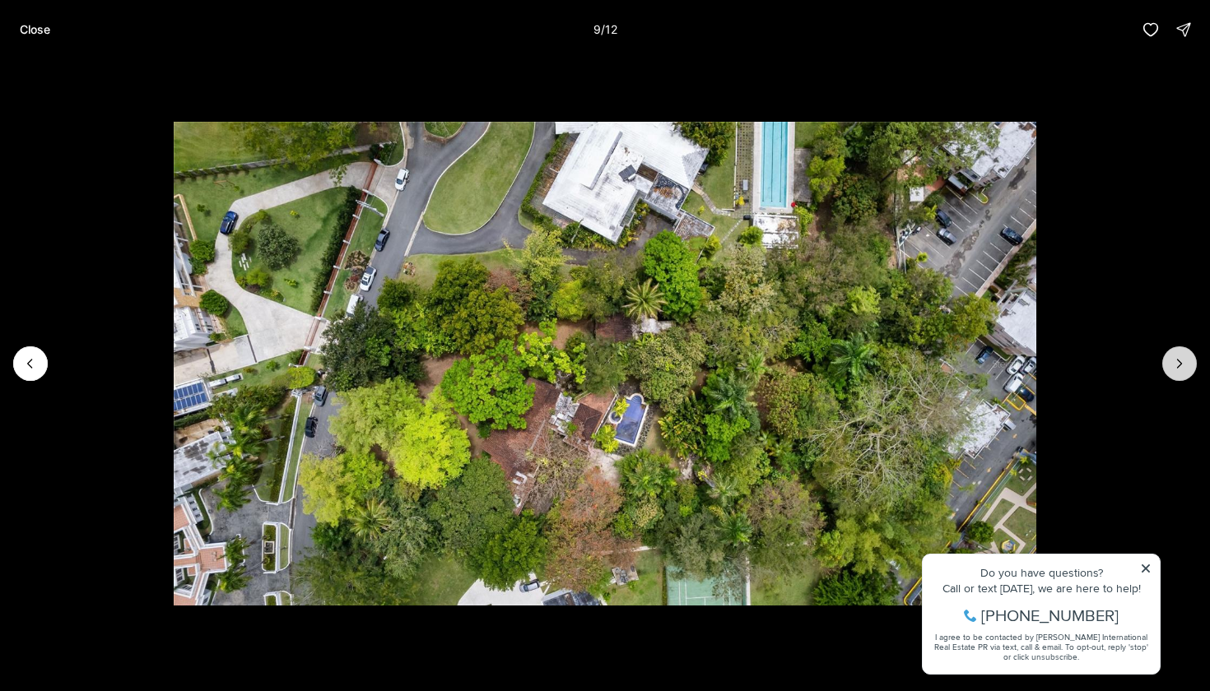
click at [1172, 368] on icon "Next slide" at bounding box center [1179, 363] width 16 height 16
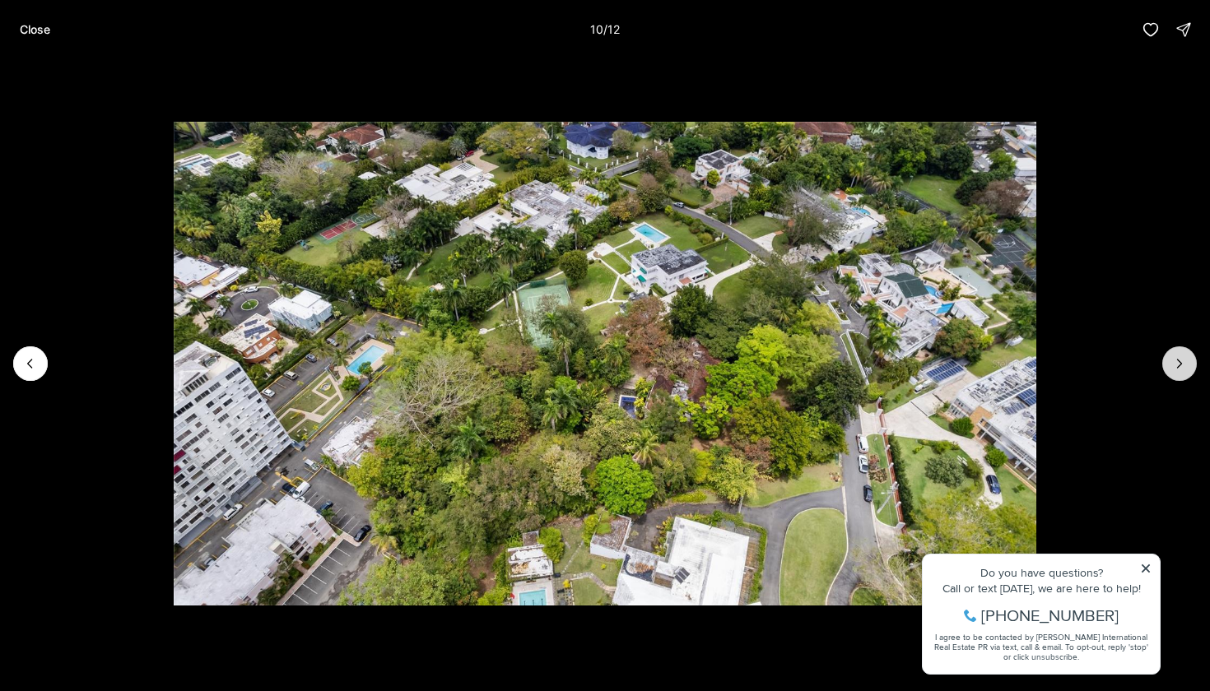
click at [1178, 363] on icon "Next slide" at bounding box center [1179, 363] width 16 height 16
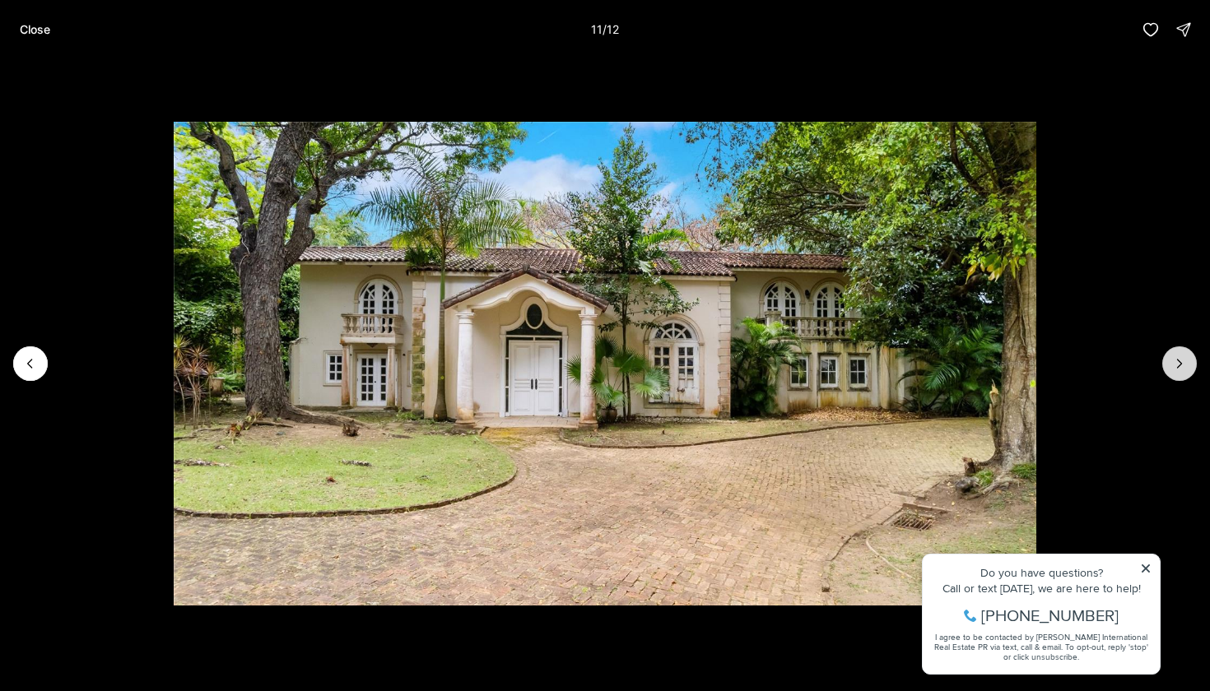
click at [1178, 363] on icon "Next slide" at bounding box center [1179, 363] width 16 height 16
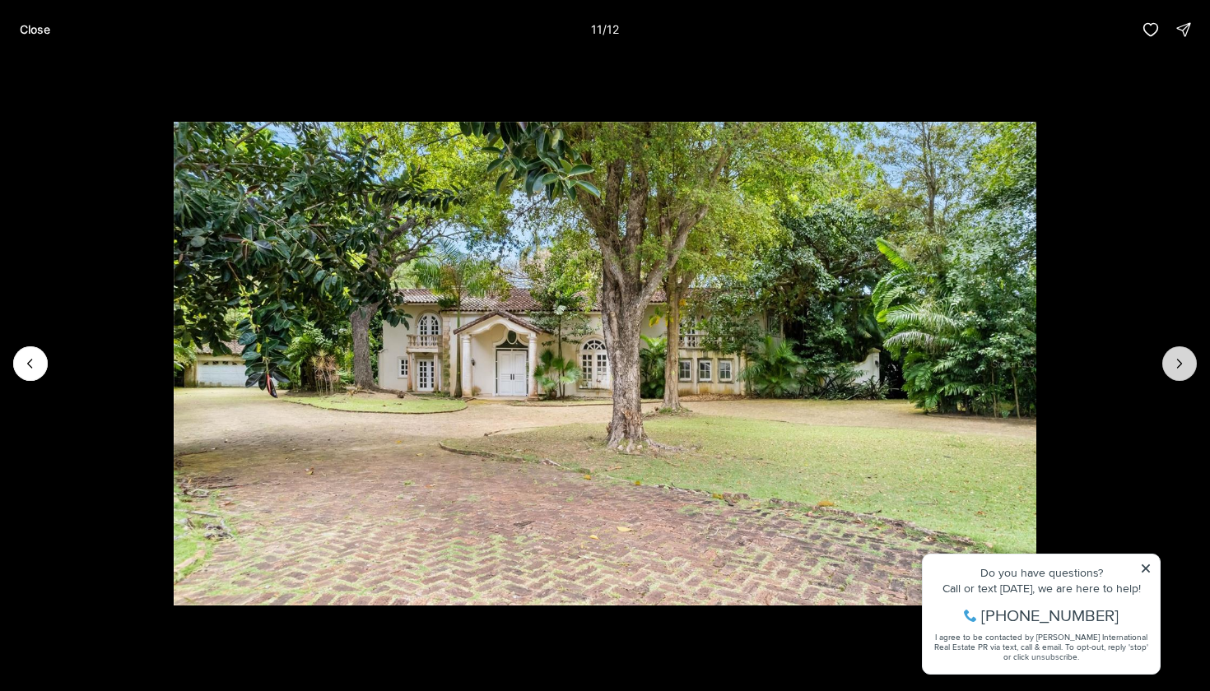
click at [1178, 363] on div at bounding box center [1179, 363] width 35 height 35
click at [25, 30] on p "Close" at bounding box center [35, 29] width 30 height 13
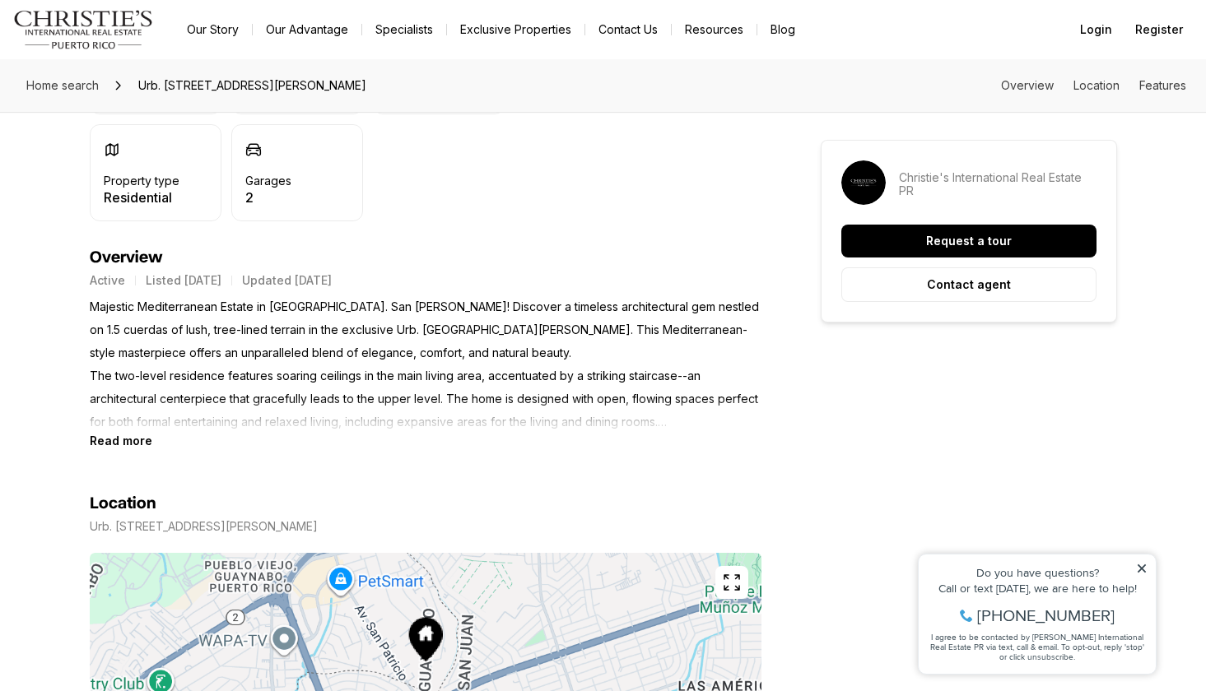
scroll to position [753, 0]
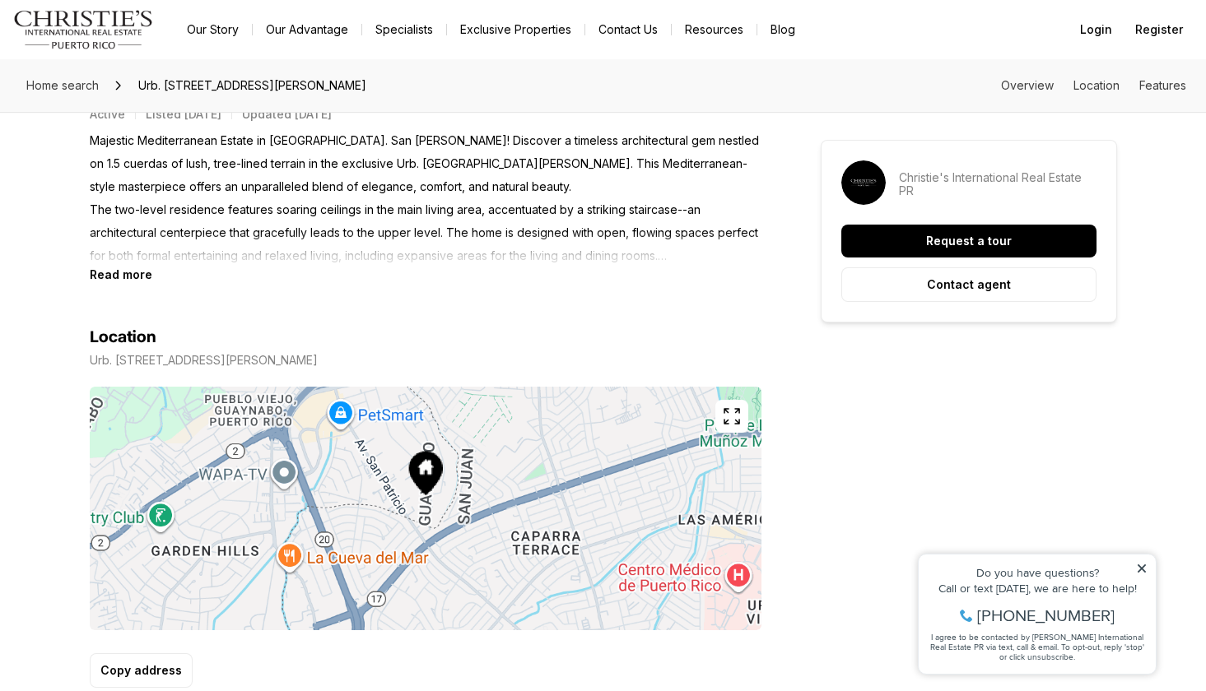
click at [132, 281] on b "Read more" at bounding box center [121, 274] width 63 height 14
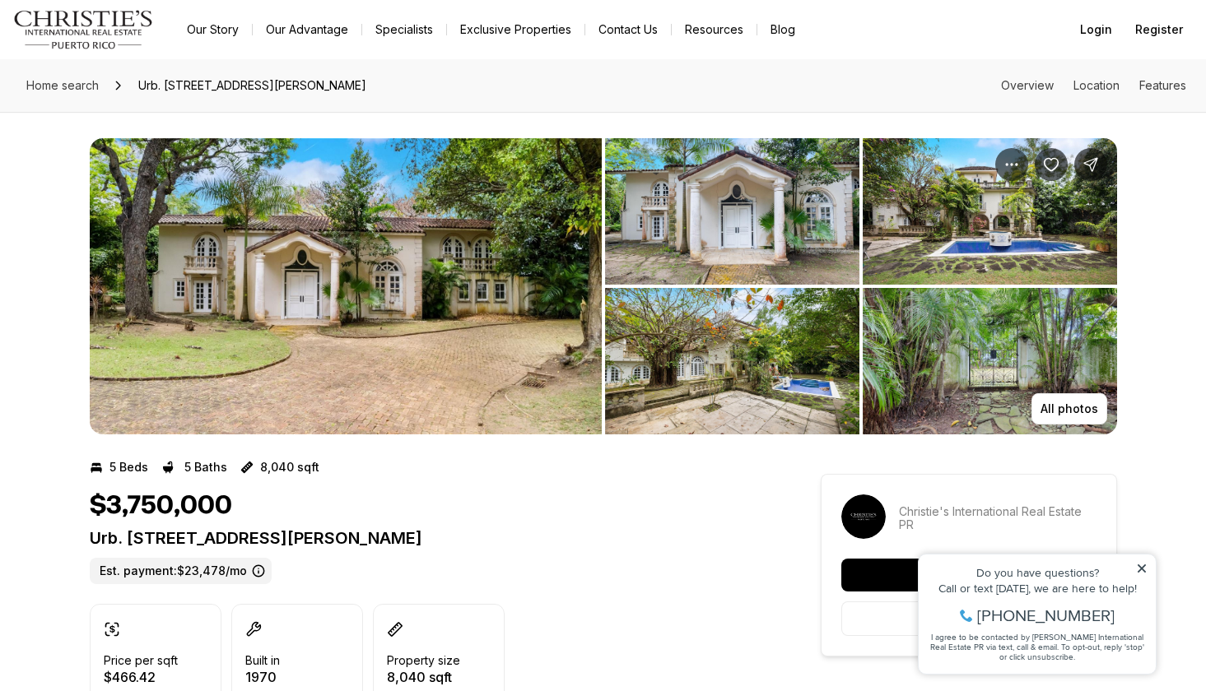
scroll to position [0, 0]
